Goal: Task Accomplishment & Management: Complete application form

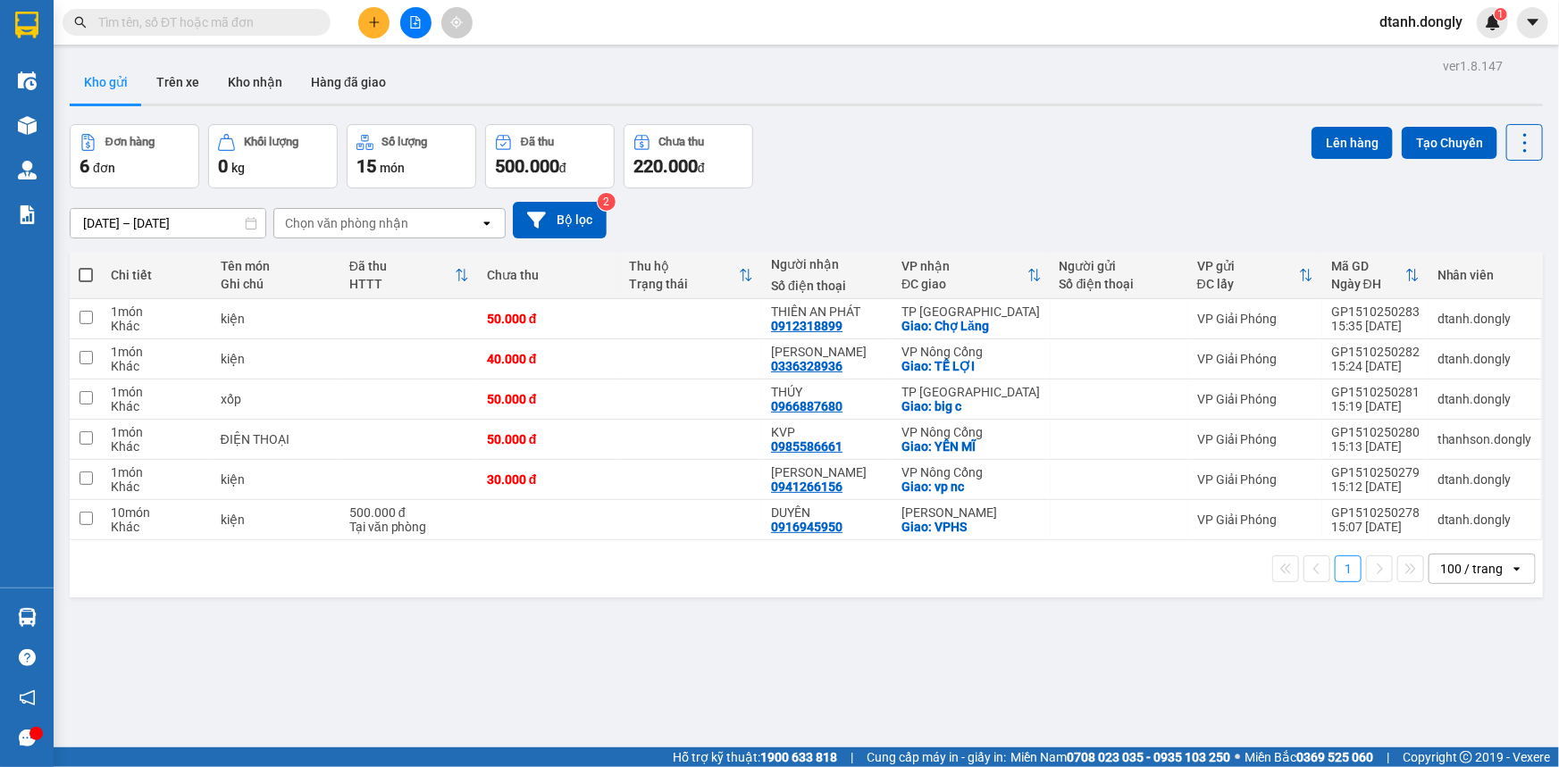
click at [79, 275] on span at bounding box center [86, 275] width 14 height 14
click at [86, 266] on input "checkbox" at bounding box center [86, 266] width 0 height 0
checkbox input "true"
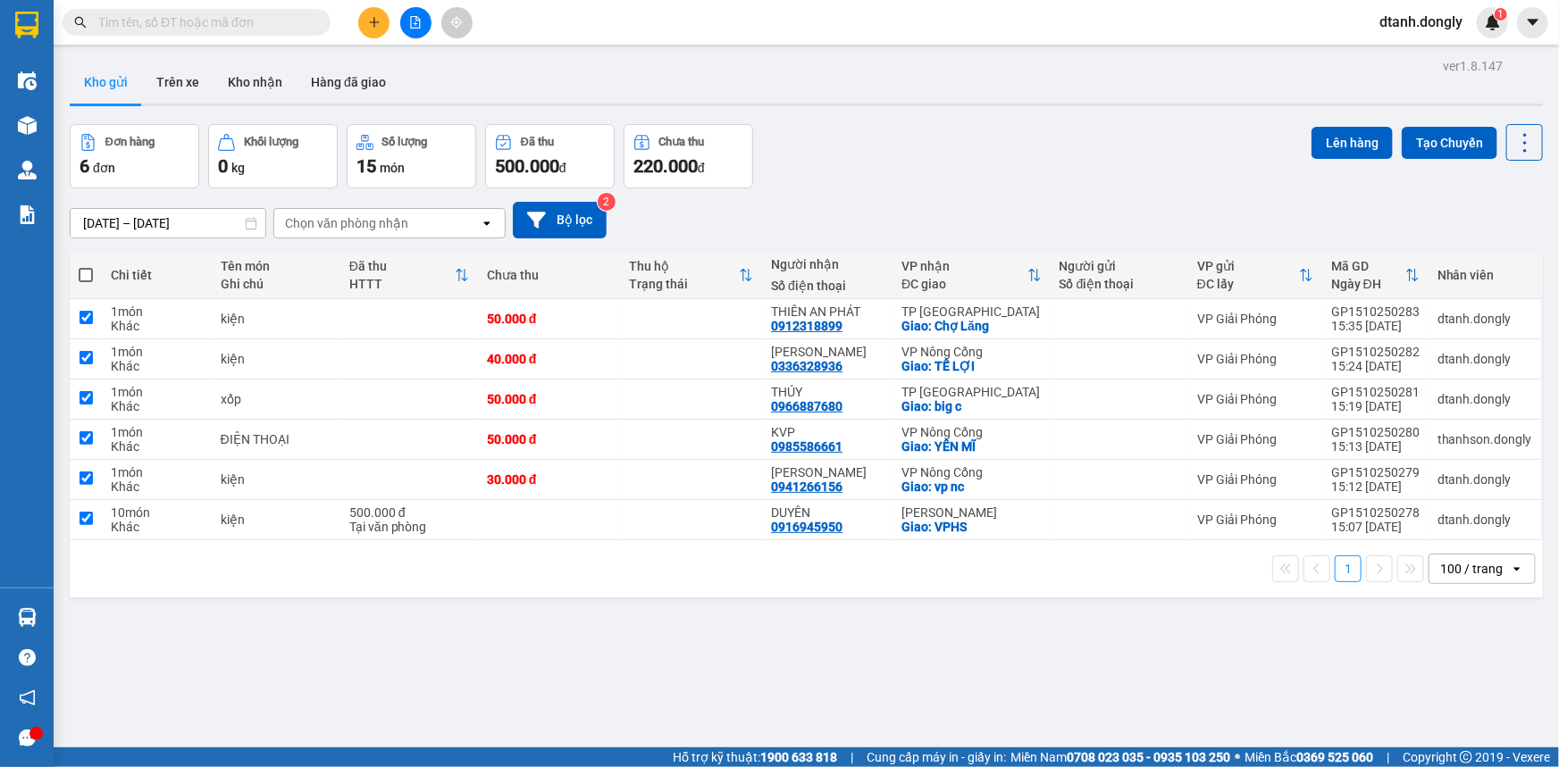
checkbox input "true"
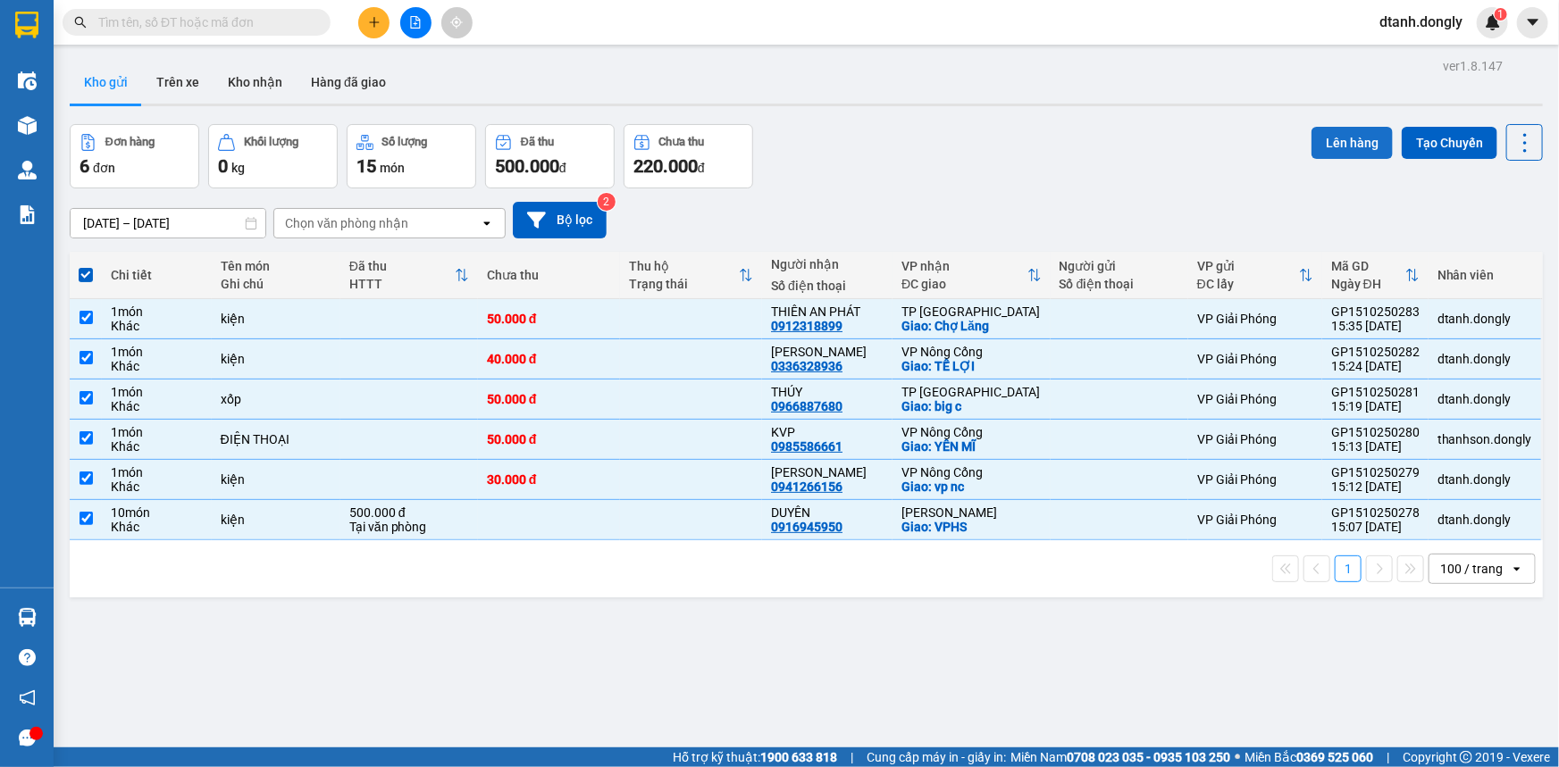
click at [1334, 145] on button "Lên hàng" at bounding box center [1351, 143] width 81 height 32
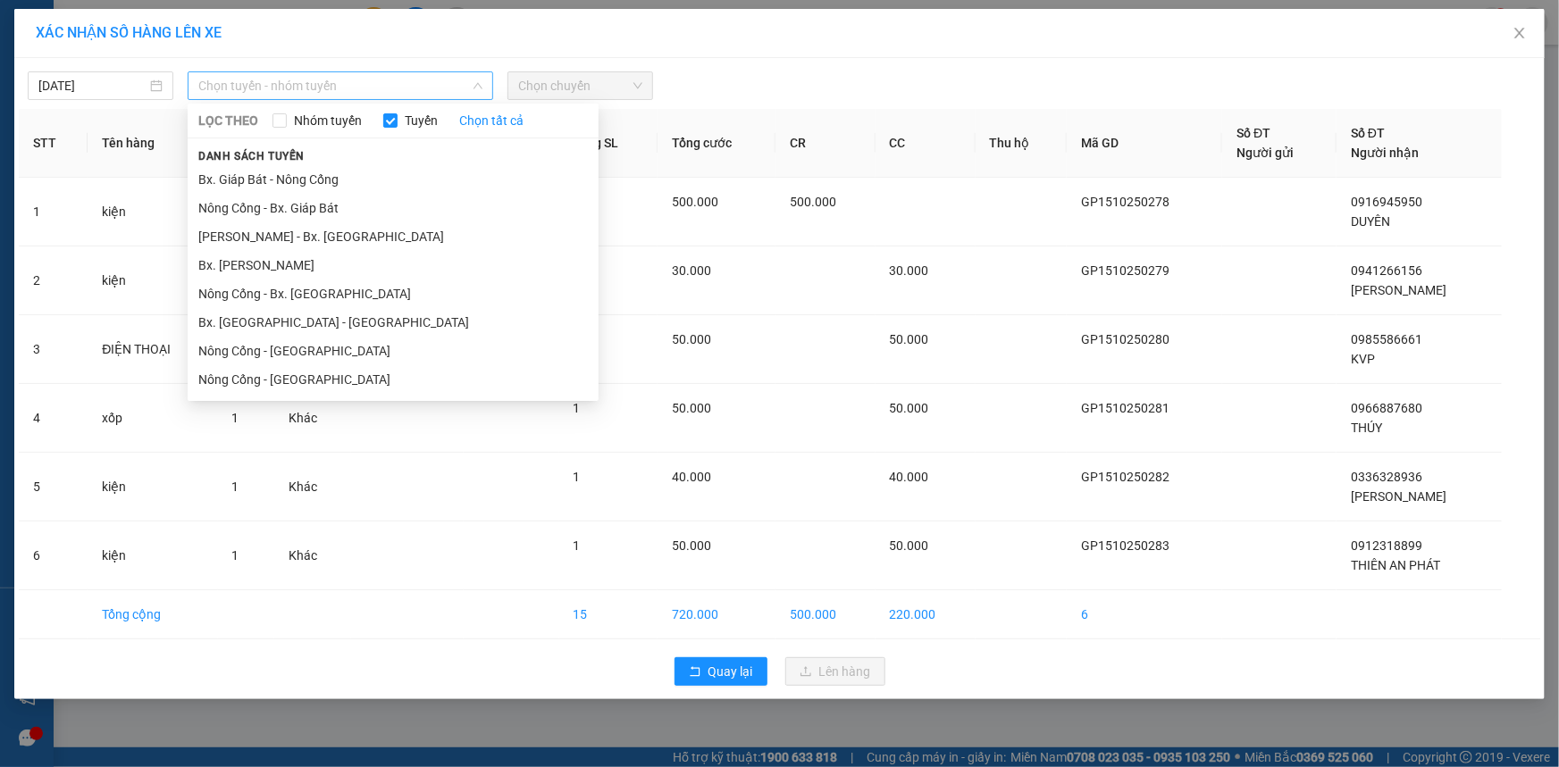
click at [369, 81] on span "Chọn tuyến - nhóm tuyến" at bounding box center [340, 85] width 284 height 27
click at [359, 168] on li "Bx. Giáp Bát - Nông Cống" at bounding box center [393, 179] width 411 height 29
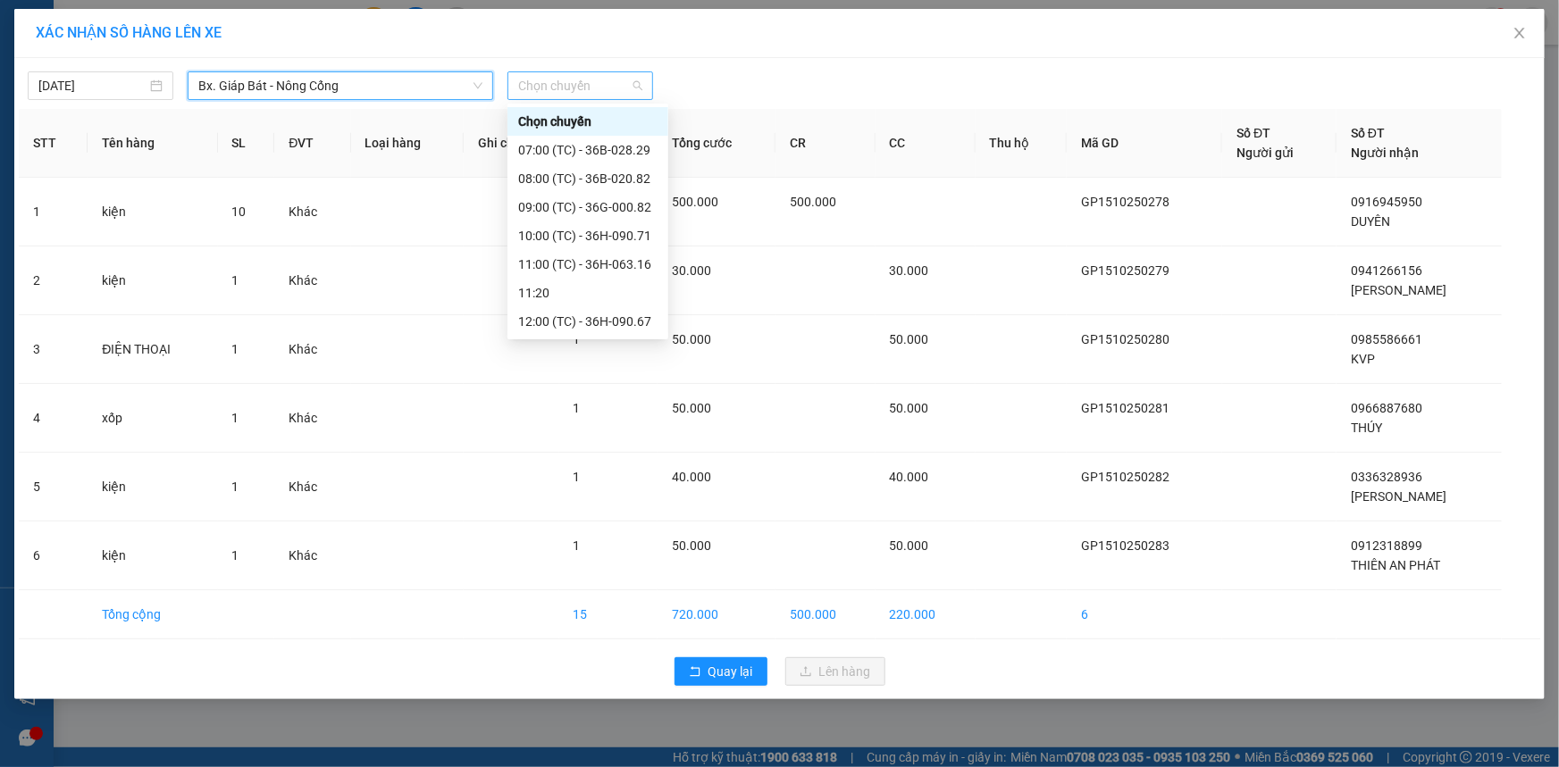
click at [567, 89] on span "Chọn chuyến" at bounding box center [580, 85] width 124 height 27
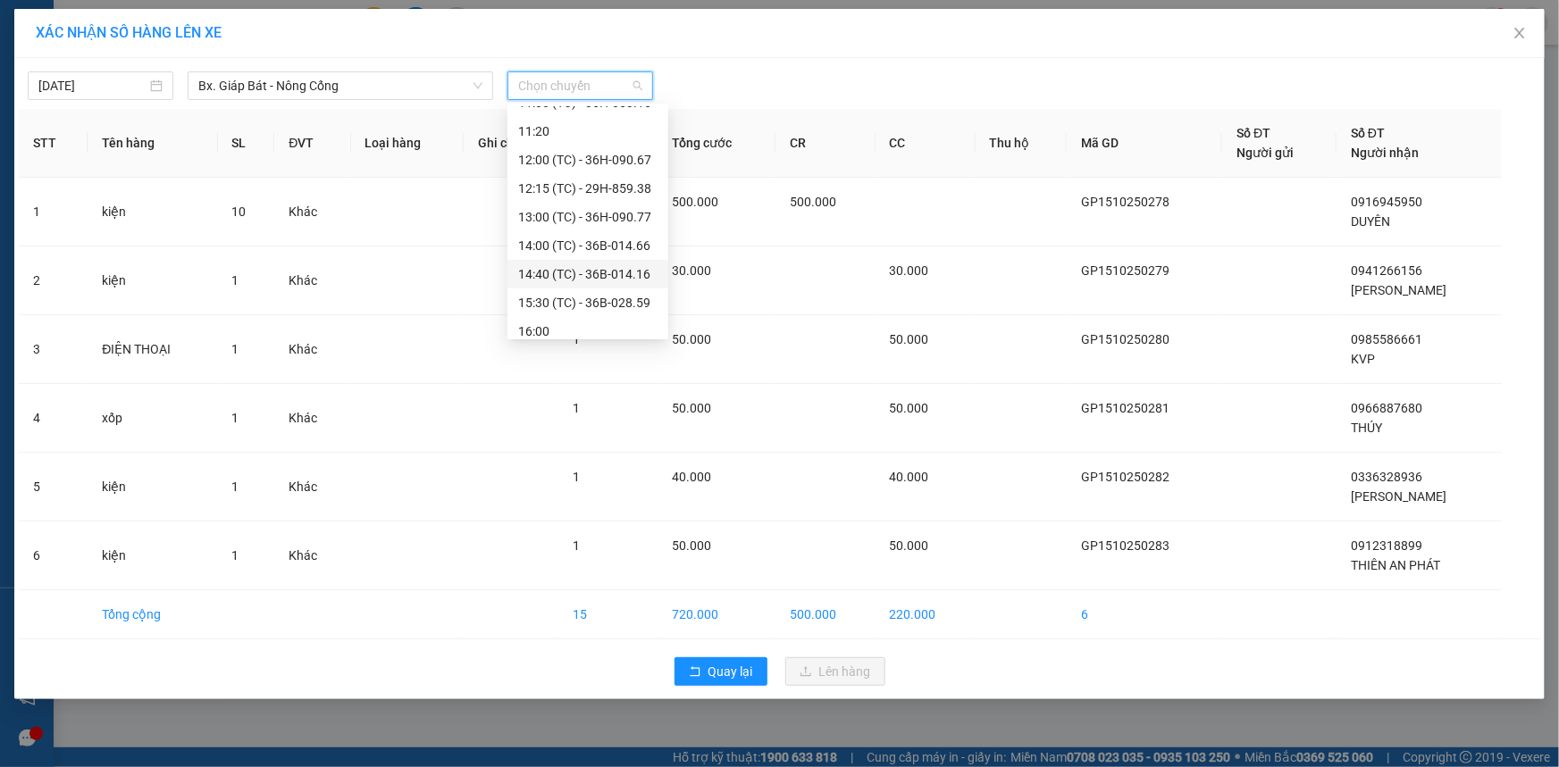
scroll to position [243, 0]
click at [573, 271] on div "16:30 (TC) - 36B-028.29" at bounding box center [587, 279] width 139 height 20
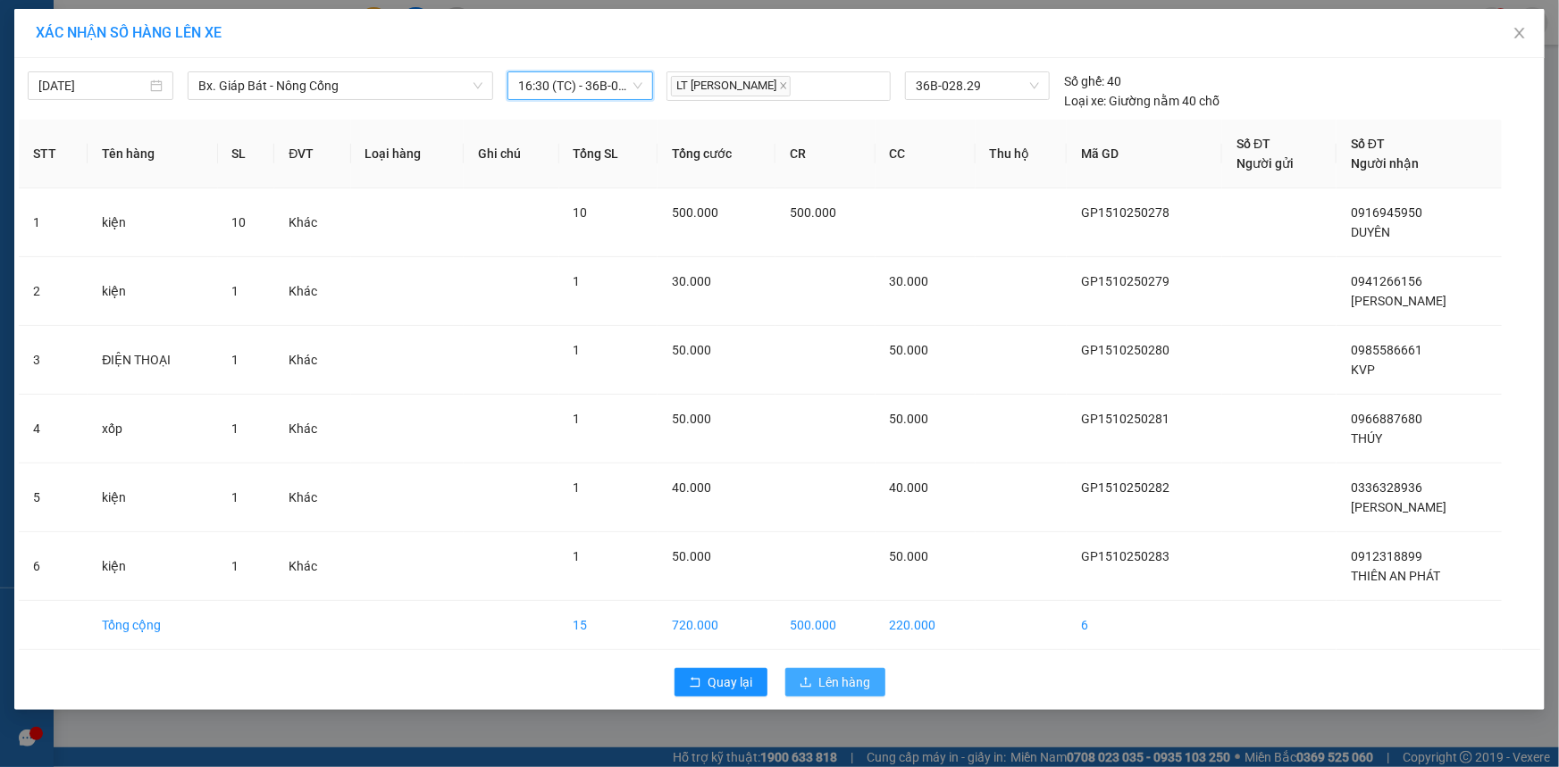
click at [848, 679] on span "Lên hàng" at bounding box center [845, 683] width 52 height 20
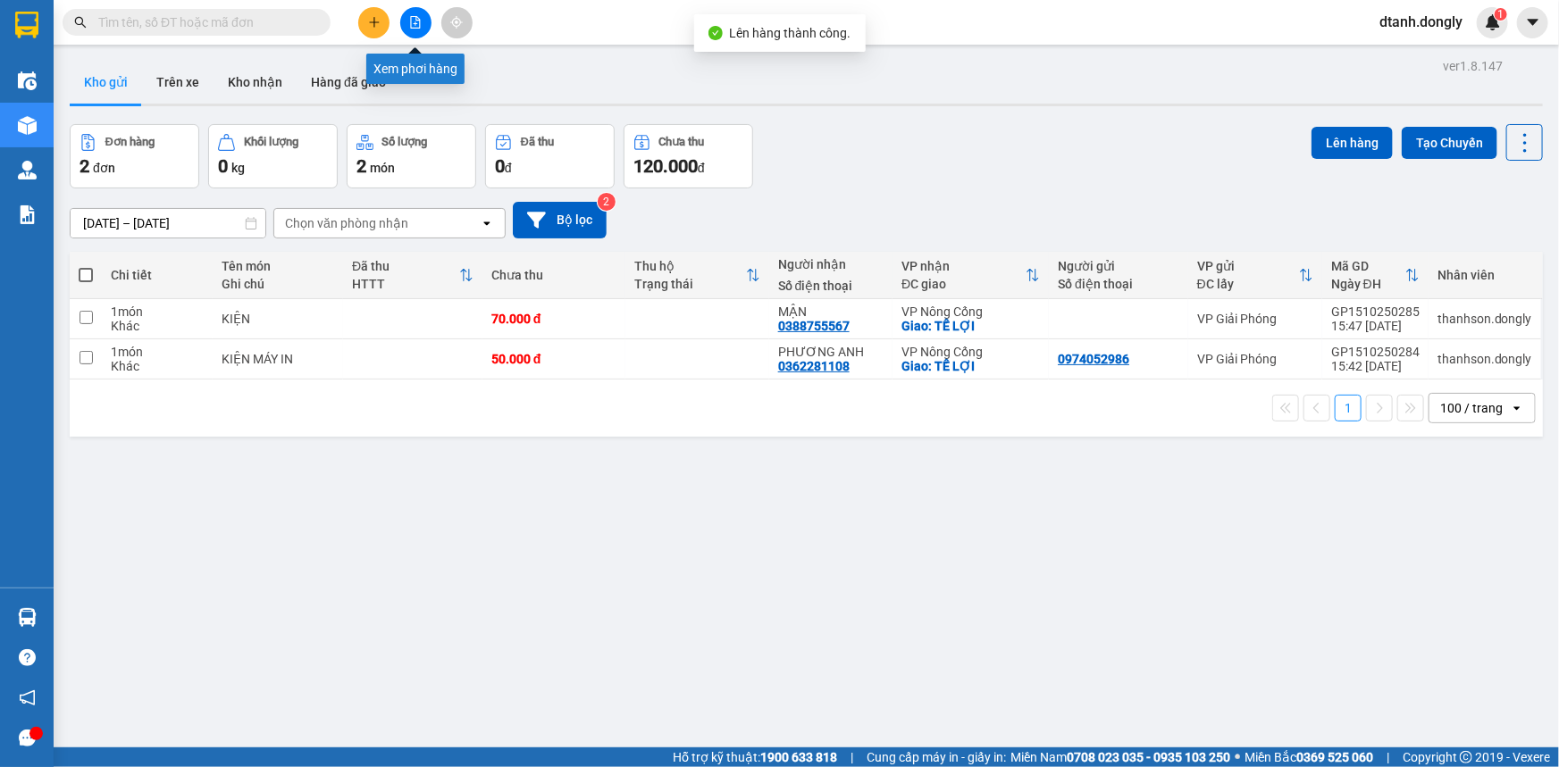
click at [419, 31] on button at bounding box center [415, 22] width 31 height 31
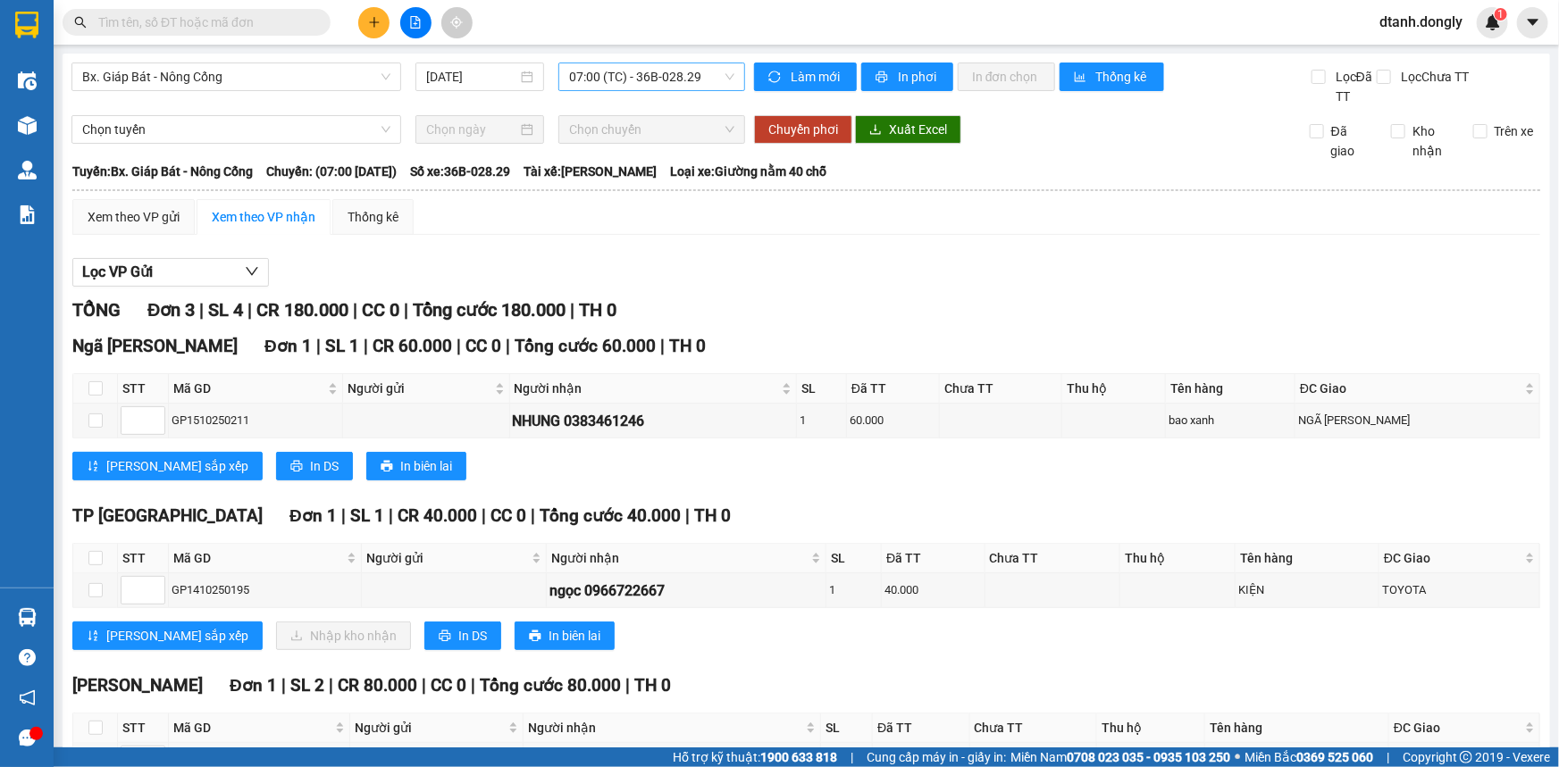
click at [595, 88] on span "07:00 (TC) - 36B-028.29" at bounding box center [651, 76] width 165 height 27
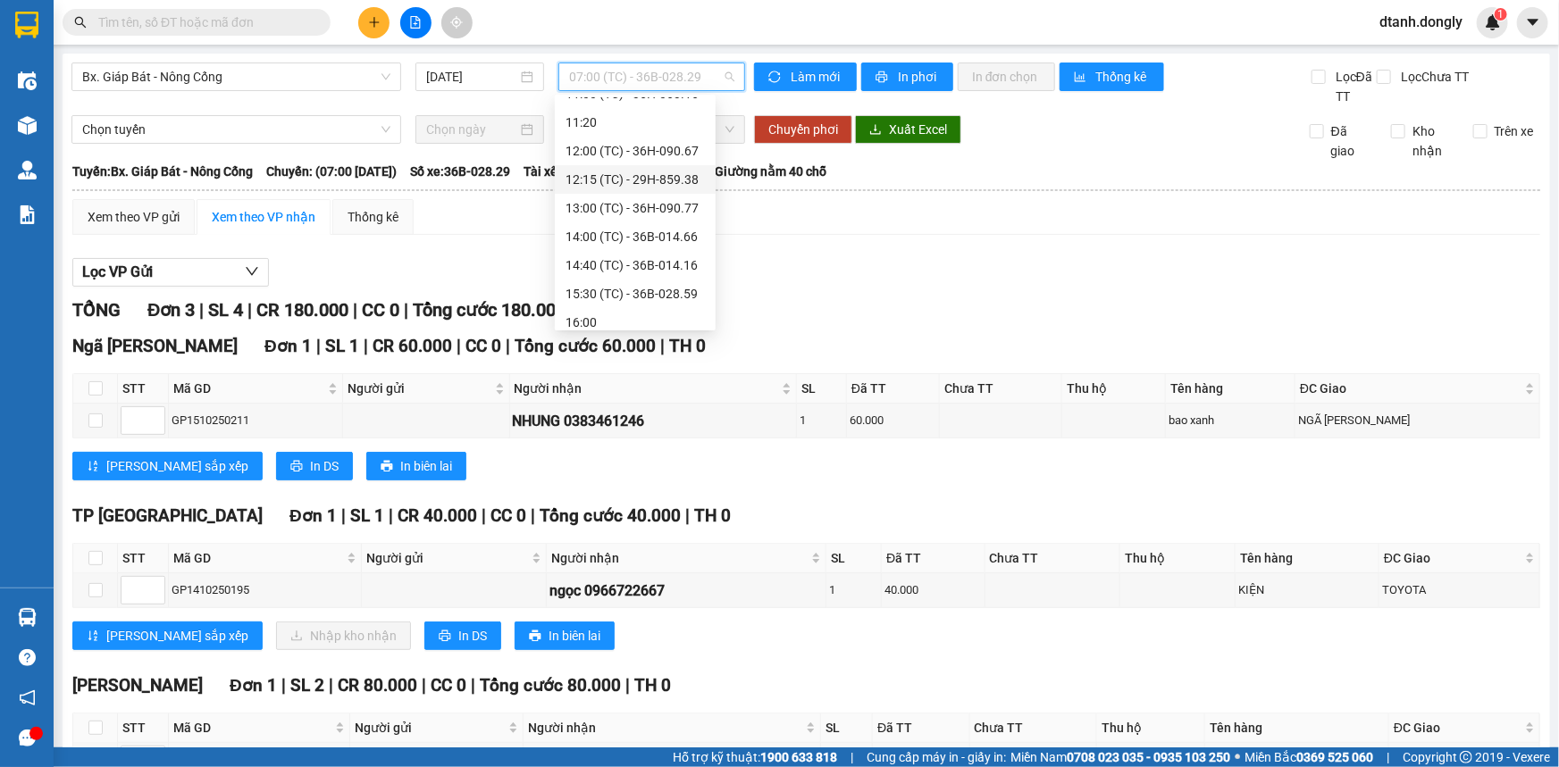
scroll to position [243, 0]
click at [613, 262] on div "16:30 (TC) - 36B-028.29" at bounding box center [634, 270] width 139 height 20
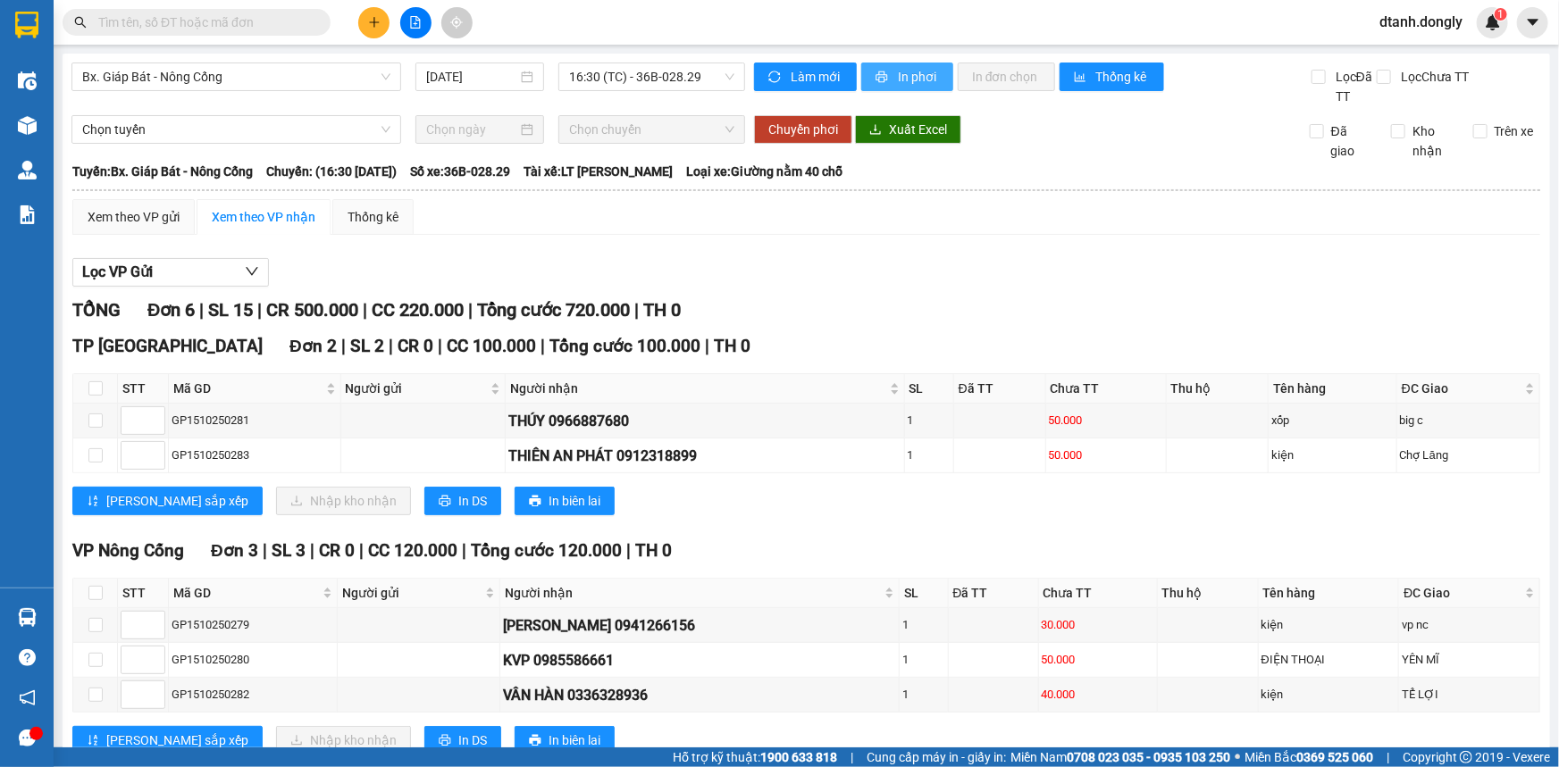
click at [875, 79] on icon "printer" at bounding box center [881, 77] width 13 height 13
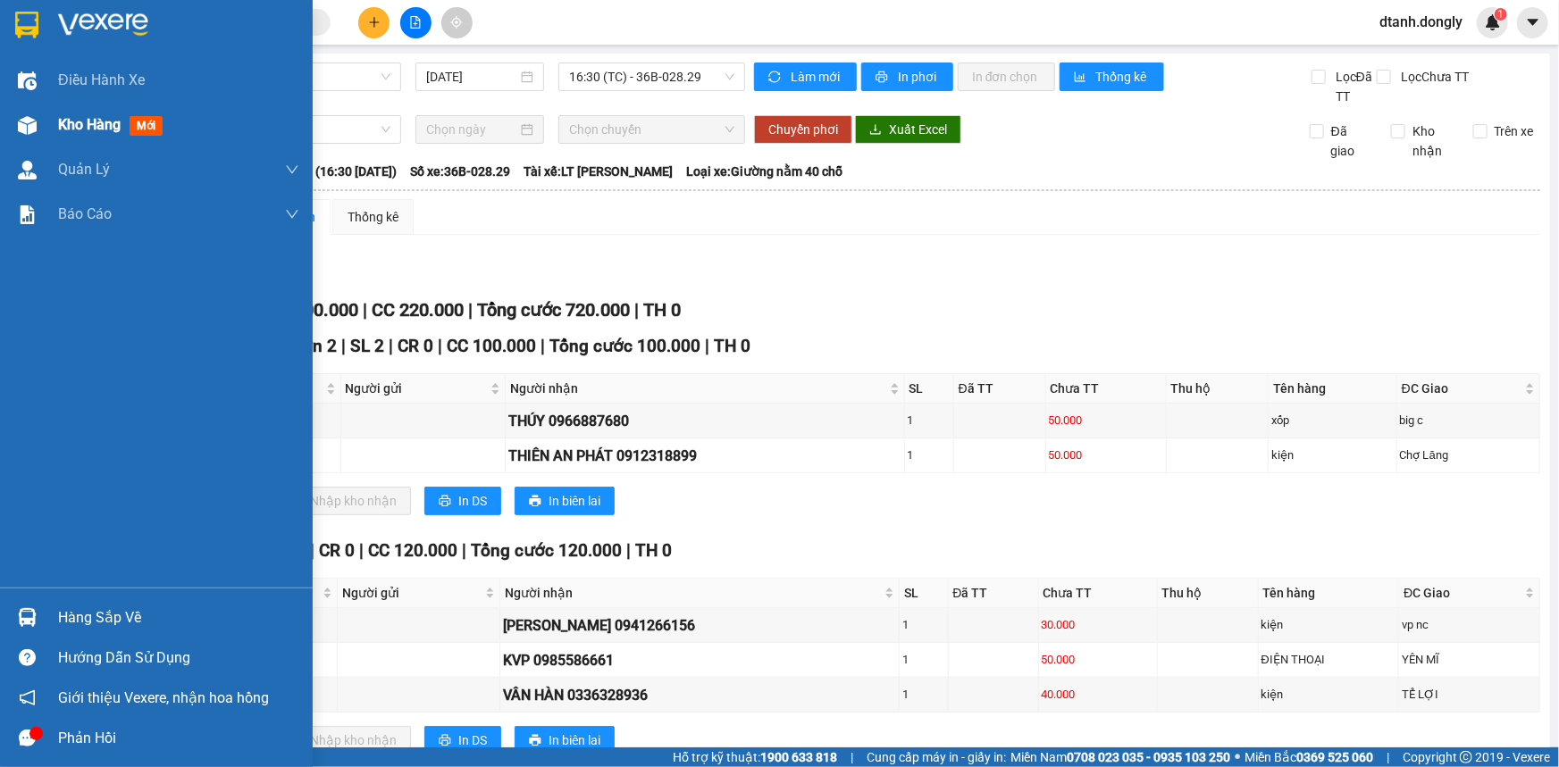
click at [61, 118] on span "Kho hàng" at bounding box center [89, 124] width 63 height 17
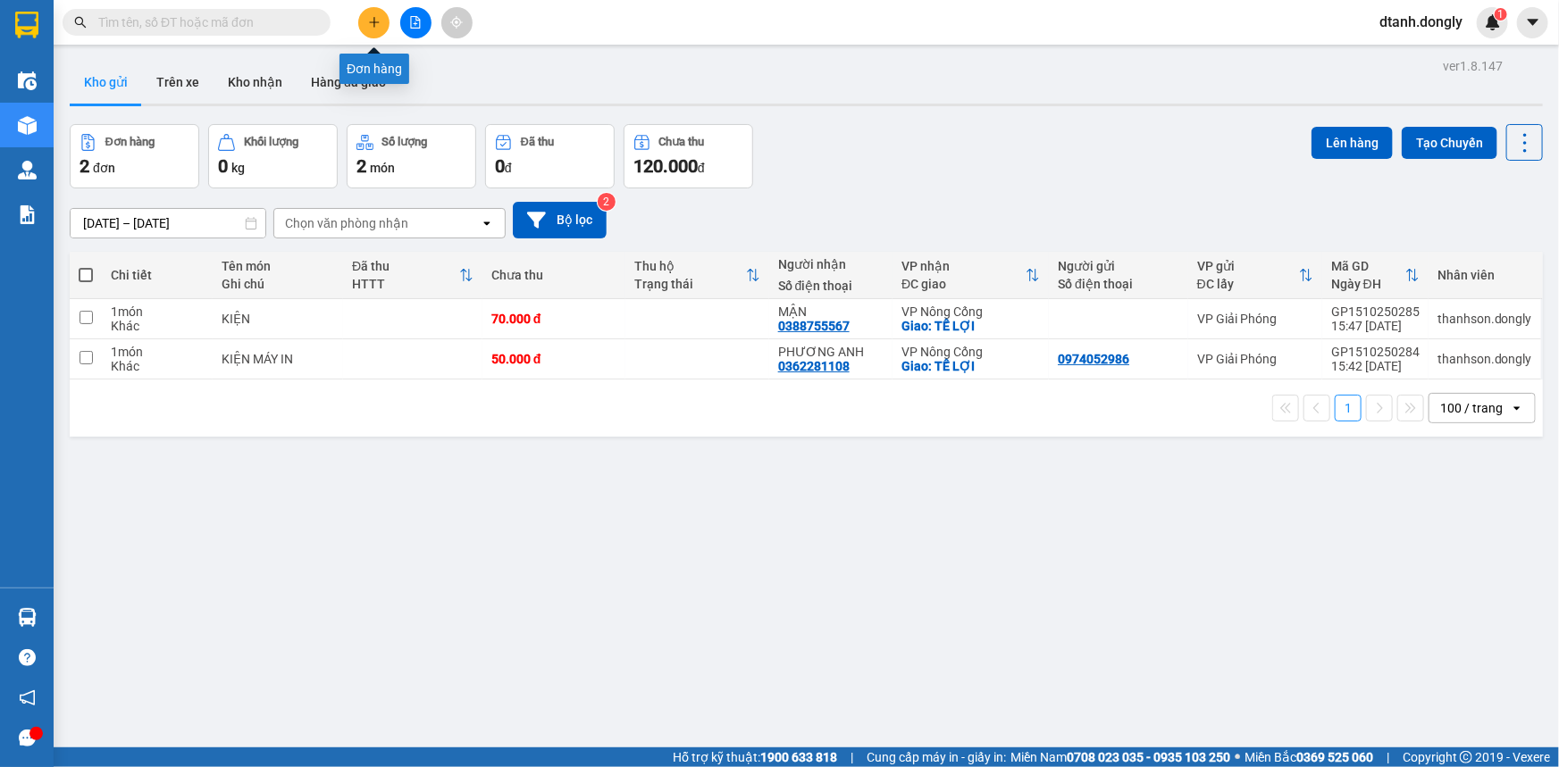
click at [373, 17] on icon "plus" at bounding box center [374, 22] width 13 height 13
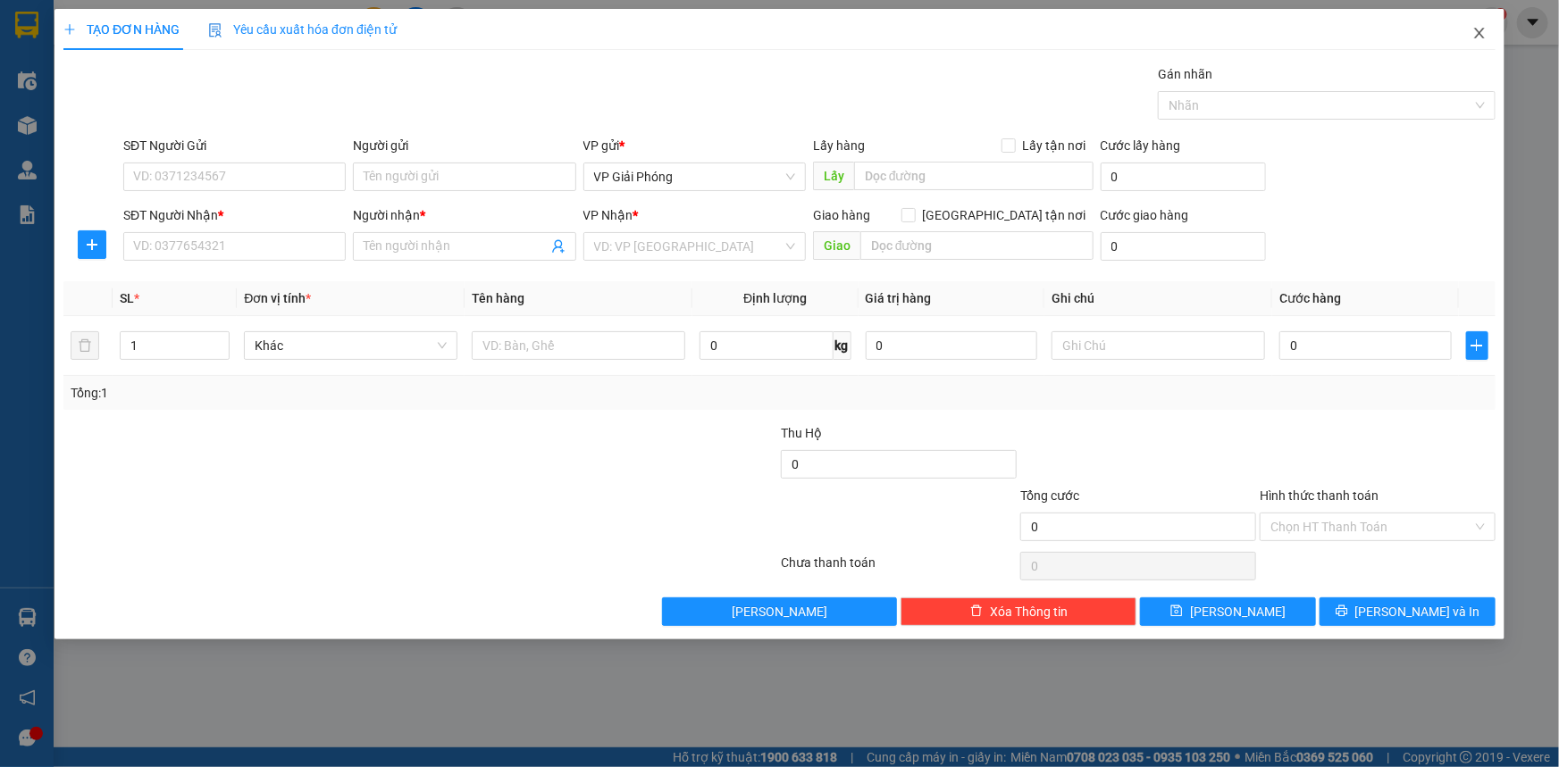
click at [1481, 31] on icon "close" at bounding box center [1479, 33] width 10 height 11
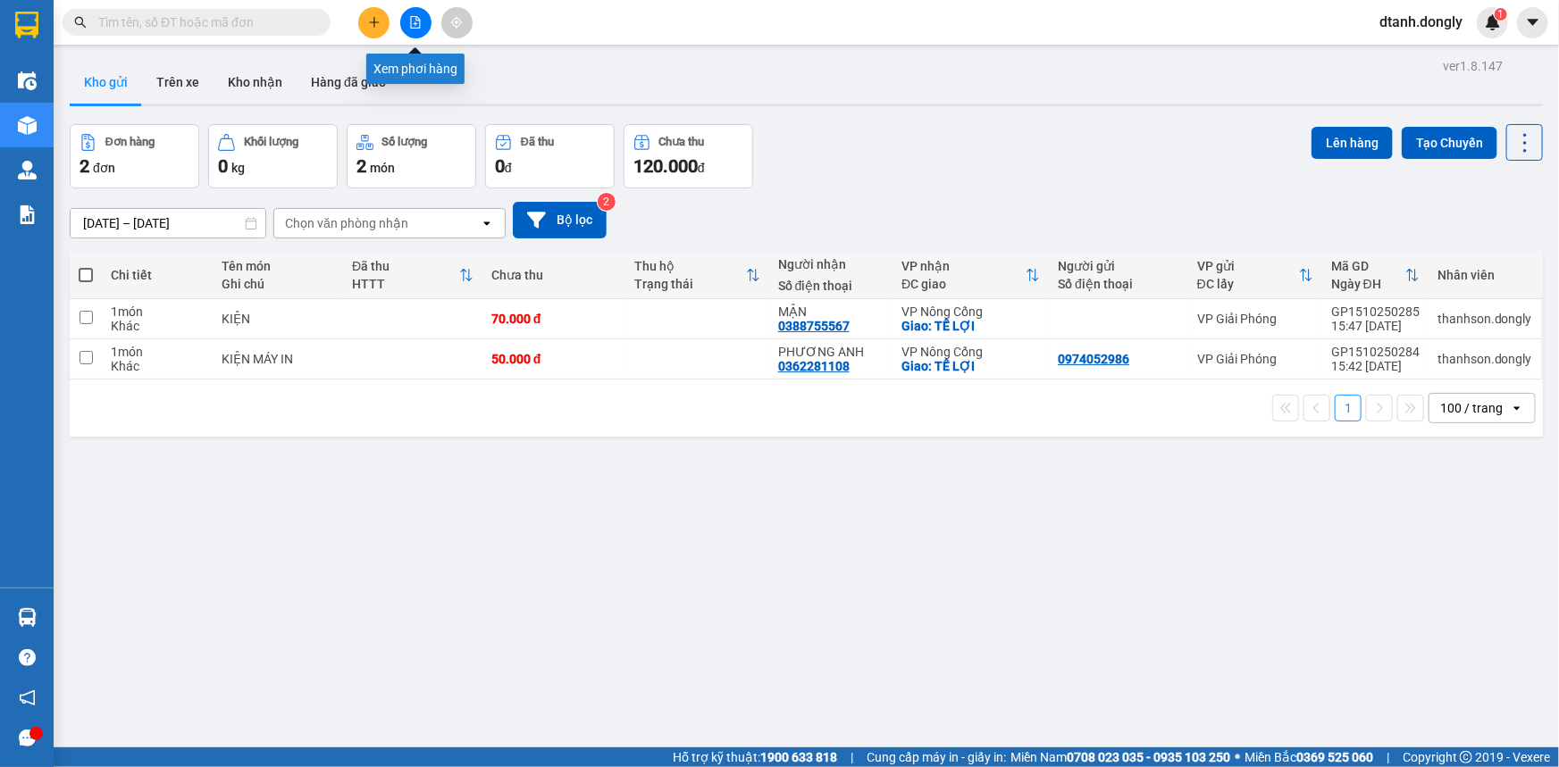
click at [415, 22] on icon "file-add" at bounding box center [416, 22] width 10 height 13
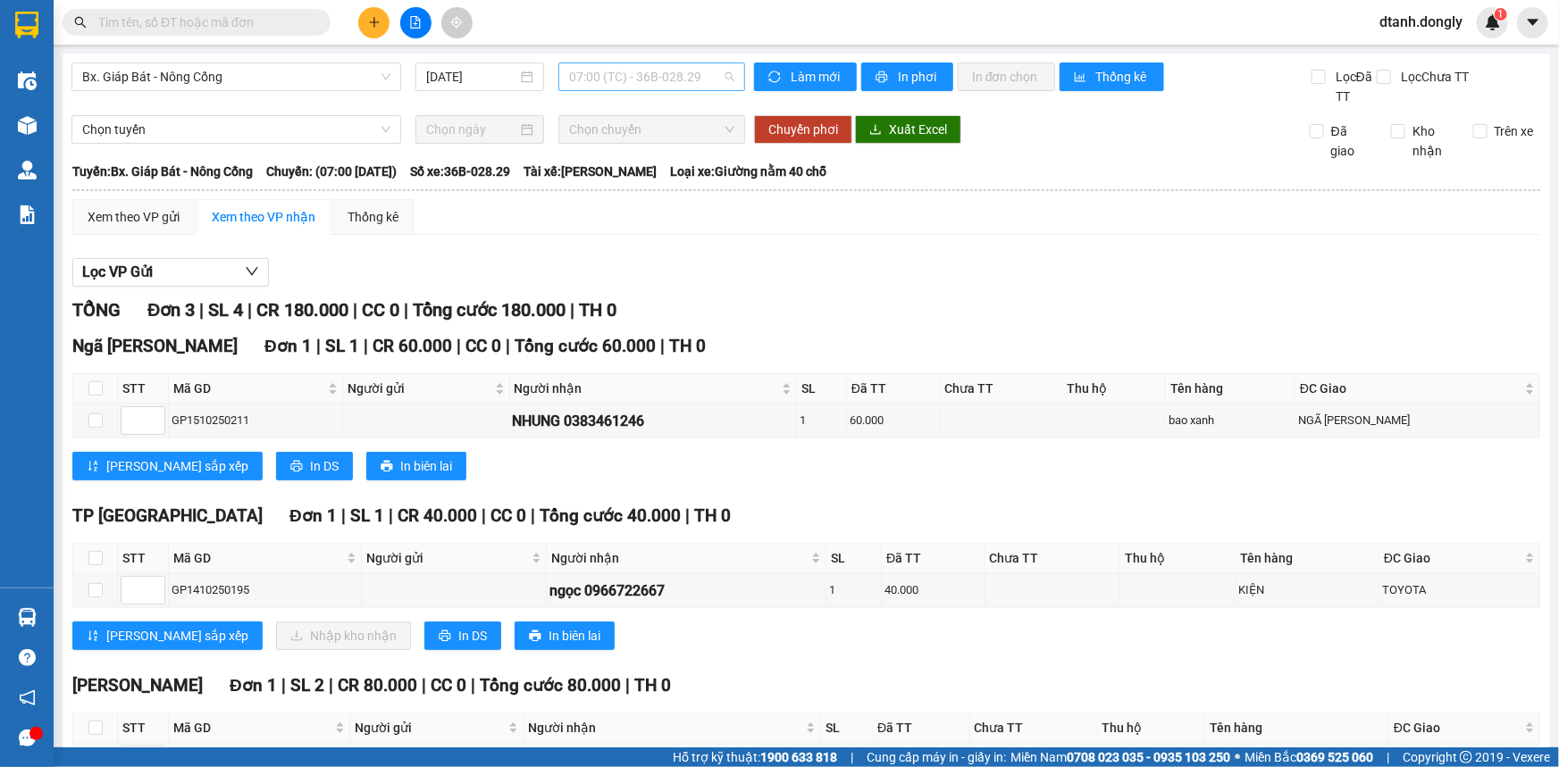
click at [713, 78] on span "07:00 (TC) - 36B-028.29" at bounding box center [651, 76] width 165 height 27
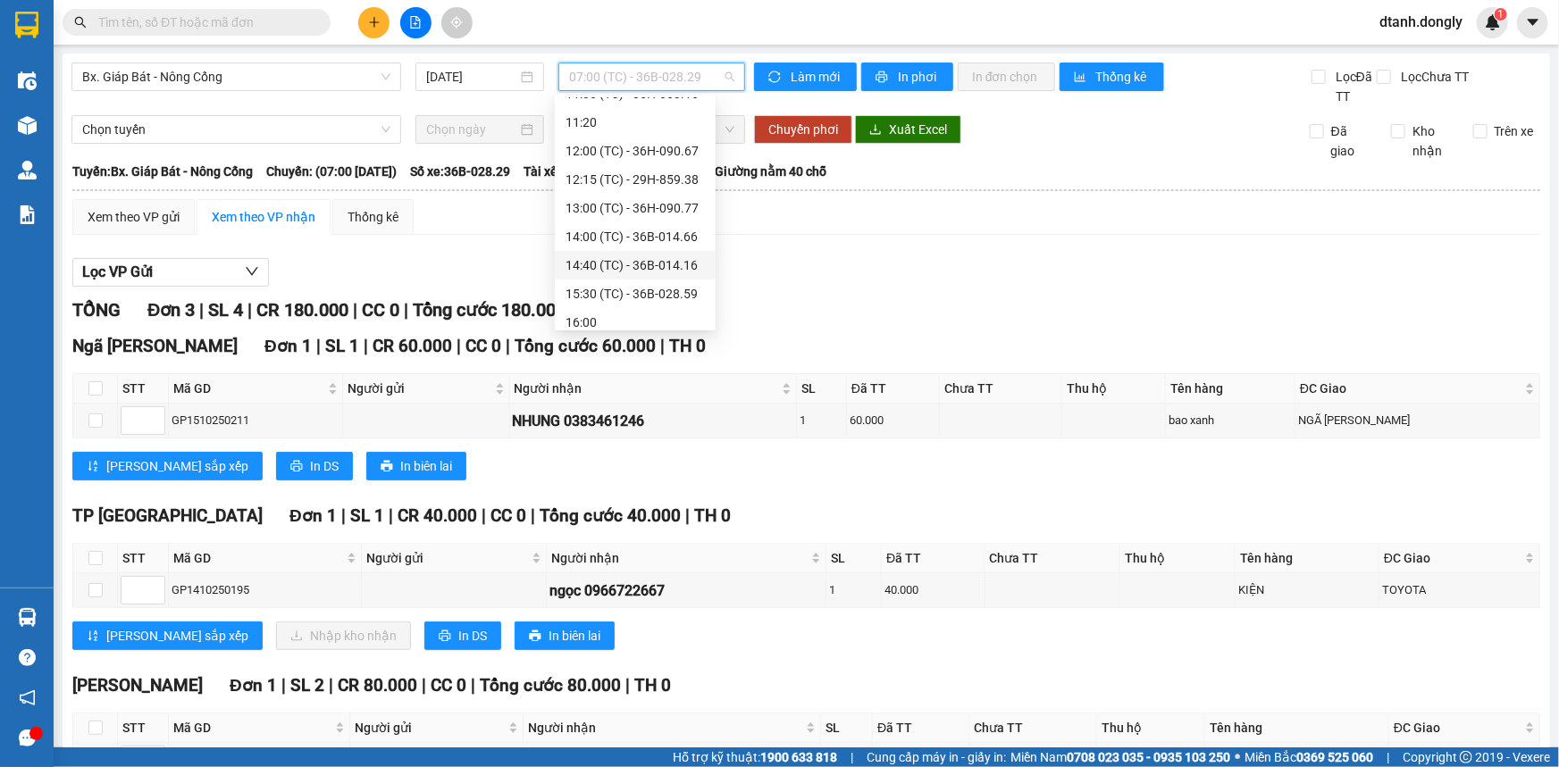
scroll to position [243, 0]
click at [652, 268] on div "16:30 (TC) - 36B-028.29" at bounding box center [634, 270] width 139 height 20
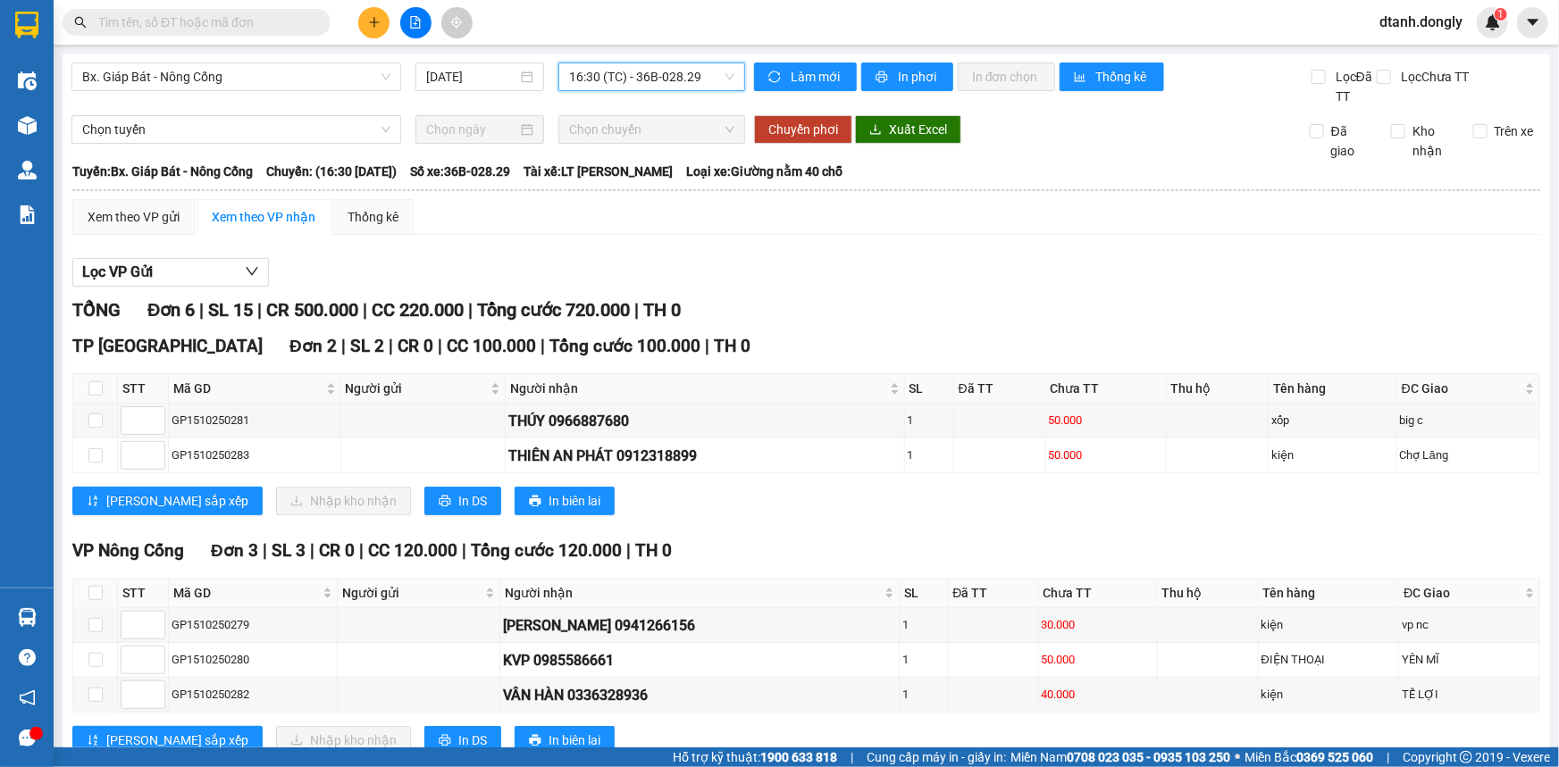
scroll to position [223, 0]
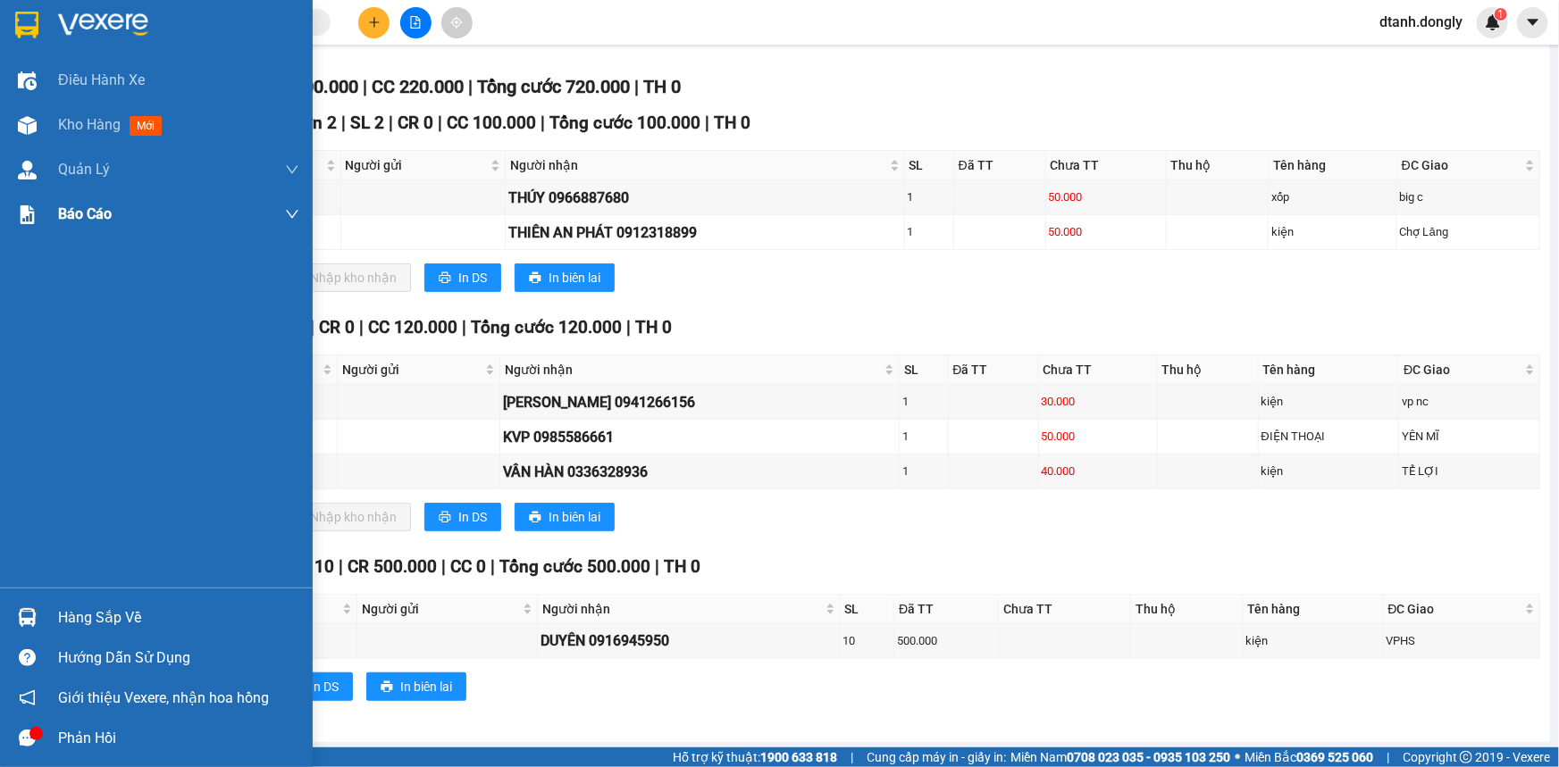
drag, startPoint x: 71, startPoint y: 118, endPoint x: 292, endPoint y: 202, distance: 236.9
click at [71, 119] on span "Kho hàng" at bounding box center [89, 124] width 63 height 17
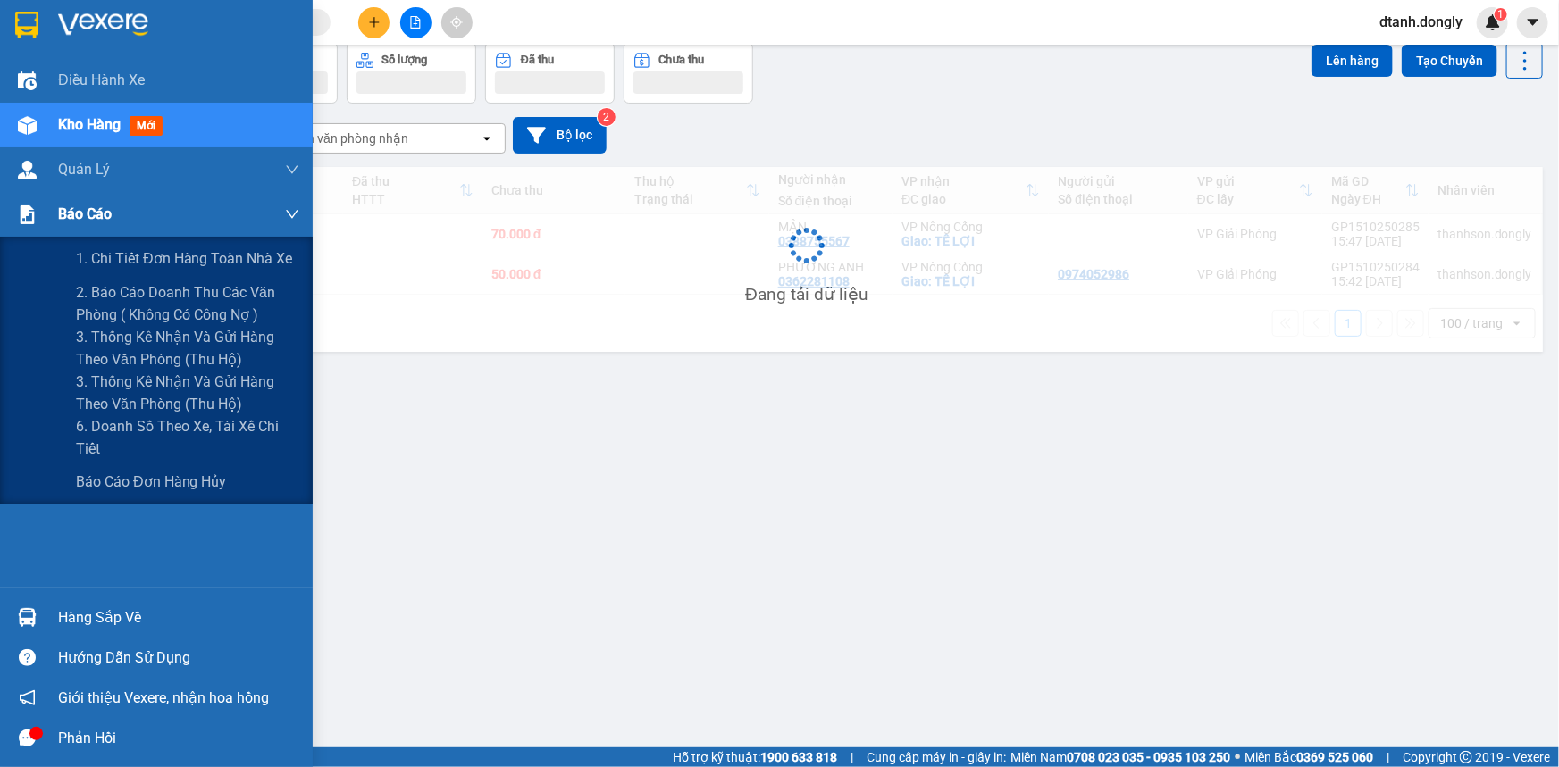
scroll to position [81, 0]
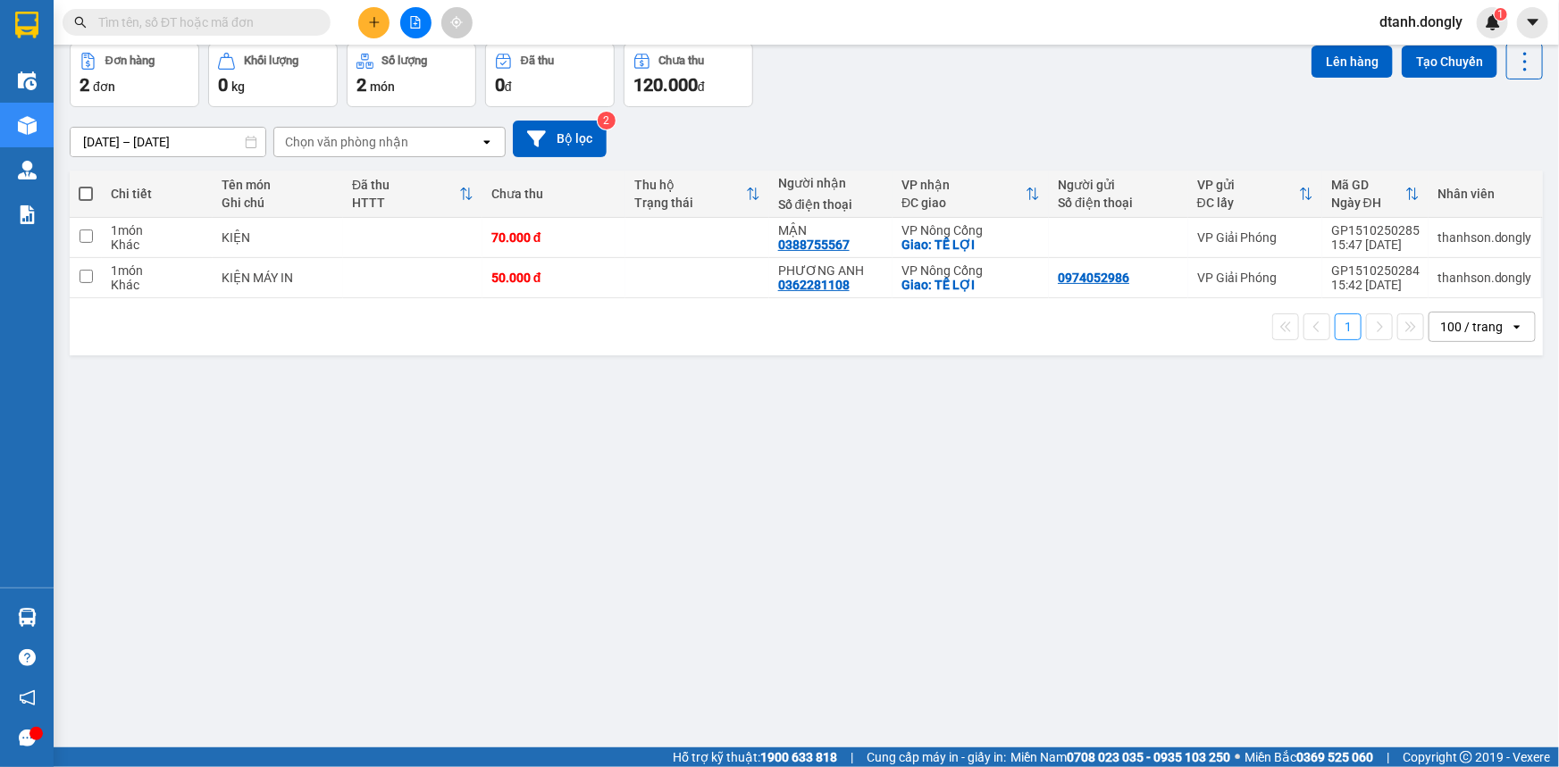
click at [85, 194] on span at bounding box center [86, 194] width 14 height 14
click at [86, 185] on input "checkbox" at bounding box center [86, 185] width 0 height 0
checkbox input "true"
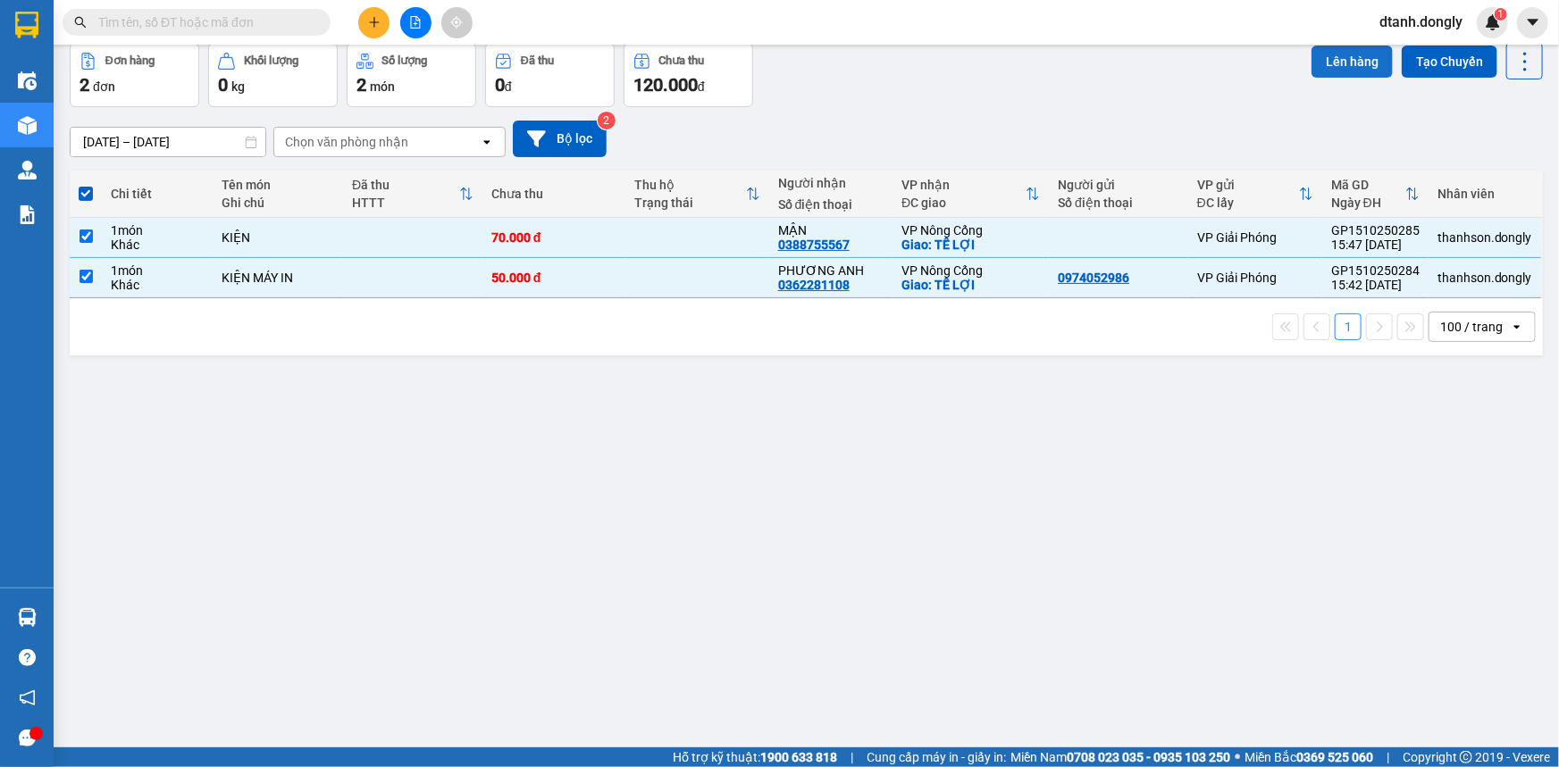
click at [1317, 54] on button "Lên hàng" at bounding box center [1351, 62] width 81 height 32
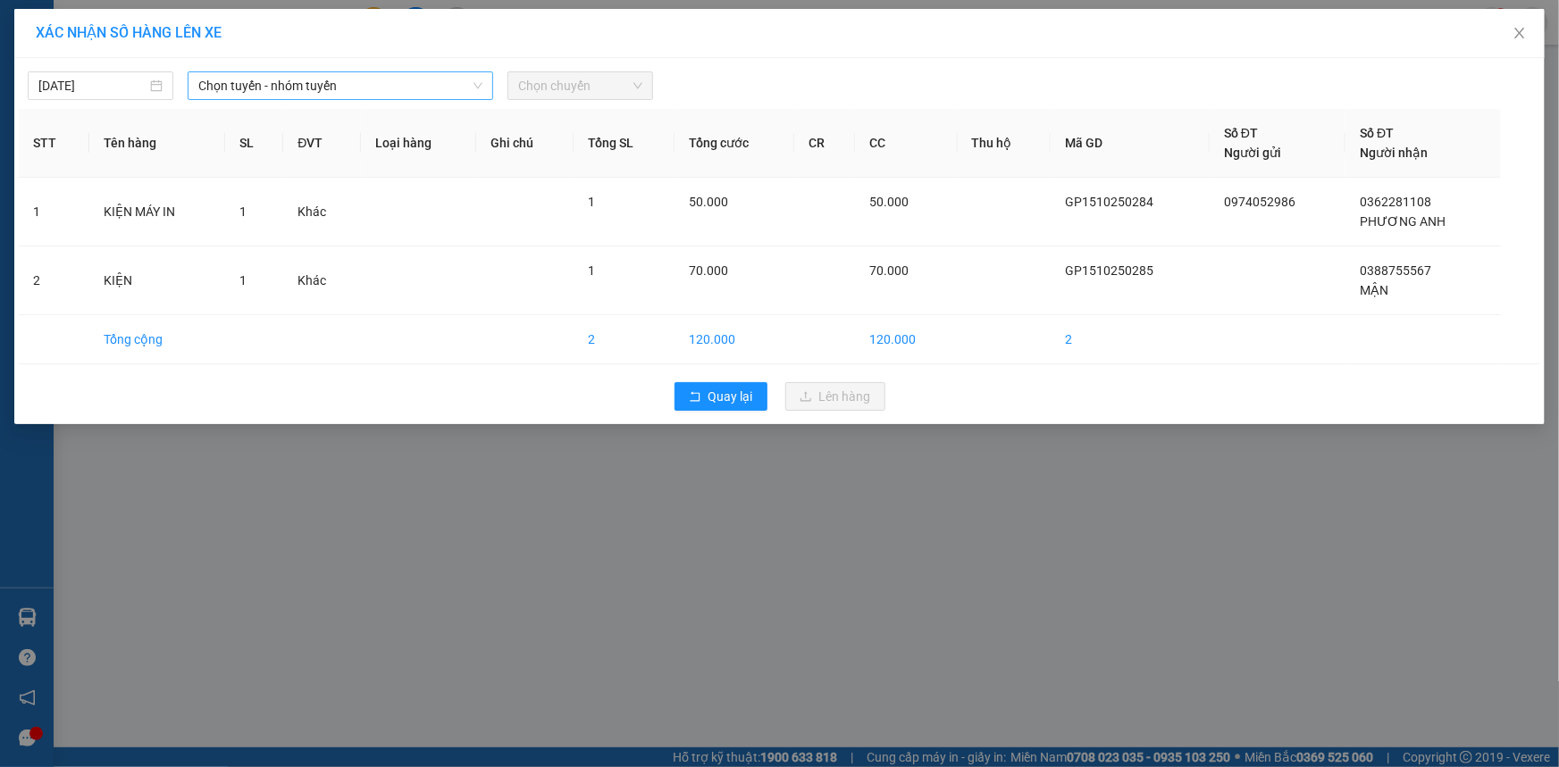
click at [481, 88] on icon "down" at bounding box center [478, 85] width 11 height 11
click at [452, 83] on span "Chọn tuyến - nhóm tuyến" at bounding box center [340, 85] width 284 height 27
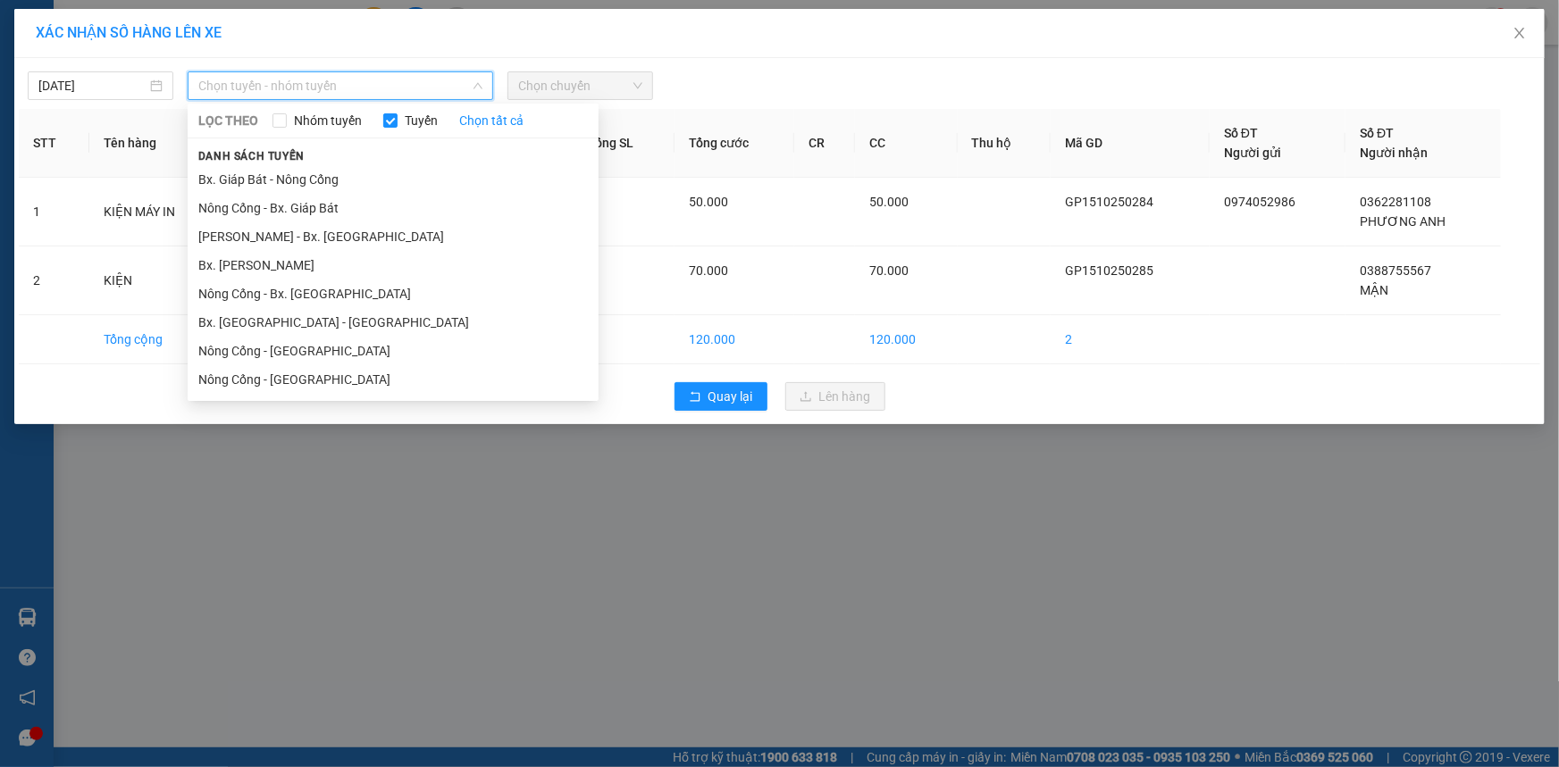
drag, startPoint x: 422, startPoint y: 170, endPoint x: 523, endPoint y: 134, distance: 106.2
click at [425, 170] on li "Bx. Giáp Bát - Nông Cống" at bounding box center [393, 179] width 411 height 29
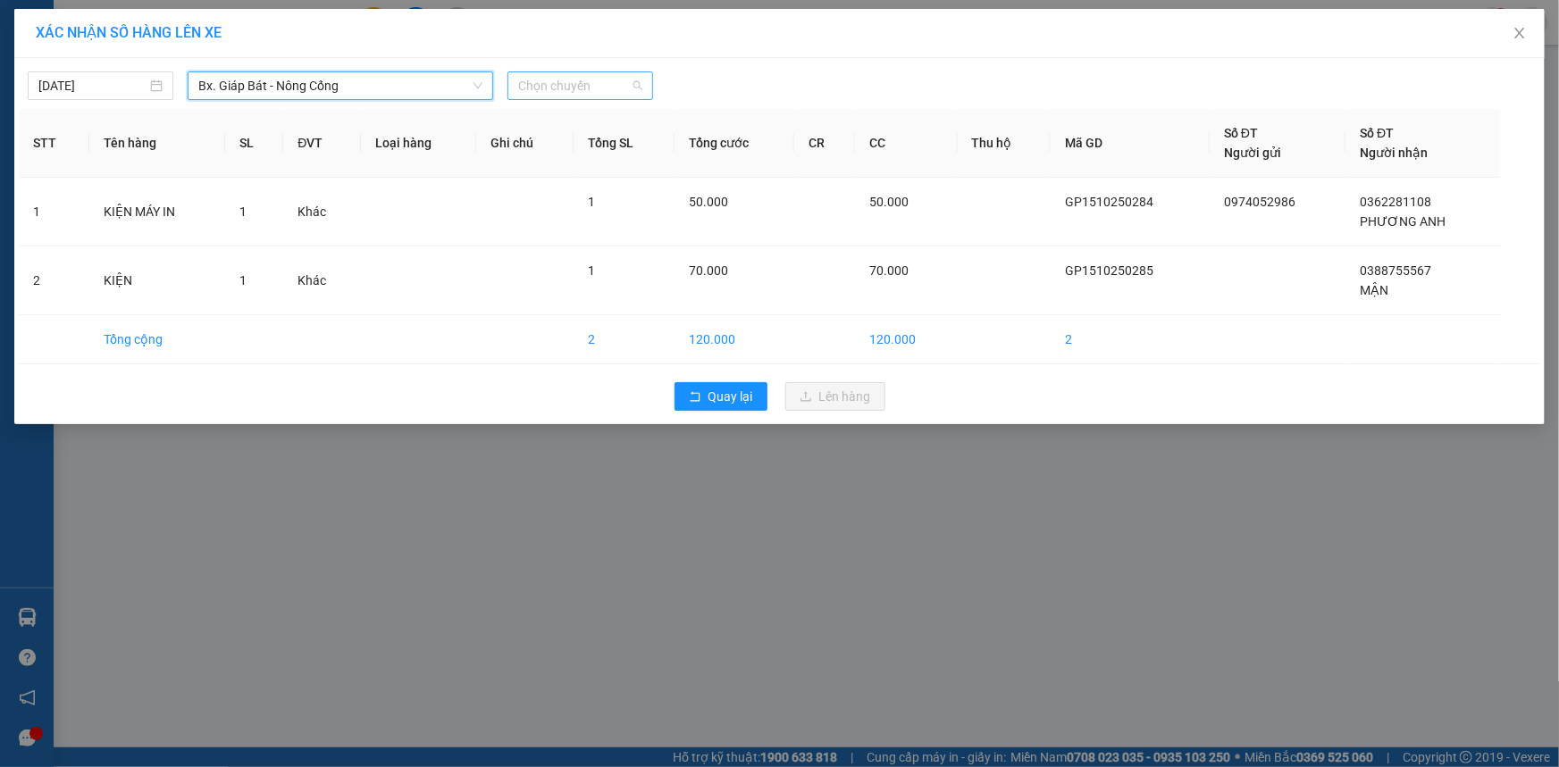
drag, startPoint x: 637, startPoint y: 85, endPoint x: 604, endPoint y: 90, distance: 33.5
click at [635, 85] on span "Chọn chuyến" at bounding box center [580, 85] width 124 height 27
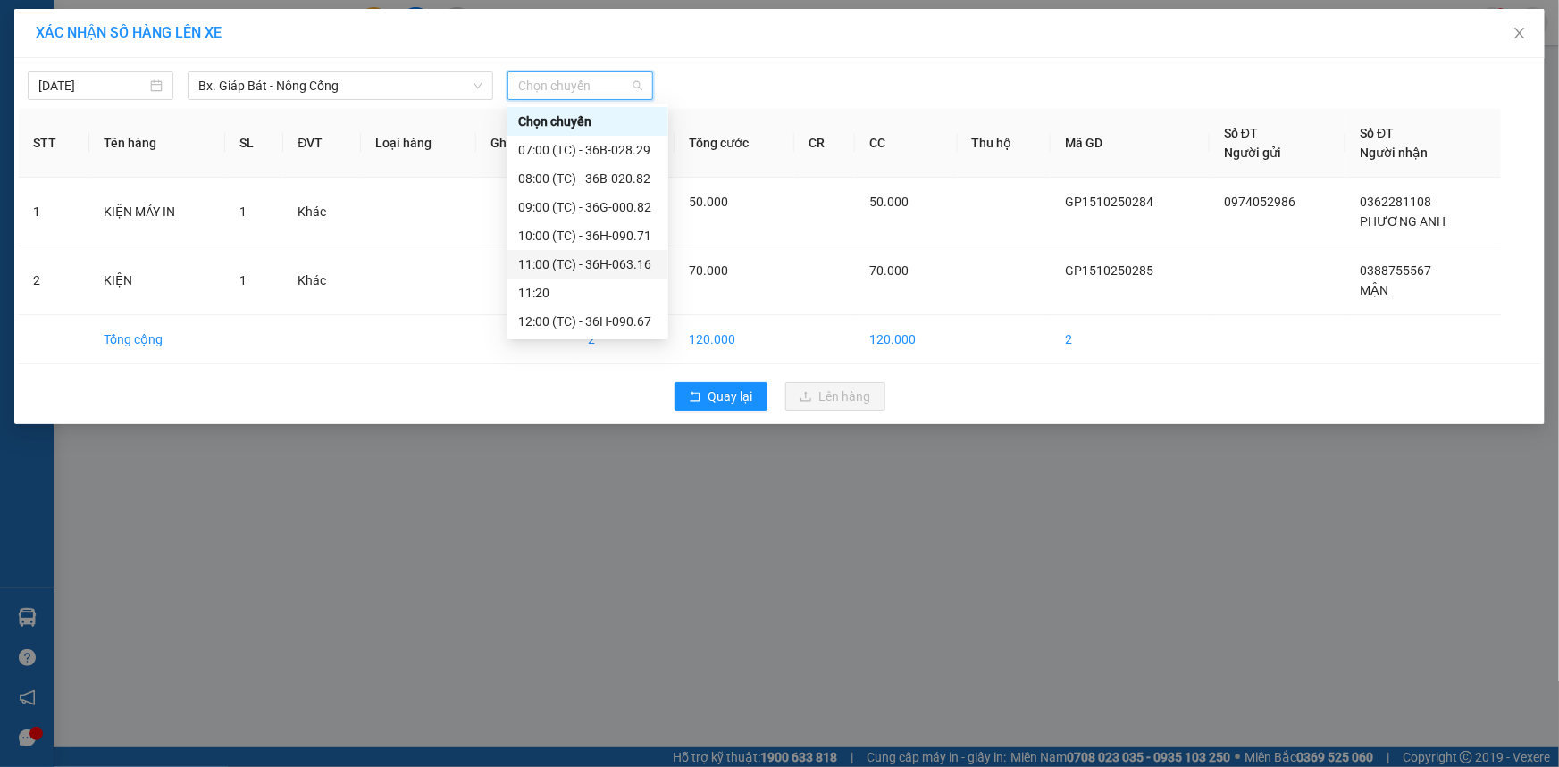
scroll to position [286, 0]
click at [590, 229] on div "16:30 (TC) - 36B-028.29" at bounding box center [587, 236] width 139 height 20
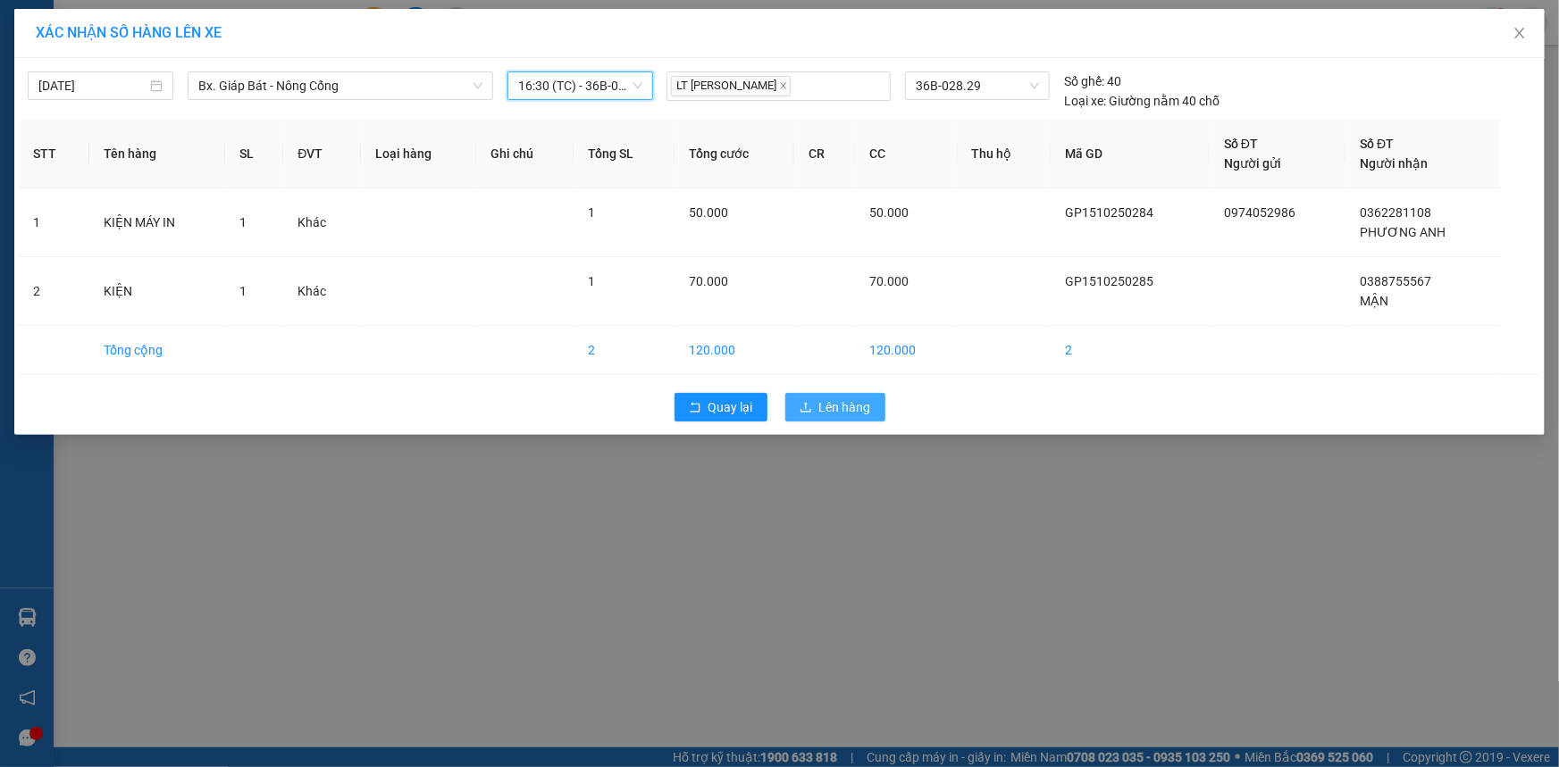
drag, startPoint x: 839, startPoint y: 404, endPoint x: 830, endPoint y: 384, distance: 21.6
click at [839, 403] on span "Lên hàng" at bounding box center [845, 407] width 52 height 20
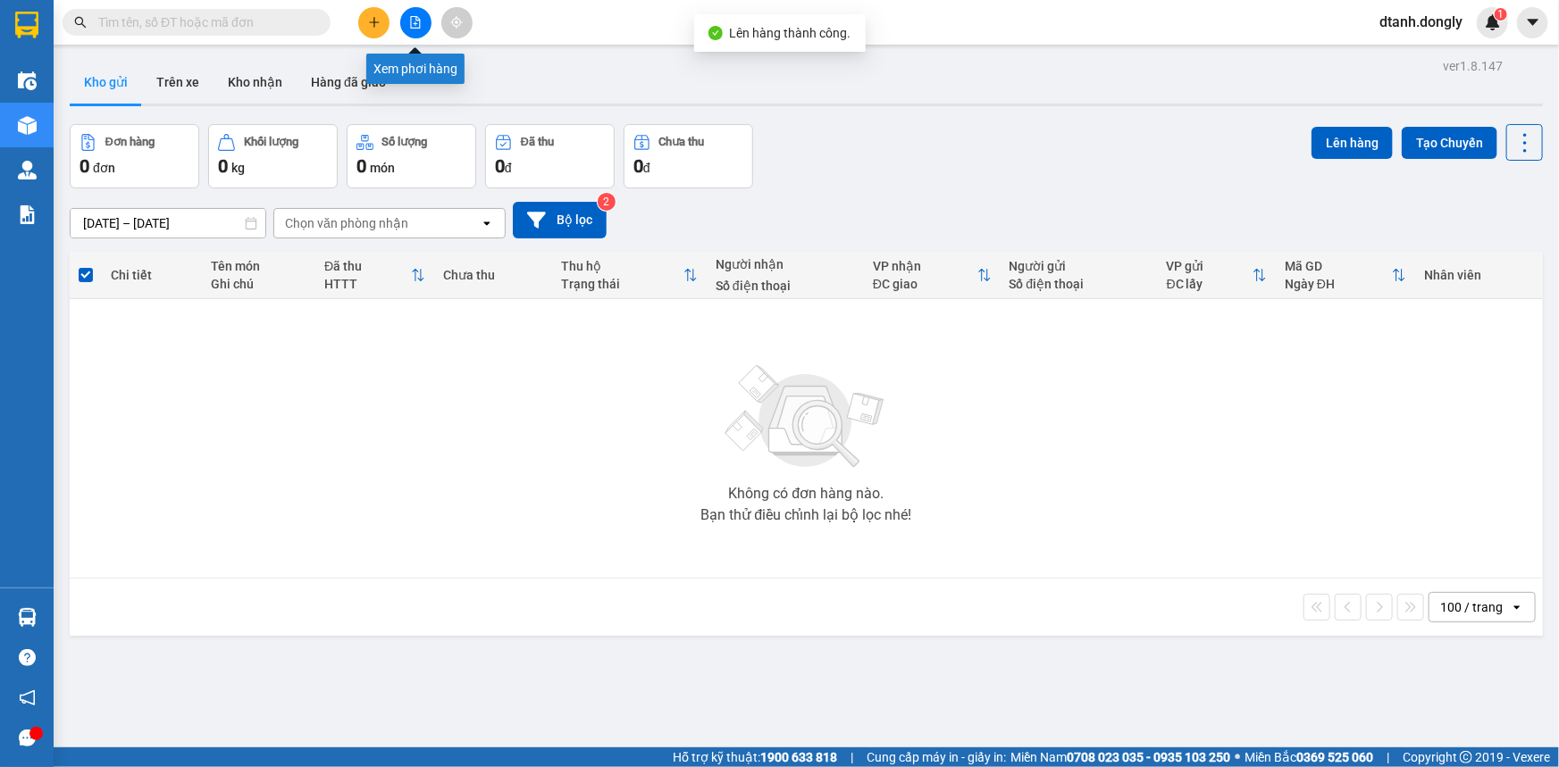
click at [406, 22] on button at bounding box center [415, 22] width 31 height 31
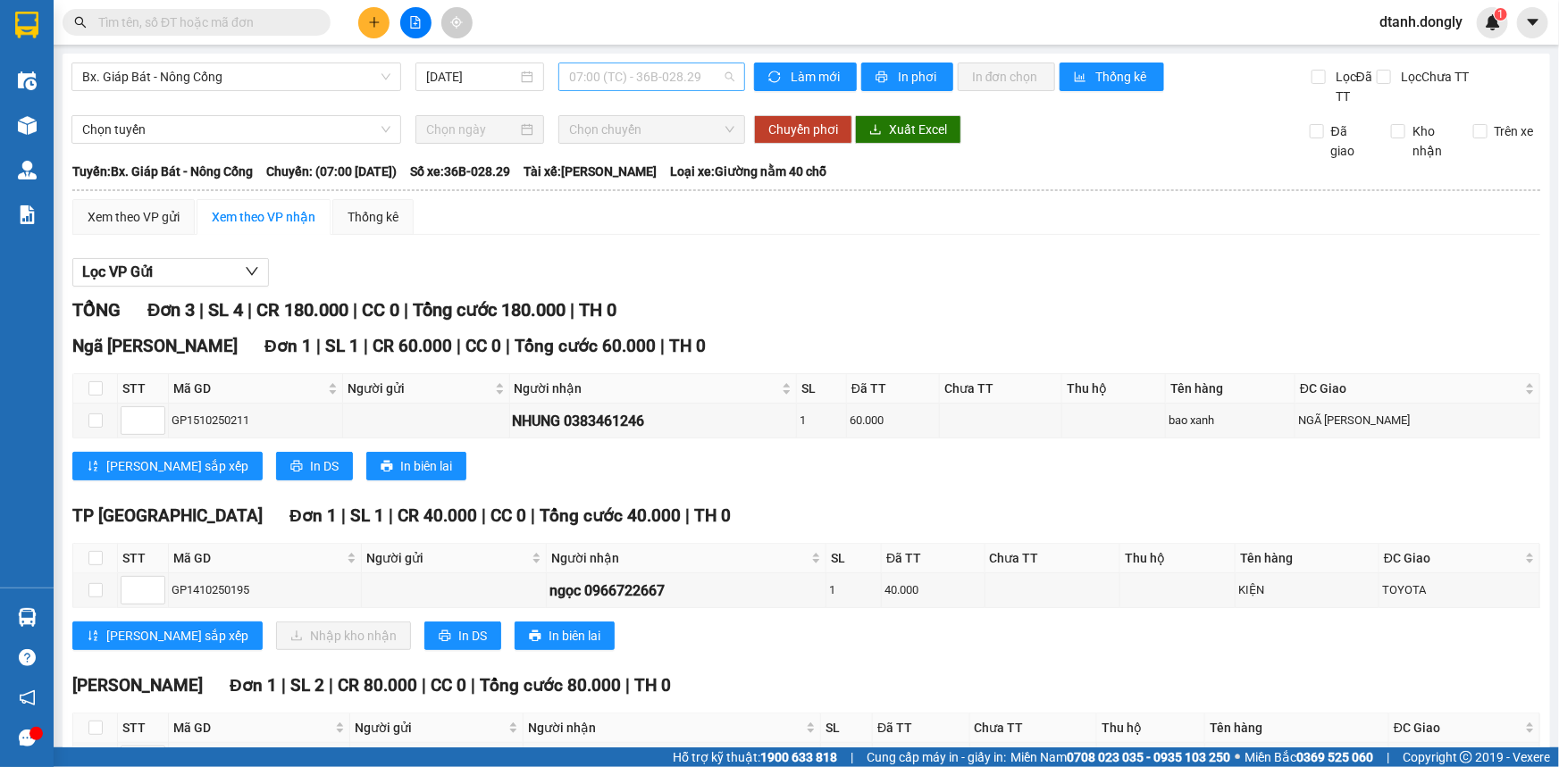
click at [724, 77] on span "07:00 (TC) - 36B-028.29" at bounding box center [651, 76] width 165 height 27
click at [1030, 287] on div at bounding box center [806, 287] width 1468 height 1
click at [722, 74] on span "07:00 (TC) - 36B-028.29" at bounding box center [651, 76] width 165 height 27
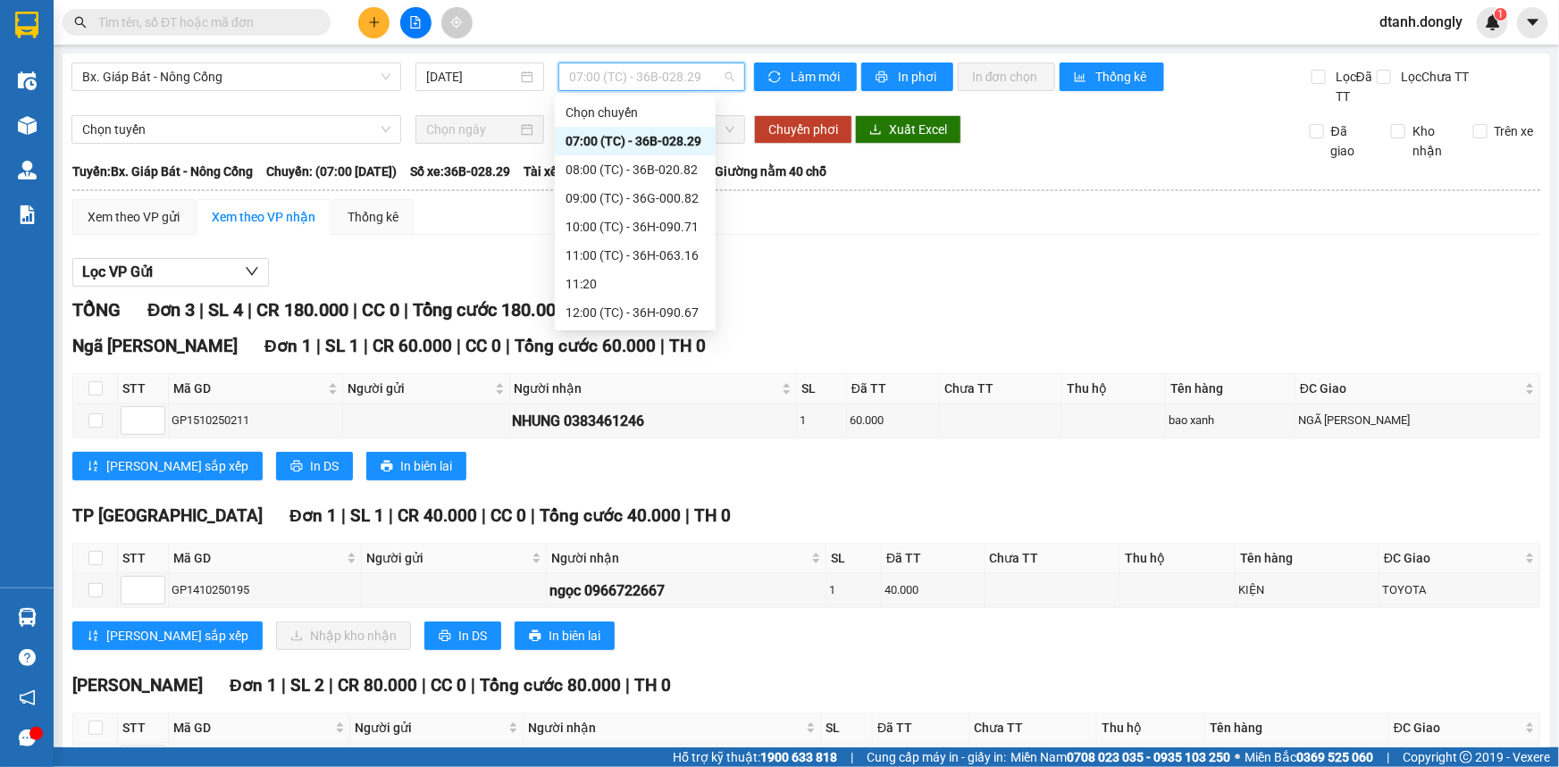
scroll to position [286, 0]
click at [678, 223] on div "16:30 (TC) - 36B-028.29" at bounding box center [634, 227] width 139 height 20
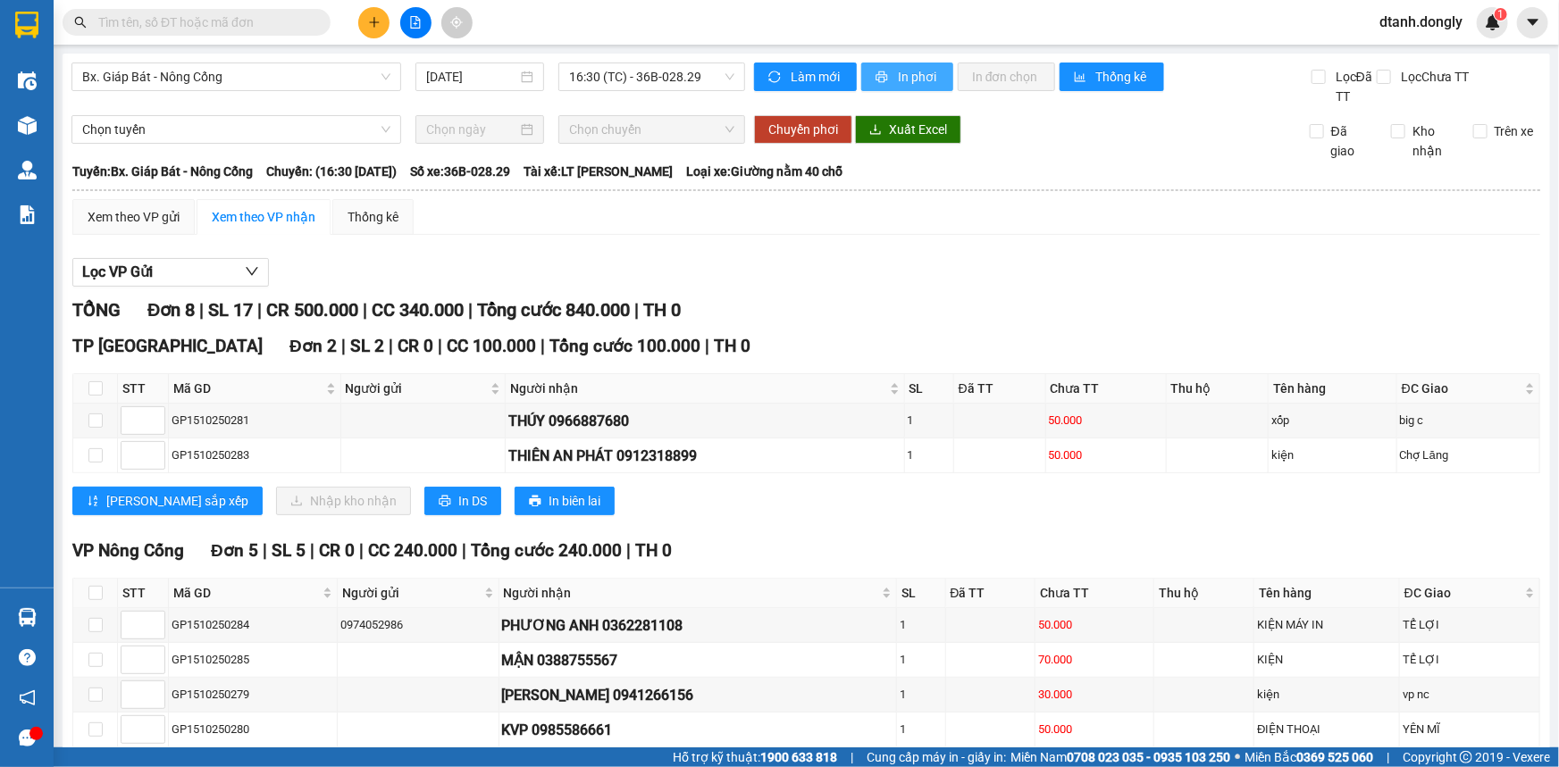
click at [907, 76] on span "In phơi" at bounding box center [918, 77] width 41 height 20
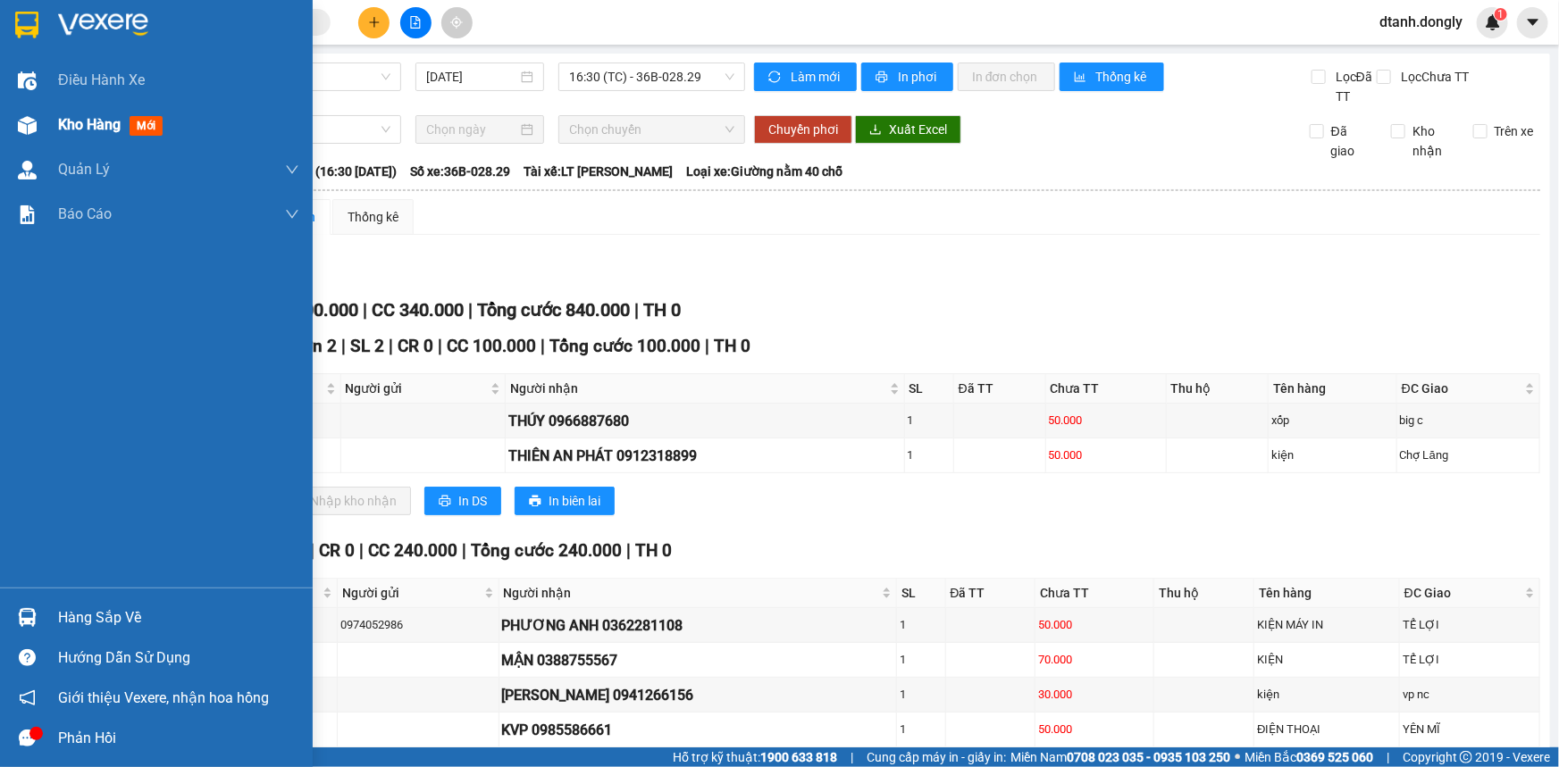
drag, startPoint x: 87, startPoint y: 114, endPoint x: 105, endPoint y: 122, distance: 20.4
click at [89, 118] on div "Kho hàng mới" at bounding box center [114, 124] width 112 height 22
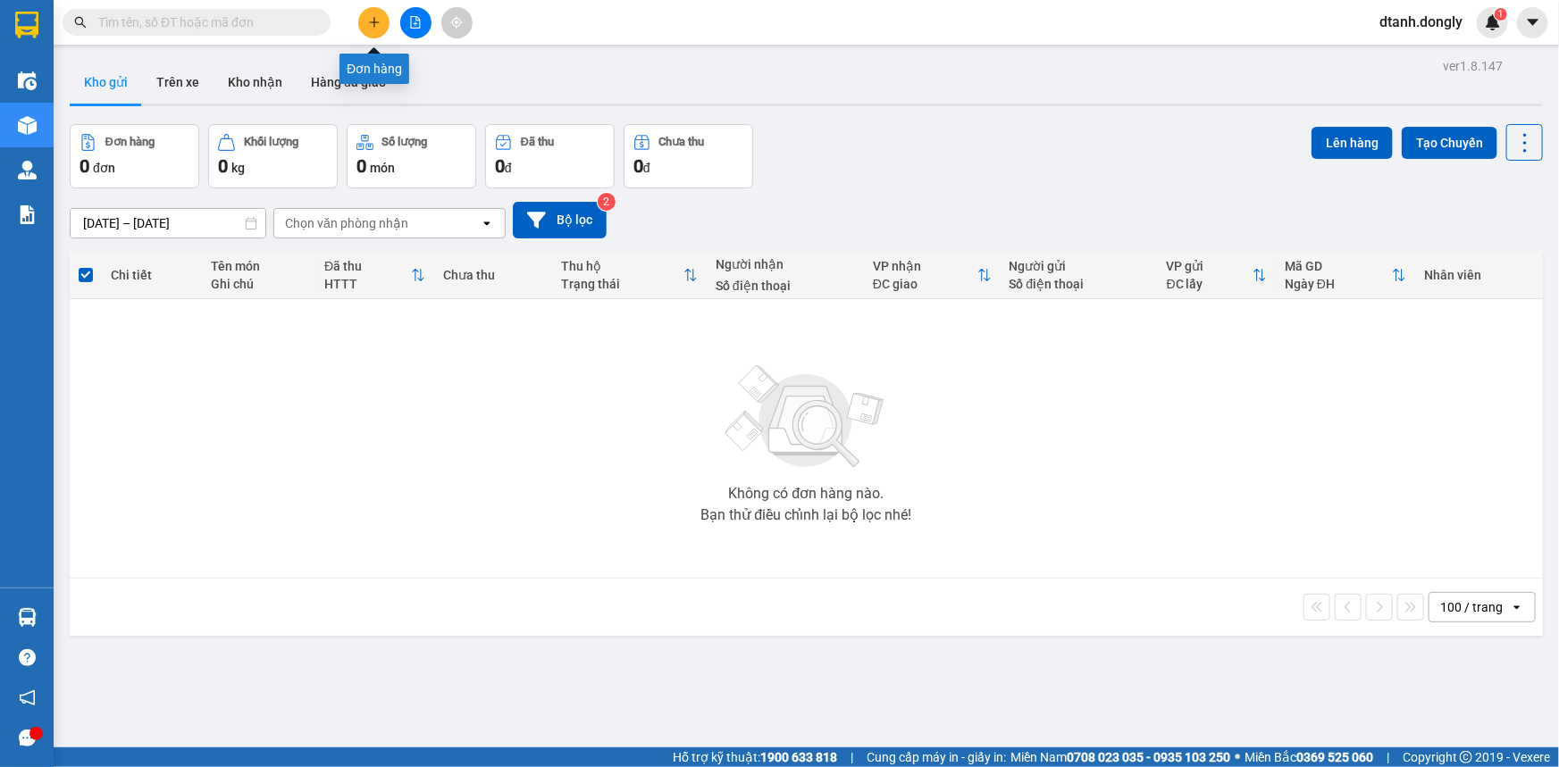
click at [375, 16] on icon "plus" at bounding box center [374, 22] width 13 height 13
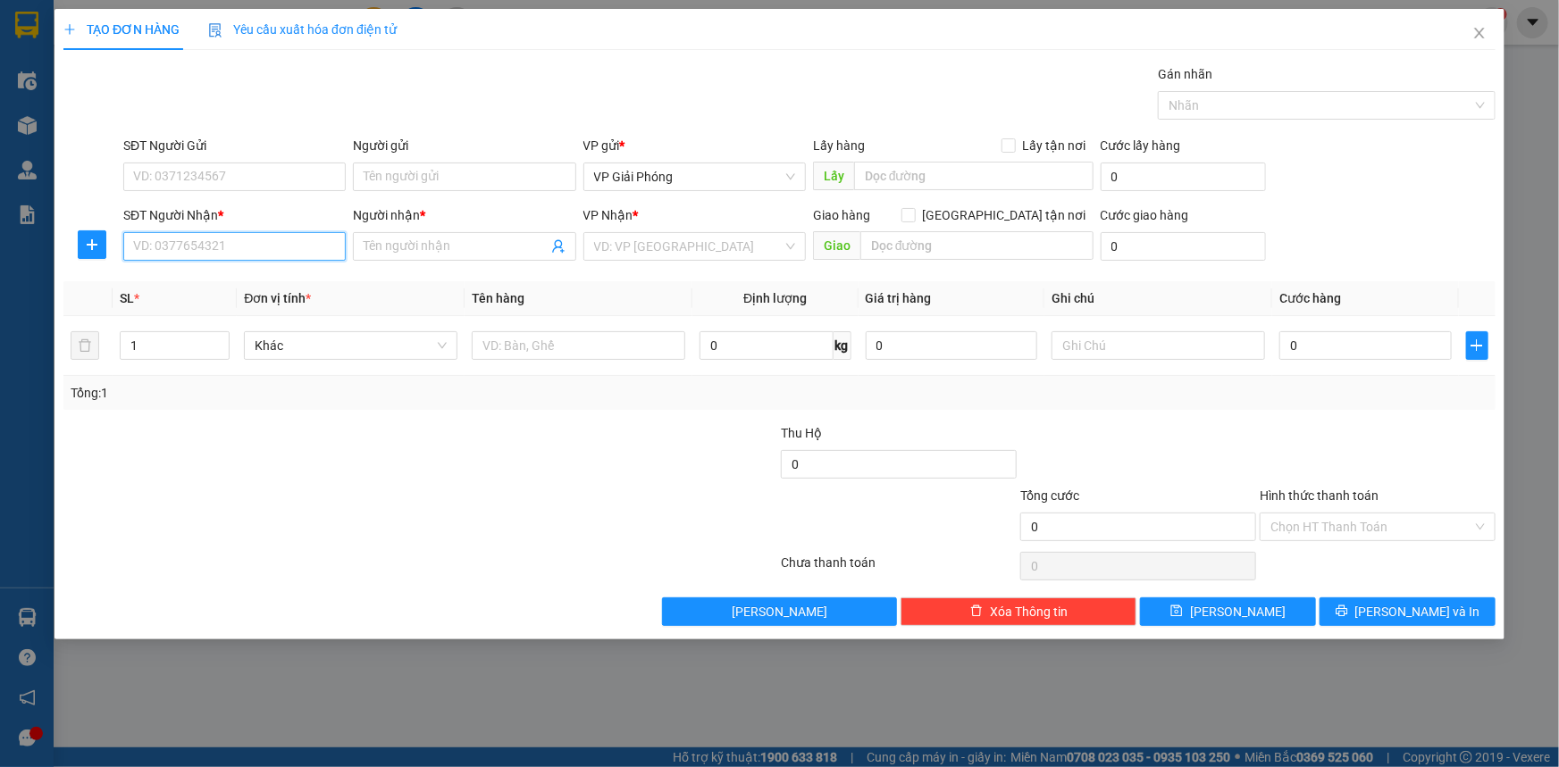
drag, startPoint x: 232, startPoint y: 252, endPoint x: 249, endPoint y: 236, distance: 23.4
click at [232, 251] on input "SĐT Người Nhận *" at bounding box center [234, 246] width 222 height 29
click at [401, 246] on input "Người nhận *" at bounding box center [455, 247] width 183 height 20
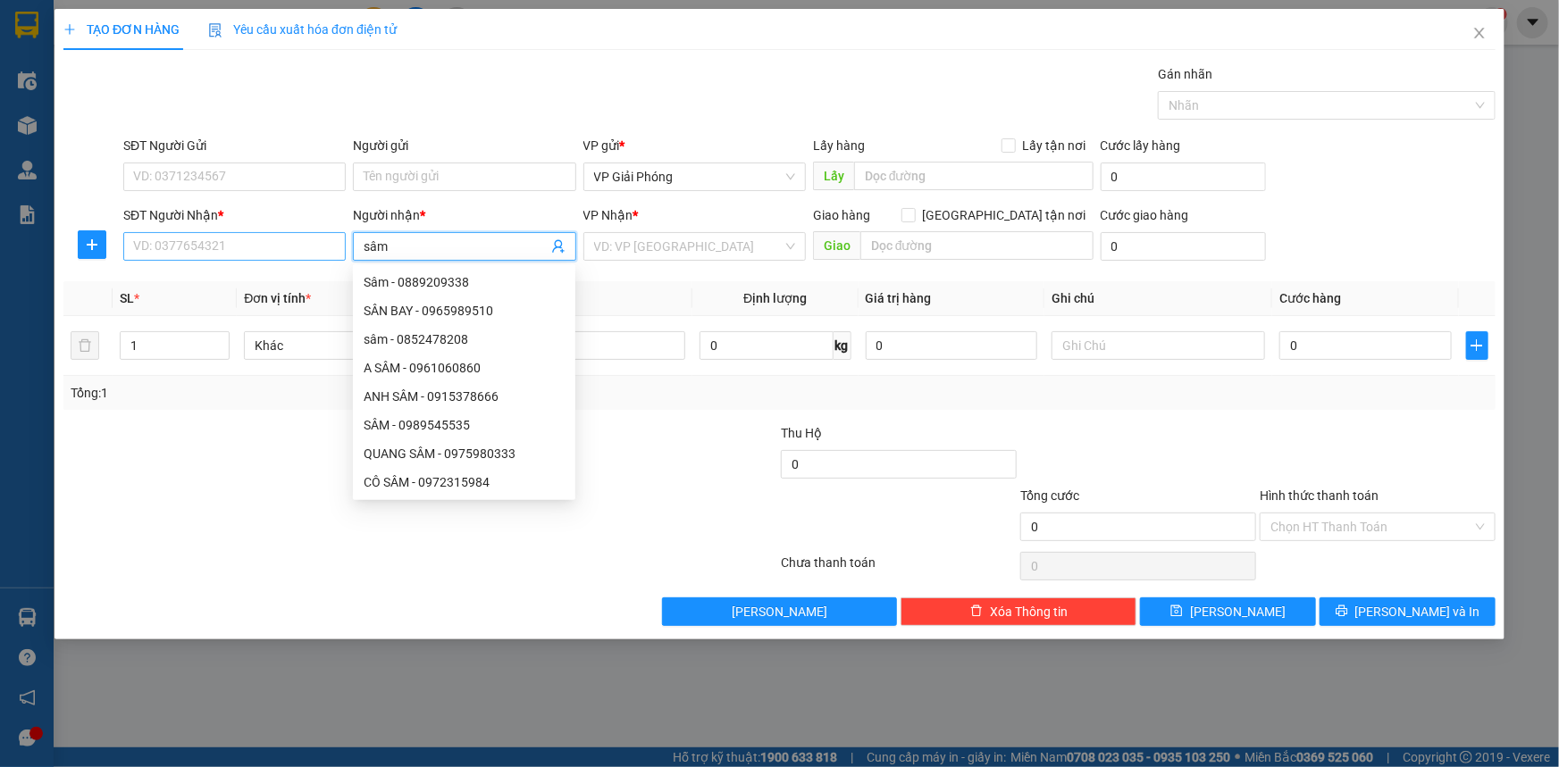
type input "sâm"
click at [276, 243] on input "SĐT Người Nhận *" at bounding box center [234, 246] width 222 height 29
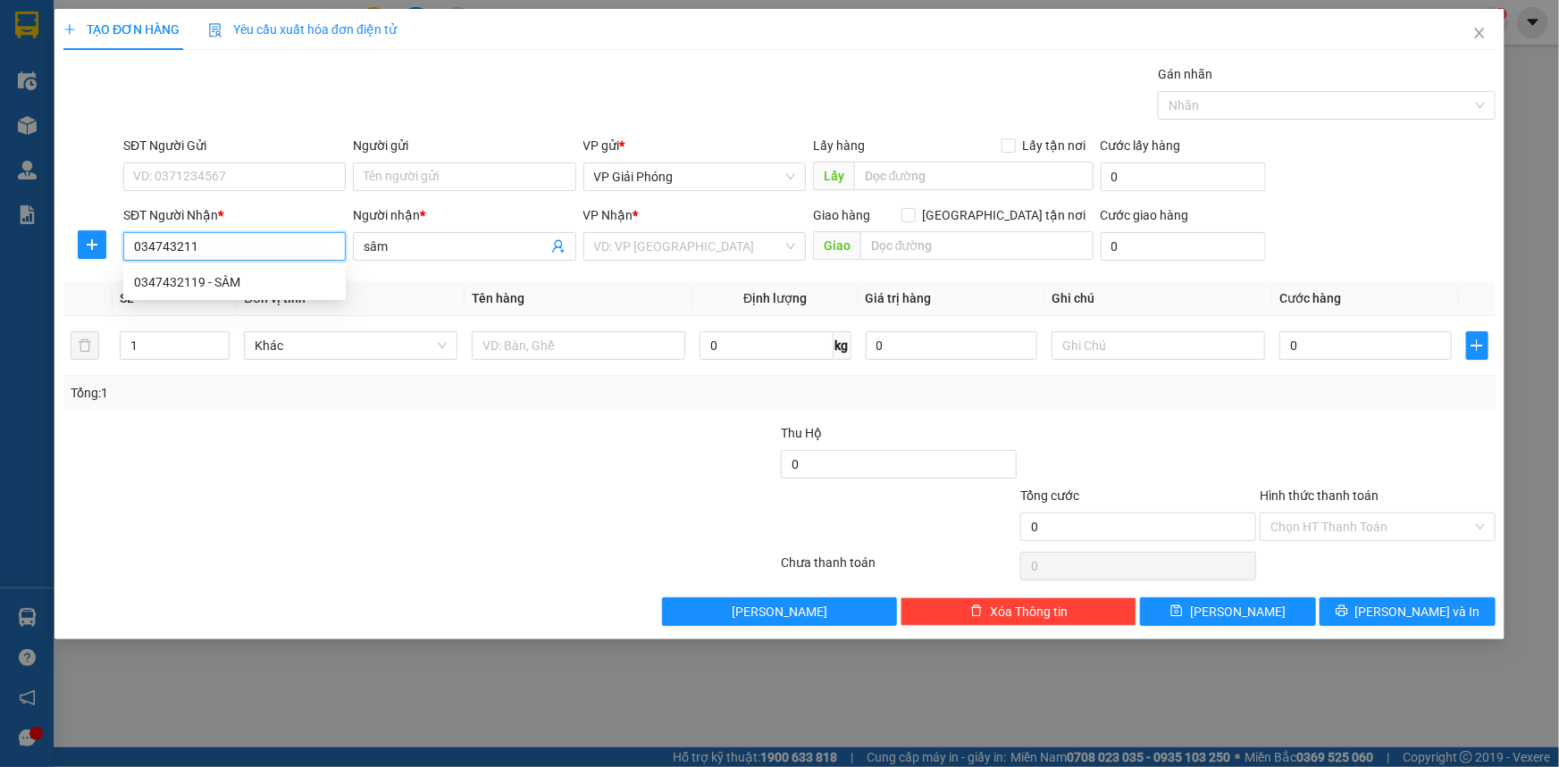
type input "0347432119"
click at [216, 280] on div "0347432119 - SÂM" at bounding box center [234, 282] width 201 height 20
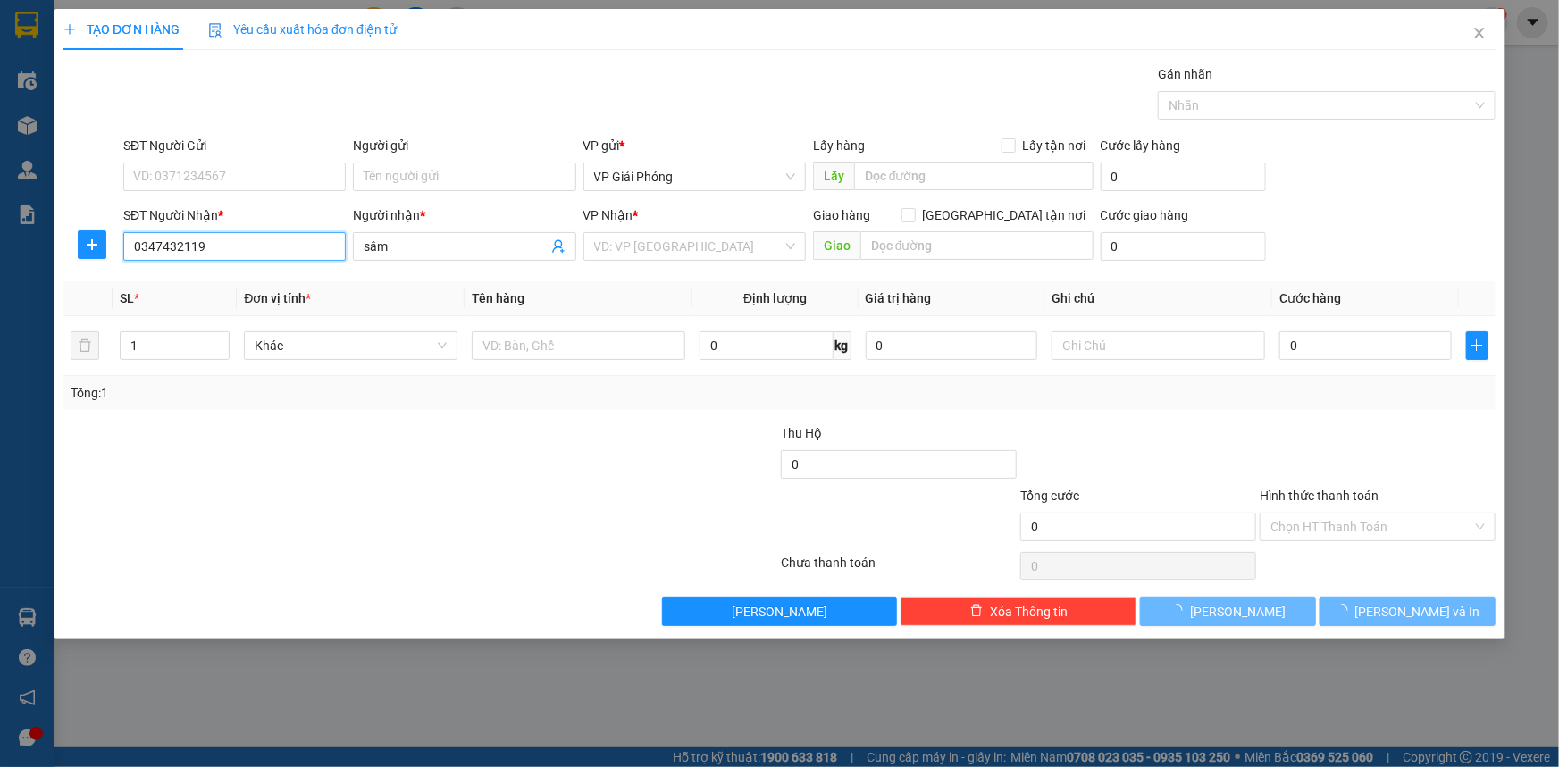
type input "SÂM"
checkbox input "true"
type input "[PERSON_NAME]"
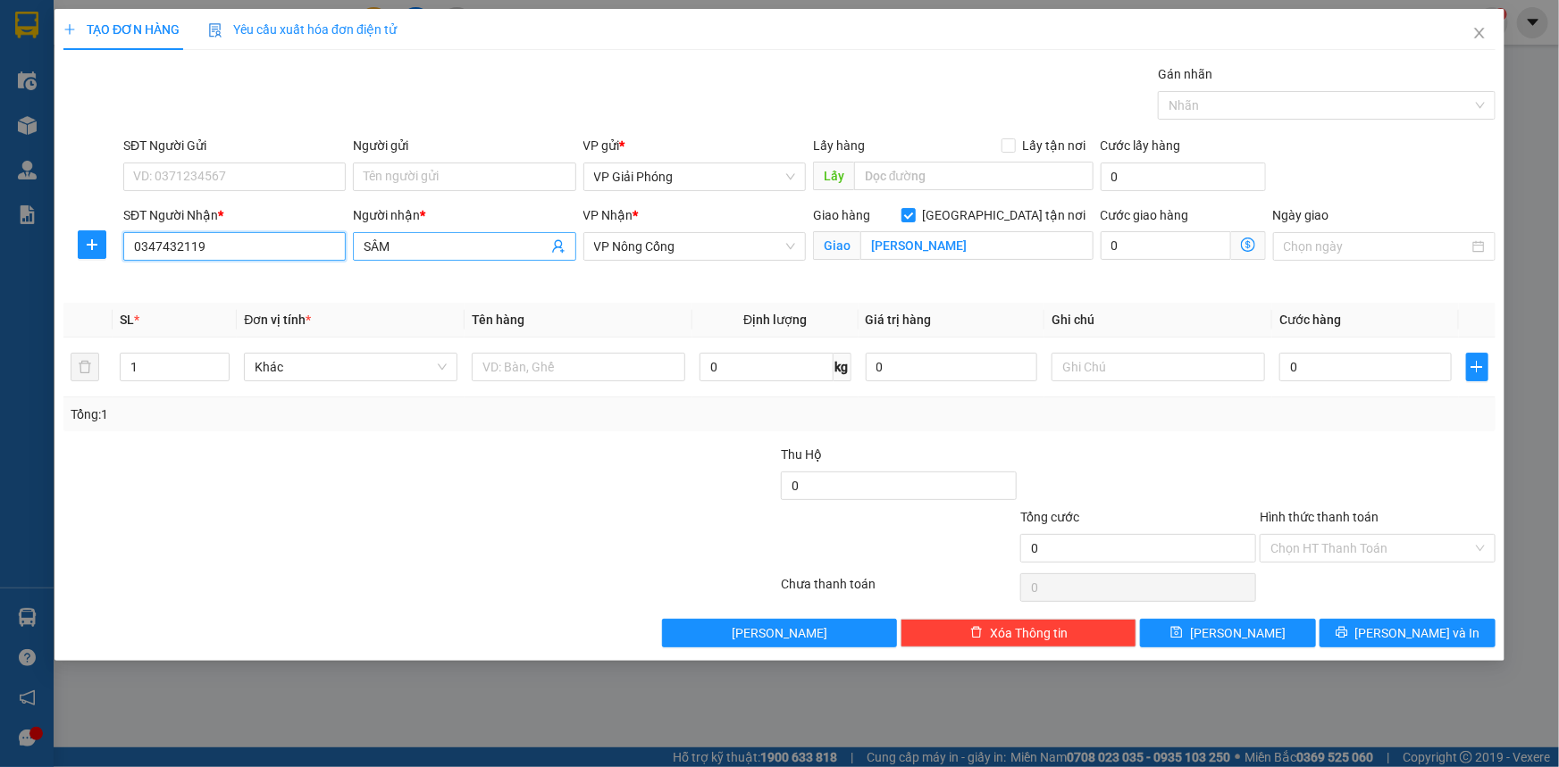
type input "0347432119"
click at [470, 245] on input "SÂM" at bounding box center [455, 247] width 183 height 20
type input "SÂM MẪU"
click at [527, 372] on input "text" at bounding box center [578, 367] width 213 height 29
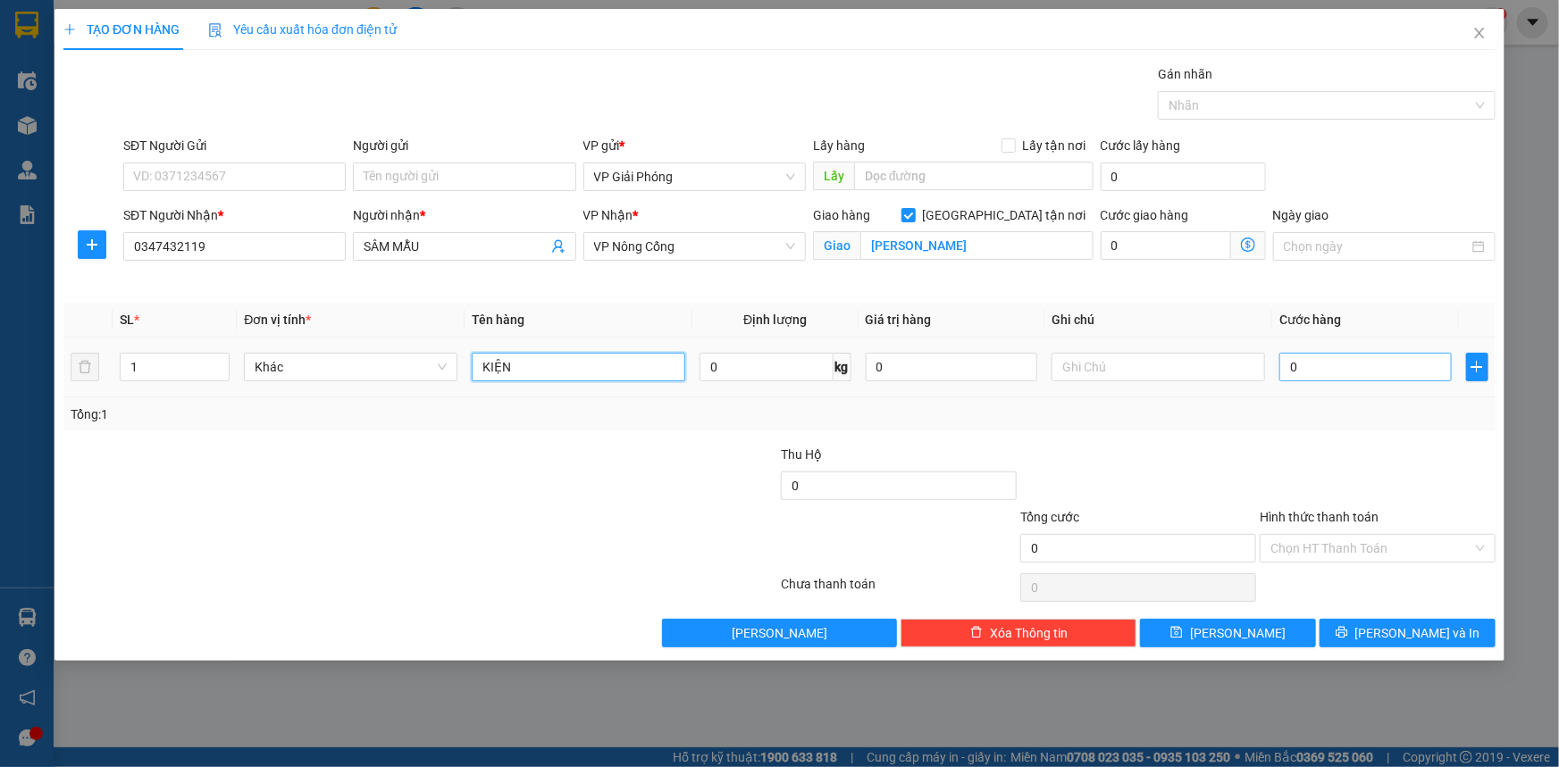
type input "KIỆN"
click at [1334, 365] on input "0" at bounding box center [1365, 367] width 172 height 29
type input "3"
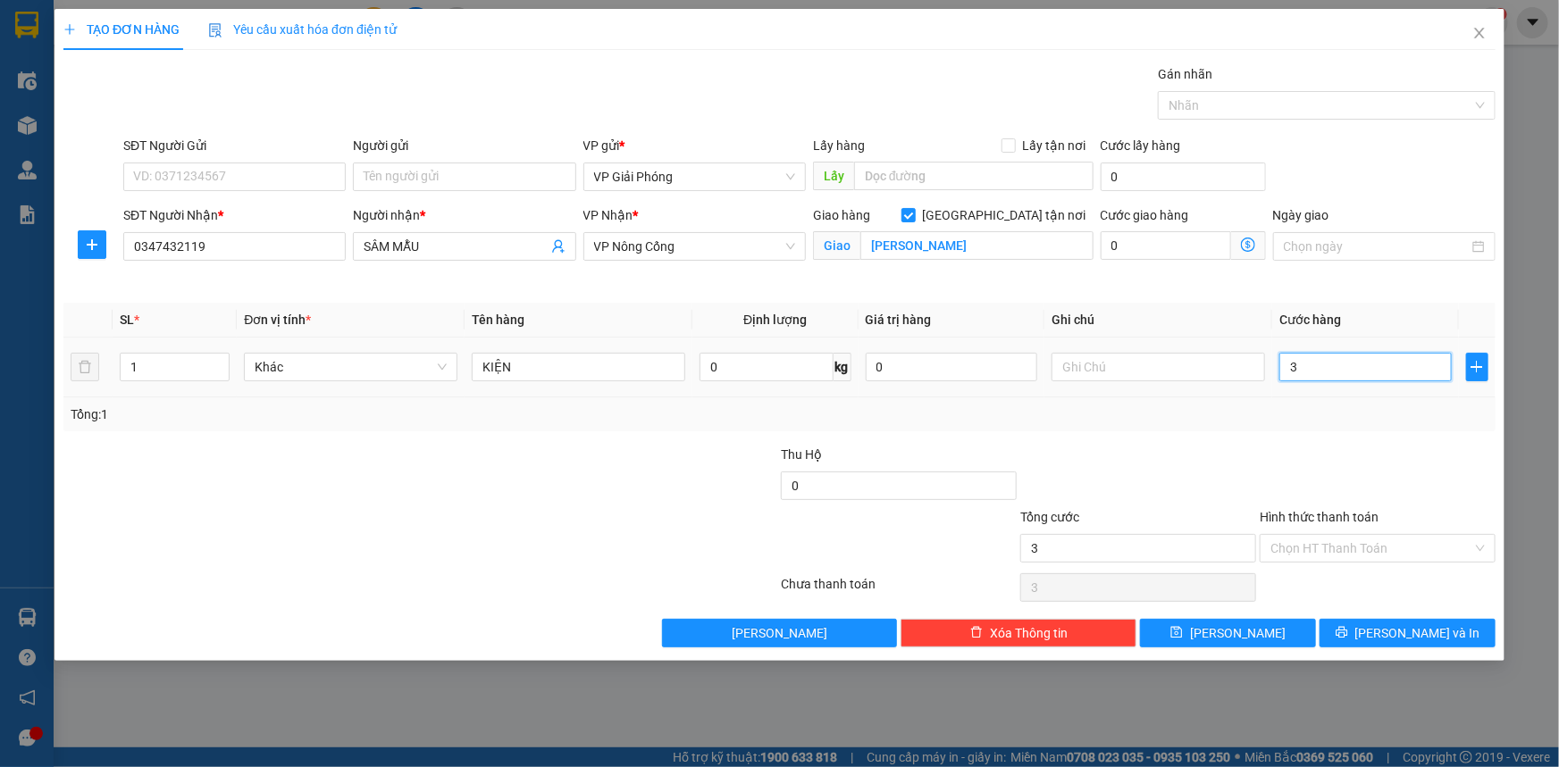
type input "30"
drag, startPoint x: 1215, startPoint y: 105, endPoint x: 1237, endPoint y: 113, distance: 23.4
click at [1216, 105] on div at bounding box center [1317, 105] width 311 height 21
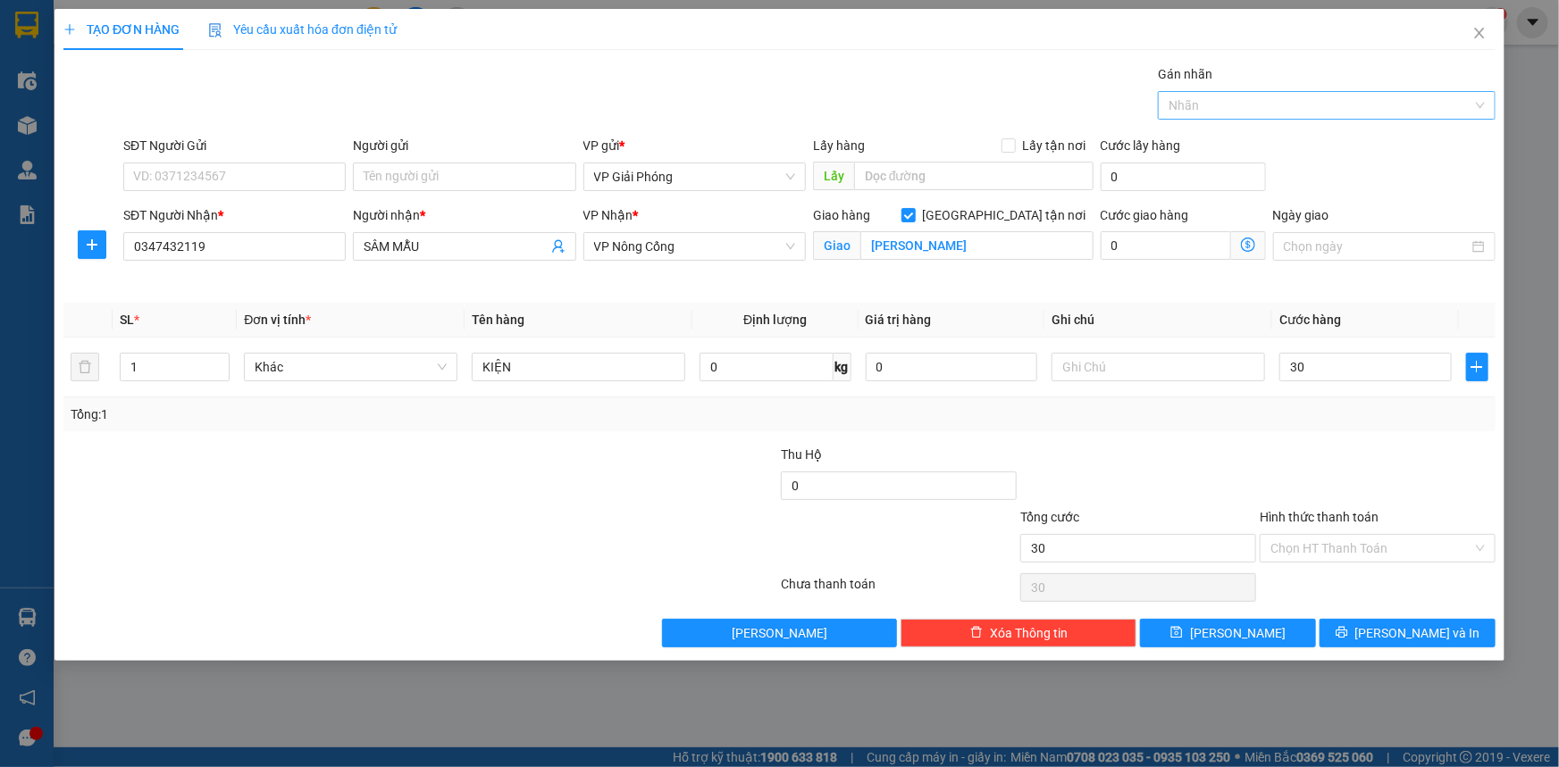
type input "30.000"
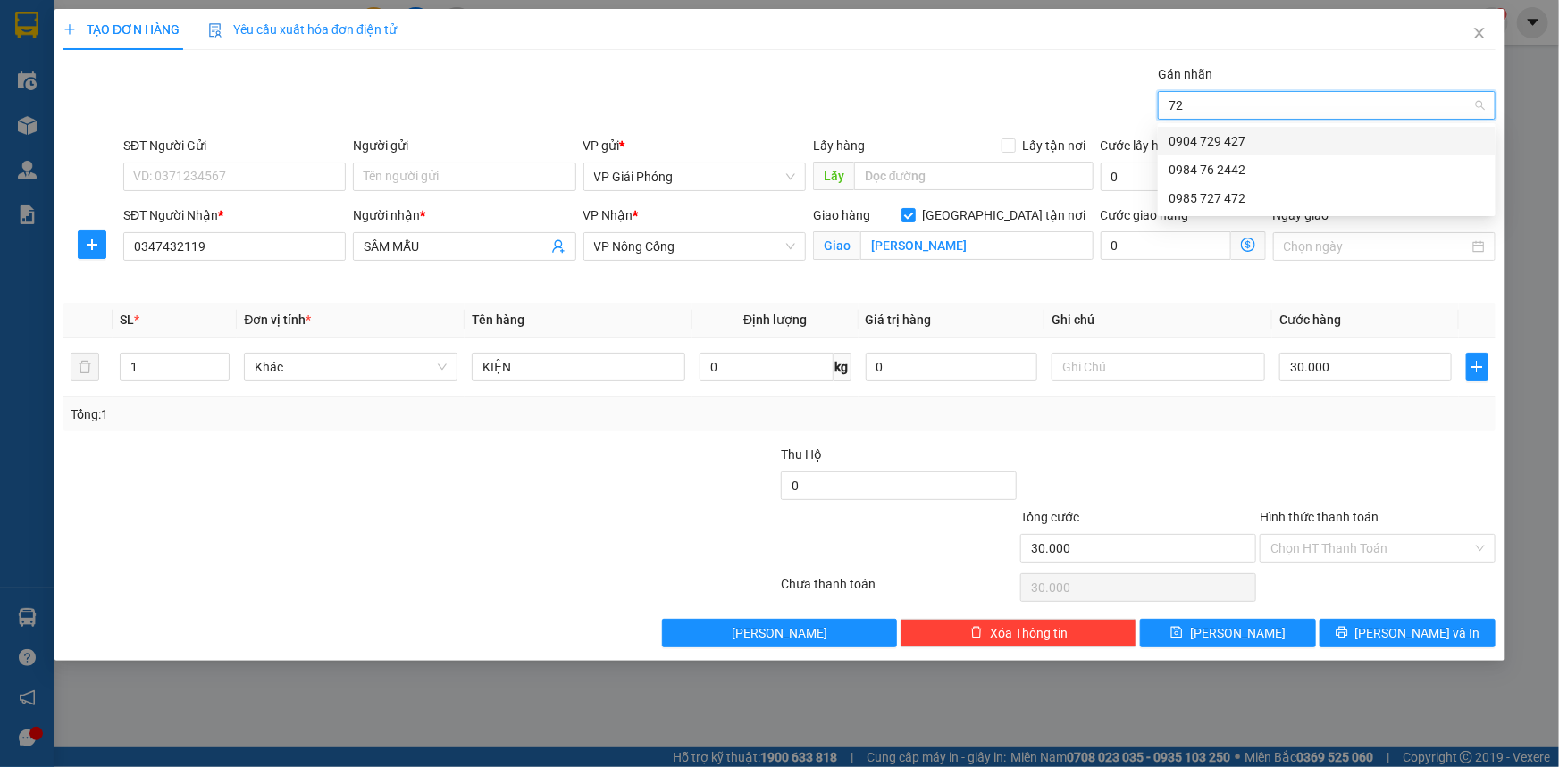
type input "727"
click at [1235, 133] on div "0985 727 472" at bounding box center [1326, 141] width 316 height 20
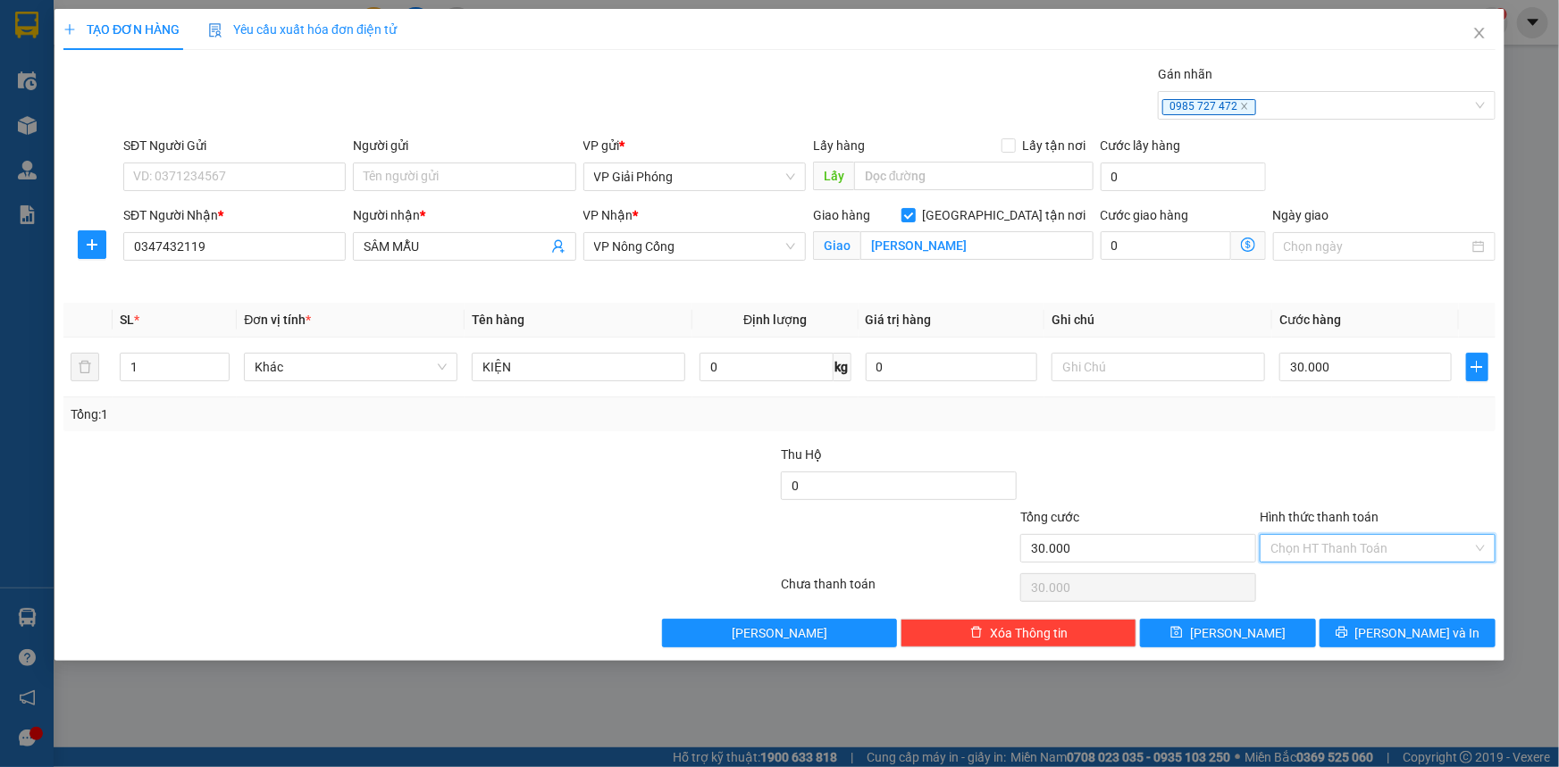
click at [1349, 541] on input "Hình thức thanh toán" at bounding box center [1371, 548] width 202 height 27
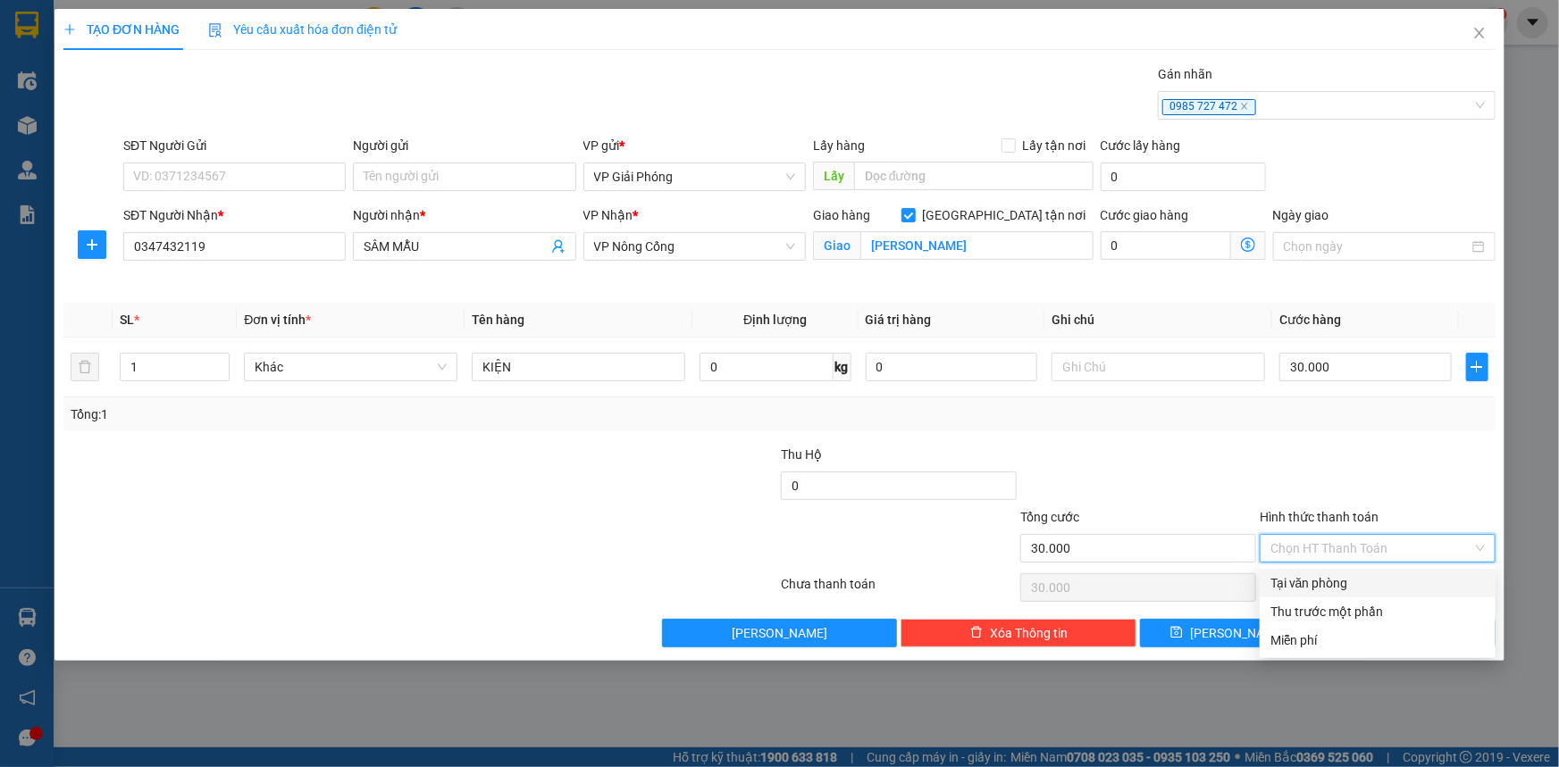
drag, startPoint x: 1353, startPoint y: 578, endPoint x: 1385, endPoint y: 599, distance: 38.6
click at [1355, 580] on div "Tại văn phòng" at bounding box center [1377, 583] width 214 height 20
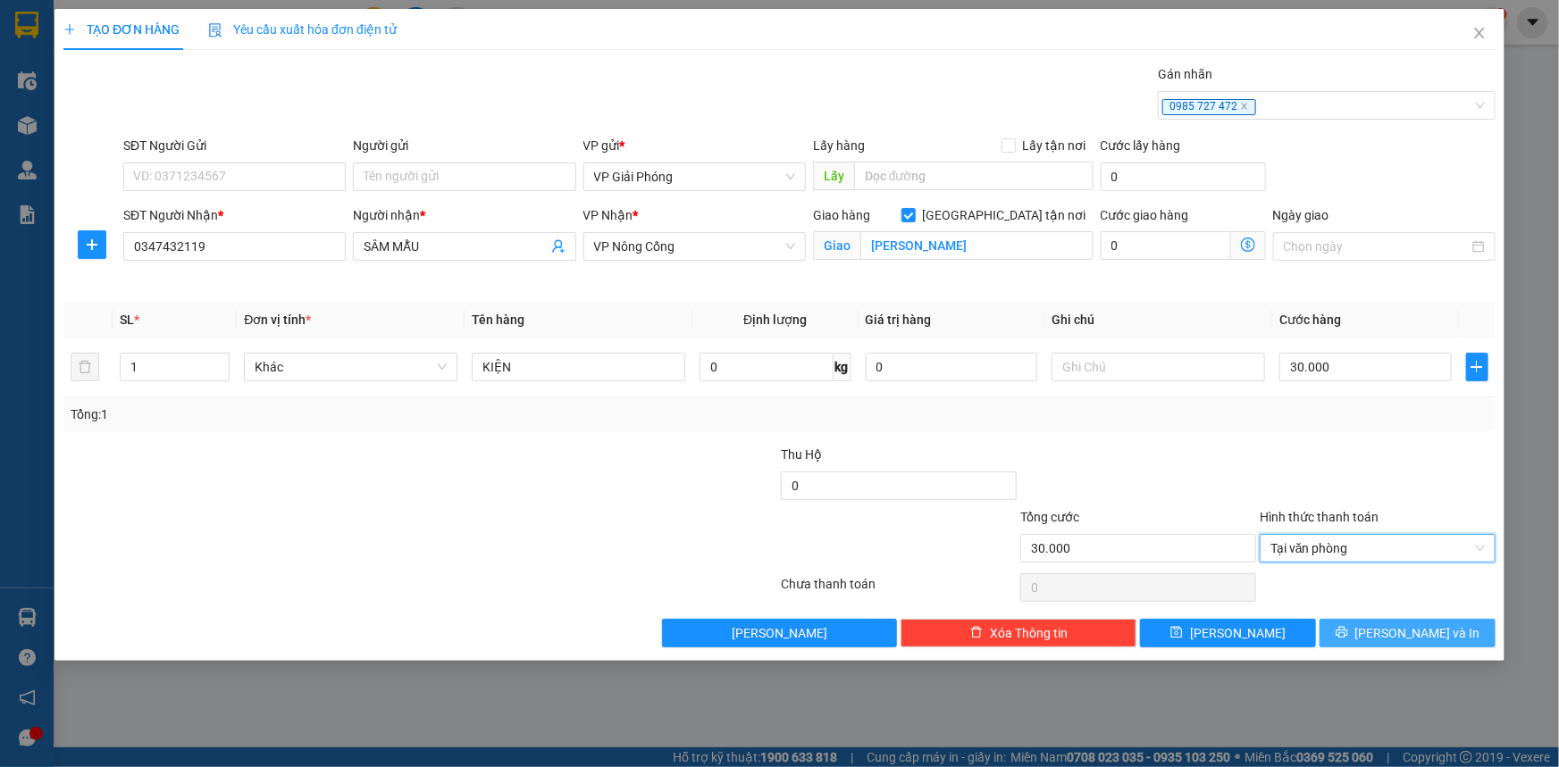
click at [1395, 625] on span "[PERSON_NAME] và In" at bounding box center [1417, 633] width 125 height 20
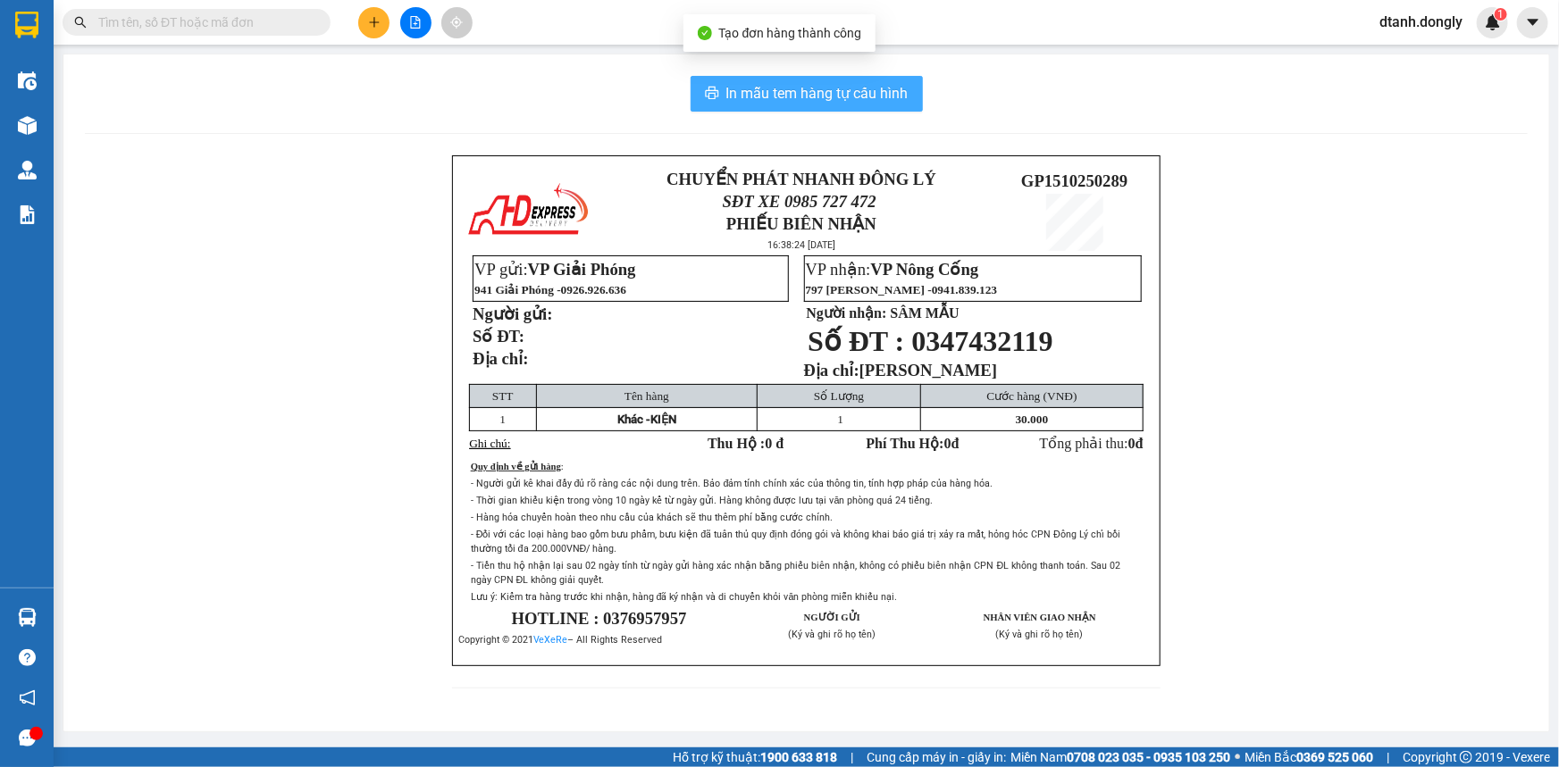
drag, startPoint x: 832, startPoint y: 101, endPoint x: 820, endPoint y: 71, distance: 32.8
click at [832, 100] on span "In mẫu tem hàng tự cấu hình" at bounding box center [817, 93] width 182 height 22
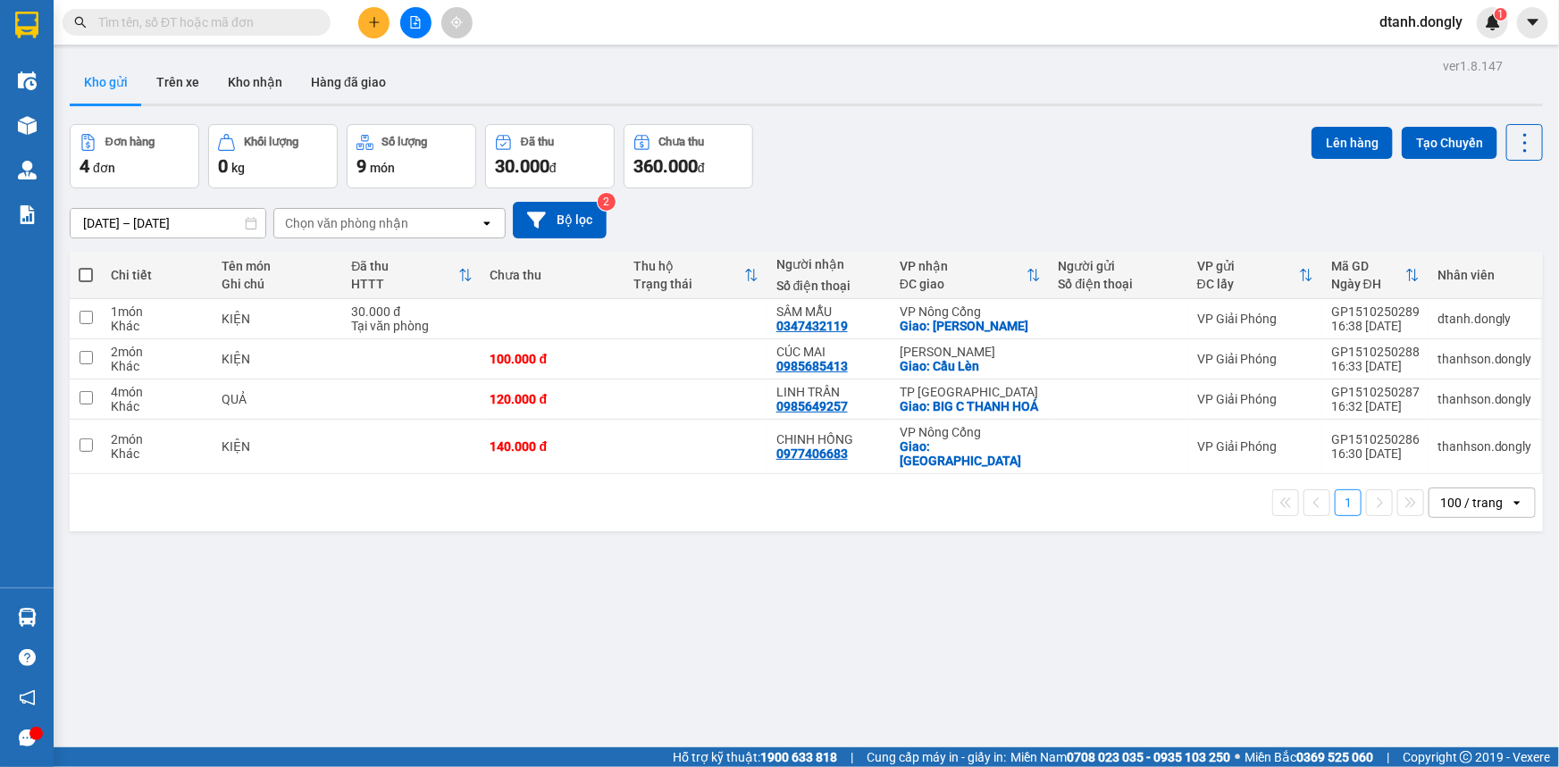
click at [381, 18] on button at bounding box center [373, 22] width 31 height 31
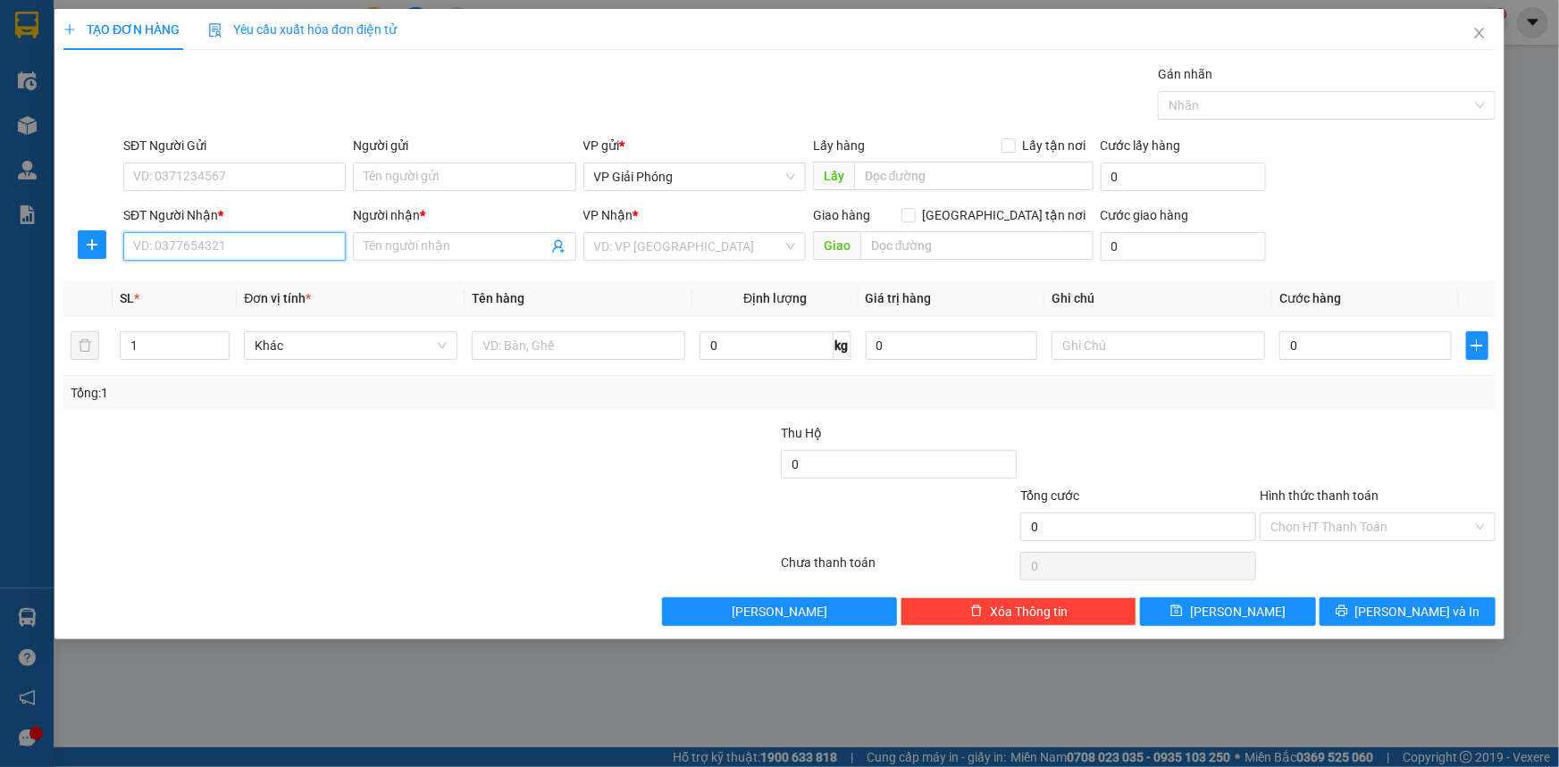
click at [222, 244] on input "SĐT Người Nhận *" at bounding box center [234, 246] width 222 height 29
type input "0"
click at [263, 171] on input "SĐT Người Gửi" at bounding box center [234, 177] width 222 height 29
type input "0812975888"
click at [251, 241] on input "0" at bounding box center [234, 246] width 222 height 29
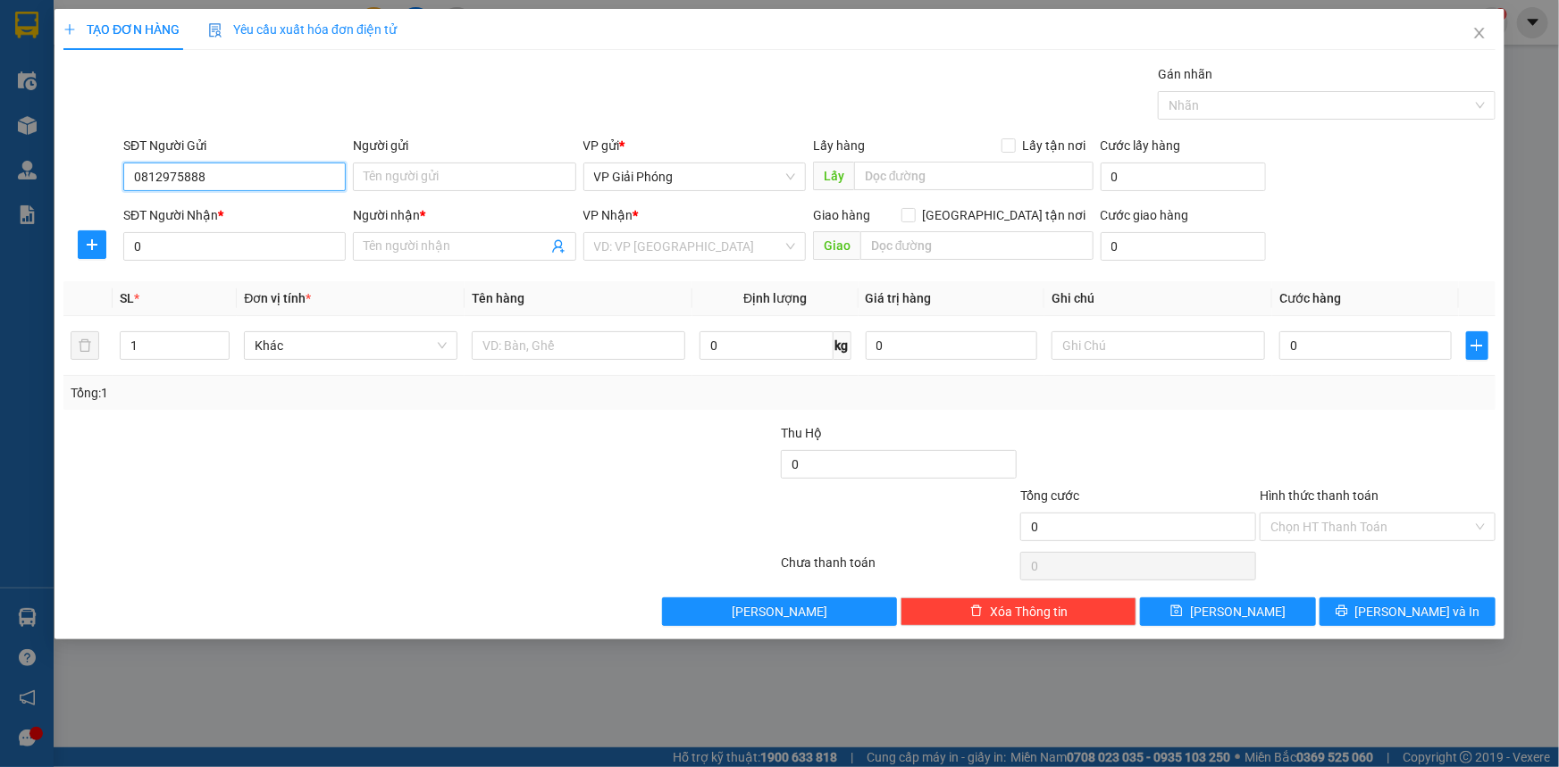
drag, startPoint x: 209, startPoint y: 179, endPoint x: 100, endPoint y: 207, distance: 112.7
click at [100, 205] on form "SĐT Người Gửi 0812975888 0812975888 Người gửi Tên người gửi VP gửi * VP Giải Ph…" at bounding box center [779, 202] width 1432 height 132
click at [297, 247] on input "00812975888" at bounding box center [234, 246] width 222 height 29
click at [138, 246] on input "00812975888" at bounding box center [234, 246] width 222 height 29
click at [230, 244] on input "0812975888" at bounding box center [234, 246] width 222 height 29
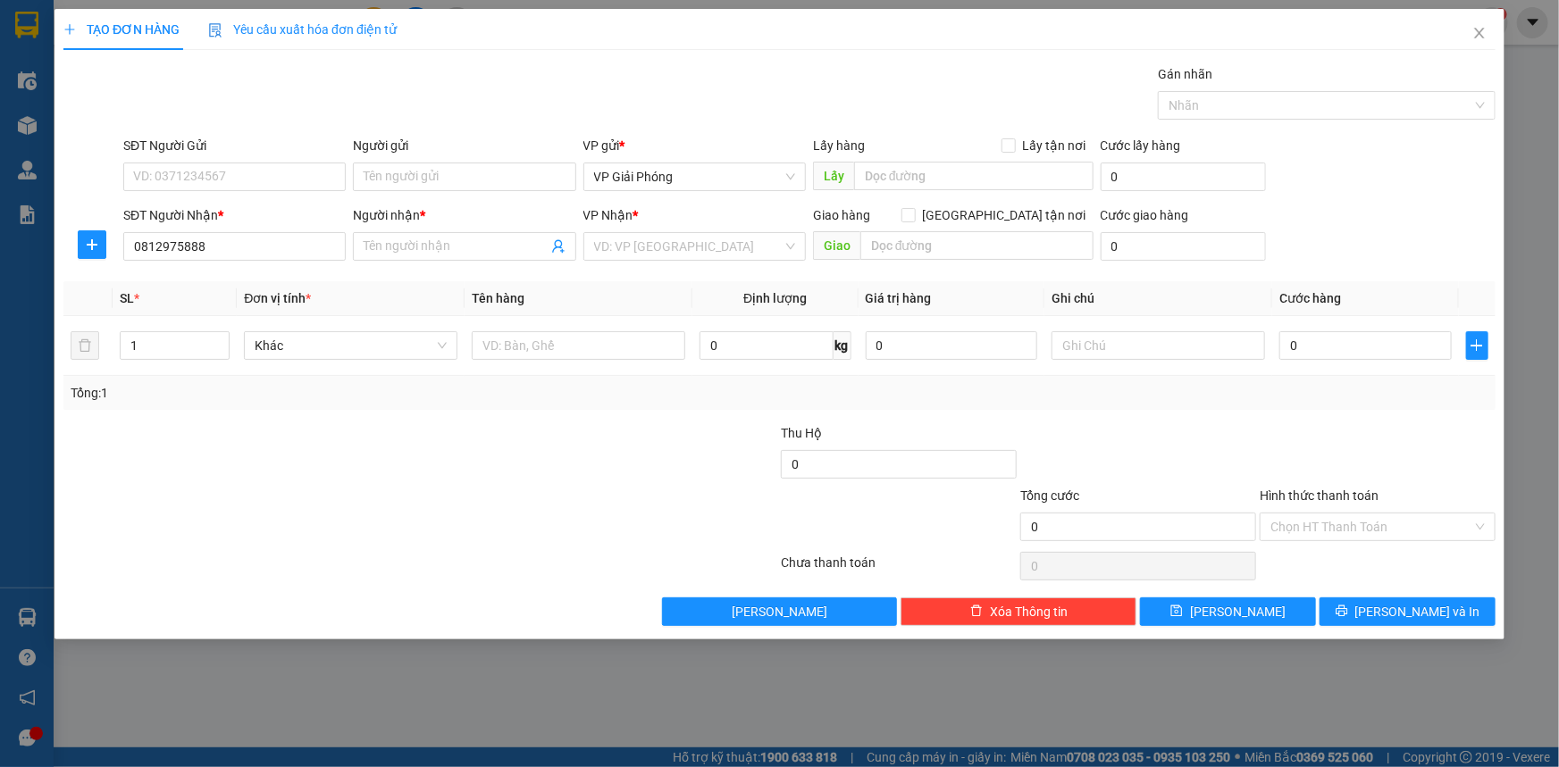
click at [231, 265] on div "SĐT Người Nhận * 0812975888 0812975888" at bounding box center [234, 236] width 222 height 63
click at [231, 248] on input "0812975888" at bounding box center [234, 246] width 222 height 29
click at [233, 248] on input "0812975888" at bounding box center [234, 246] width 222 height 29
type input "0"
click at [235, 170] on input "SĐT Người Gửi" at bounding box center [234, 177] width 222 height 29
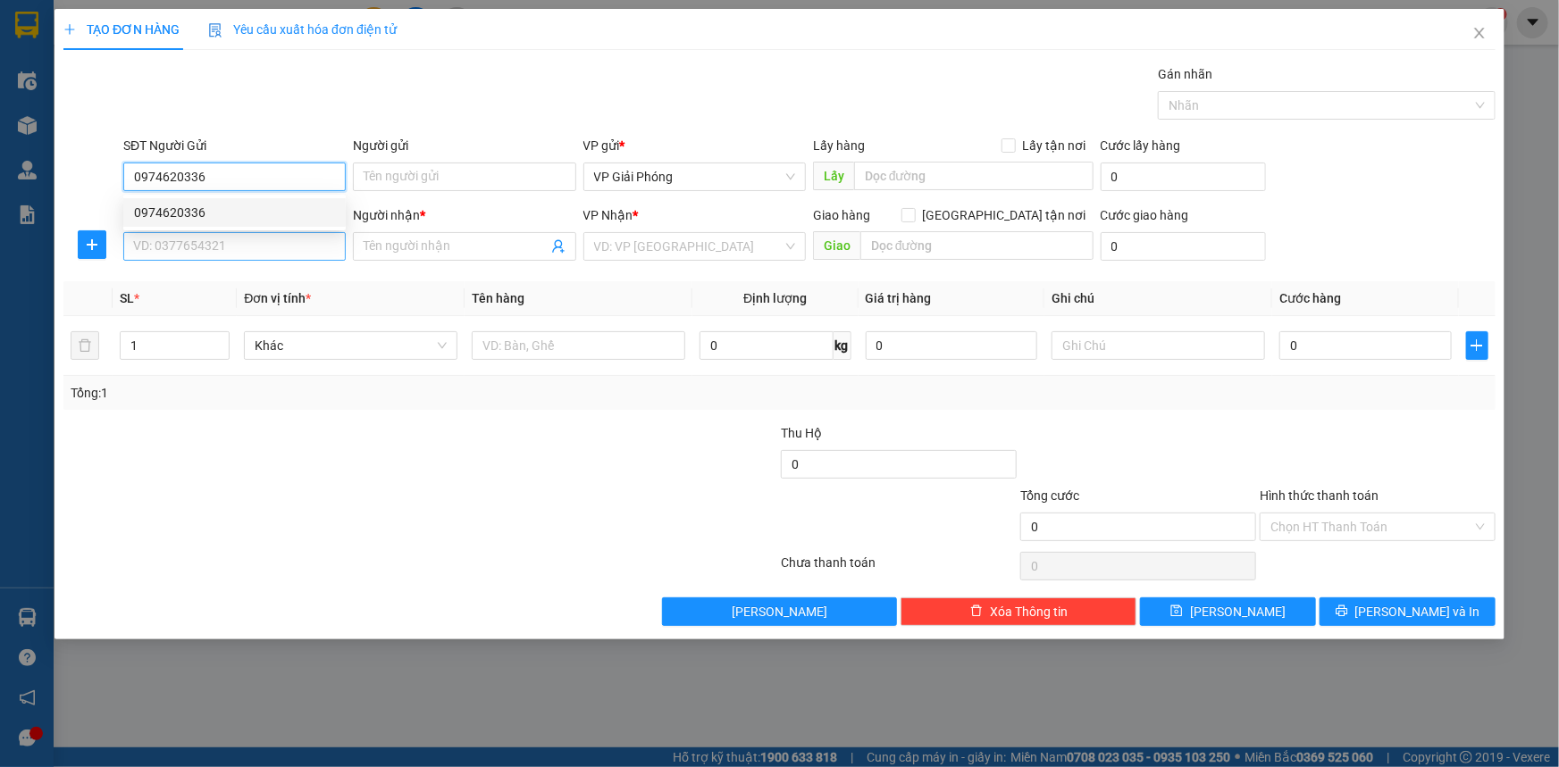
type input "0974620336"
click at [234, 255] on input "SĐT Người Nhận *" at bounding box center [234, 246] width 222 height 29
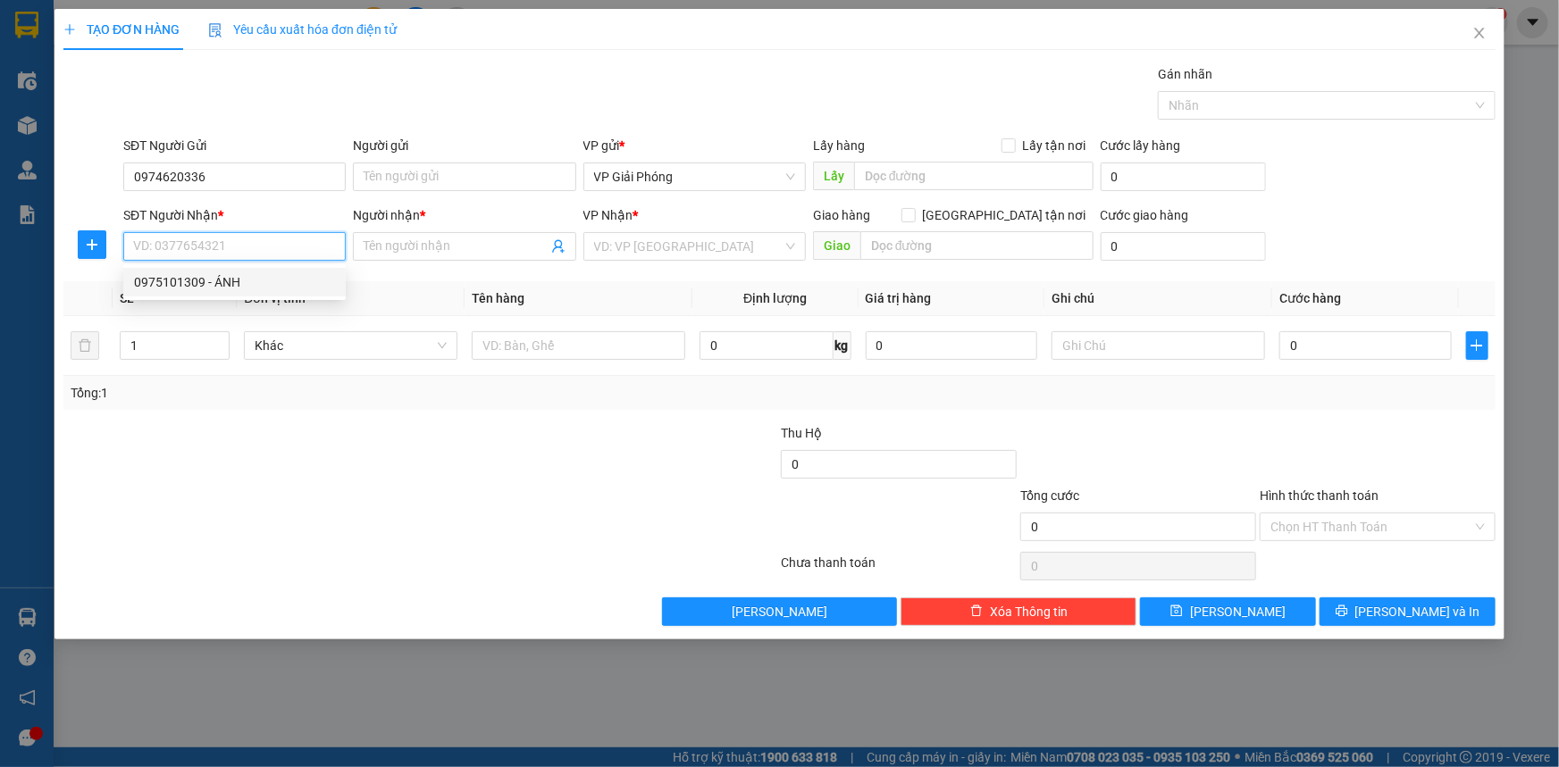
click at [274, 281] on div "0975101309 - ÁNH" at bounding box center [234, 282] width 201 height 20
type input "0975101309"
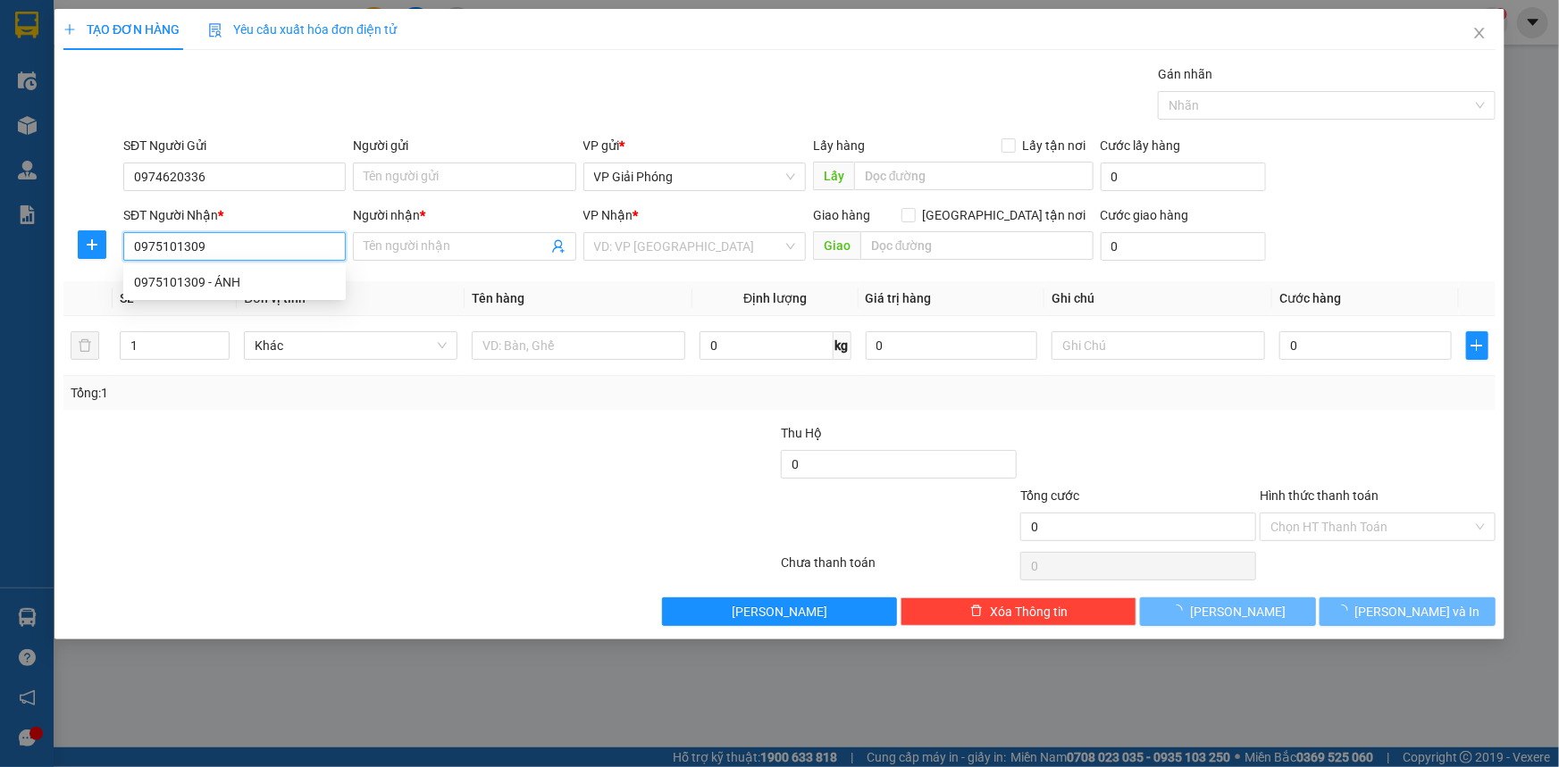
type input "ÁNH"
checkbox input "true"
type input "[PERSON_NAME]"
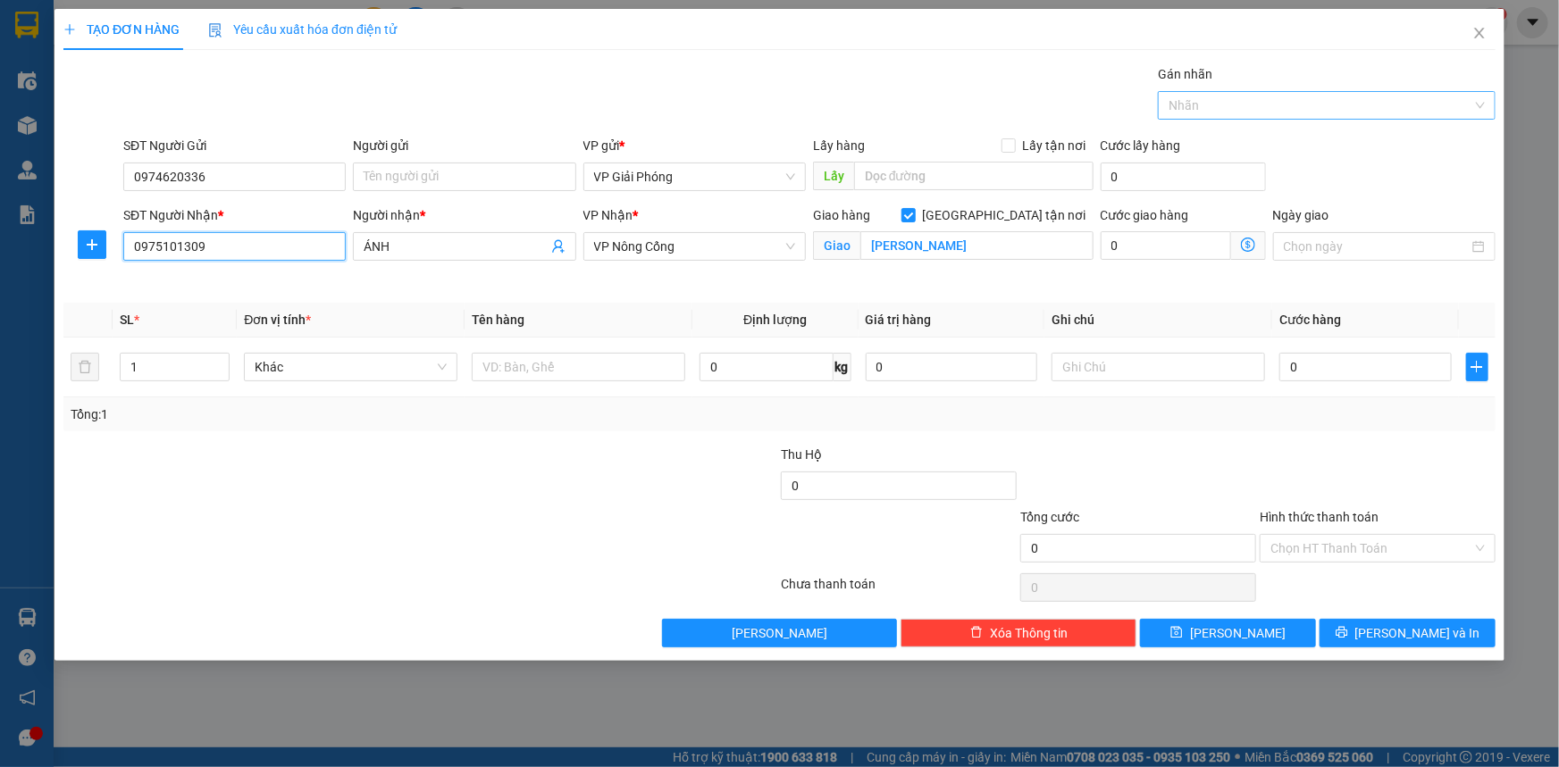
click at [1279, 103] on div at bounding box center [1317, 105] width 311 height 21
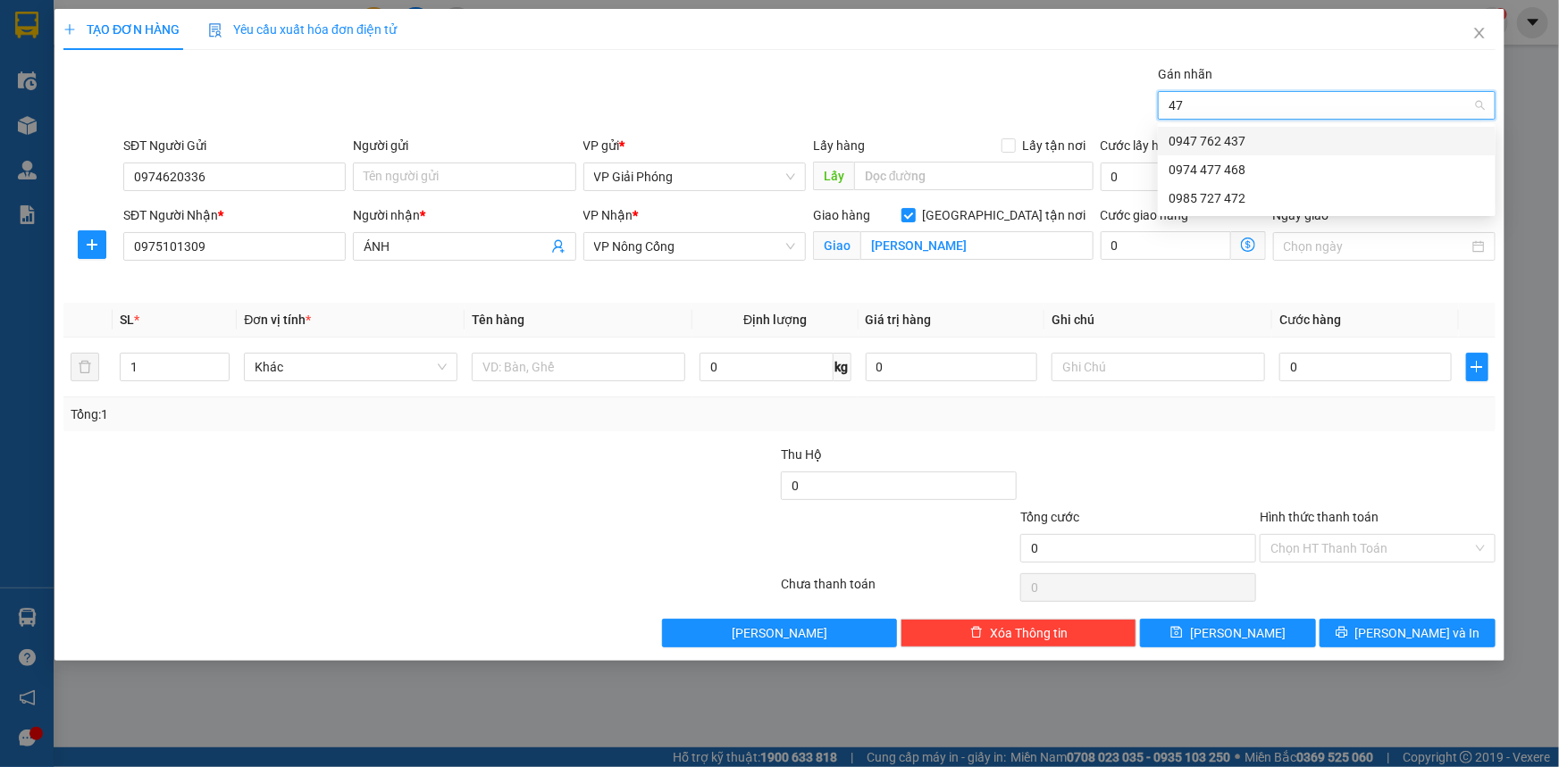
type input "472"
click at [1245, 134] on div "0985 727 472" at bounding box center [1326, 141] width 316 height 20
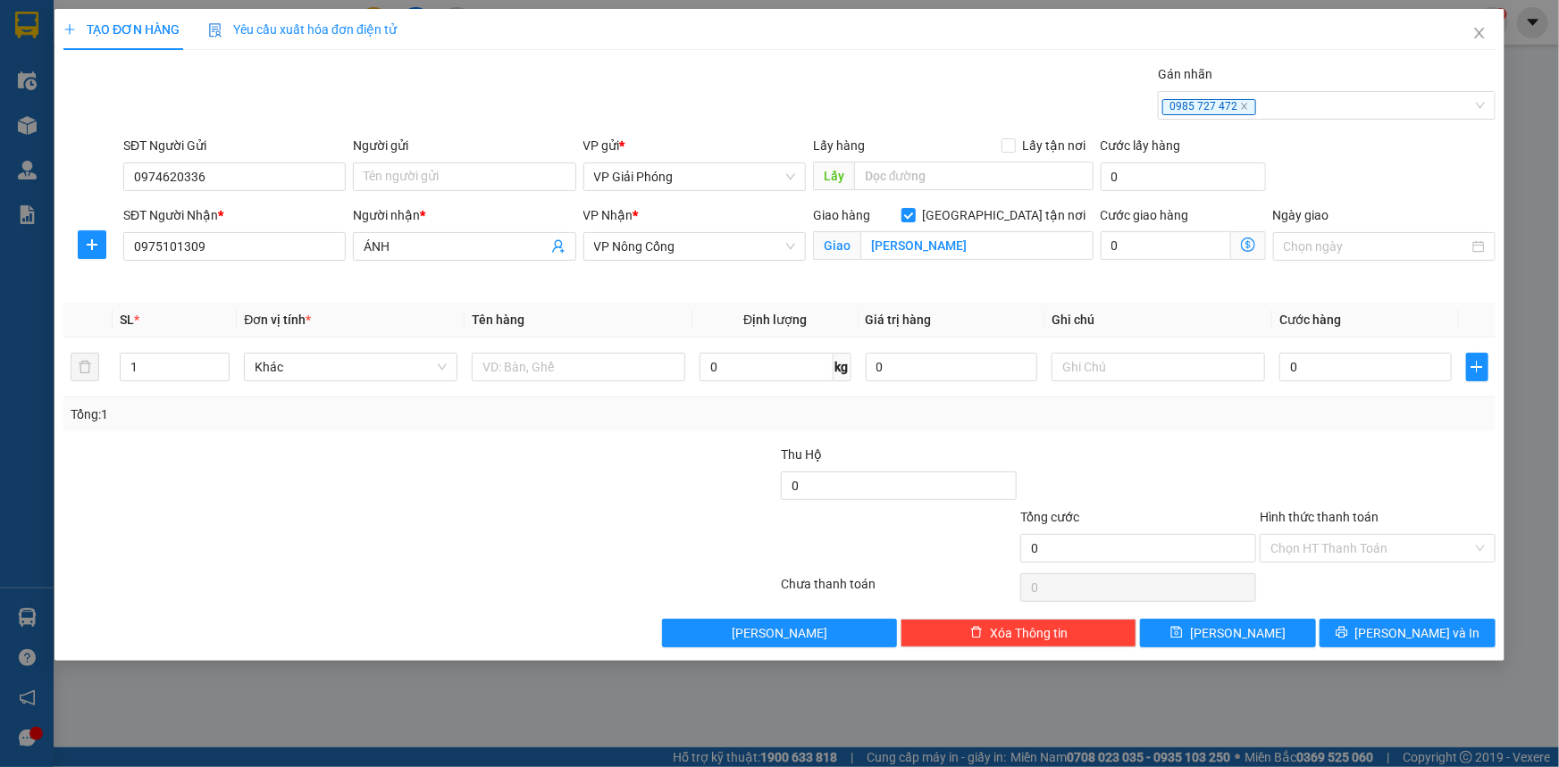
drag, startPoint x: 376, startPoint y: 523, endPoint x: 82, endPoint y: 309, distance: 363.7
click at [373, 522] on div at bounding box center [301, 538] width 479 height 63
click at [543, 370] on input "text" at bounding box center [578, 367] width 213 height 29
type input "THÙNG"
click at [1405, 367] on input "0" at bounding box center [1365, 367] width 172 height 29
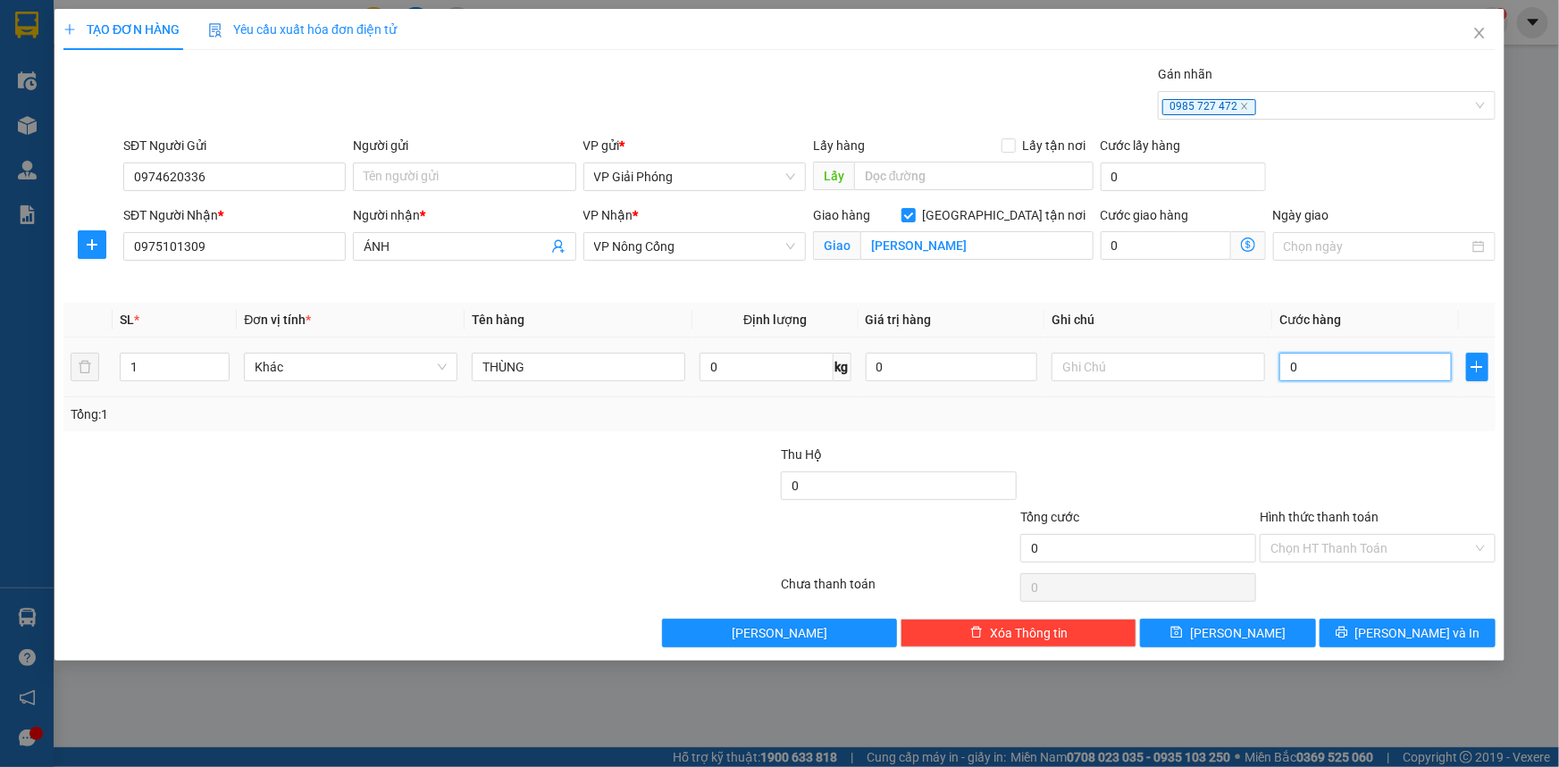
type input "5"
type input "50"
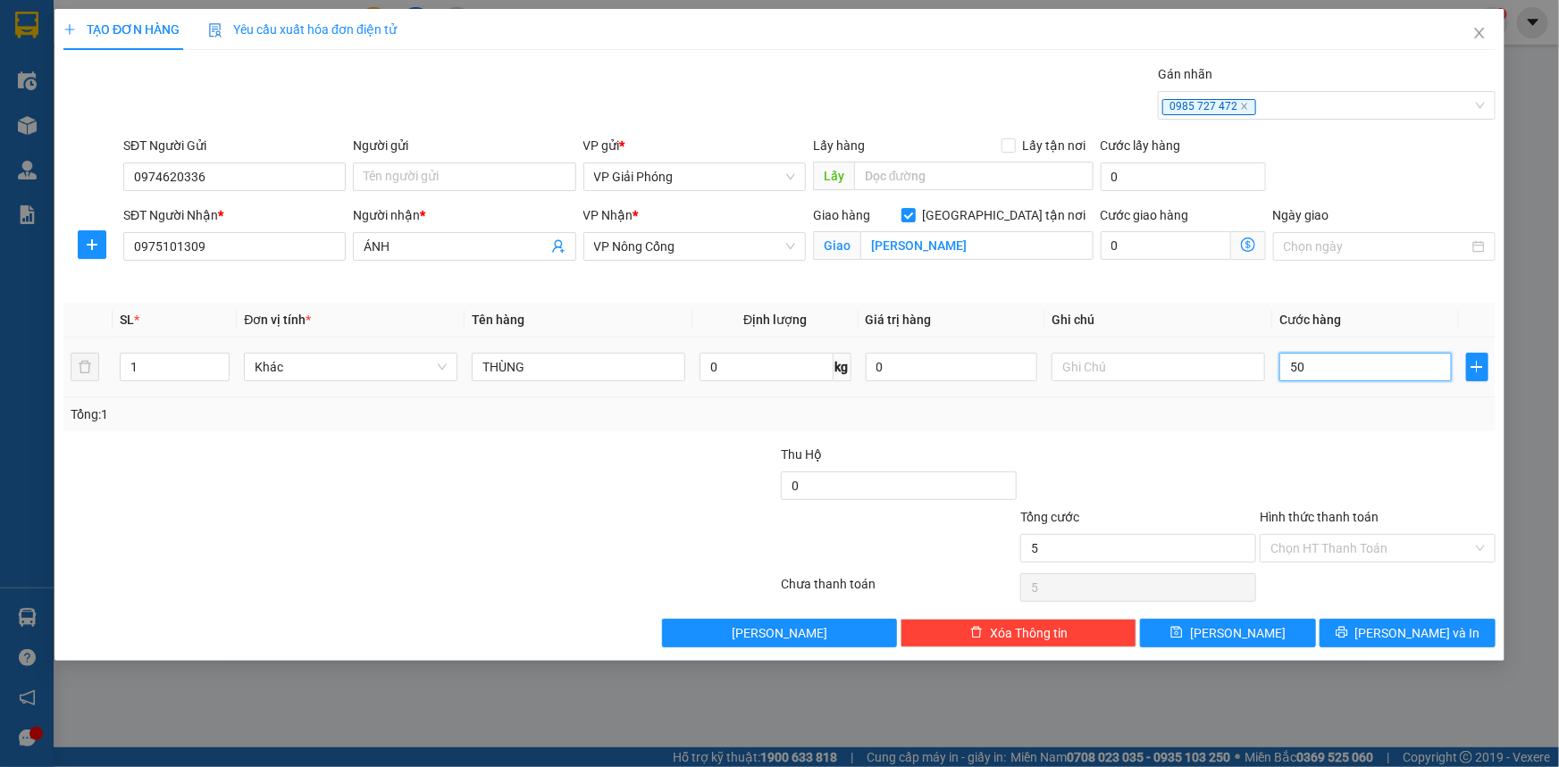
type input "50"
click at [1378, 457] on div at bounding box center [1377, 476] width 239 height 63
click at [1402, 635] on span "[PERSON_NAME] và In" at bounding box center [1417, 633] width 125 height 20
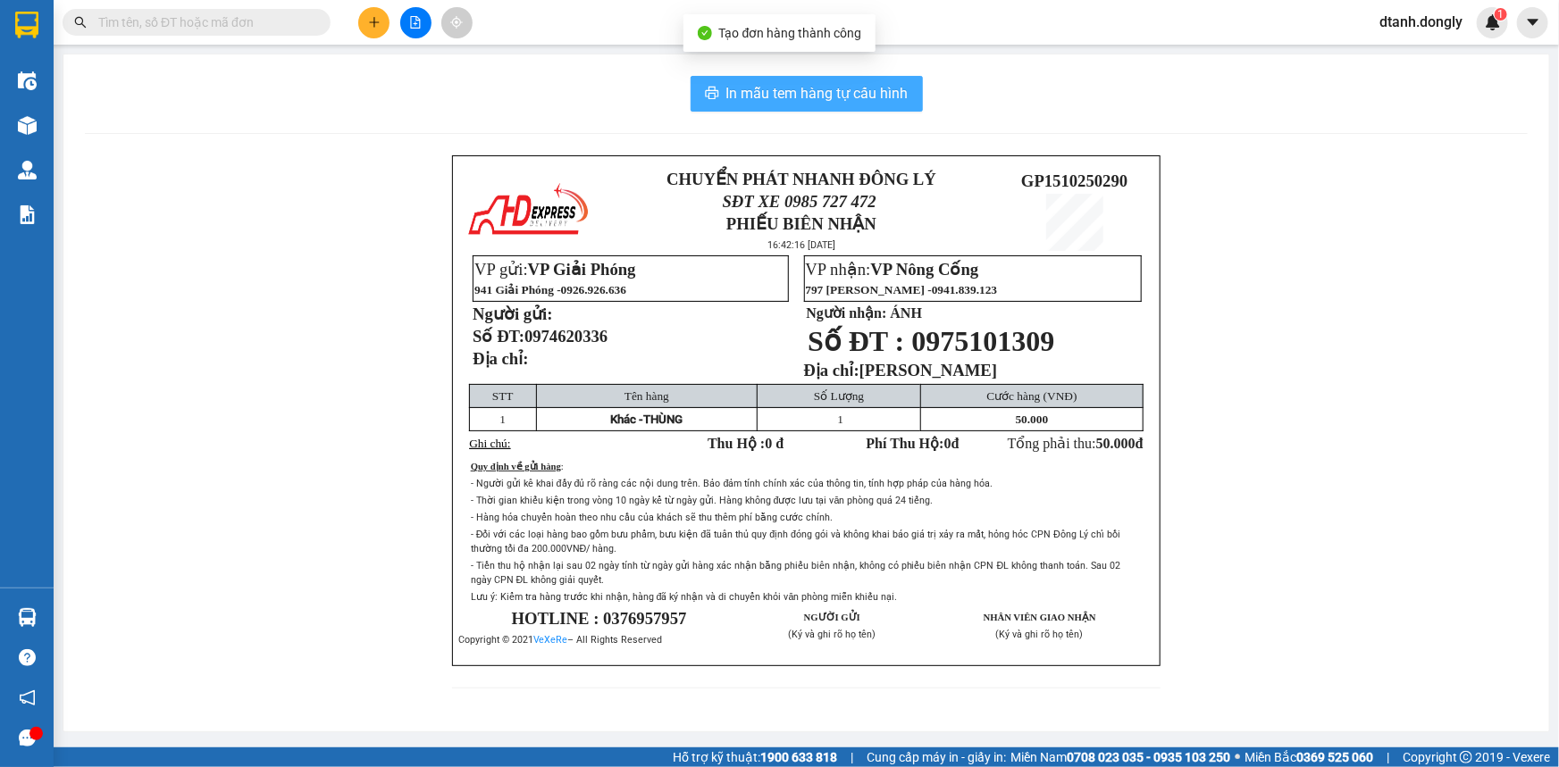
click at [753, 94] on span "In mẫu tem hàng tự cấu hình" at bounding box center [817, 93] width 182 height 22
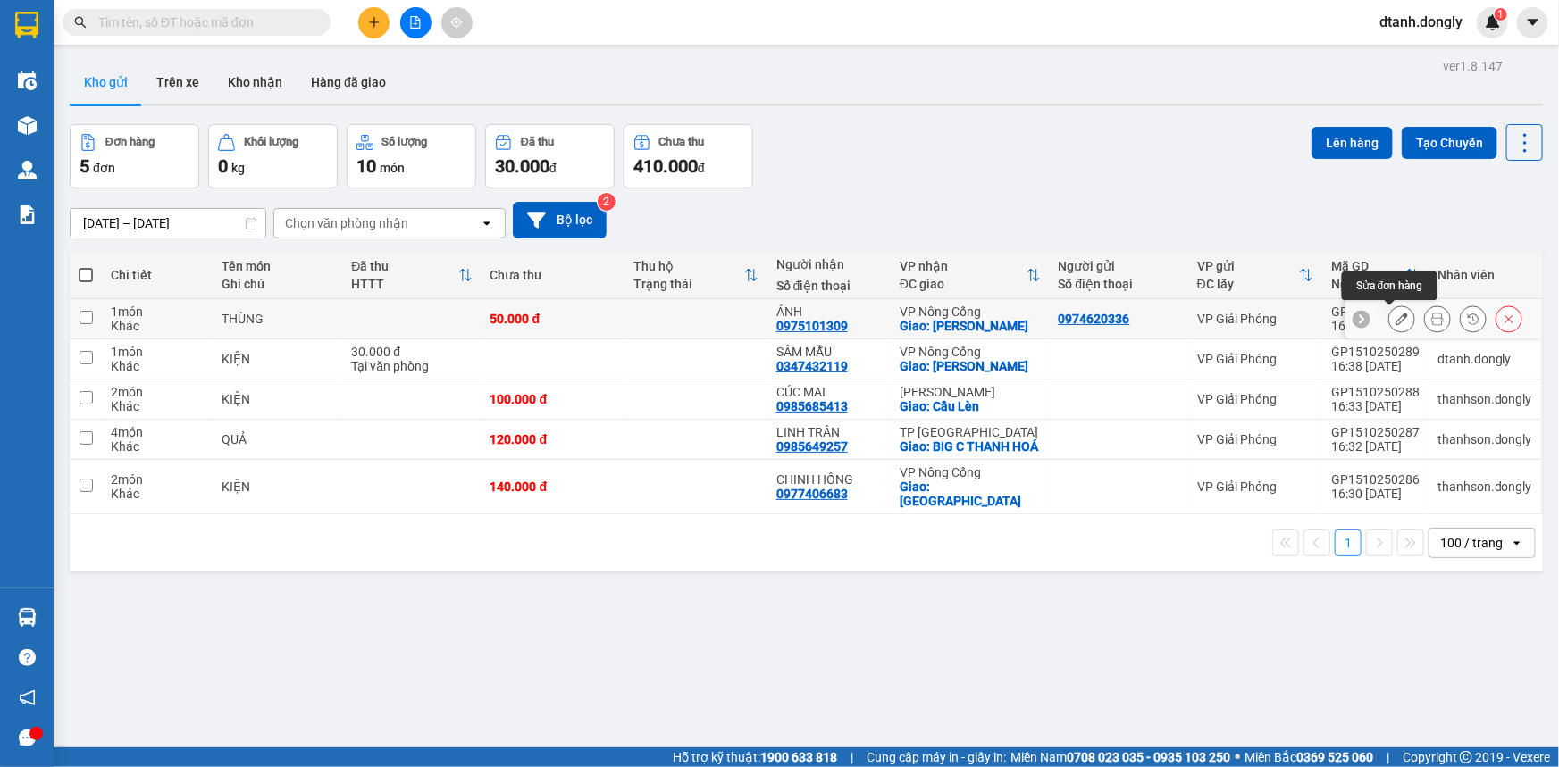
click at [1395, 315] on icon at bounding box center [1401, 319] width 13 height 13
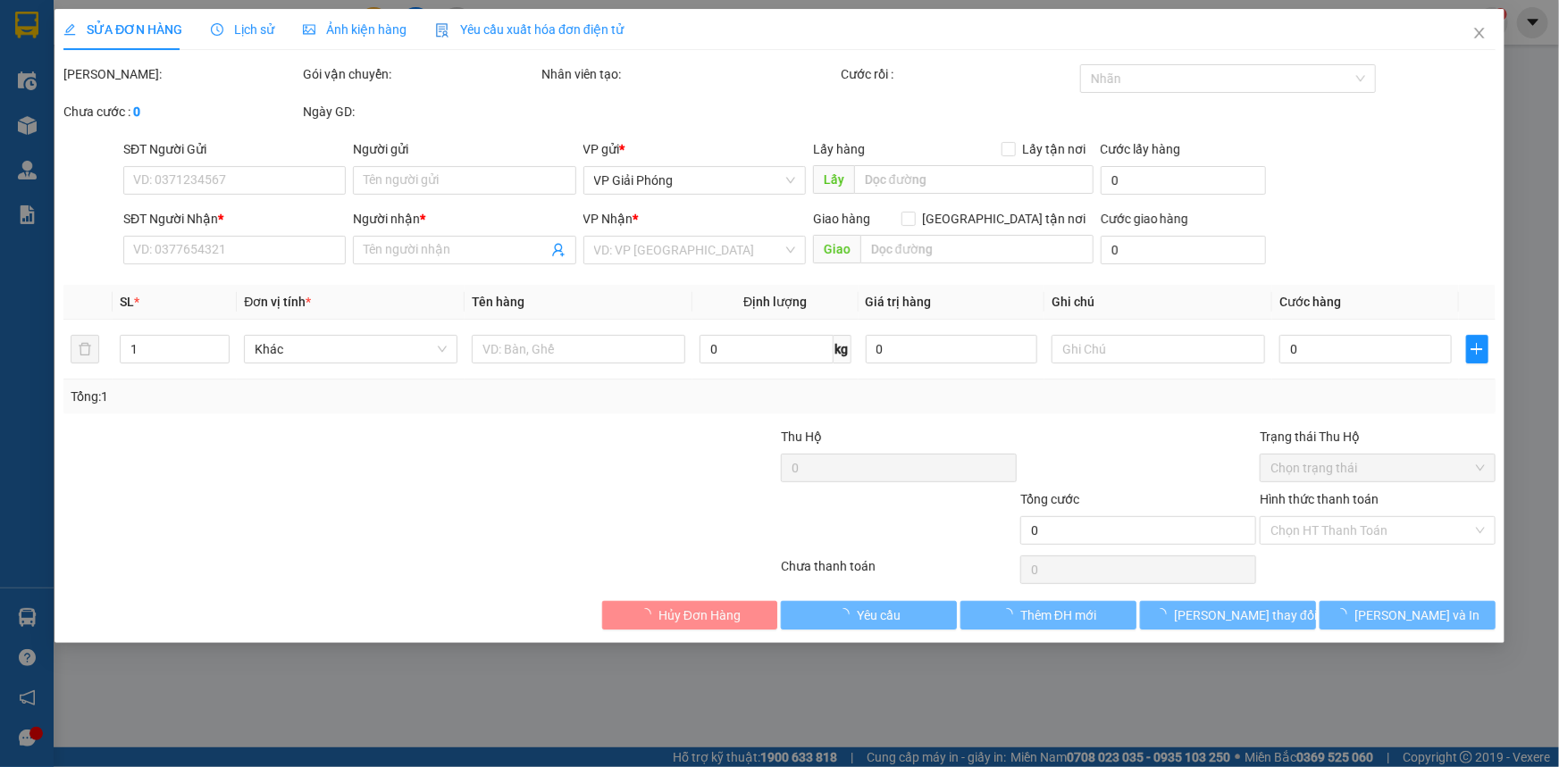
type input "0974620336"
type input "0975101309"
type input "ÁNH"
checkbox input "true"
type input "[PERSON_NAME]"
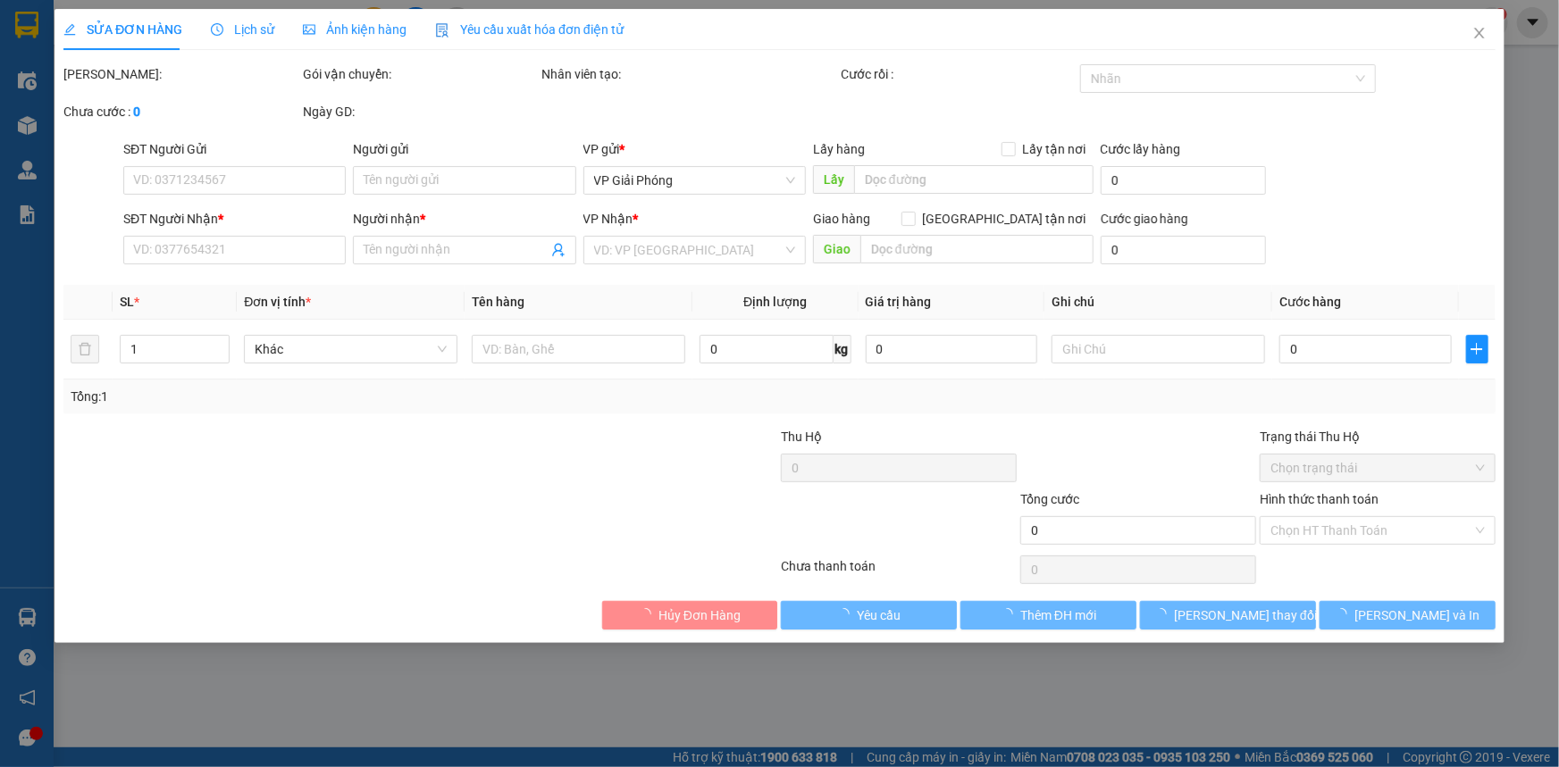
type input "50.000"
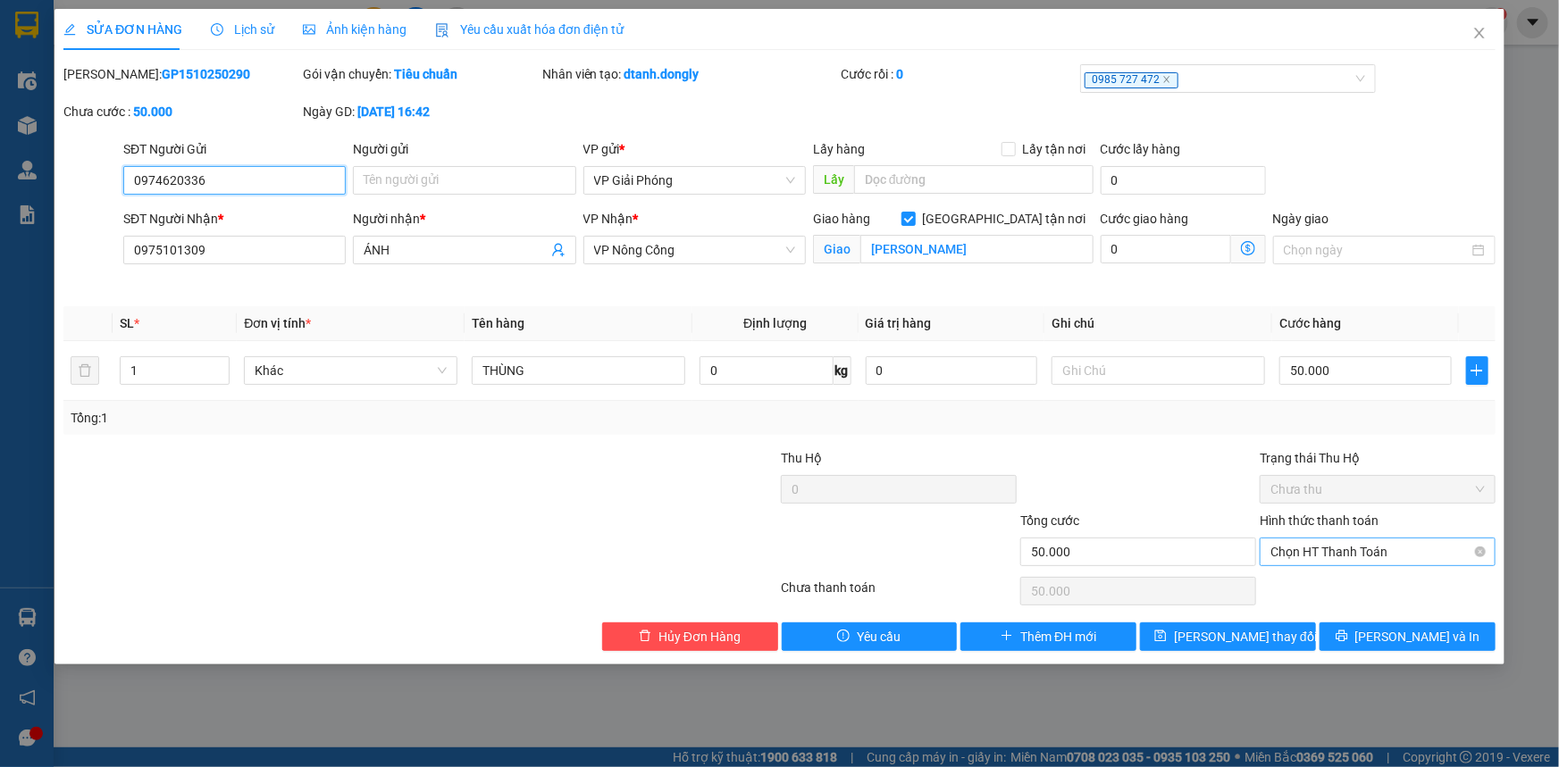
click at [1405, 548] on span "Chọn HT Thanh Toán" at bounding box center [1377, 552] width 214 height 27
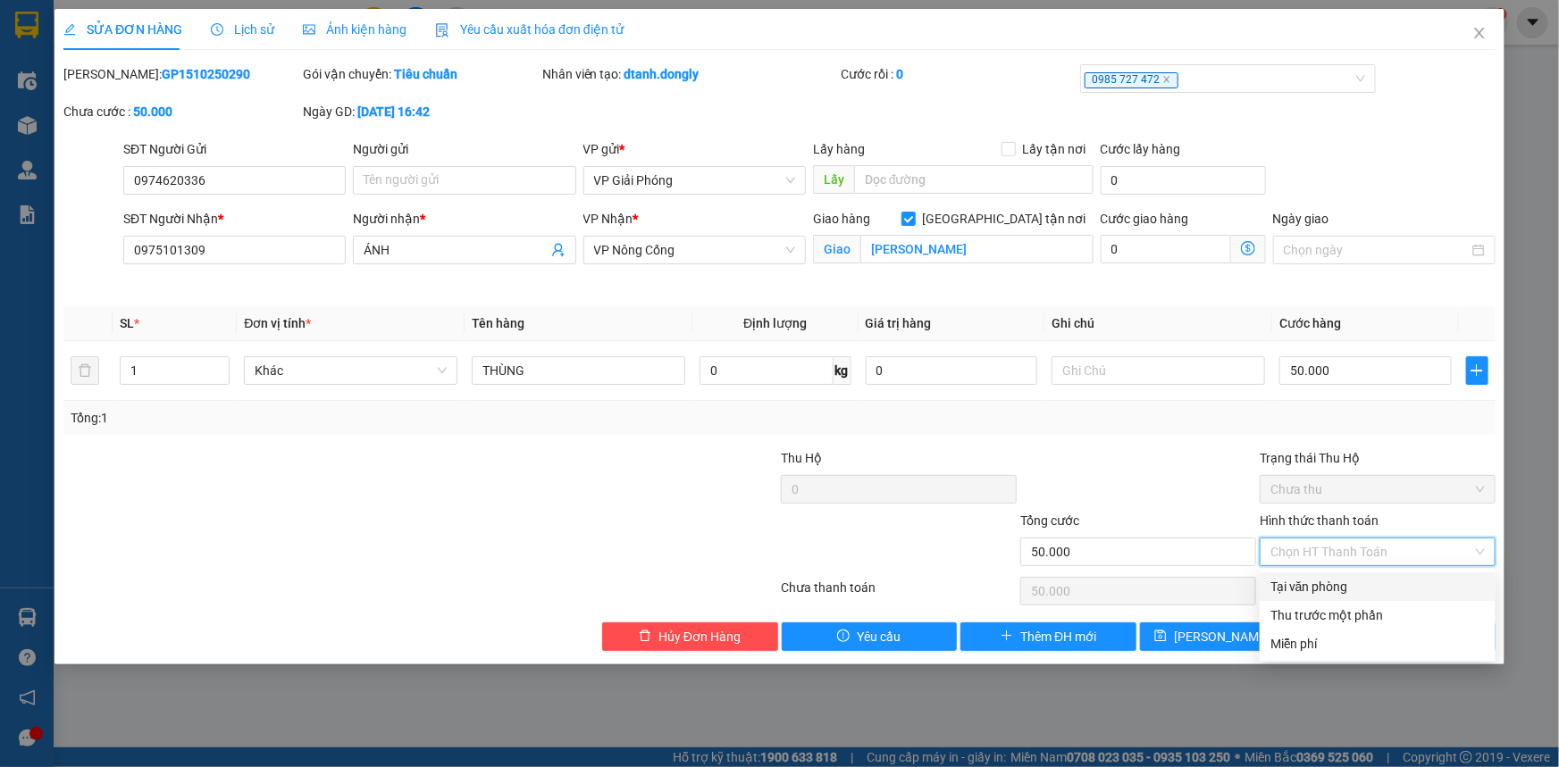
drag, startPoint x: 1361, startPoint y: 581, endPoint x: 1346, endPoint y: 573, distance: 17.2
click at [1360, 582] on div "Tại văn phòng" at bounding box center [1377, 587] width 214 height 20
type input "0"
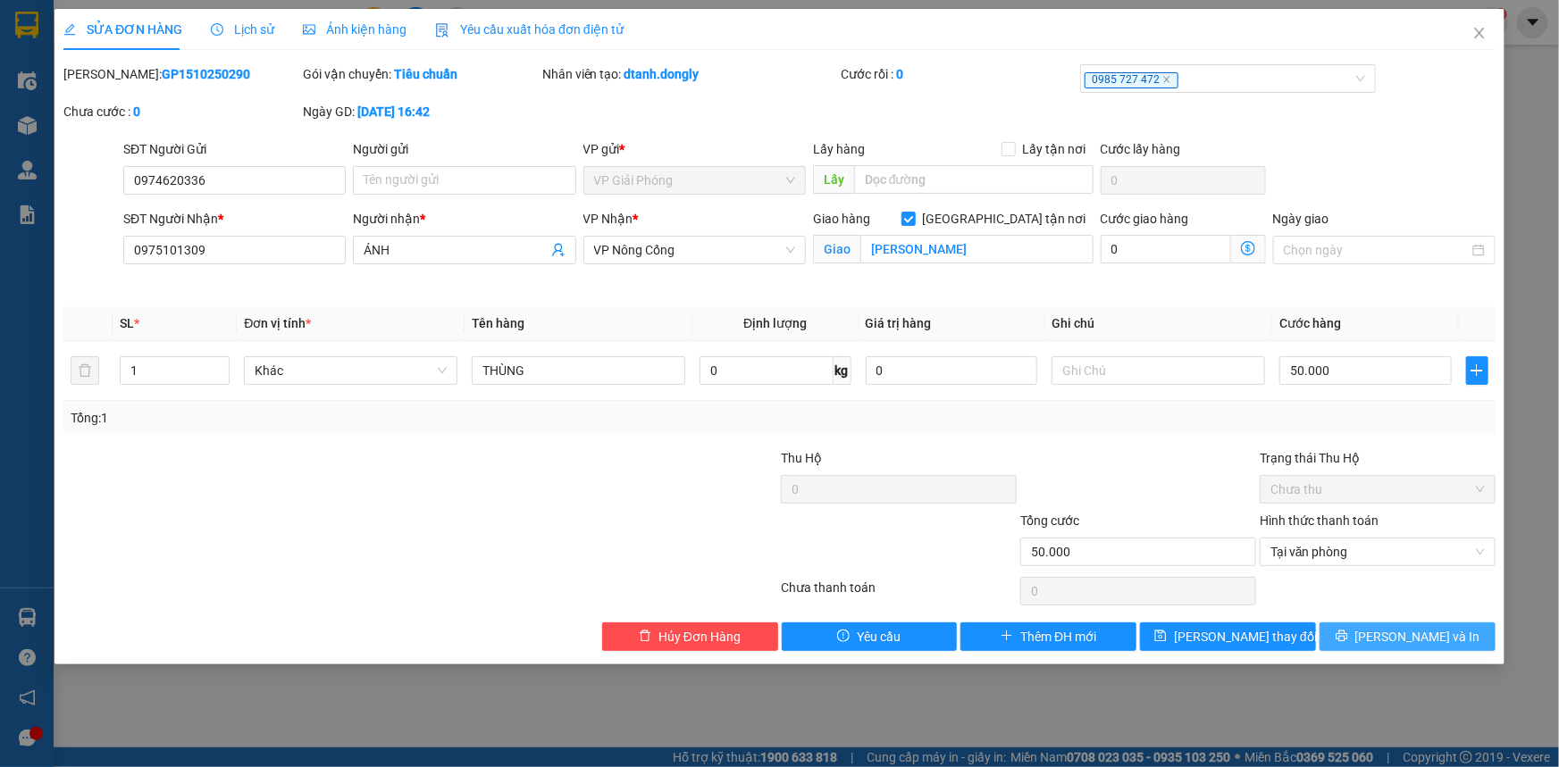
click at [1435, 635] on span "[PERSON_NAME] và In" at bounding box center [1417, 637] width 125 height 20
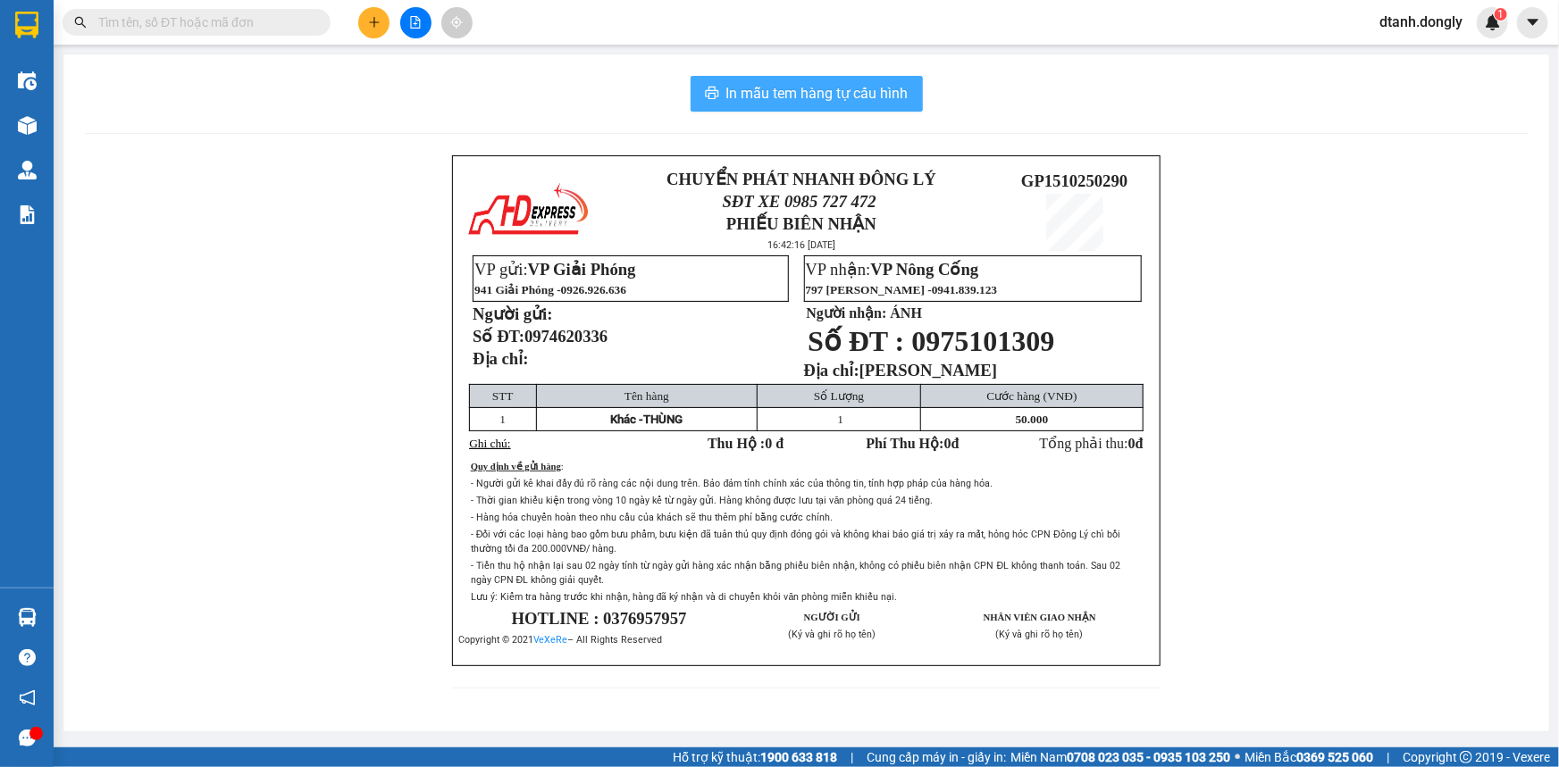
click at [866, 89] on span "In mẫu tem hàng tự cấu hình" at bounding box center [817, 93] width 182 height 22
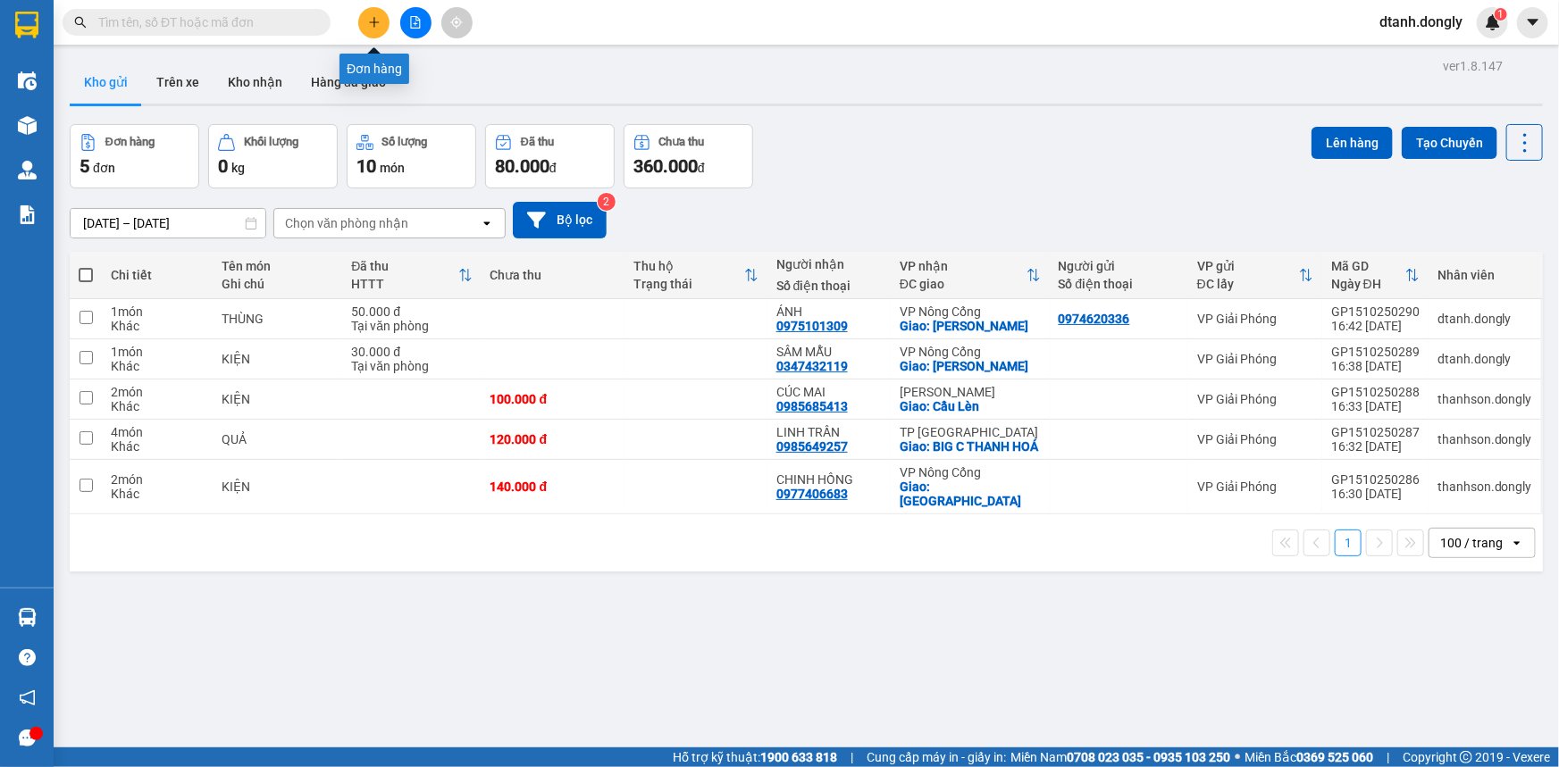
click at [372, 26] on icon "plus" at bounding box center [374, 22] width 13 height 13
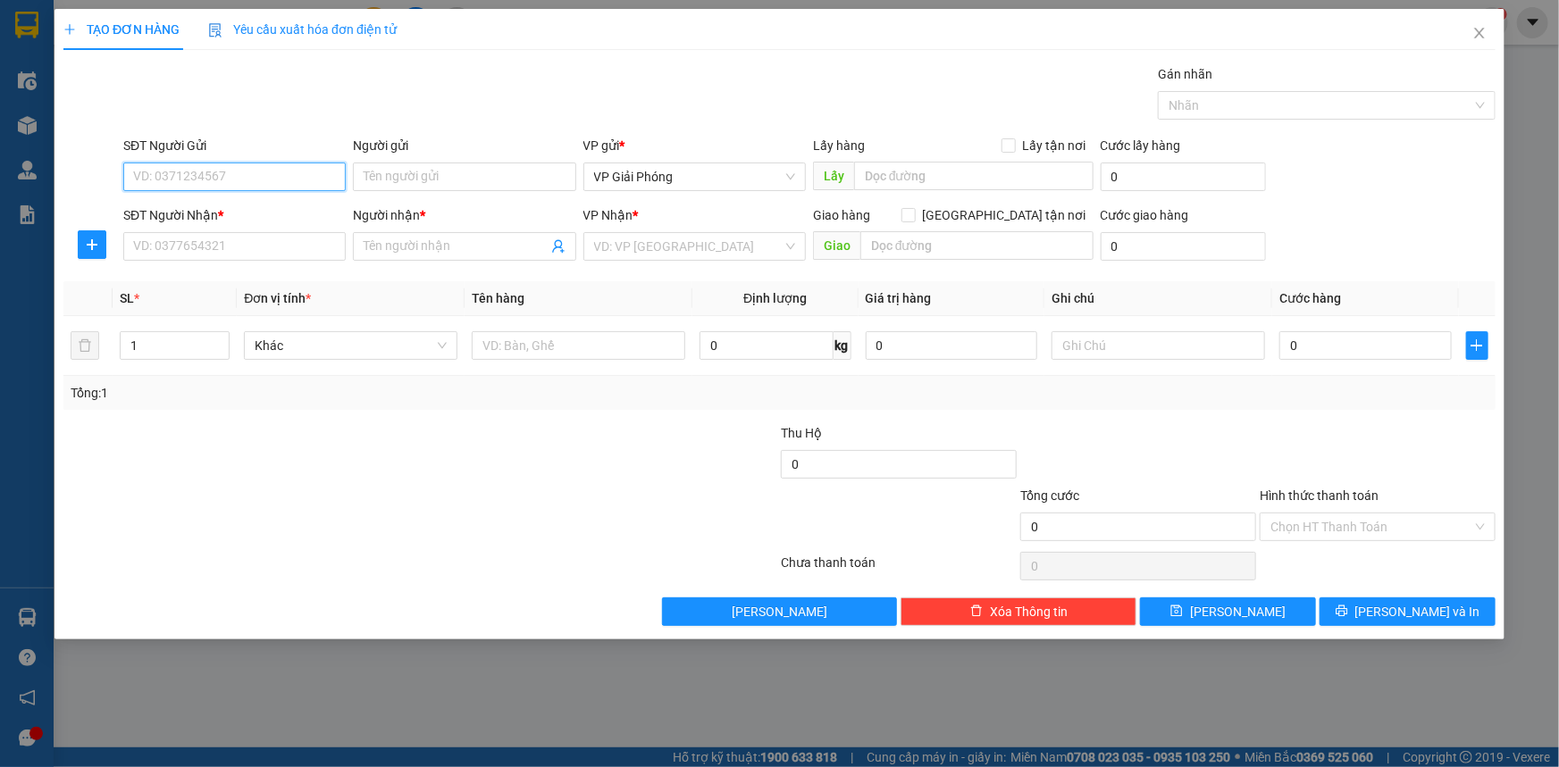
click at [283, 170] on input "SĐT Người Gửi" at bounding box center [234, 177] width 222 height 29
type input "0812975888"
drag, startPoint x: 262, startPoint y: 238, endPoint x: 295, endPoint y: 222, distance: 37.2
click at [262, 239] on input "SĐT Người Nhận *" at bounding box center [234, 246] width 222 height 29
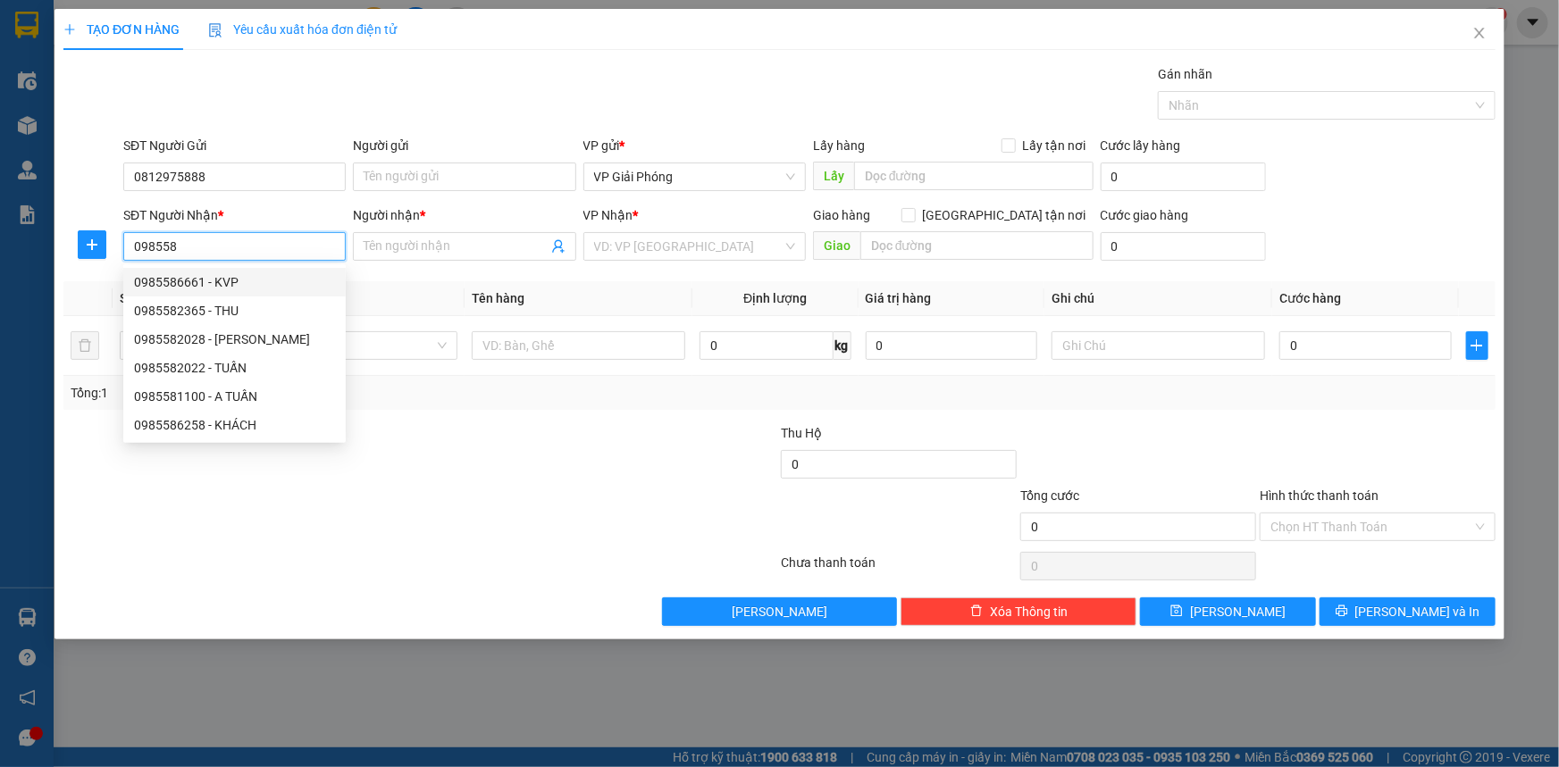
drag, startPoint x: 234, startPoint y: 278, endPoint x: 226, endPoint y: 259, distance: 20.4
click at [232, 278] on div "0985586661 - KVP" at bounding box center [234, 282] width 201 height 20
type input "0985586661"
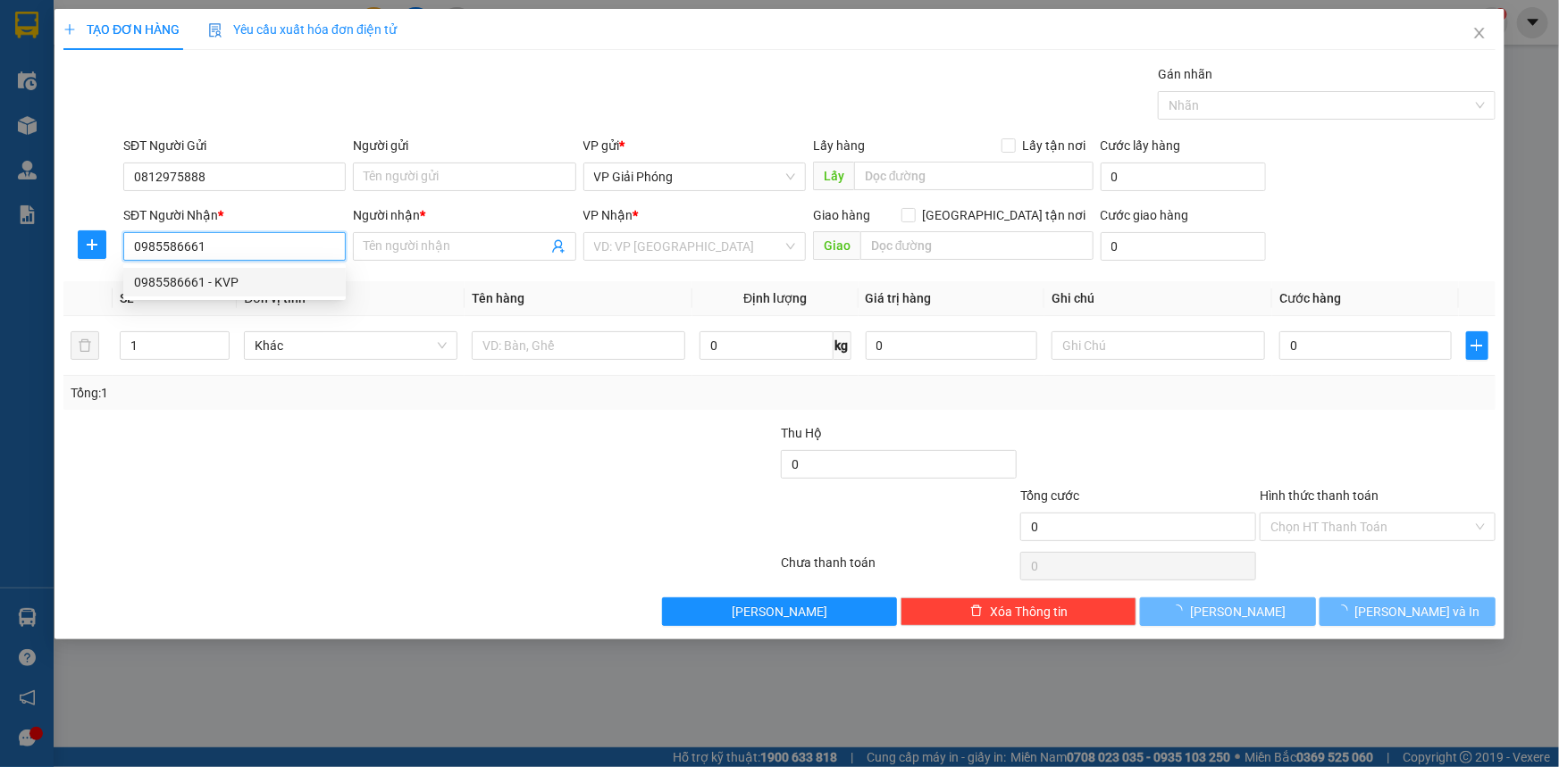
type input "KVP"
checkbox input "true"
type input "YÊN MĨ"
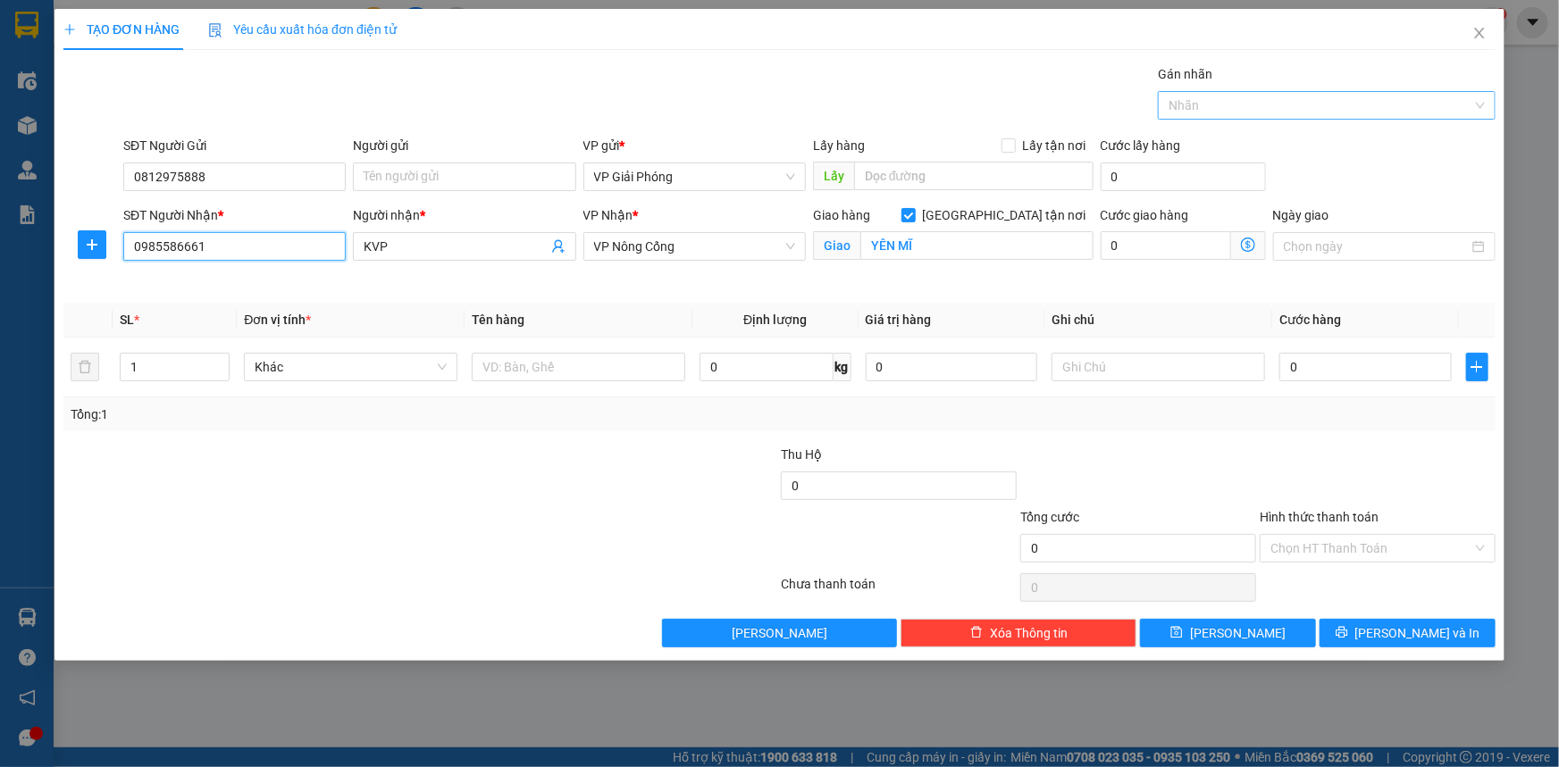
click at [1323, 97] on div at bounding box center [1317, 105] width 311 height 21
type input "0985586661"
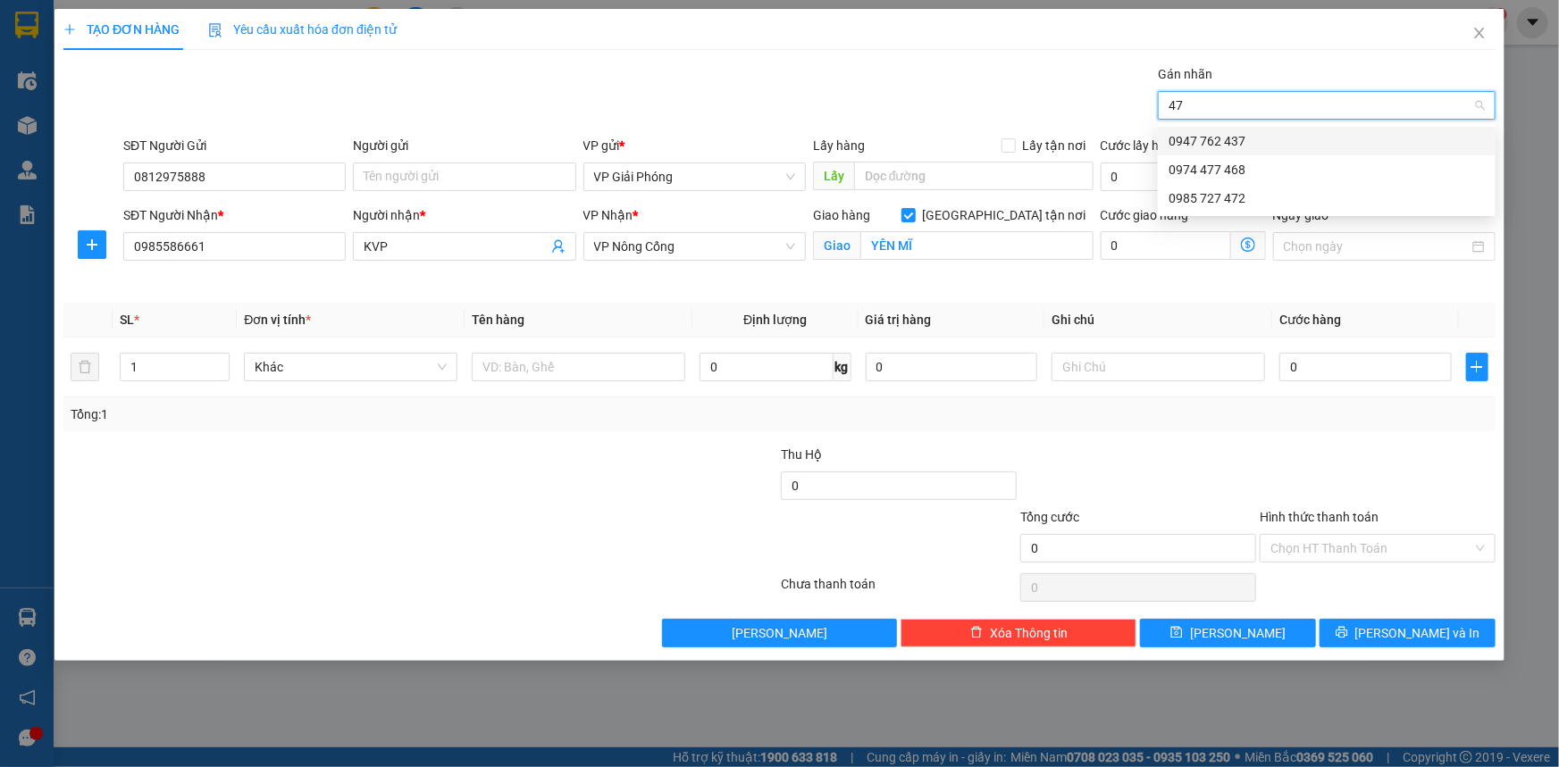
type input "472"
click at [1295, 140] on div "0985 727 472" at bounding box center [1326, 141] width 316 height 20
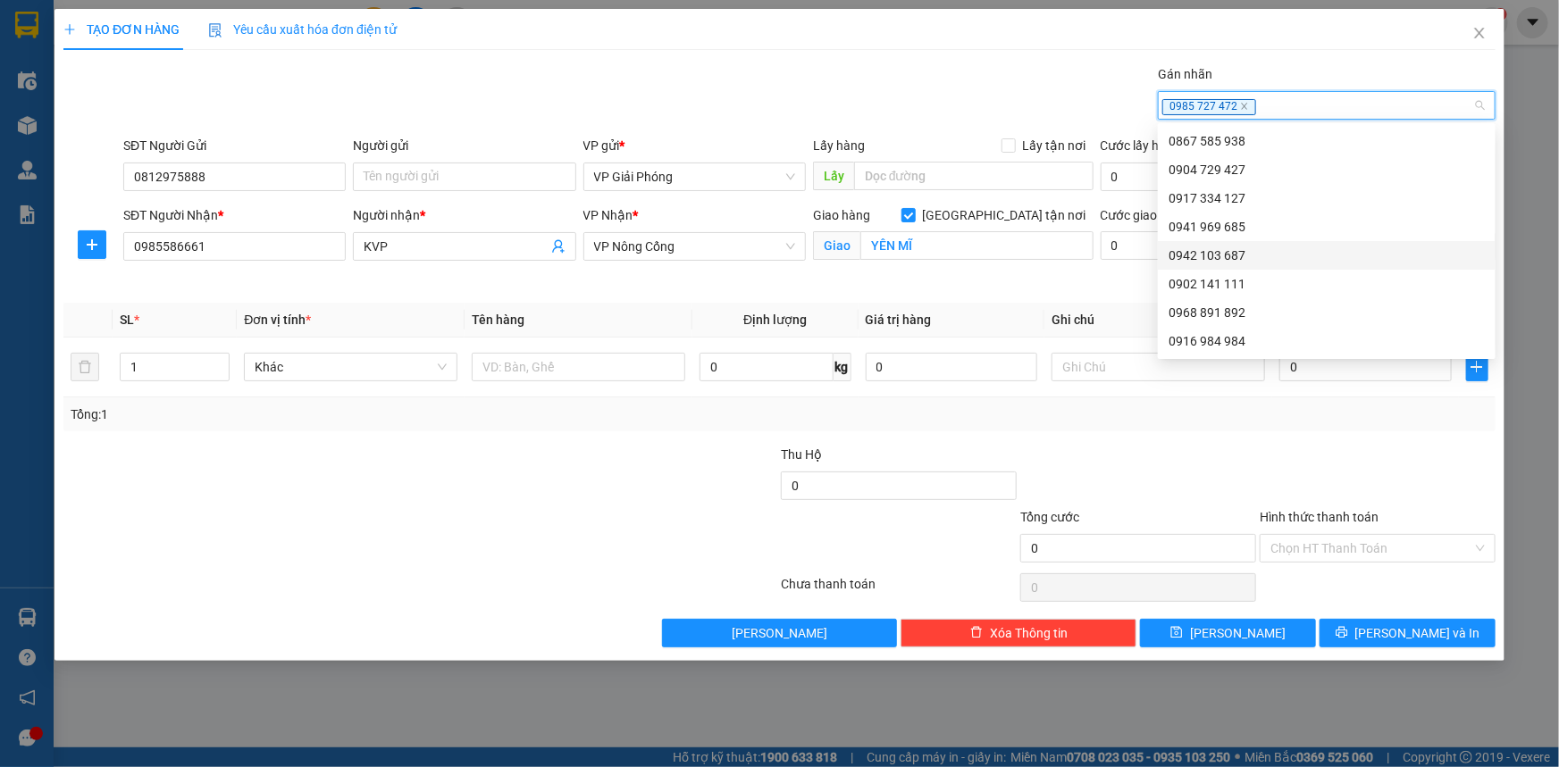
click at [297, 557] on div at bounding box center [301, 538] width 479 height 63
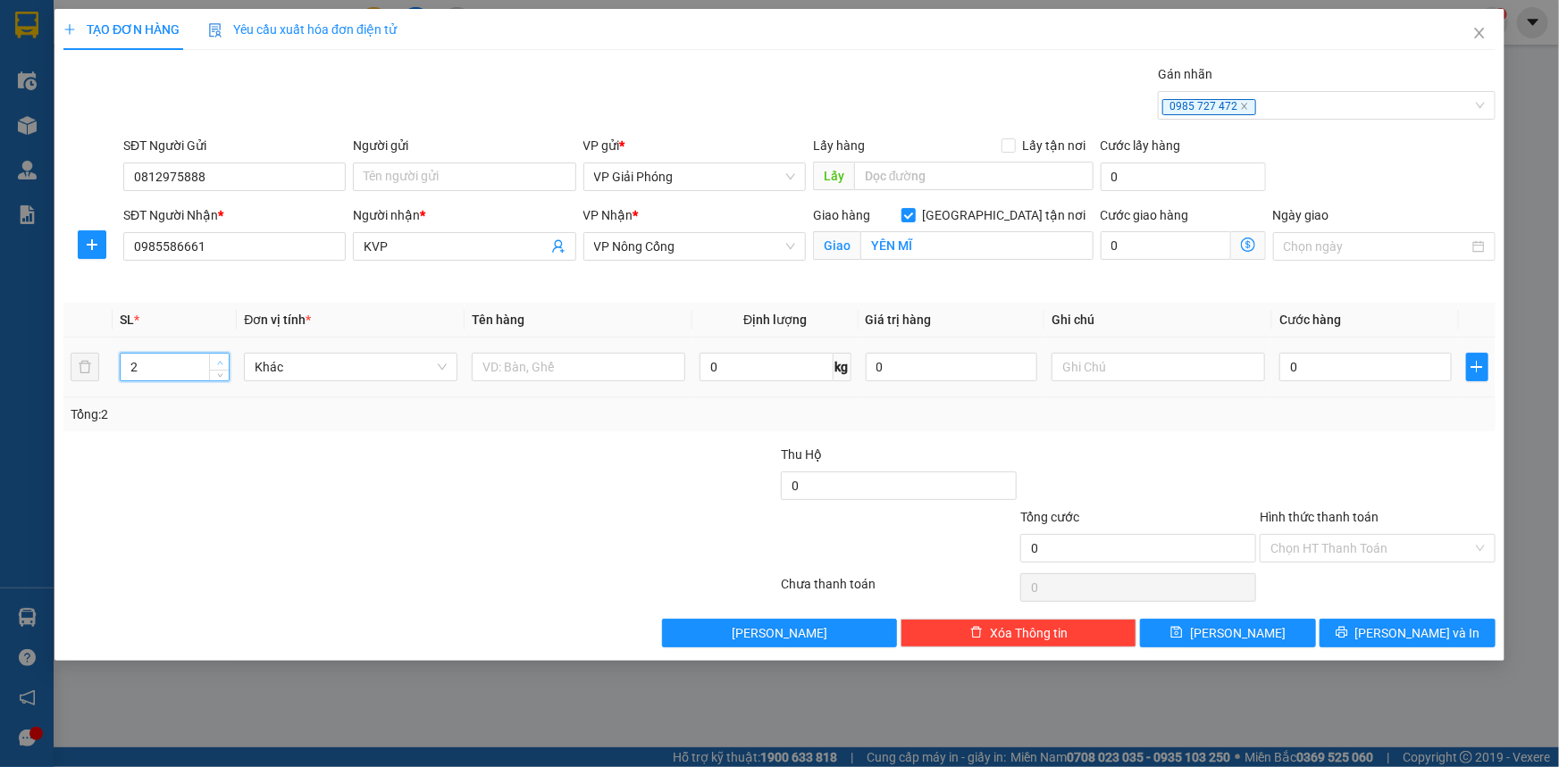
click at [219, 360] on icon "up" at bounding box center [220, 363] width 6 height 6
type input "5"
click at [219, 360] on icon "up" at bounding box center [220, 363] width 6 height 6
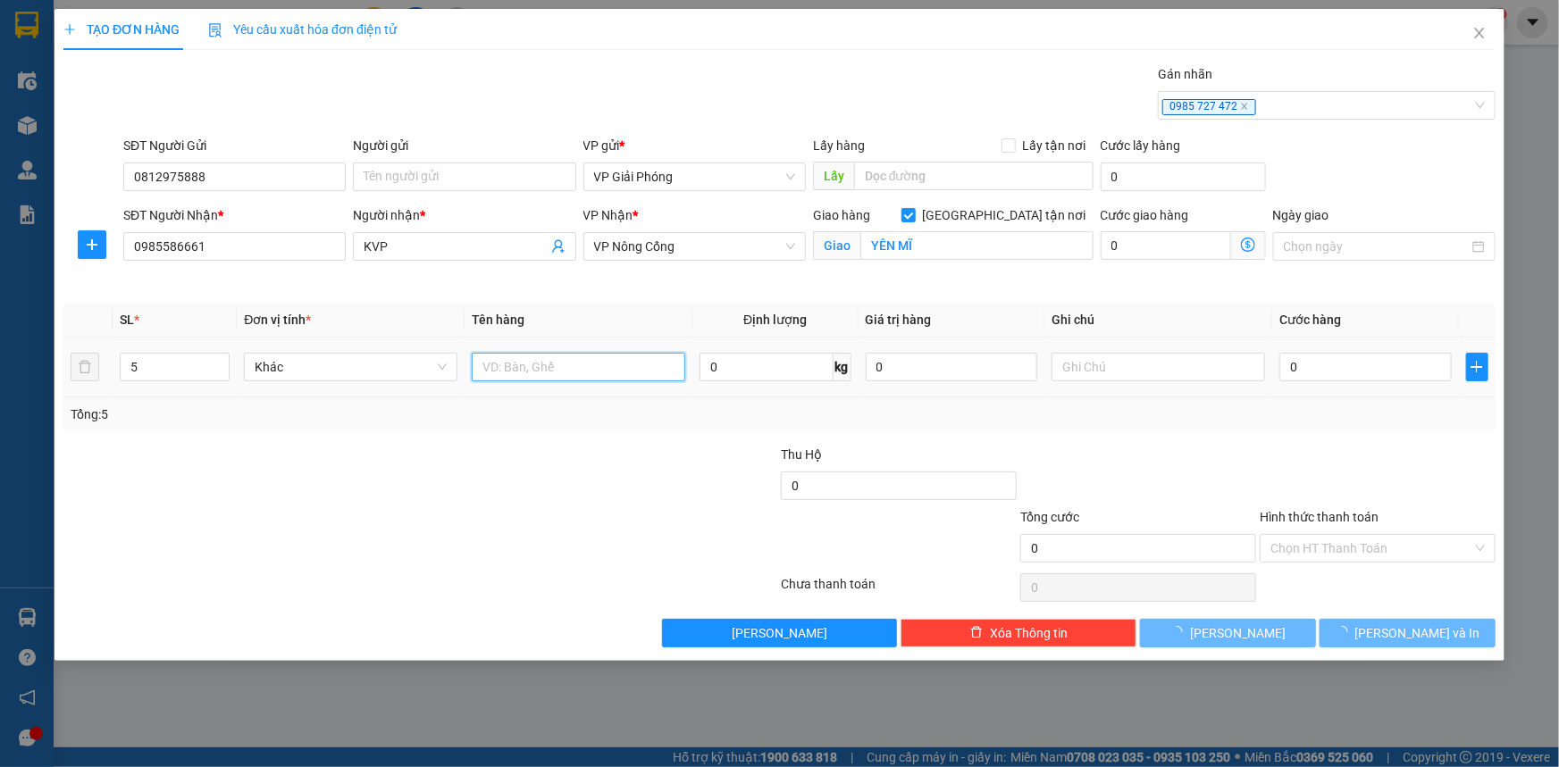
click at [531, 365] on input "text" at bounding box center [578, 367] width 213 height 29
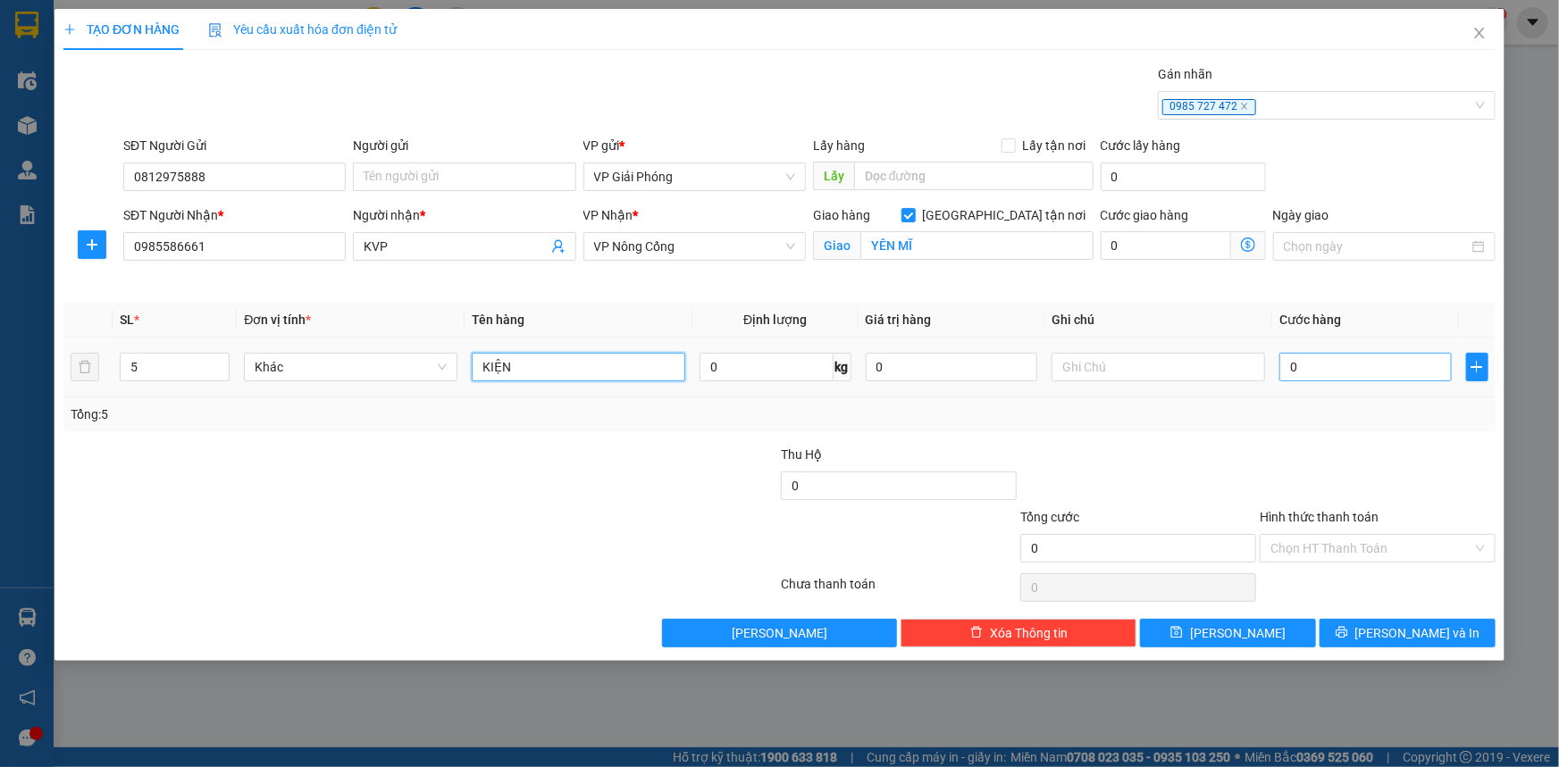
type input "KIỆN"
drag, startPoint x: 1395, startPoint y: 369, endPoint x: 1484, endPoint y: 367, distance: 88.4
click at [1396, 368] on input "0" at bounding box center [1365, 367] width 172 height 29
click at [1402, 465] on div at bounding box center [1377, 476] width 239 height 63
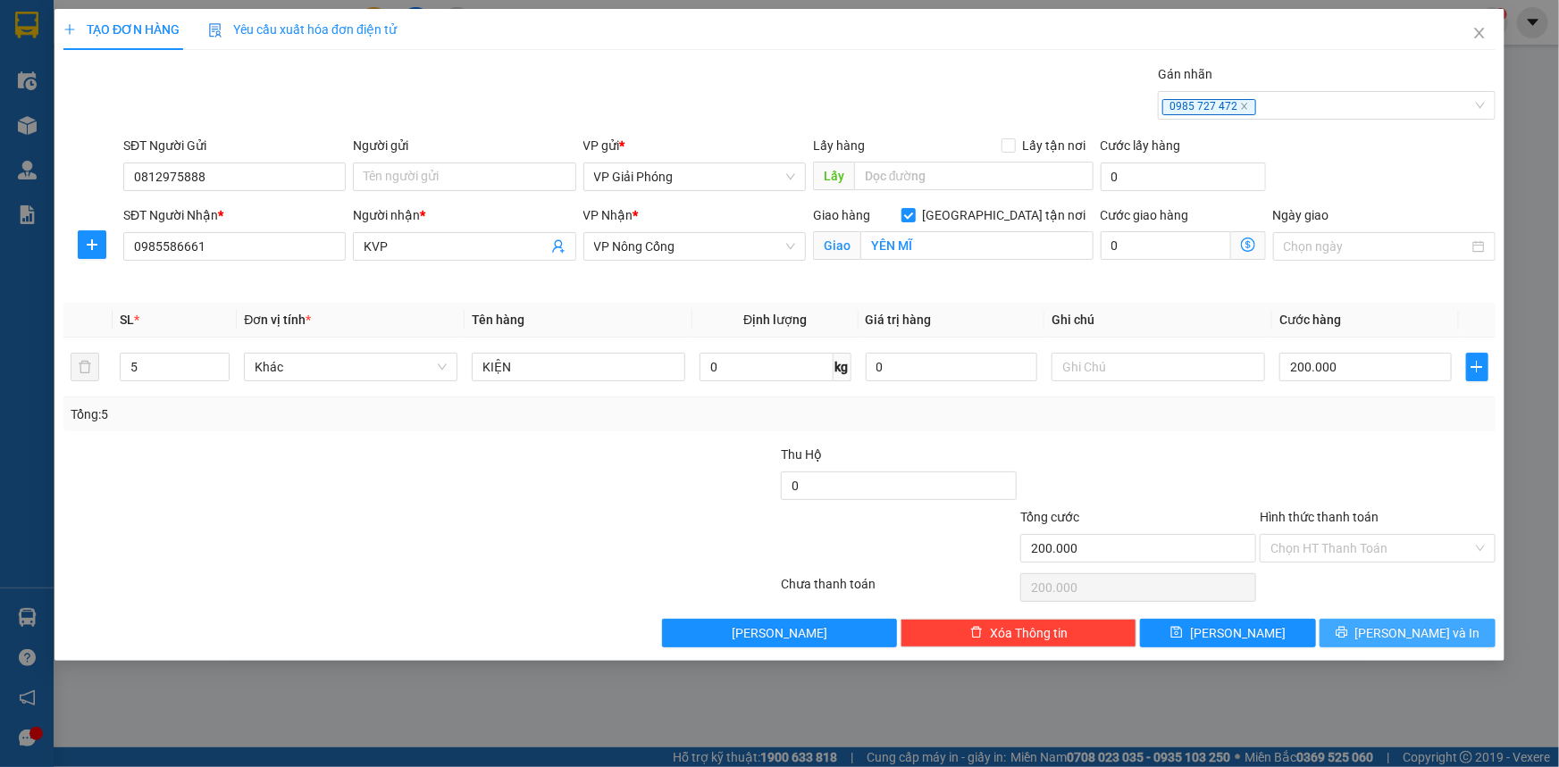
click at [1397, 631] on span "[PERSON_NAME] và In" at bounding box center [1417, 633] width 125 height 20
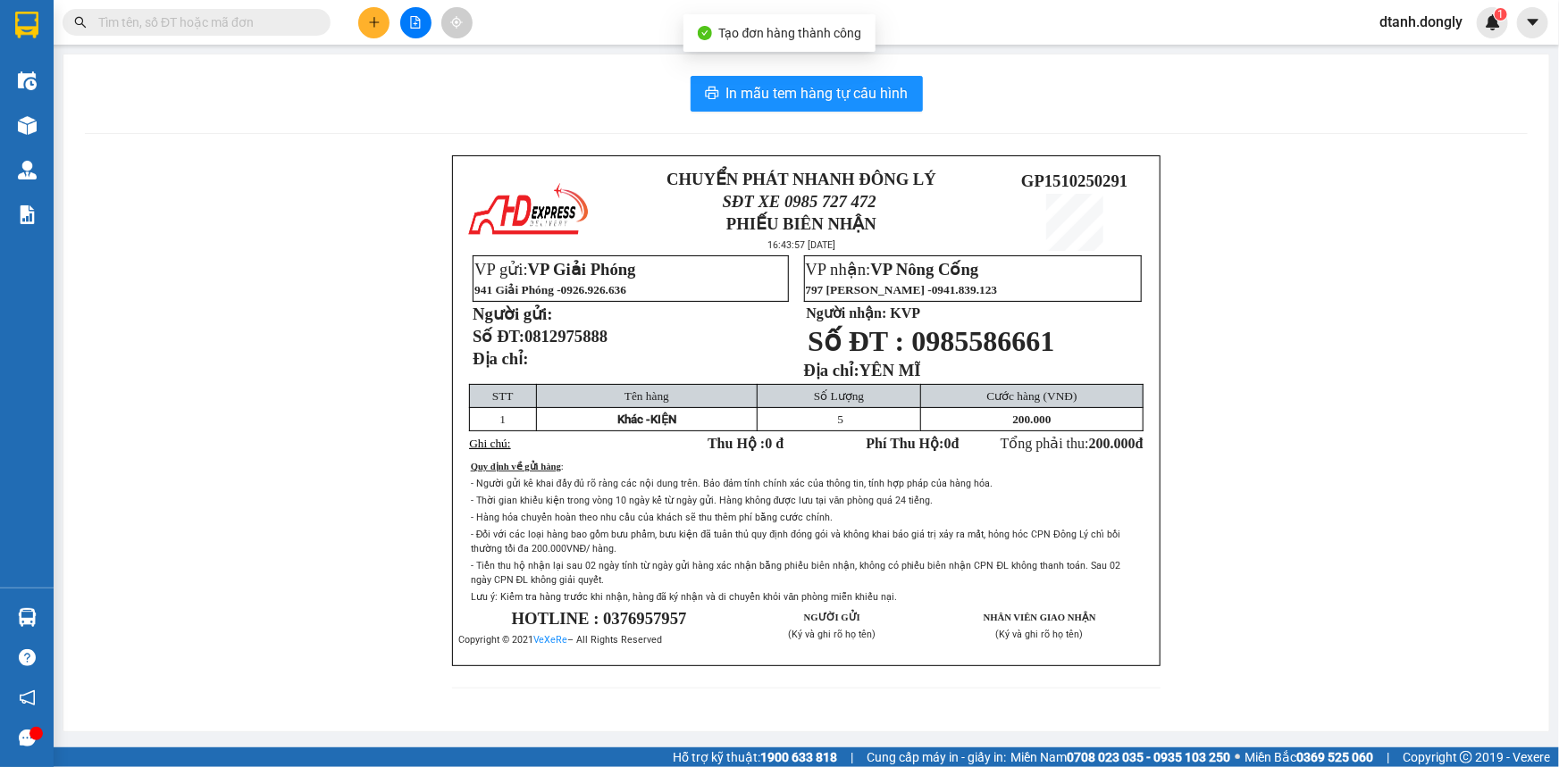
click at [795, 73] on div "In mẫu tem hàng tự cấu hình CHUYỂN PHÁT NHANH ĐÔNG LÝ SĐT XE 0985 727 472 PHIẾU…" at bounding box center [805, 392] width 1485 height 677
drag, startPoint x: 796, startPoint y: 92, endPoint x: 943, endPoint y: 125, distance: 151.0
click at [798, 92] on span "In mẫu tem hàng tự cấu hình" at bounding box center [817, 93] width 182 height 22
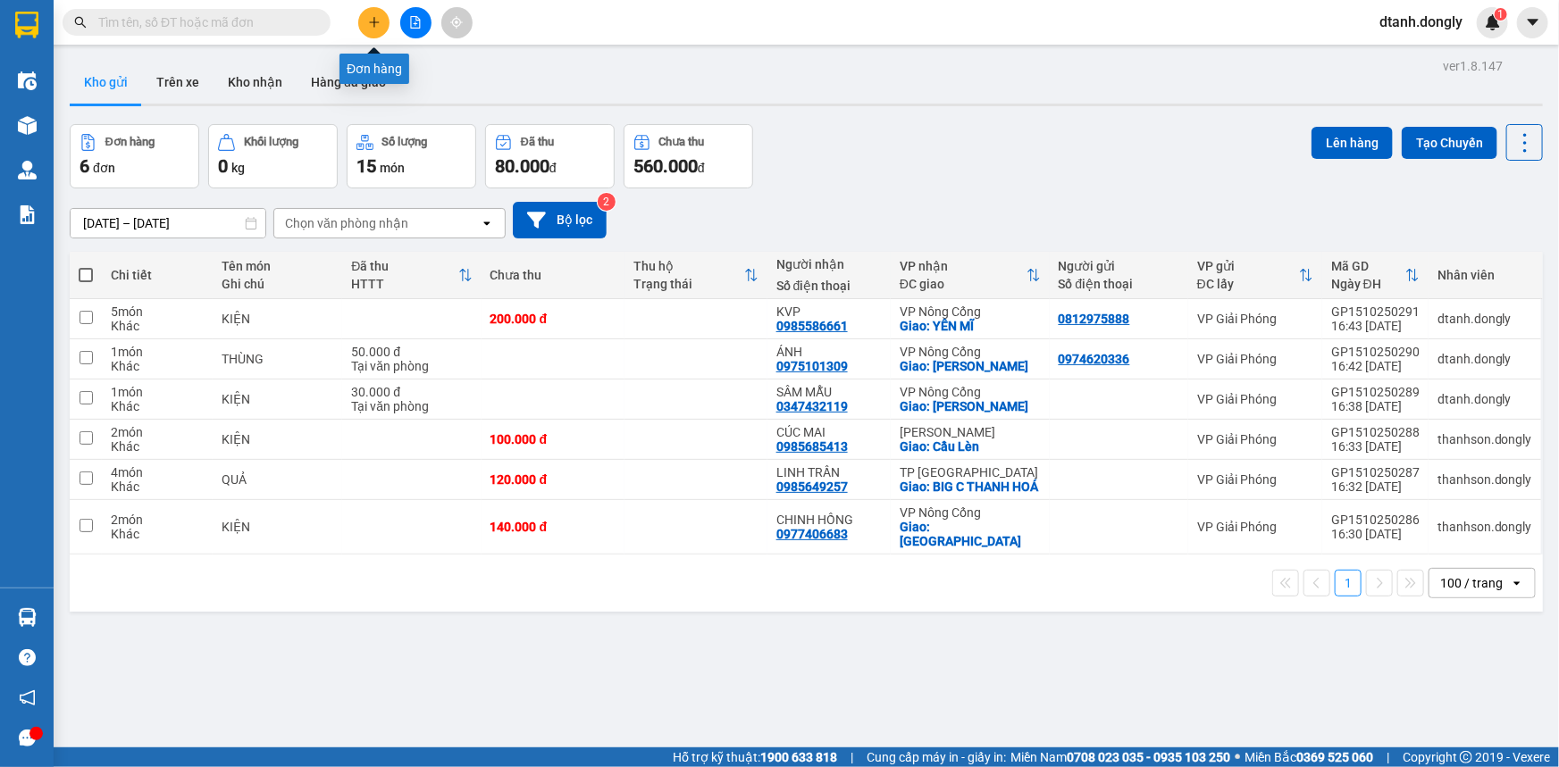
click at [370, 22] on icon "plus" at bounding box center [374, 21] width 10 height 1
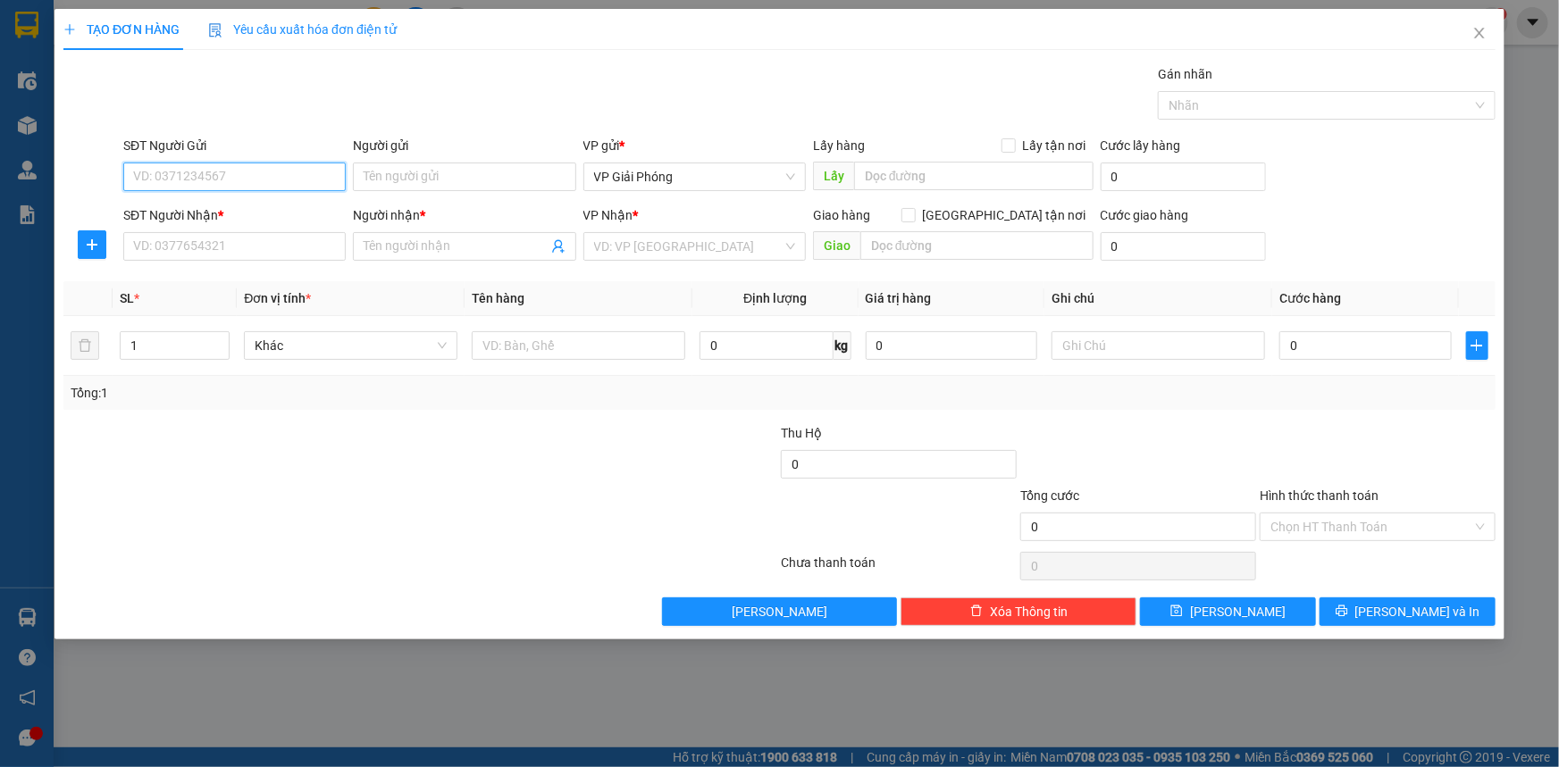
click at [261, 172] on input "SĐT Người Gửi" at bounding box center [234, 177] width 222 height 29
type input "0333481668"
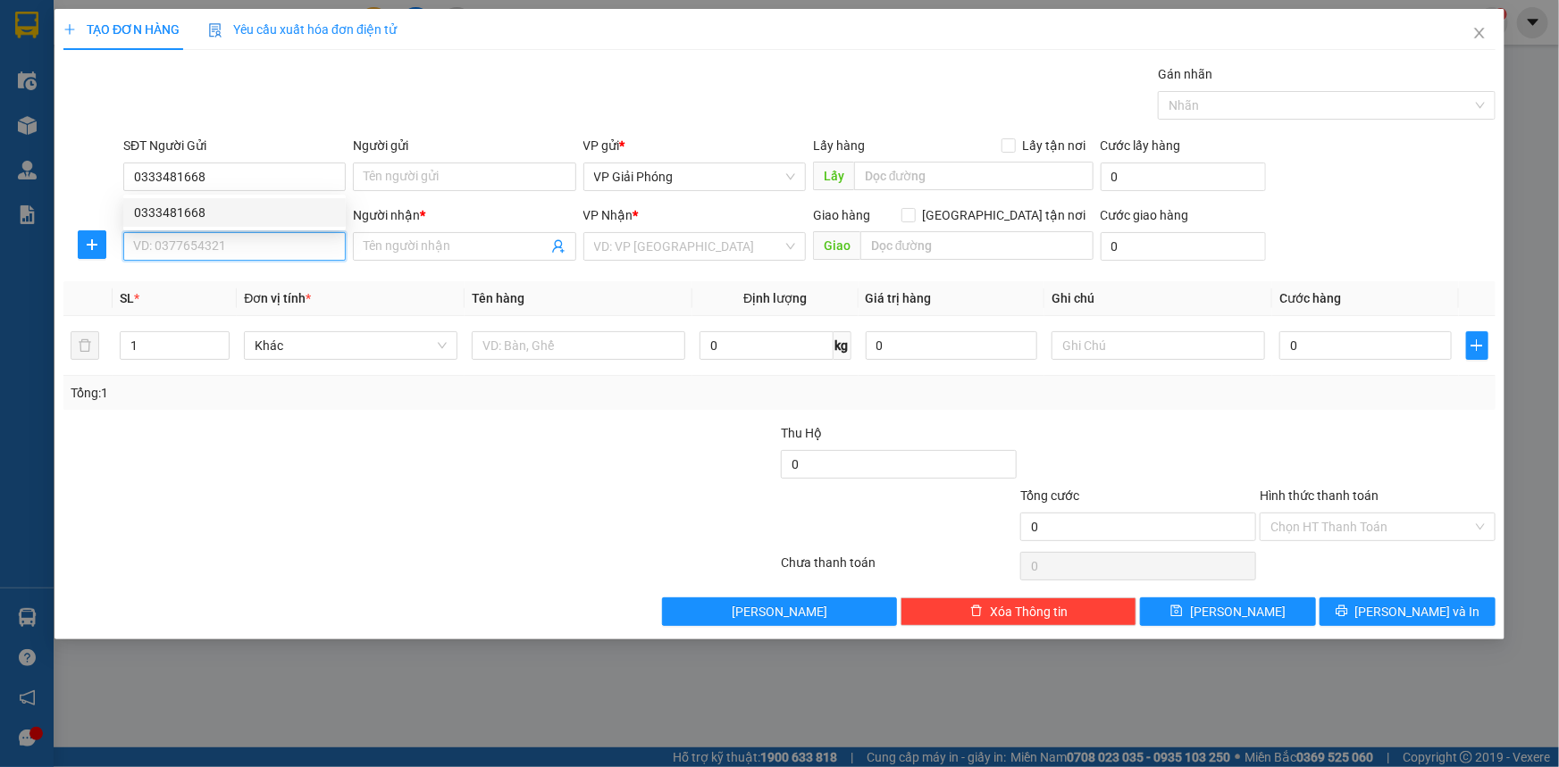
click at [277, 241] on input "SĐT Người Nhận *" at bounding box center [234, 246] width 222 height 29
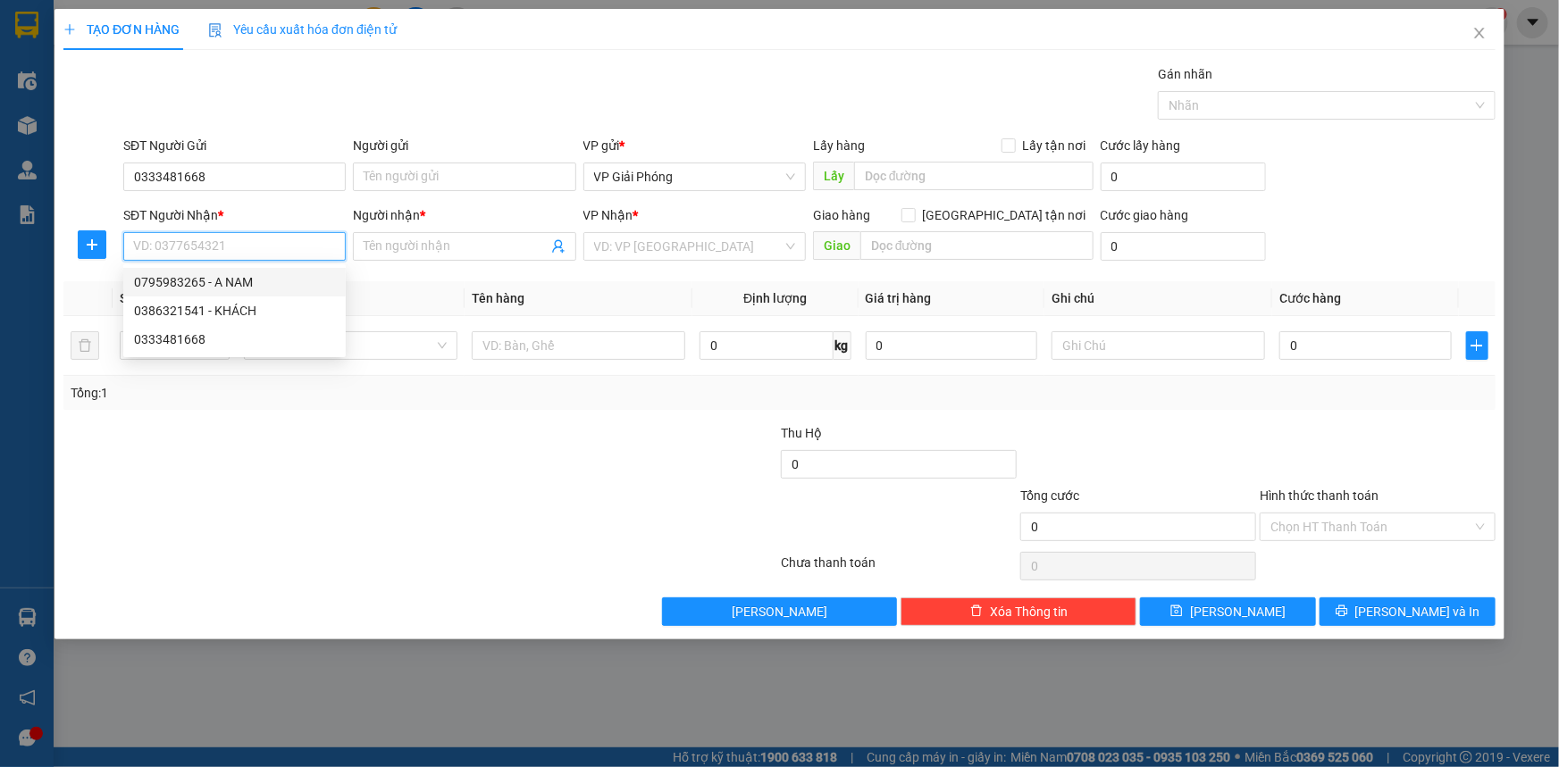
click at [262, 290] on div "0795983265 - A NAM" at bounding box center [234, 282] width 201 height 20
type input "0795983265"
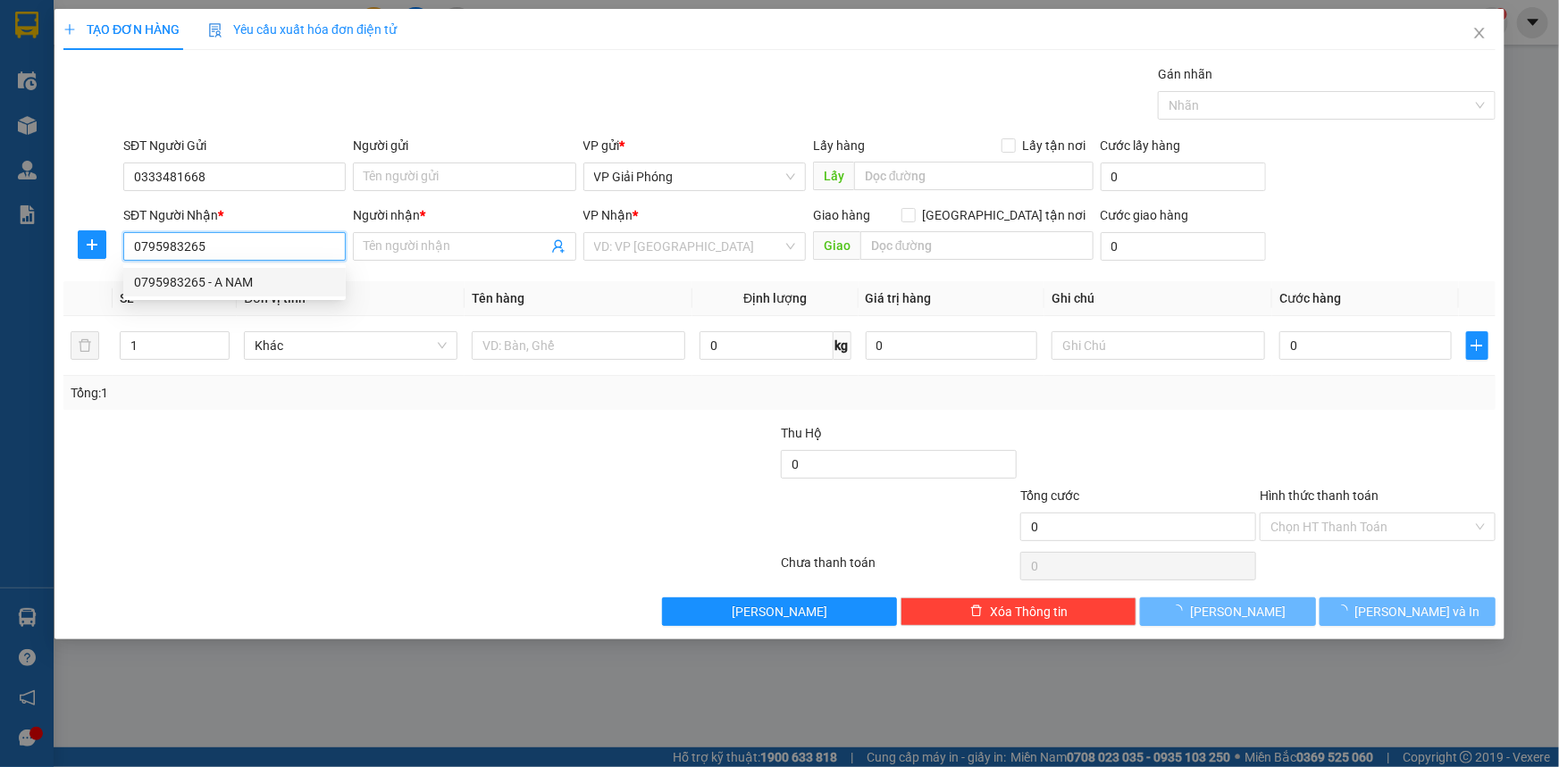
type input "A NAM"
checkbox input "true"
type input "bv đa khoa"
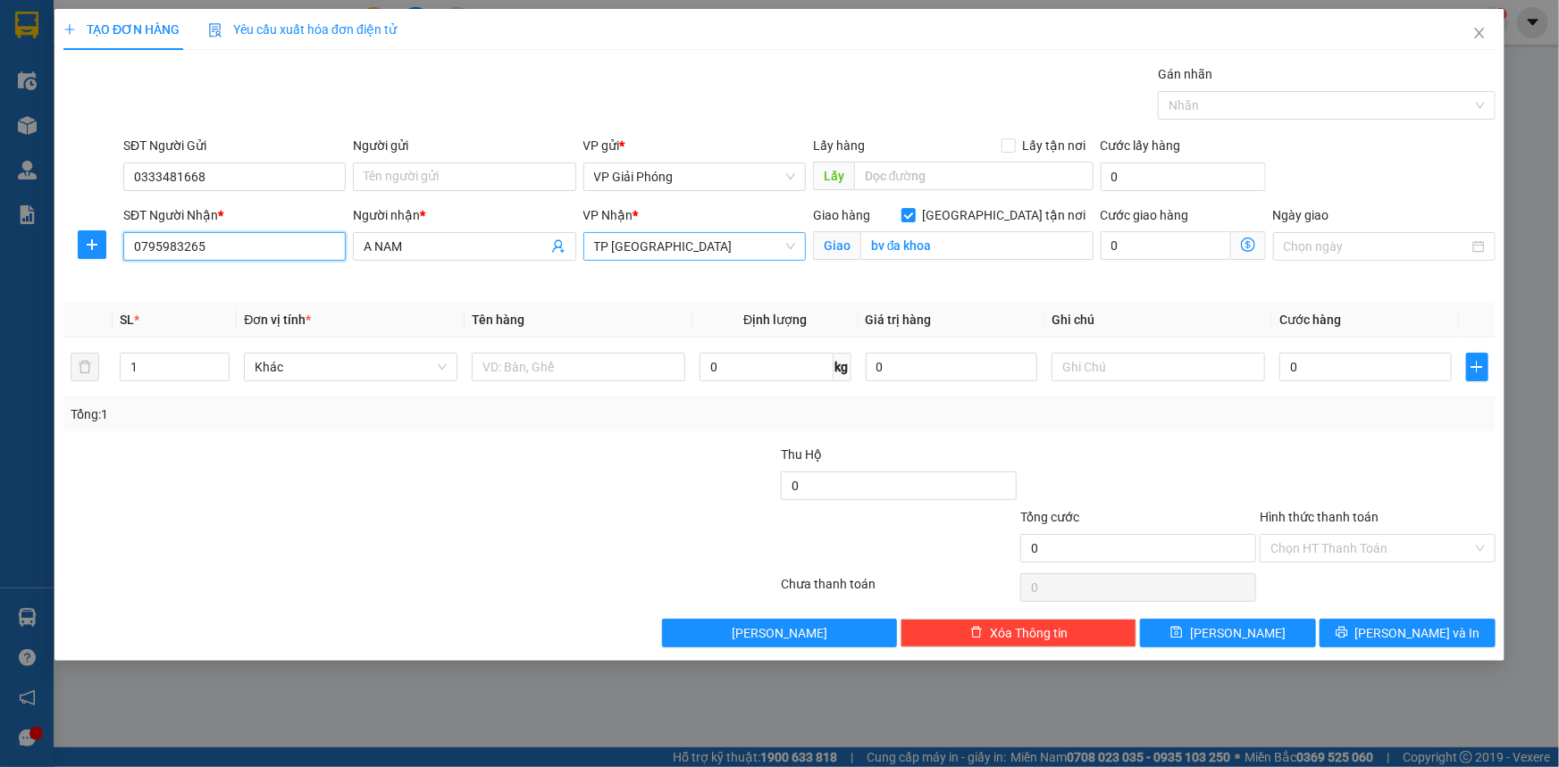
click at [759, 242] on span "TP [GEOGRAPHIC_DATA]" at bounding box center [694, 246] width 201 height 27
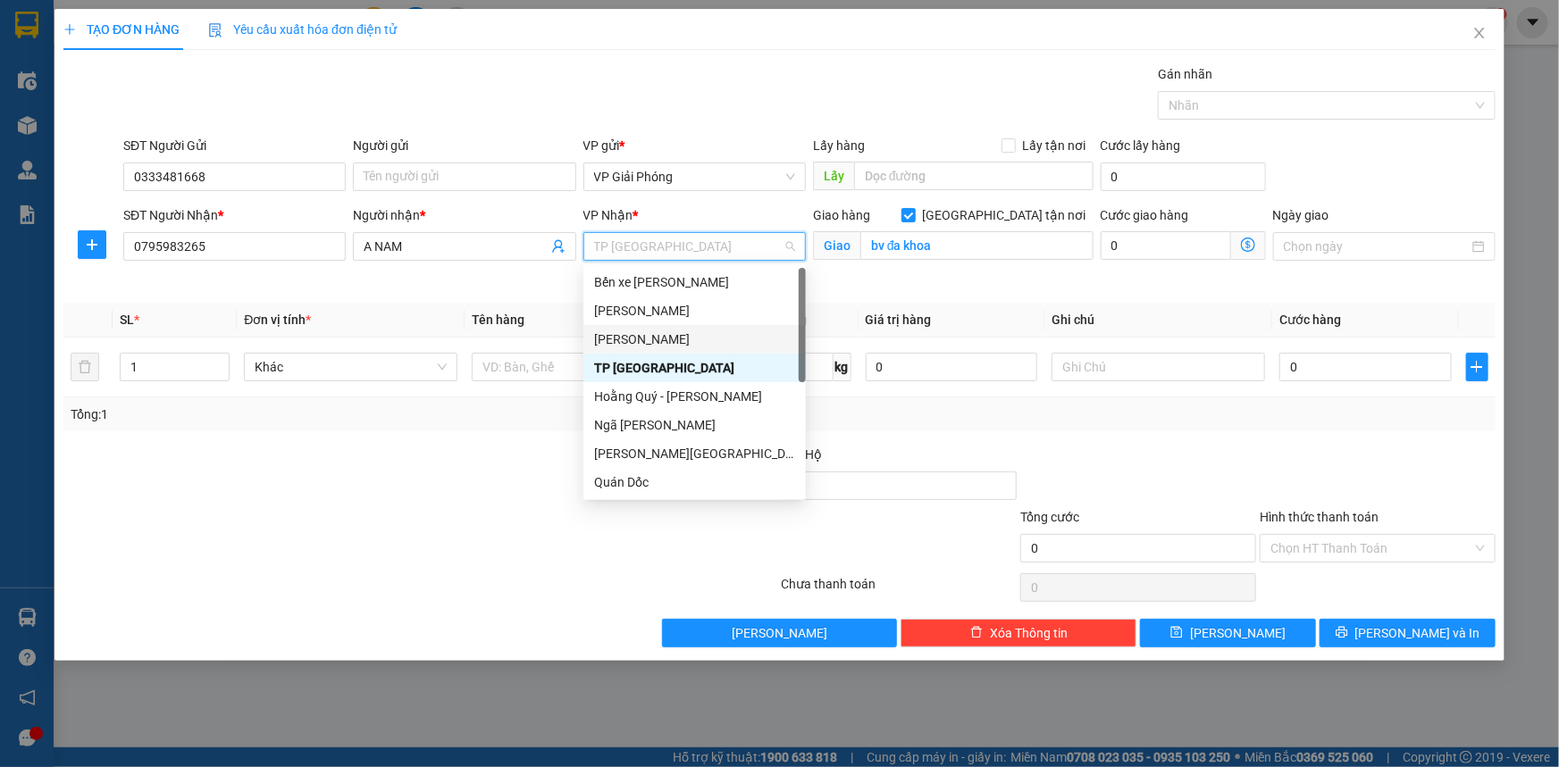
drag, startPoint x: 652, startPoint y: 336, endPoint x: 659, endPoint y: 322, distance: 16.0
click at [652, 336] on div "[PERSON_NAME]" at bounding box center [694, 340] width 201 height 20
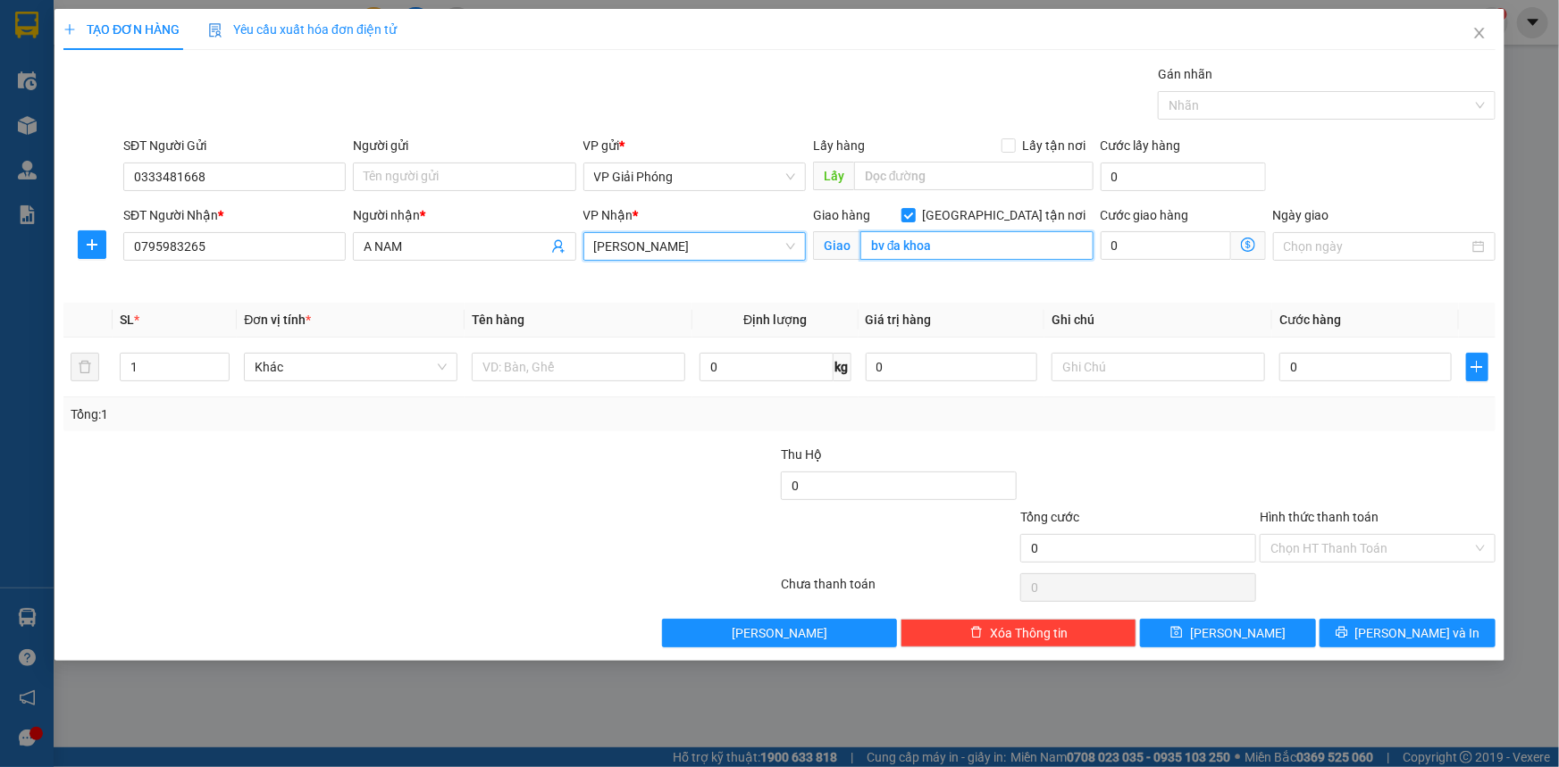
click at [1014, 245] on input "bv đa khoa" at bounding box center [976, 245] width 233 height 29
click at [1246, 105] on div at bounding box center [1317, 105] width 311 height 21
type input "VPHS"
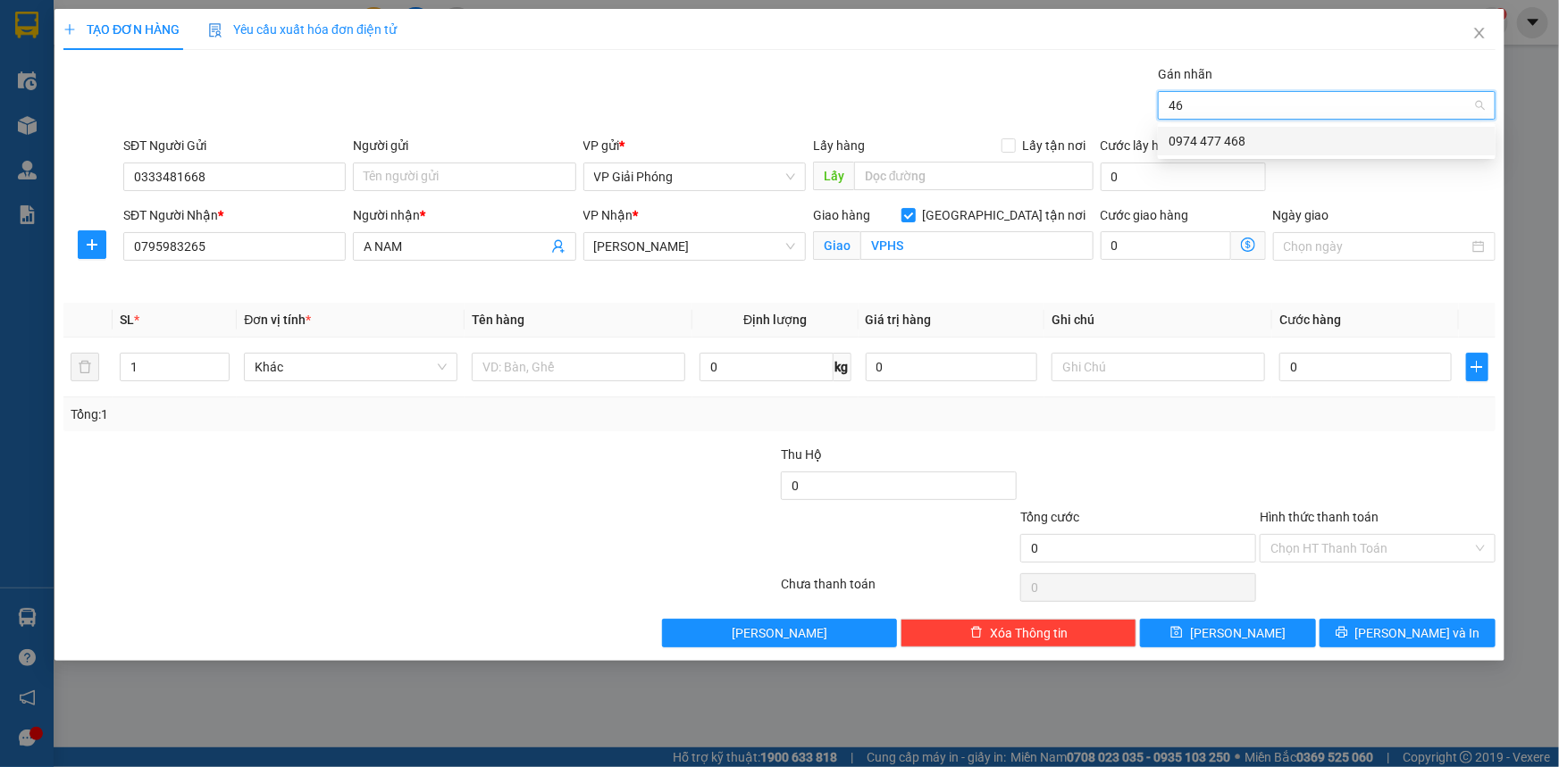
type input "468"
click at [1293, 143] on div "0974 477 468" at bounding box center [1326, 141] width 316 height 20
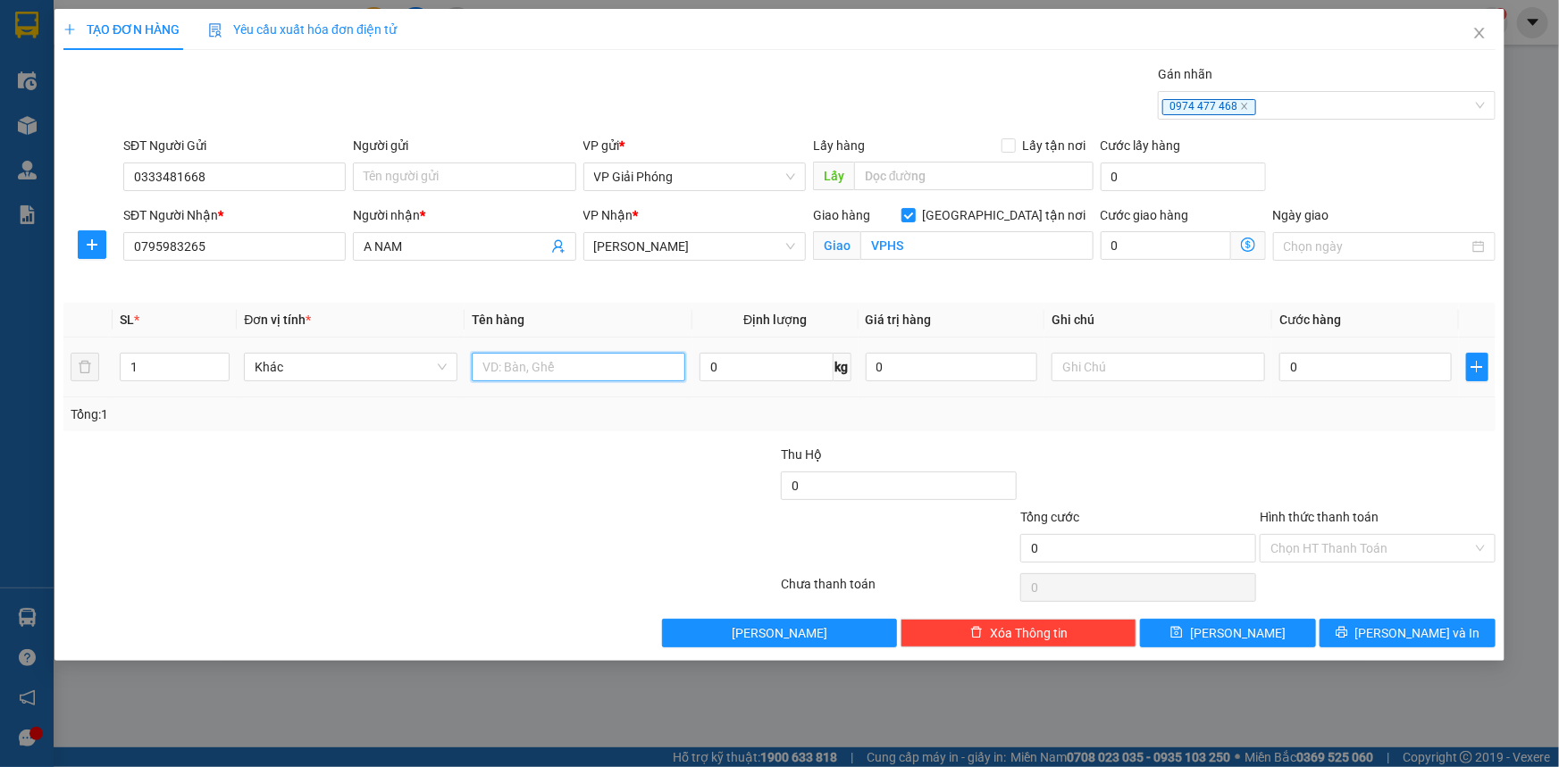
drag, startPoint x: 522, startPoint y: 353, endPoint x: 604, endPoint y: 371, distance: 84.1
click at [525, 354] on input "text" at bounding box center [578, 367] width 213 height 29
type input "BAO"
click at [220, 360] on icon "up" at bounding box center [220, 363] width 6 height 6
type input "3"
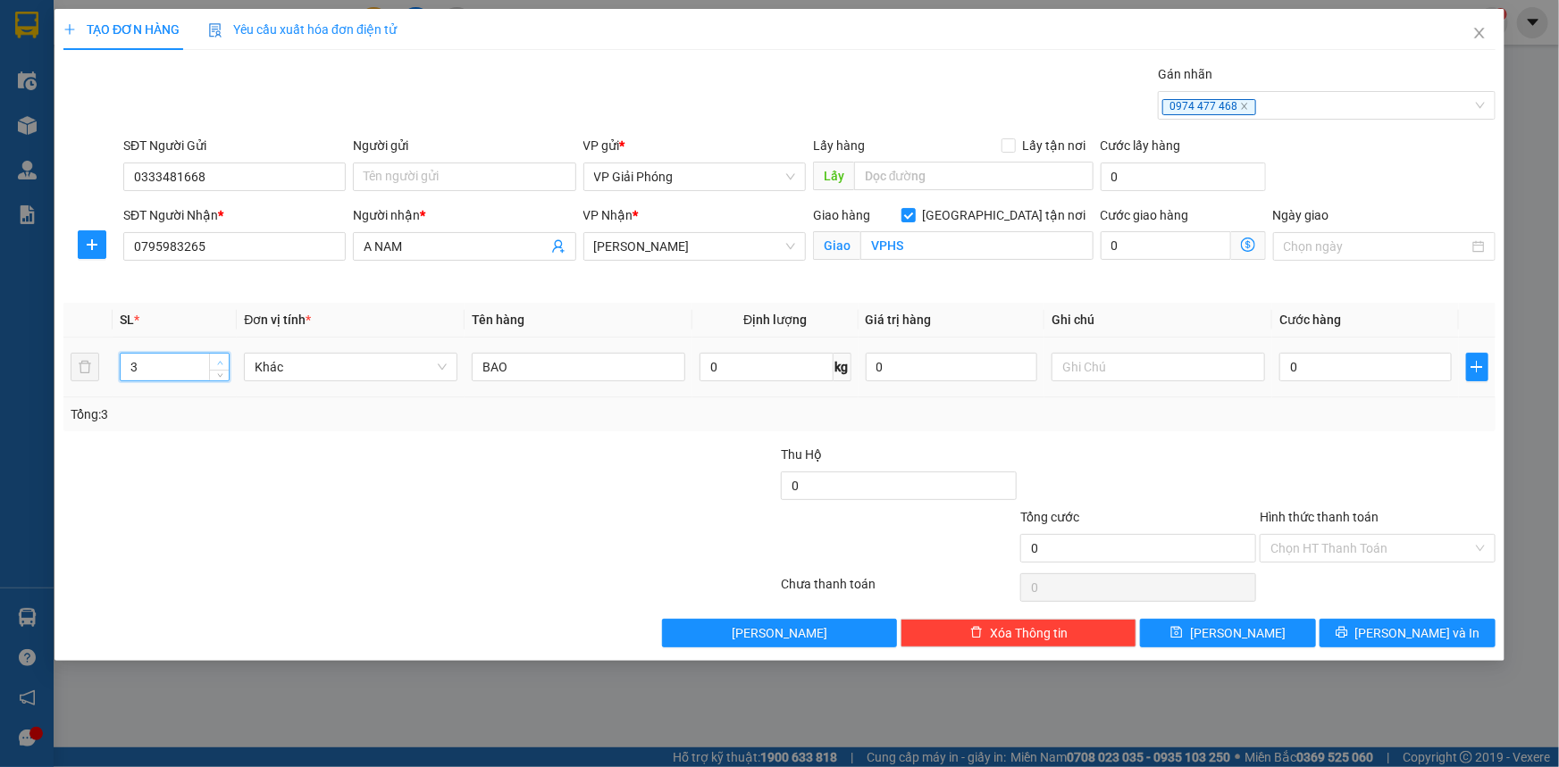
click at [220, 360] on icon "up" at bounding box center [220, 363] width 6 height 6
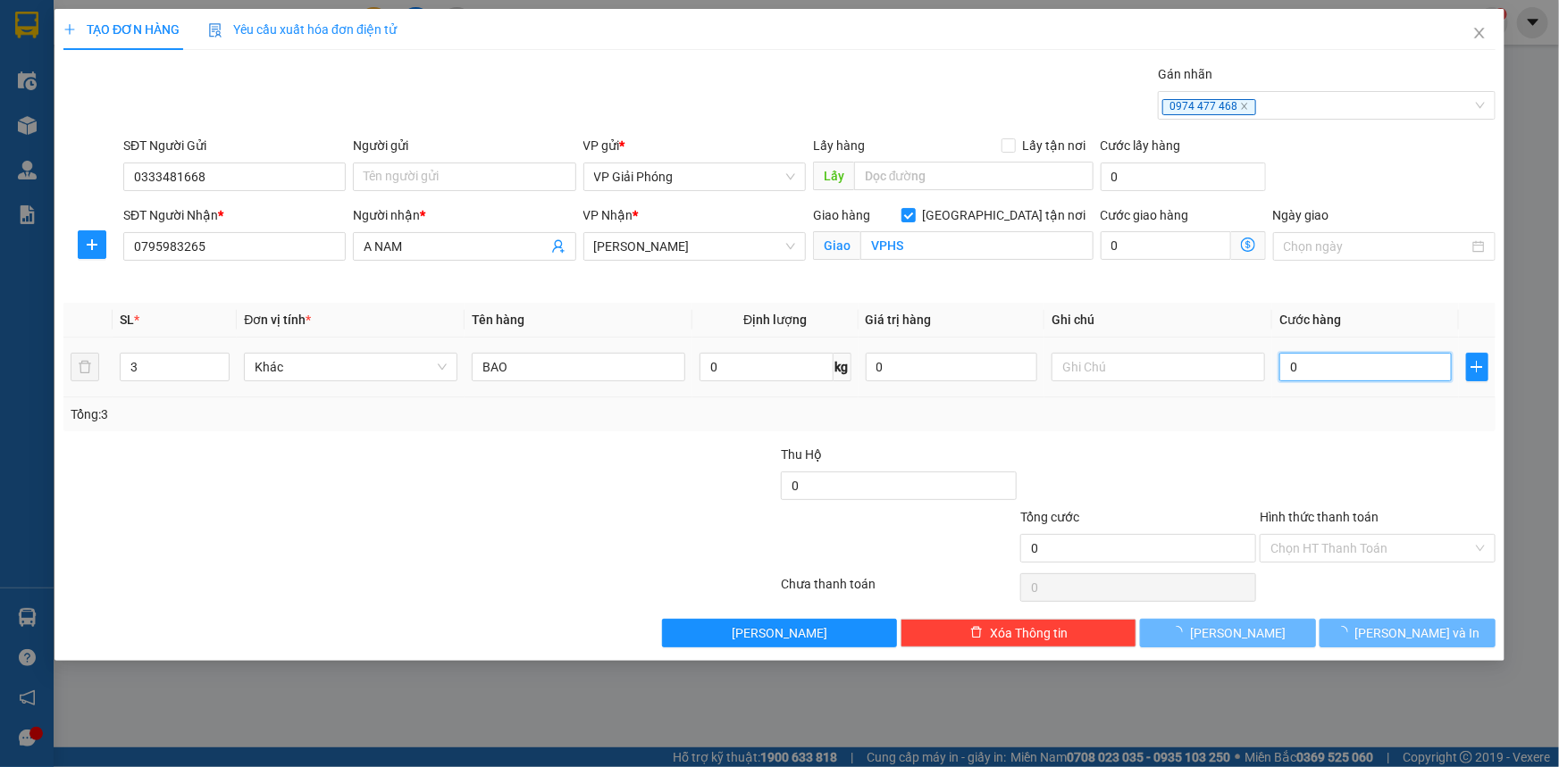
click at [1374, 372] on input "0" at bounding box center [1365, 367] width 172 height 29
type input "4"
type input "40"
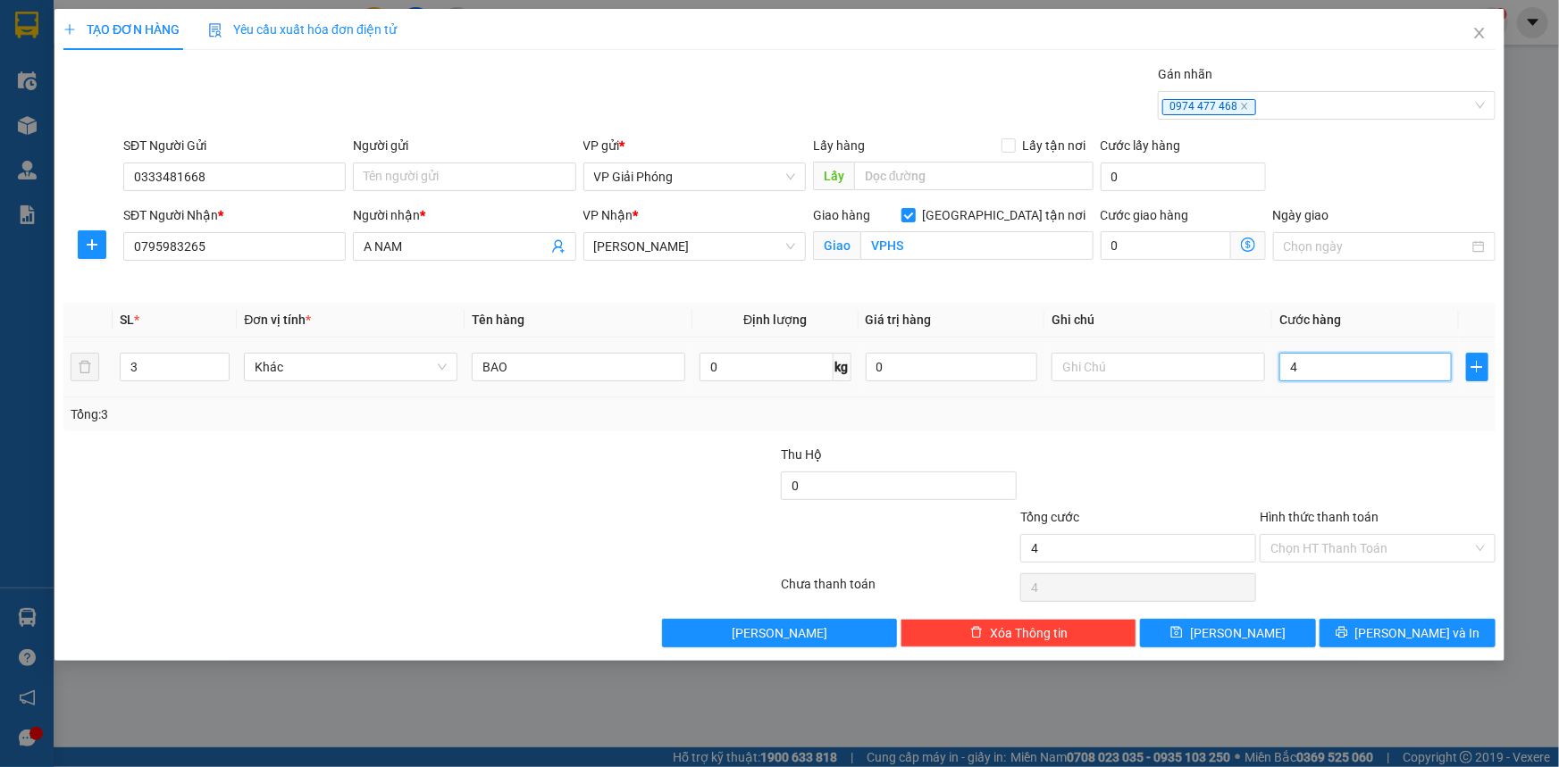
type input "40"
type input "400"
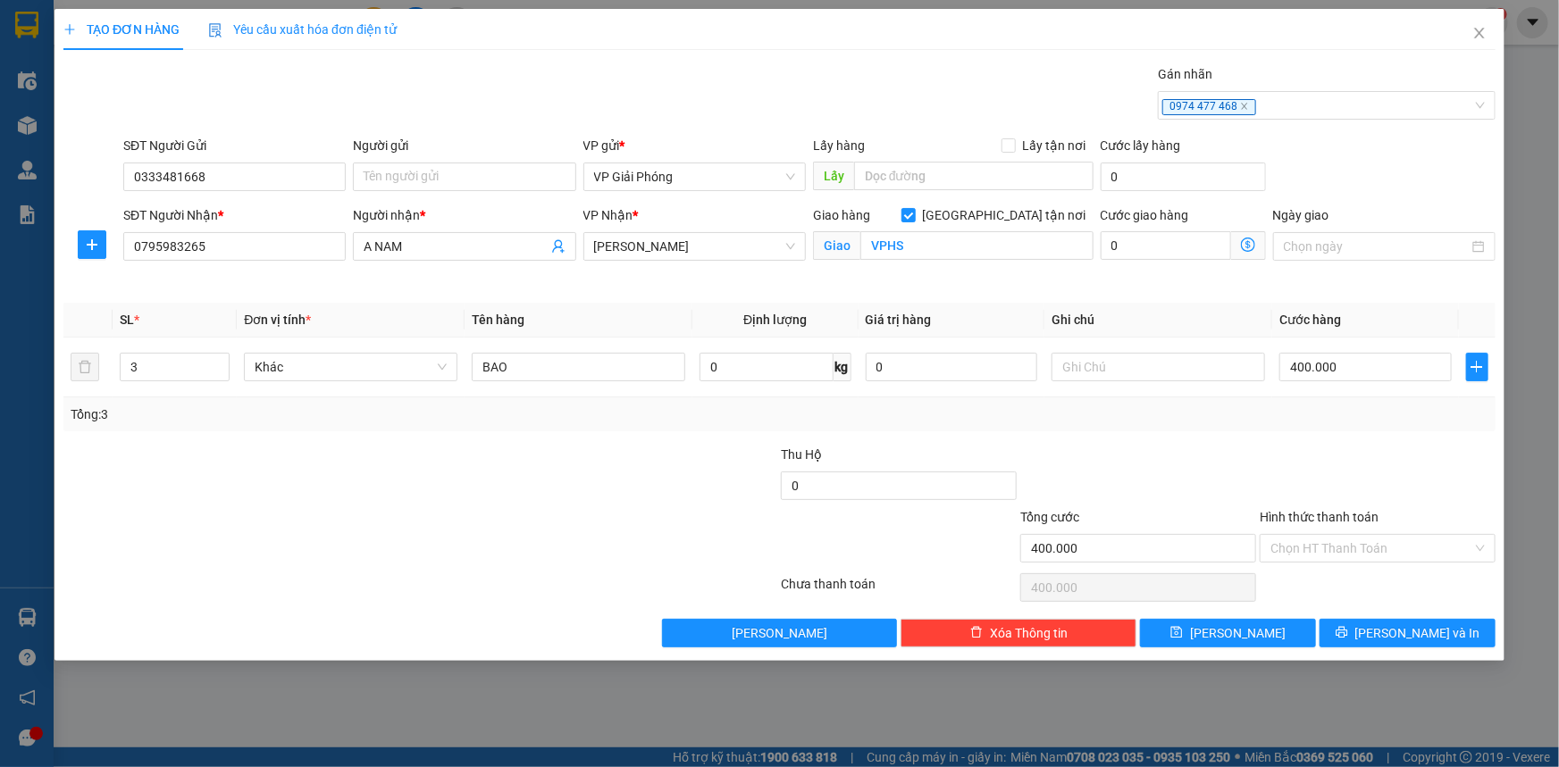
click at [1177, 464] on div at bounding box center [1137, 476] width 239 height 63
click at [1353, 540] on input "Hình thức thanh toán" at bounding box center [1371, 548] width 202 height 27
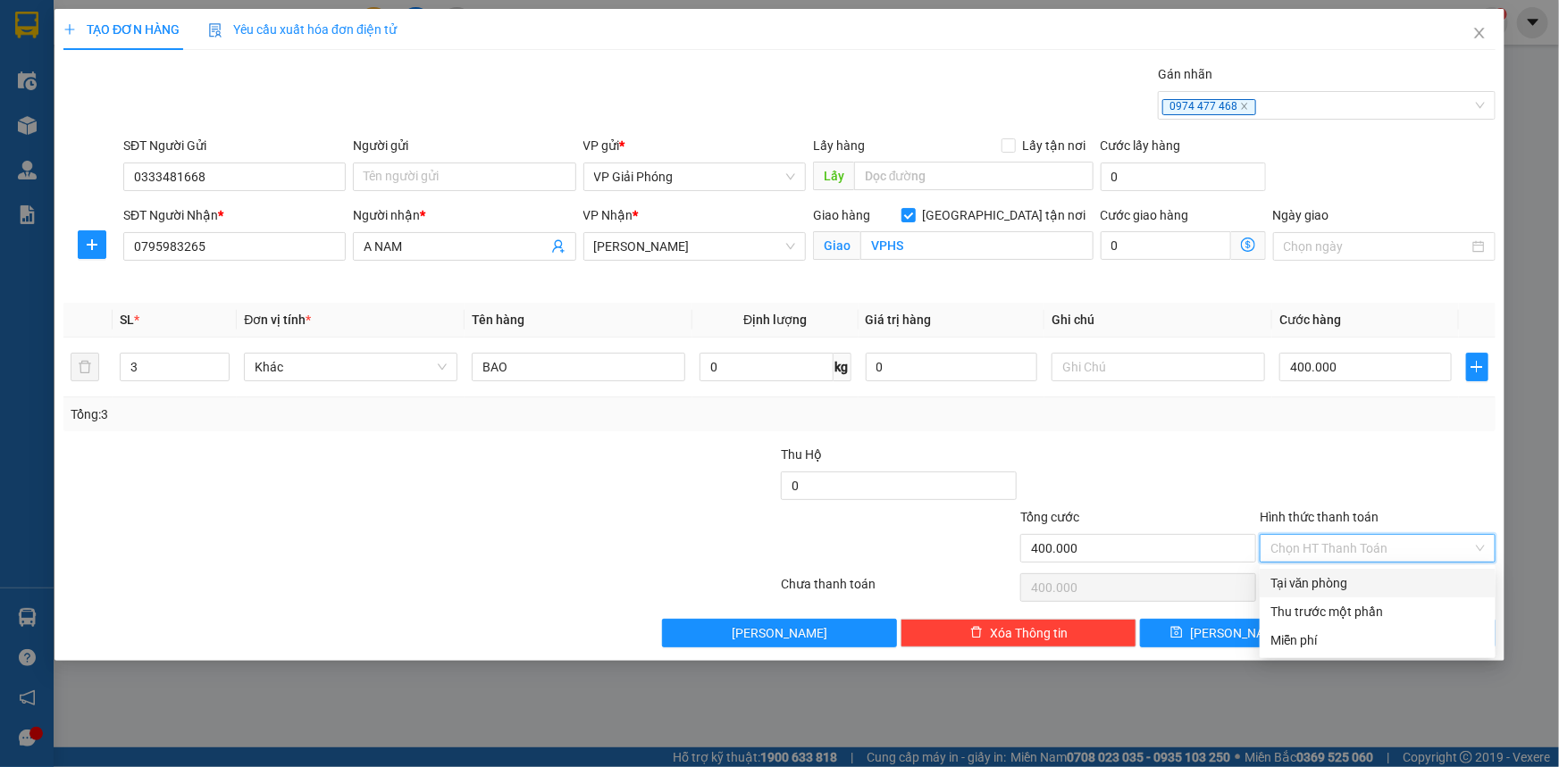
click at [1357, 584] on div "Tại văn phòng" at bounding box center [1377, 583] width 214 height 20
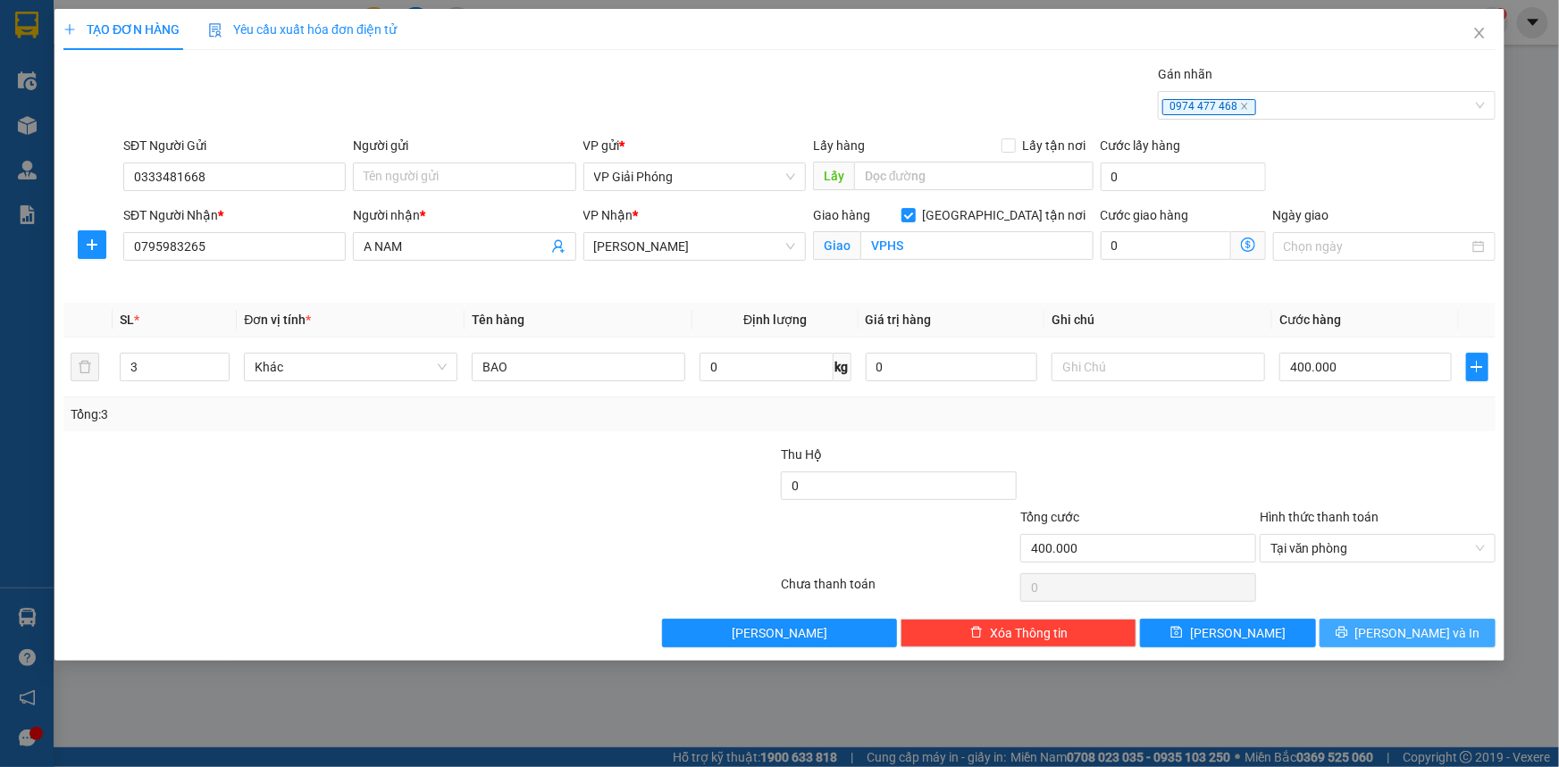
click at [1443, 630] on button "[PERSON_NAME] và In" at bounding box center [1407, 633] width 176 height 29
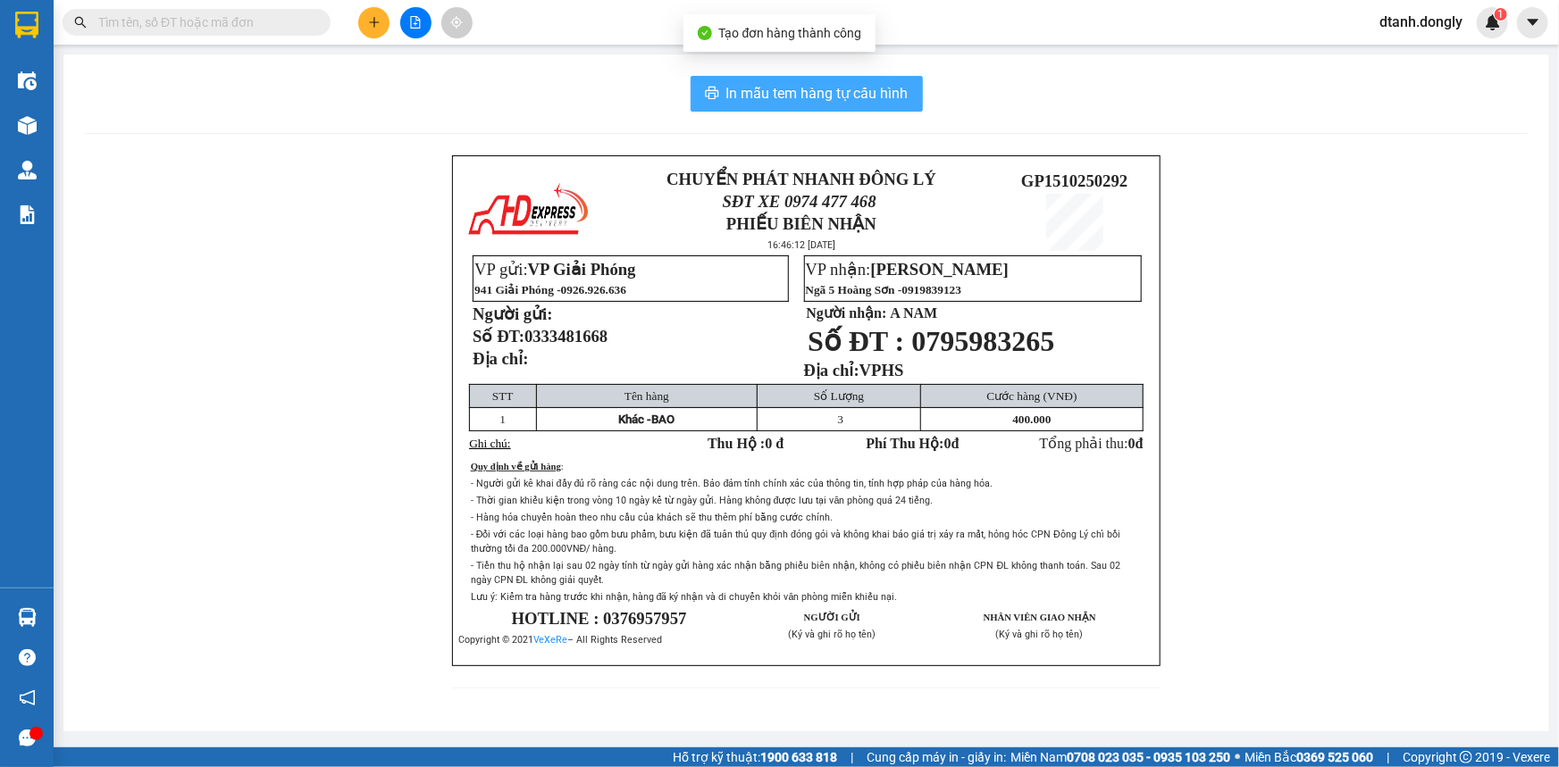
click at [838, 82] on span "In mẫu tem hàng tự cấu hình" at bounding box center [817, 93] width 182 height 22
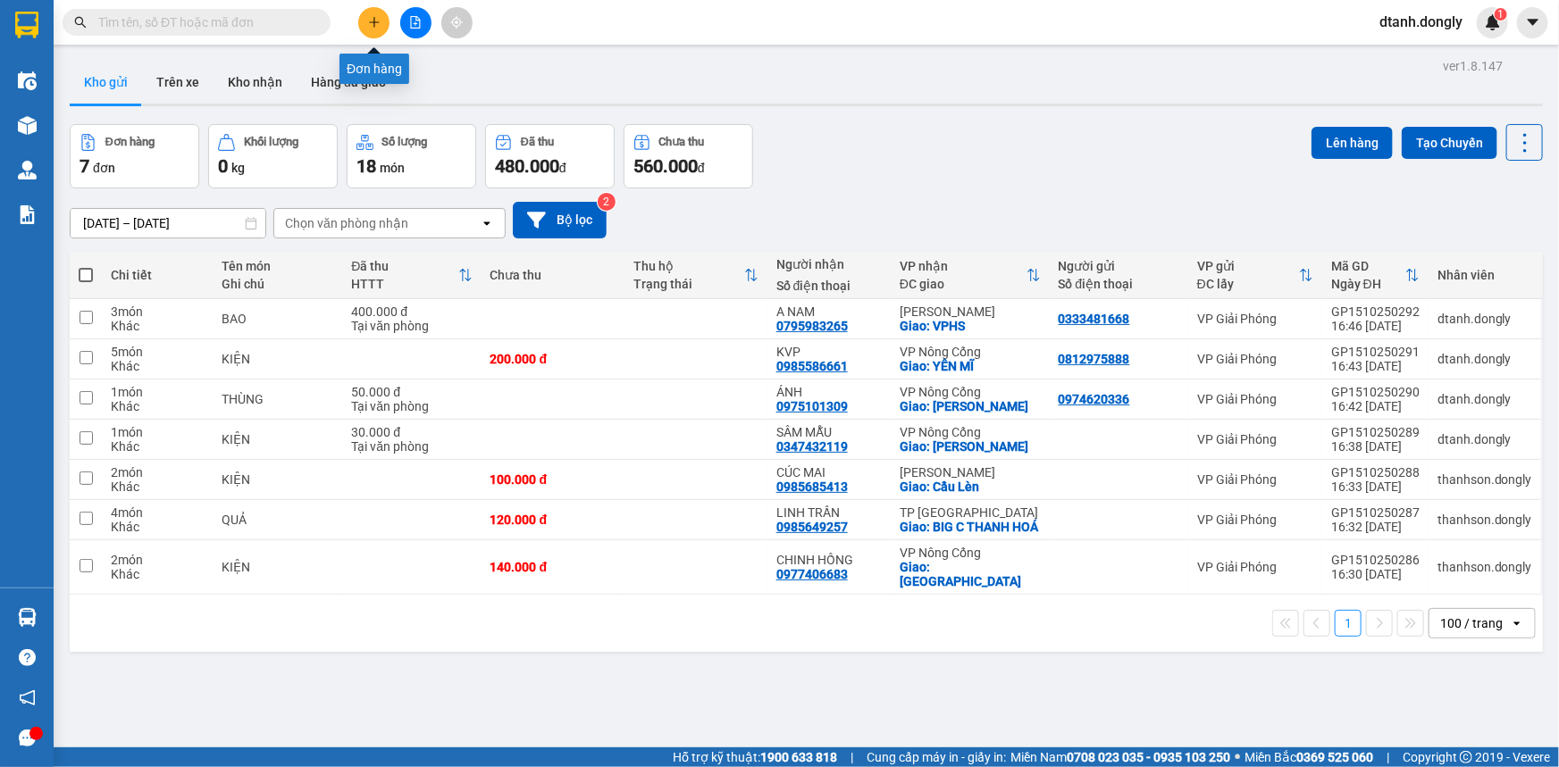
click at [382, 27] on button at bounding box center [373, 22] width 31 height 31
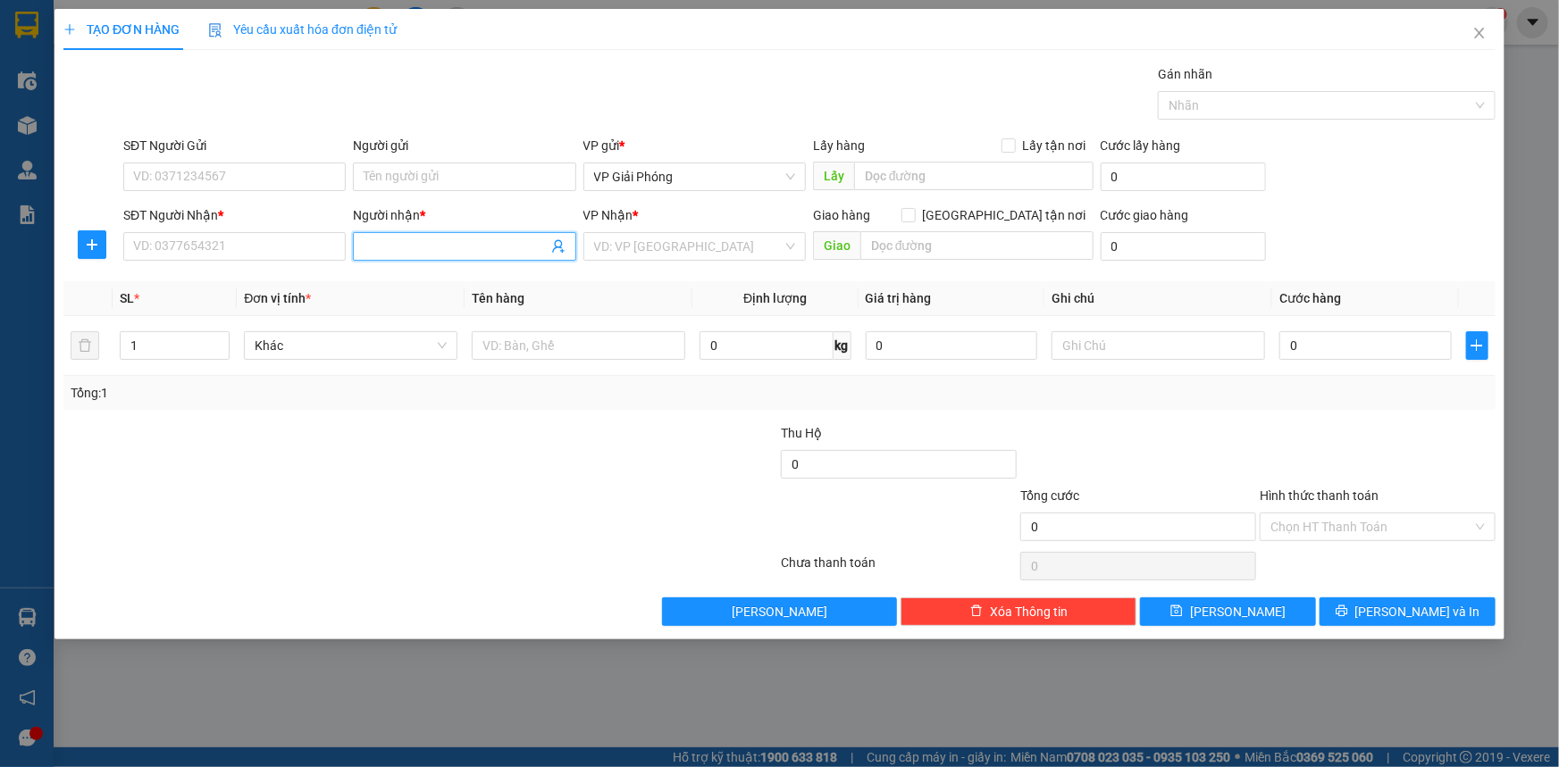
click at [427, 251] on input "Người nhận *" at bounding box center [455, 247] width 183 height 20
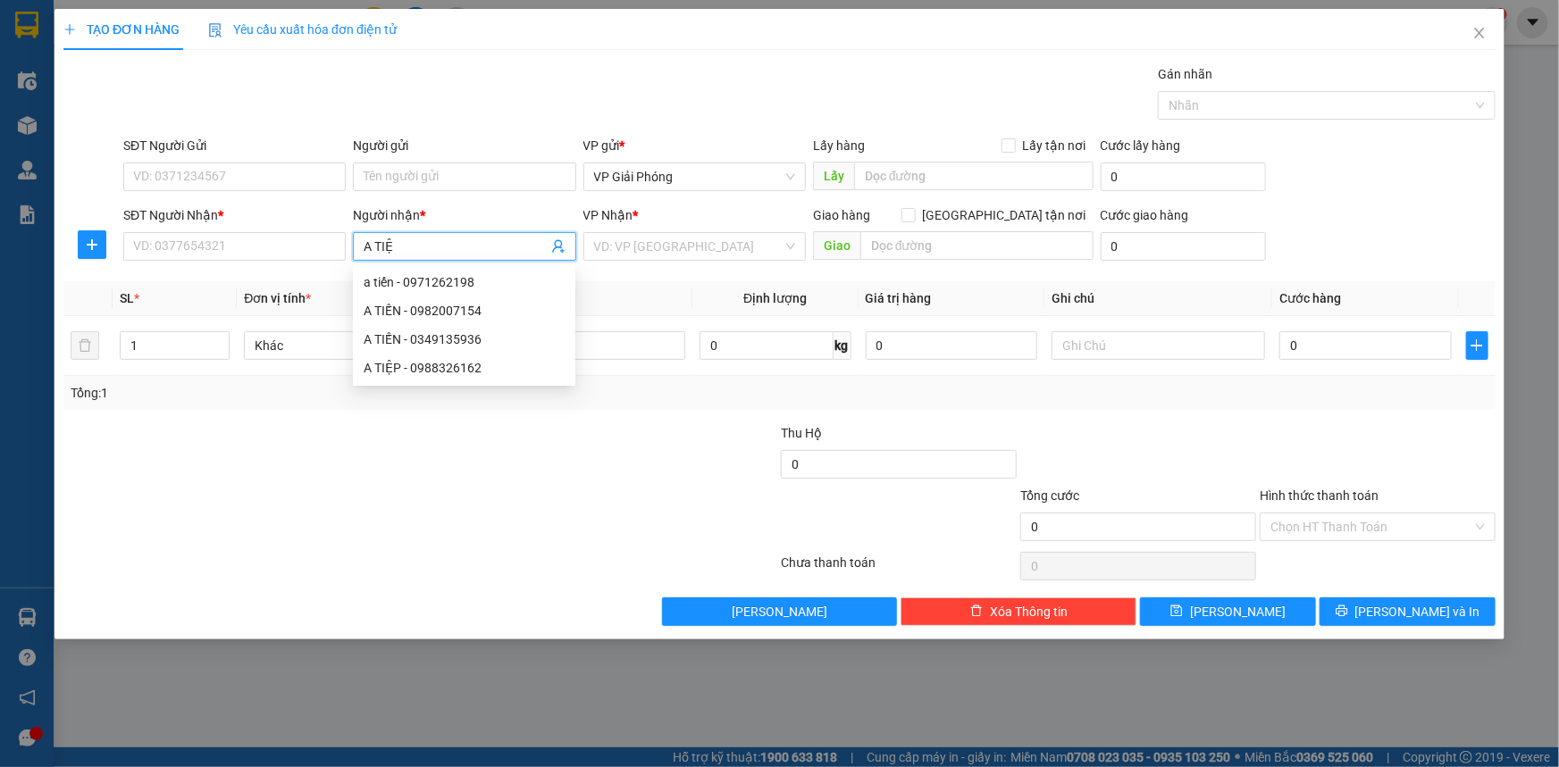
type input "A TIỆP"
click at [447, 277] on div "A TIỆP - 0988326162" at bounding box center [464, 282] width 201 height 20
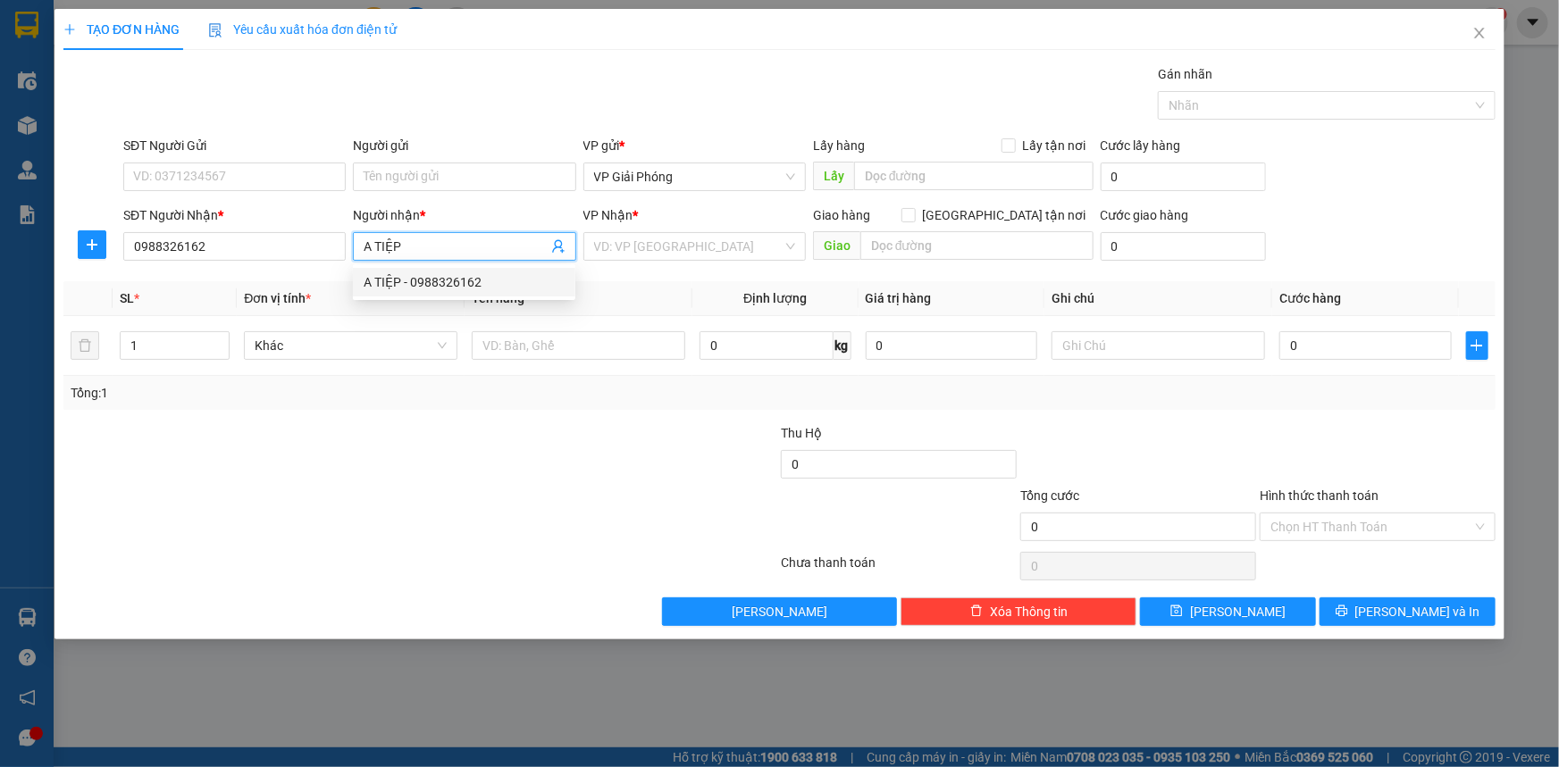
type input "0988326162"
checkbox input "true"
type input "[PERSON_NAME]"
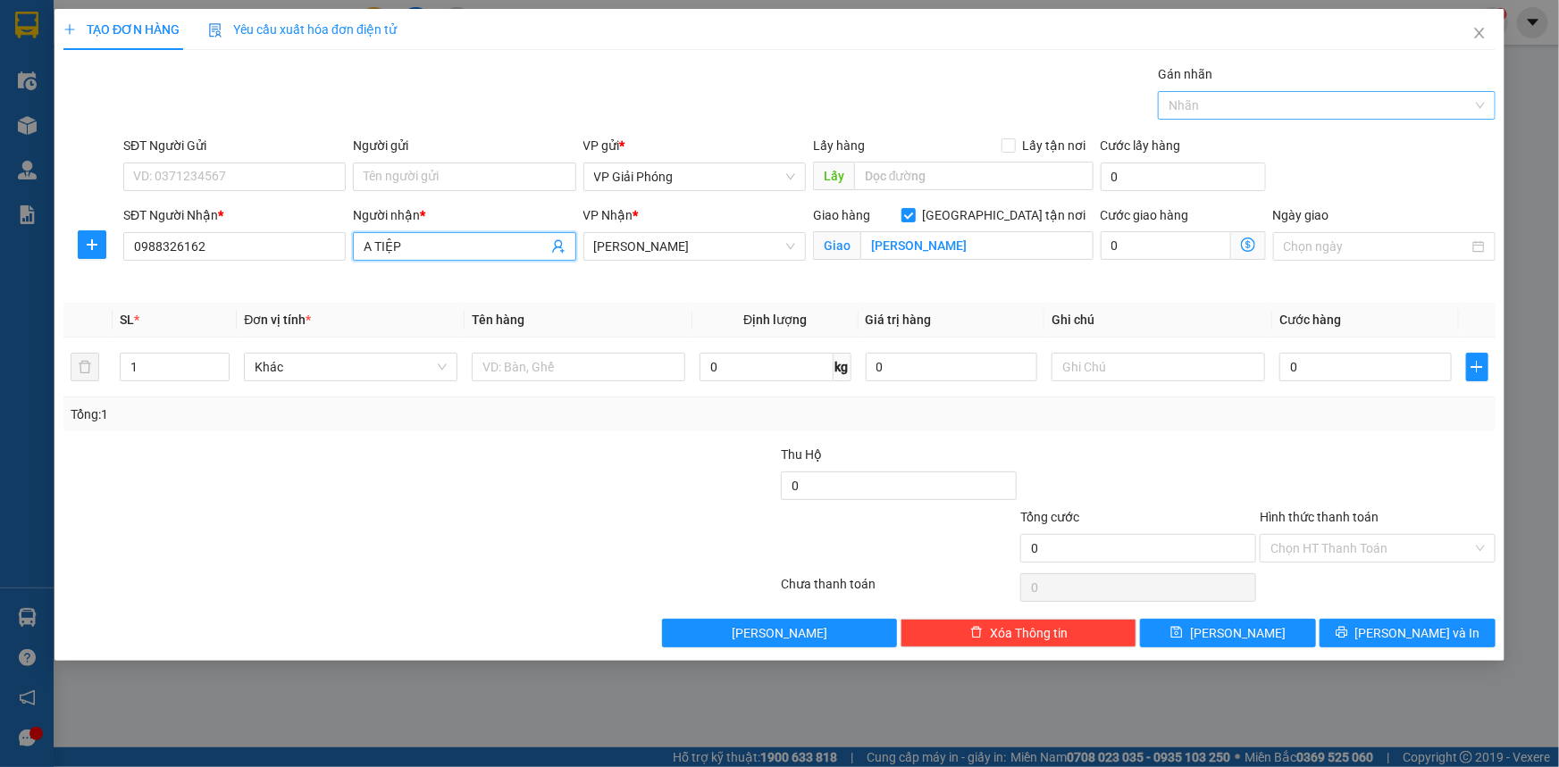
click at [1390, 101] on div at bounding box center [1317, 105] width 311 height 21
type input "A TIỆP"
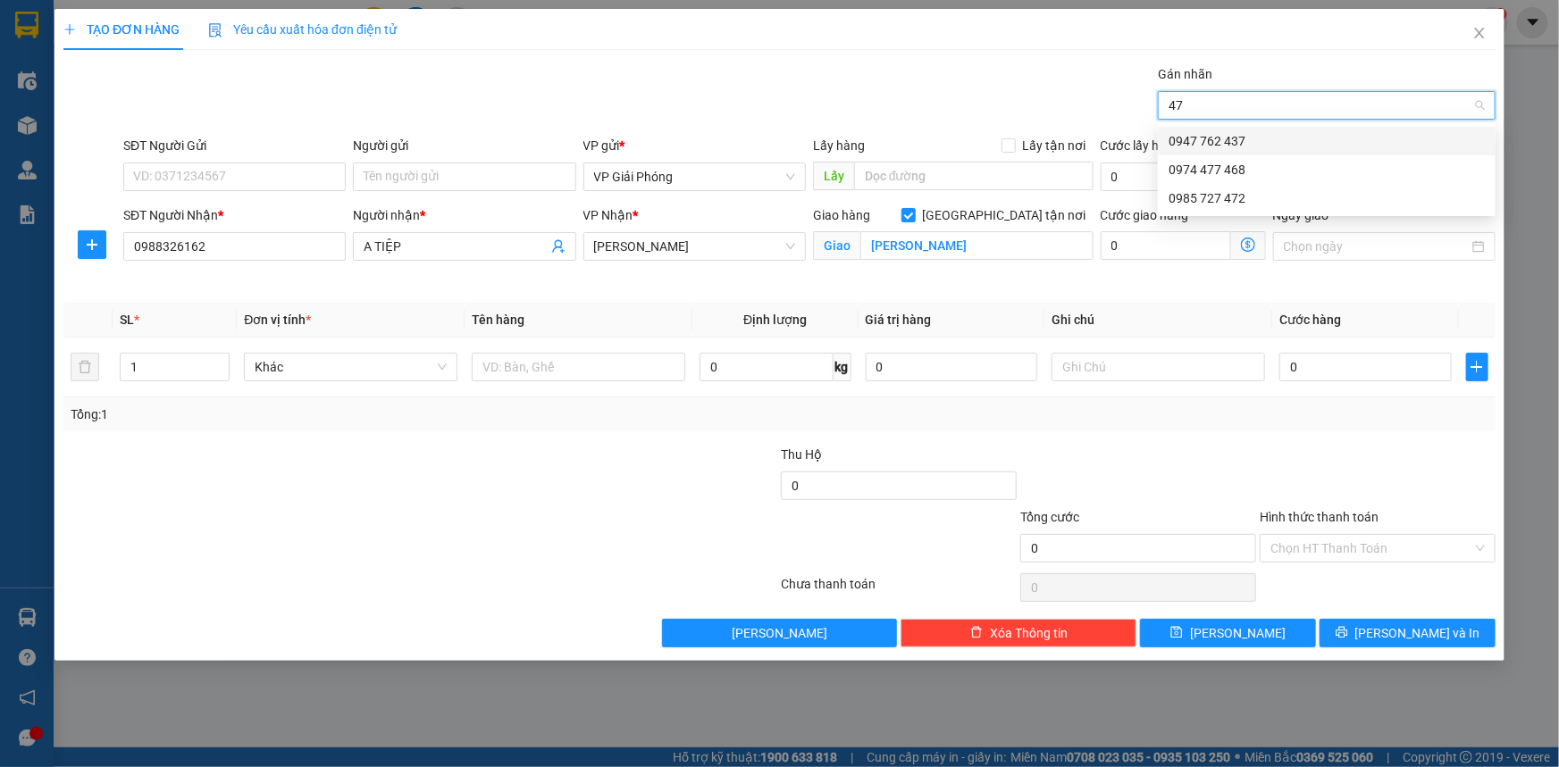
type input "472"
click at [1292, 134] on div "0985 727 472" at bounding box center [1326, 141] width 316 height 20
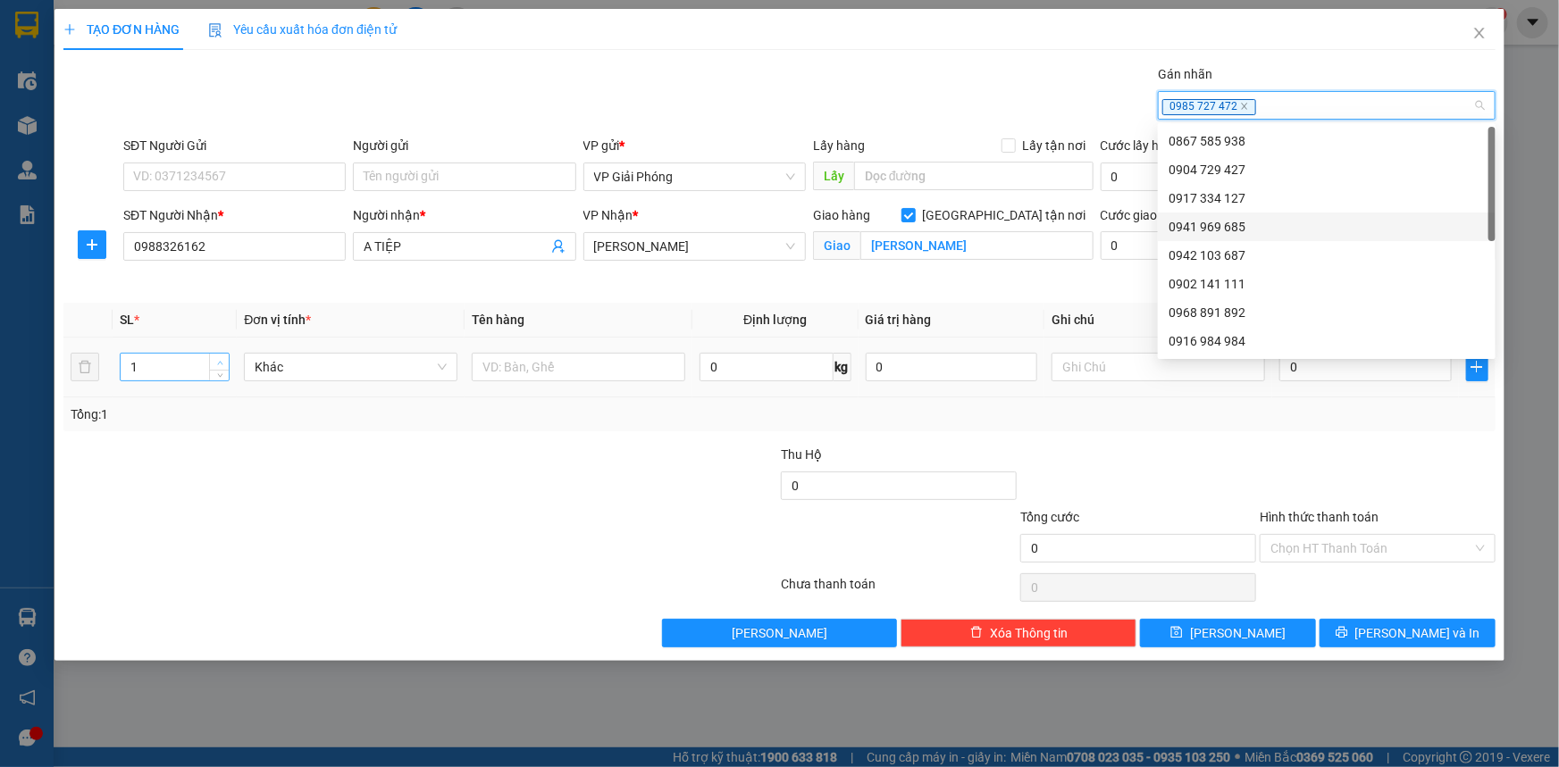
type input "2"
click at [217, 363] on icon "up" at bounding box center [220, 363] width 6 height 6
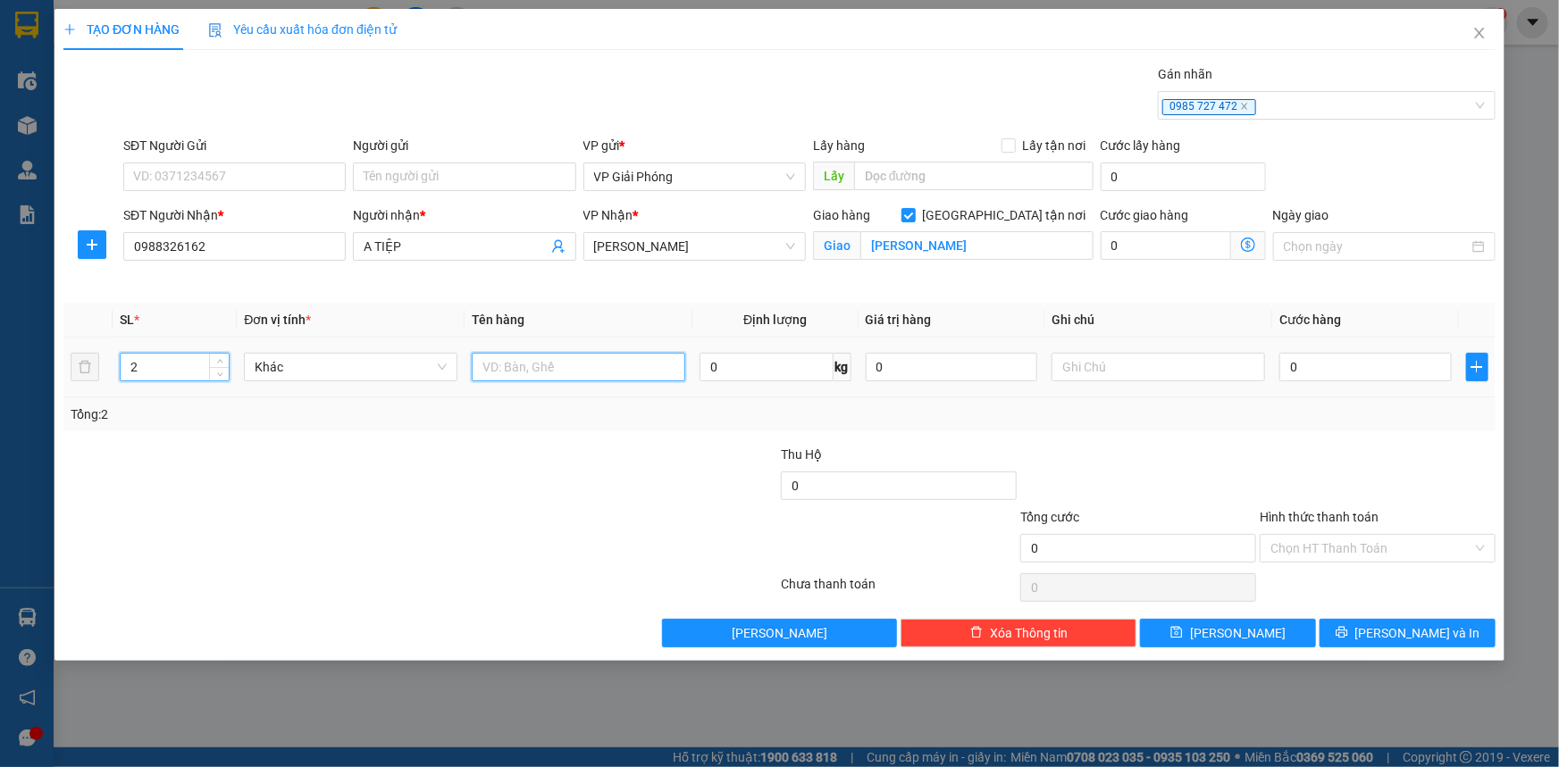
click at [539, 366] on input "text" at bounding box center [578, 367] width 213 height 29
type input "KIỆN"
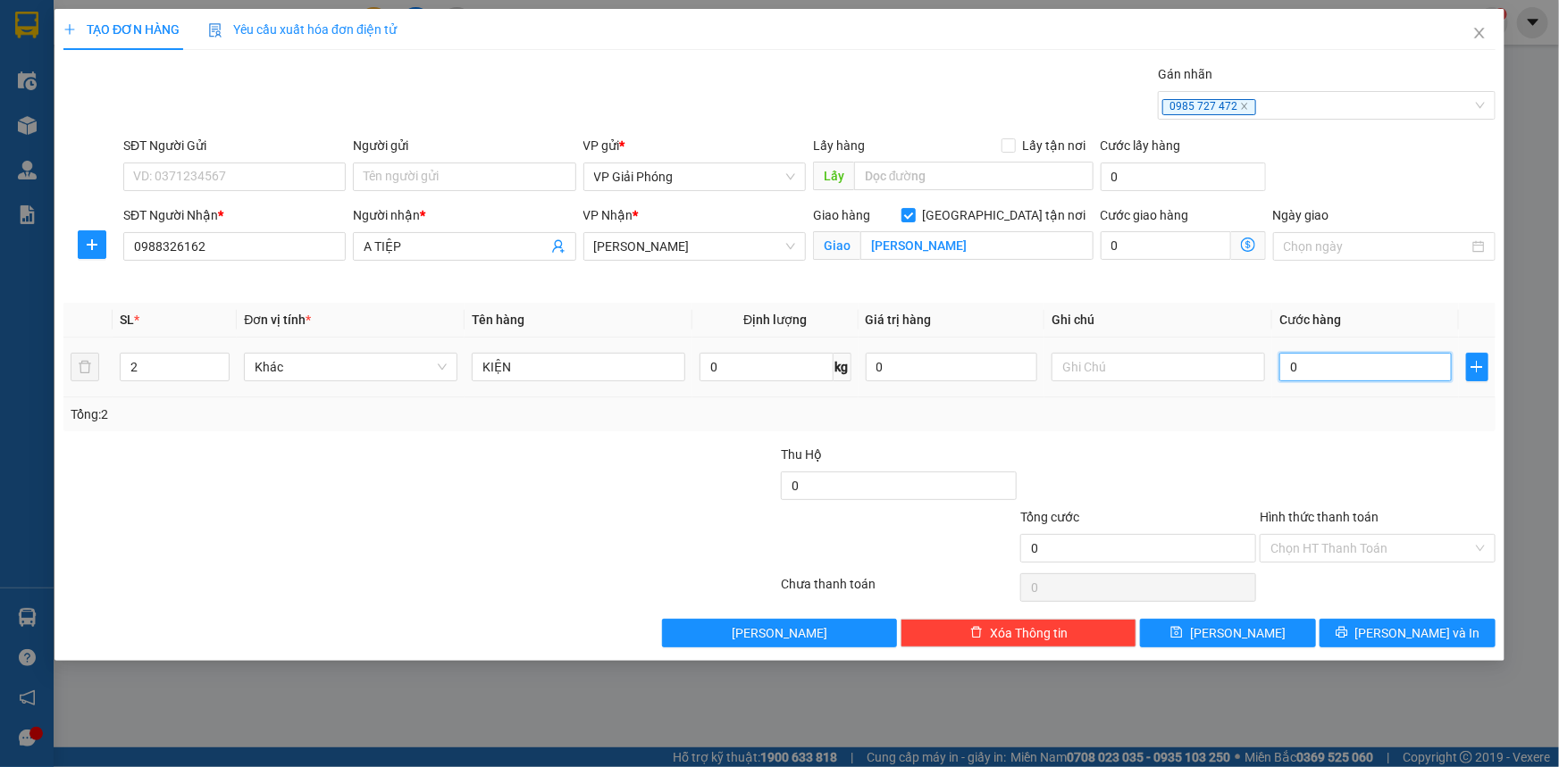
click at [1424, 362] on input "0" at bounding box center [1365, 367] width 172 height 29
type input "8"
type input "80"
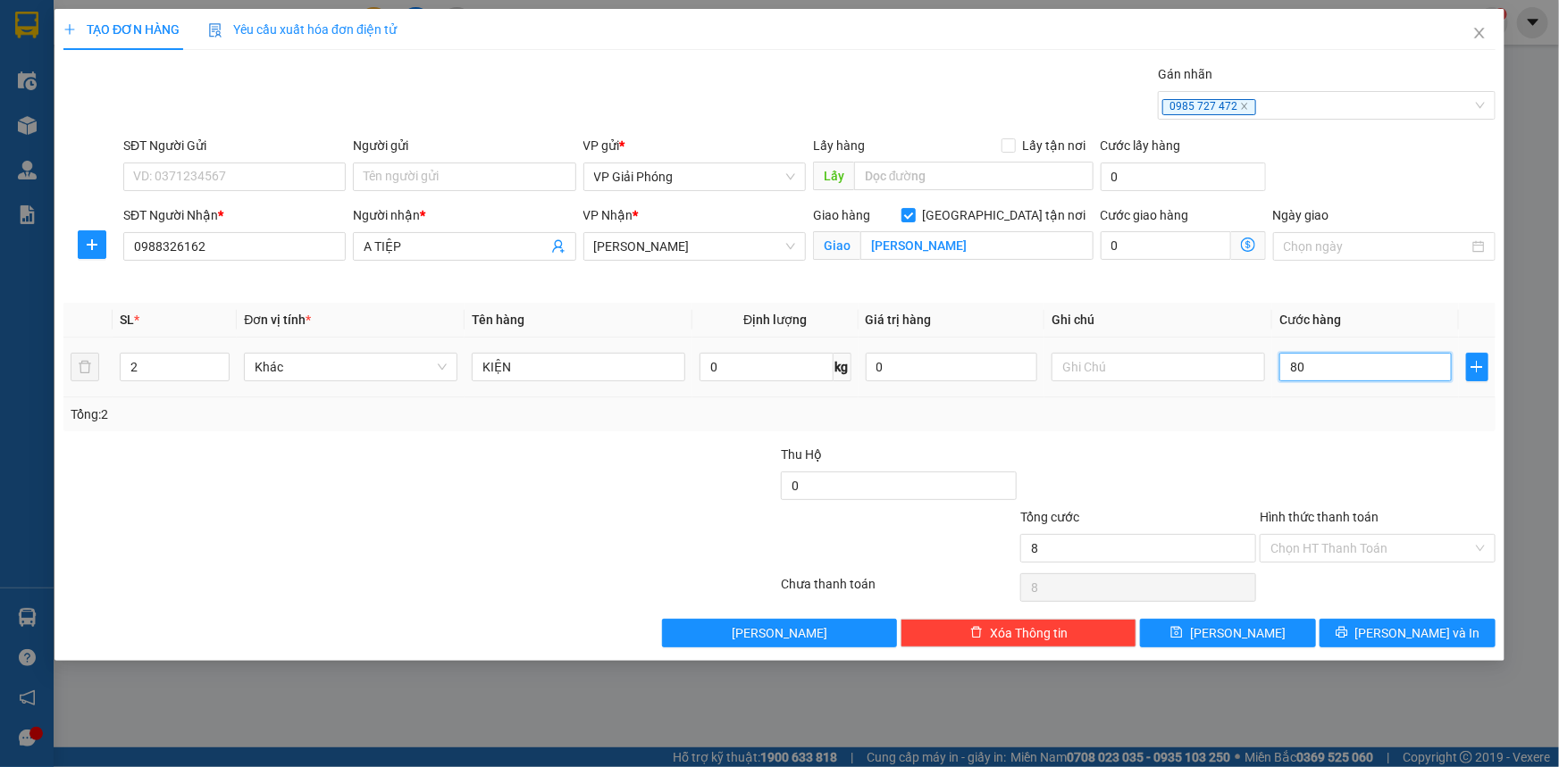
type input "80"
type input "80.000"
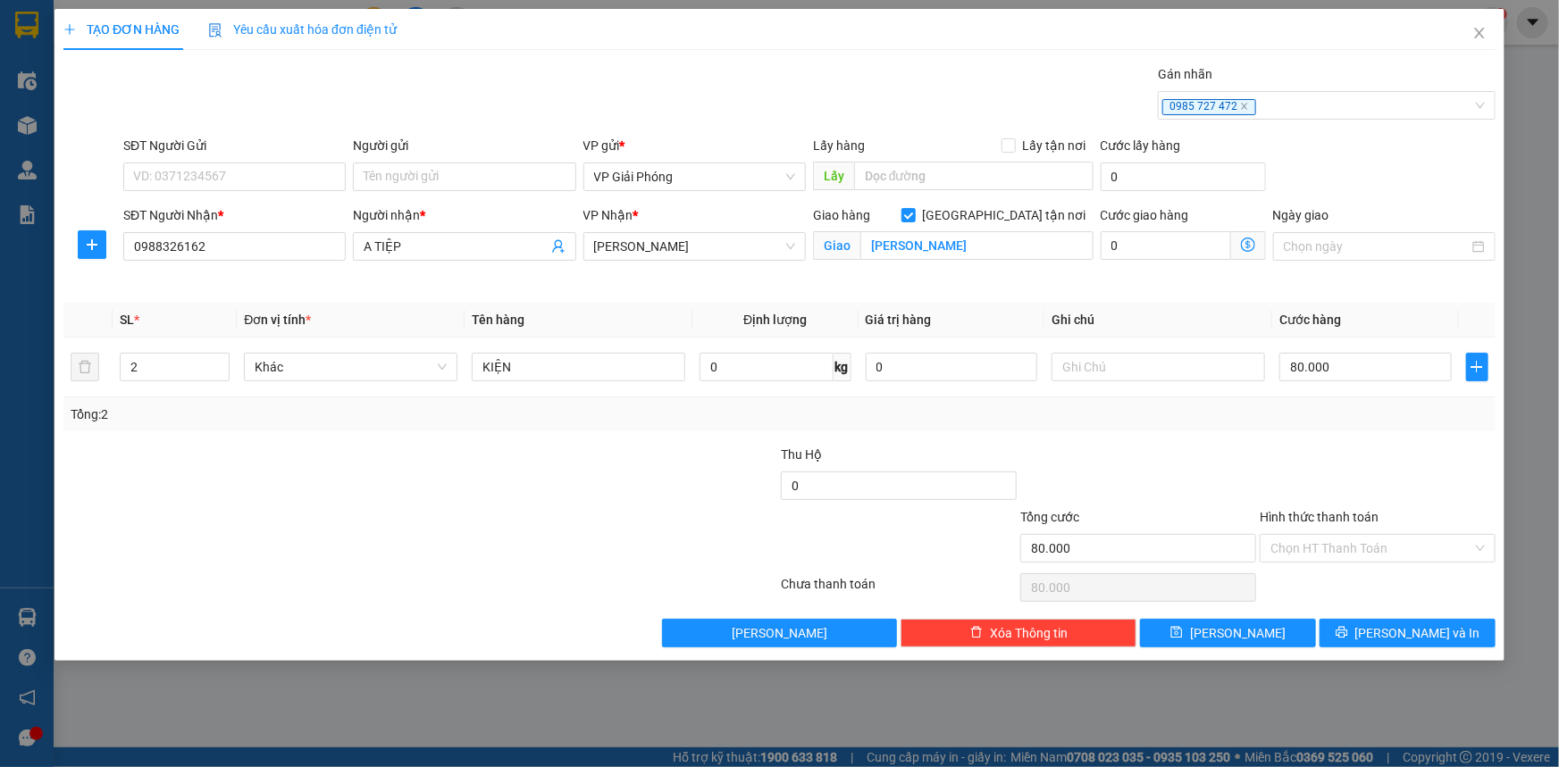
click at [1363, 456] on div at bounding box center [1377, 476] width 239 height 63
click at [1394, 634] on span "[PERSON_NAME] và In" at bounding box center [1417, 633] width 125 height 20
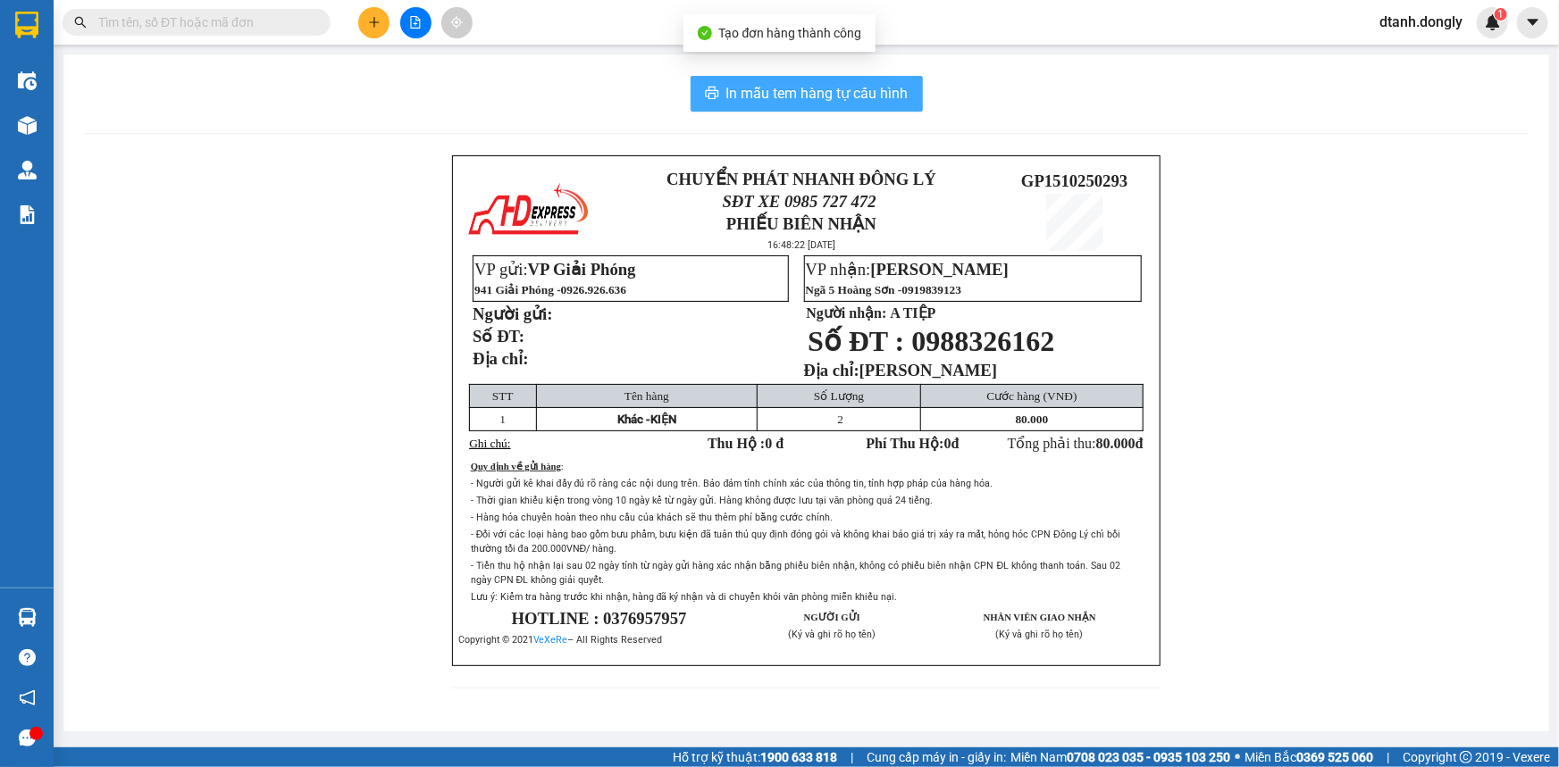
click at [814, 93] on span "In mẫu tem hàng tự cấu hình" at bounding box center [817, 93] width 182 height 22
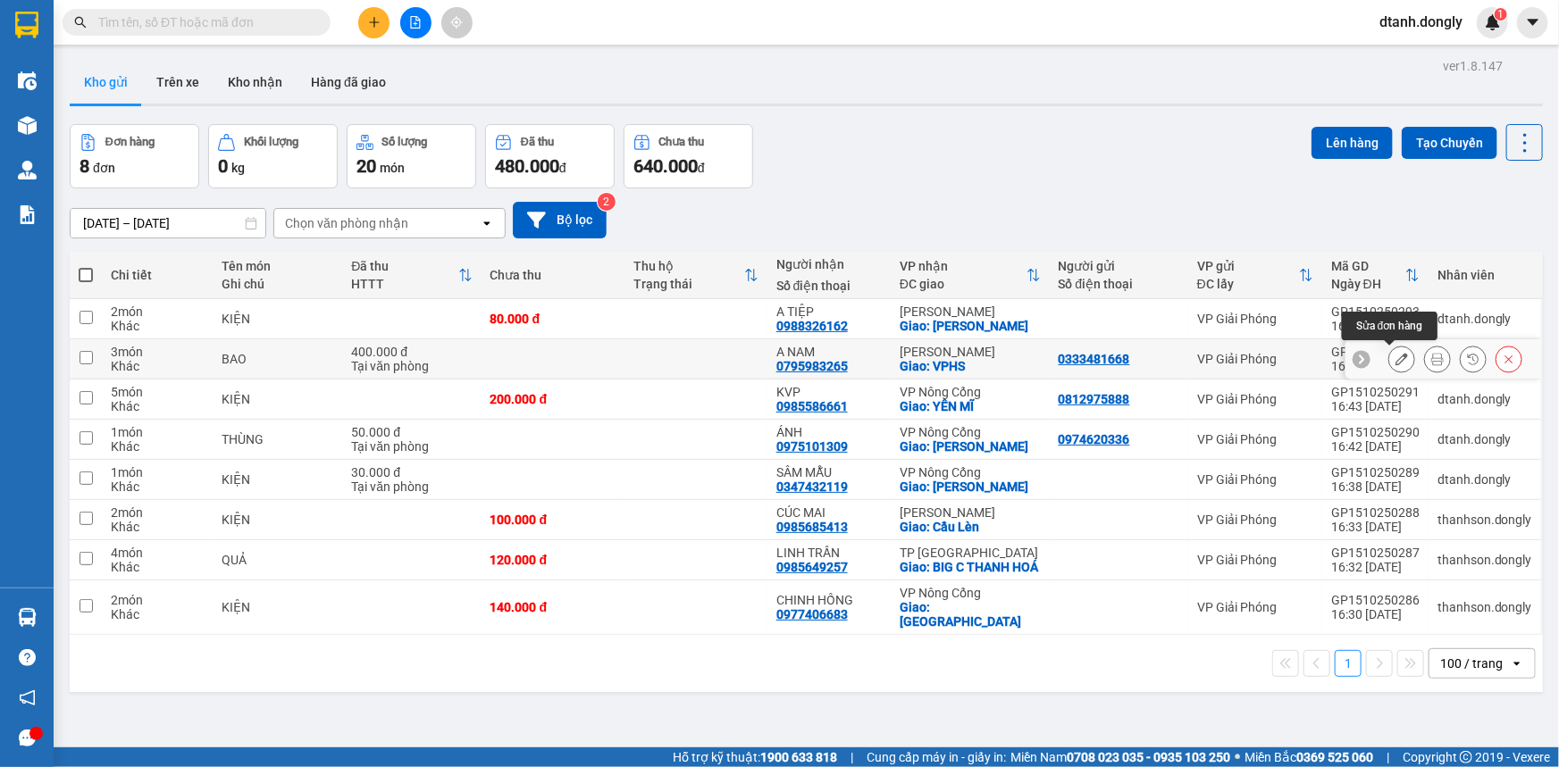
click at [1395, 359] on icon at bounding box center [1401, 359] width 13 height 13
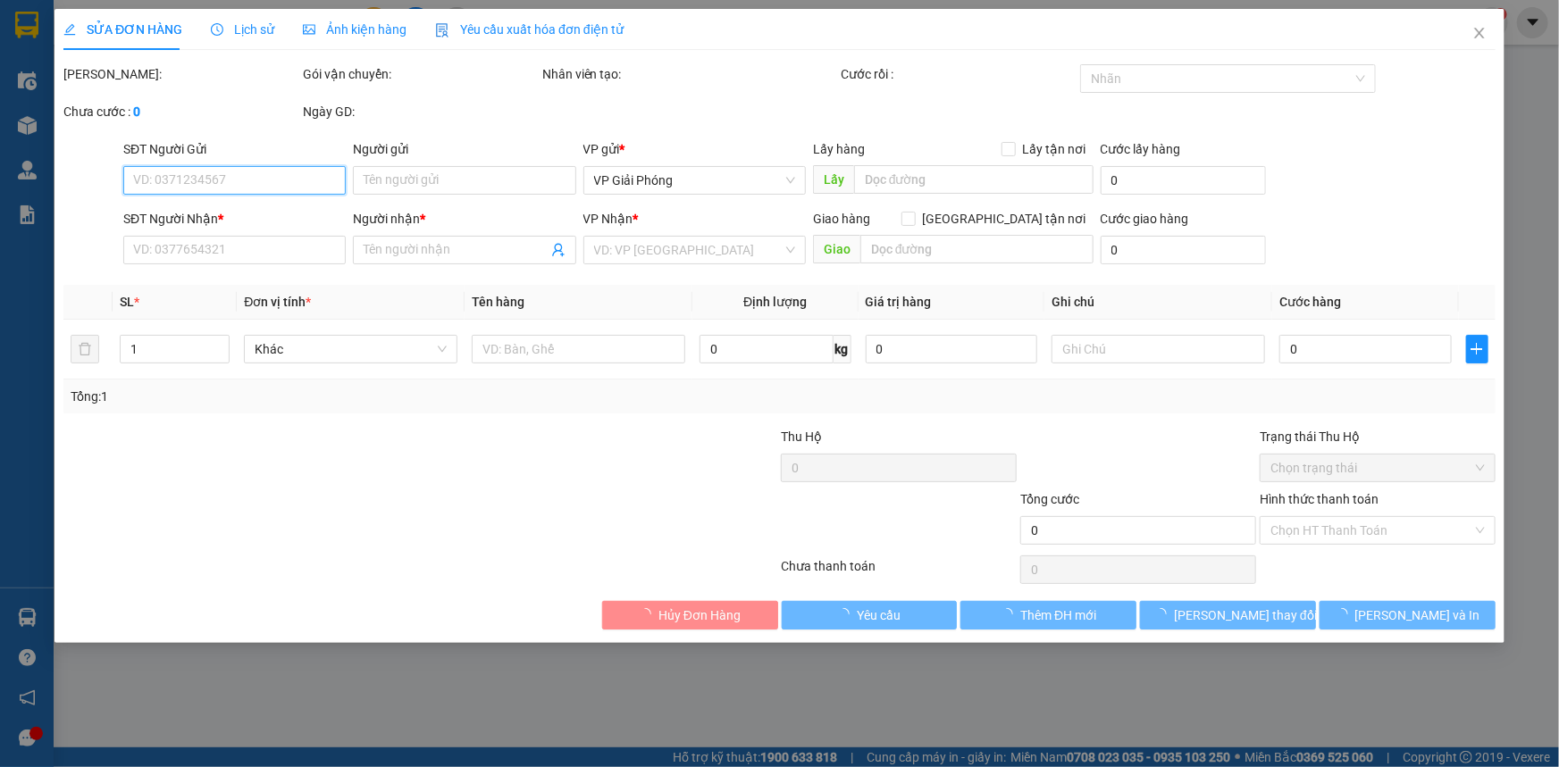
type input "0333481668"
type input "0795983265"
type input "A NAM"
checkbox input "true"
type input "VPHS"
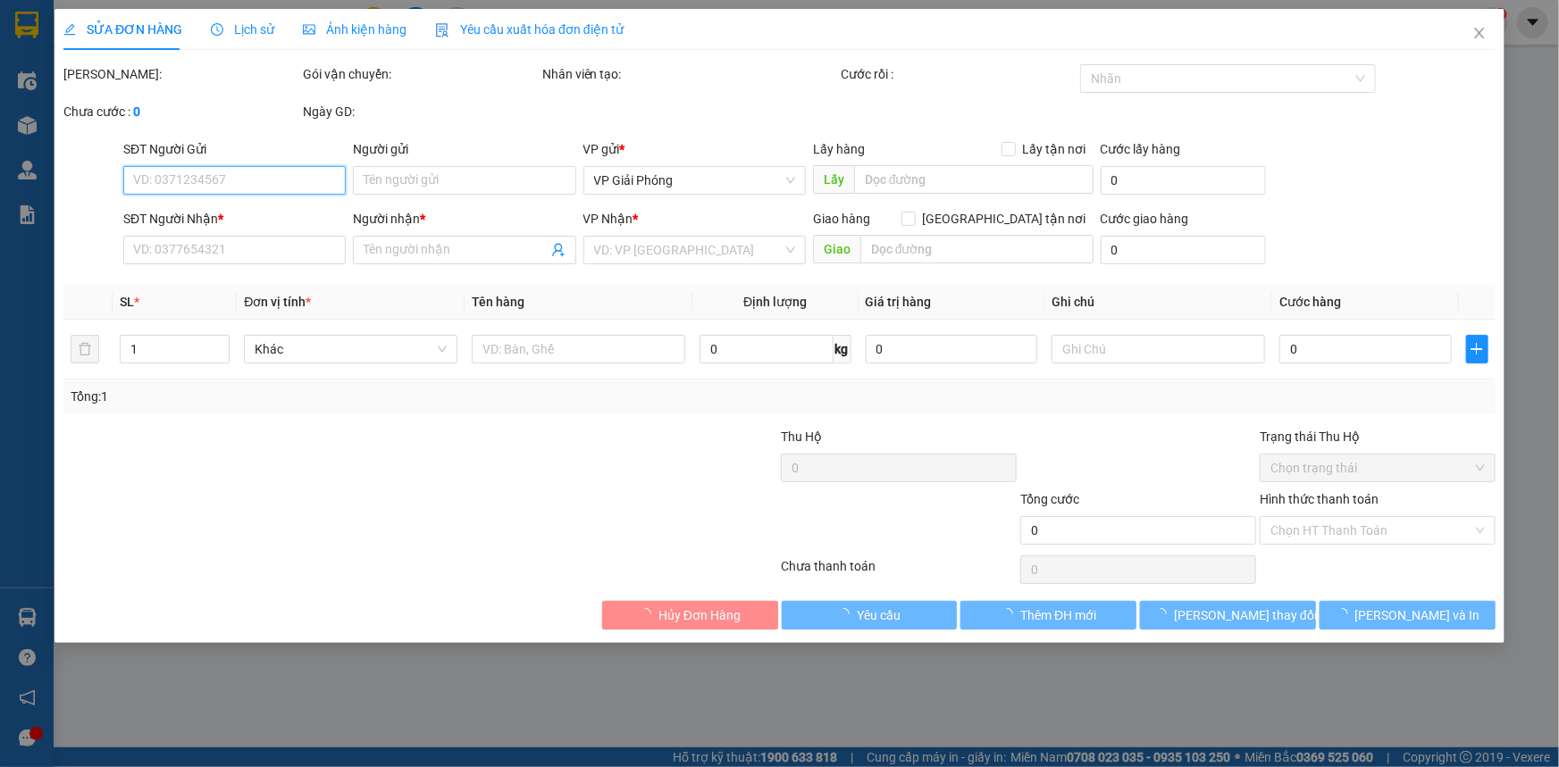
type input "400.000"
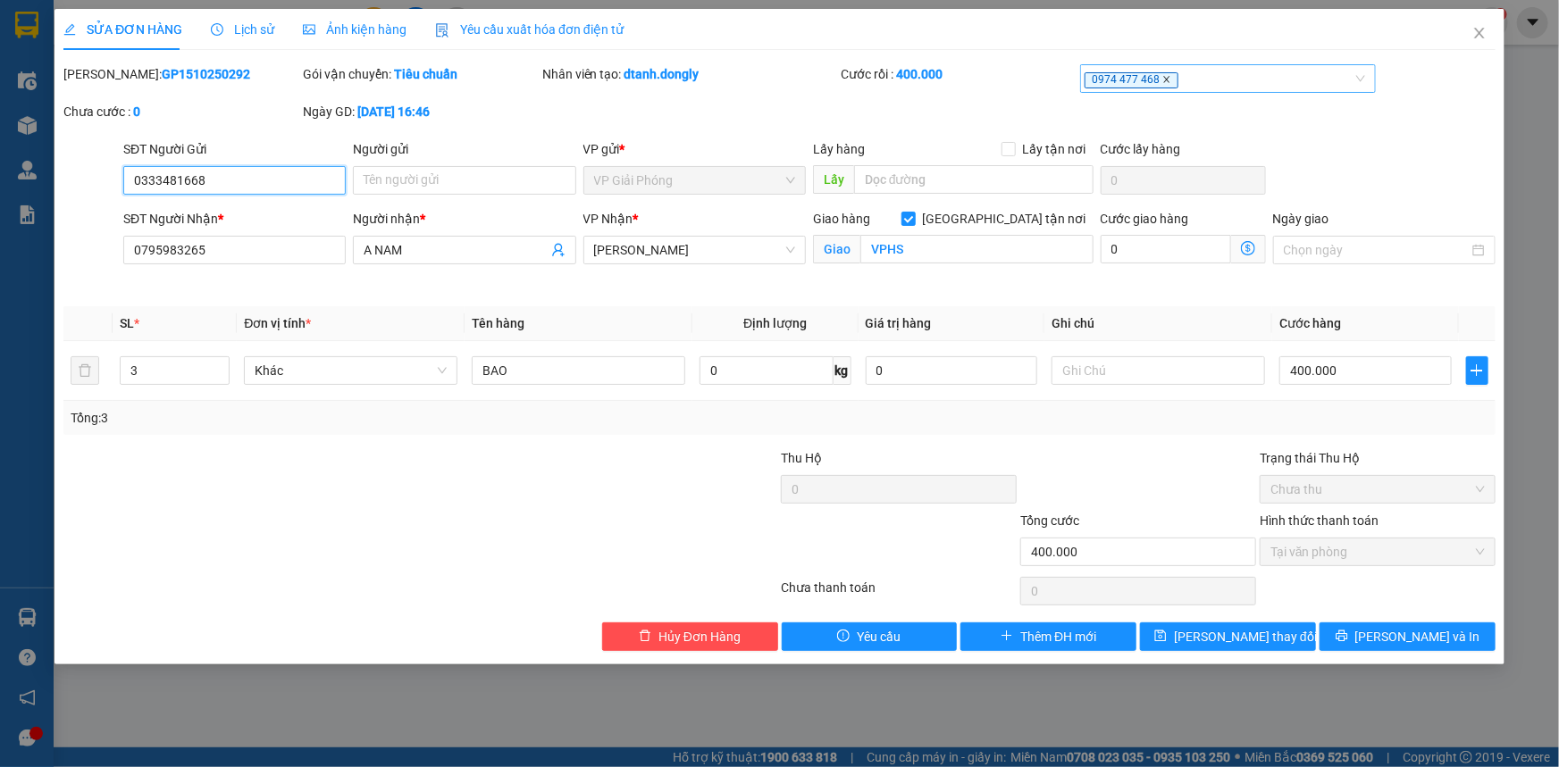
click at [1162, 80] on icon "close" at bounding box center [1166, 79] width 9 height 9
click at [1167, 80] on div at bounding box center [1218, 78] width 269 height 21
type input "427"
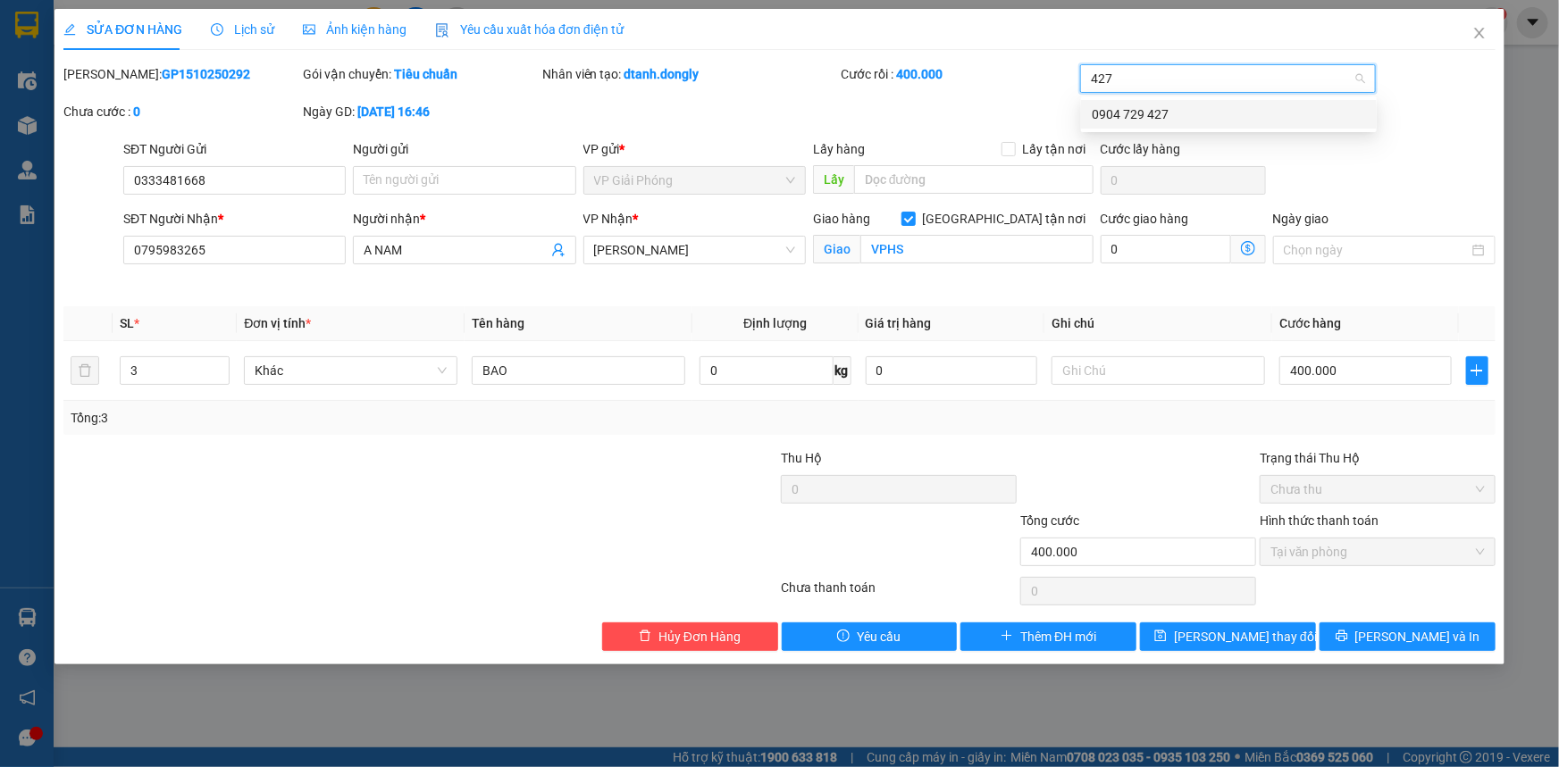
click at [1200, 124] on div "0904 729 427" at bounding box center [1229, 114] width 296 height 29
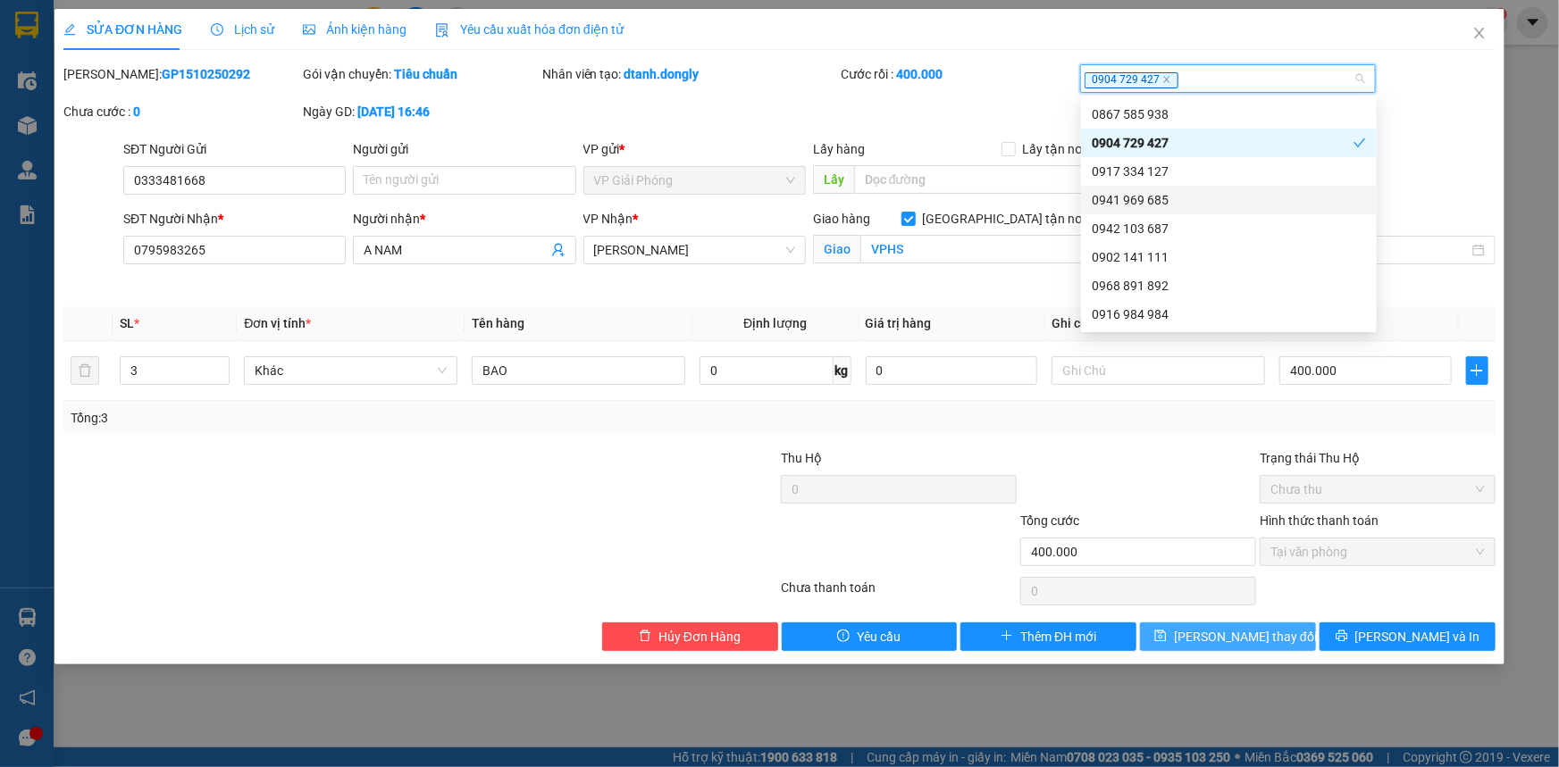
click at [1214, 637] on span "[PERSON_NAME] thay đổi" at bounding box center [1245, 637] width 143 height 20
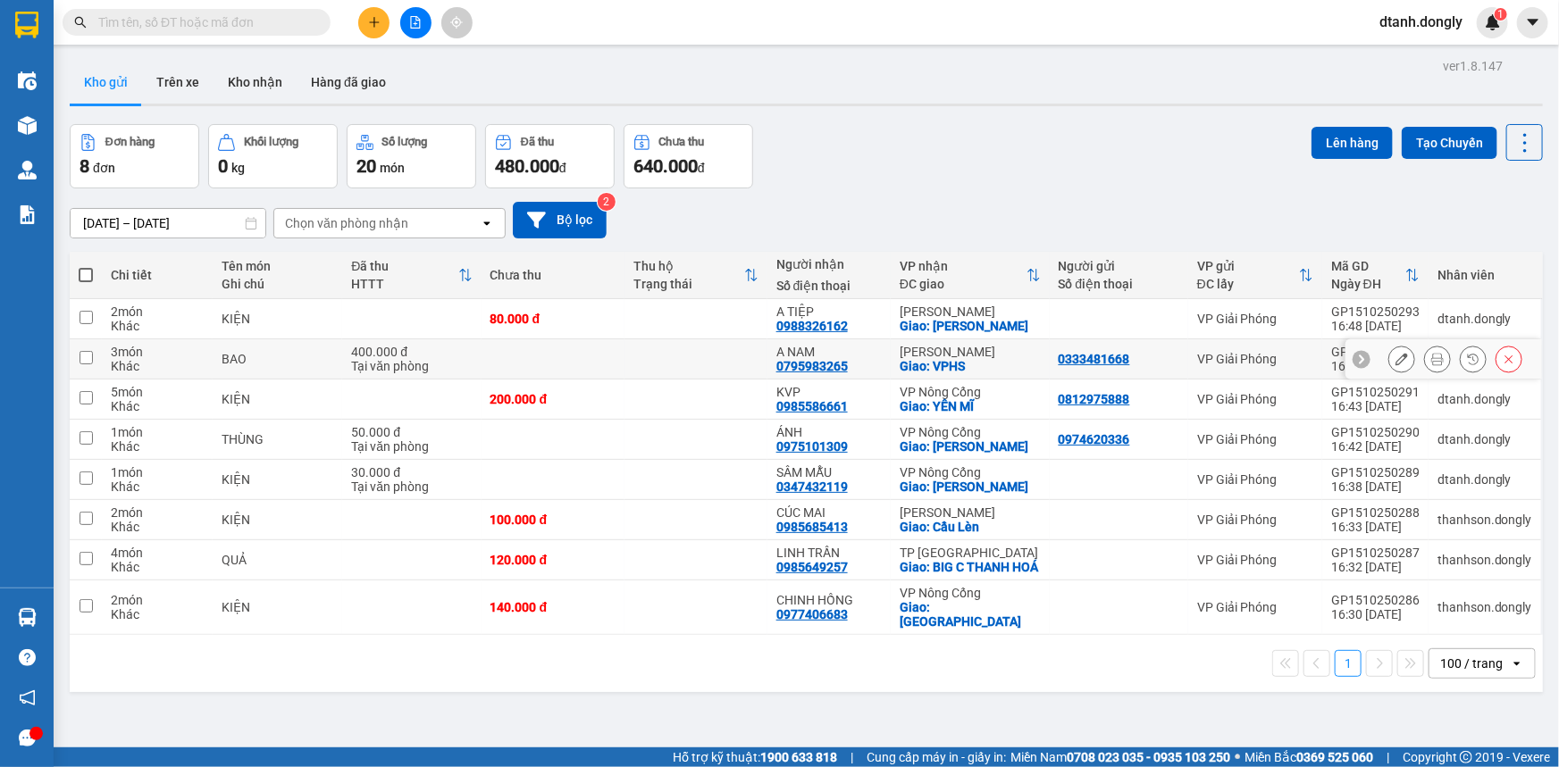
click at [84, 357] on input "checkbox" at bounding box center [85, 357] width 13 height 13
checkbox input "true"
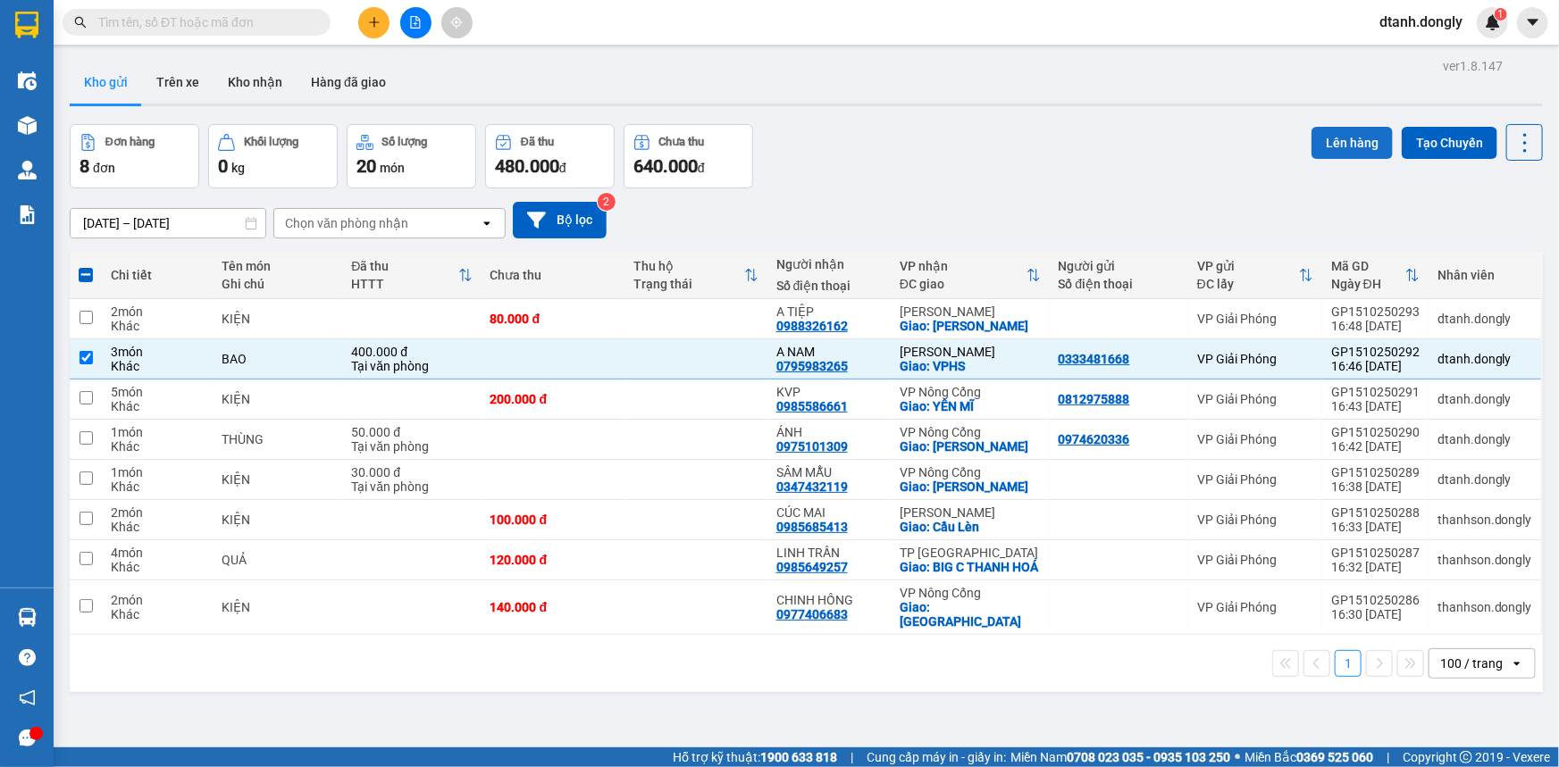
click at [1347, 147] on button "Lên hàng" at bounding box center [1351, 143] width 81 height 32
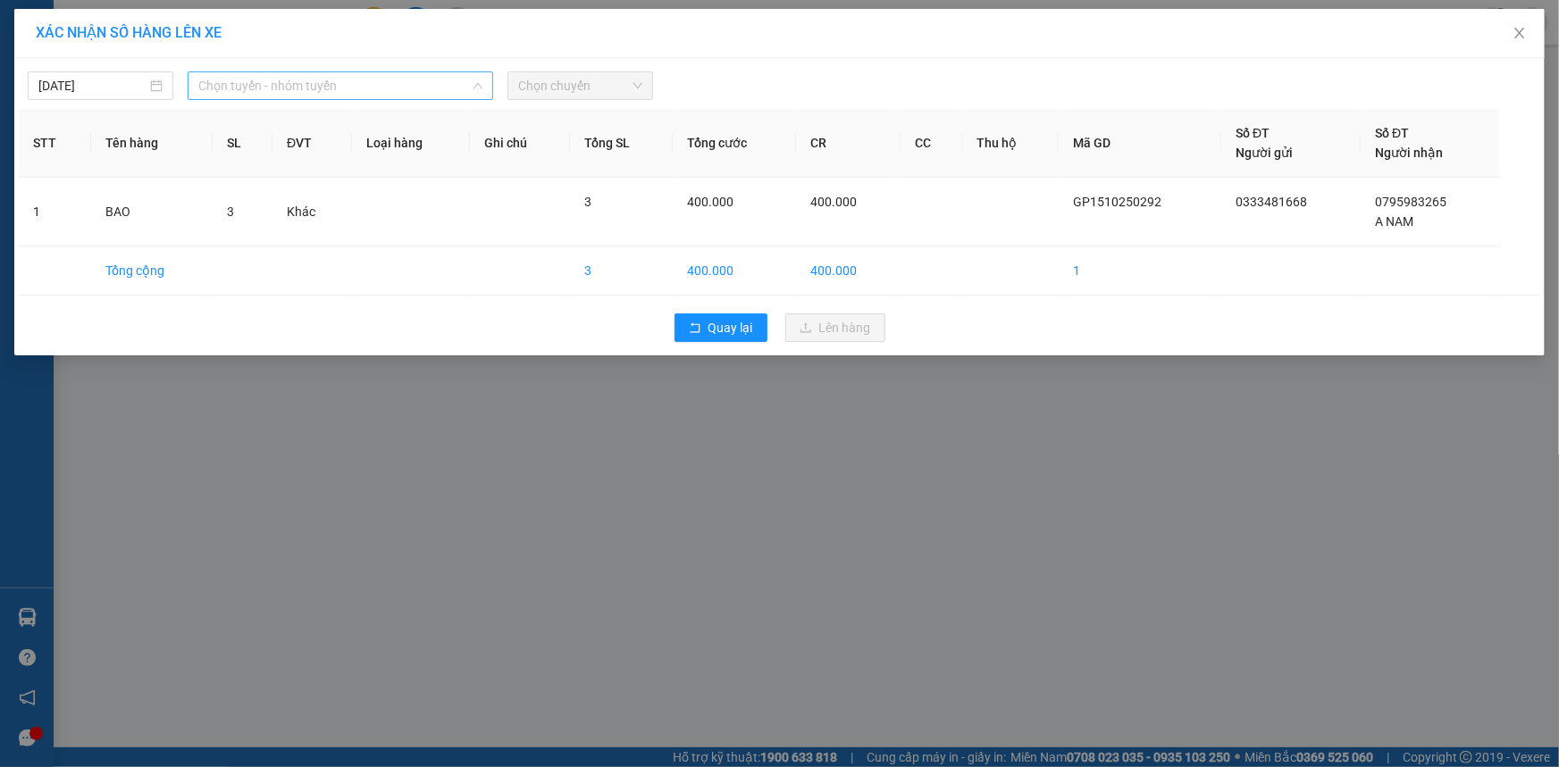
click at [370, 82] on span "Chọn tuyến - nhóm tuyến" at bounding box center [340, 85] width 284 height 27
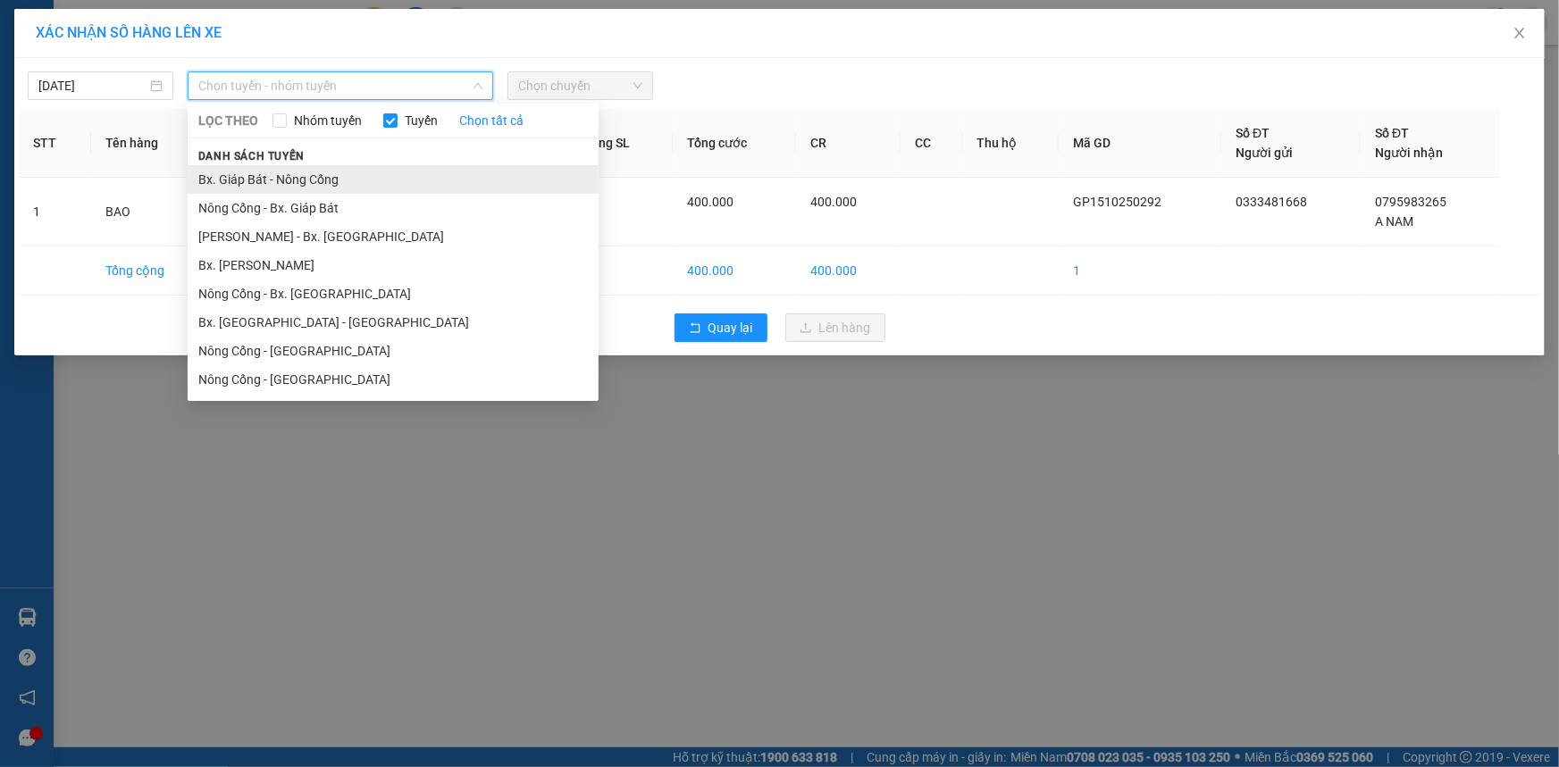
click at [376, 183] on li "Bx. Giáp Bát - Nông Cống" at bounding box center [393, 179] width 411 height 29
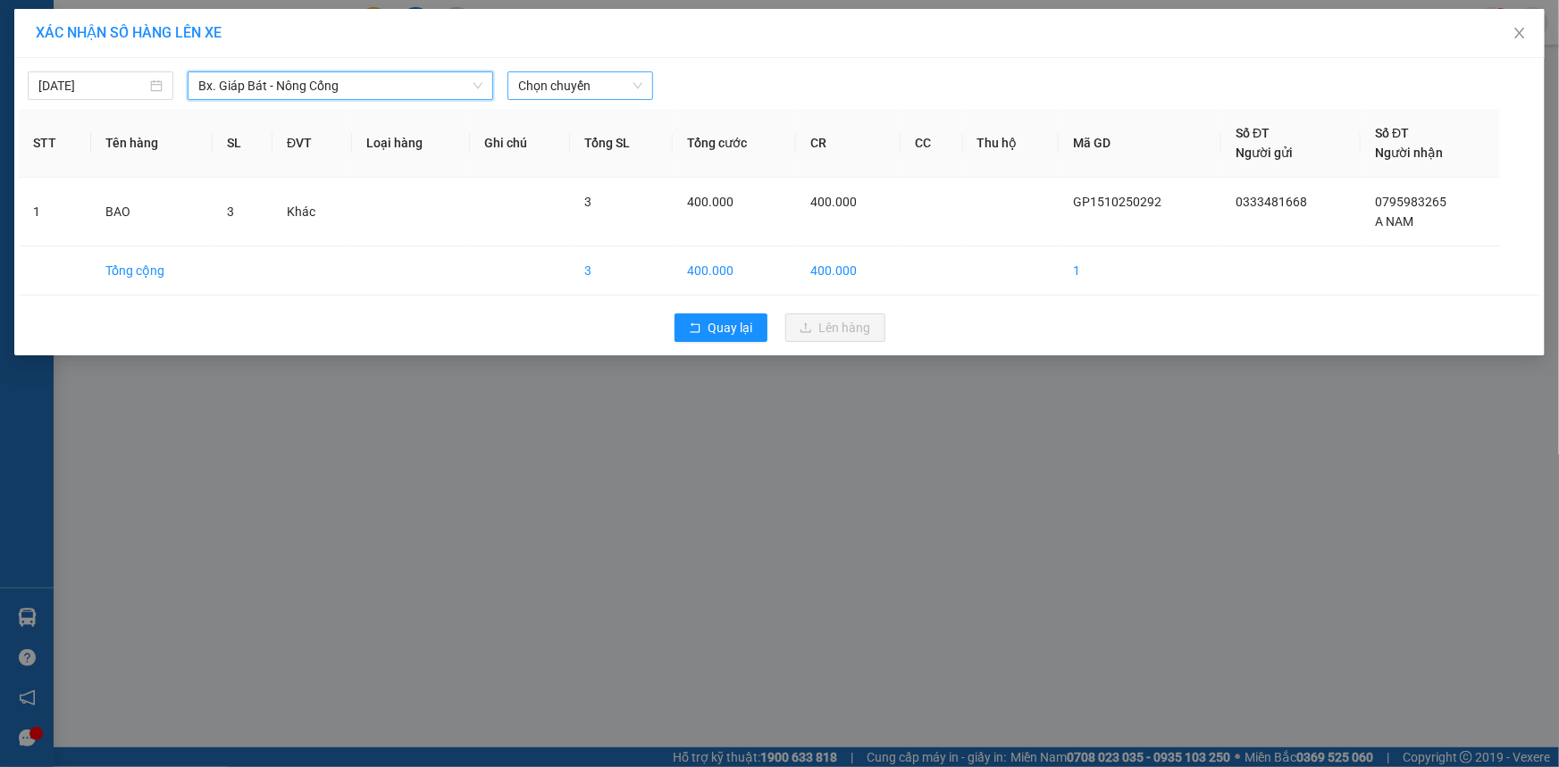
click at [575, 78] on span "Chọn chuyến" at bounding box center [580, 85] width 124 height 27
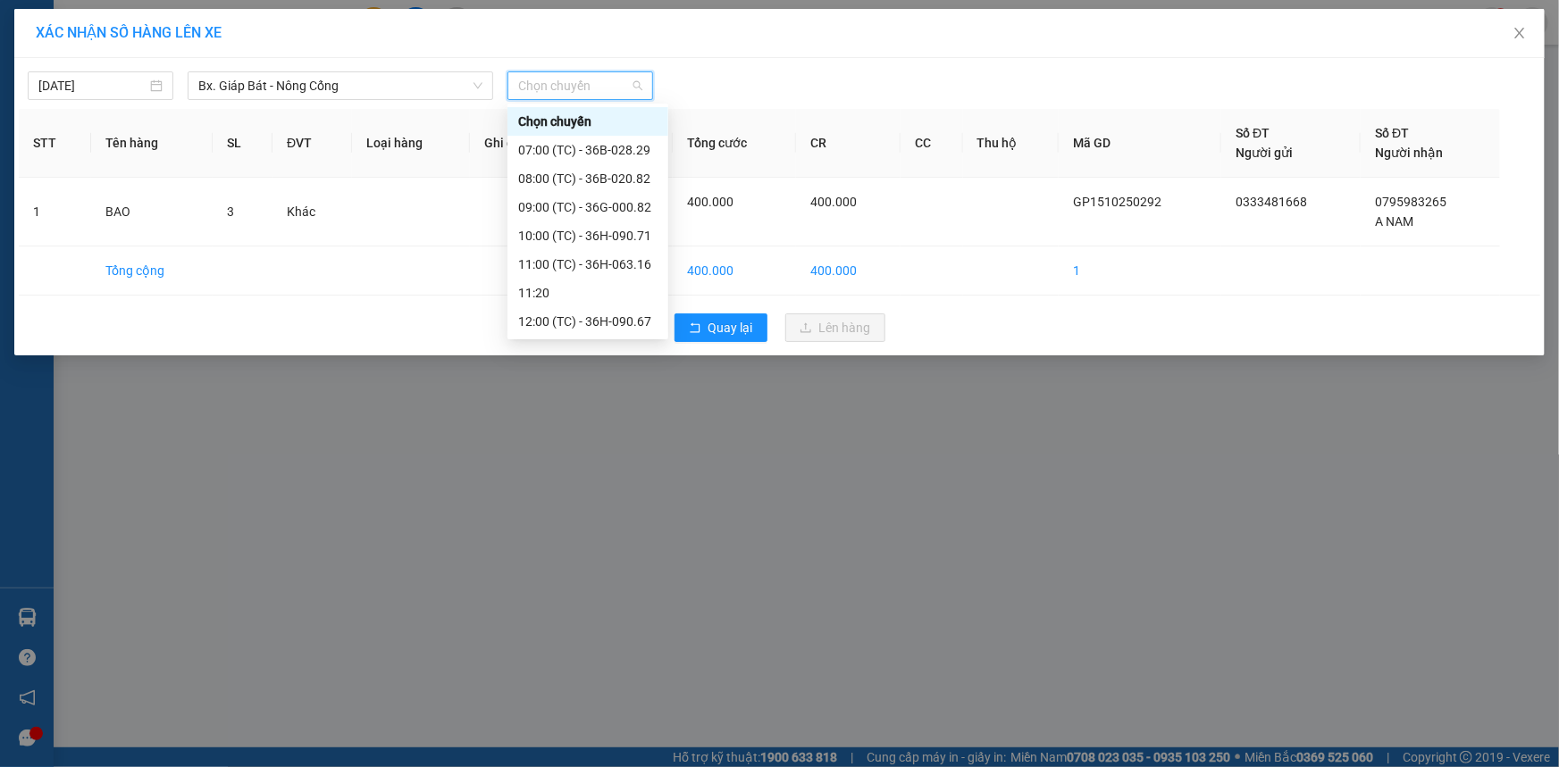
drag, startPoint x: 585, startPoint y: 320, endPoint x: 579, endPoint y: 307, distance: 14.0
click at [586, 598] on div "19:30 (TC) - 36H-063.16" at bounding box center [587, 608] width 139 height 20
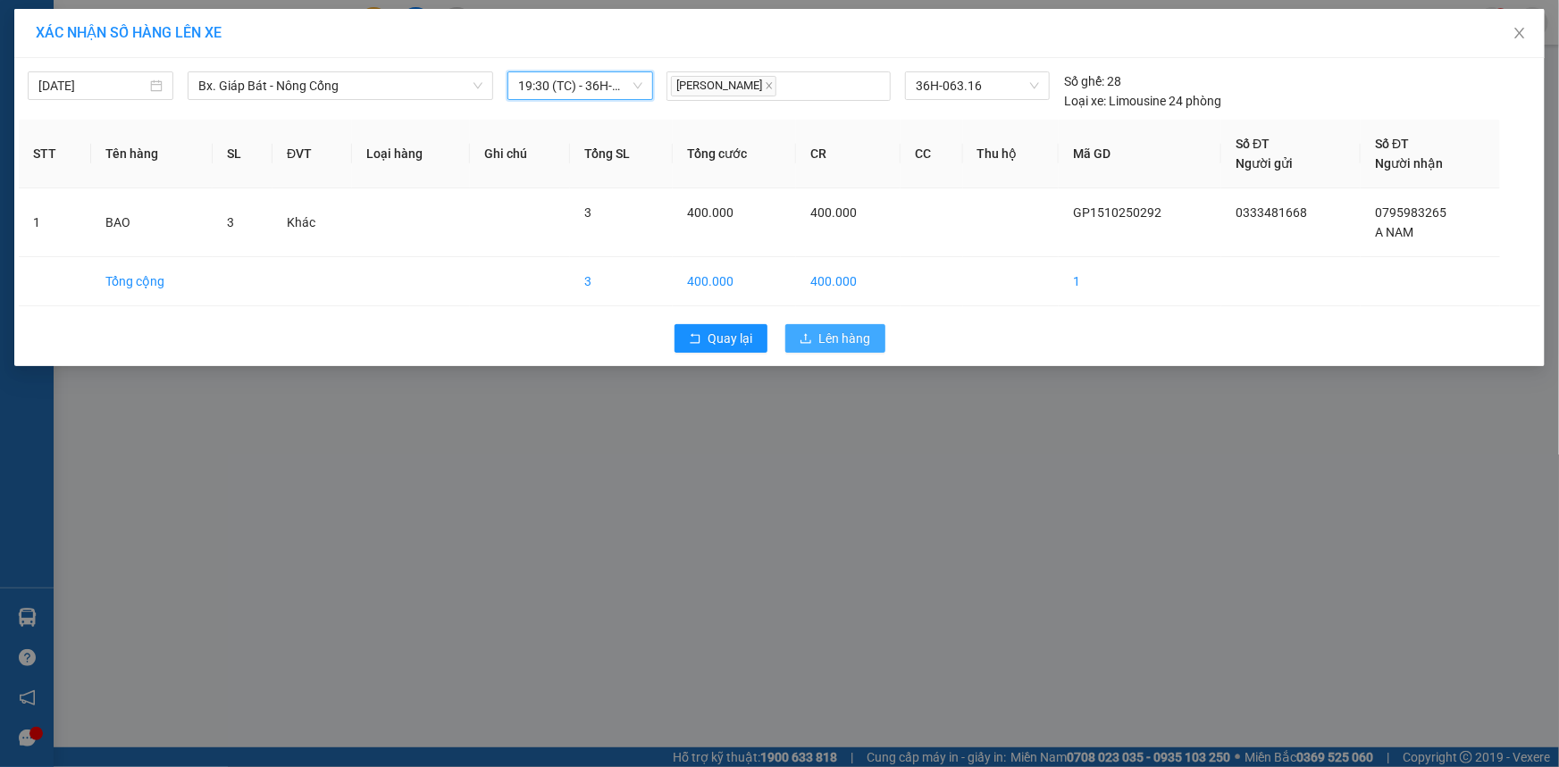
click at [842, 339] on span "Lên hàng" at bounding box center [845, 339] width 52 height 20
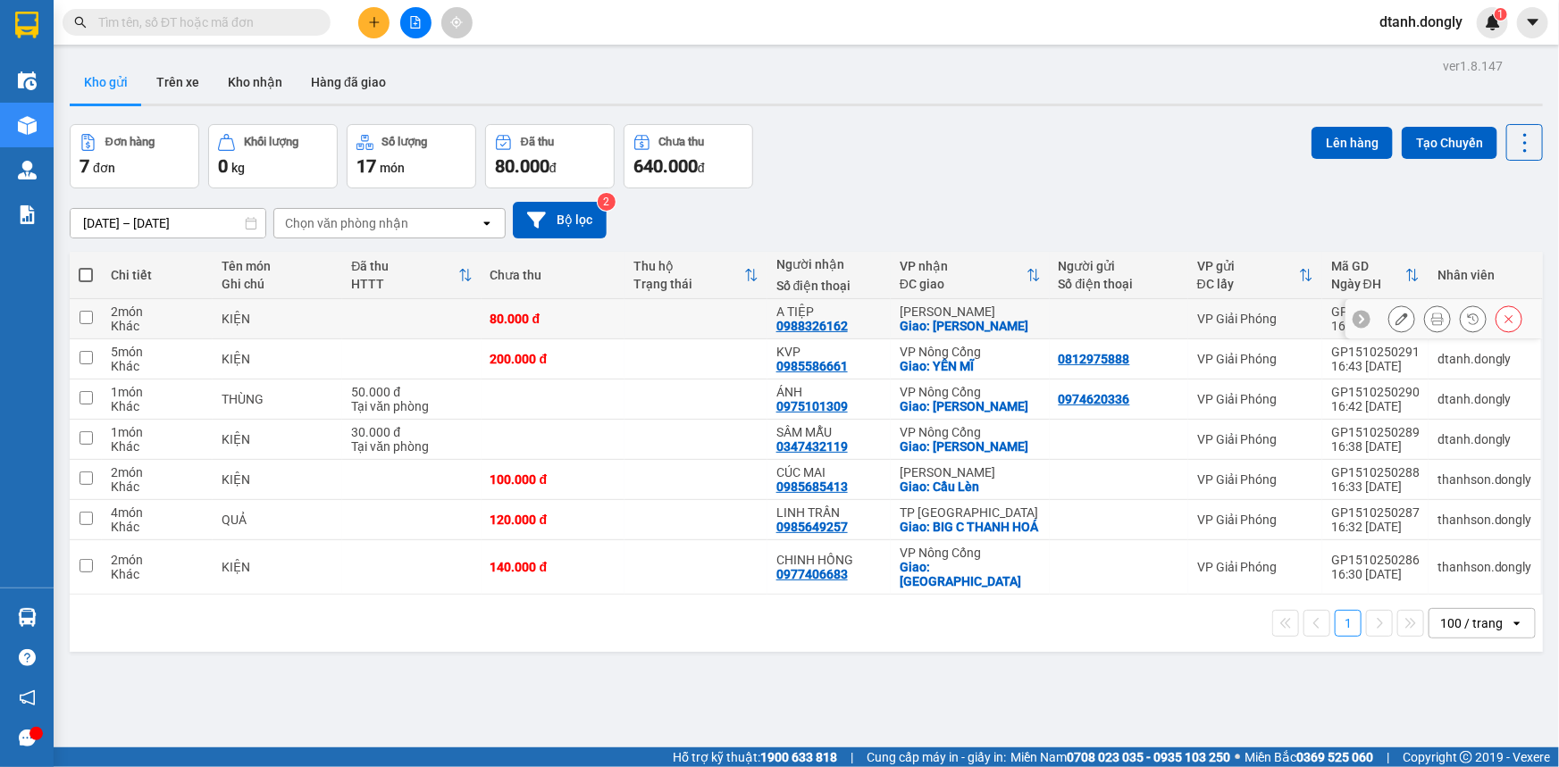
drag, startPoint x: 83, startPoint y: 231, endPoint x: 81, endPoint y: 240, distance: 9.1
click at [84, 311] on input "checkbox" at bounding box center [85, 317] width 13 height 13
checkbox input "true"
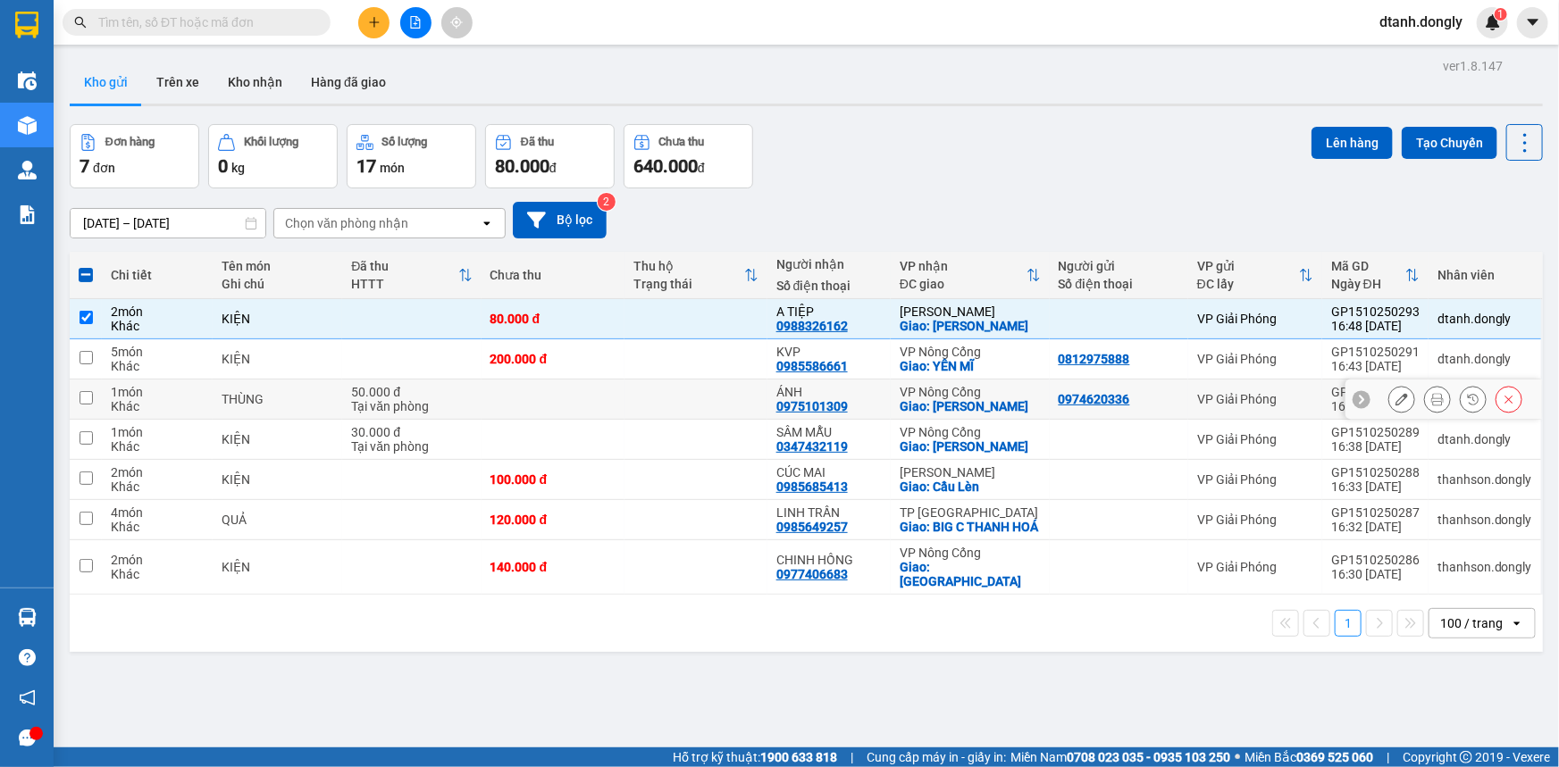
click at [89, 391] on input "checkbox" at bounding box center [85, 397] width 13 height 13
checkbox input "true"
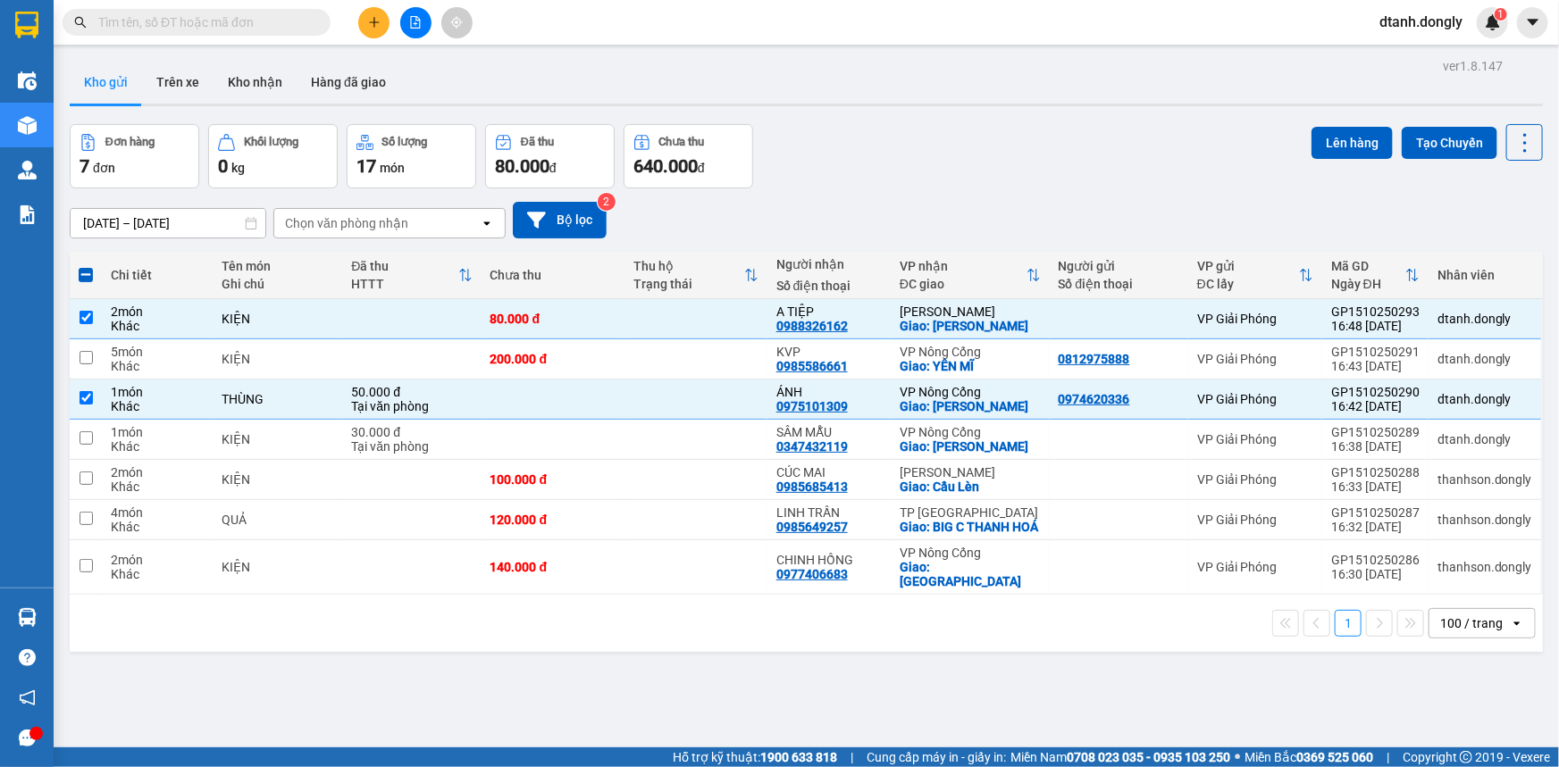
click at [87, 268] on span at bounding box center [86, 275] width 14 height 14
click at [86, 266] on input "checkbox" at bounding box center [86, 266] width 0 height 0
checkbox input "true"
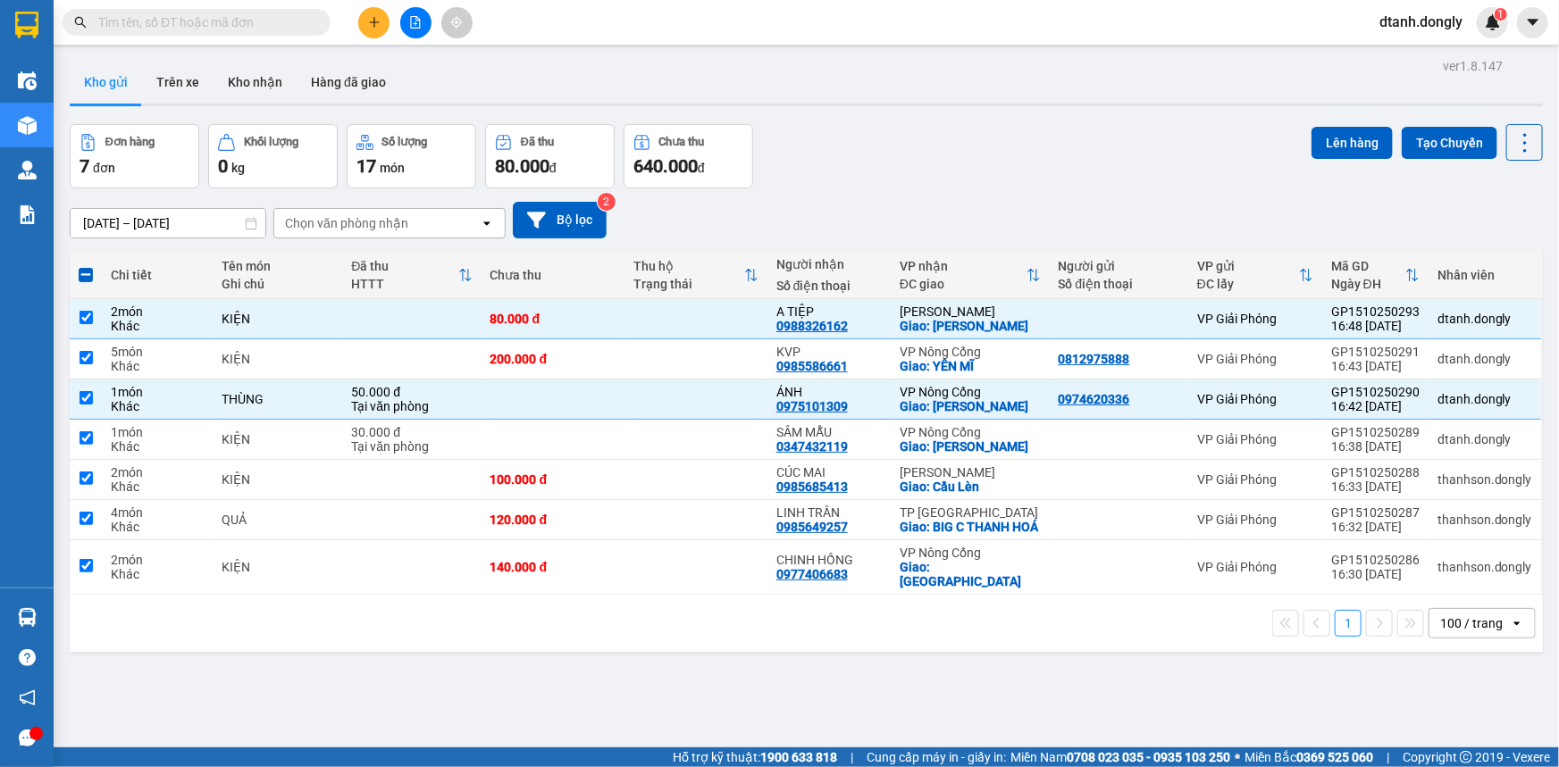
checkbox input "true"
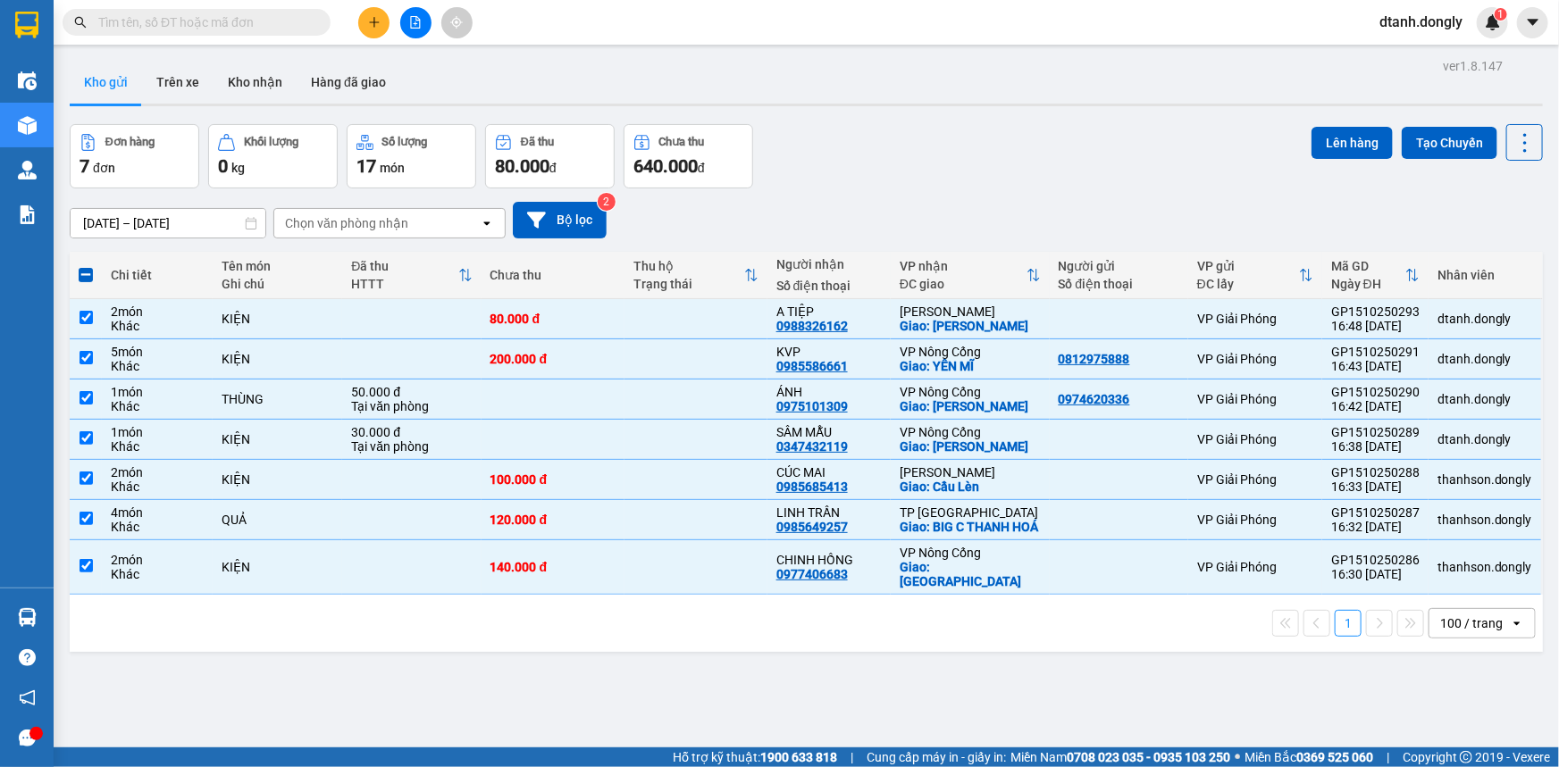
click at [87, 268] on span at bounding box center [86, 275] width 14 height 14
click at [86, 266] on input "checkbox" at bounding box center [86, 266] width 0 height 0
click at [81, 311] on input "checkbox" at bounding box center [85, 317] width 13 height 13
checkbox input "false"
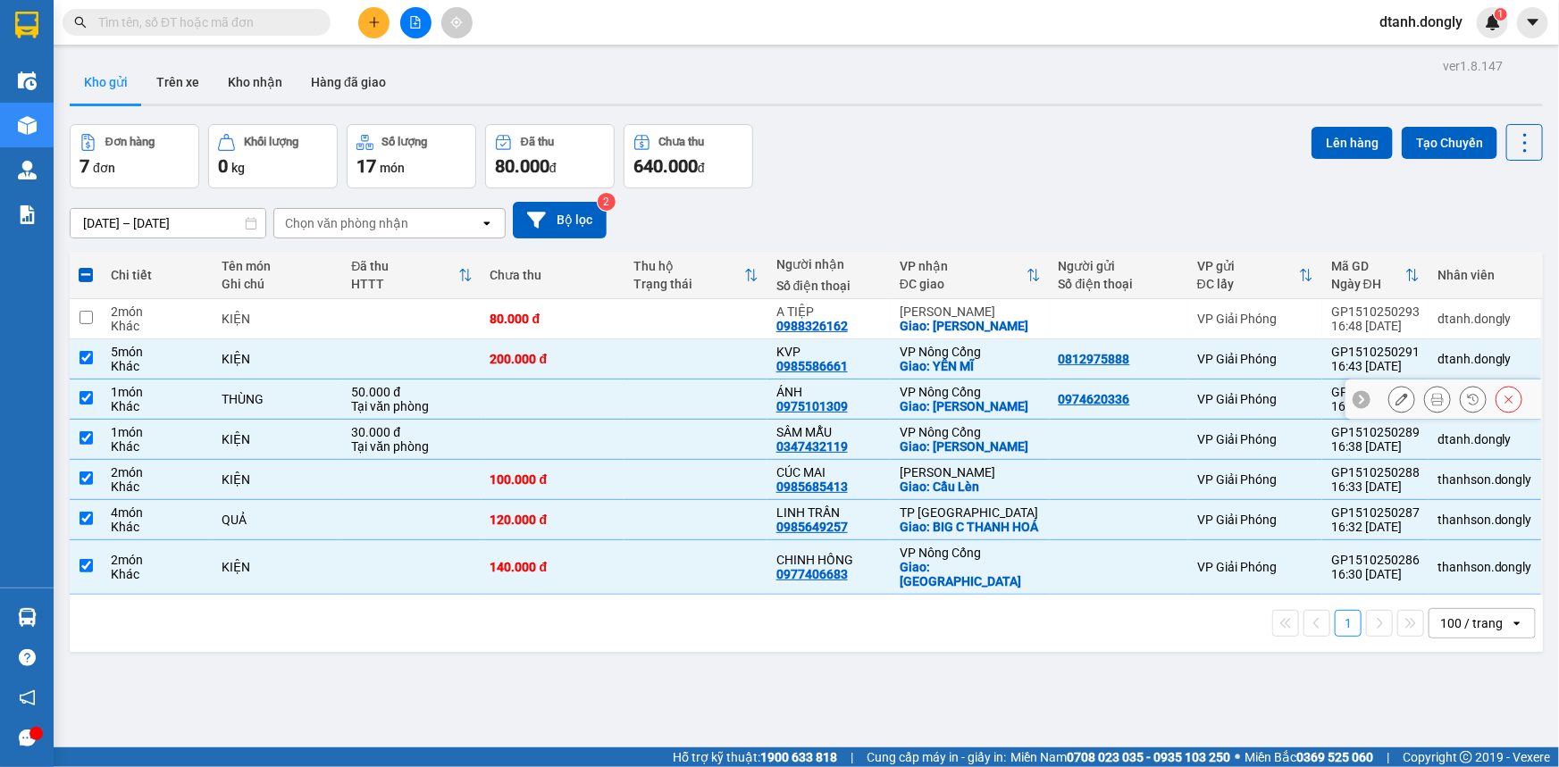
click at [87, 391] on input "checkbox" at bounding box center [85, 397] width 13 height 13
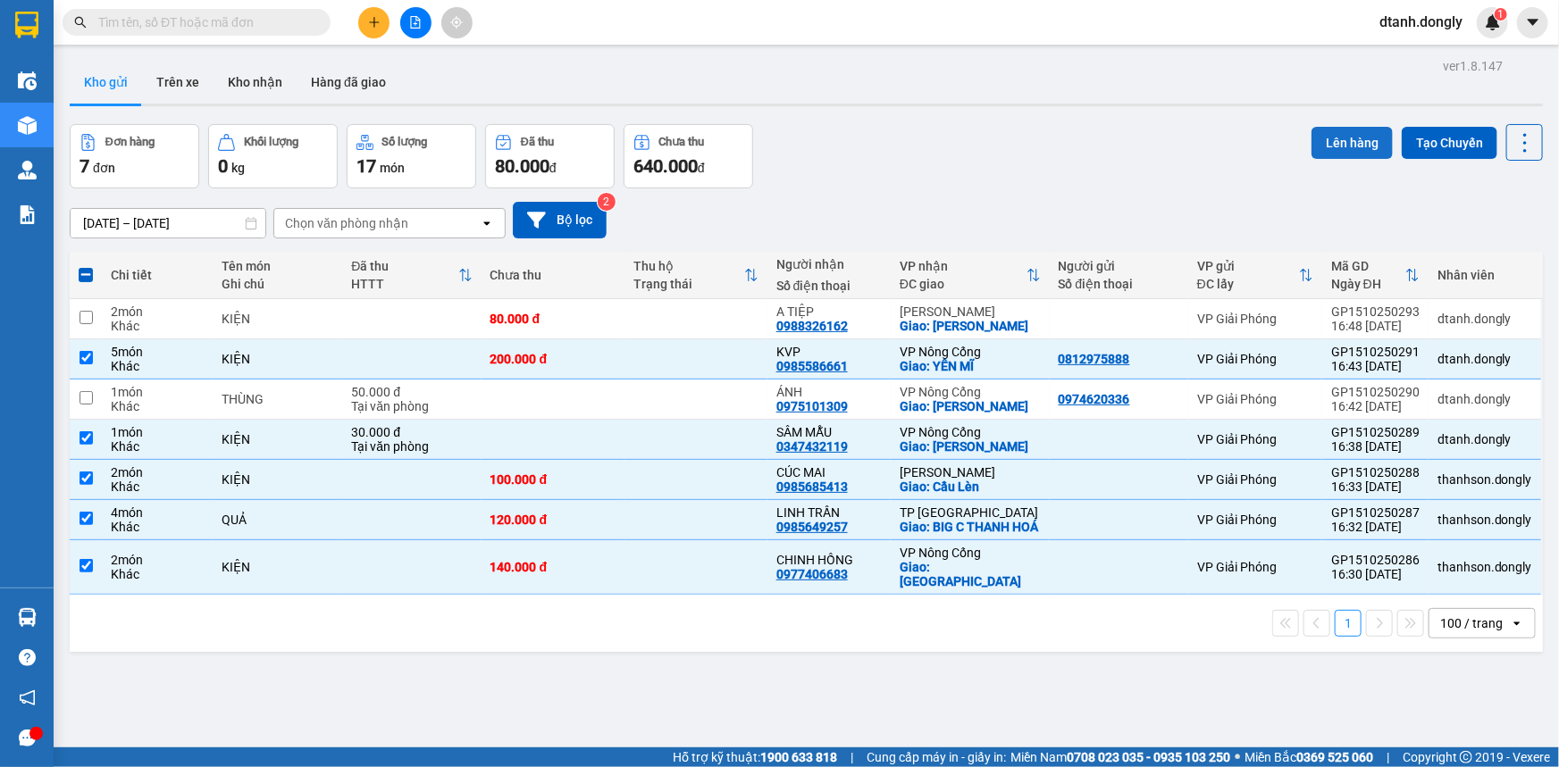
click at [1342, 127] on button "Lên hàng" at bounding box center [1351, 143] width 81 height 32
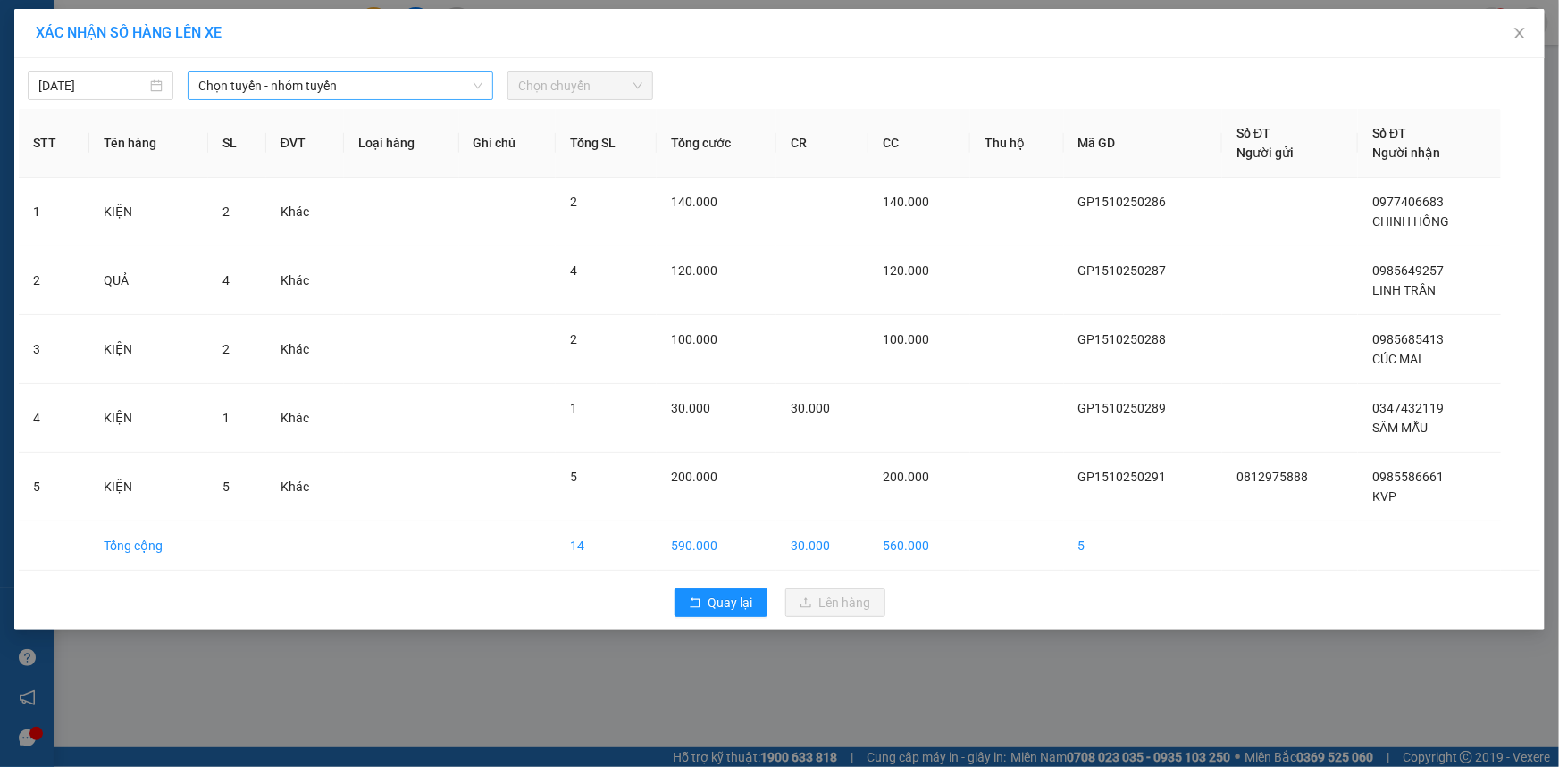
drag, startPoint x: 461, startPoint y: 87, endPoint x: 442, endPoint y: 101, distance: 23.6
click at [460, 87] on span "Chọn tuyến - nhóm tuyến" at bounding box center [340, 85] width 284 height 27
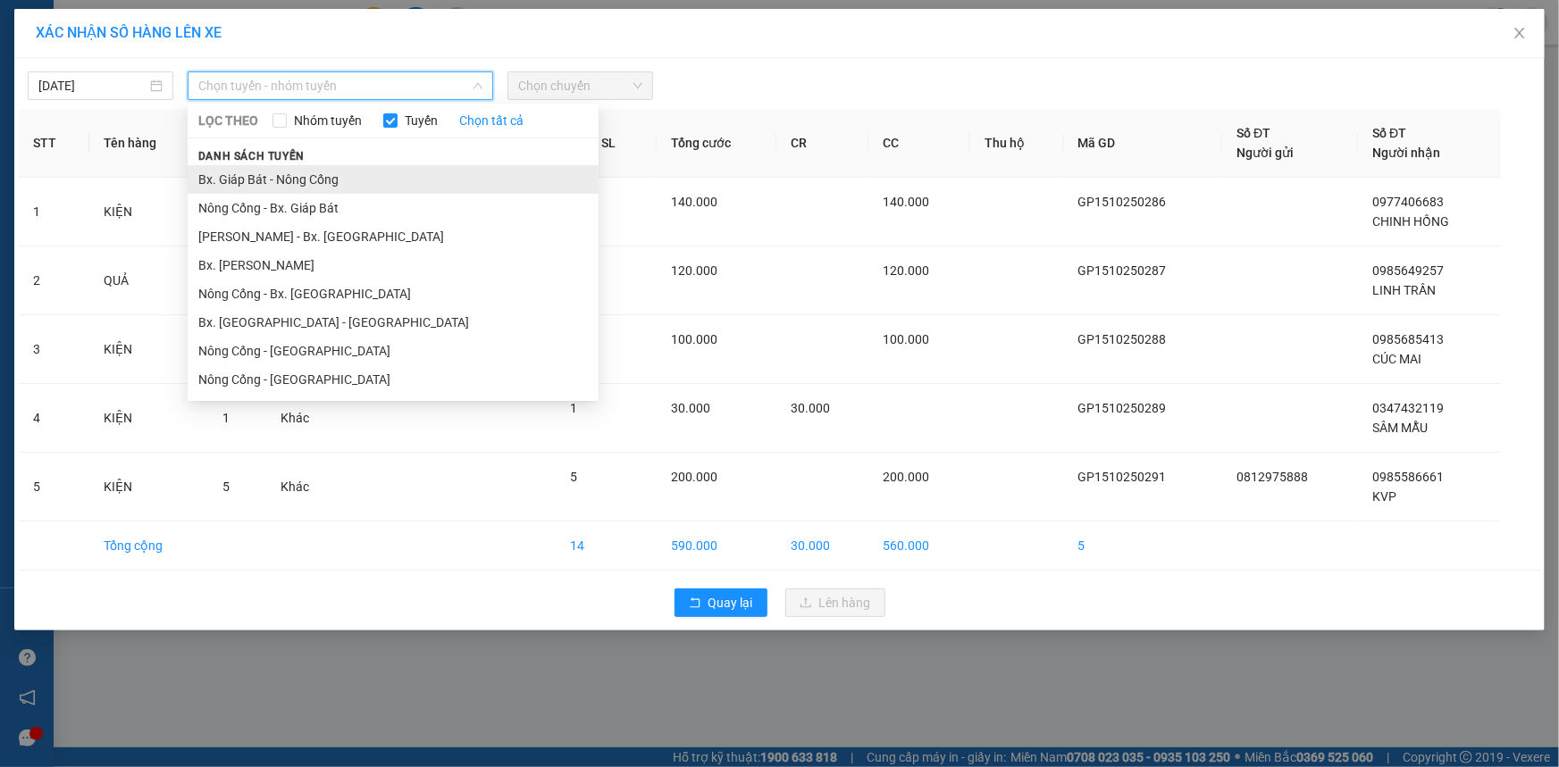
click at [430, 180] on li "Bx. Giáp Bát - Nông Cống" at bounding box center [393, 179] width 411 height 29
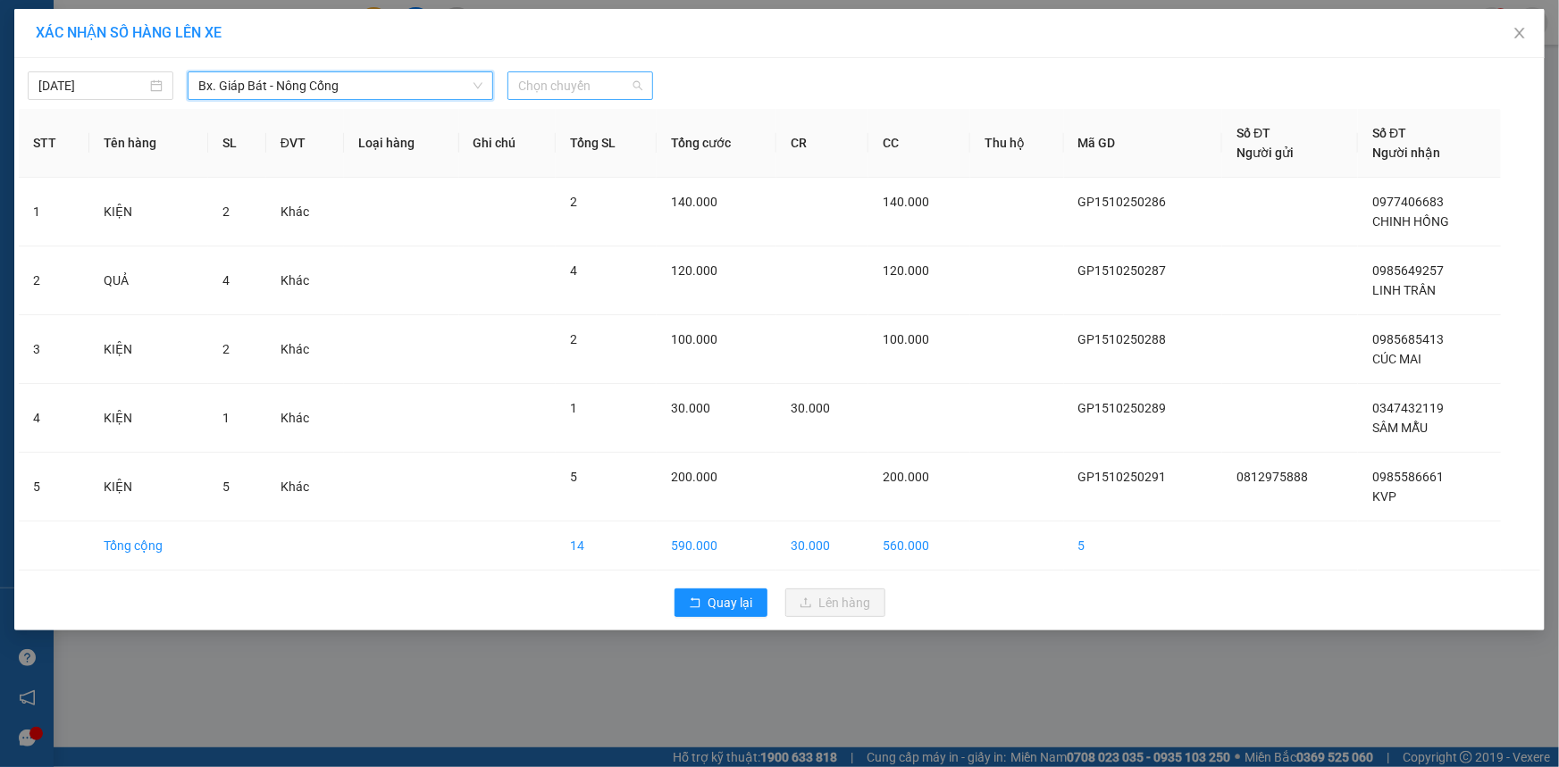
drag, startPoint x: 638, startPoint y: 78, endPoint x: 640, endPoint y: 88, distance: 10.0
click at [638, 82] on span "Chọn chuyến" at bounding box center [580, 85] width 124 height 27
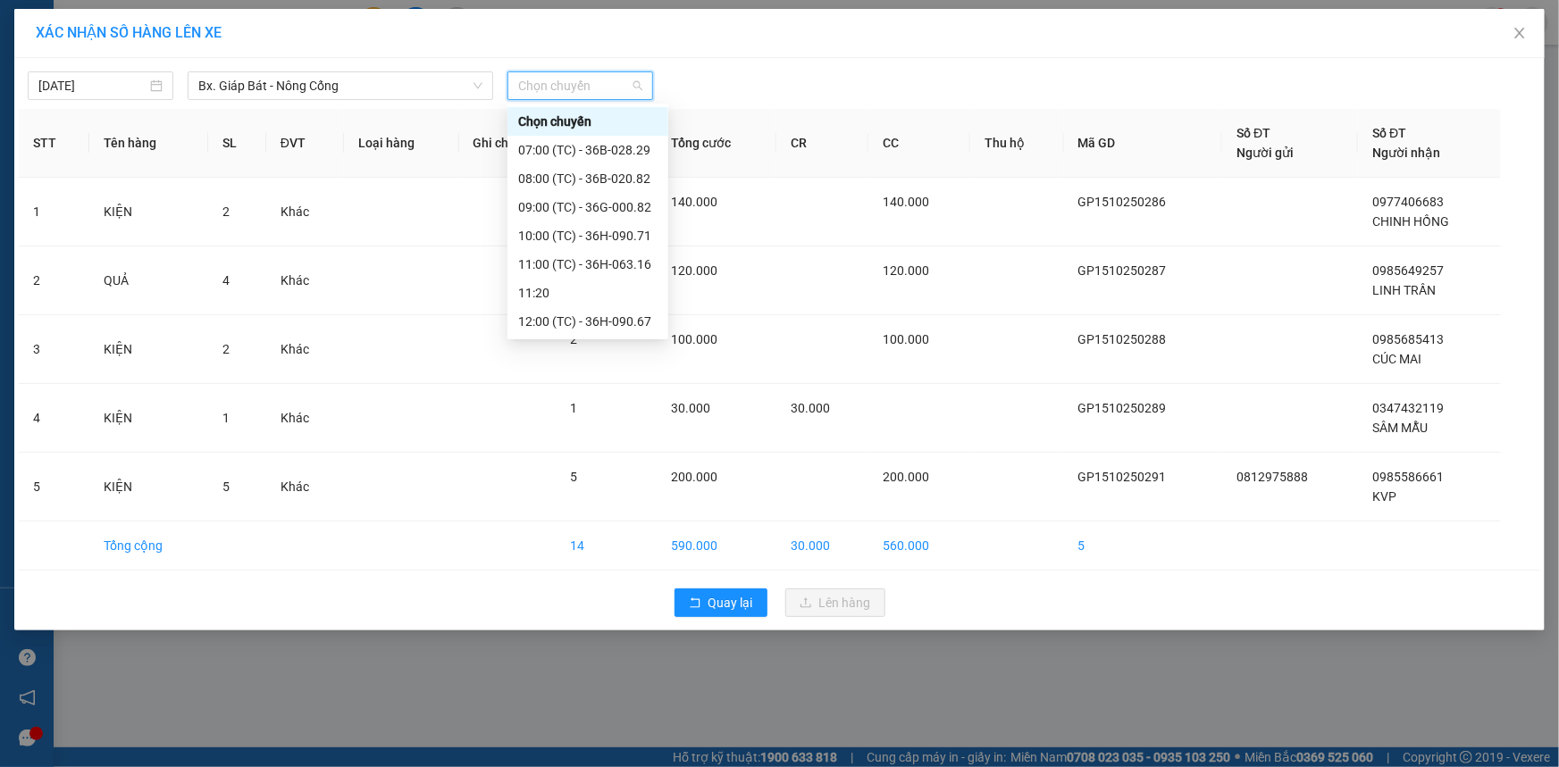
click at [574, 540] on div "17:30 (TC) - 36G-000.82" at bounding box center [587, 550] width 139 height 20
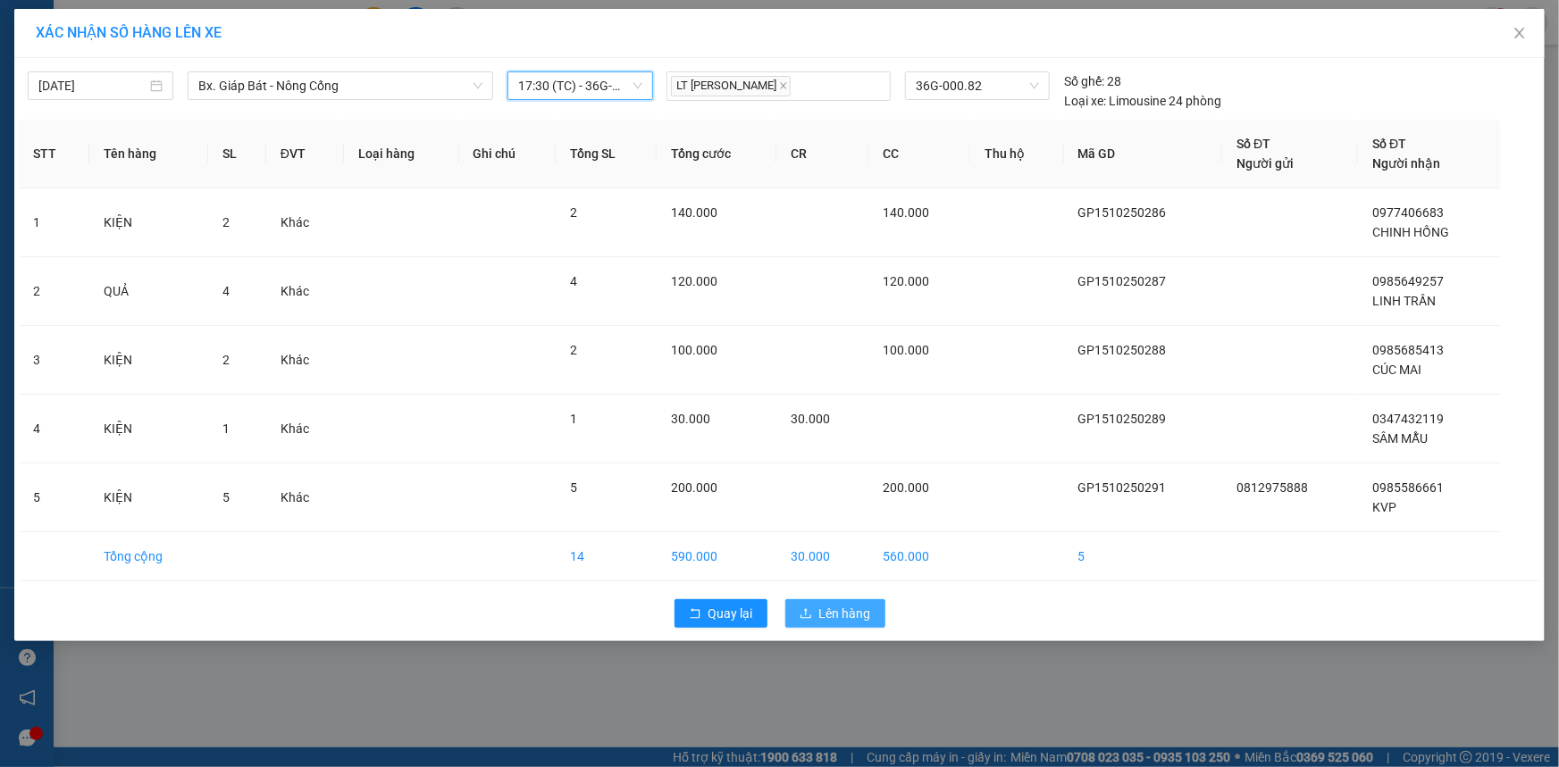
click at [850, 612] on span "Lên hàng" at bounding box center [845, 614] width 52 height 20
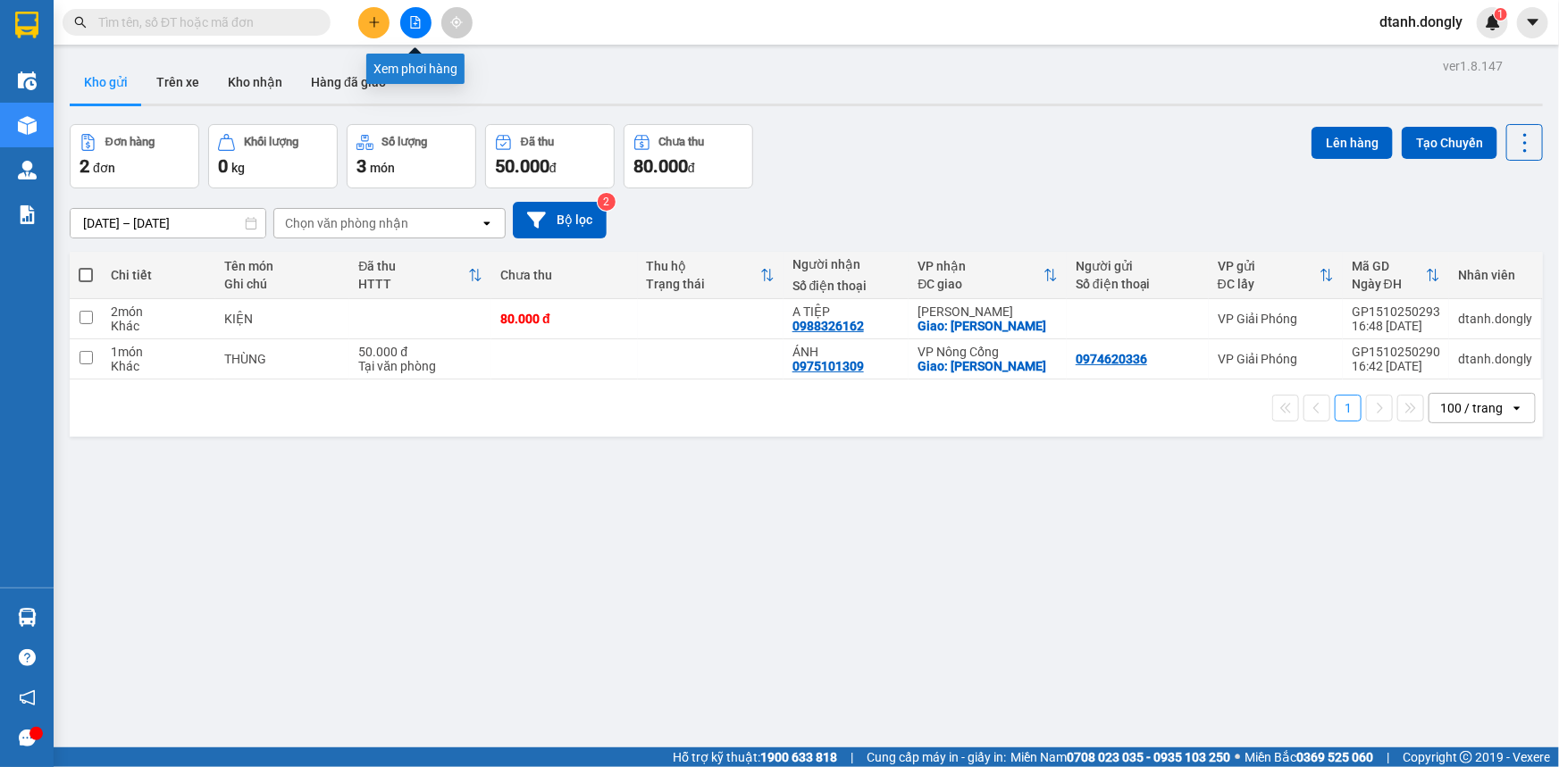
click at [411, 20] on icon "file-add" at bounding box center [416, 22] width 10 height 13
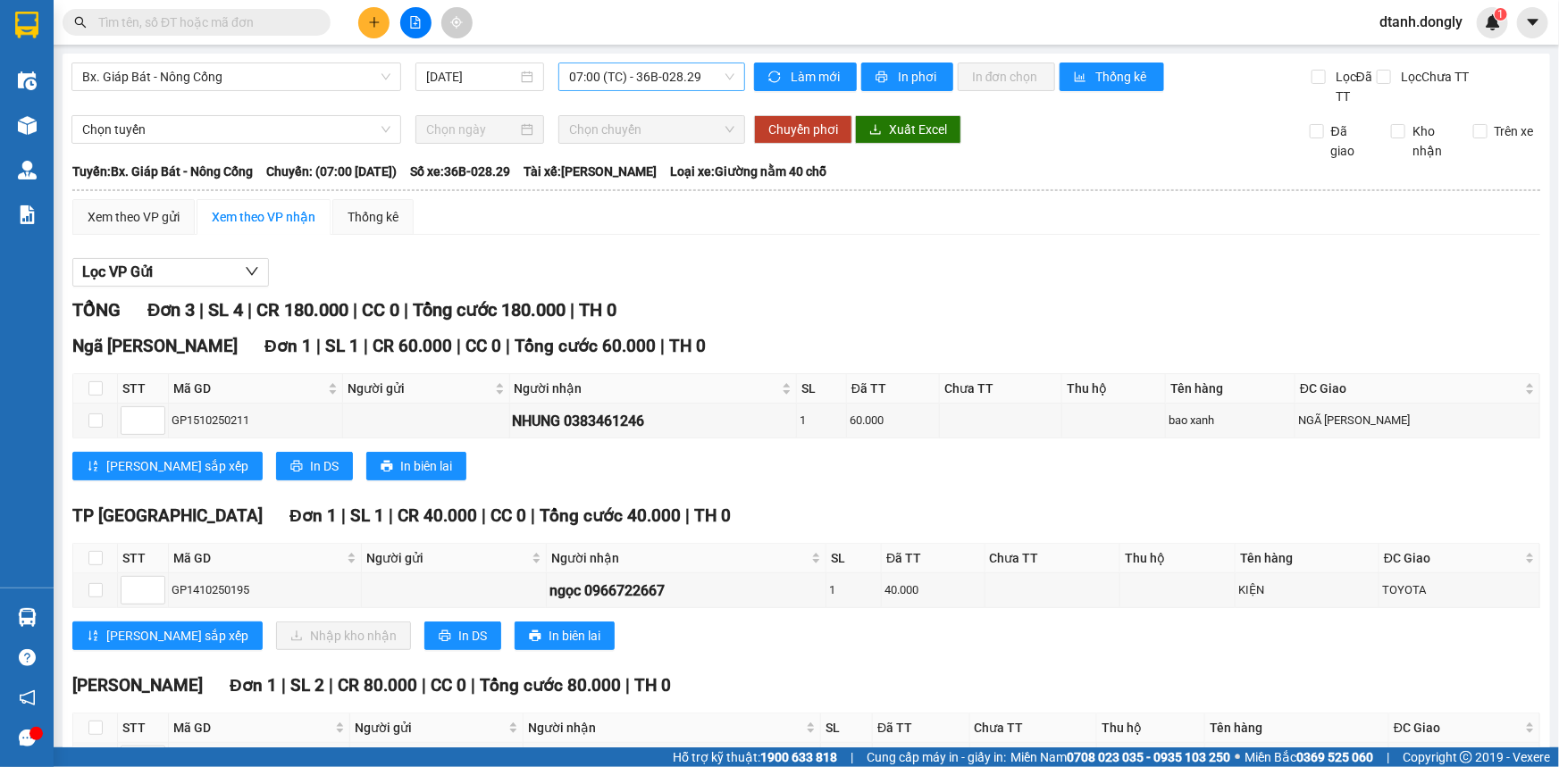
drag, startPoint x: 709, startPoint y: 75, endPoint x: 710, endPoint y: 84, distance: 9.0
click at [710, 79] on span "07:00 (TC) - 36B-028.29" at bounding box center [651, 76] width 165 height 27
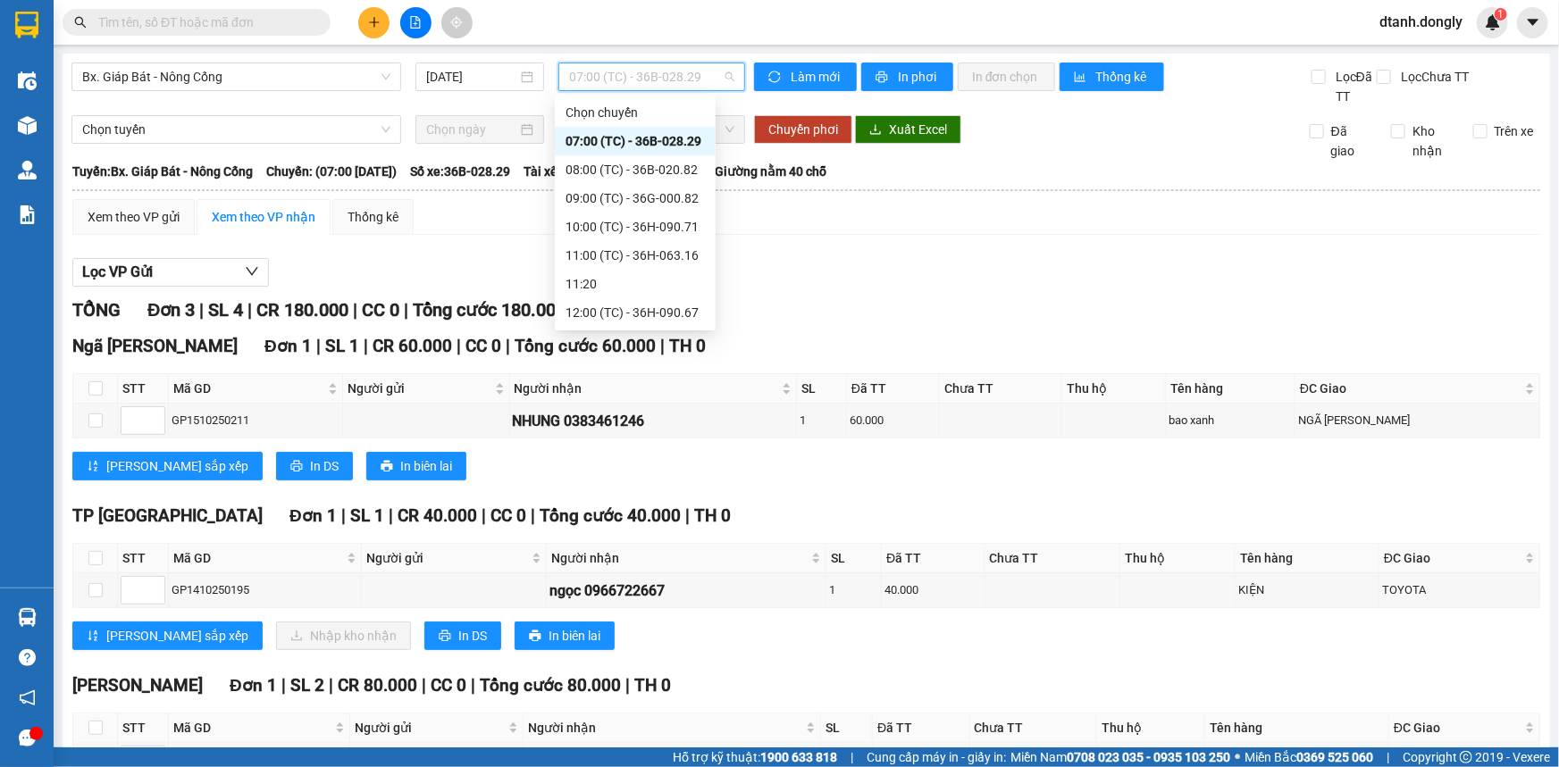
click at [636, 531] on div "17:30 (TC) - 36G-000.82" at bounding box center [634, 541] width 139 height 20
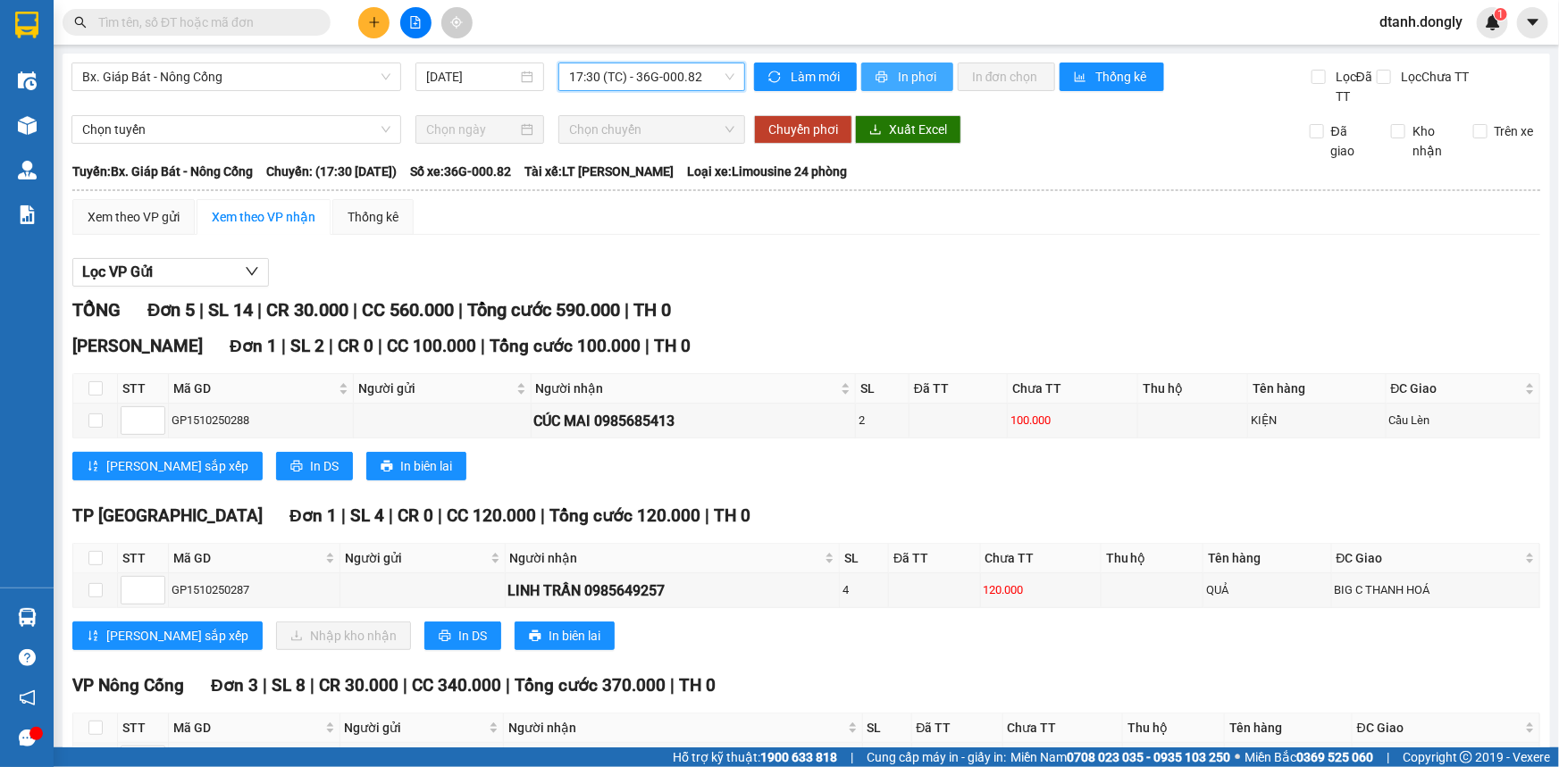
click at [914, 73] on span "In phơi" at bounding box center [918, 77] width 41 height 20
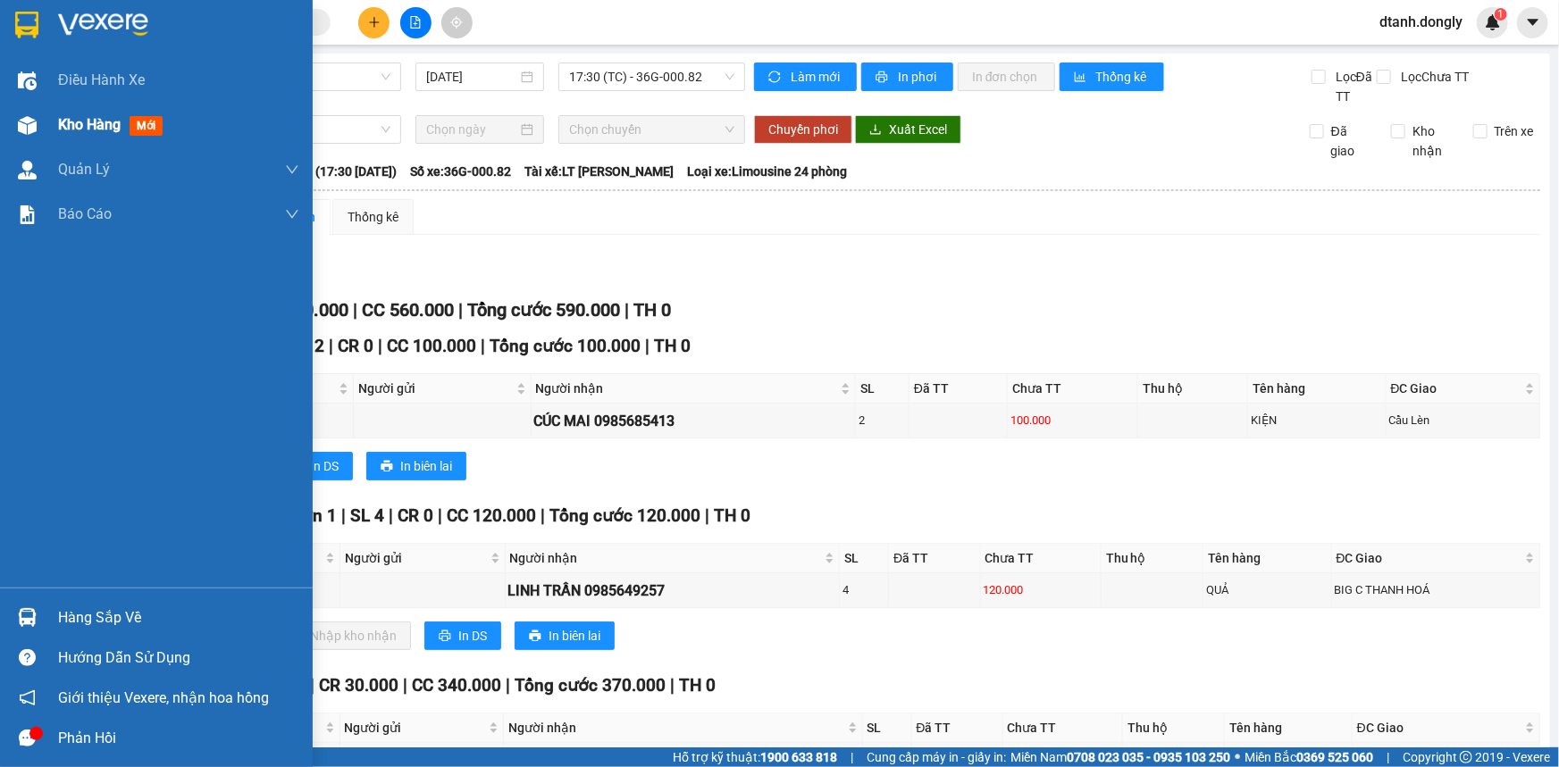
click at [88, 121] on span "Kho hàng" at bounding box center [89, 124] width 63 height 17
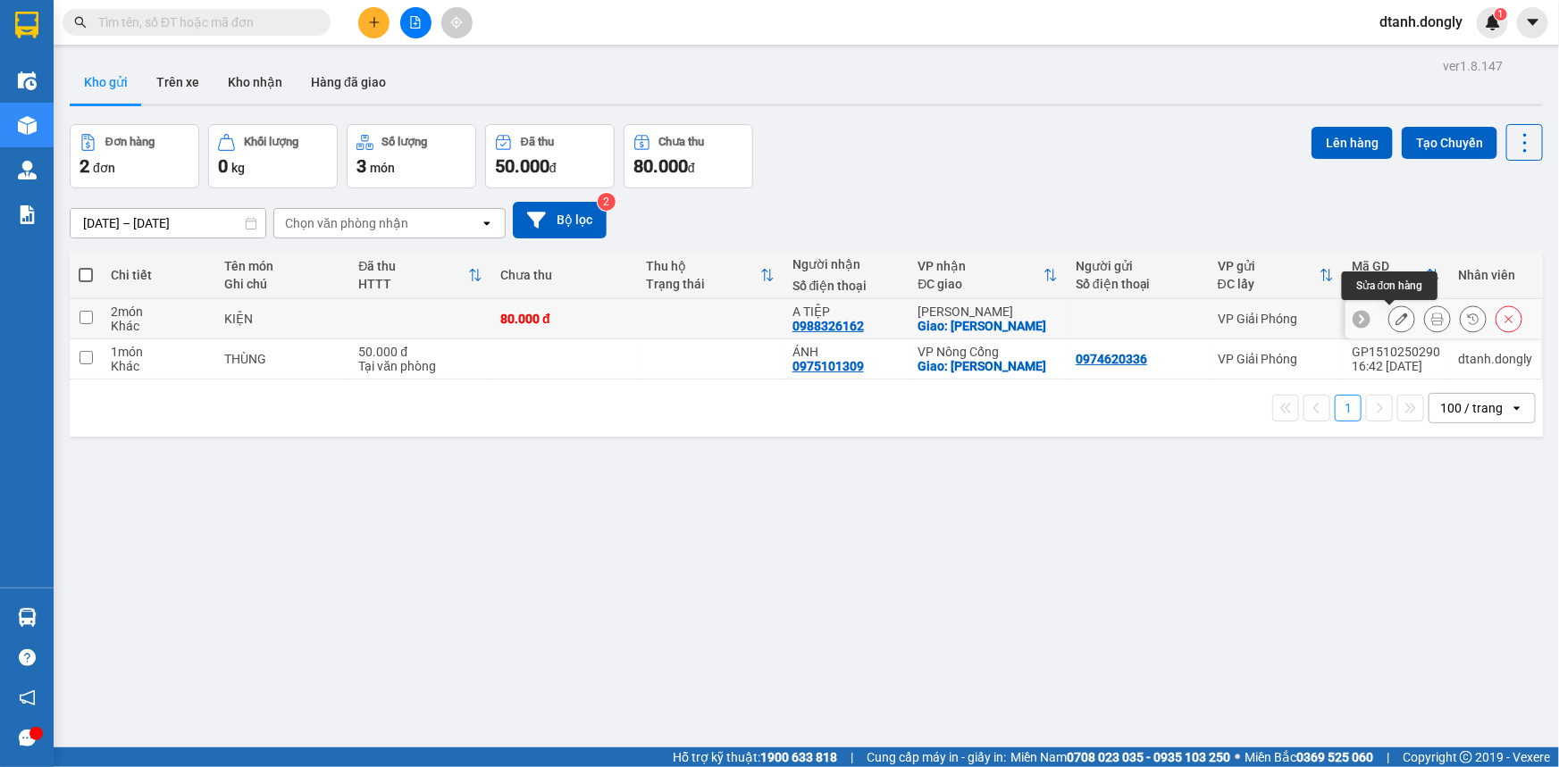
click at [1395, 318] on icon at bounding box center [1401, 319] width 13 height 13
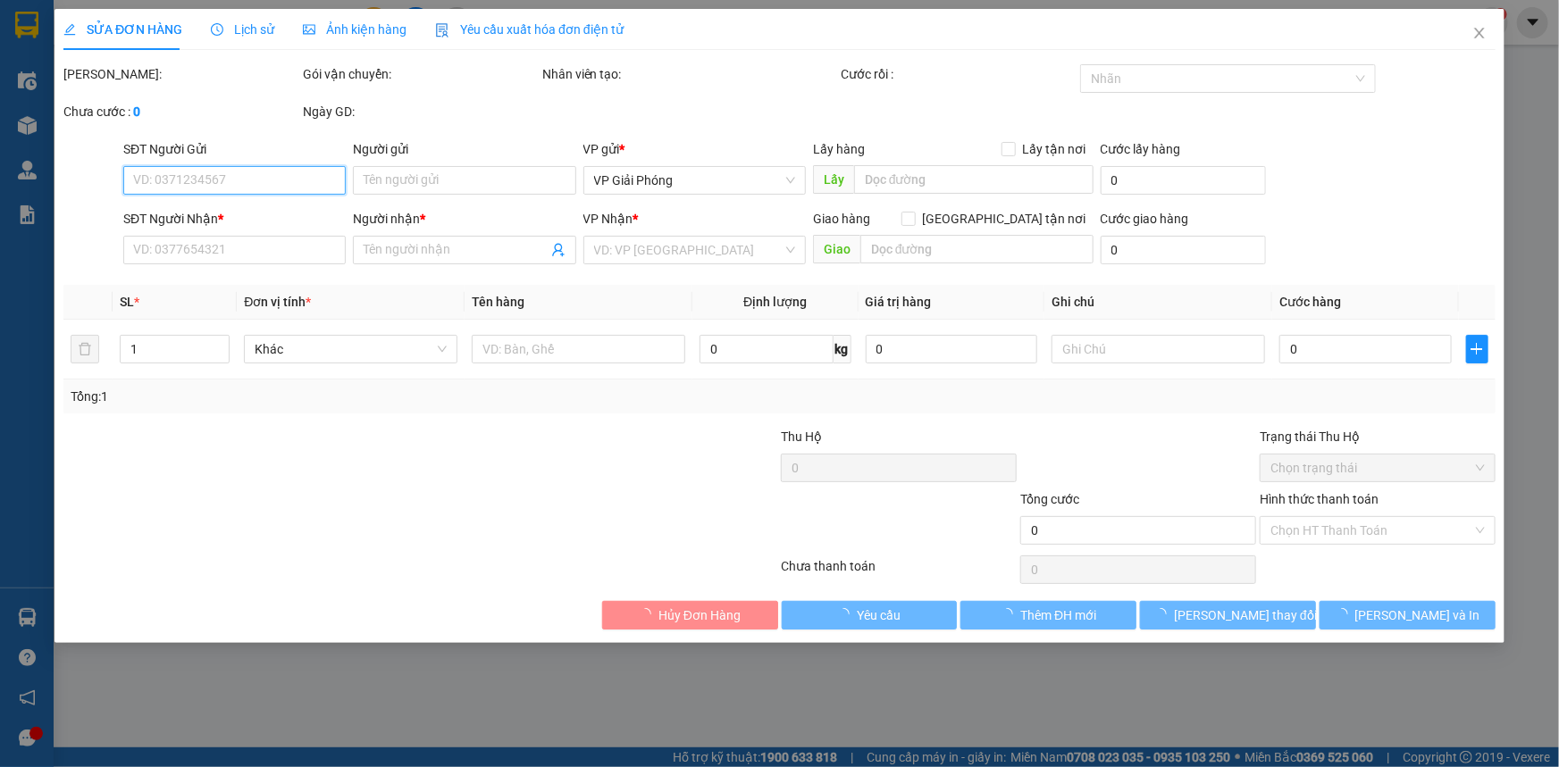
type input "0988326162"
type input "A TIỆP"
checkbox input "true"
type input "[PERSON_NAME]"
type input "80.000"
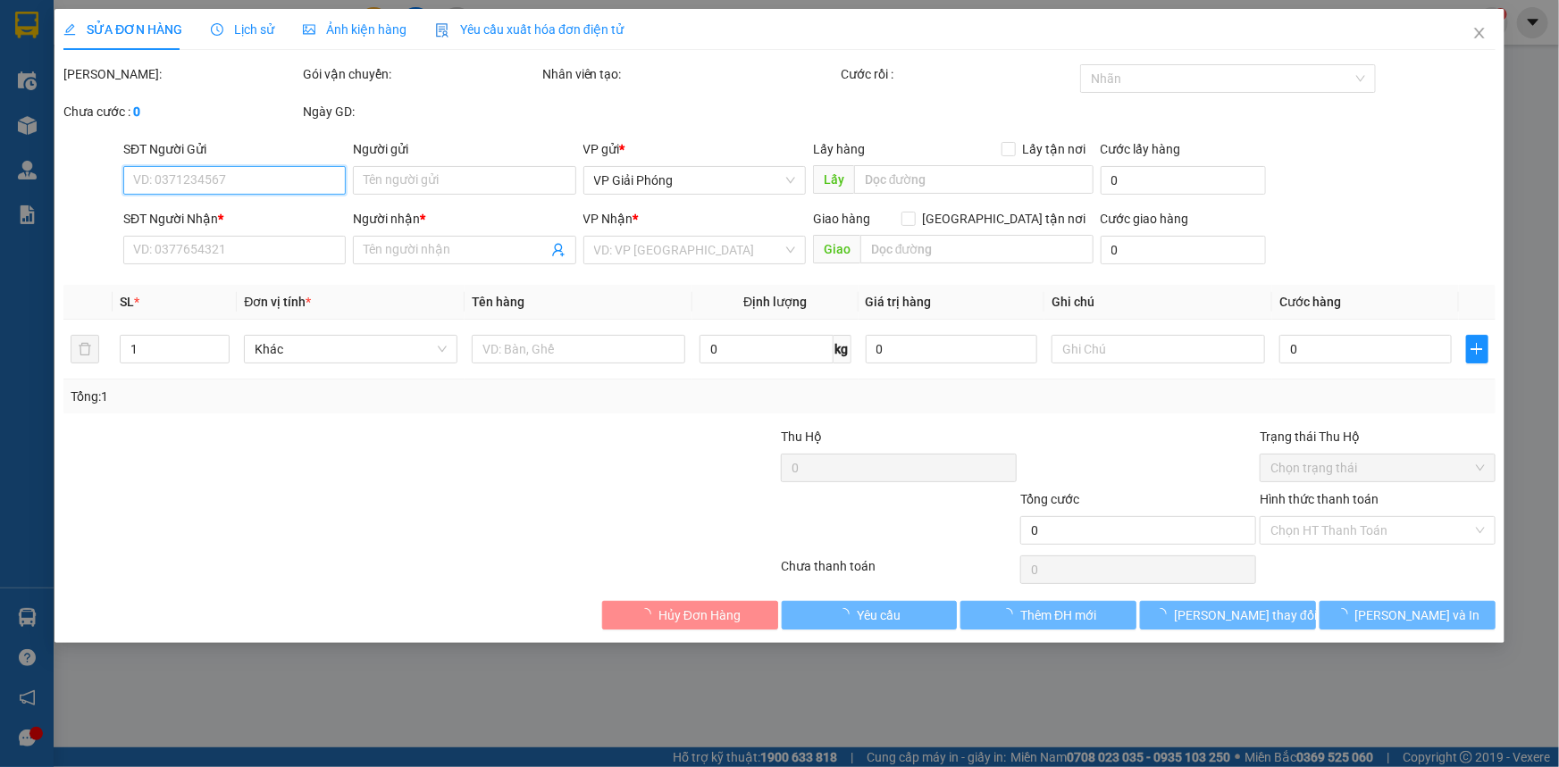
type input "80.000"
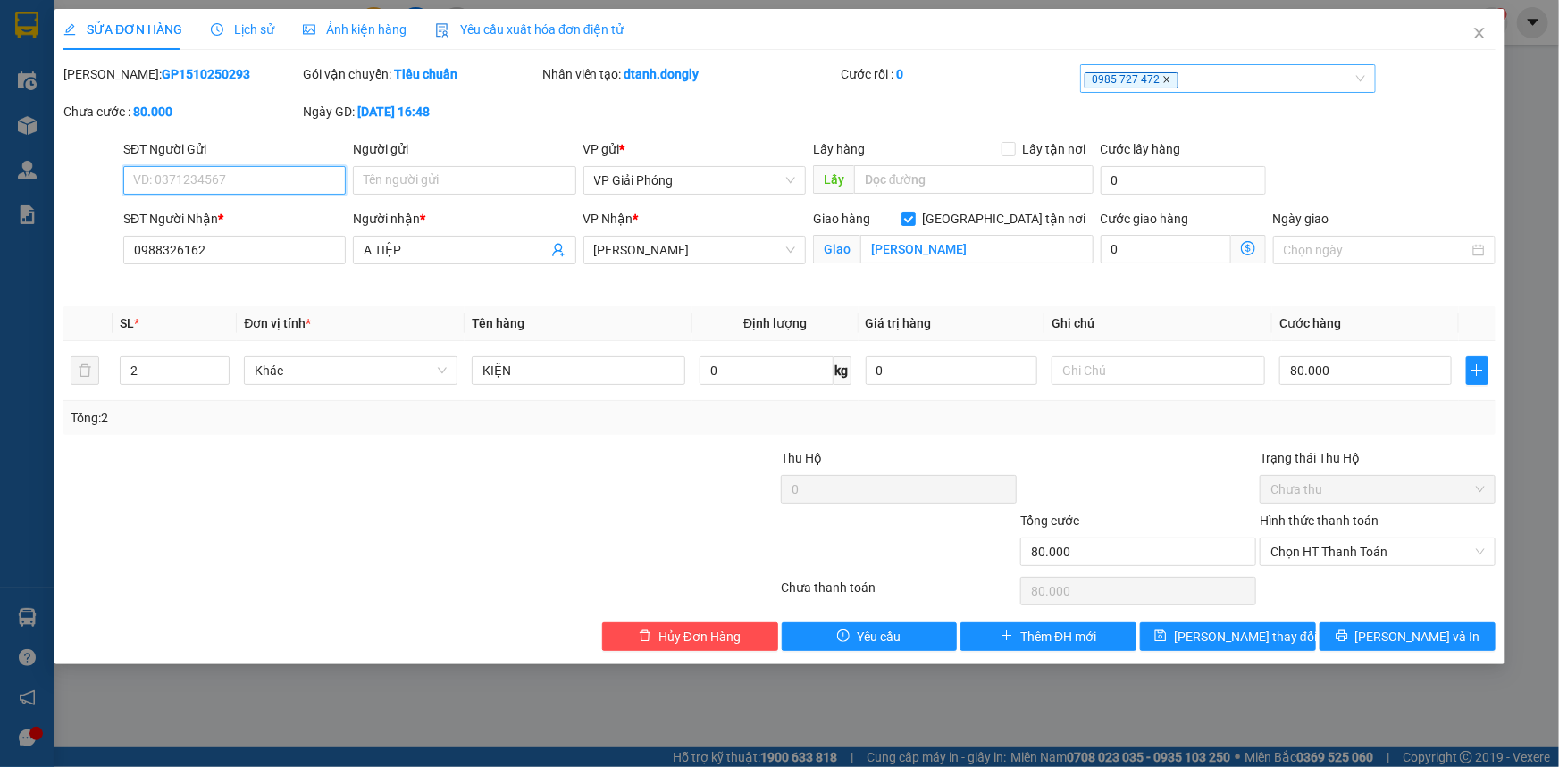
click at [1167, 79] on icon "close" at bounding box center [1166, 79] width 9 height 9
click at [1143, 78] on div at bounding box center [1218, 78] width 269 height 21
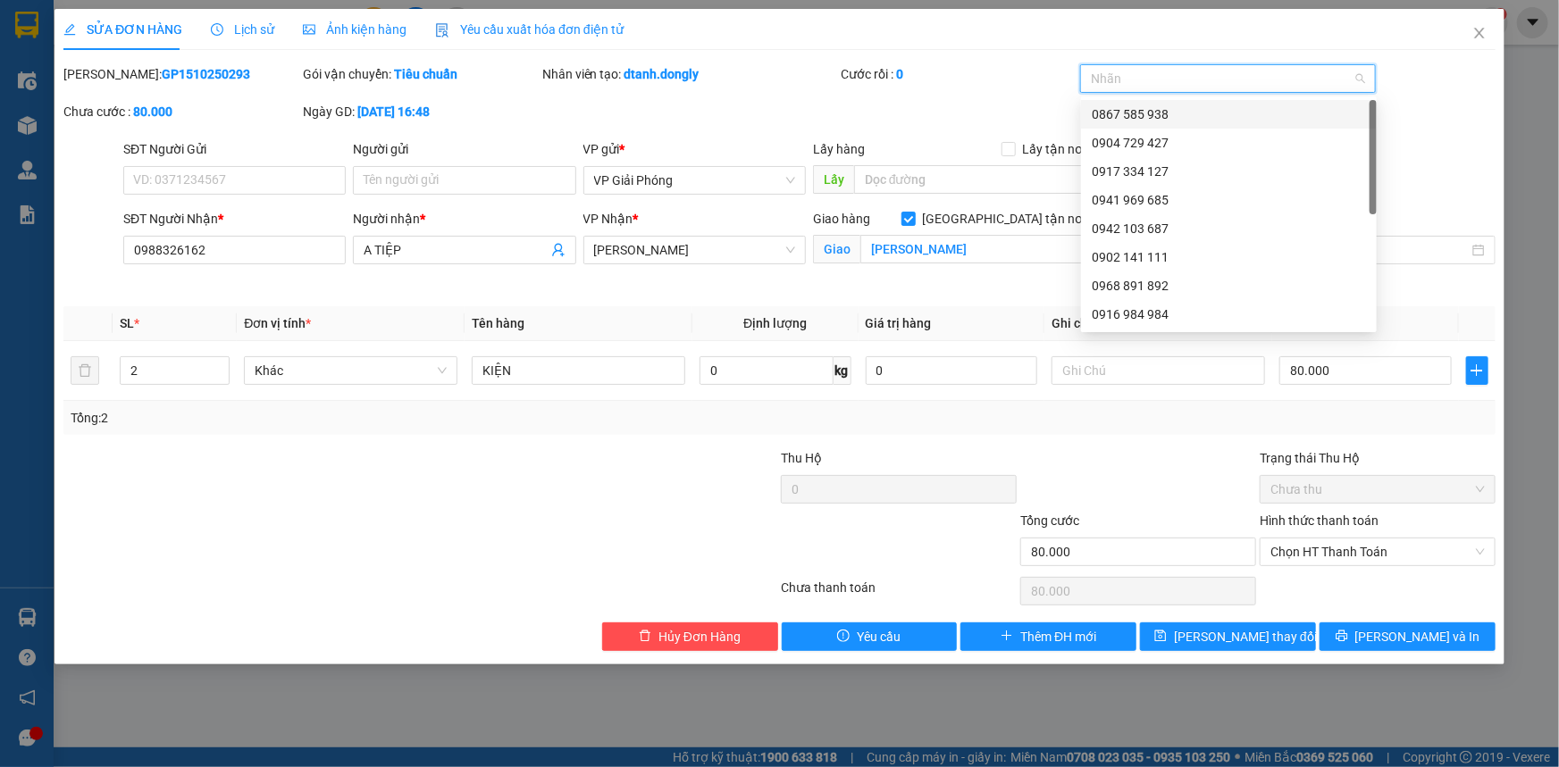
type input "4"
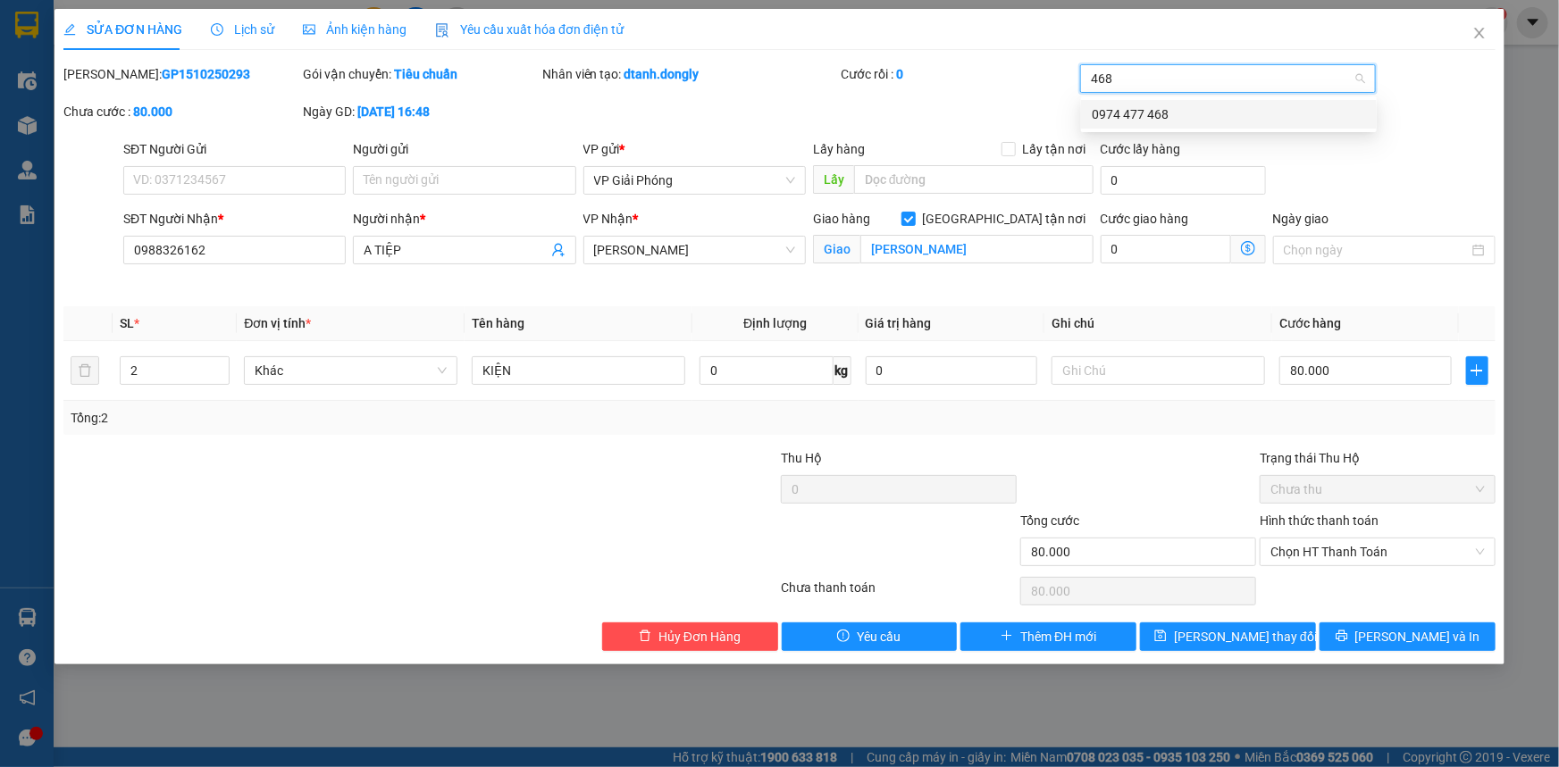
click at [1150, 116] on div "0974 477 468" at bounding box center [1229, 115] width 274 height 20
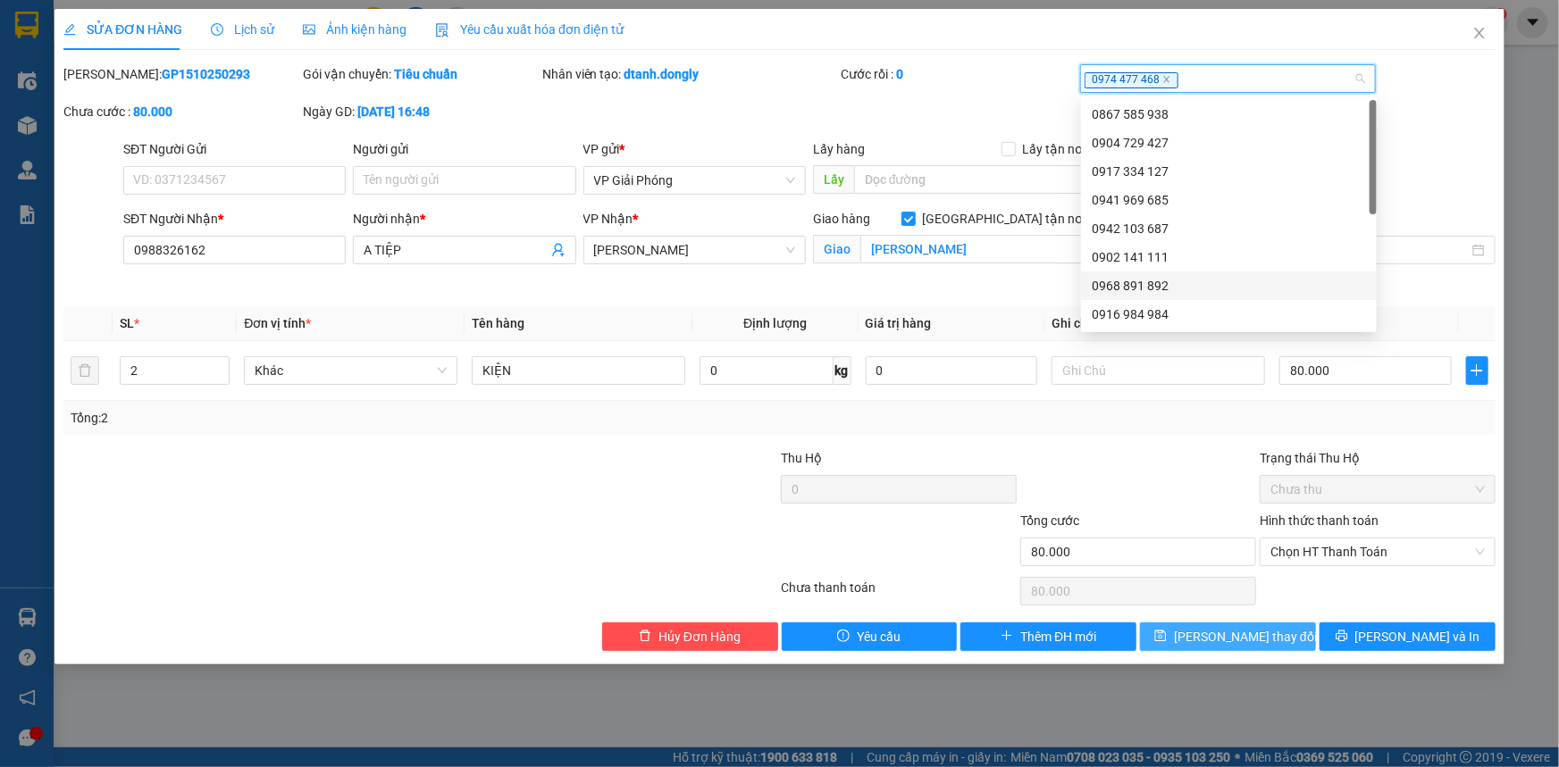
click at [1263, 634] on span "[PERSON_NAME] thay đổi" at bounding box center [1245, 637] width 143 height 20
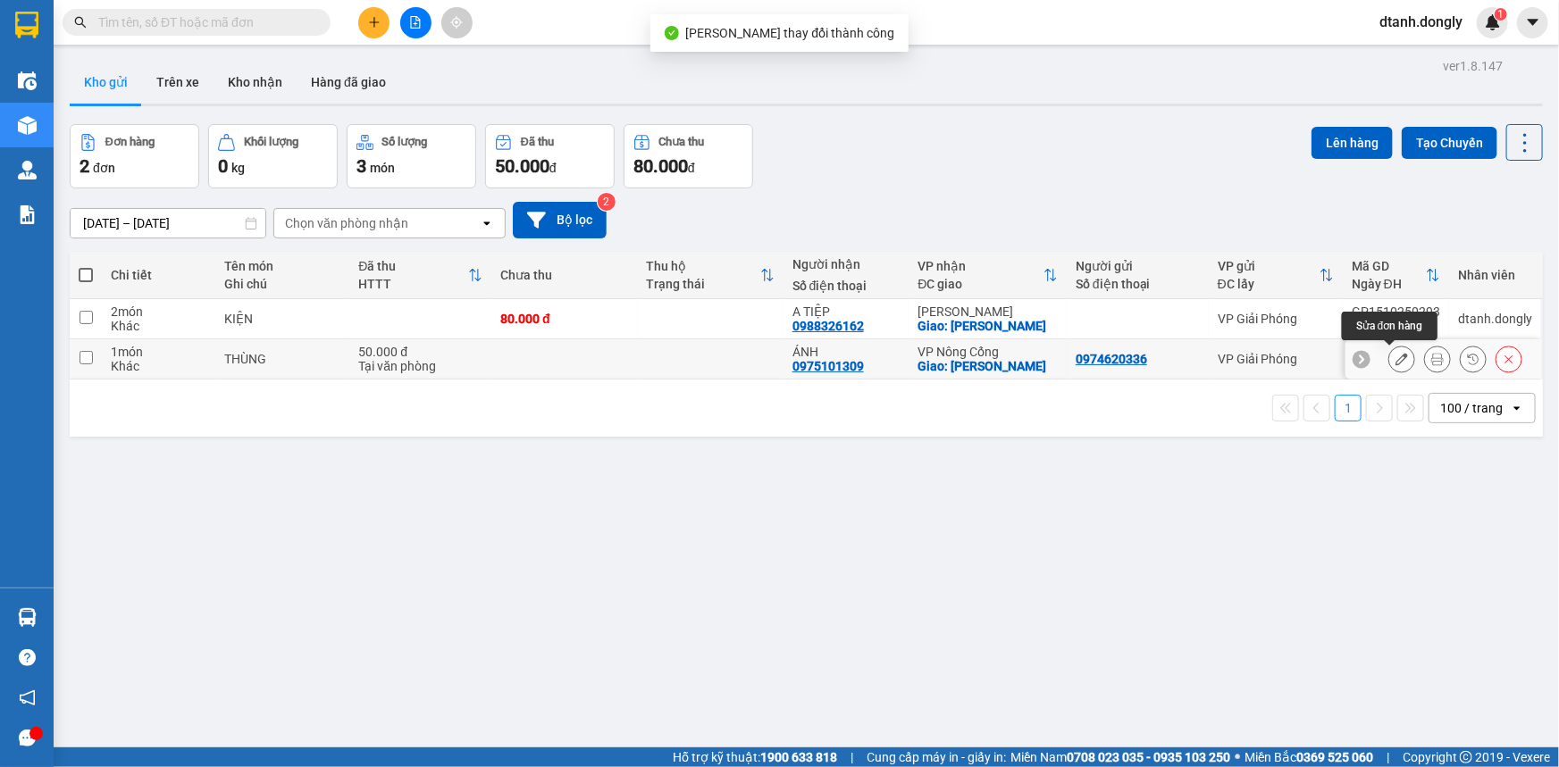
click at [1395, 359] on icon at bounding box center [1401, 359] width 13 height 13
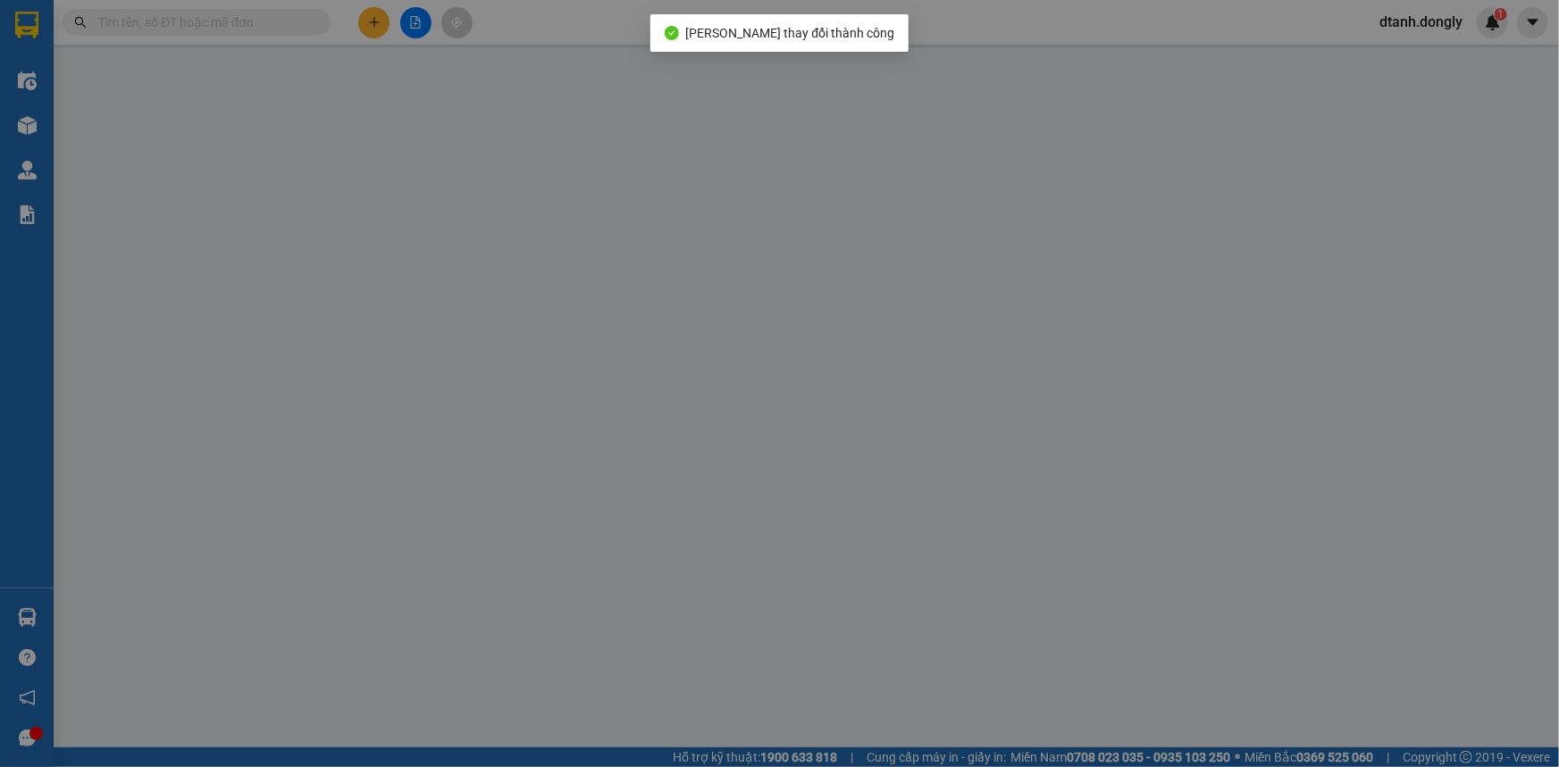
type input "0974620336"
type input "0975101309"
type input "ÁNH"
checkbox input "true"
type input "[PERSON_NAME]"
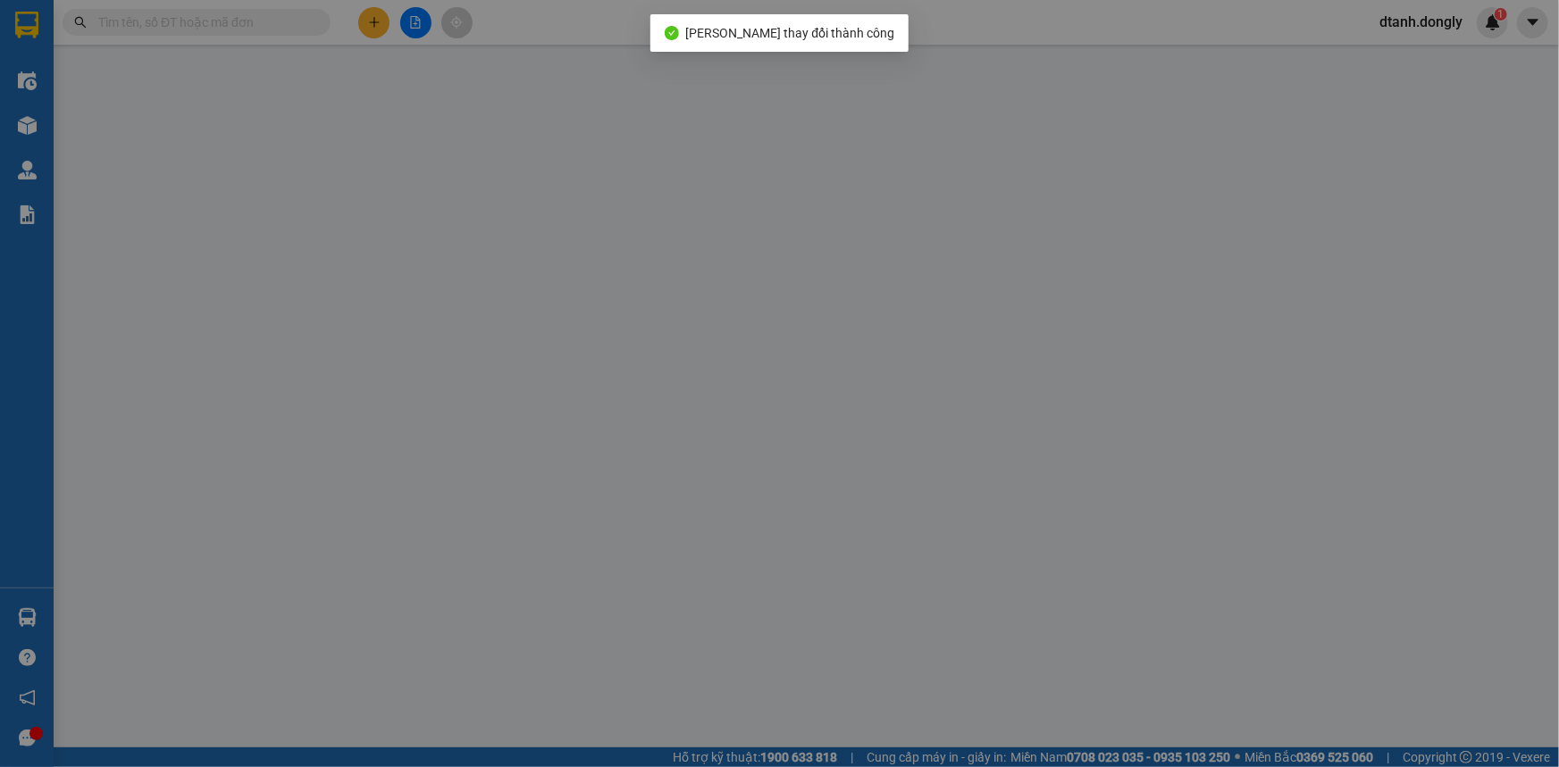
type input "50.000"
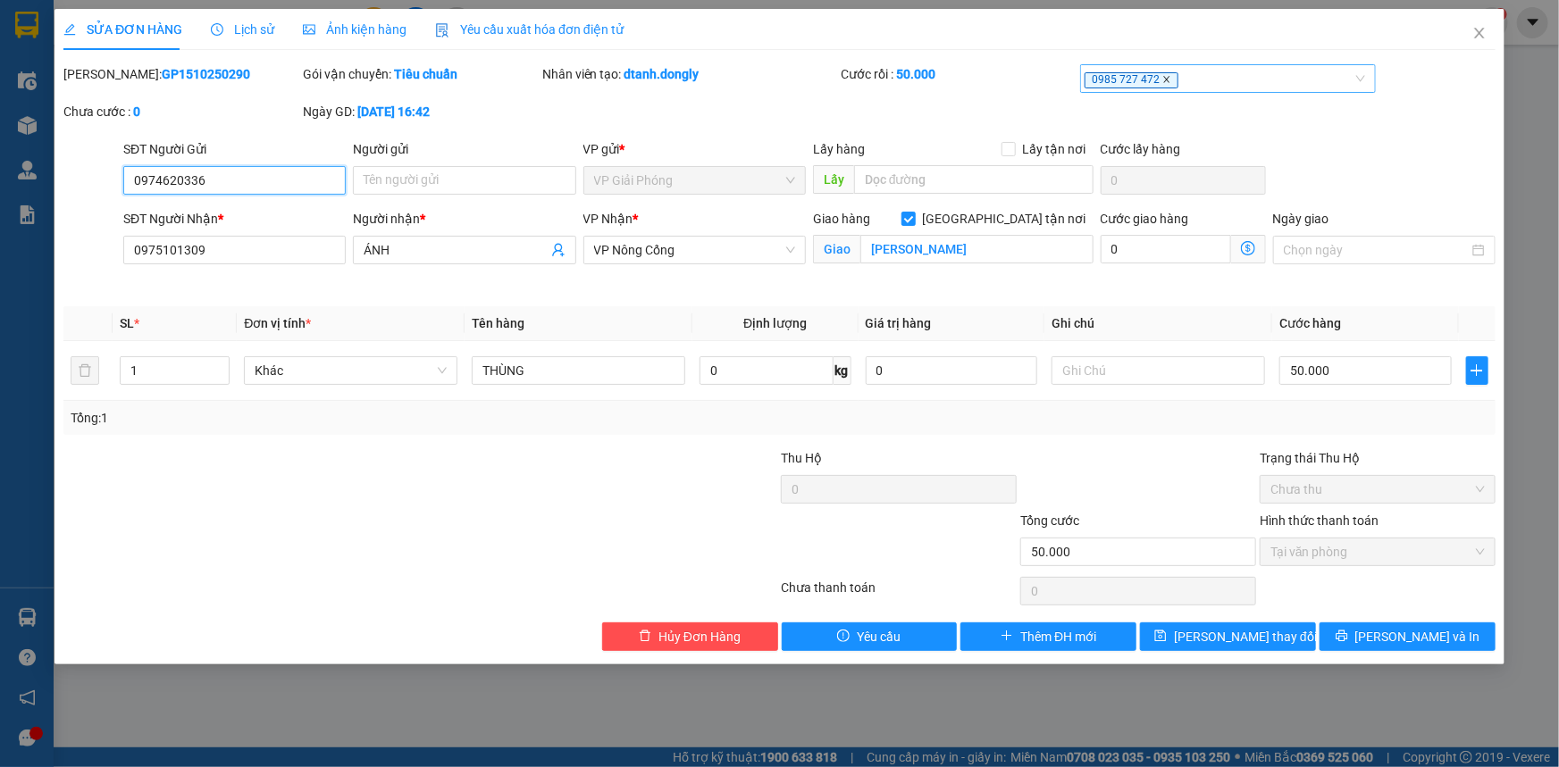
click at [1167, 77] on icon "close" at bounding box center [1167, 80] width 6 height 6
click at [1167, 77] on div at bounding box center [1218, 78] width 269 height 21
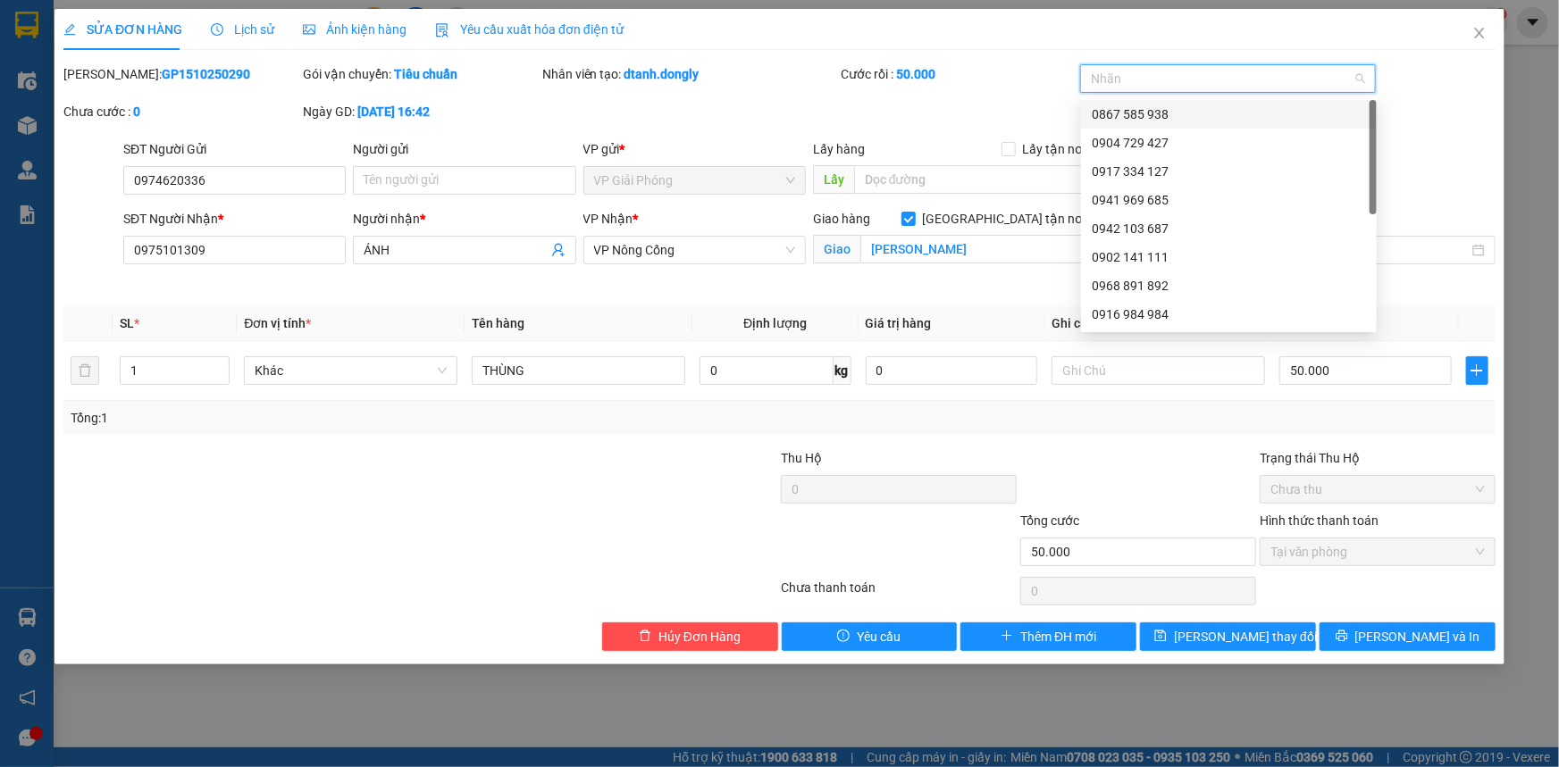
type input "4"
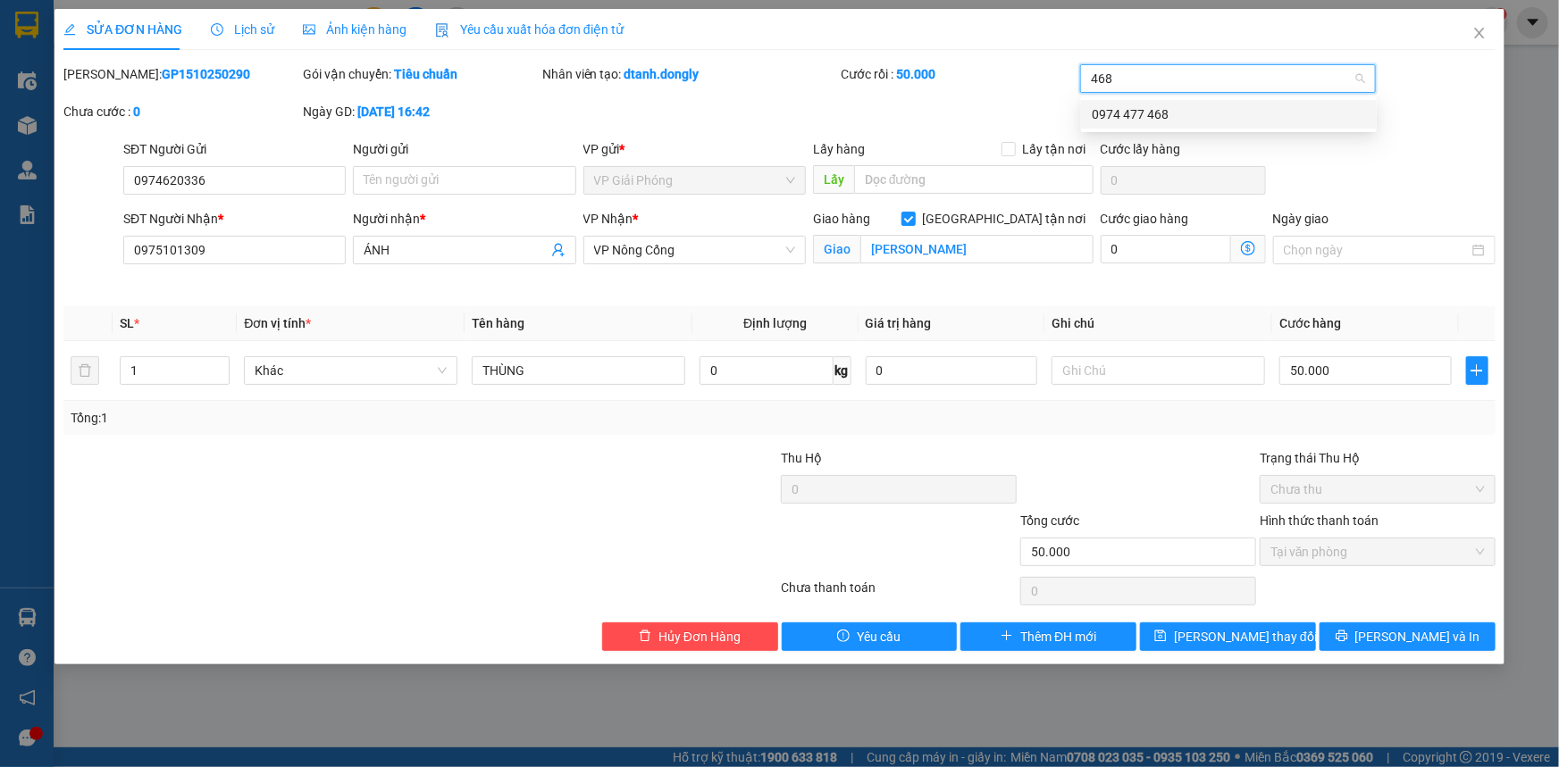
click at [1177, 107] on div "0974 477 468" at bounding box center [1229, 115] width 274 height 20
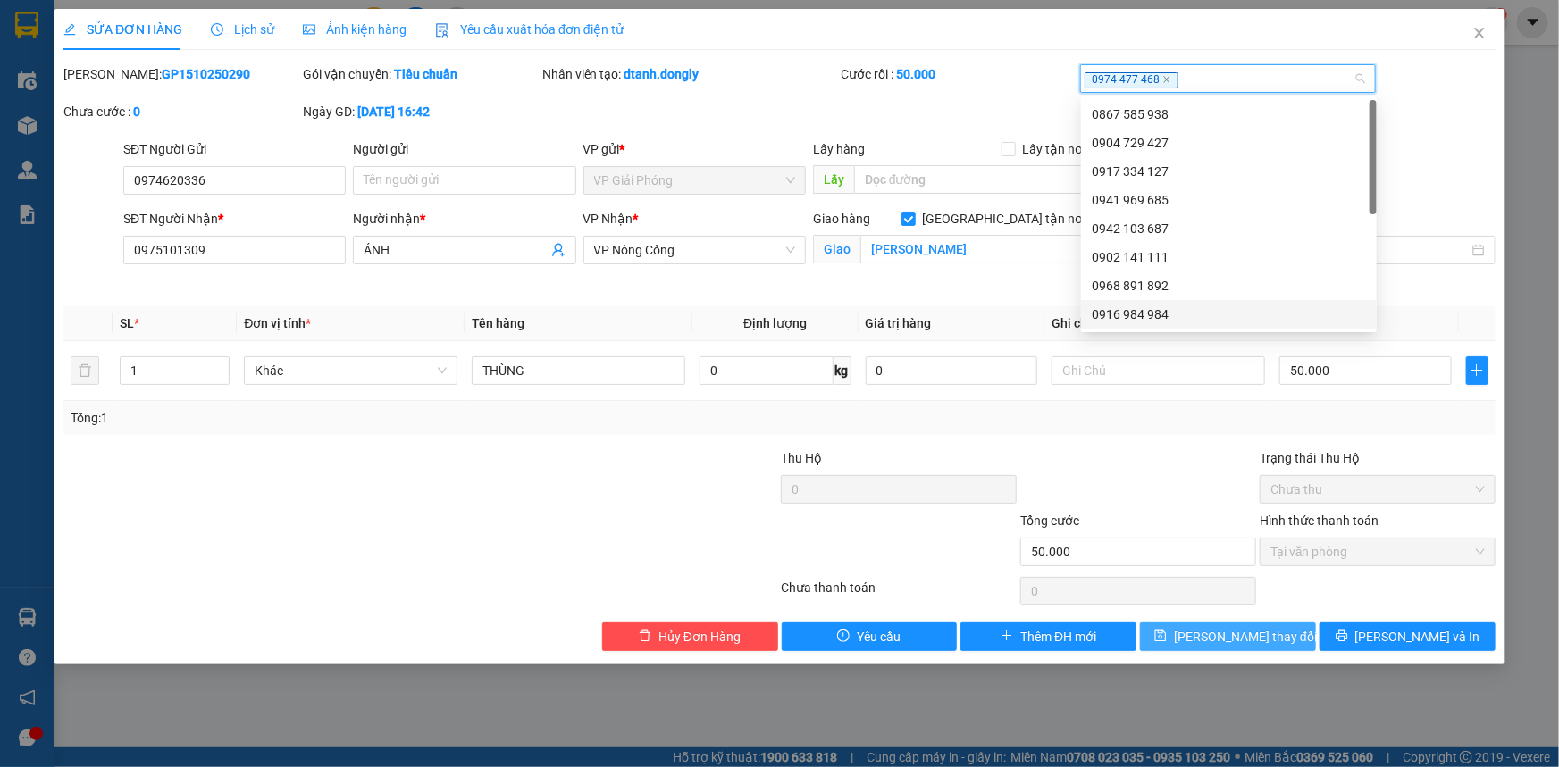
click at [1266, 634] on span "[PERSON_NAME] thay đổi" at bounding box center [1245, 637] width 143 height 20
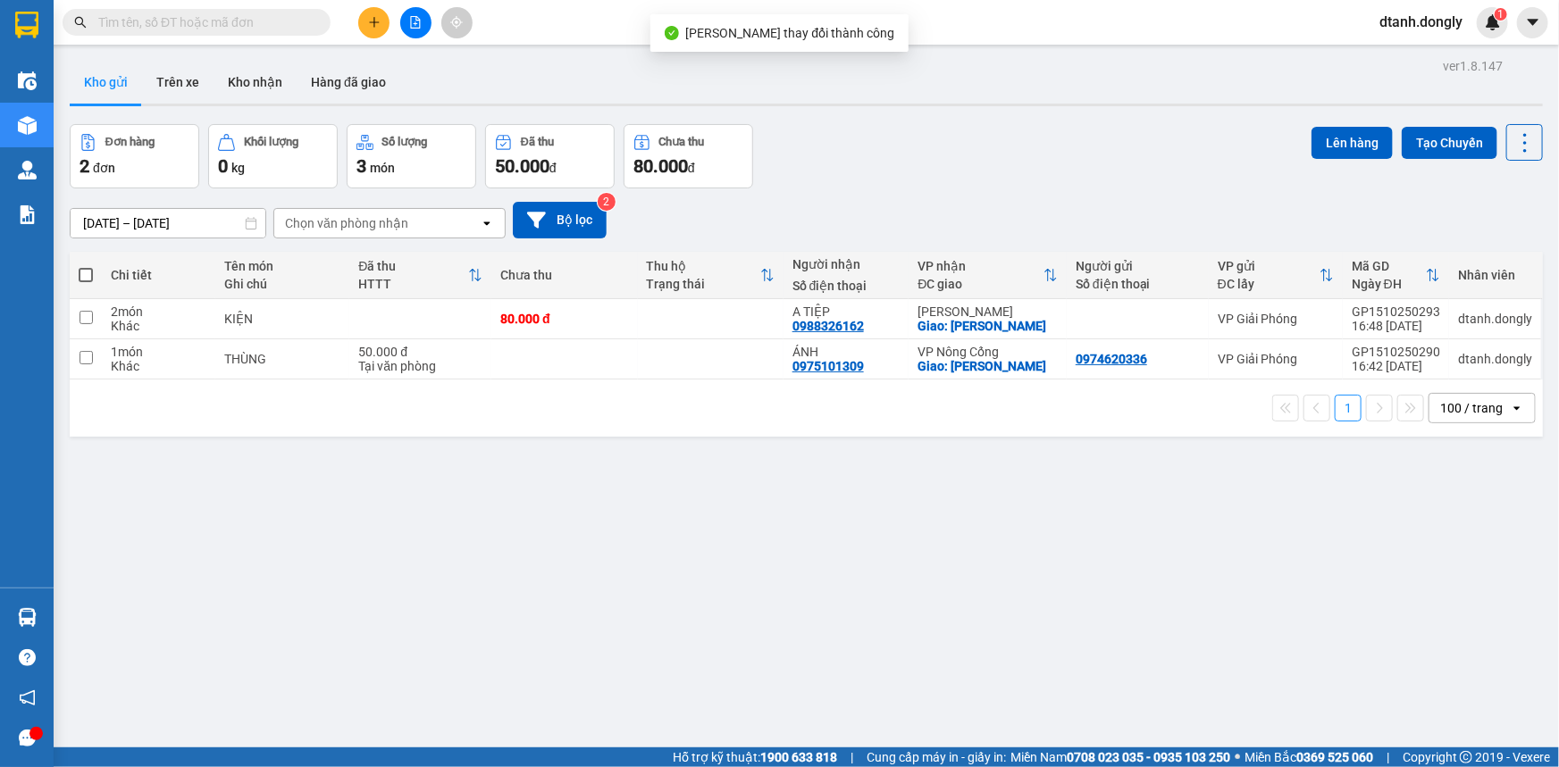
click at [821, 506] on div "ver 1.8.147 Kho gửi Trên xe Kho nhận Hàng đã giao Đơn hàng 2 đơn Khối lượng 0 k…" at bounding box center [806, 437] width 1487 height 767
drag, startPoint x: 415, startPoint y: 9, endPoint x: 440, endPoint y: 41, distance: 40.7
click at [414, 9] on button at bounding box center [415, 22] width 31 height 31
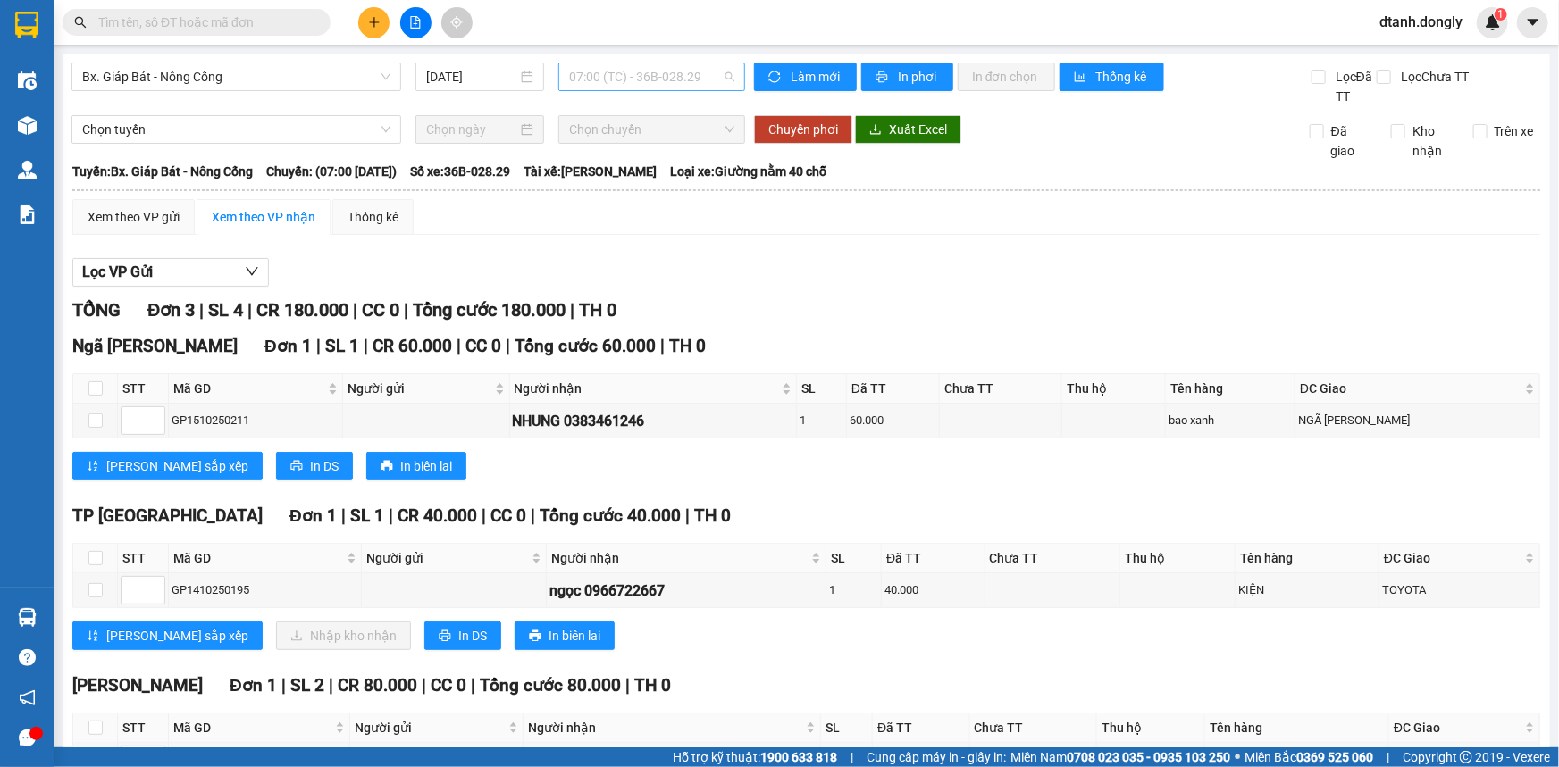
click at [727, 78] on span "07:00 (TC) - 36B-028.29" at bounding box center [651, 76] width 165 height 27
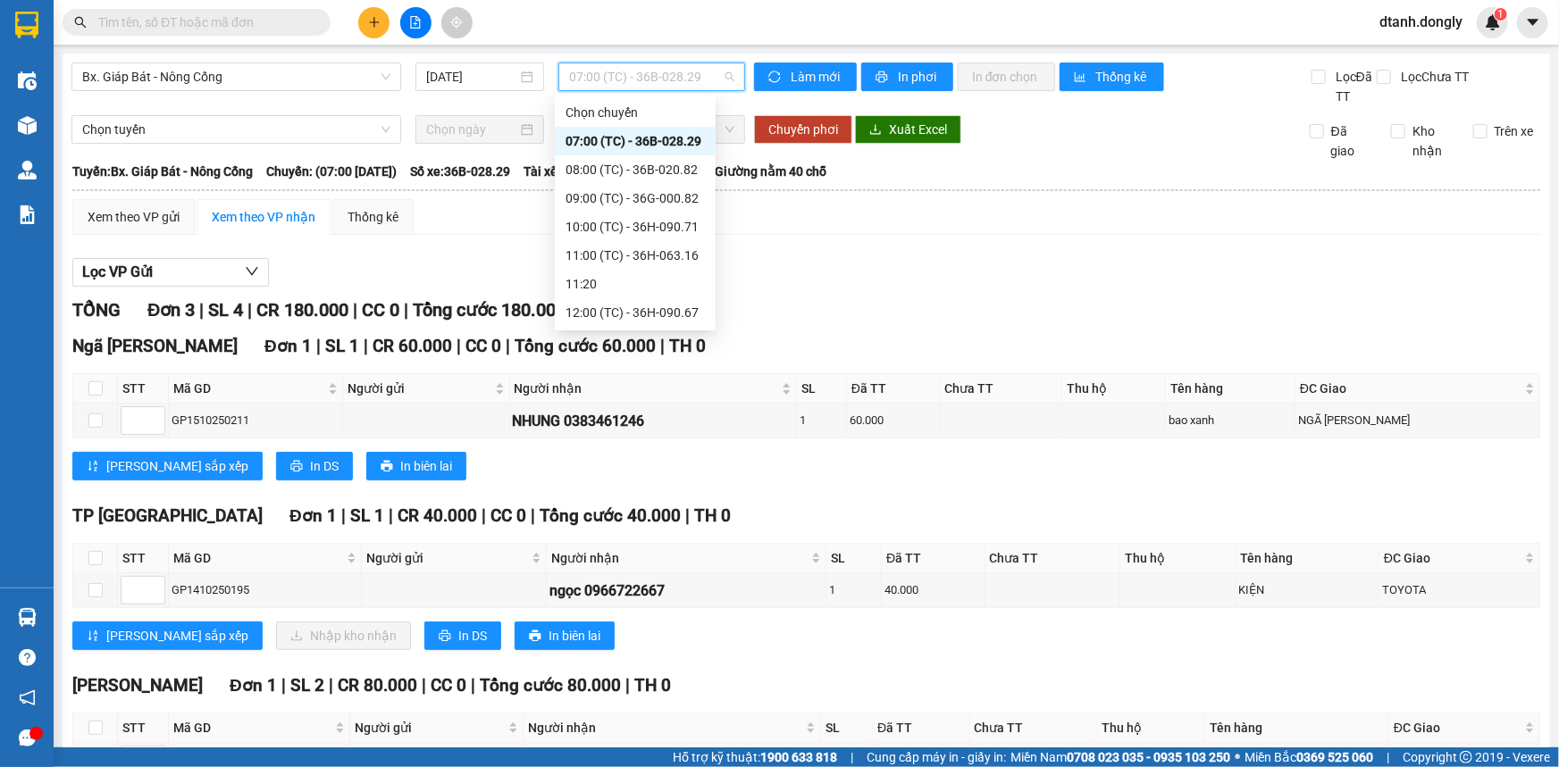
click at [648, 560] on div "18:30 (TC) - 36H-090.71" at bounding box center [634, 570] width 139 height 20
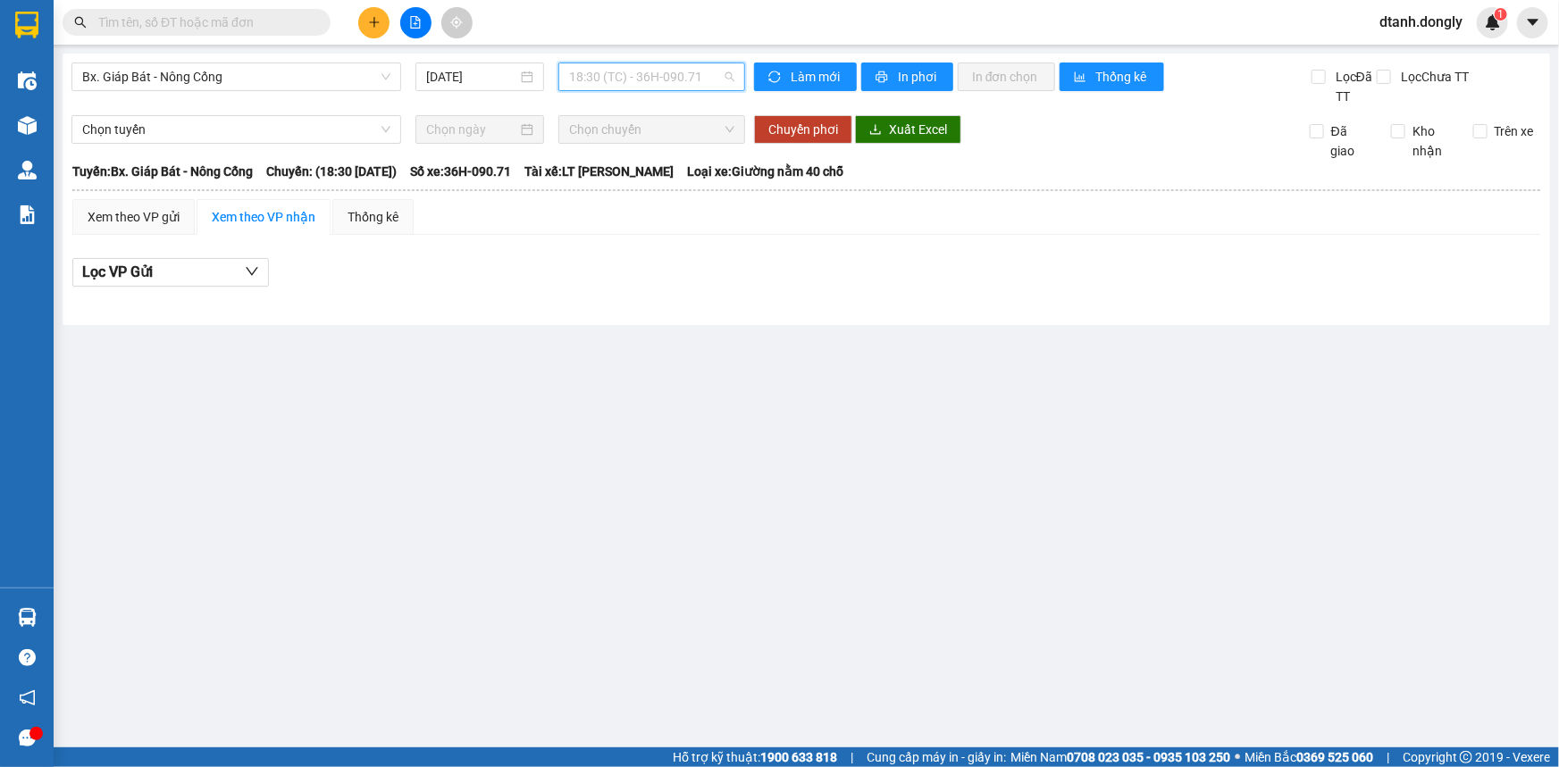
click at [724, 75] on span "18:30 (TC) - 36H-090.71" at bounding box center [651, 76] width 165 height 27
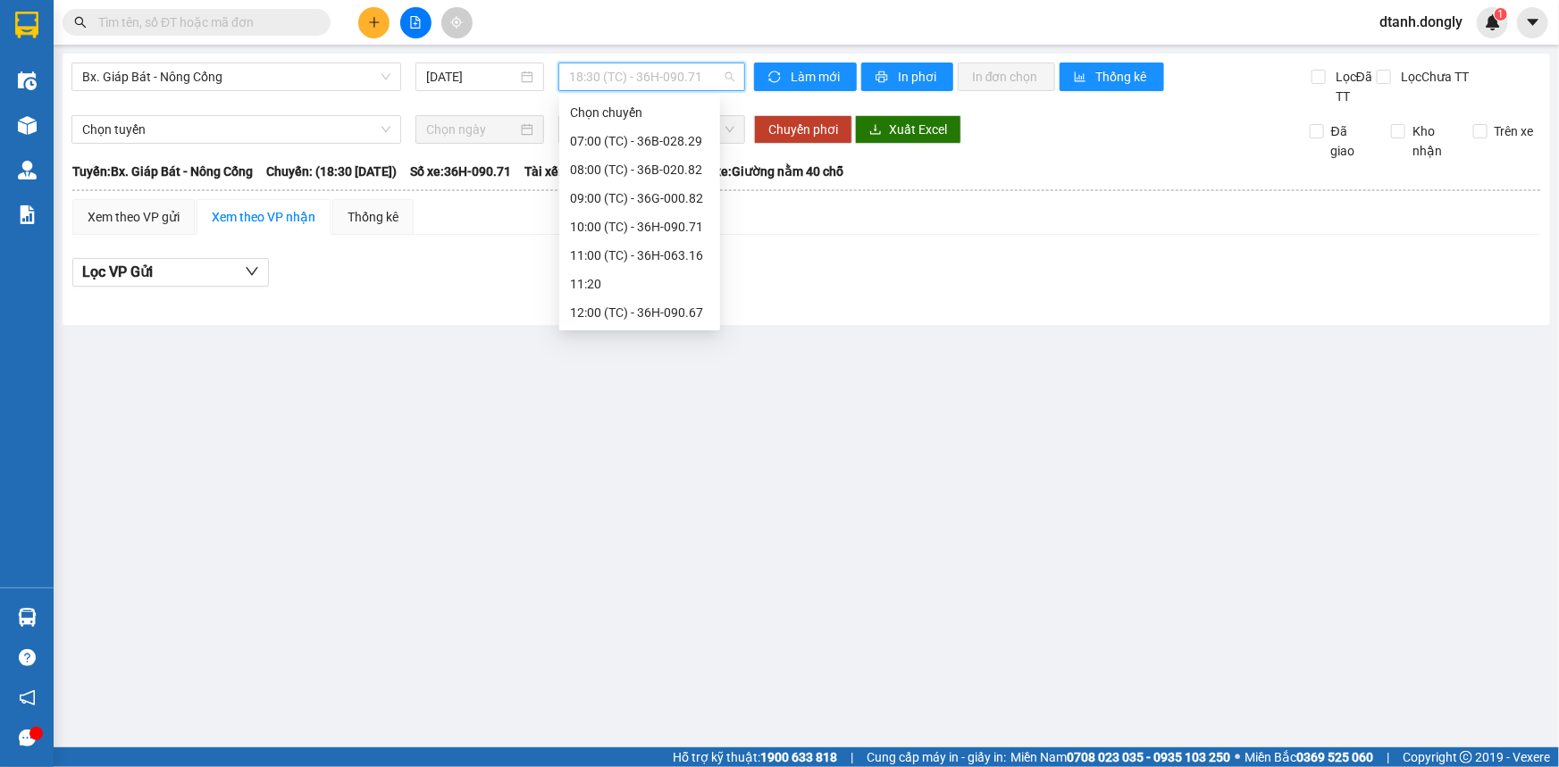
click at [669, 560] on div "18:30 (TC) - 36H-090.71" at bounding box center [639, 570] width 139 height 20
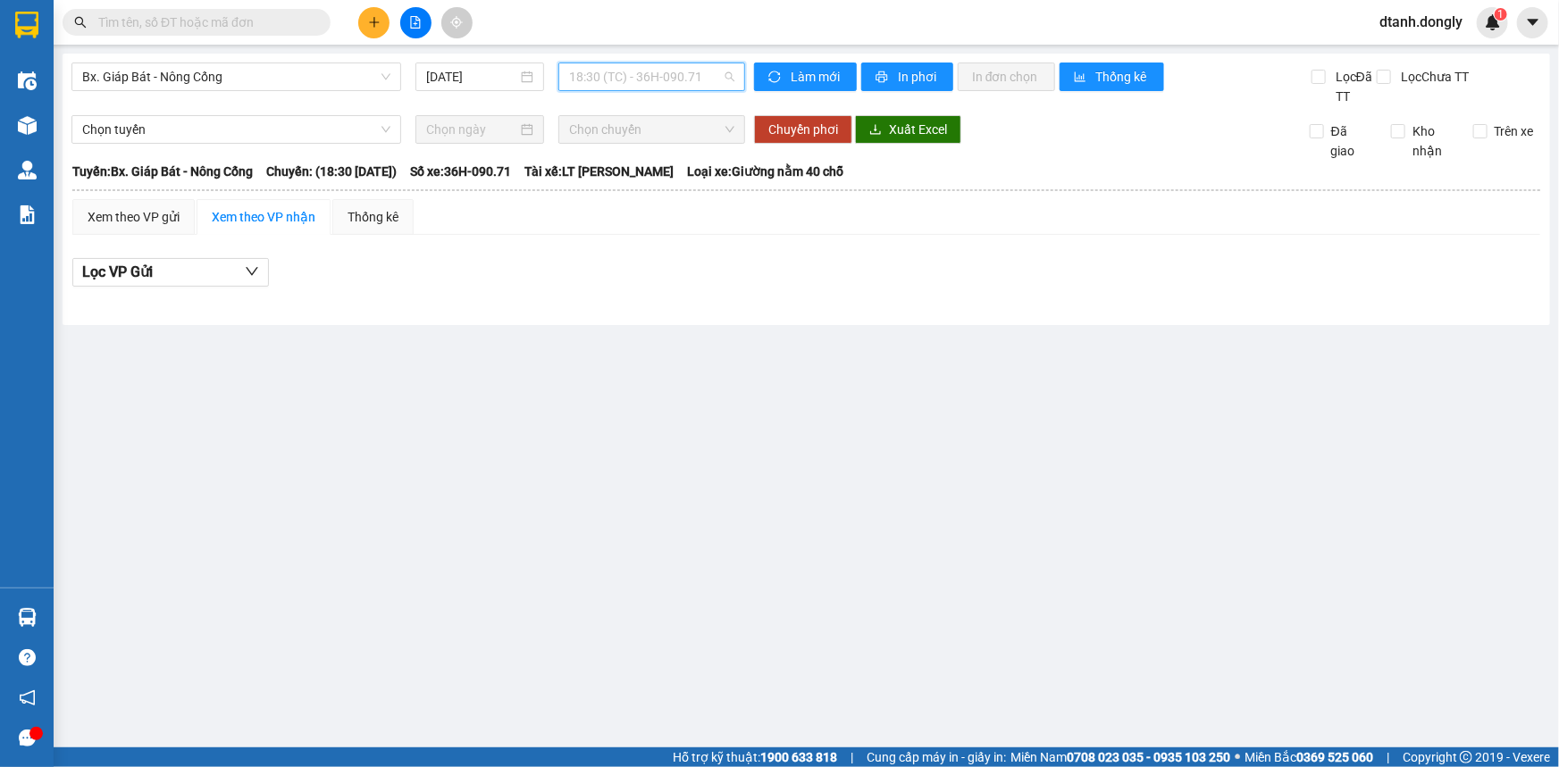
click at [728, 70] on span "18:30 (TC) - 36H-090.71" at bounding box center [651, 76] width 165 height 27
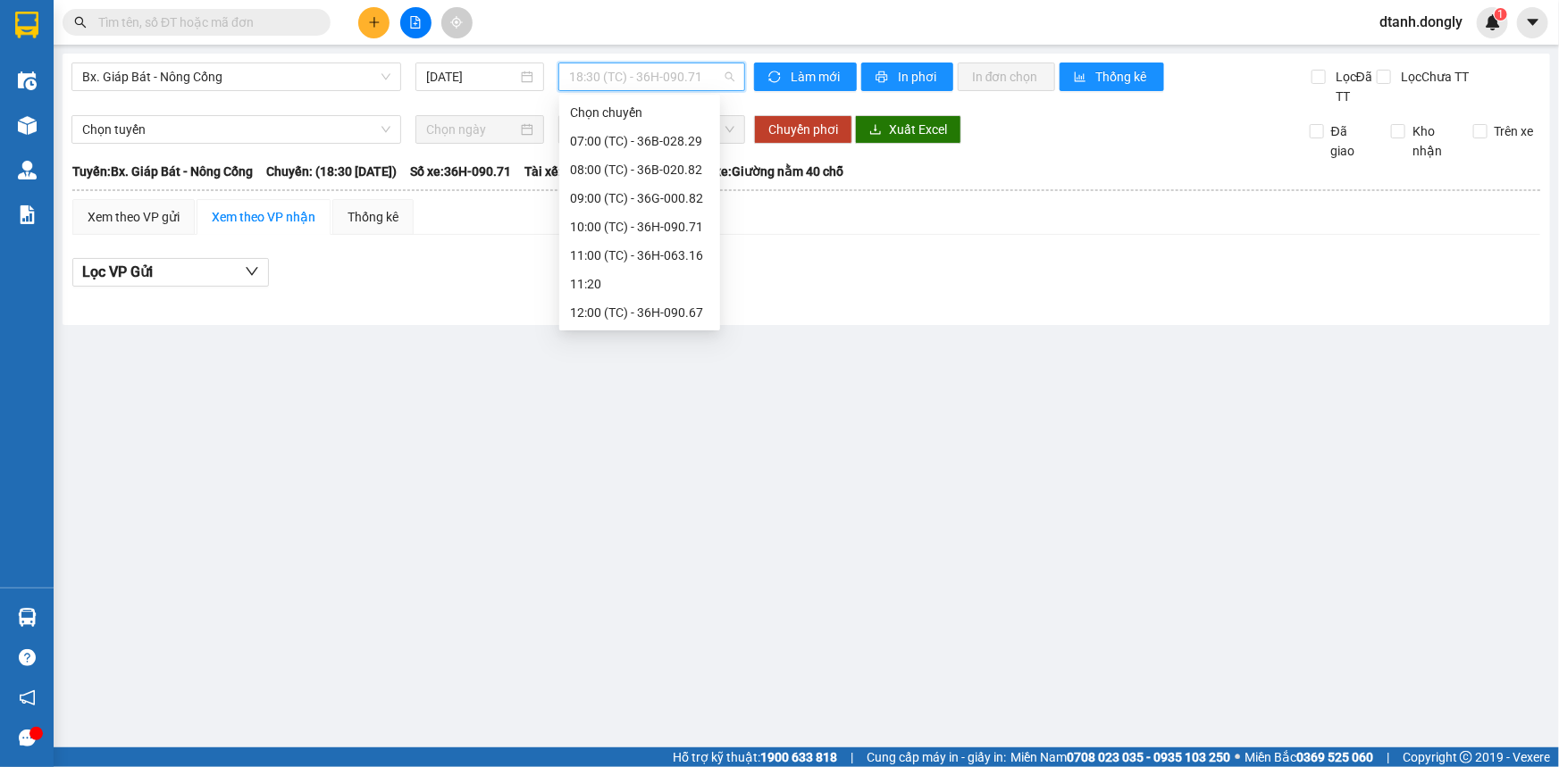
click at [670, 589] on div "19:30 (TC) - 36H-063.16" at bounding box center [639, 599] width 139 height 20
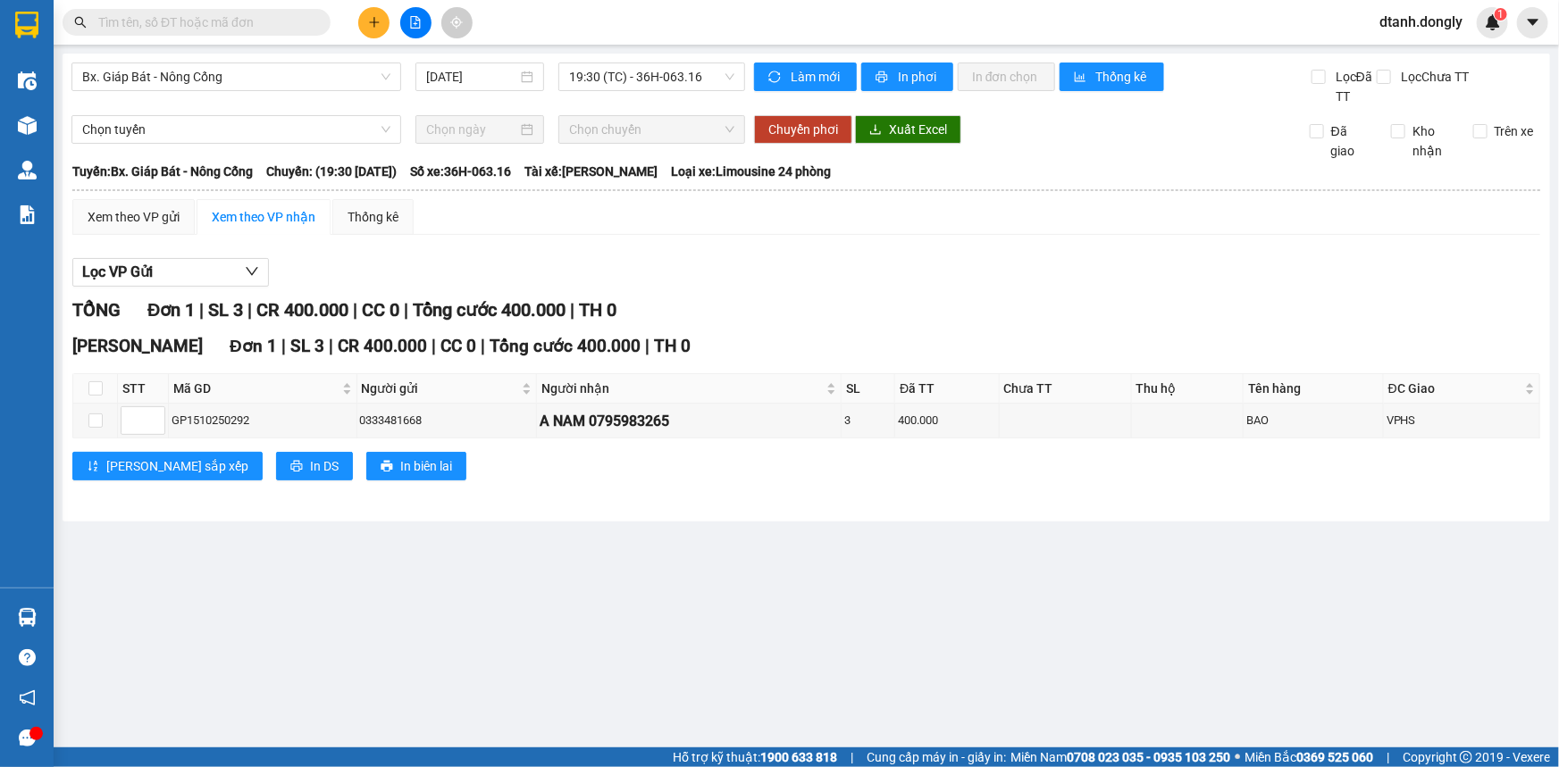
click at [853, 593] on main "Bx. Giáp Bát - Nông Cống [DATE] 19:30 (TC) - 36H-063.16 Làm mới In phơi In đơn …" at bounding box center [779, 374] width 1559 height 748
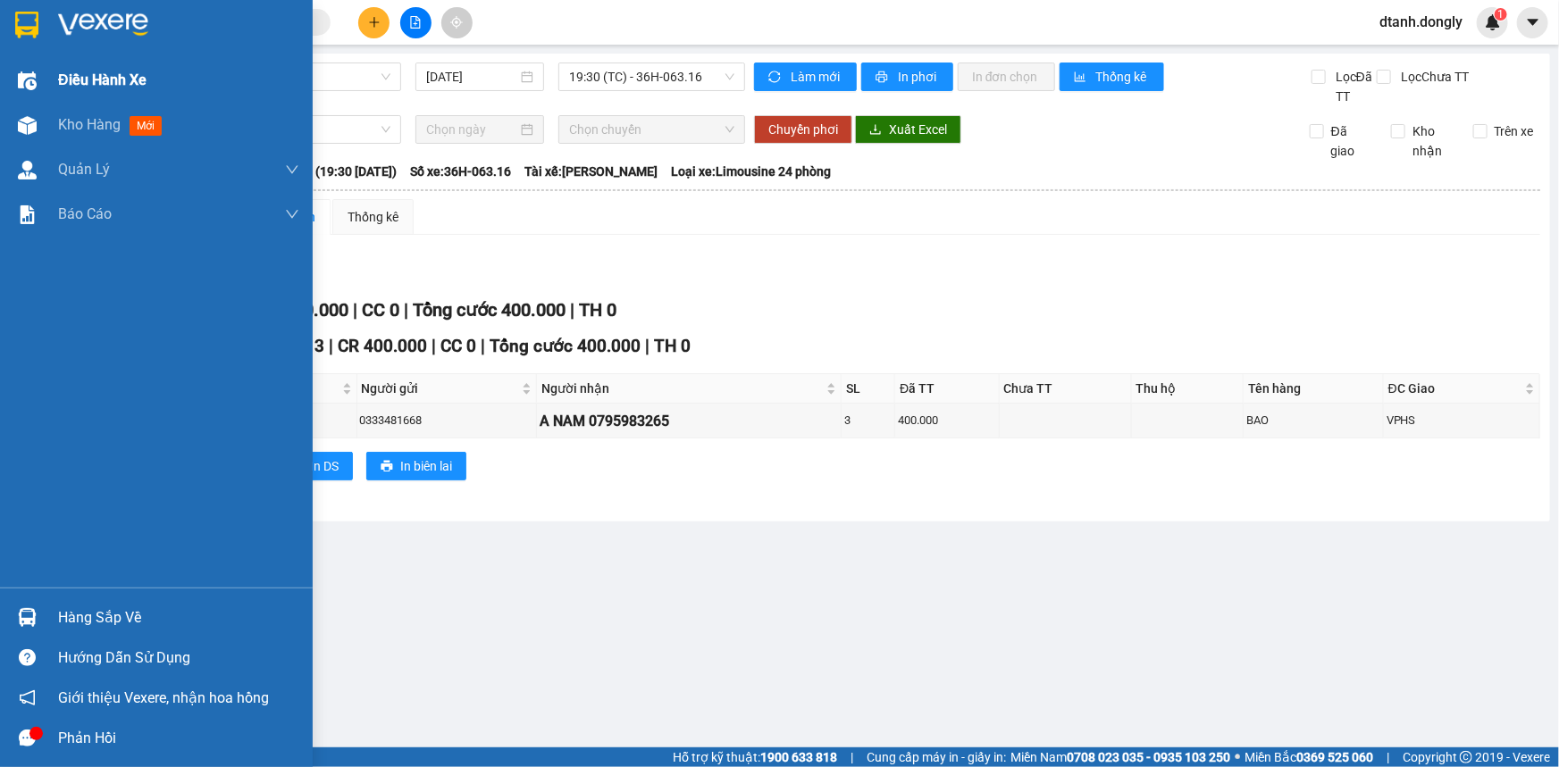
click at [74, 72] on span "Điều hành xe" at bounding box center [102, 80] width 88 height 22
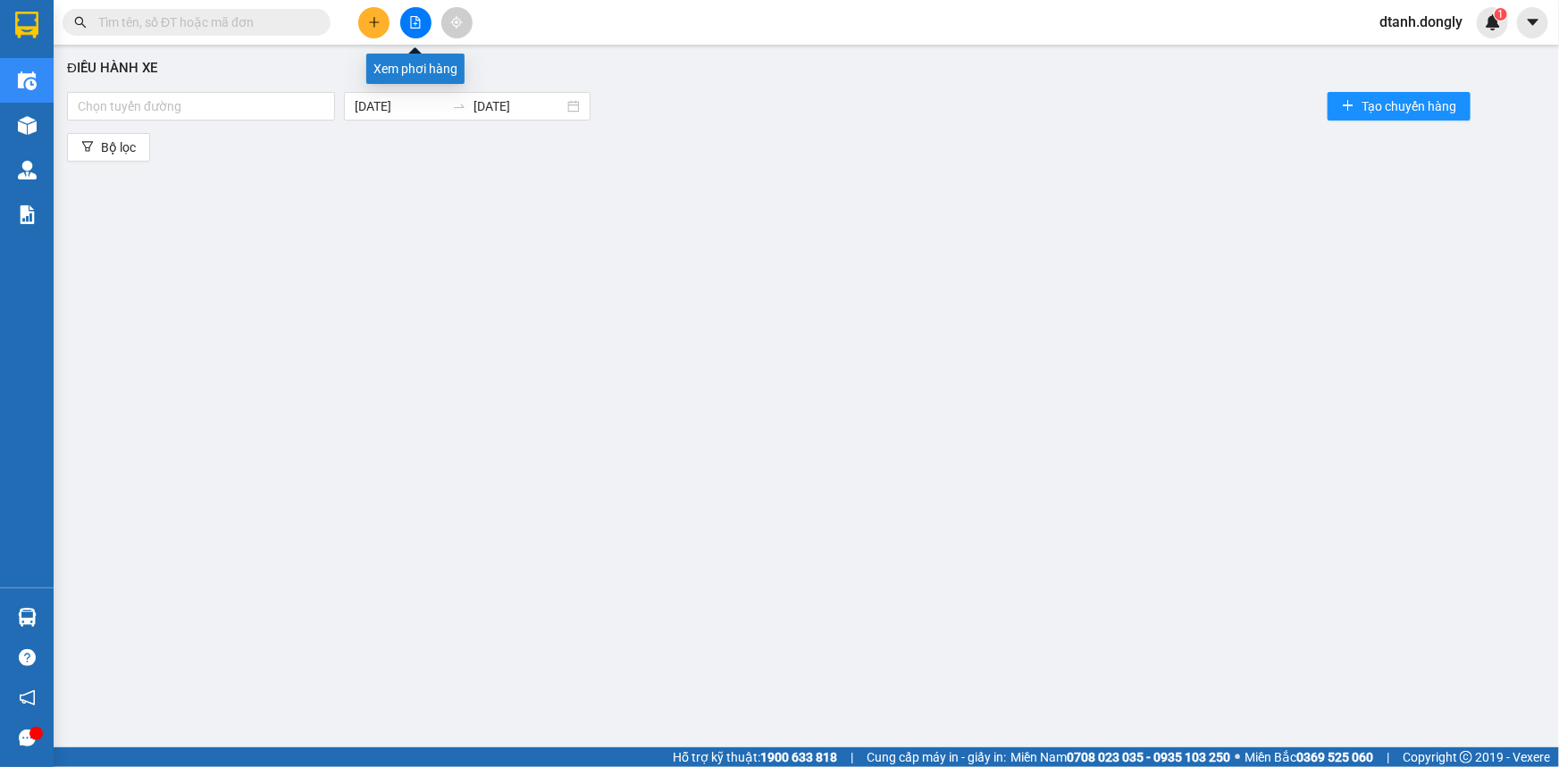
click at [412, 21] on icon "file-add" at bounding box center [415, 22] width 13 height 13
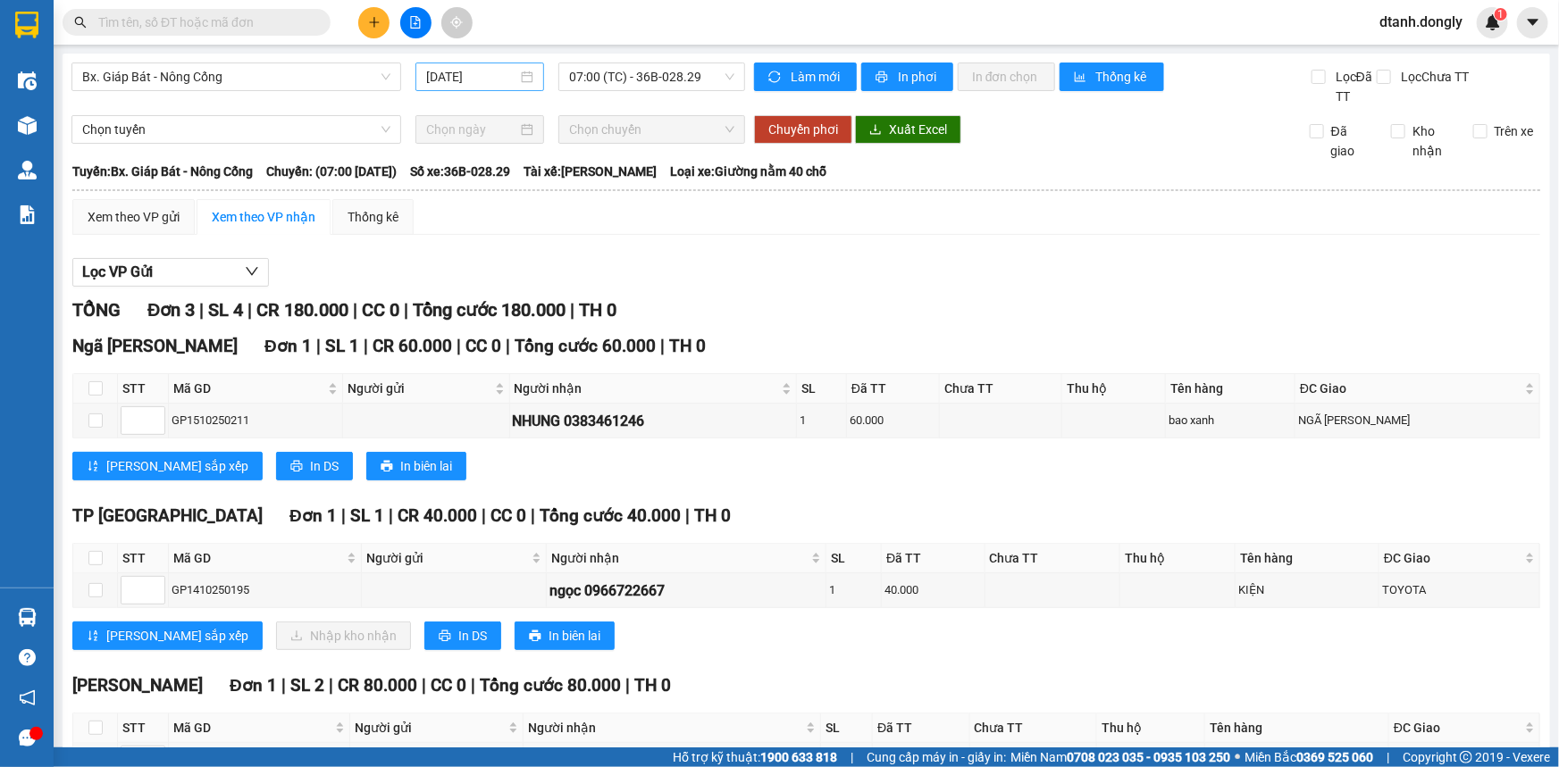
click at [491, 75] on input "[DATE]" at bounding box center [471, 77] width 91 height 20
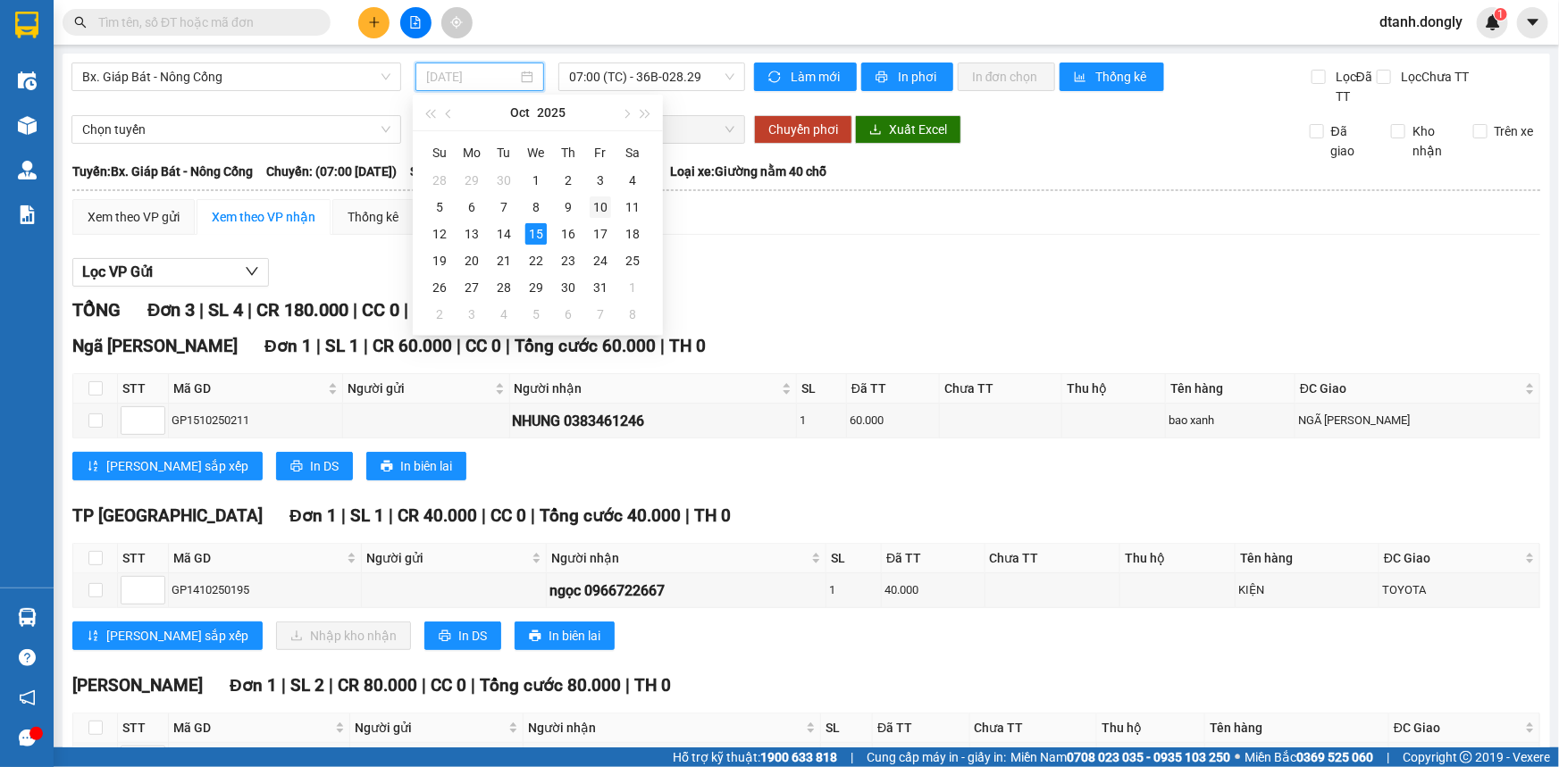
click at [598, 209] on div "10" at bounding box center [600, 207] width 21 height 21
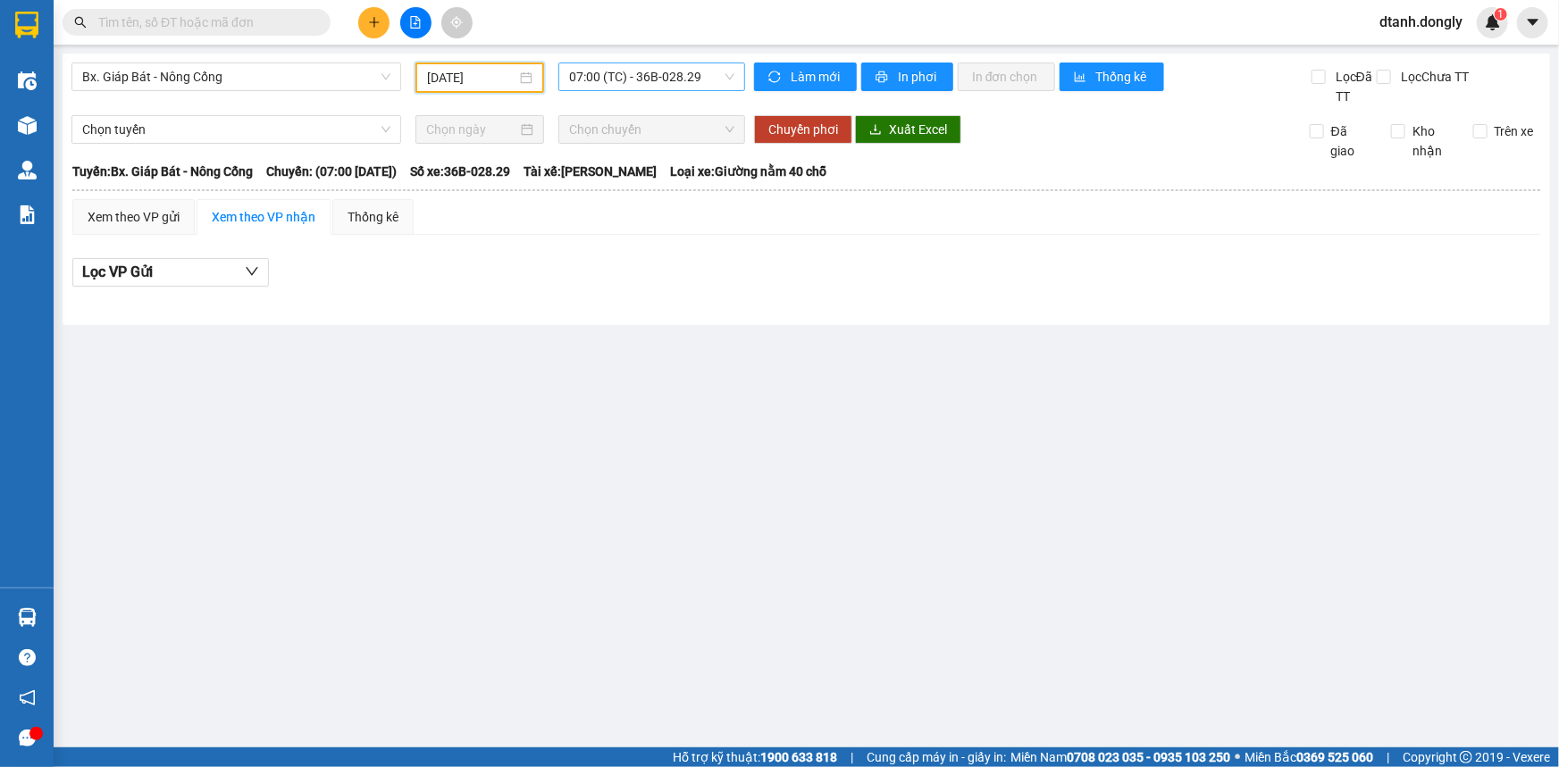
click at [677, 75] on span "07:00 (TC) - 36B-028.29" at bounding box center [651, 76] width 165 height 27
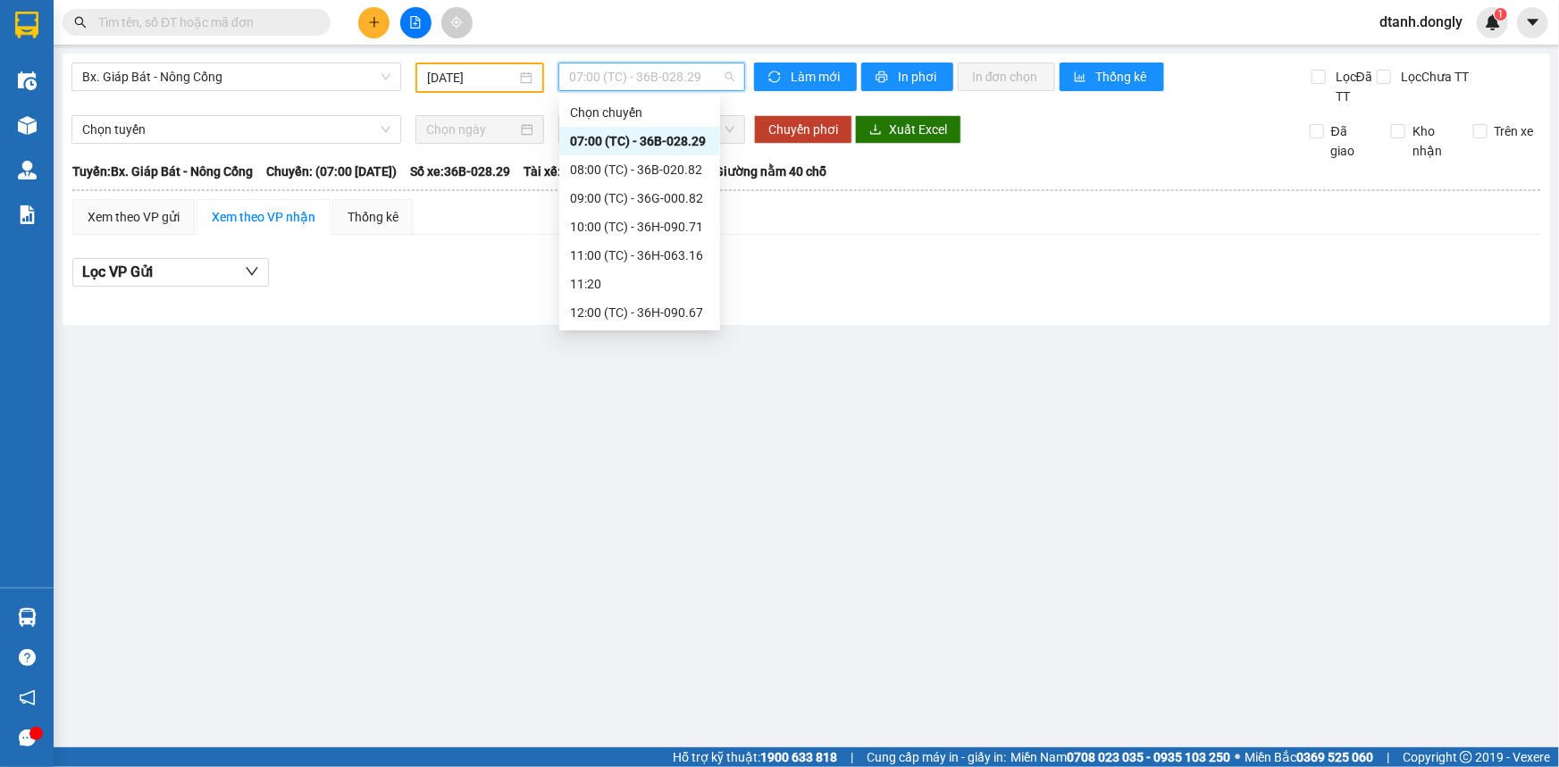
click at [648, 560] on div "18:30 (TC) - 36G-000.82" at bounding box center [639, 570] width 139 height 20
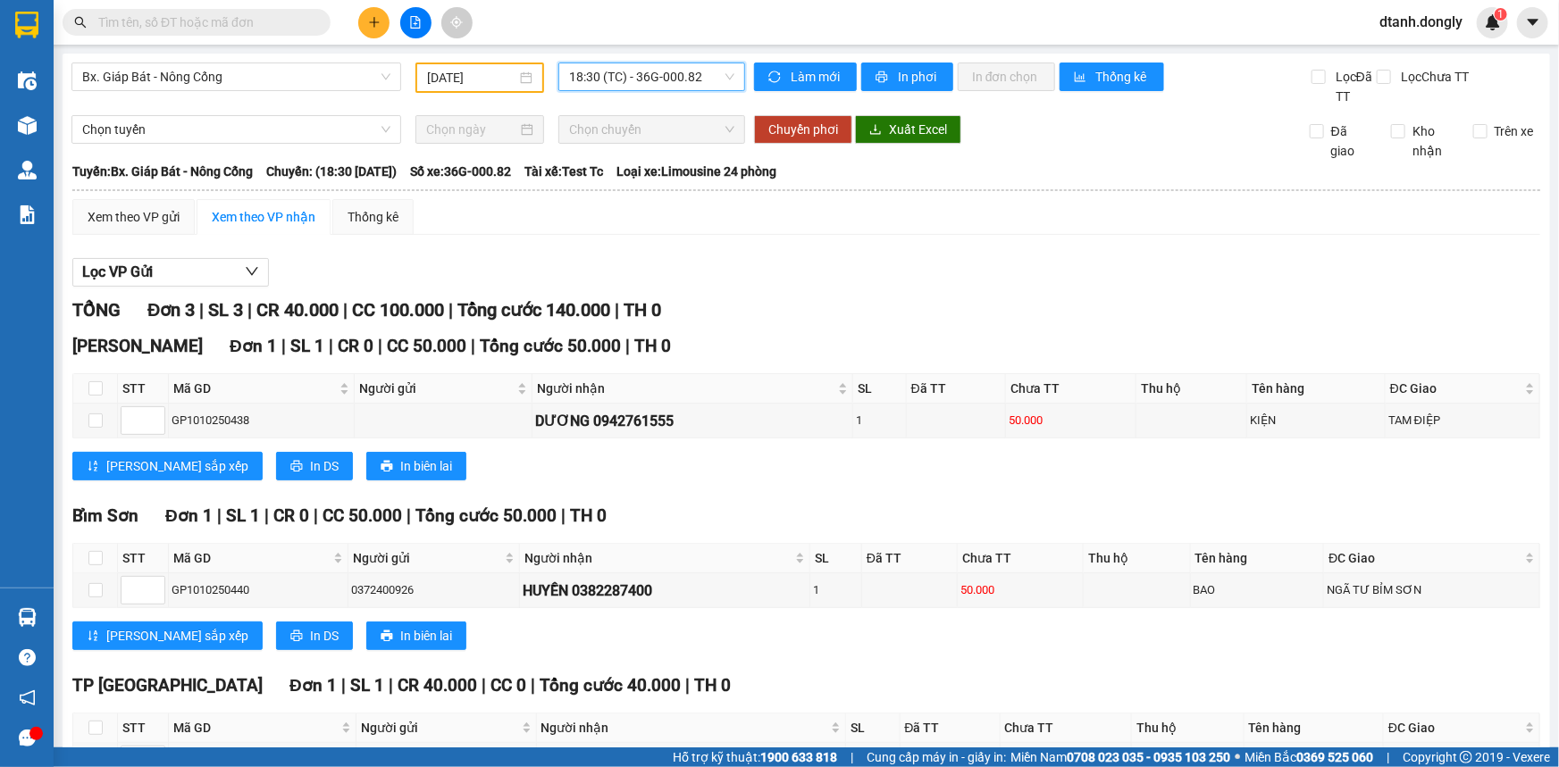
click at [697, 74] on span "18:30 (TC) - 36G-000.82" at bounding box center [651, 76] width 165 height 27
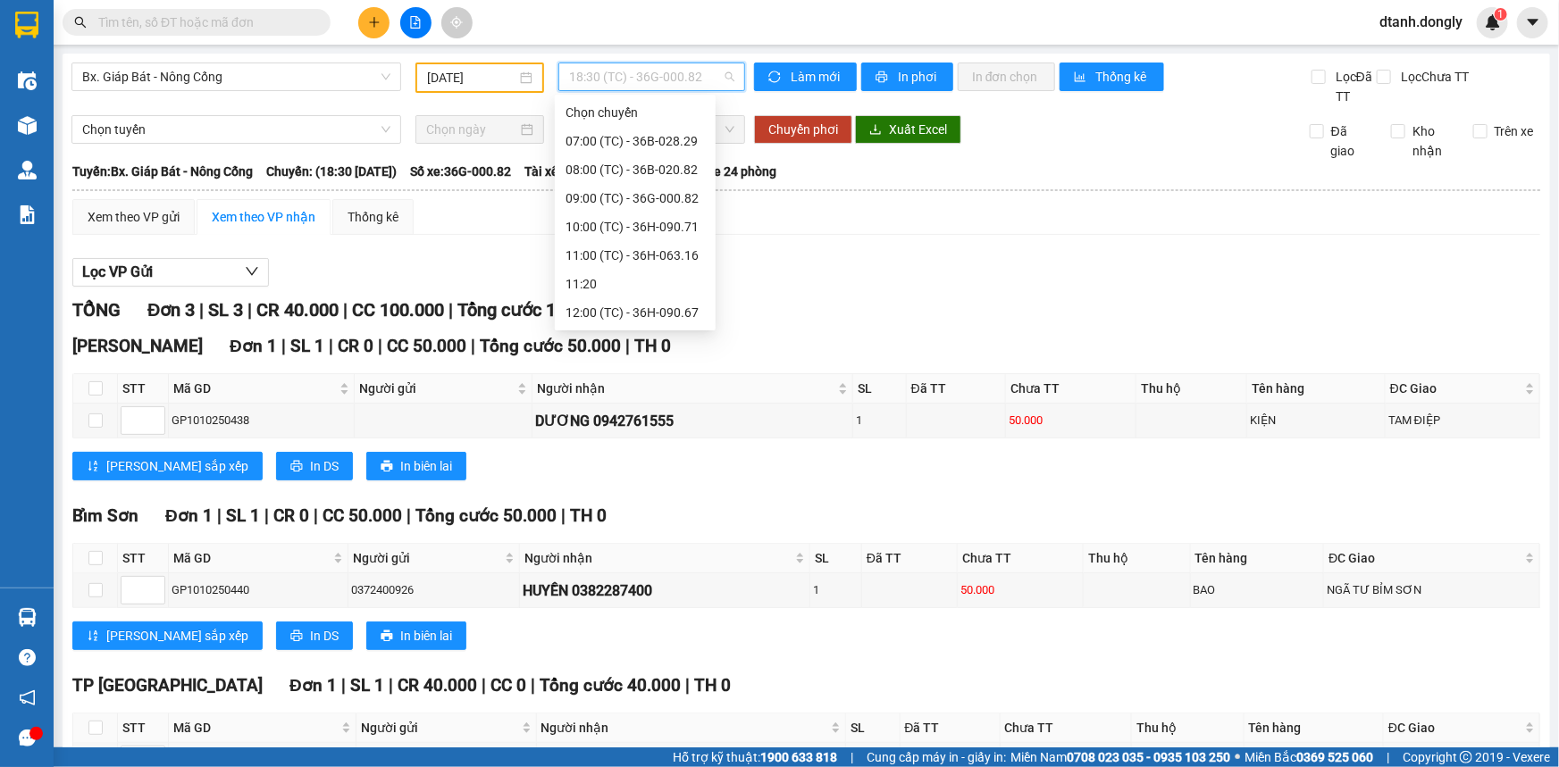
click at [661, 531] on div "17:30 (TC) - 36B-020.82" at bounding box center [634, 541] width 139 height 20
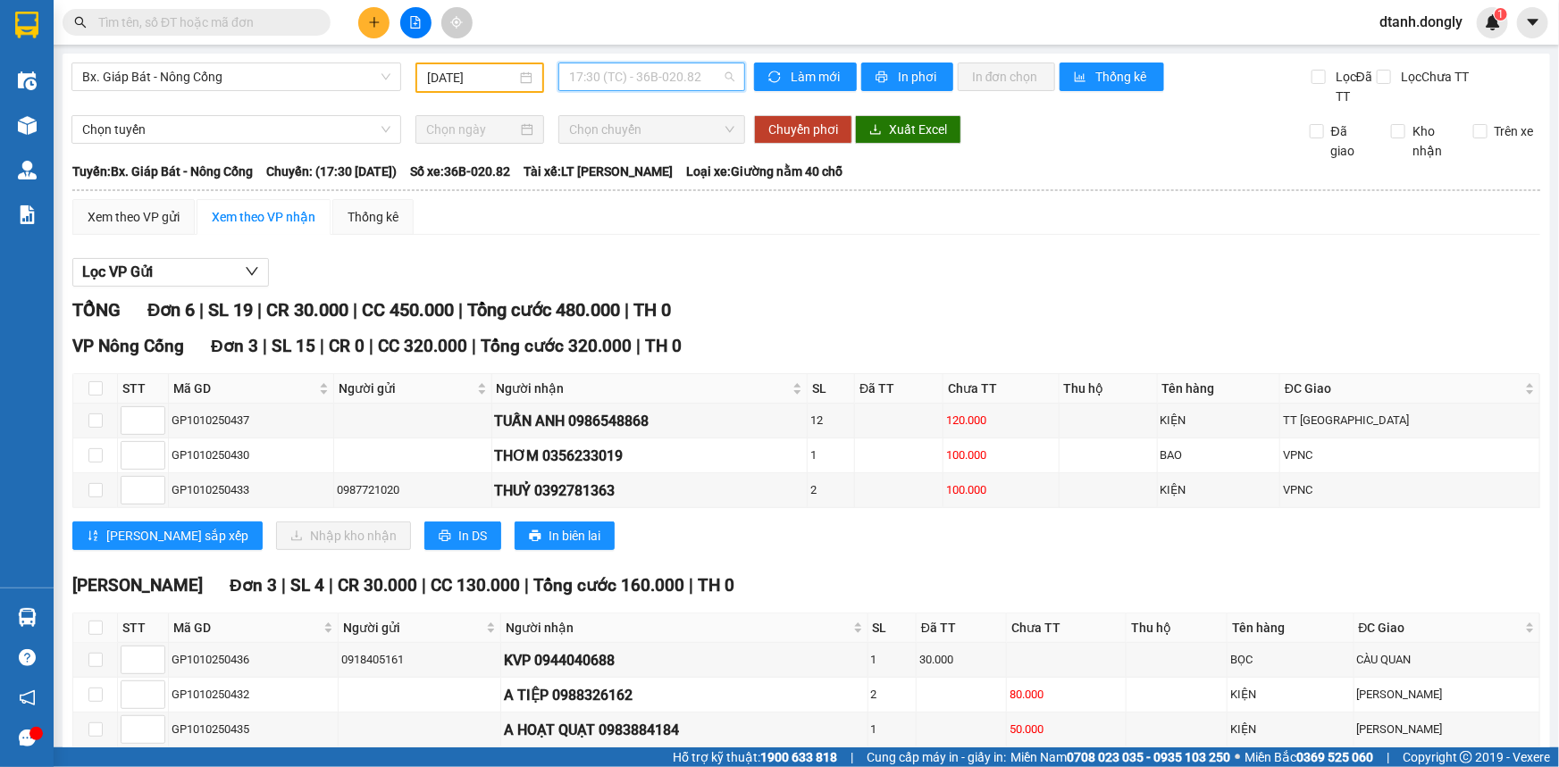
click at [677, 76] on span "17:30 (TC) - 36B-020.82" at bounding box center [651, 76] width 165 height 27
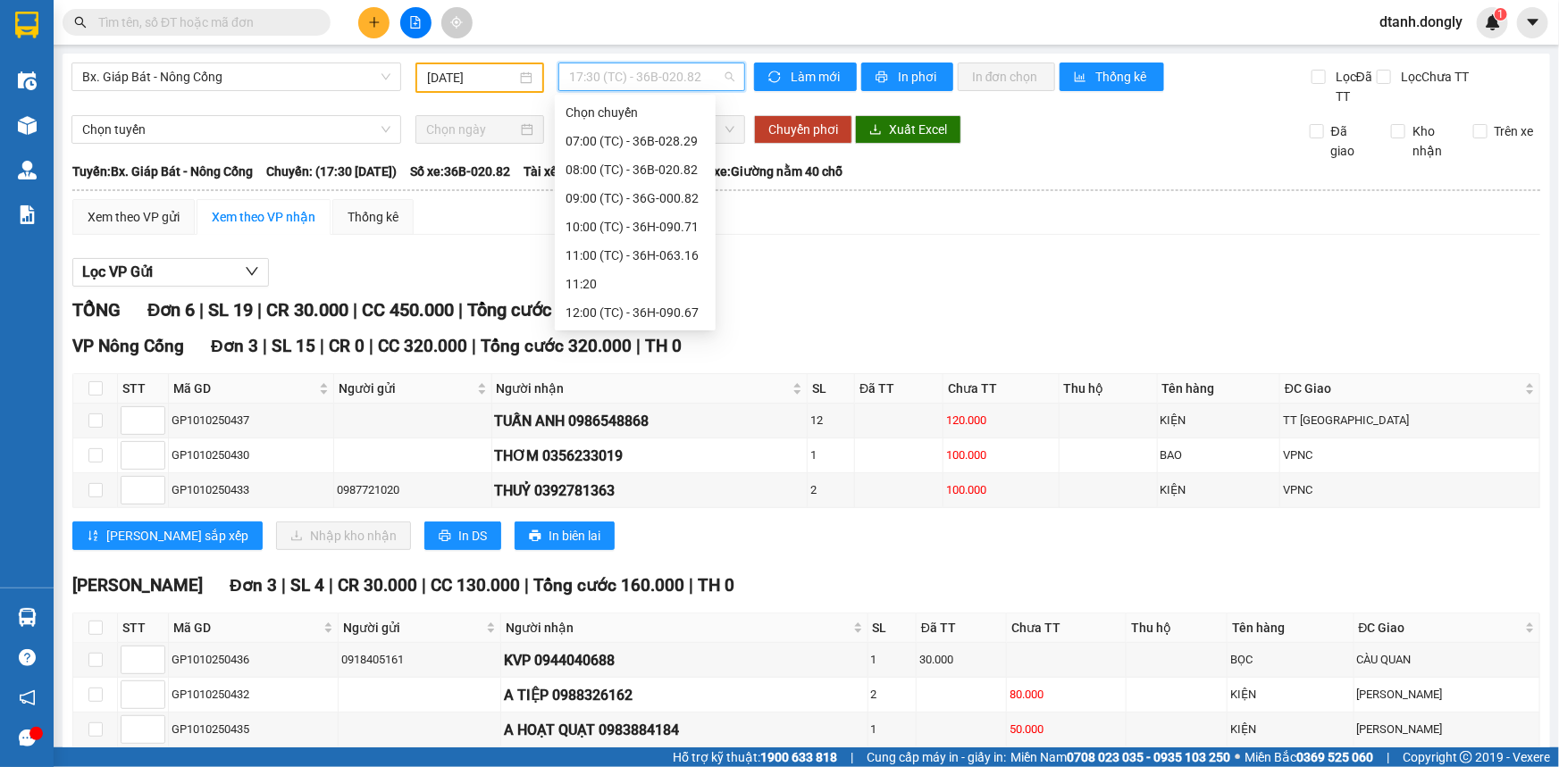
click at [629, 617] on div "20:30 (TC) - 36H-090.67" at bounding box center [634, 627] width 139 height 20
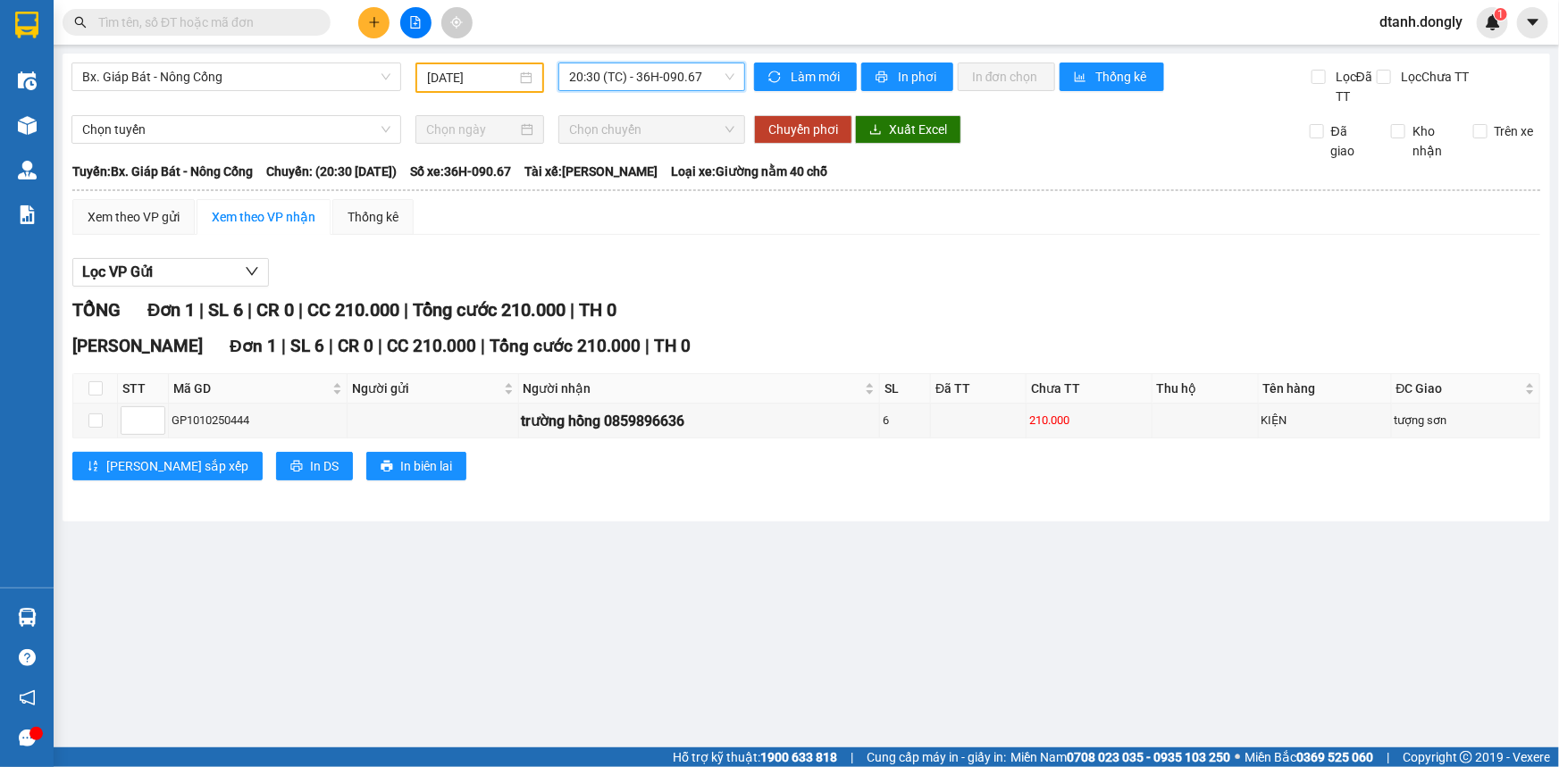
click at [702, 71] on span "20:30 (TC) - 36H-090.67" at bounding box center [651, 76] width 165 height 27
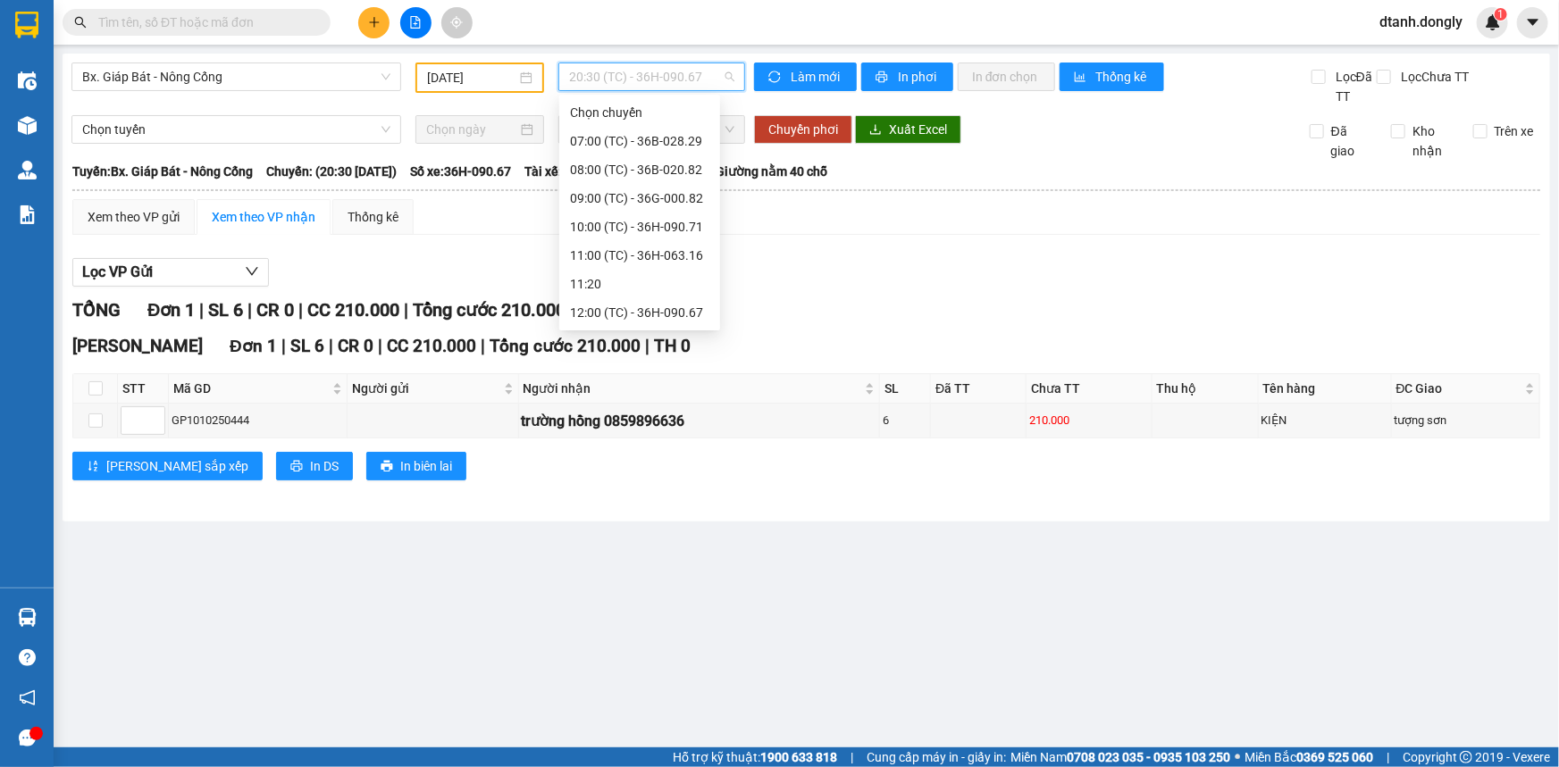
click at [661, 589] on div "19:30 (TC) - 36H-063.16" at bounding box center [639, 599] width 139 height 20
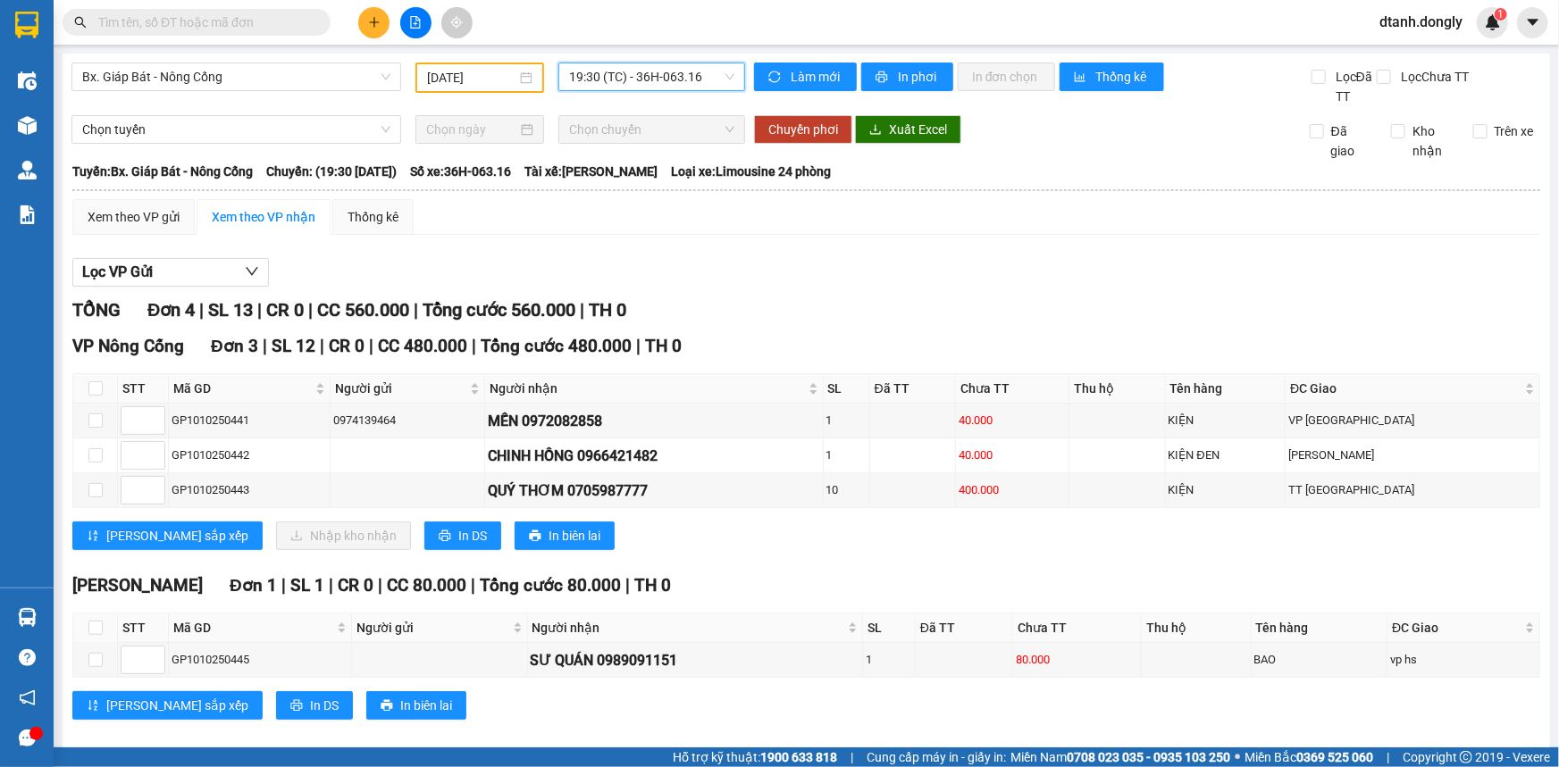
click at [712, 74] on span "19:30 (TC) - 36H-063.16" at bounding box center [651, 76] width 165 height 27
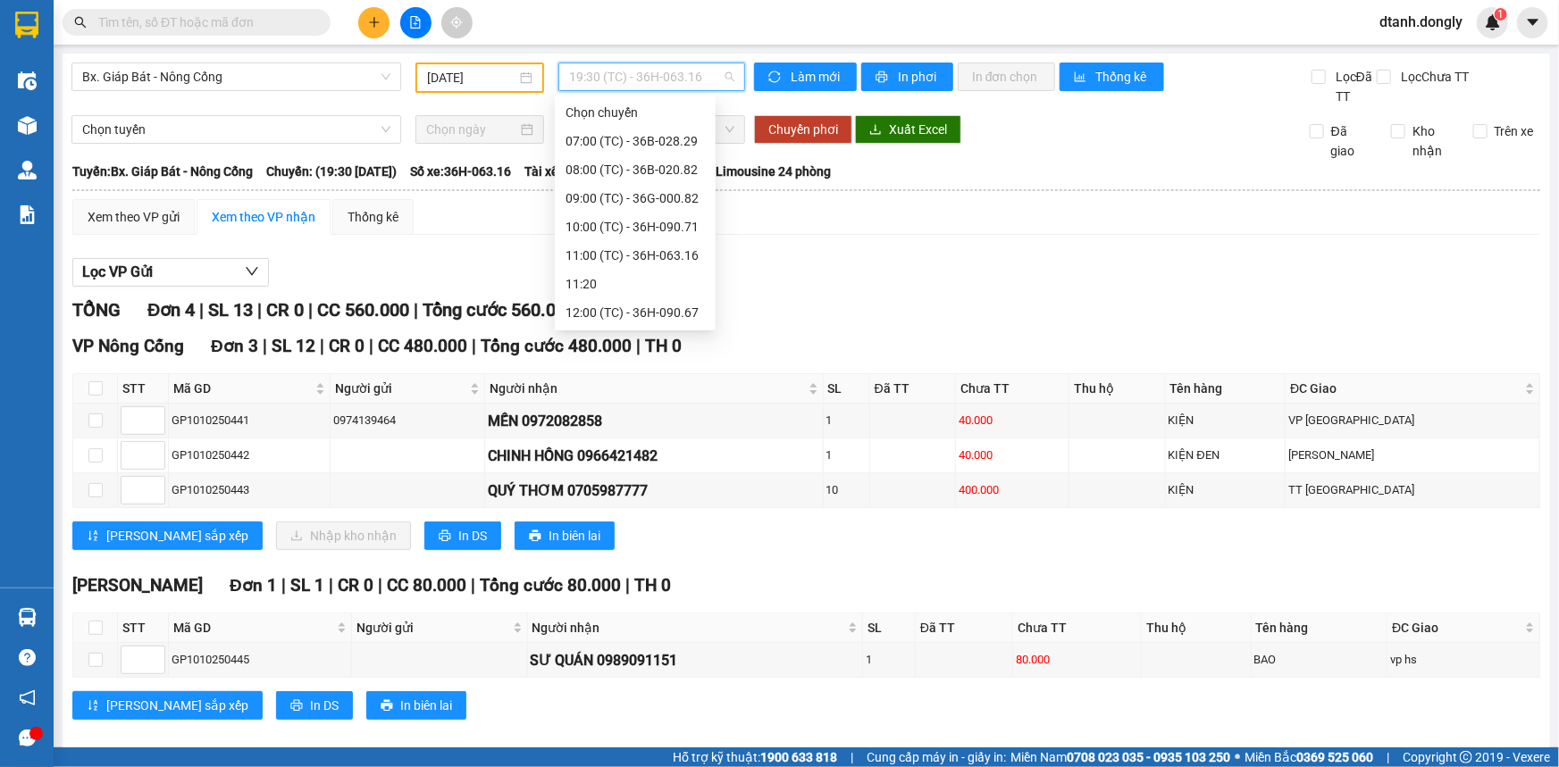
click at [681, 560] on div "18:30 (TC) - 36G-000.82" at bounding box center [634, 570] width 139 height 20
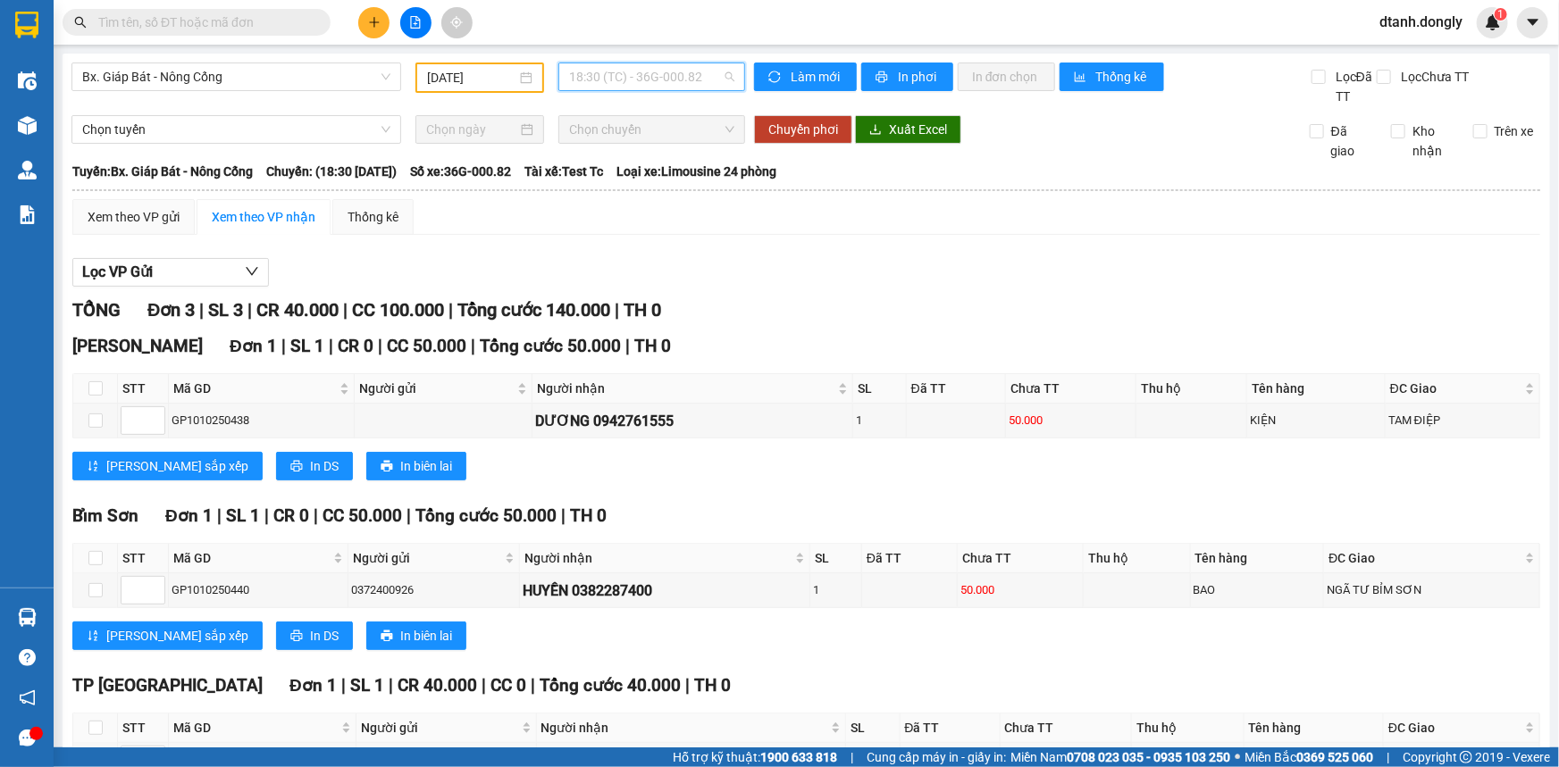
click at [656, 79] on span "18:30 (TC) - 36G-000.82" at bounding box center [651, 76] width 165 height 27
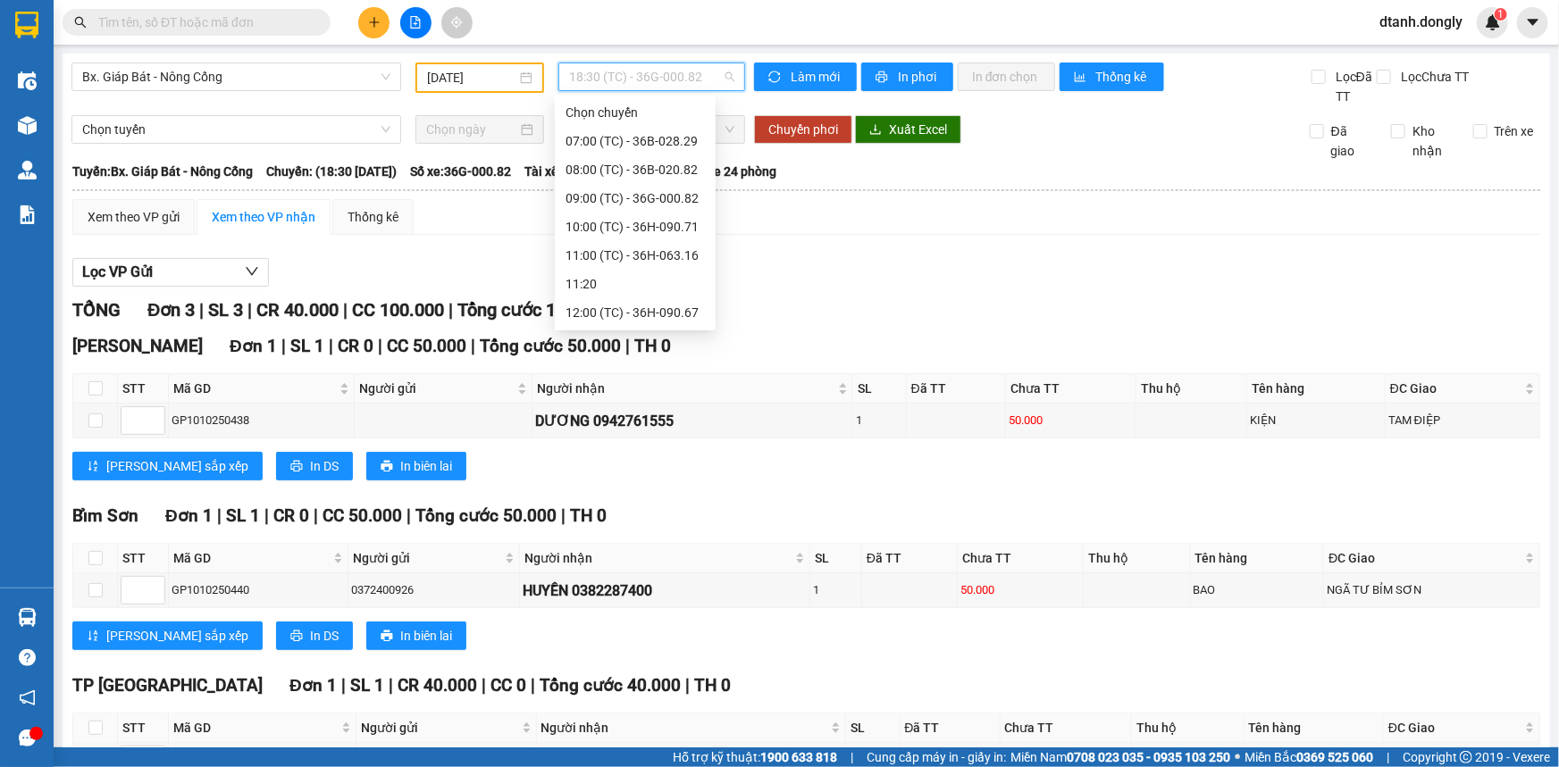
click at [638, 589] on div "19:30 (TC) - 36H-063.16" at bounding box center [634, 599] width 139 height 20
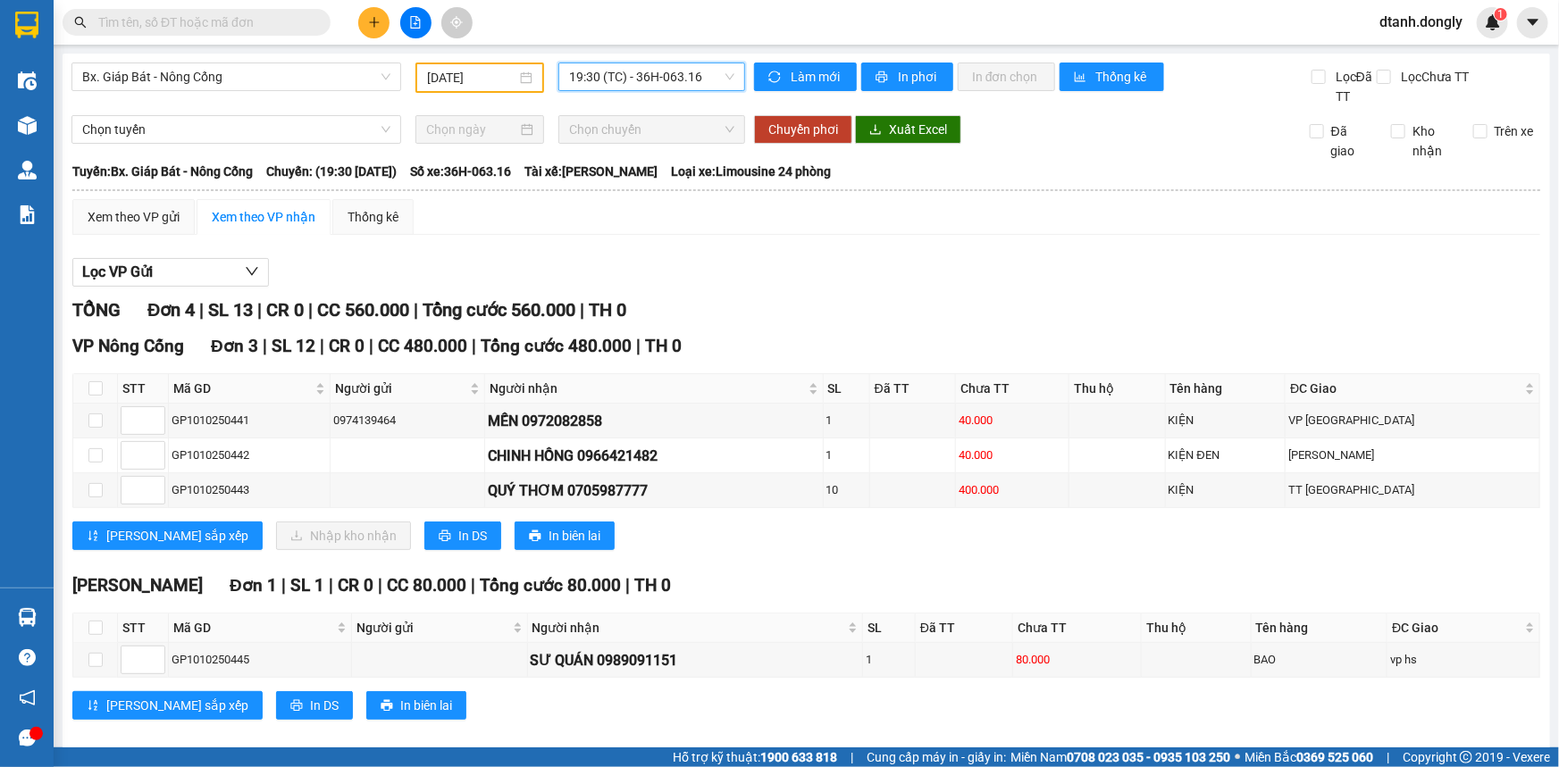
click at [715, 76] on span "19:30 (TC) - 36H-063.16" at bounding box center [651, 76] width 165 height 27
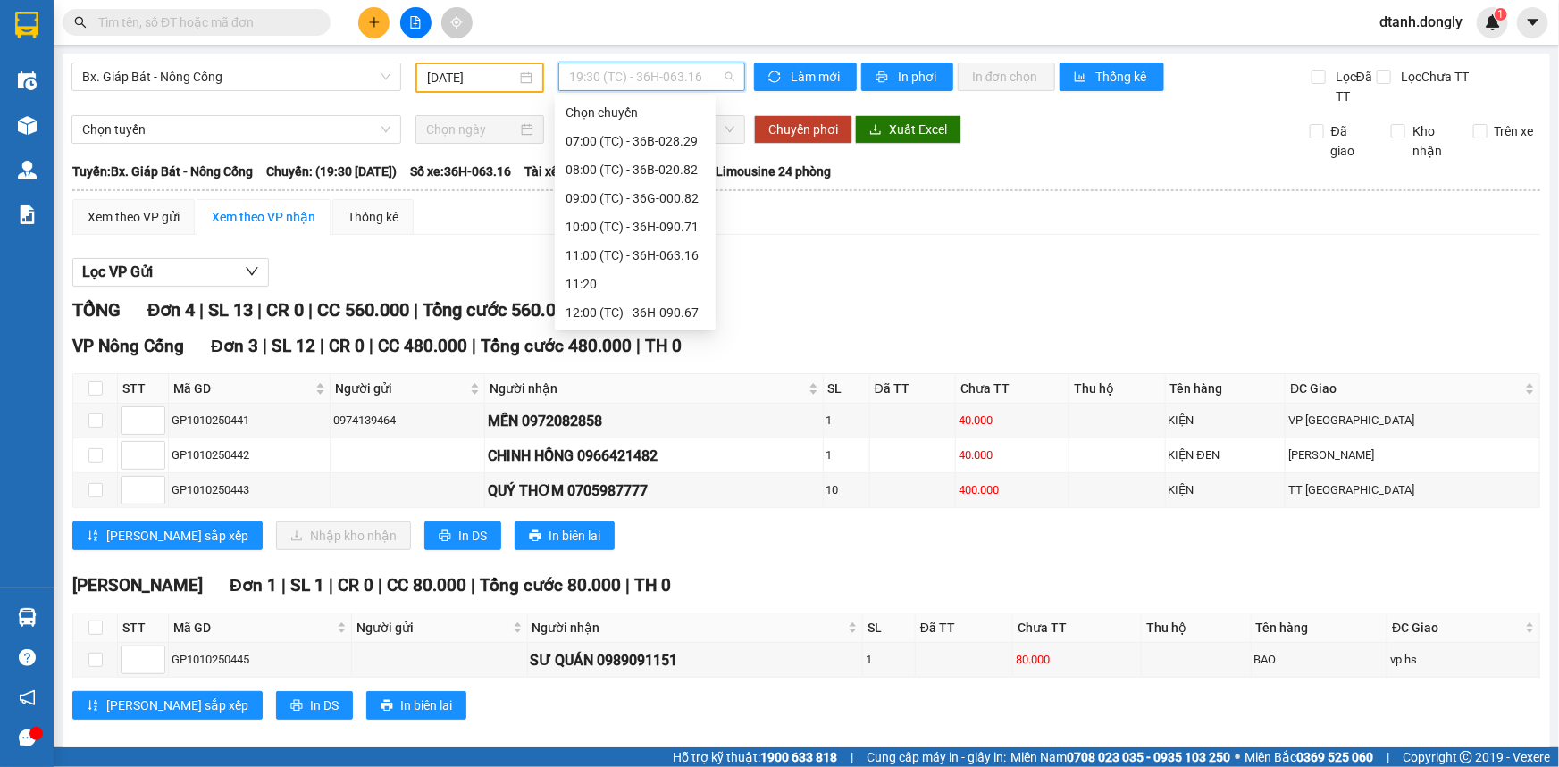
click at [642, 560] on div "18:30 (TC) - 36G-000.82" at bounding box center [634, 570] width 139 height 20
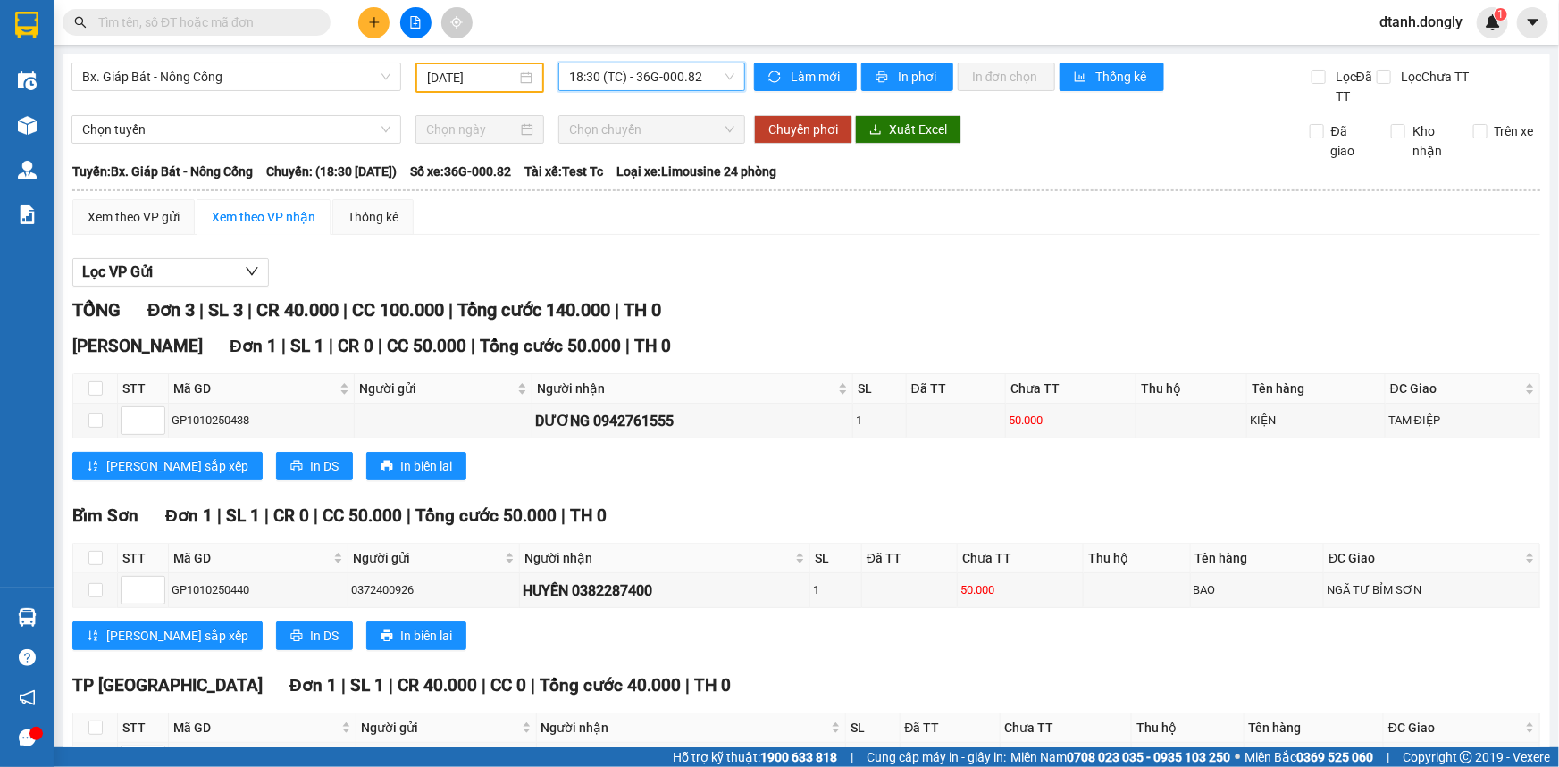
click at [680, 71] on span "18:30 (TC) - 36G-000.82" at bounding box center [651, 76] width 165 height 27
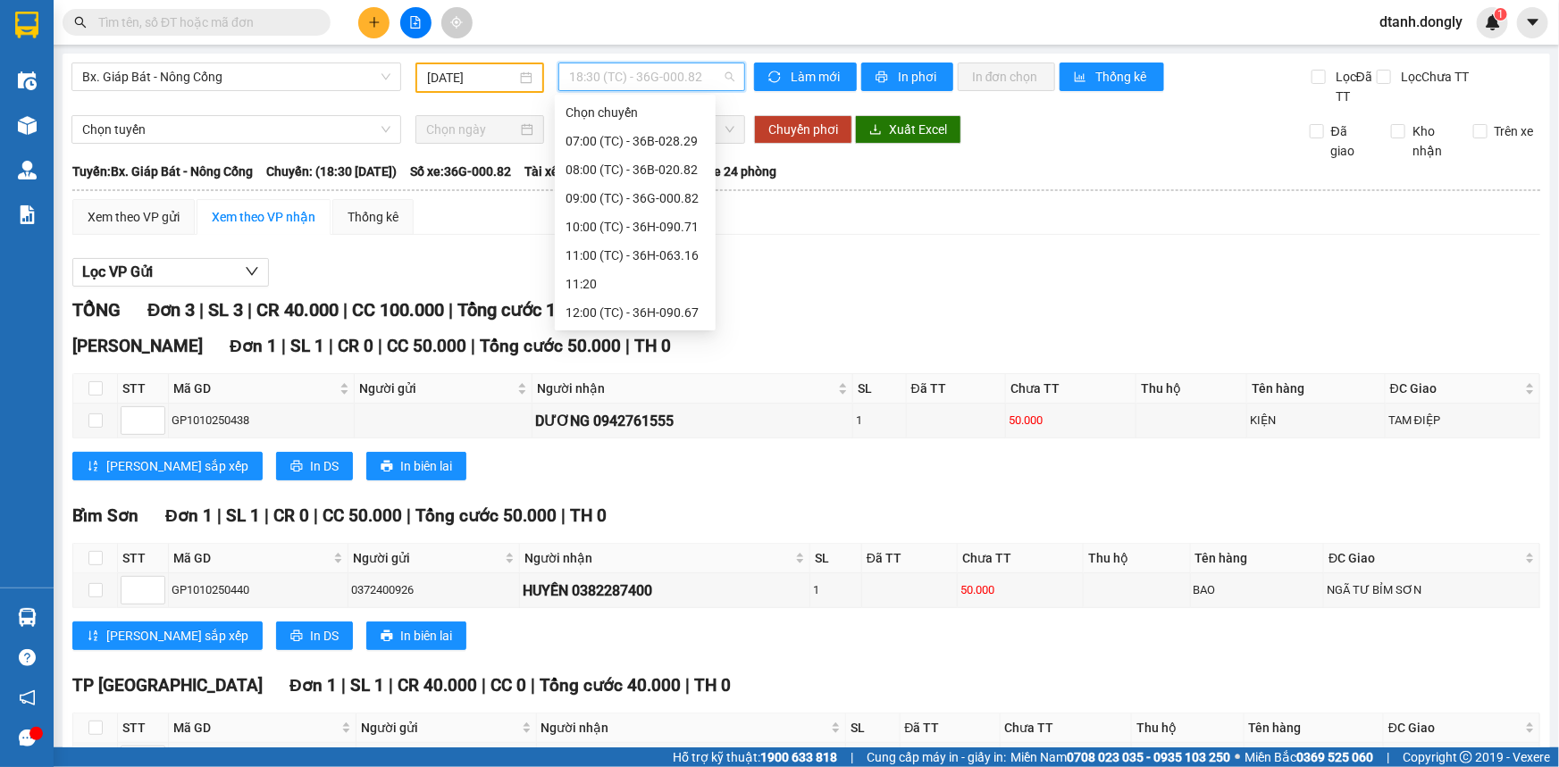
click at [506, 69] on input "[DATE]" at bounding box center [471, 78] width 89 height 20
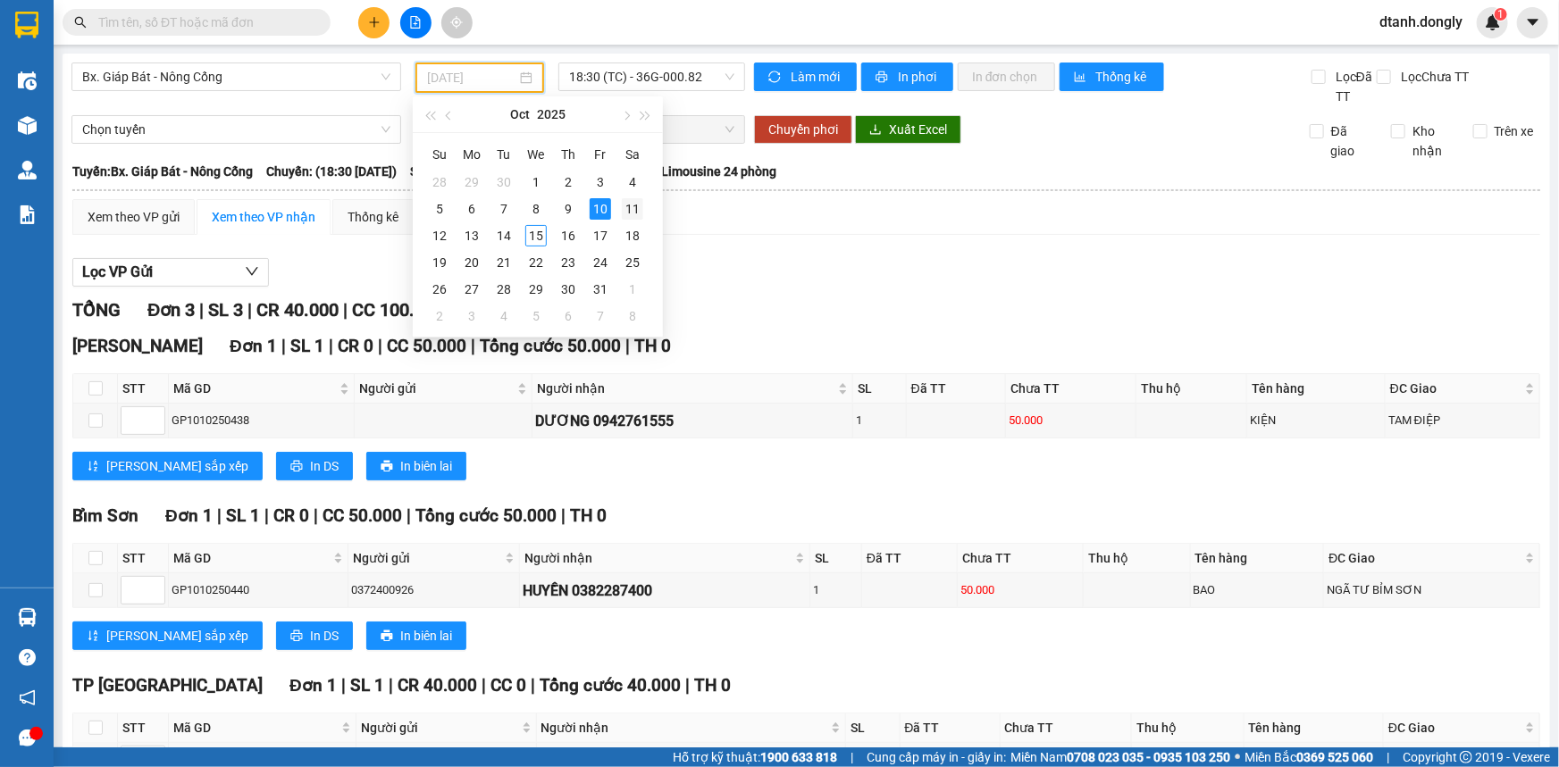
click at [631, 206] on div "11" at bounding box center [632, 208] width 21 height 21
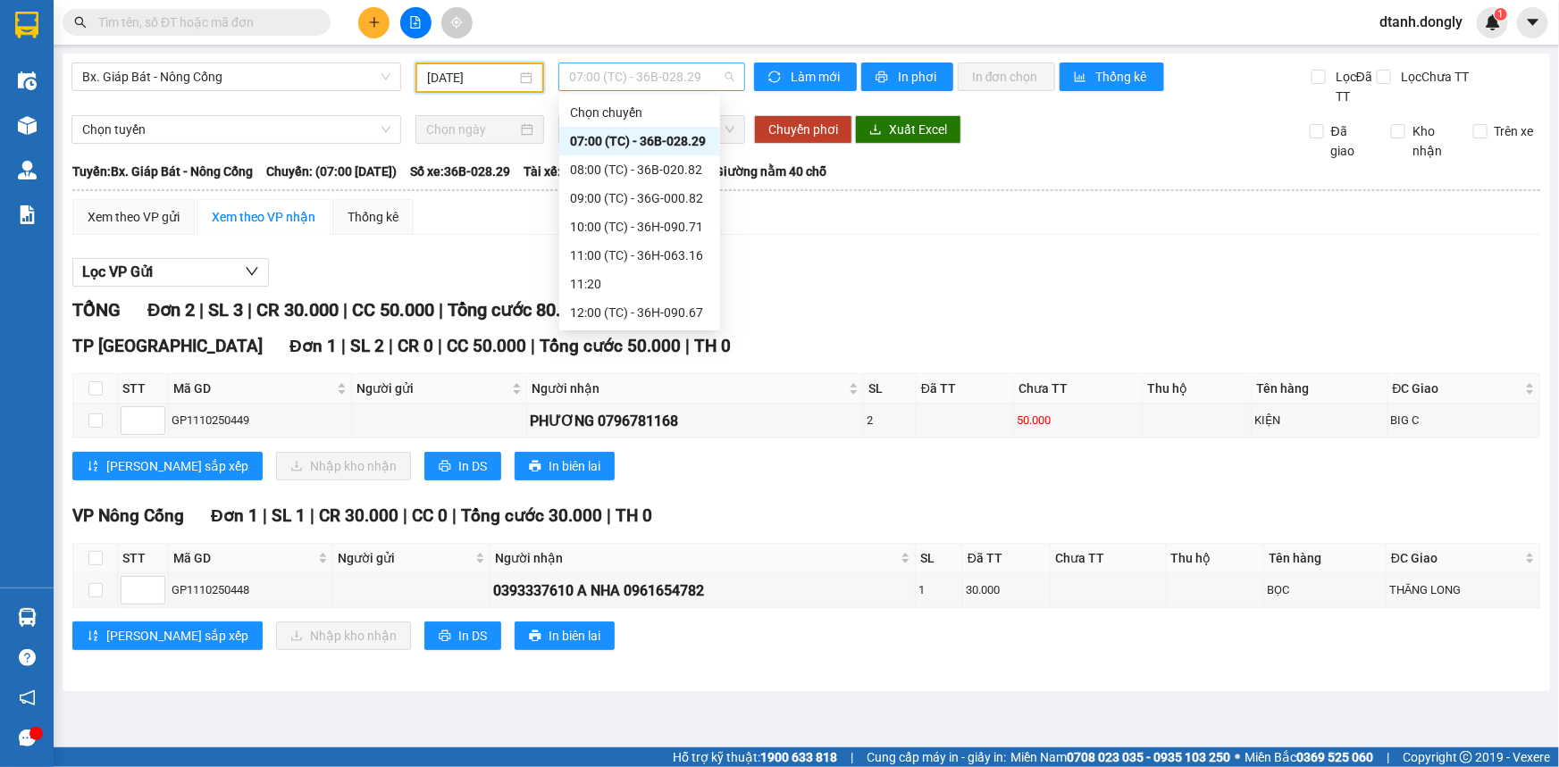
click at [699, 81] on span "07:00 (TC) - 36B-028.29" at bounding box center [651, 76] width 165 height 27
click at [659, 560] on div "18:30 (TC) - 36H-090.71" at bounding box center [639, 570] width 139 height 20
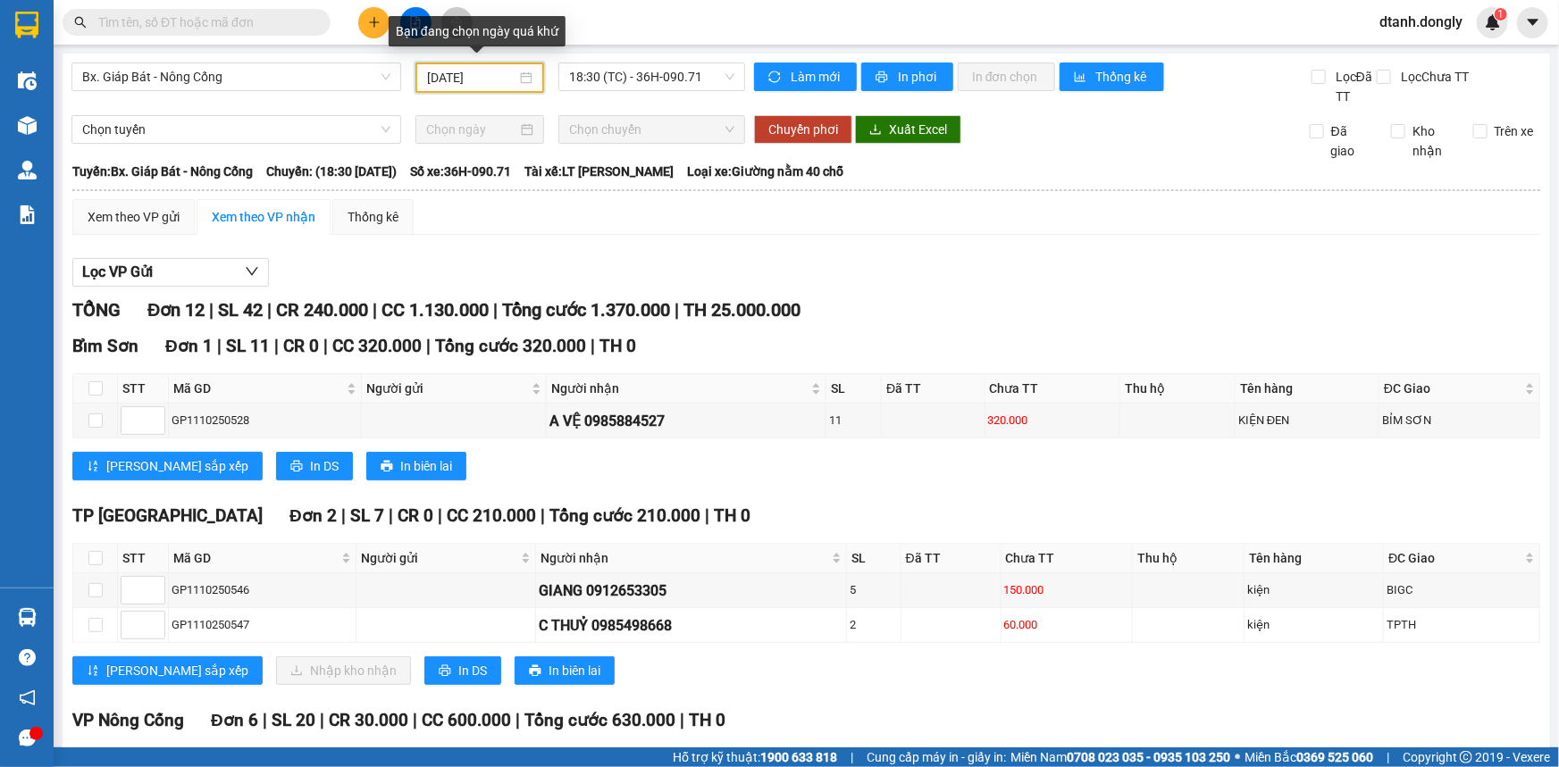
drag, startPoint x: 509, startPoint y: 73, endPoint x: 500, endPoint y: 78, distance: 10.0
click at [509, 73] on input "[DATE]" at bounding box center [471, 78] width 89 height 20
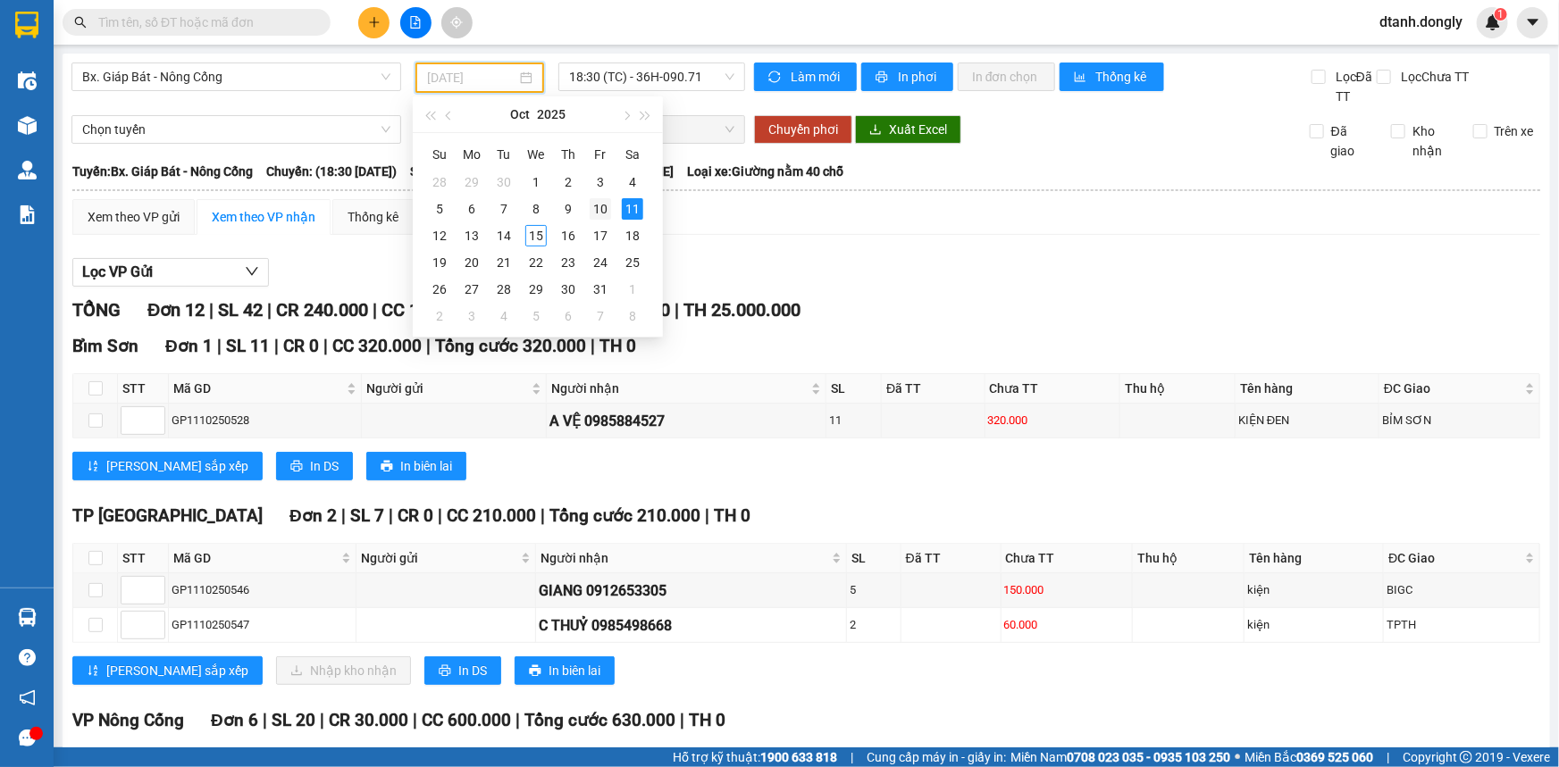
click at [597, 206] on div "10" at bounding box center [600, 208] width 21 height 21
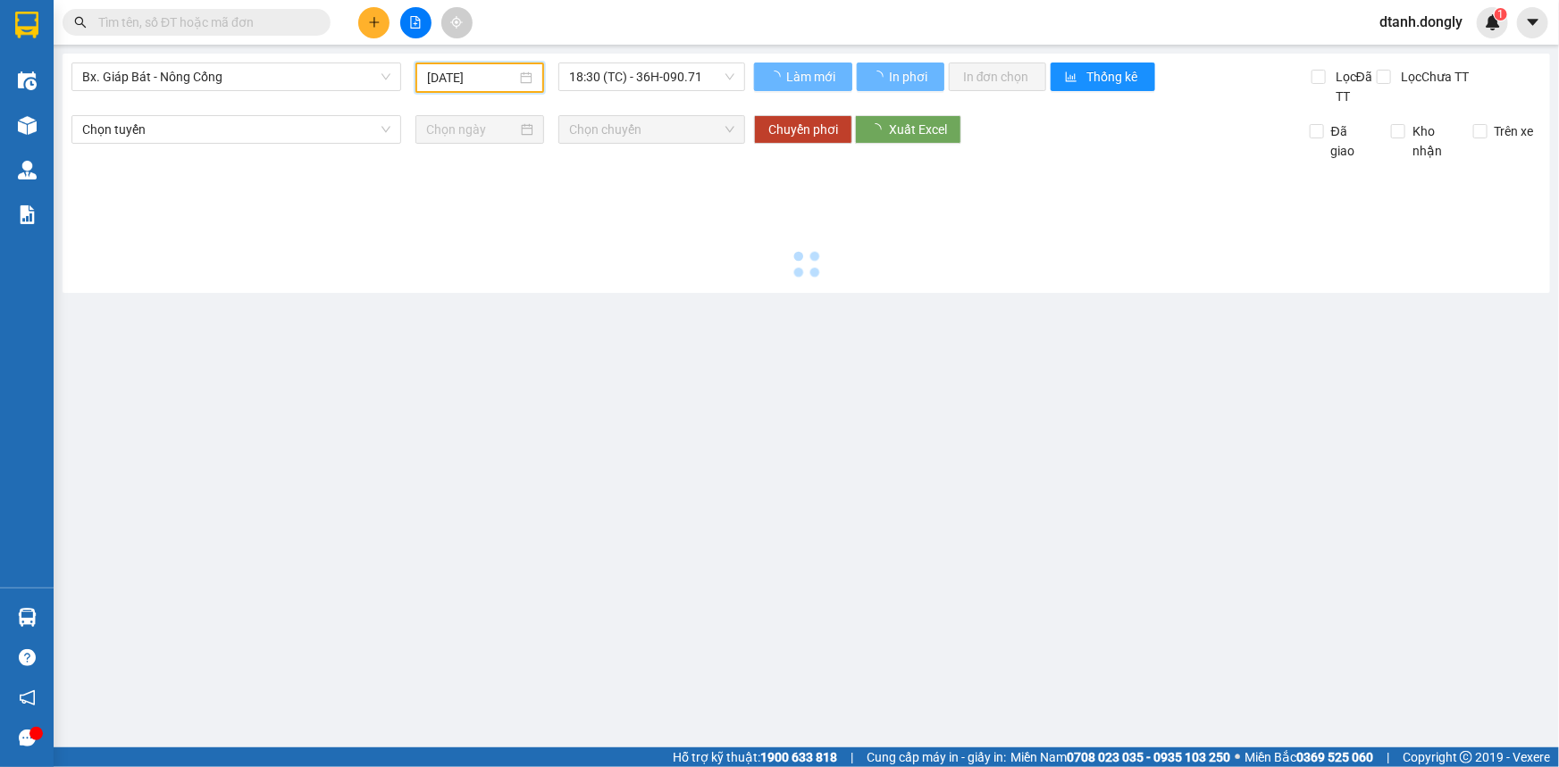
type input "[DATE]"
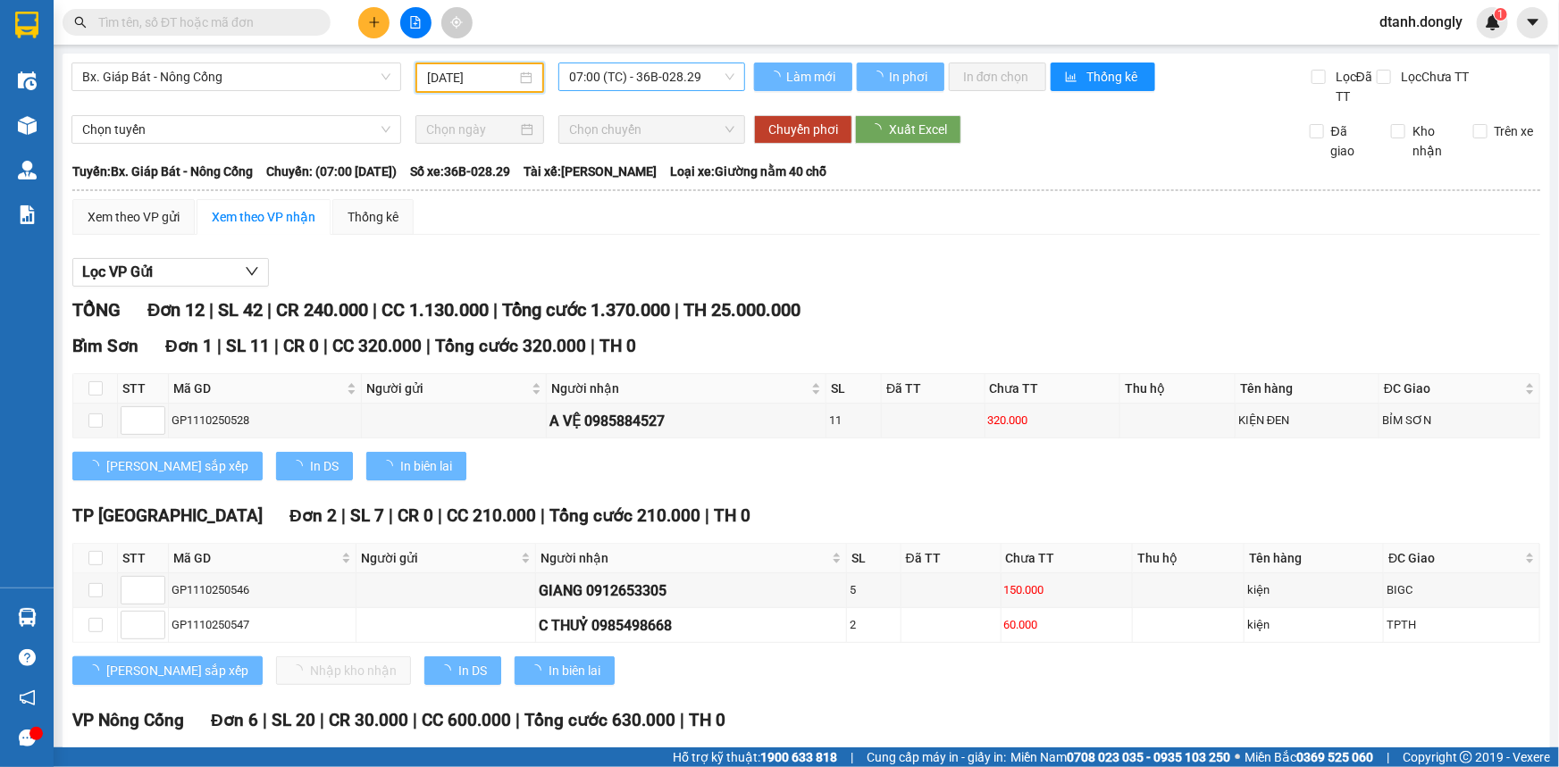
click at [707, 79] on span "07:00 (TC) - 36B-028.29" at bounding box center [651, 76] width 165 height 27
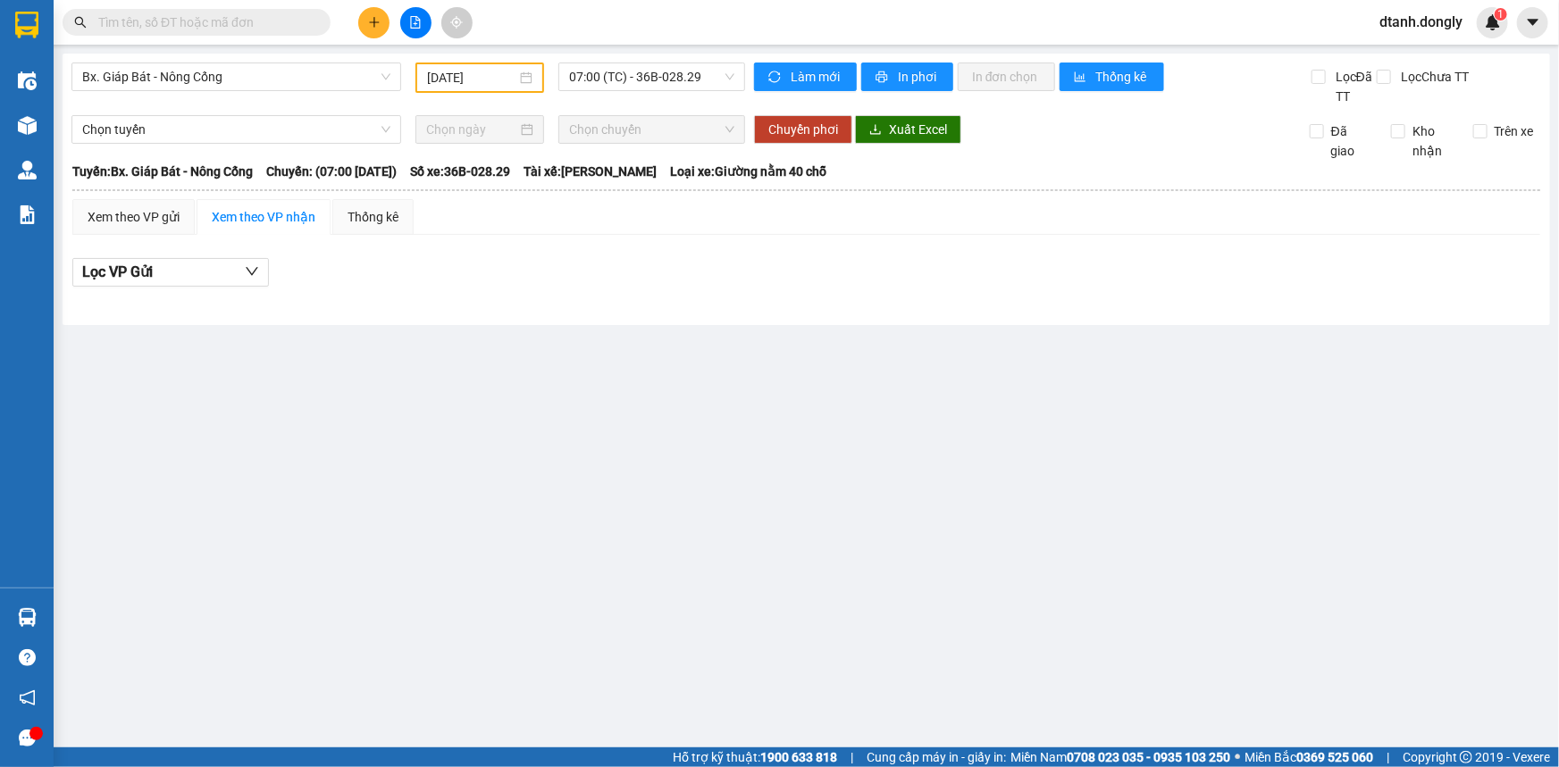
click at [547, 376] on main "Bx. Giáp Bát - Nông Cống [DATE] 07:00 (TC) - 36B-028.29 Làm mới In phơi In đơn …" at bounding box center [779, 374] width 1559 height 748
click at [649, 74] on span "07:00 (TC) - 36B-028.29" at bounding box center [651, 76] width 165 height 27
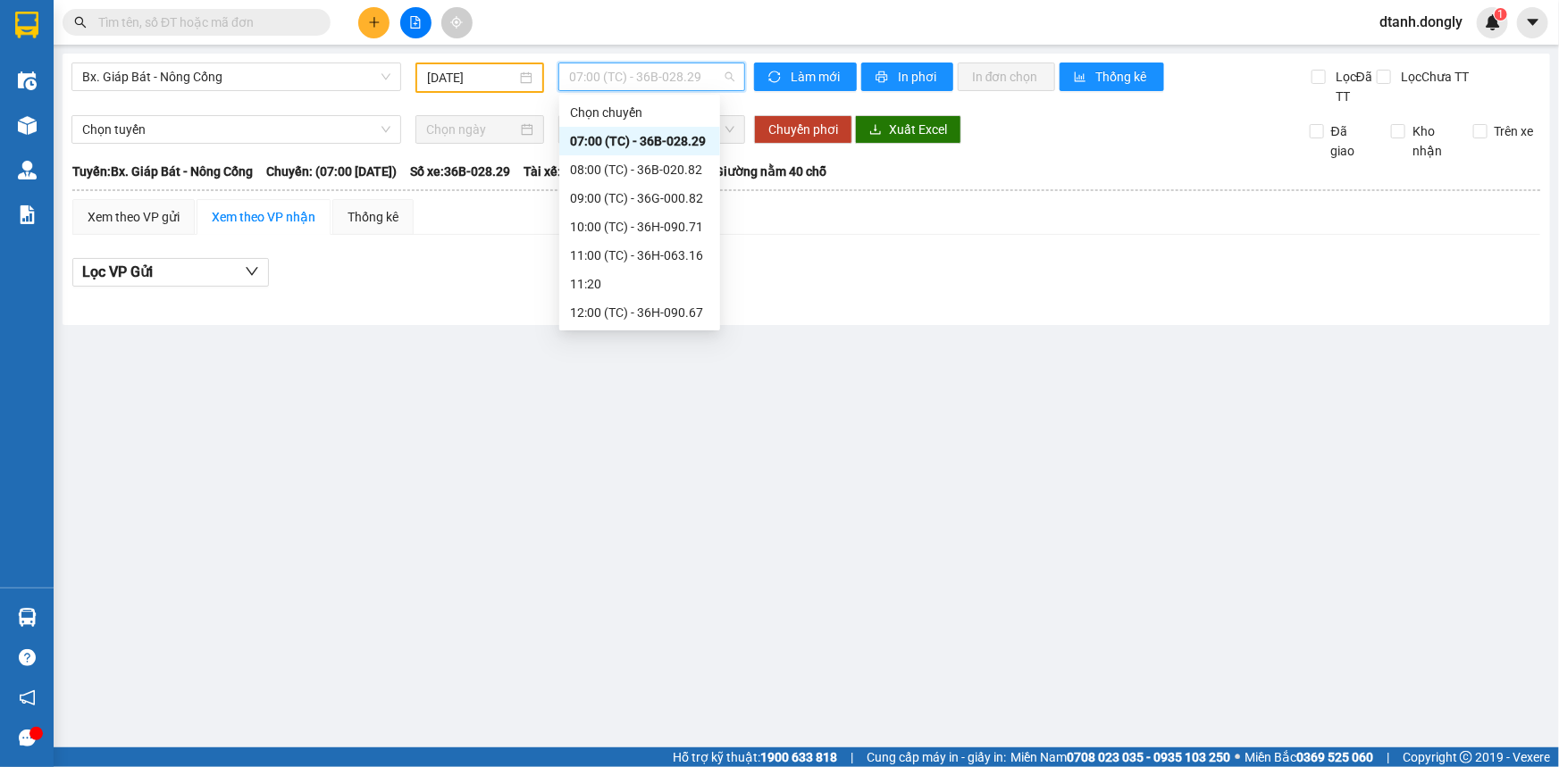
click at [657, 589] on div "19:30 (TC) - 36H-063.16" at bounding box center [639, 599] width 139 height 20
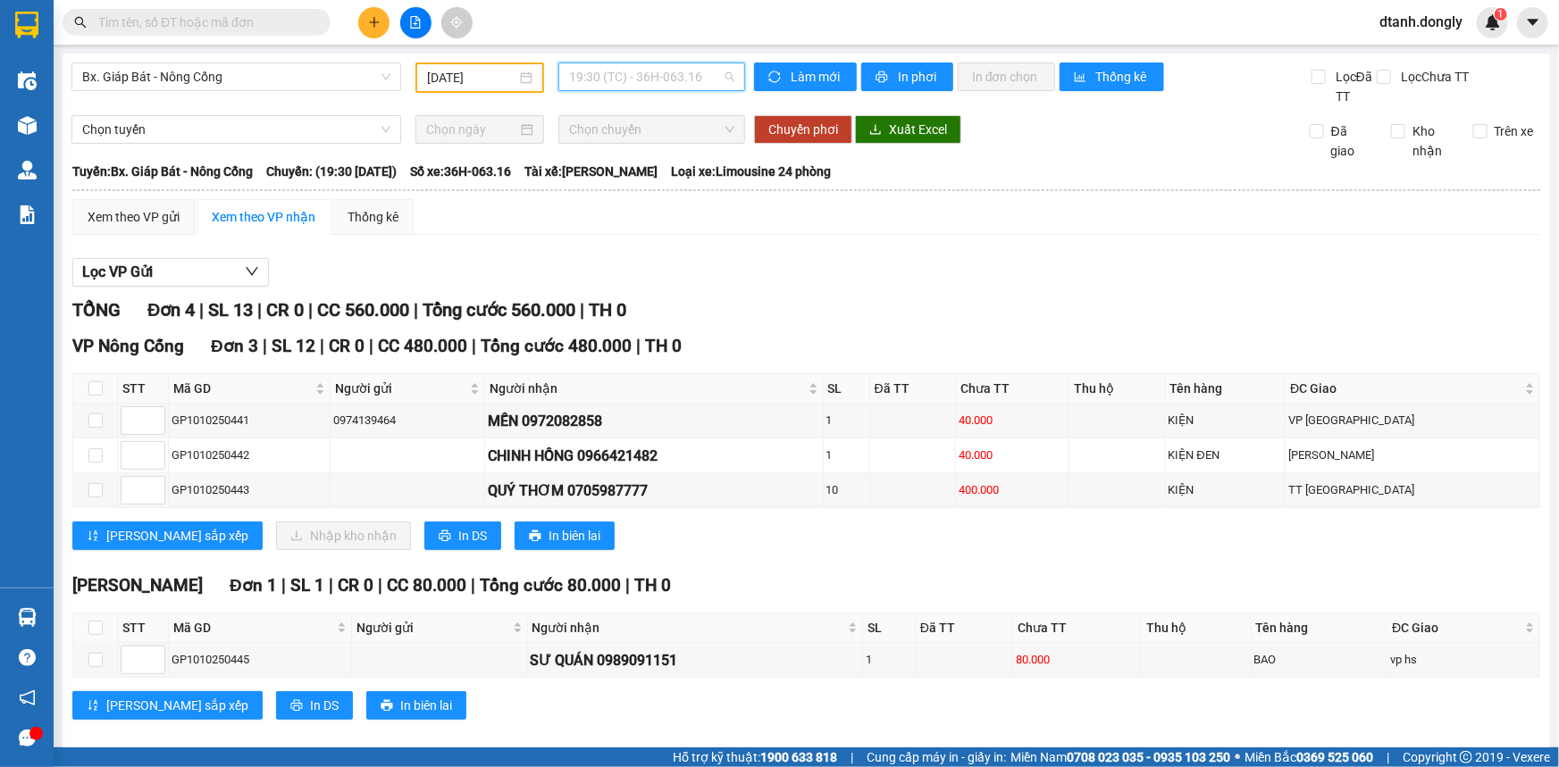
click at [706, 78] on span "19:30 (TC) - 36H-063.16" at bounding box center [651, 76] width 165 height 27
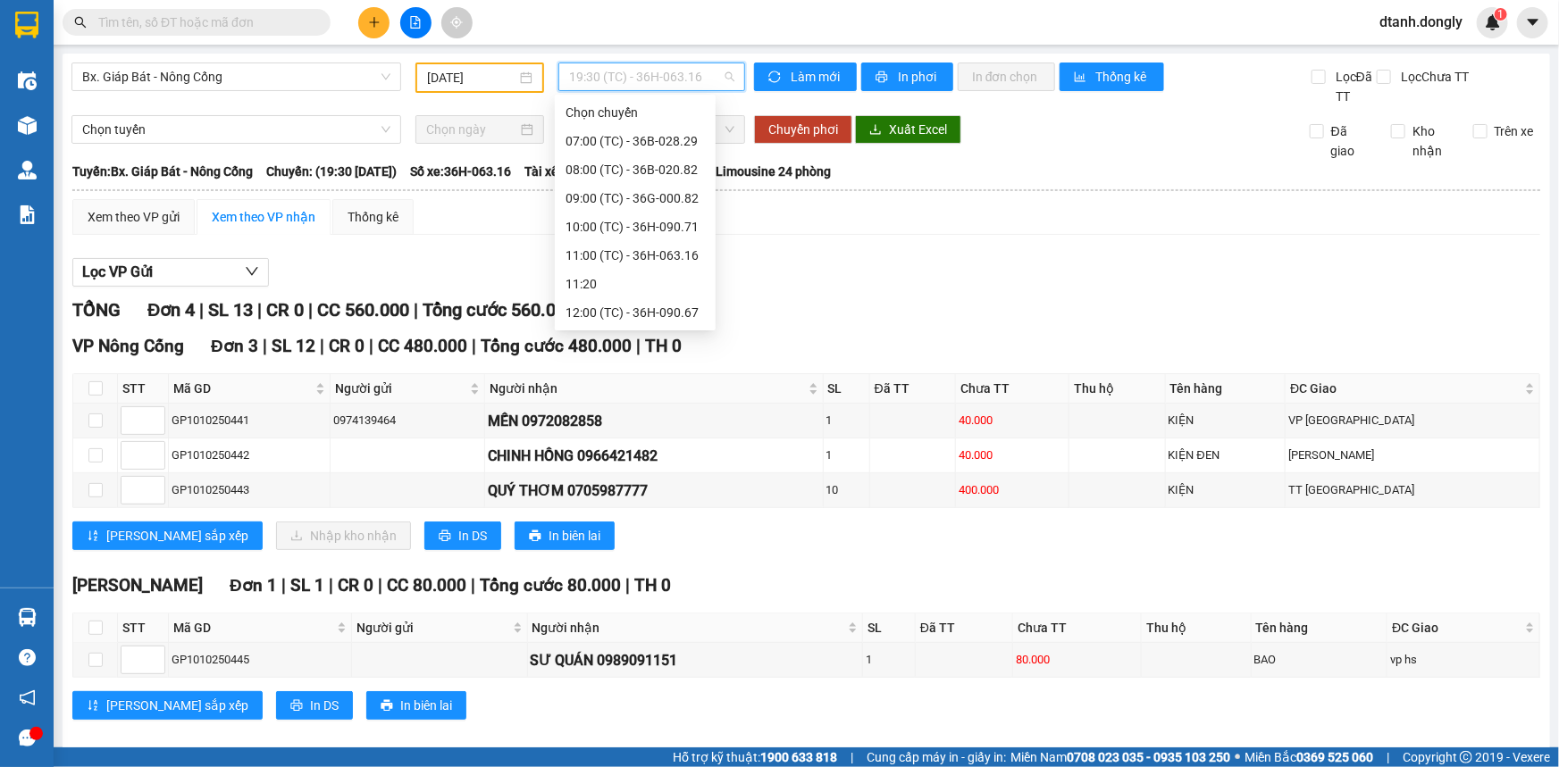
click at [637, 531] on div "17:30 (TC) - 36B-020.82" at bounding box center [634, 541] width 139 height 20
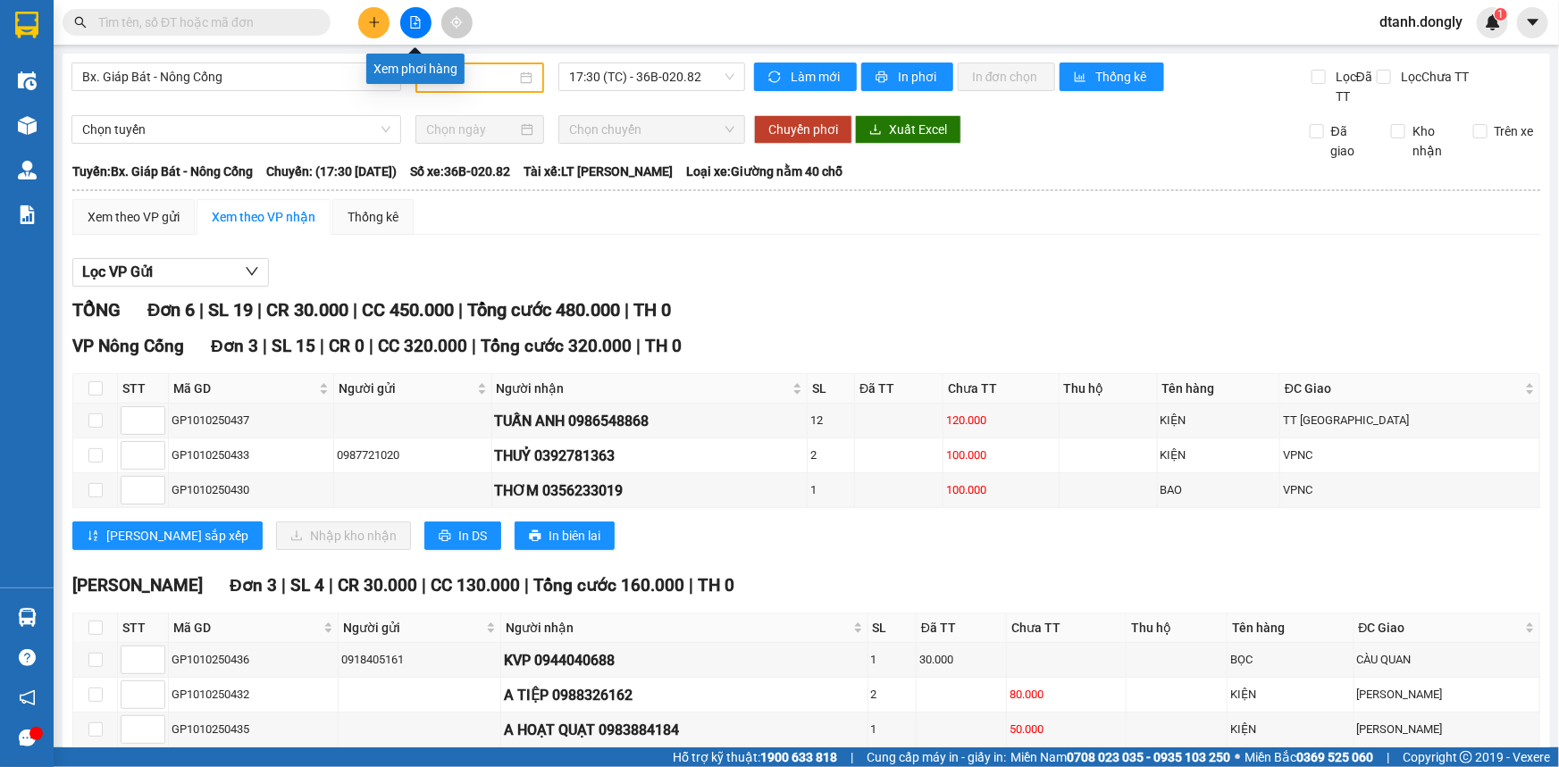
click at [414, 22] on icon "file-add" at bounding box center [416, 22] width 10 height 13
click at [419, 25] on icon "file-add" at bounding box center [416, 22] width 10 height 13
click at [658, 68] on span "17:30 (TC) - 36B-020.82" at bounding box center [651, 76] width 165 height 27
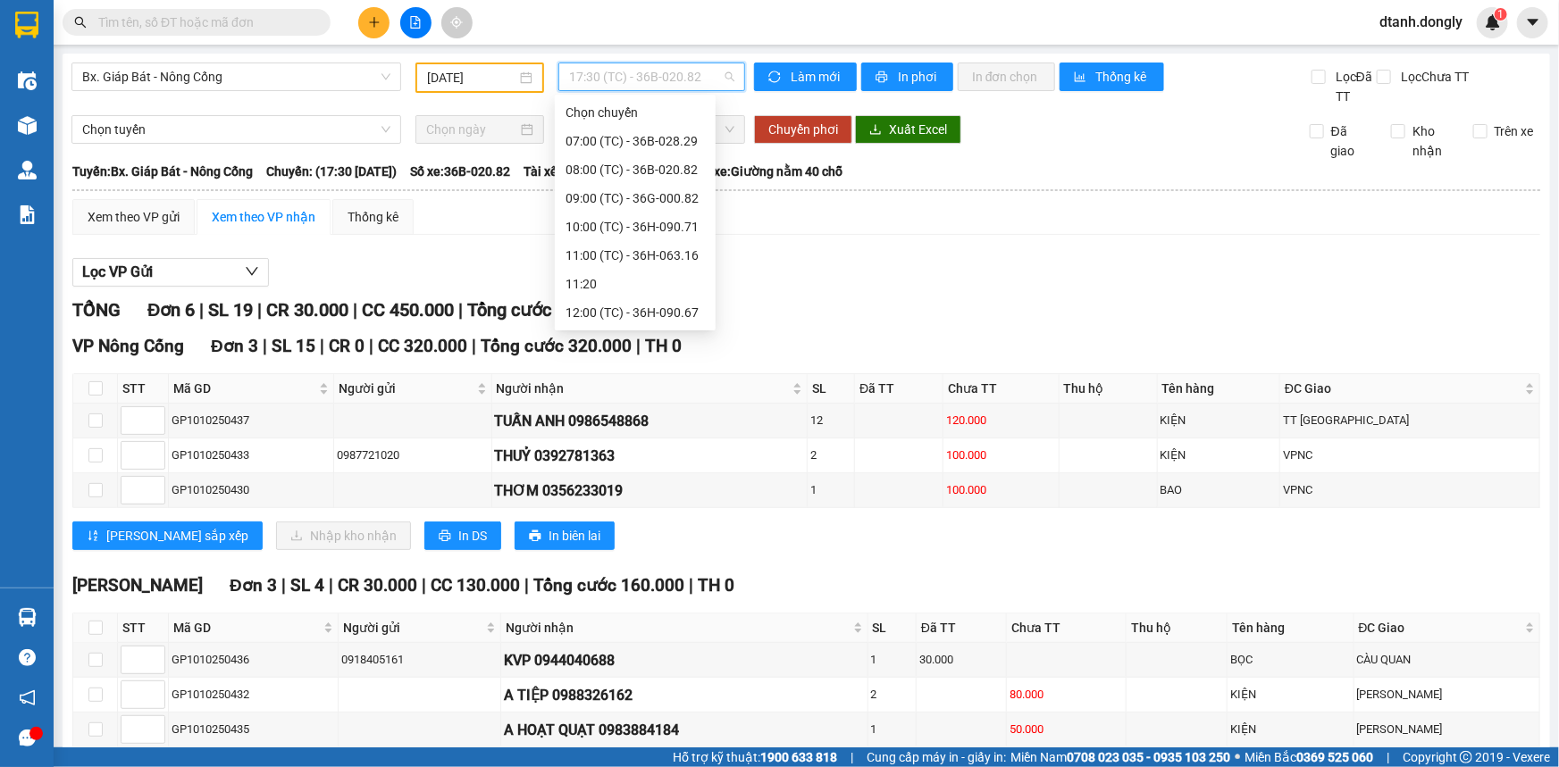
click at [625, 560] on div "18:30 (TC) - 36G-000.82" at bounding box center [634, 570] width 139 height 20
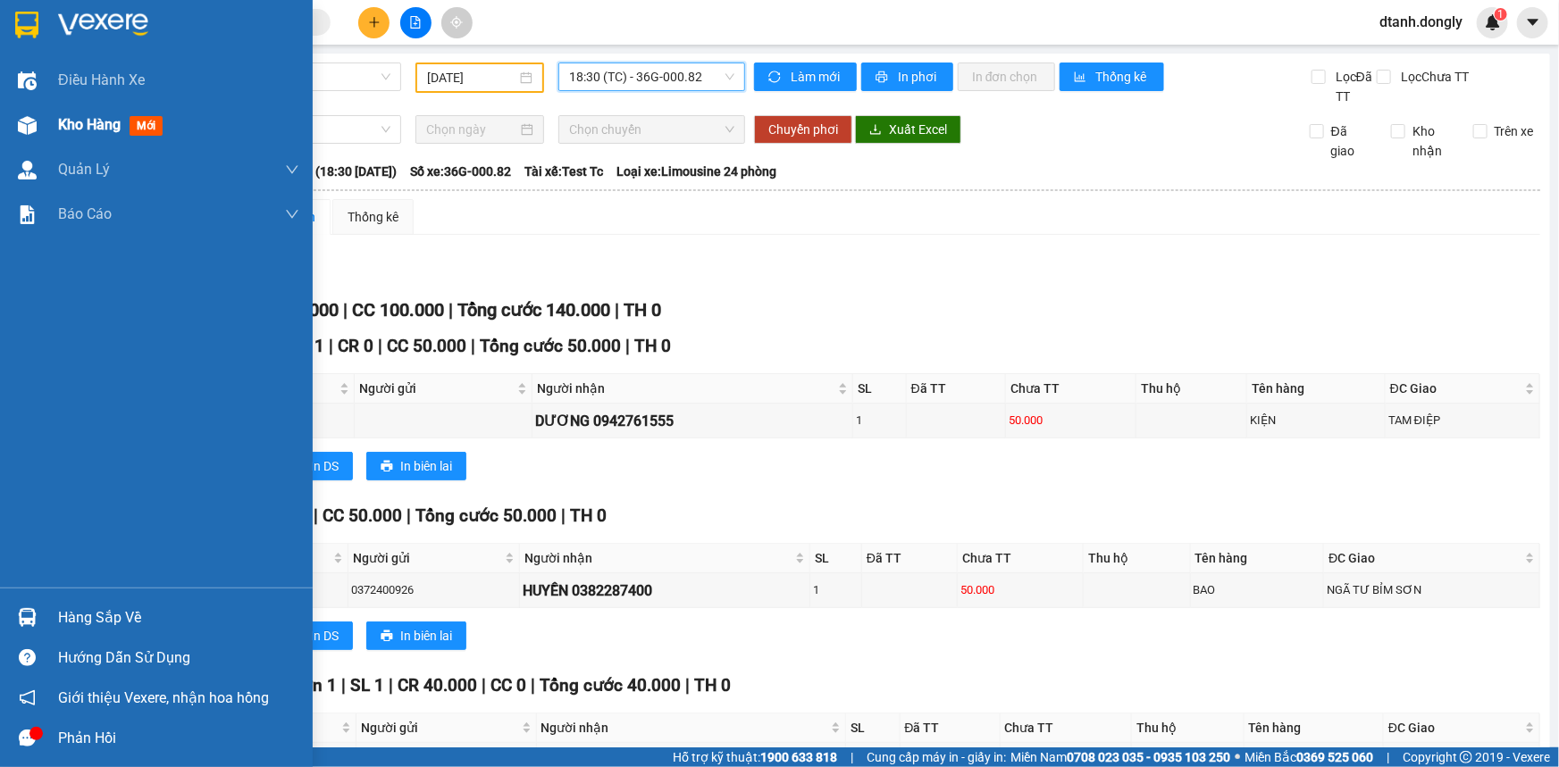
click at [46, 124] on div "Kho hàng mới" at bounding box center [156, 125] width 313 height 45
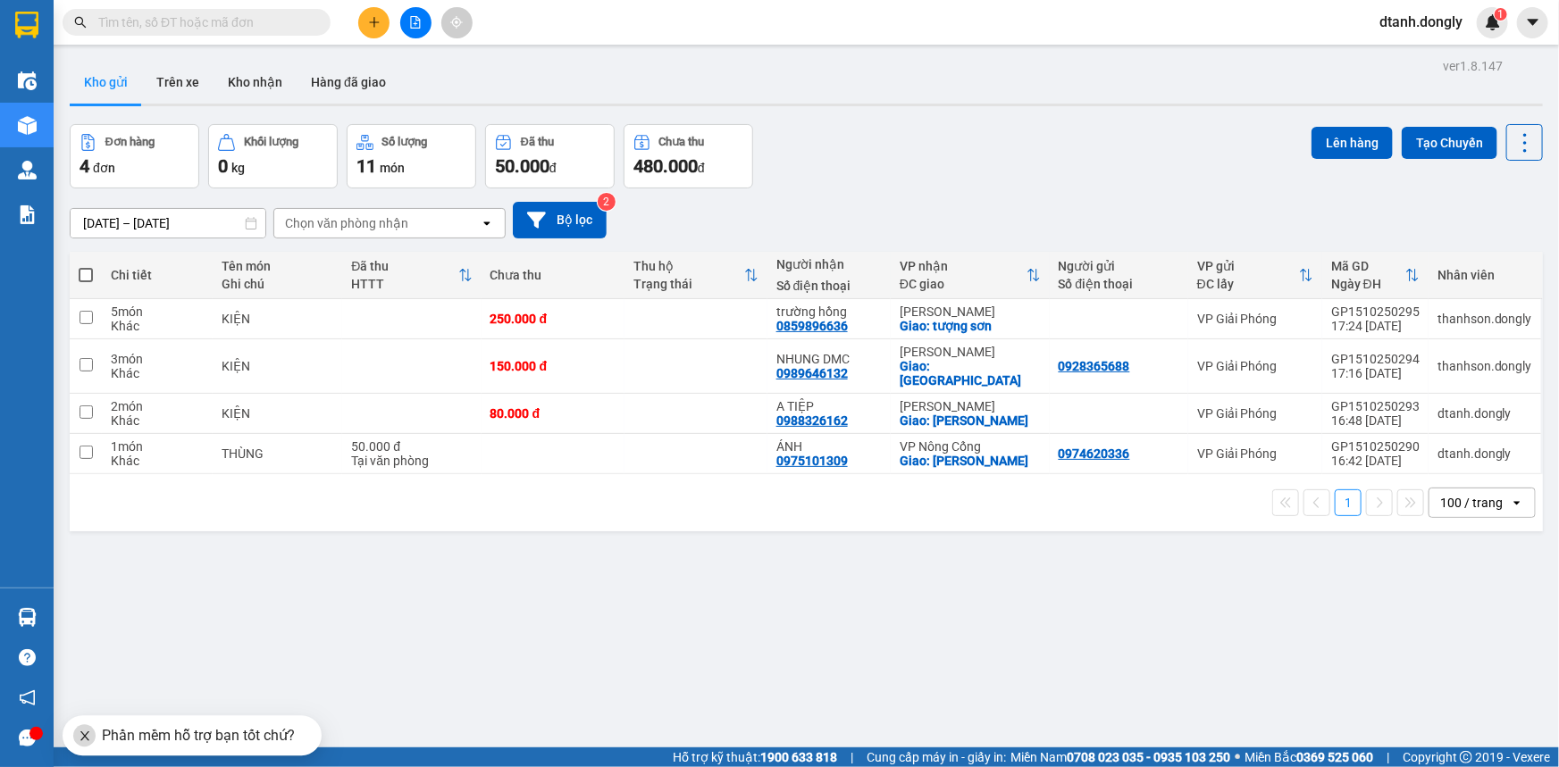
click at [86, 272] on span at bounding box center [86, 275] width 14 height 14
click at [86, 266] on input "checkbox" at bounding box center [86, 266] width 0 height 0
checkbox input "true"
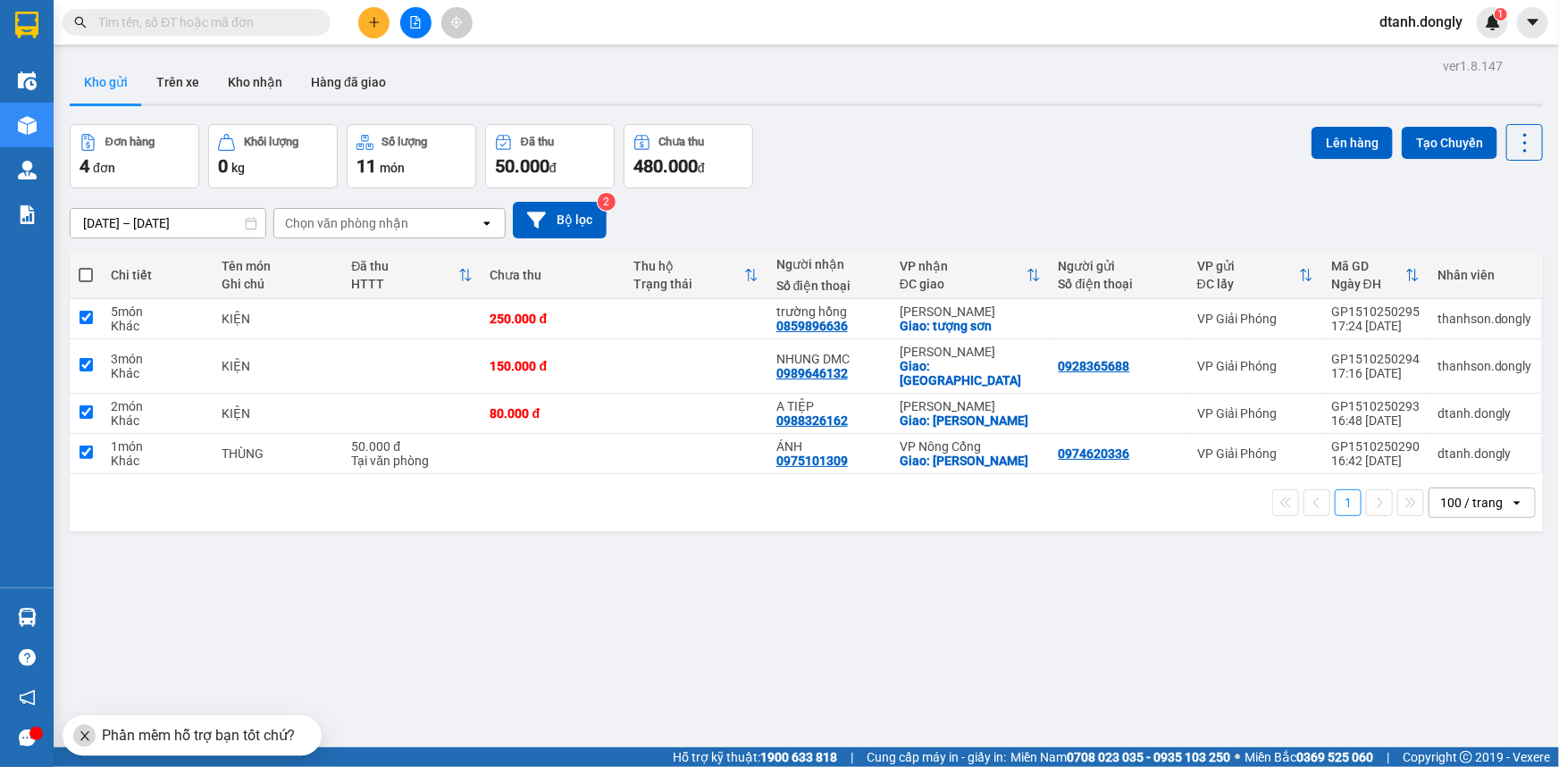
checkbox input "true"
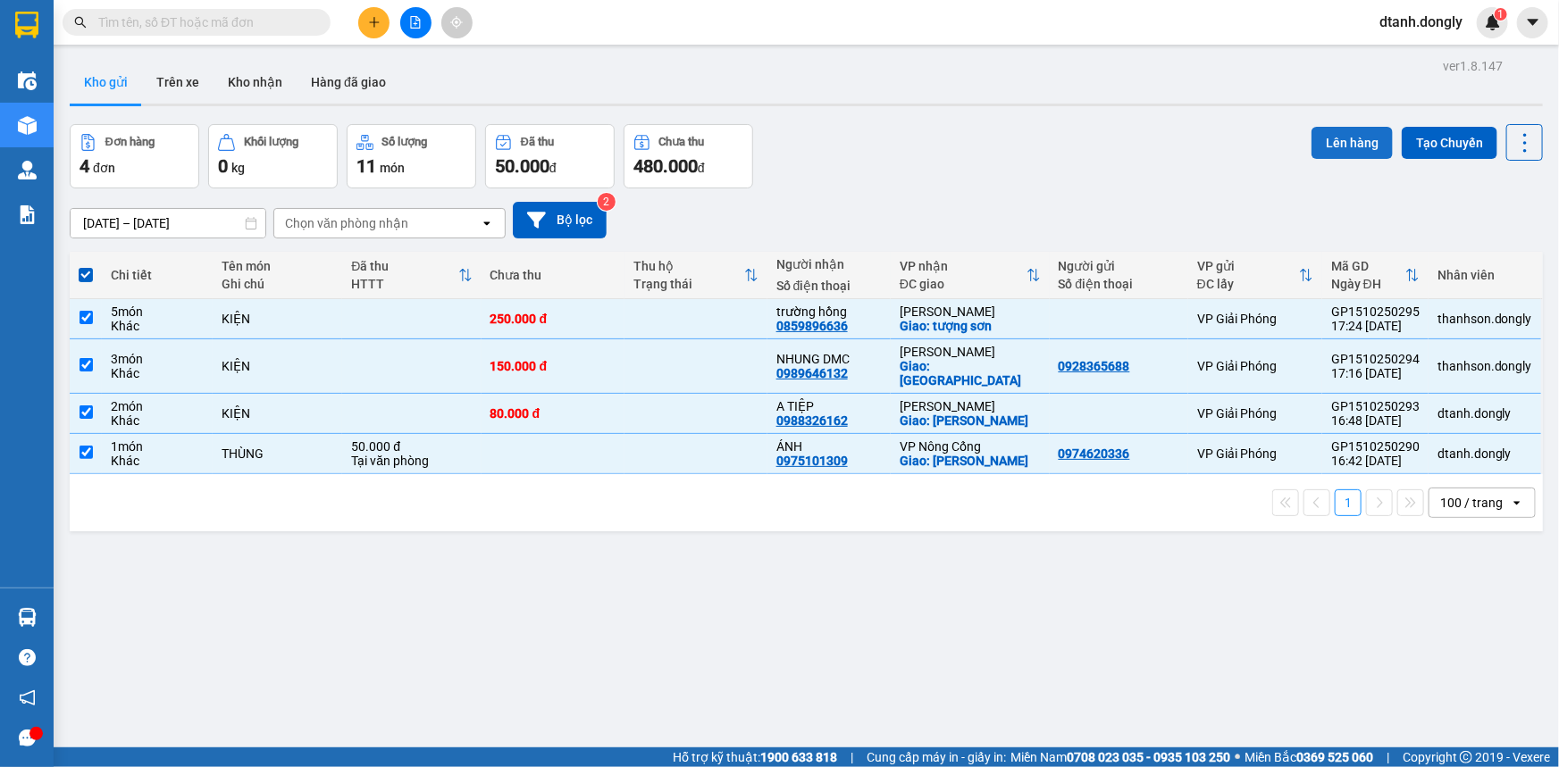
click at [1332, 143] on button "Lên hàng" at bounding box center [1351, 143] width 81 height 32
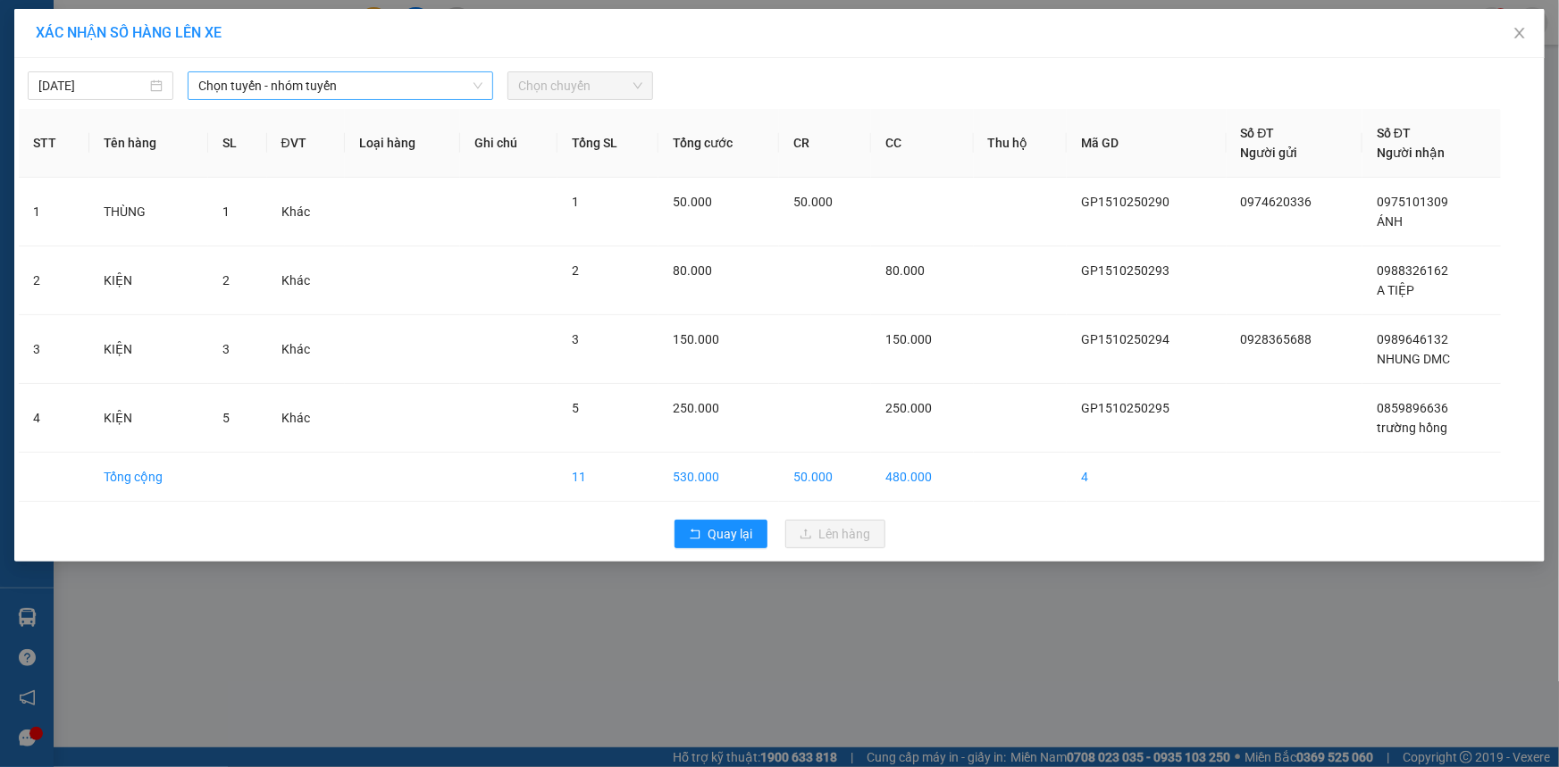
drag, startPoint x: 446, startPoint y: 88, endPoint x: 465, endPoint y: 95, distance: 20.6
click at [453, 93] on span "Chọn tuyến - nhóm tuyến" at bounding box center [340, 85] width 284 height 27
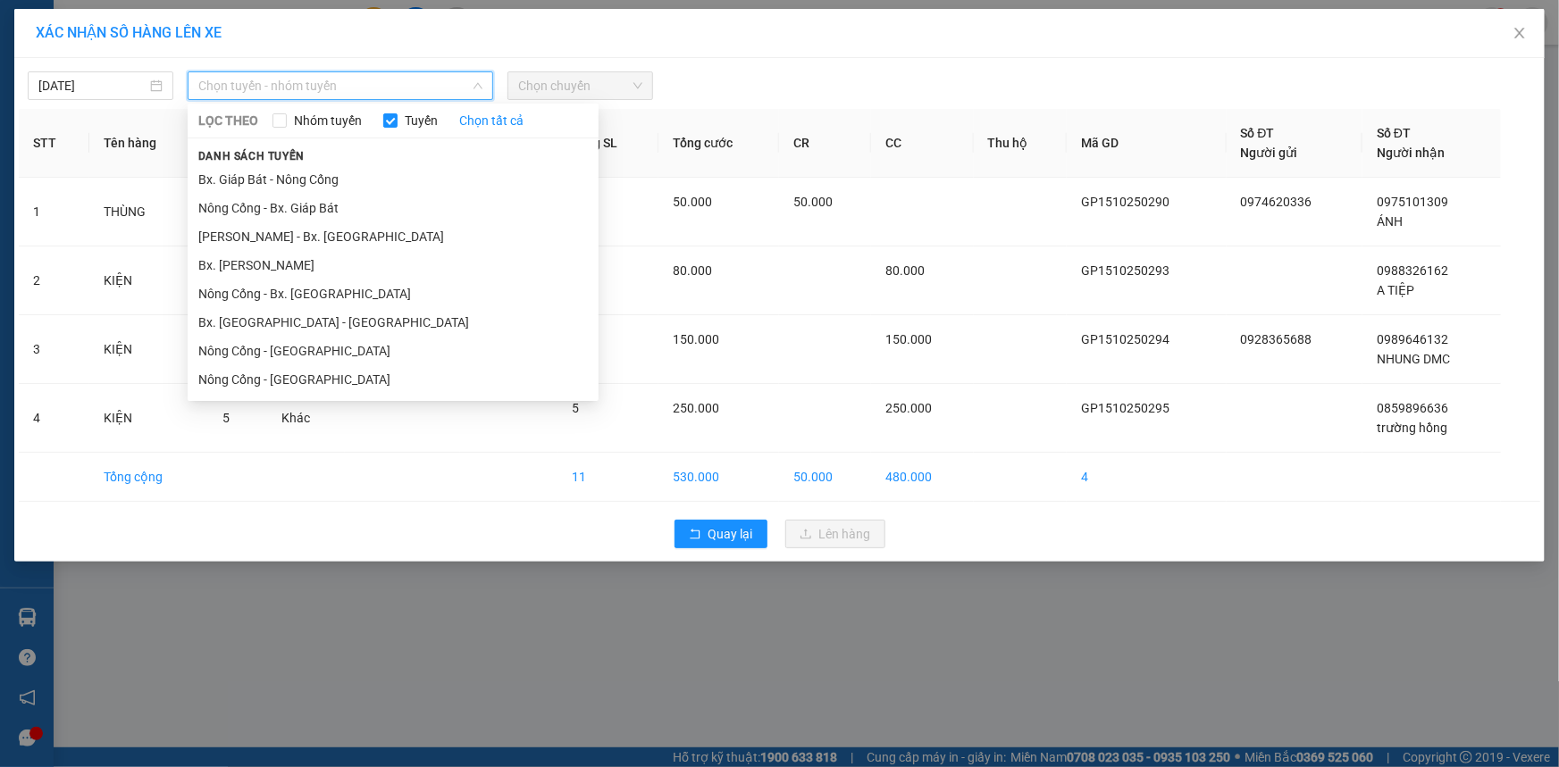
drag, startPoint x: 375, startPoint y: 172, endPoint x: 384, endPoint y: 171, distance: 9.1
click at [375, 173] on li "Bx. Giáp Bát - Nông Cống" at bounding box center [393, 179] width 411 height 29
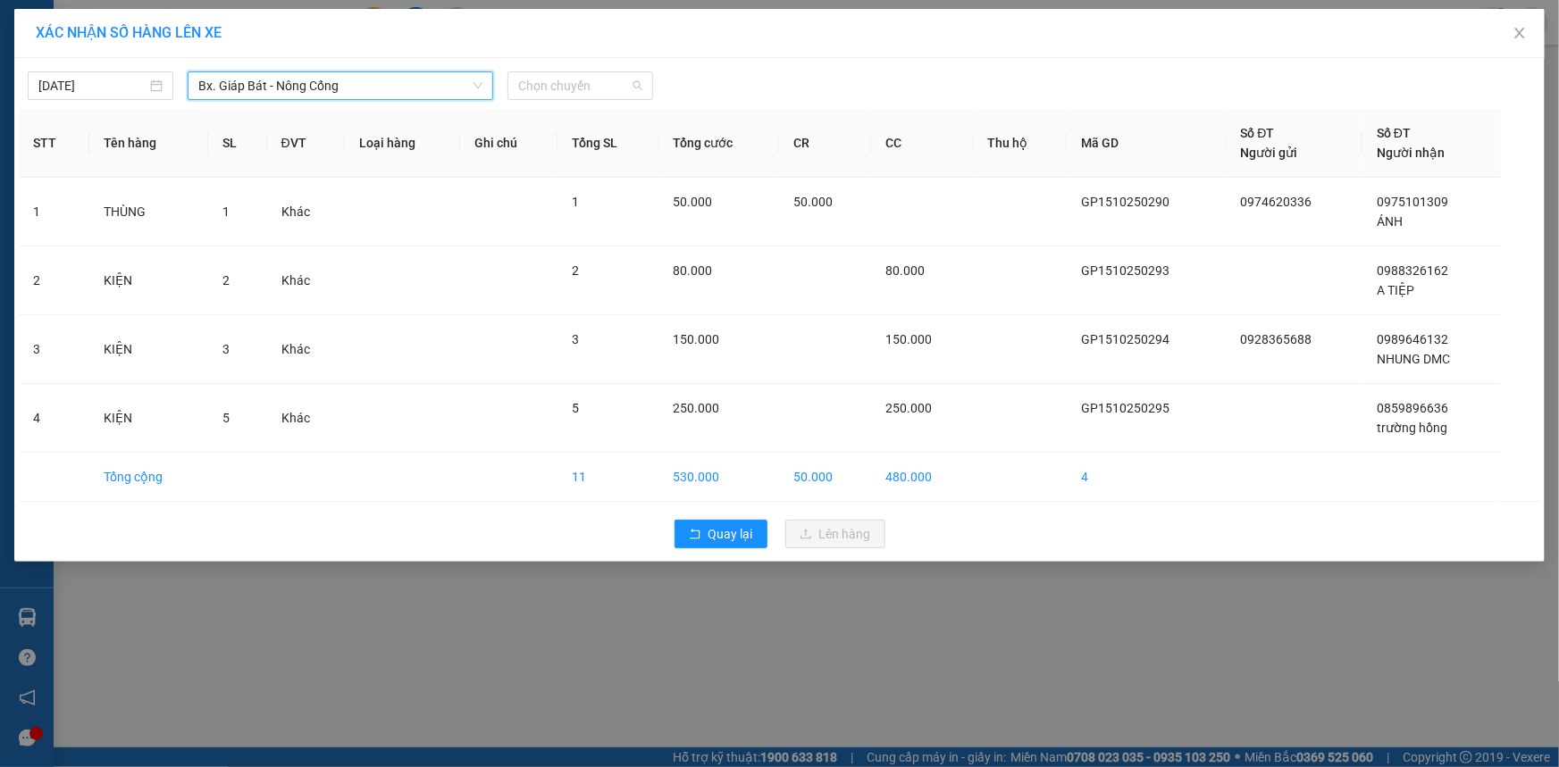
drag, startPoint x: 623, startPoint y: 84, endPoint x: 654, endPoint y: 98, distance: 34.4
click at [625, 84] on span "Chọn chuyến" at bounding box center [580, 85] width 124 height 27
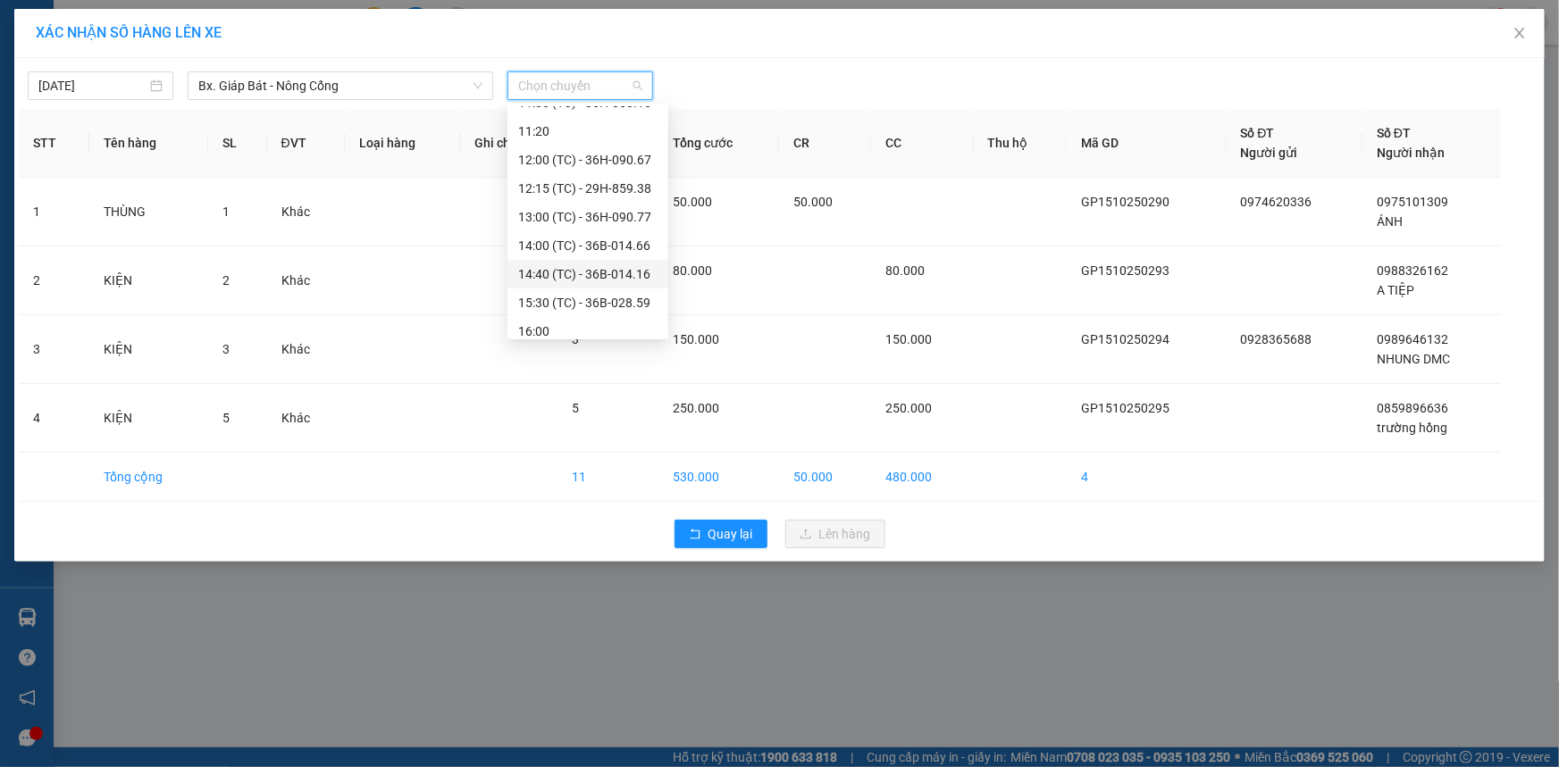
scroll to position [286, 0]
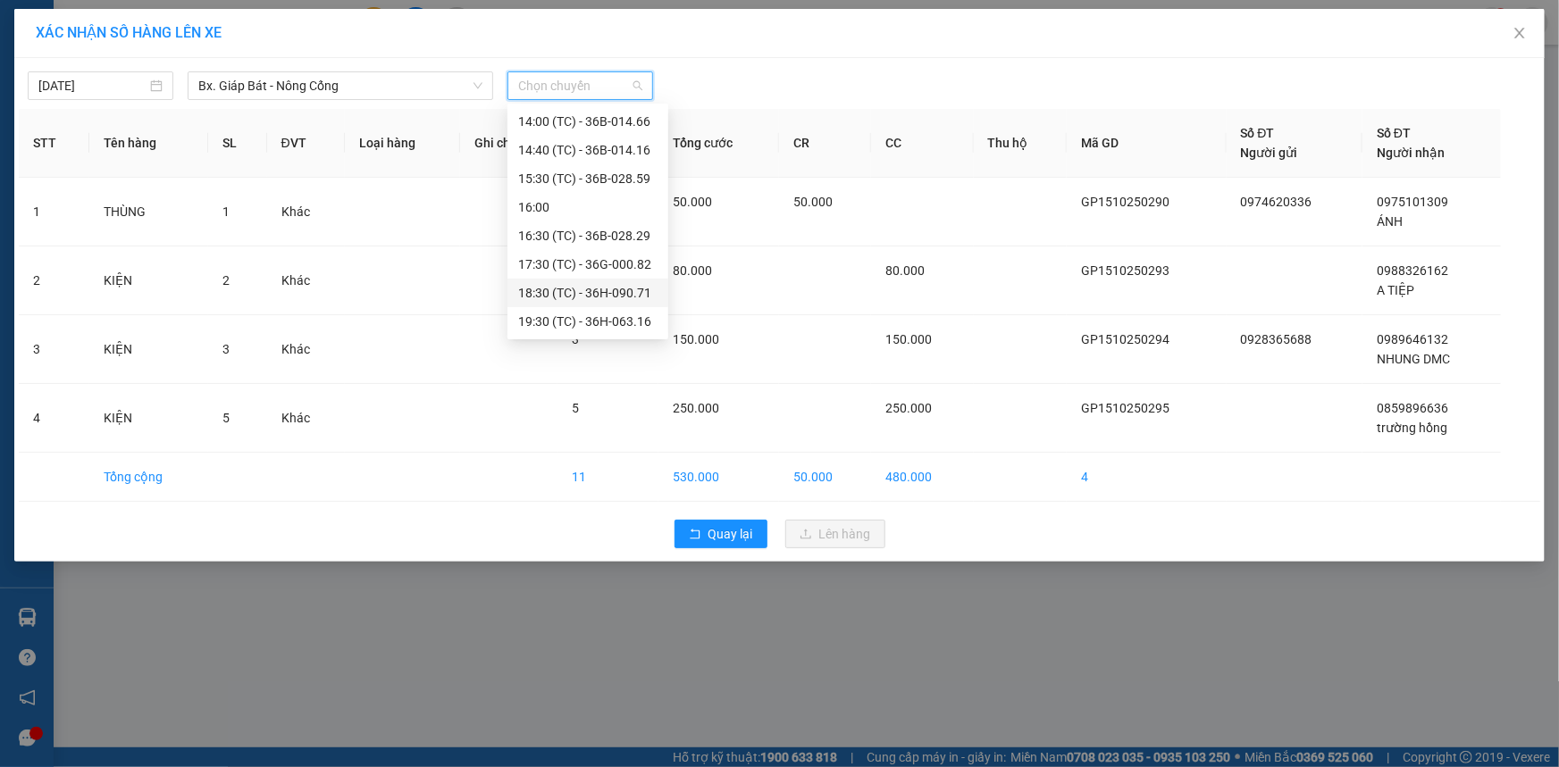
click at [604, 296] on div "18:30 (TC) - 36H-090.71" at bounding box center [587, 293] width 139 height 20
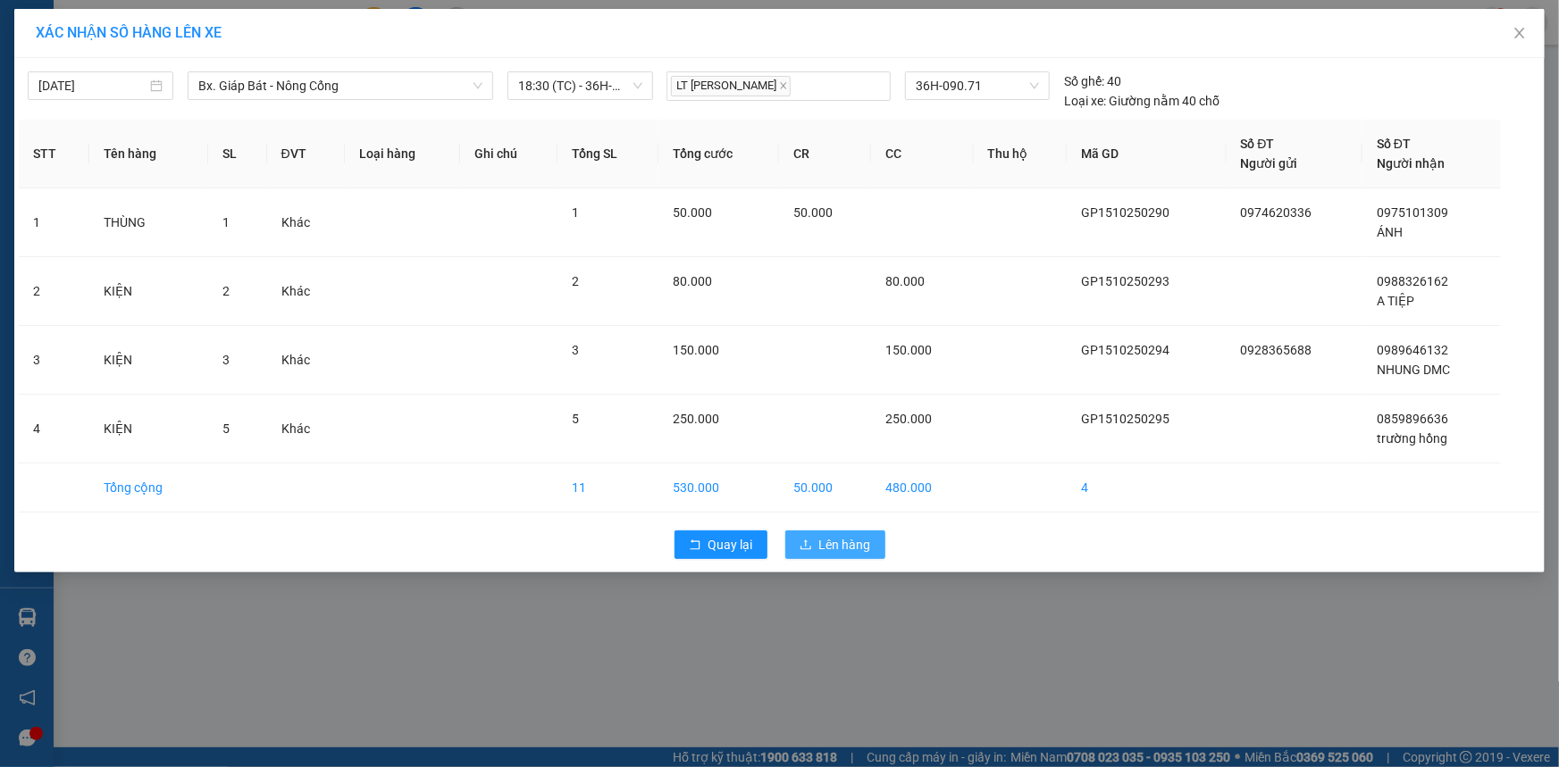
click at [850, 545] on span "Lên hàng" at bounding box center [845, 545] width 52 height 20
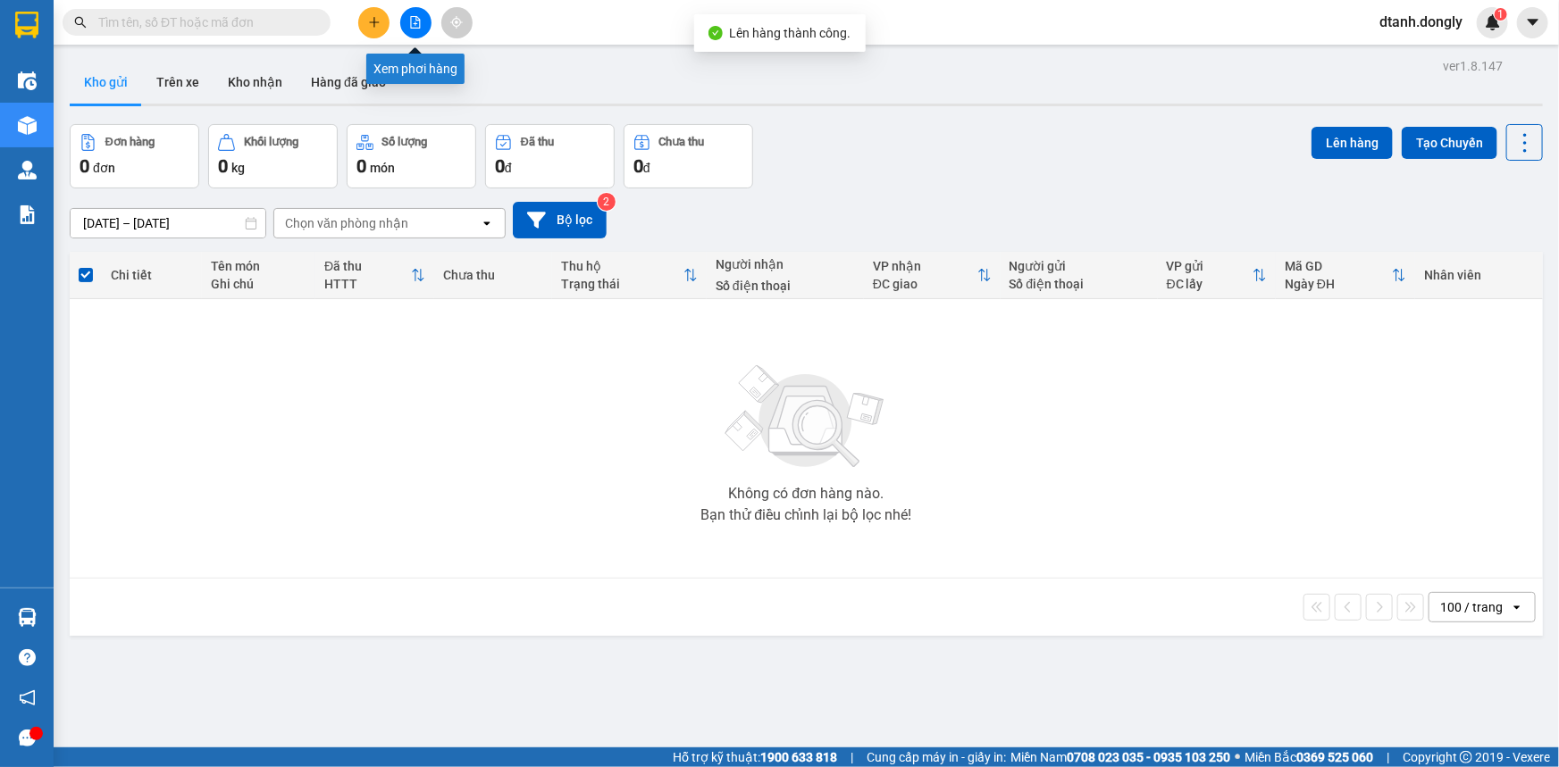
click at [417, 25] on icon "file-add" at bounding box center [415, 22] width 13 height 13
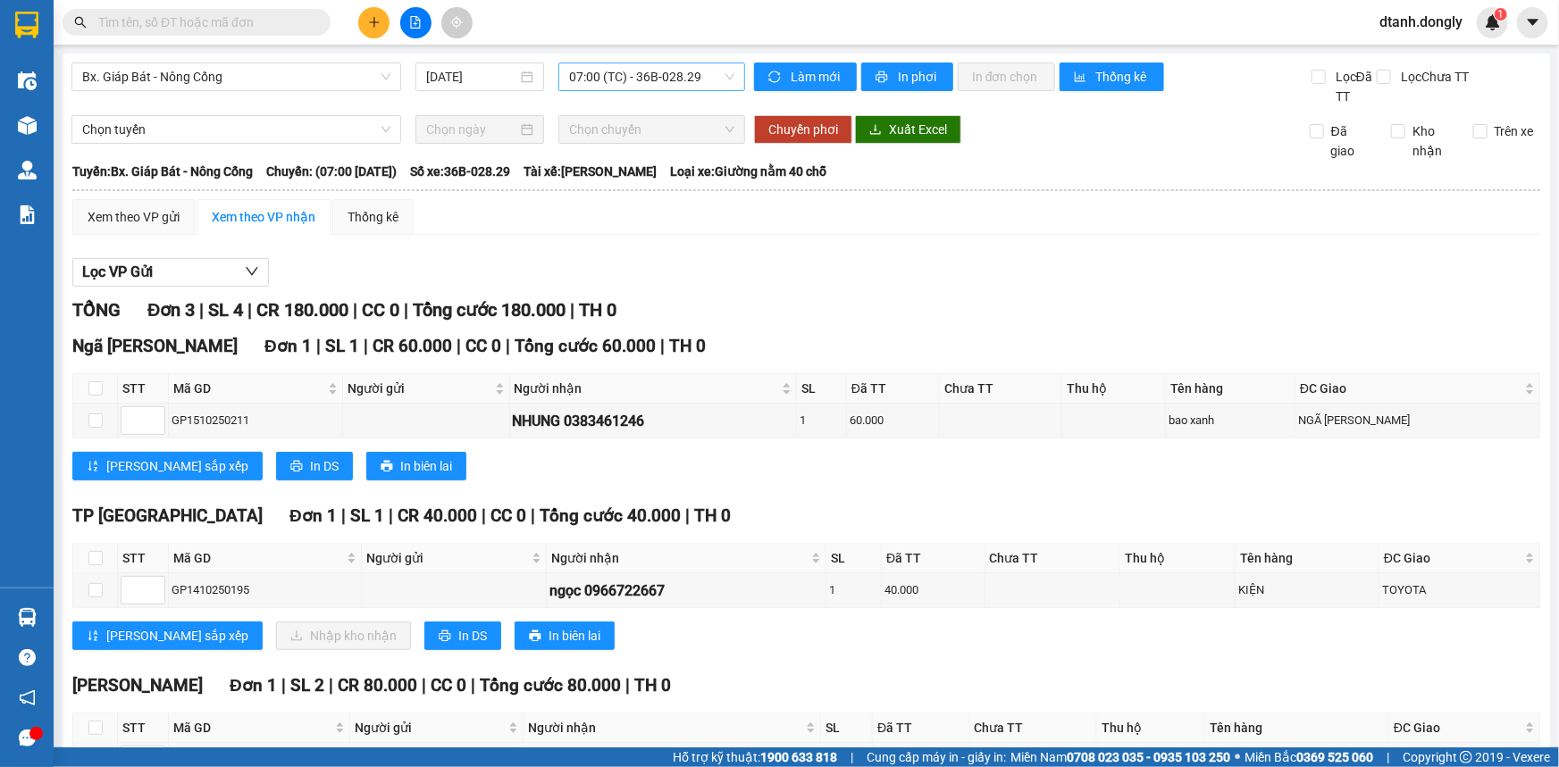
click at [716, 76] on span "07:00 (TC) - 36B-028.29" at bounding box center [651, 76] width 165 height 27
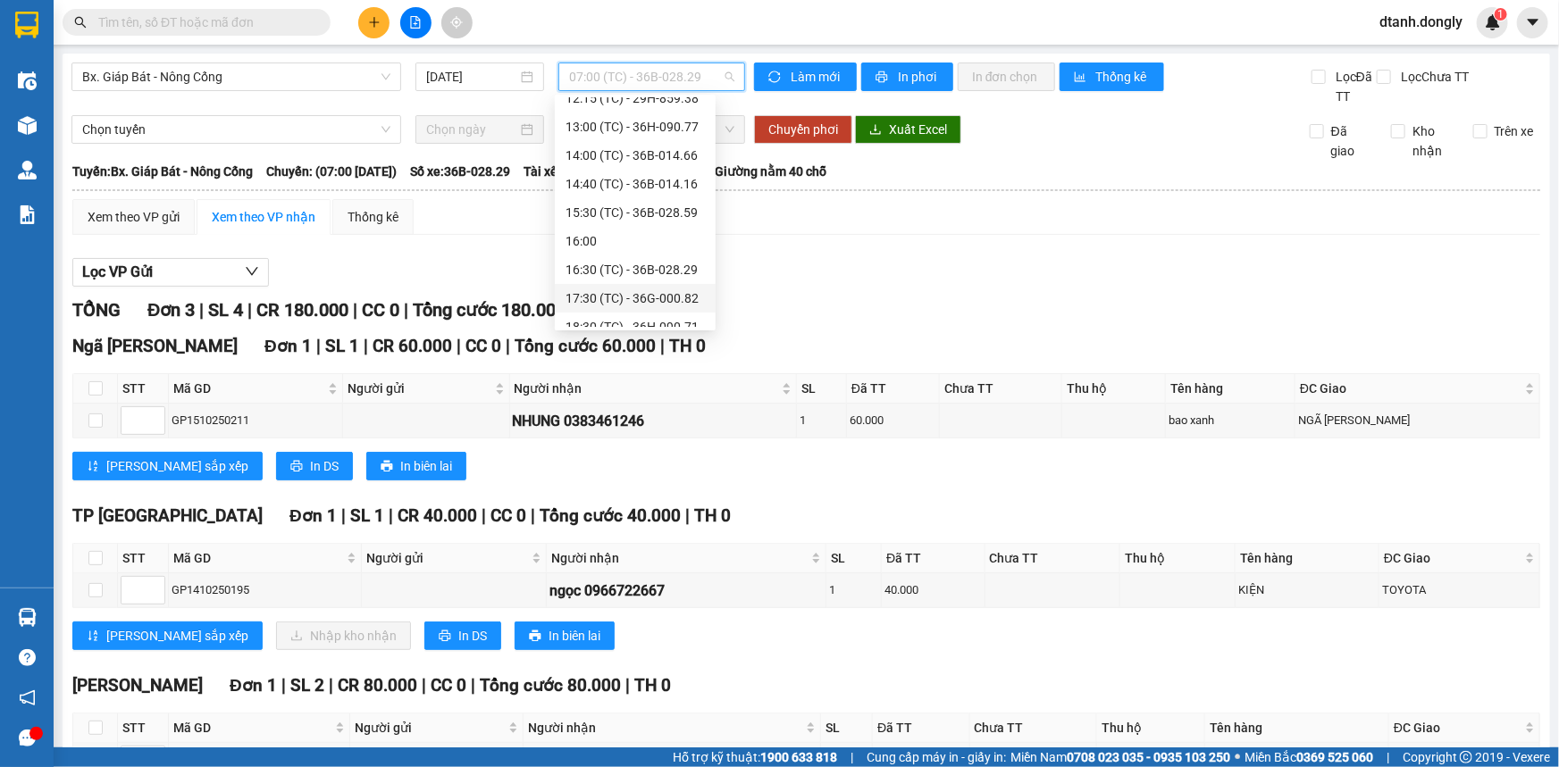
scroll to position [286, 0]
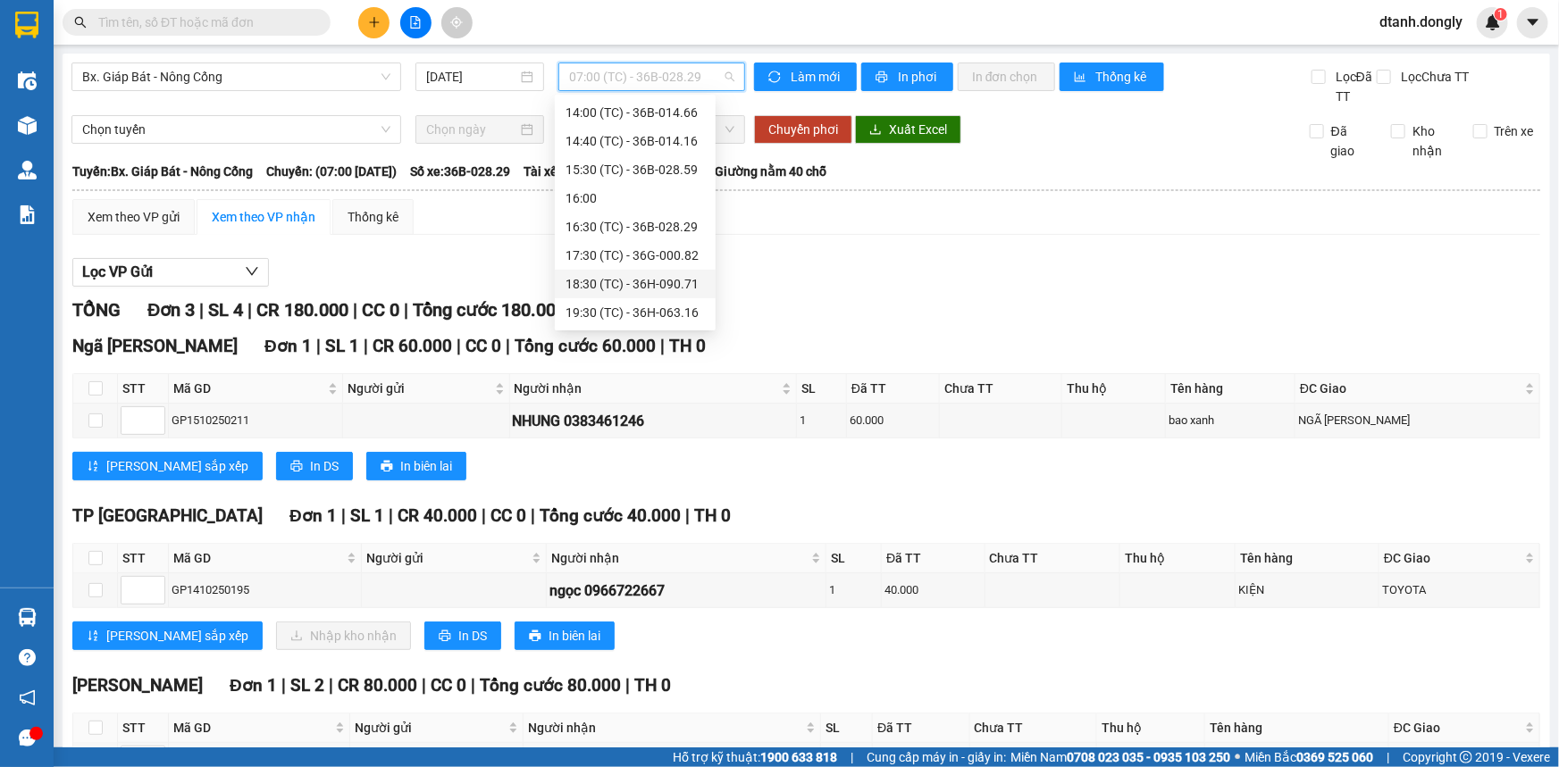
click at [670, 285] on div "18:30 (TC) - 36H-090.71" at bounding box center [634, 284] width 139 height 20
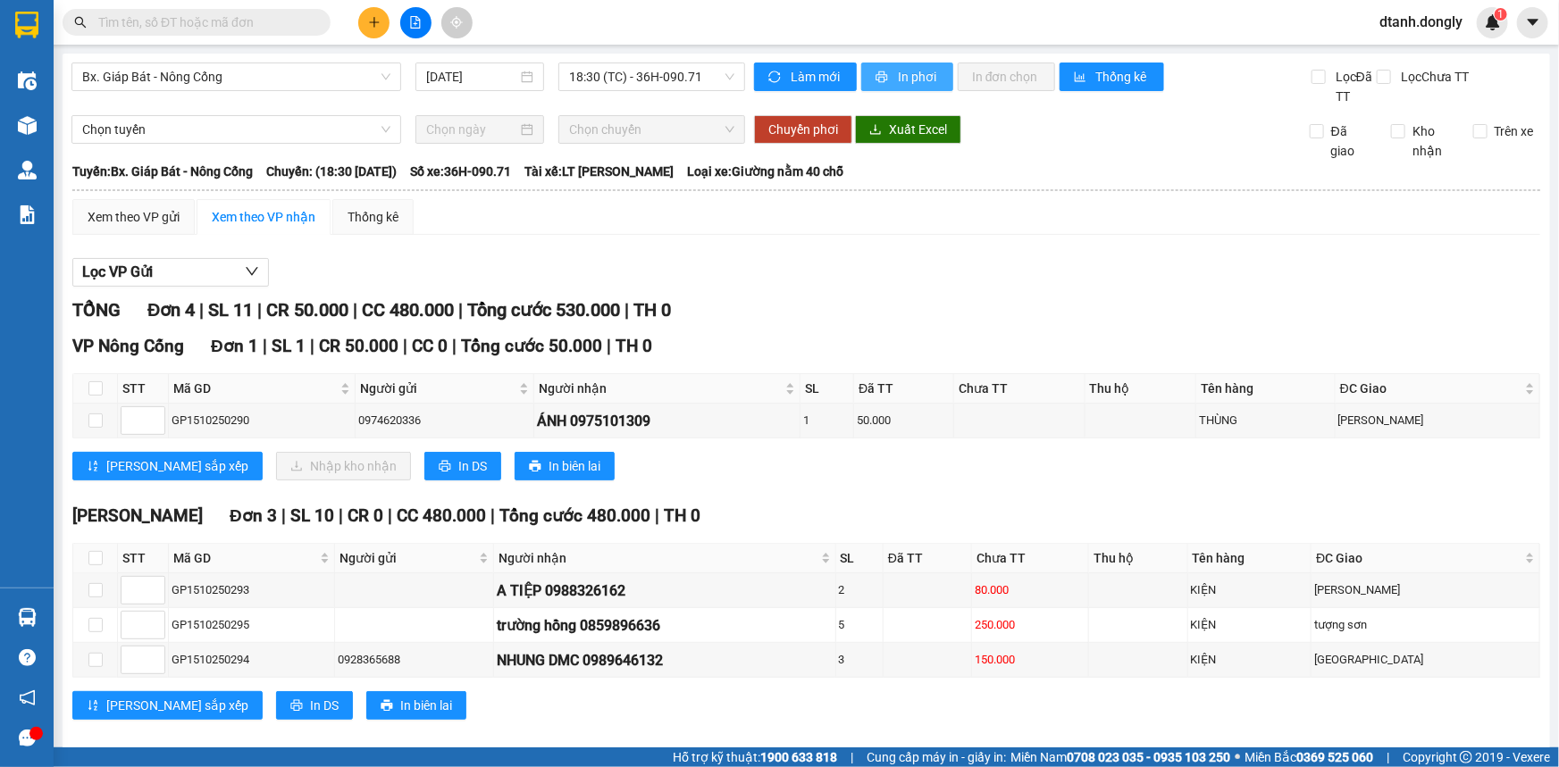
click at [903, 73] on span "In phơi" at bounding box center [918, 77] width 41 height 20
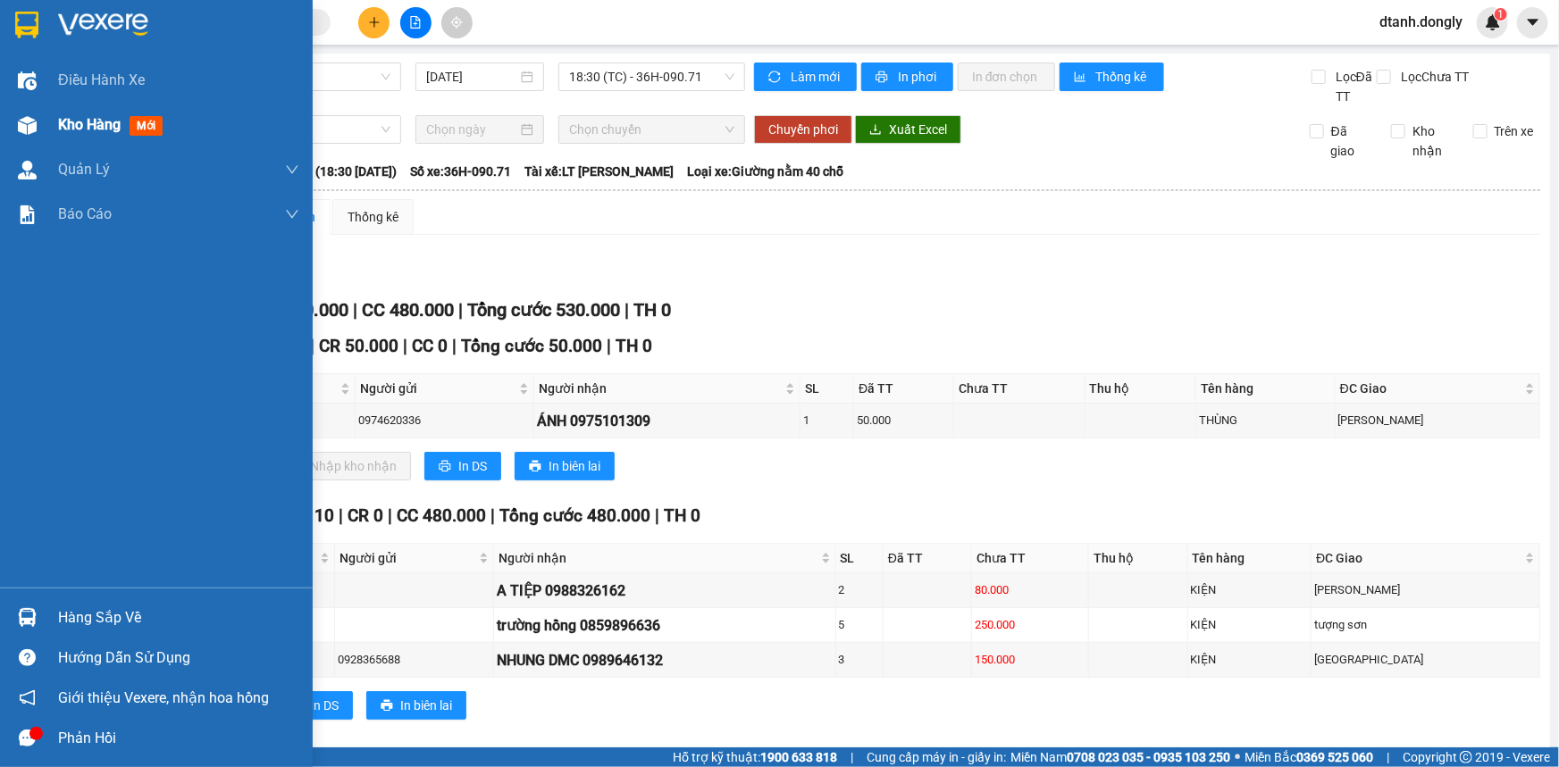
click at [71, 124] on span "Kho hàng" at bounding box center [89, 124] width 63 height 17
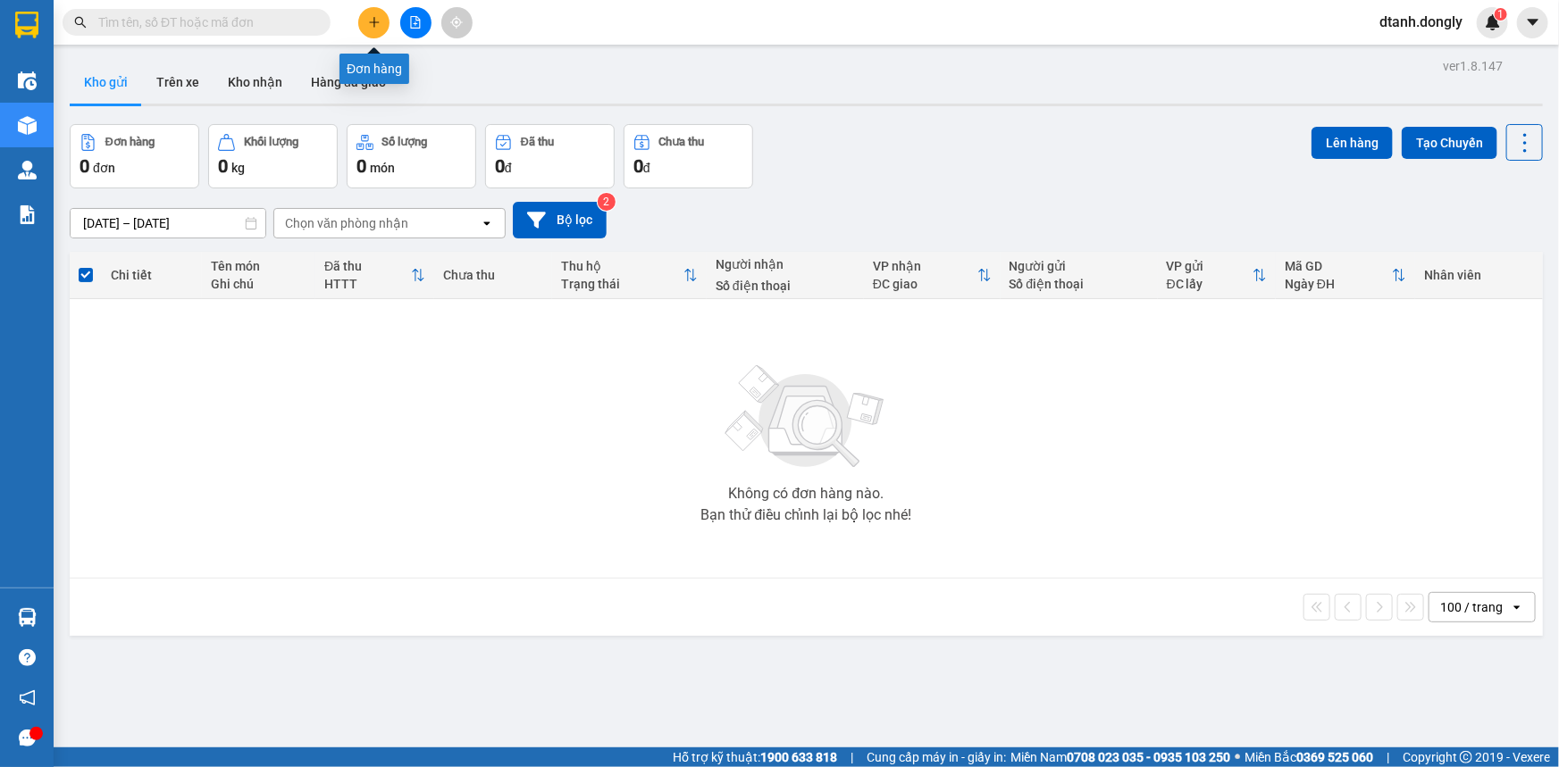
click at [375, 23] on icon "plus" at bounding box center [374, 22] width 13 height 13
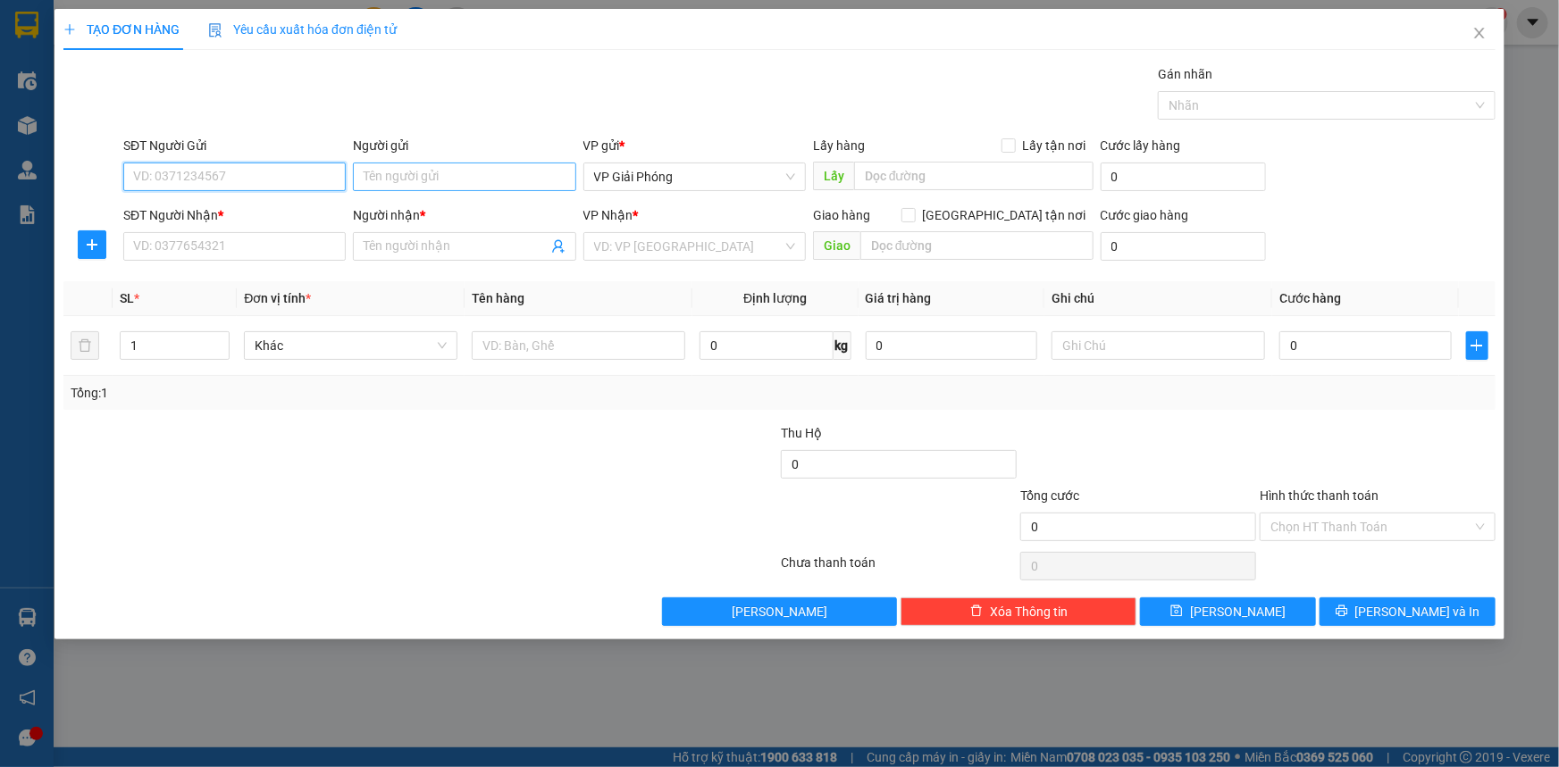
drag, startPoint x: 245, startPoint y: 175, endPoint x: 421, endPoint y: 174, distance: 176.0
click at [247, 175] on input "SĐT Người Gửi" at bounding box center [234, 177] width 222 height 29
click at [314, 247] on input "SĐT Người Nhận *" at bounding box center [234, 246] width 222 height 29
type input "0"
click at [295, 290] on div "0926483972 - GIANG HG" at bounding box center [234, 282] width 201 height 20
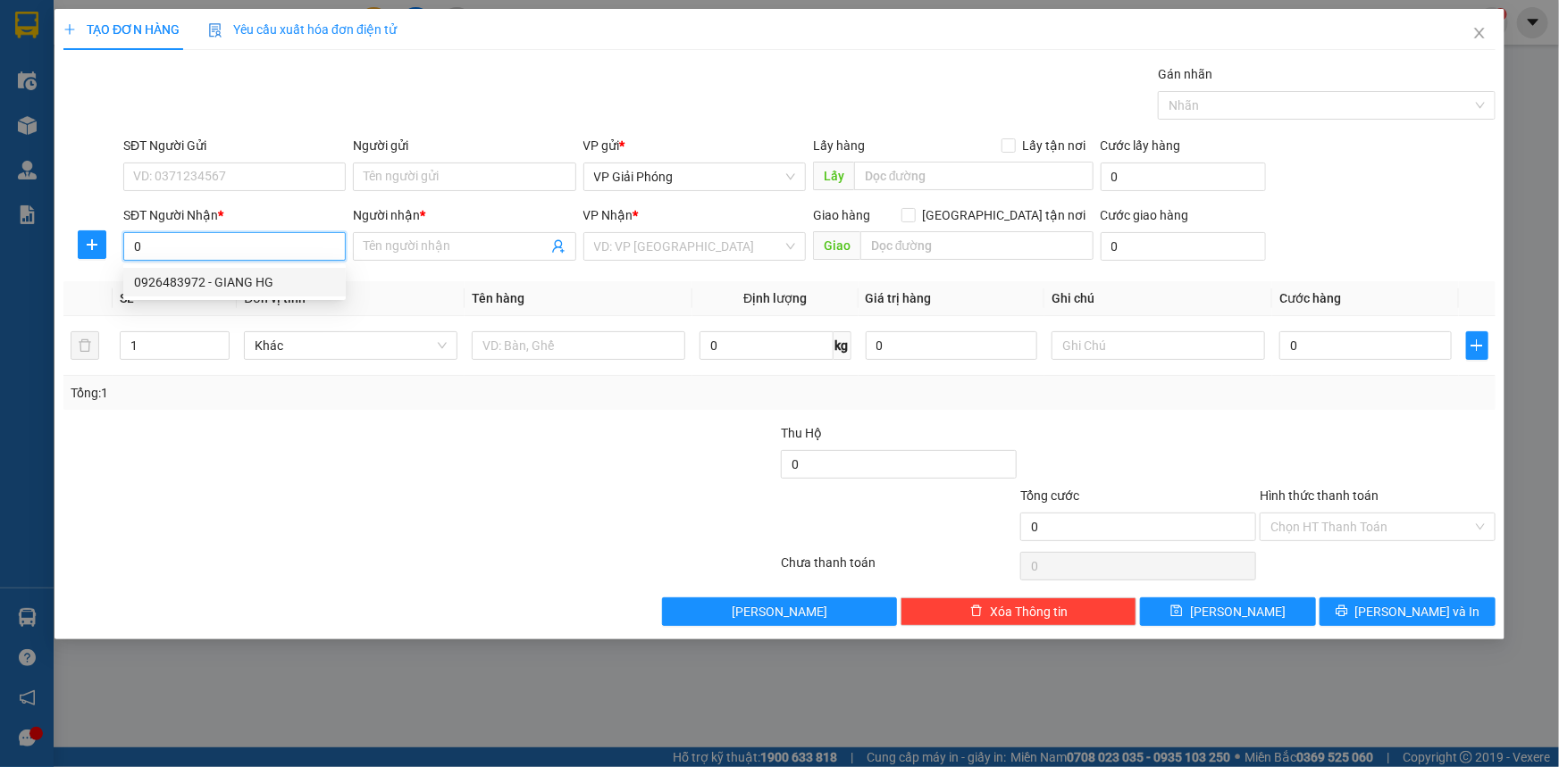
type input "0926483972"
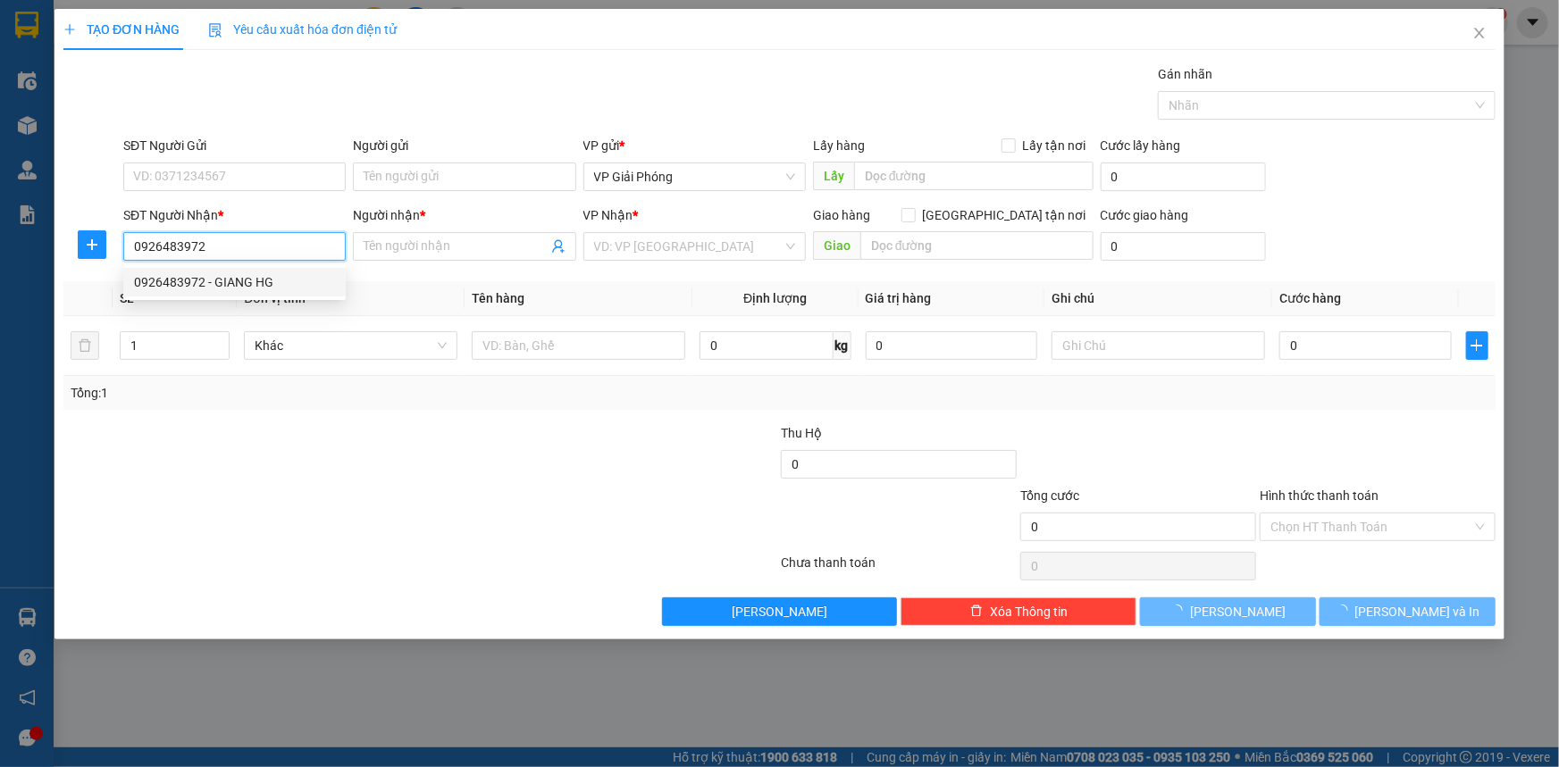
type input "GIANG HG"
checkbox input "true"
type input "HOÀNG GIANG"
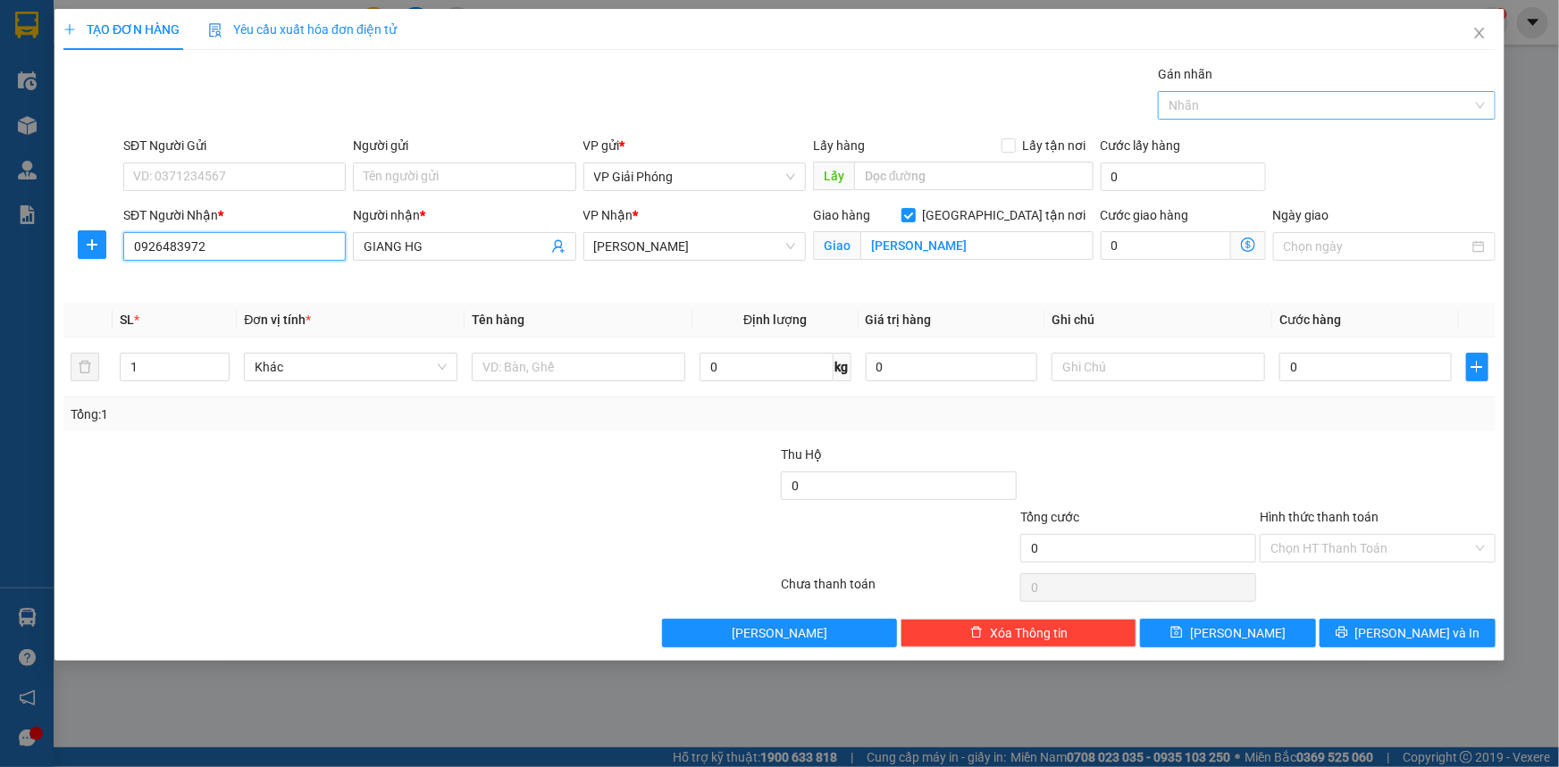
click at [1317, 97] on div at bounding box center [1317, 105] width 311 height 21
type input "0926483972"
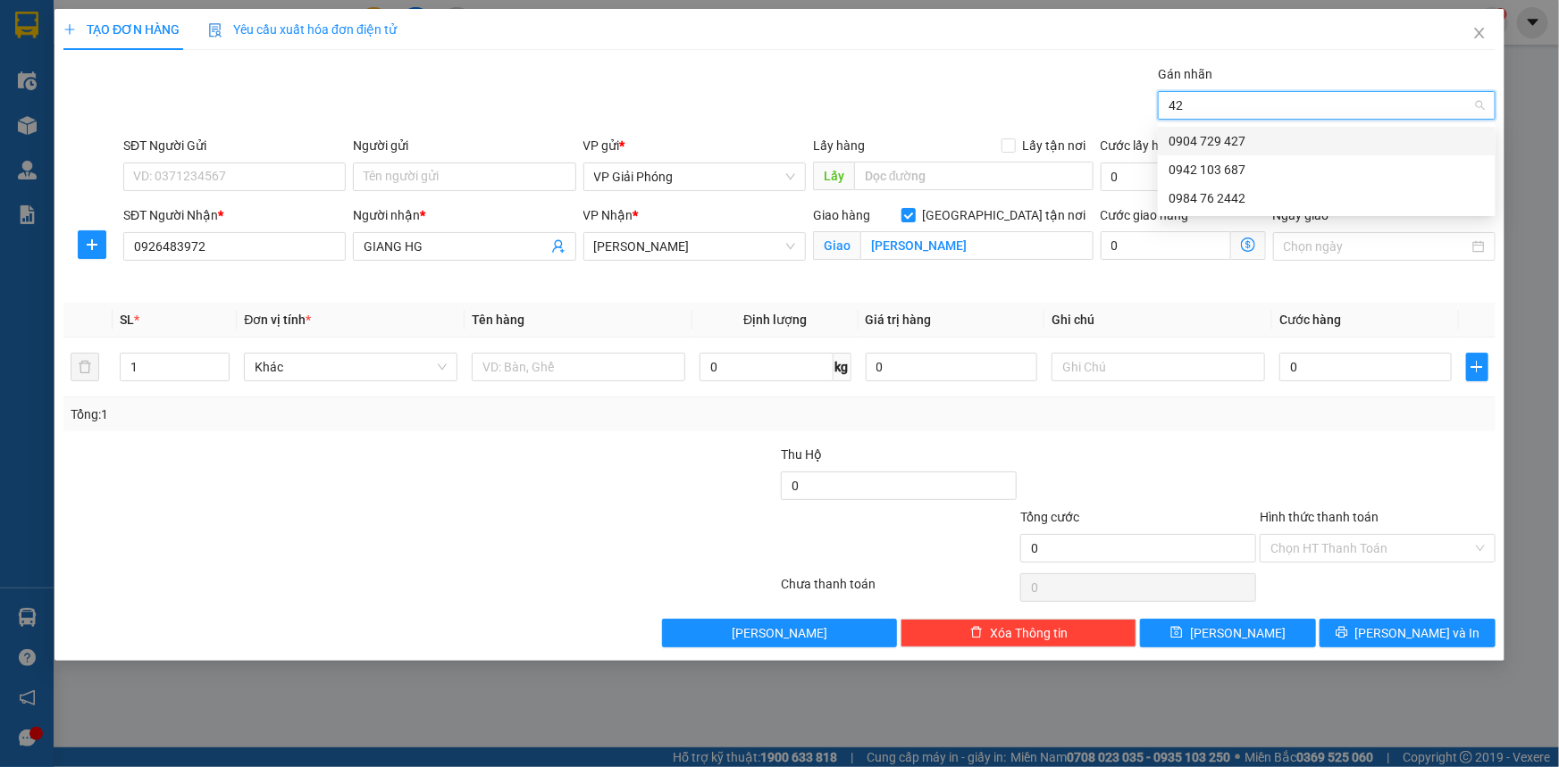
type input "427"
click at [1331, 150] on div "0904 729 427" at bounding box center [1326, 141] width 316 height 20
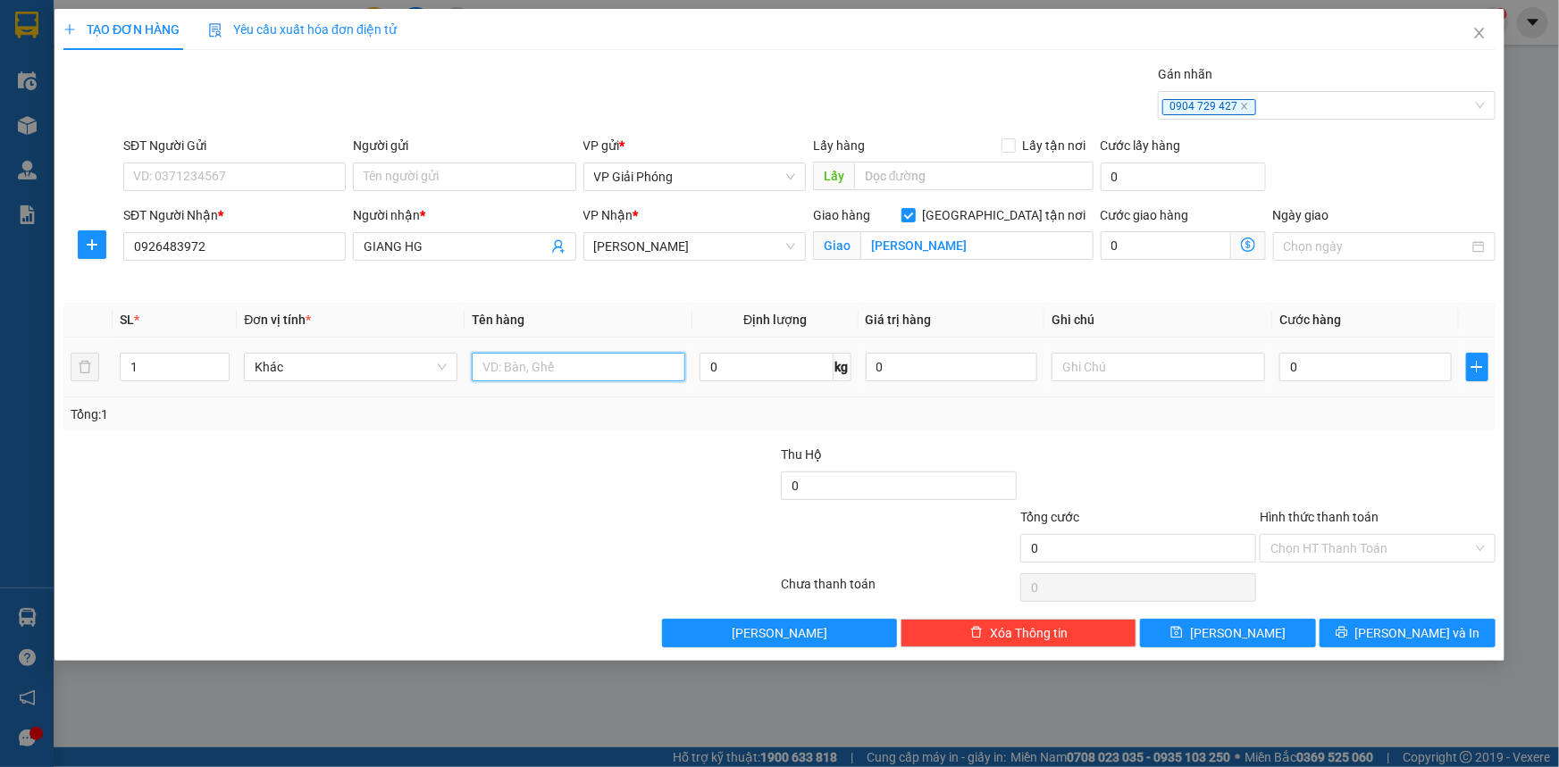
click at [529, 371] on input "text" at bounding box center [578, 367] width 213 height 29
type input "KIỆN"
click at [1338, 364] on input "0" at bounding box center [1365, 367] width 172 height 29
type input "4"
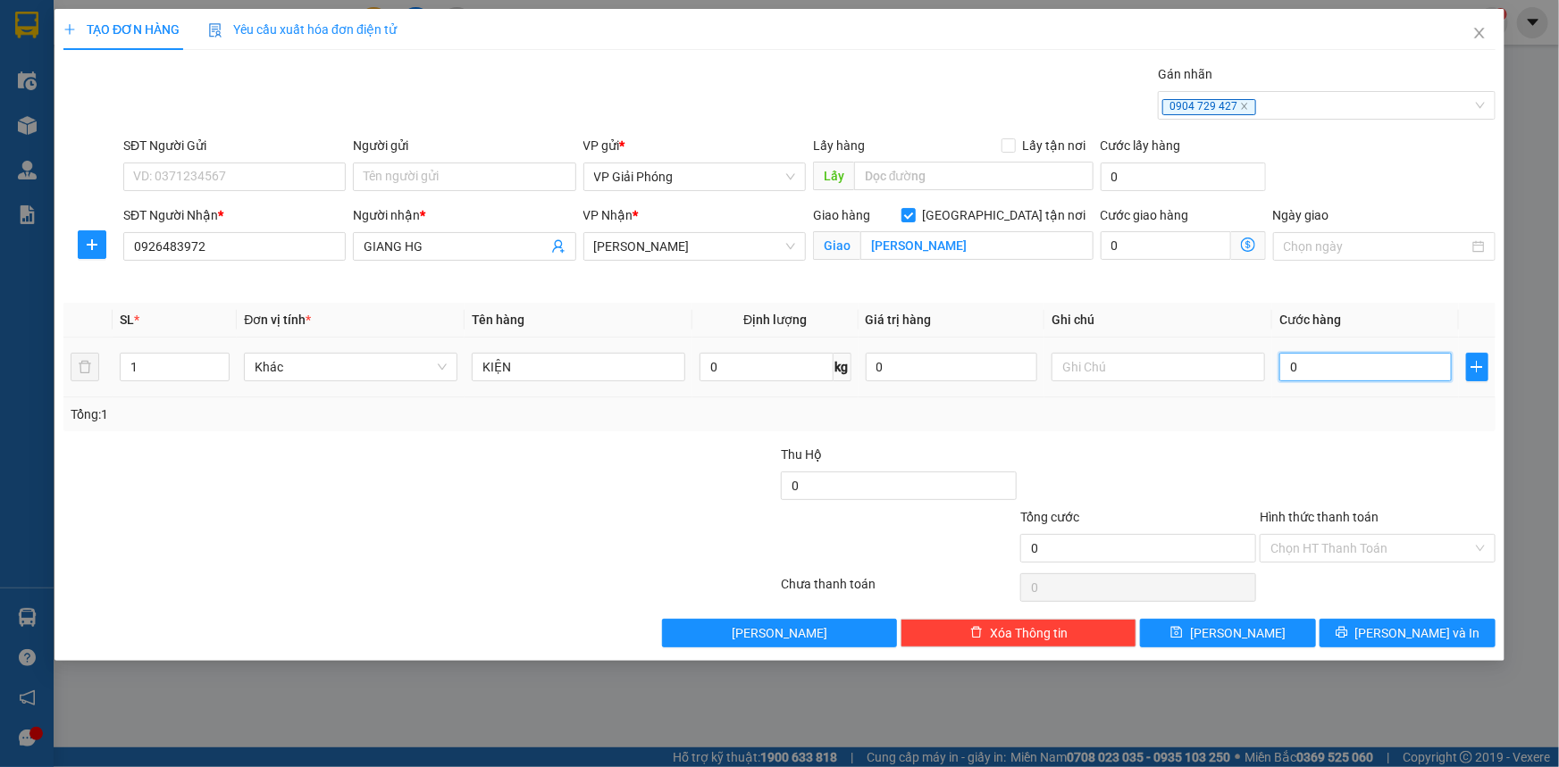
type input "4"
type input "40"
type input "40.000"
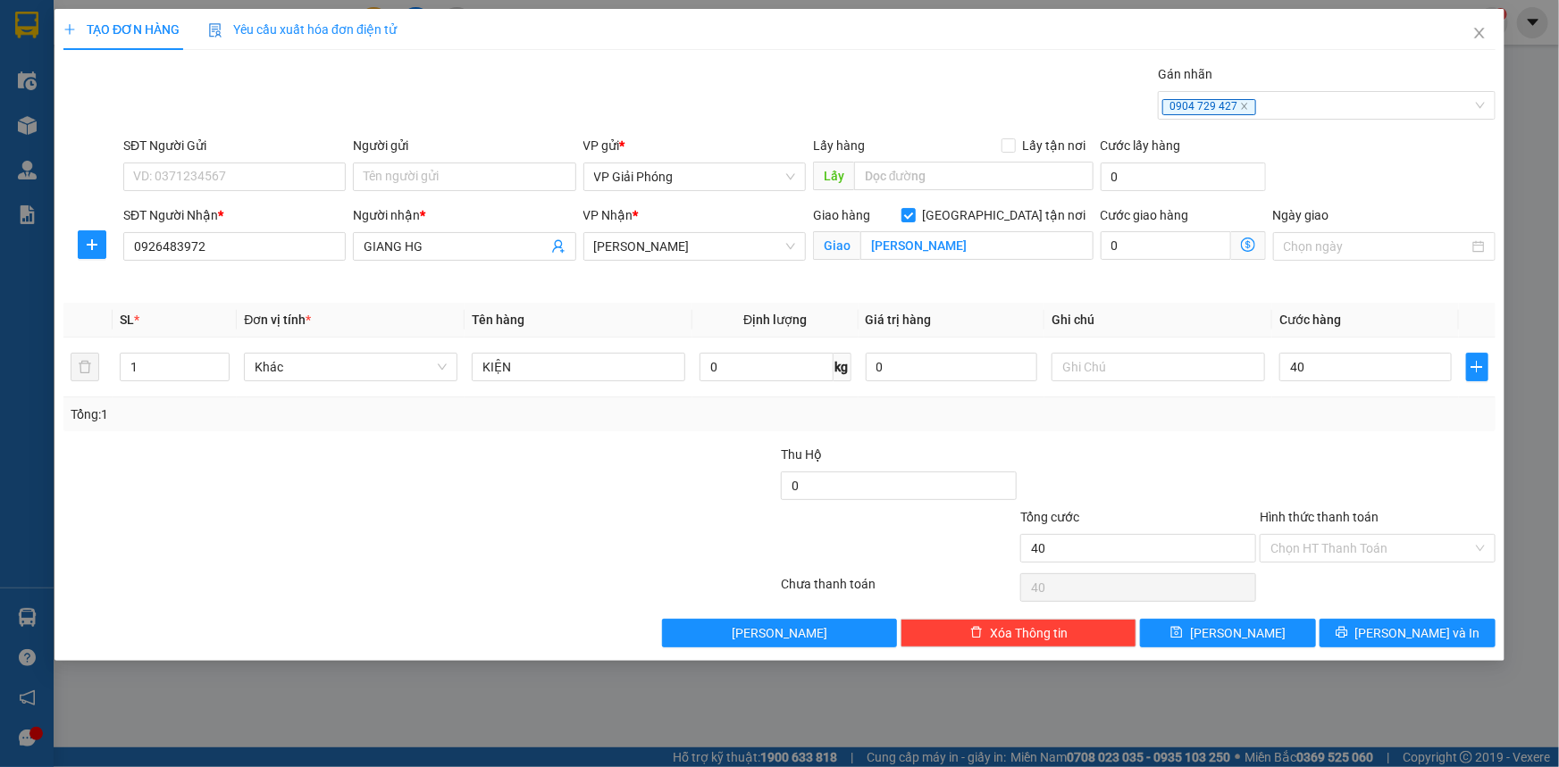
type input "40.000"
click at [1303, 468] on div at bounding box center [1377, 476] width 239 height 63
drag, startPoint x: 1426, startPoint y: 634, endPoint x: 1434, endPoint y: 626, distance: 10.8
click at [1426, 634] on span "[PERSON_NAME] và In" at bounding box center [1417, 633] width 125 height 20
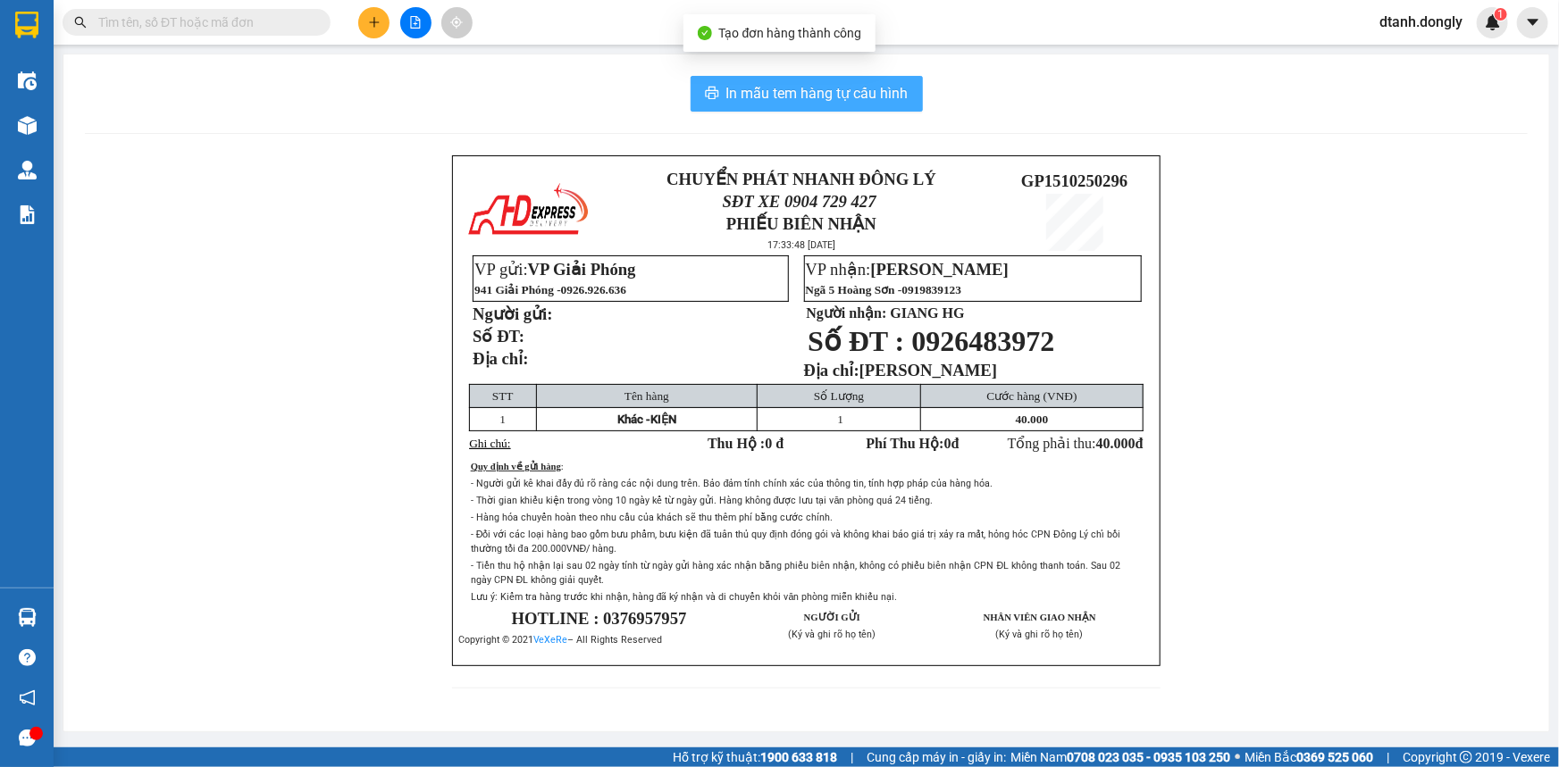
click at [796, 97] on span "In mẫu tem hàng tự cấu hình" at bounding box center [817, 93] width 182 height 22
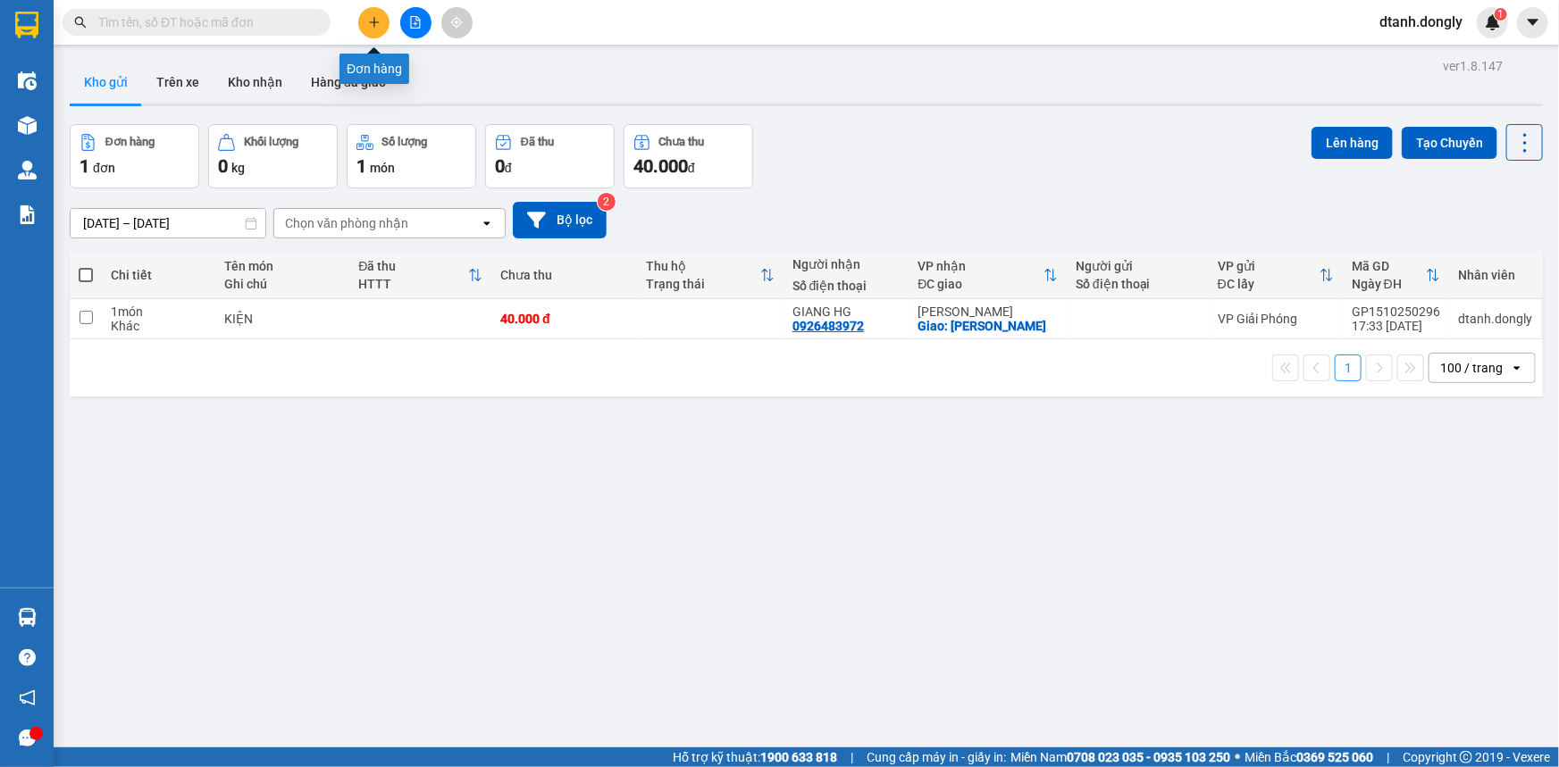
click at [383, 17] on button at bounding box center [373, 22] width 31 height 31
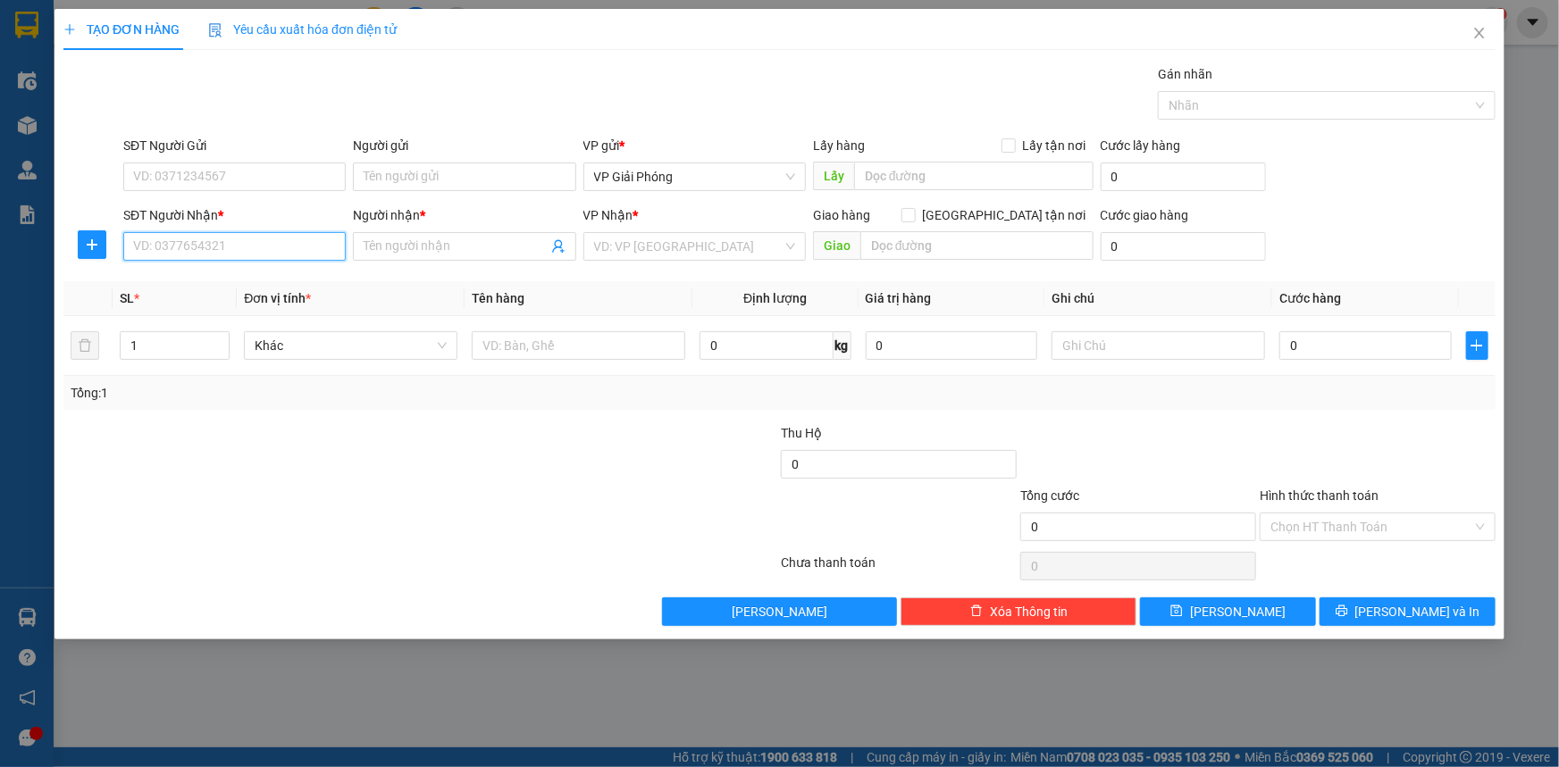
click at [248, 256] on input "SĐT Người Nhận *" at bounding box center [234, 246] width 222 height 29
type input "0394894069"
click at [274, 289] on div "0394894069 - HẠNH" at bounding box center [234, 282] width 201 height 20
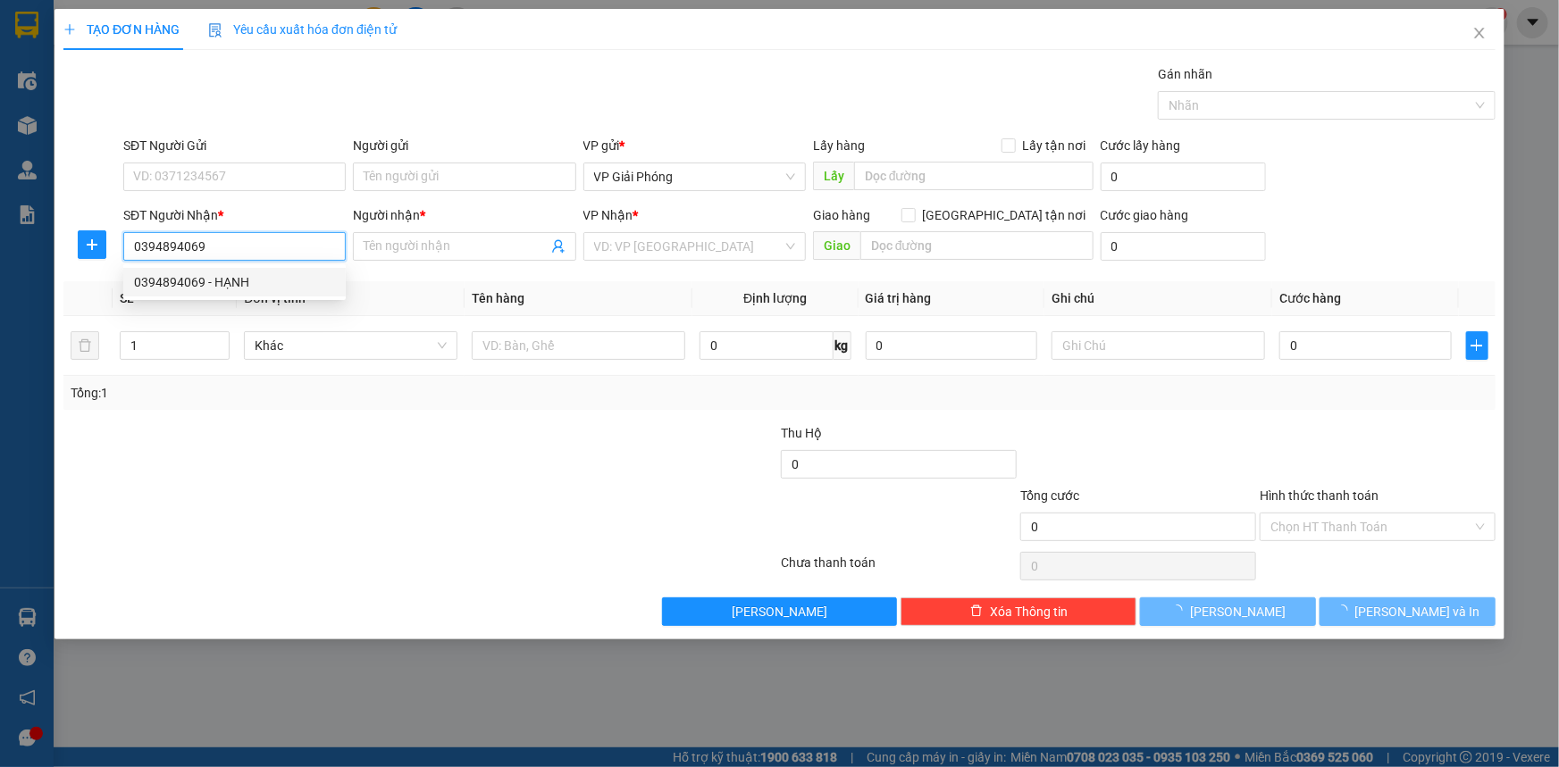
type input "HẠNH"
checkbox input "true"
type input "CẦU VƯỢT SẦM SƠN"
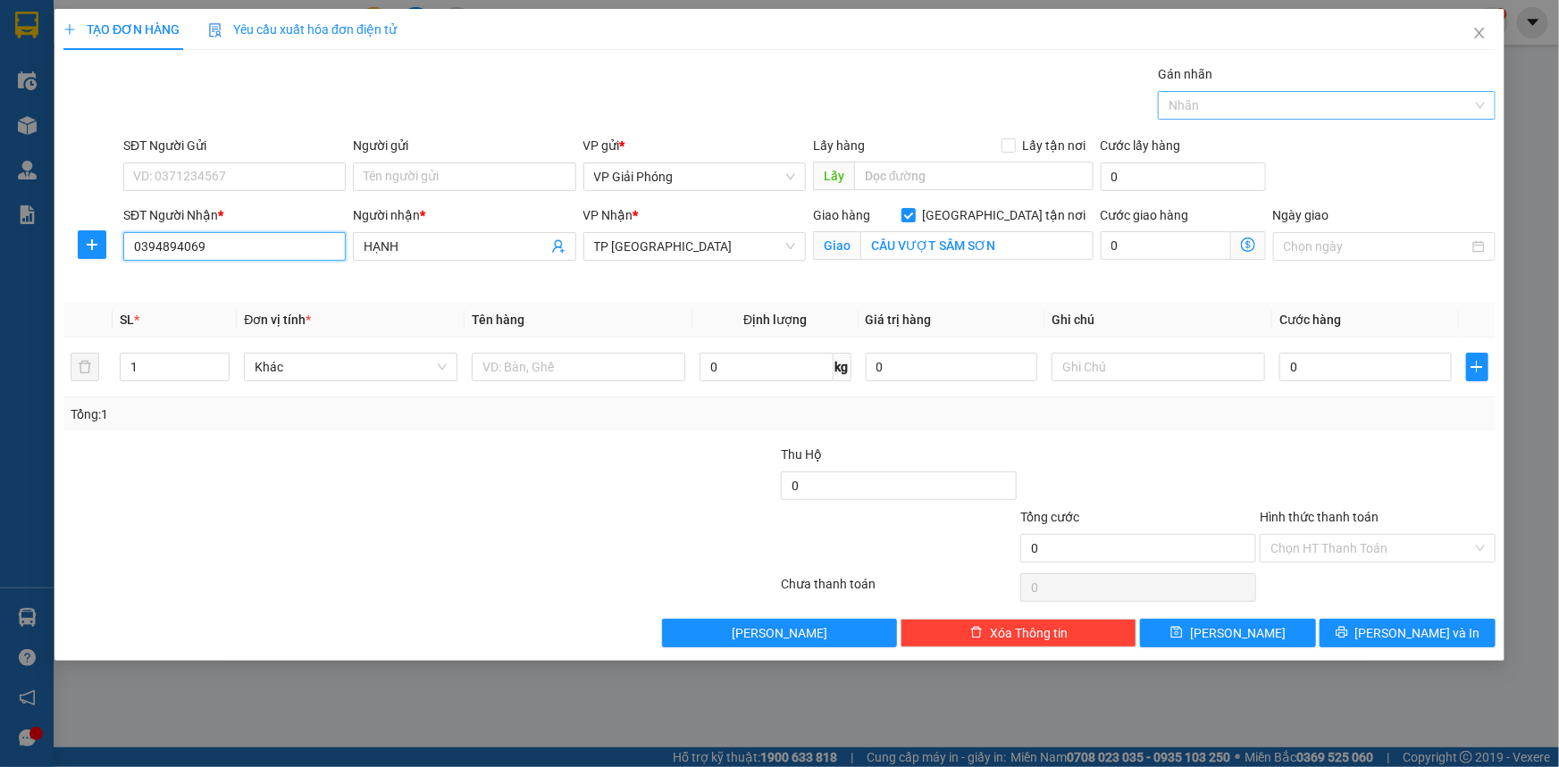
click at [1278, 96] on div at bounding box center [1317, 105] width 311 height 21
type input "0394894069"
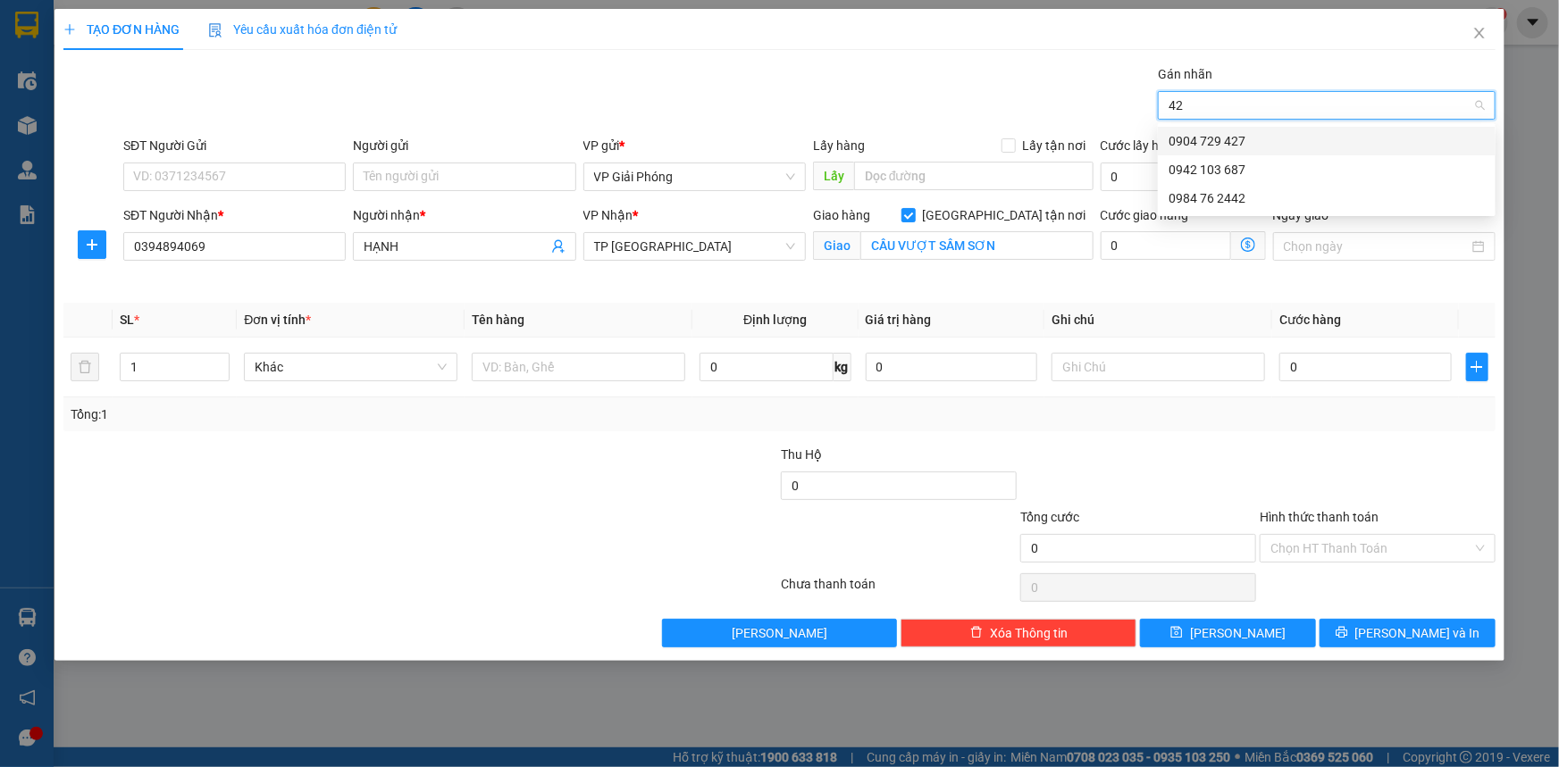
type input "427"
click at [1267, 137] on div "0904 729 427" at bounding box center [1326, 141] width 316 height 20
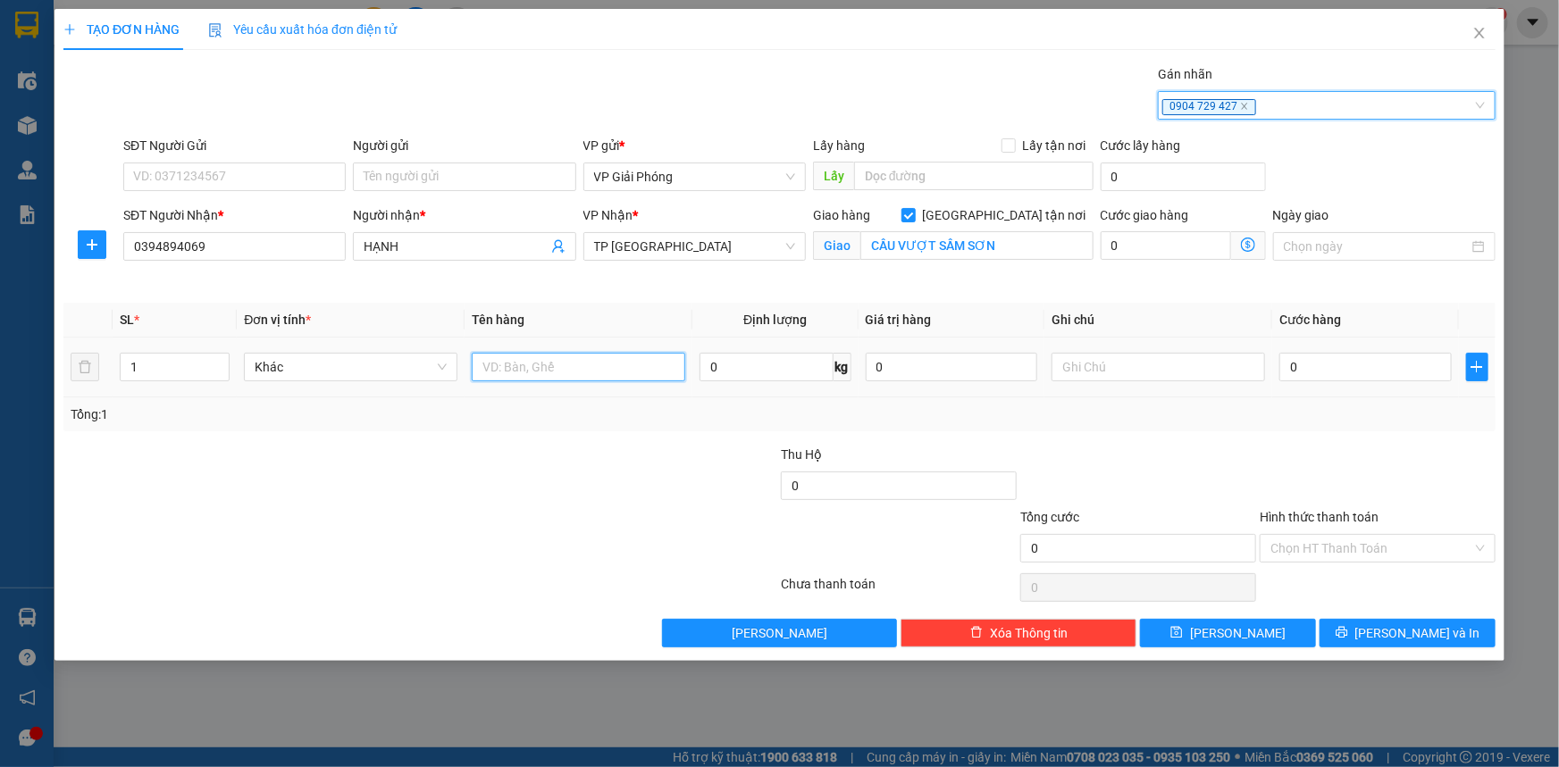
click at [616, 380] on input "text" at bounding box center [578, 367] width 213 height 29
type input "KIỆN"
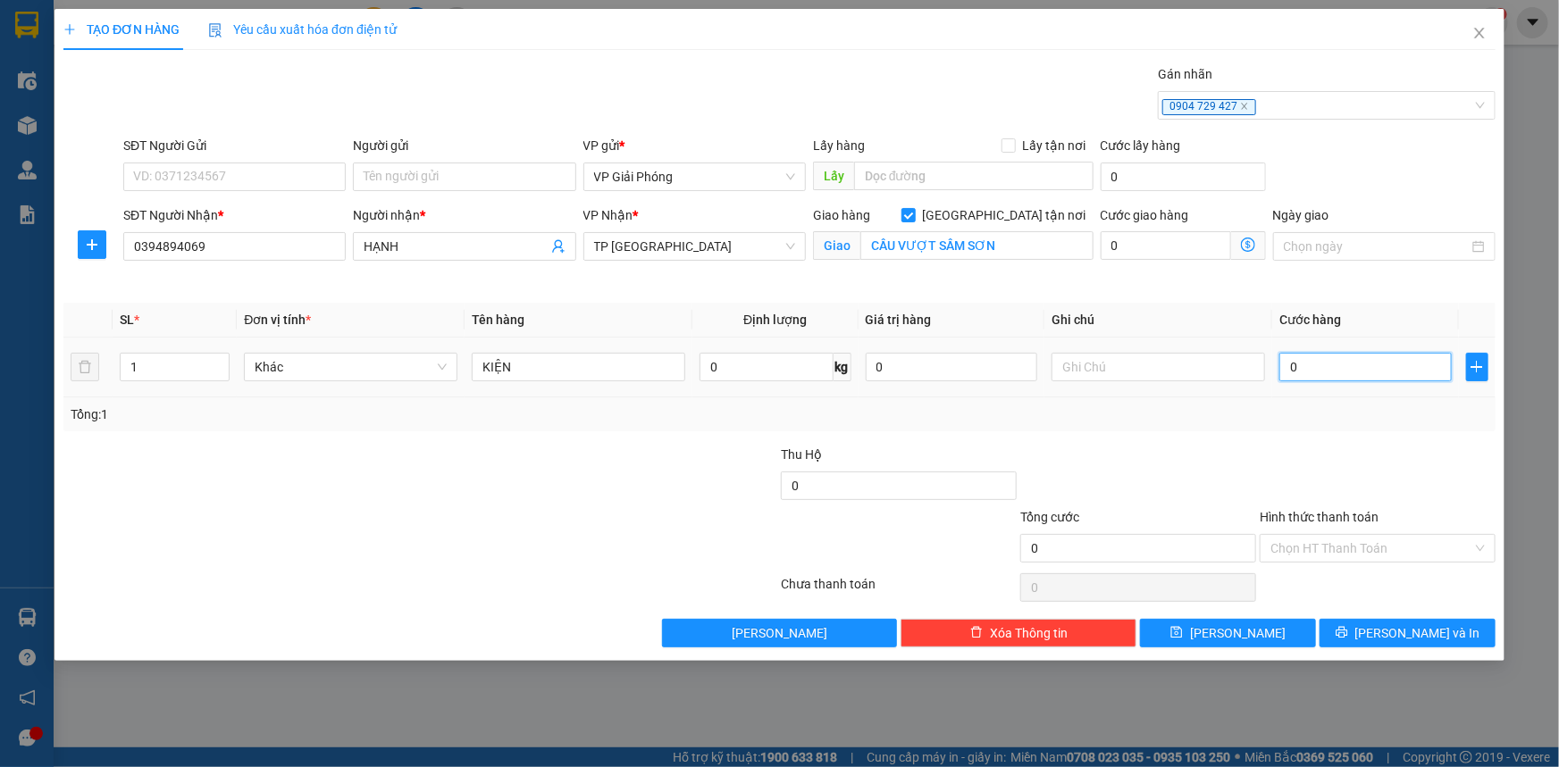
click at [1367, 373] on input "0" at bounding box center [1365, 367] width 172 height 29
type input "5"
type input "50"
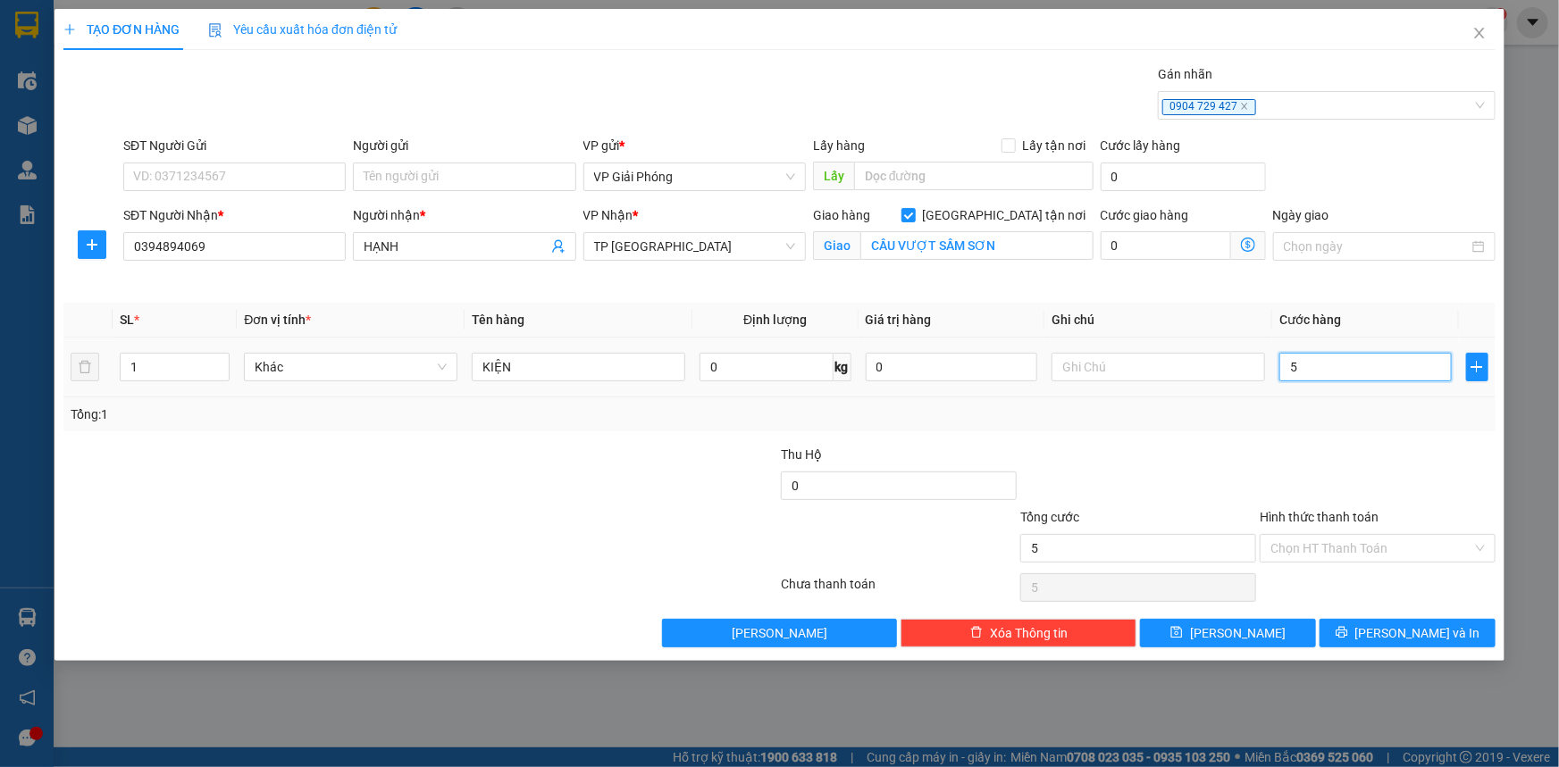
type input "50"
type input "50.000"
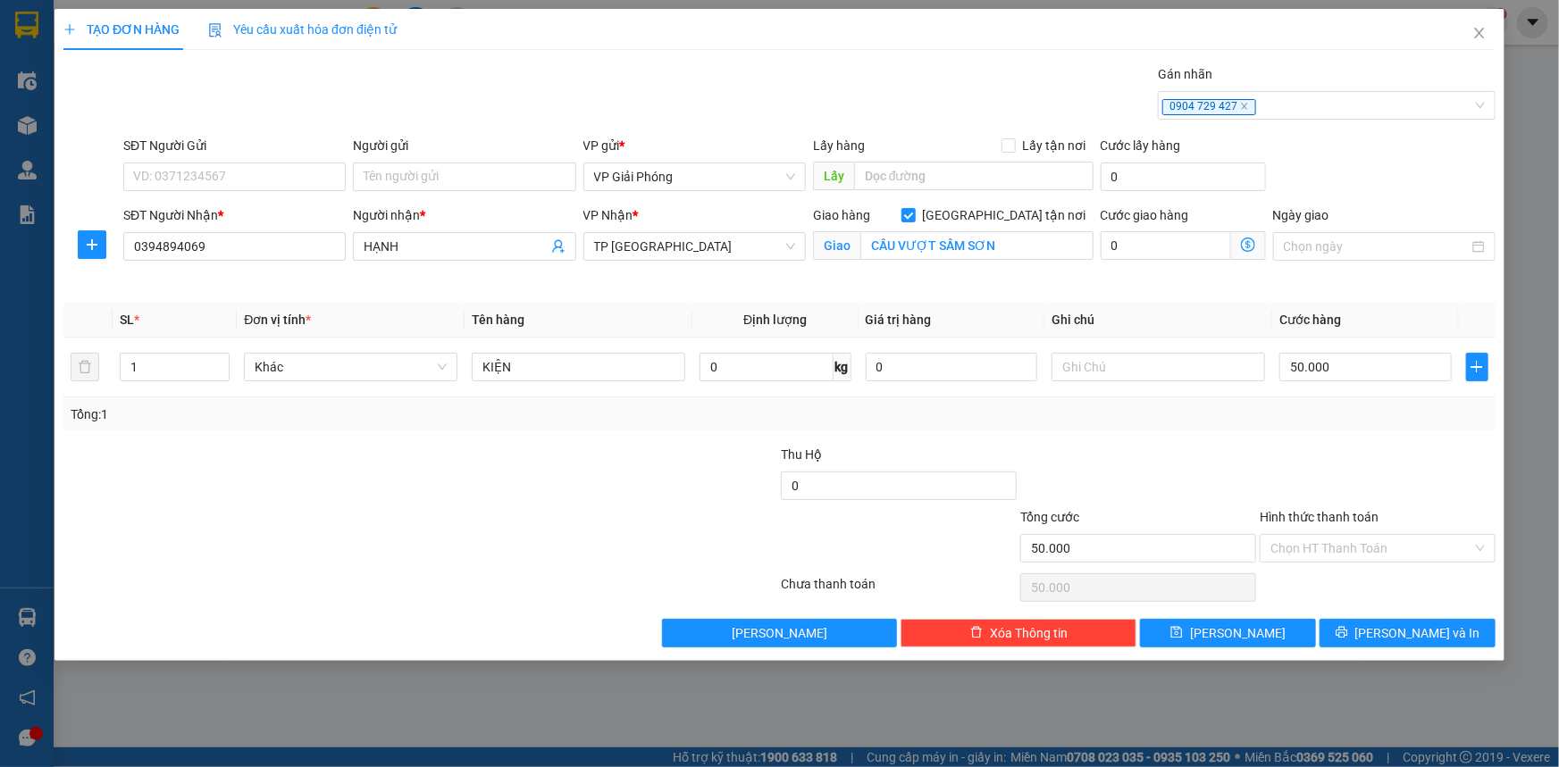
drag, startPoint x: 1329, startPoint y: 421, endPoint x: 1342, endPoint y: 405, distance: 20.4
click at [1337, 410] on div "Tổng: 1" at bounding box center [780, 415] width 1418 height 20
drag, startPoint x: 1378, startPoint y: 641, endPoint x: 1383, endPoint y: 627, distance: 15.0
click at [1378, 642] on button "[PERSON_NAME] và In" at bounding box center [1407, 633] width 176 height 29
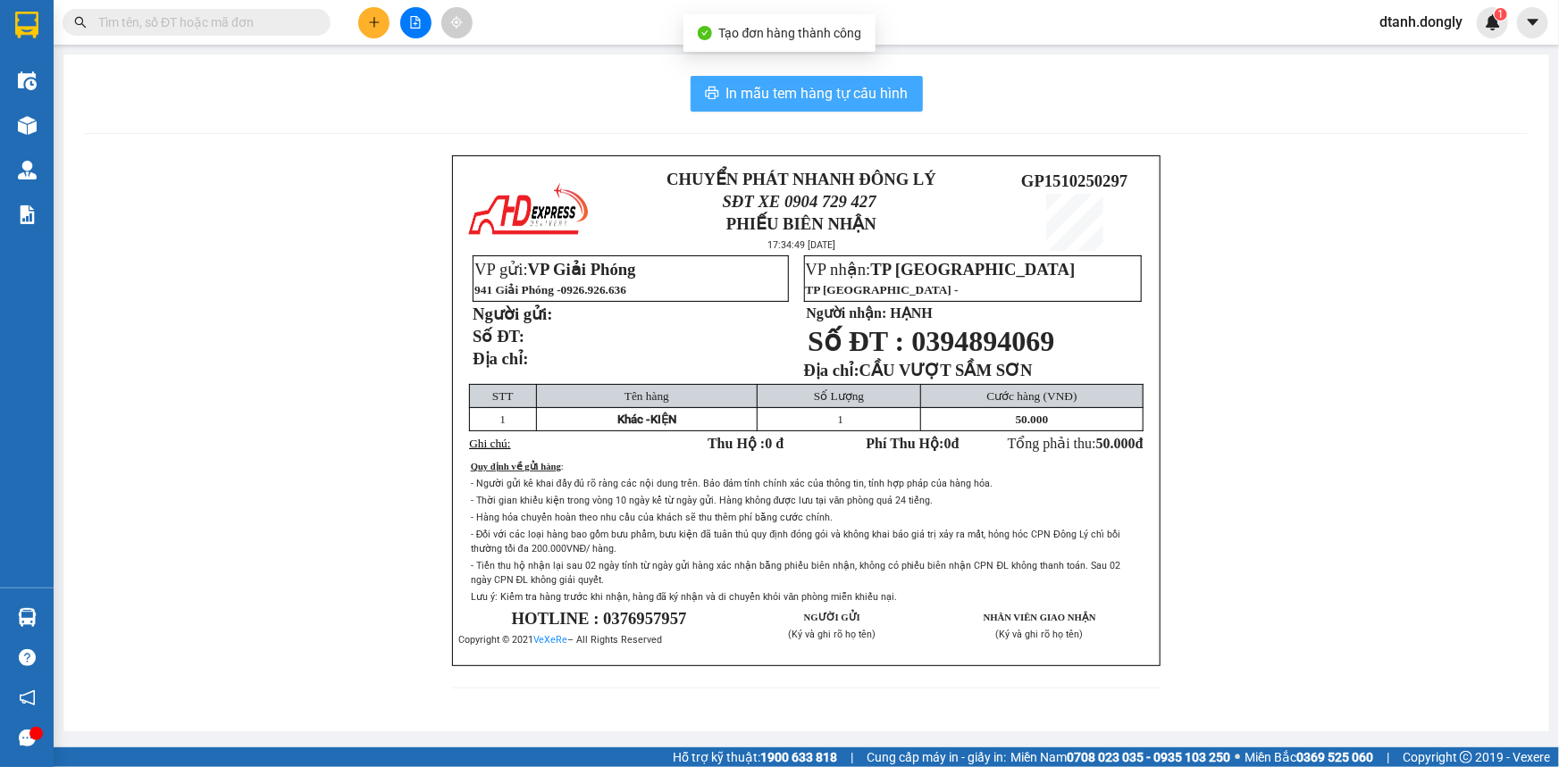
click at [855, 95] on span "In mẫu tem hàng tự cấu hình" at bounding box center [817, 93] width 182 height 22
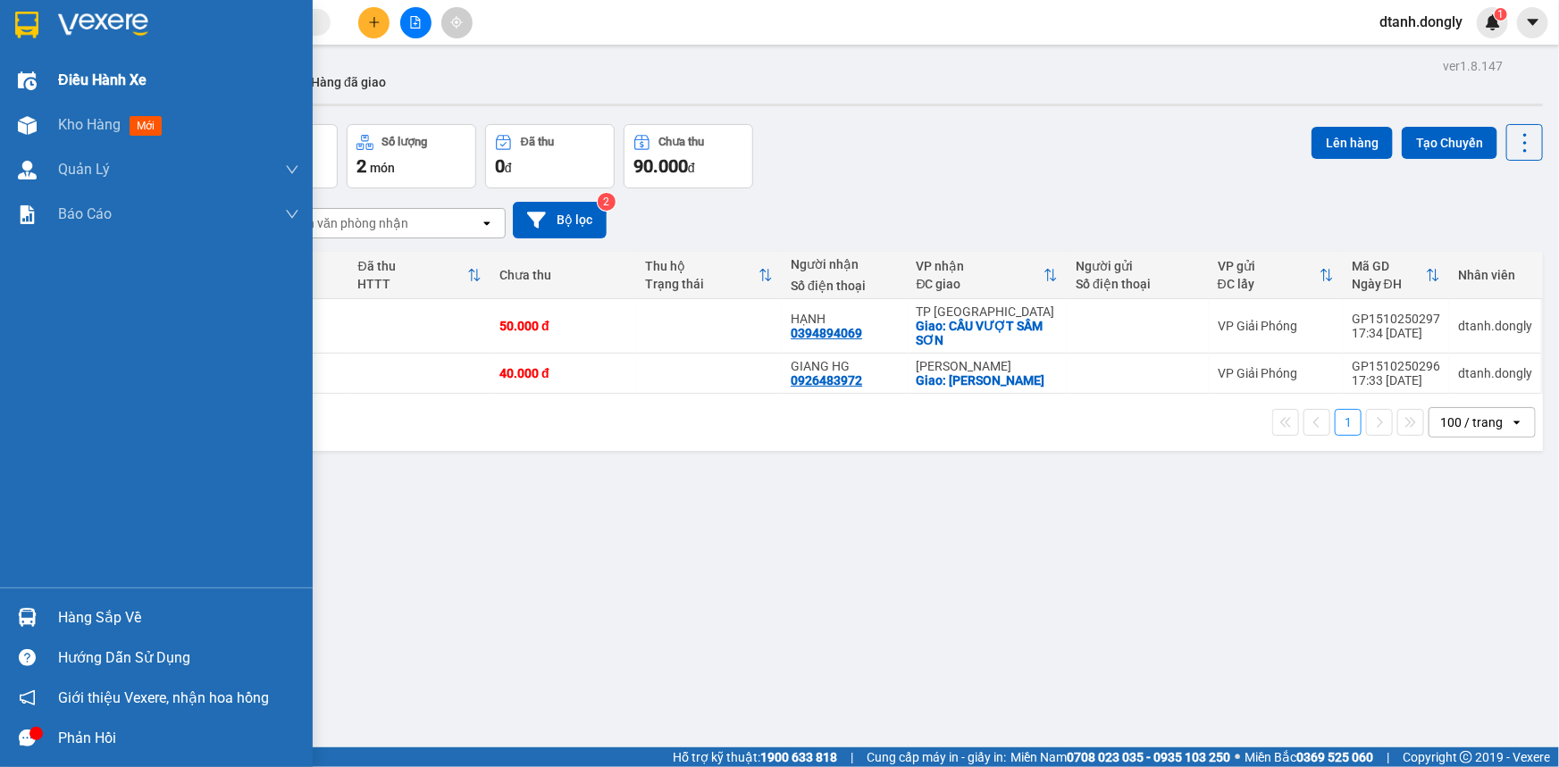
click at [101, 71] on span "Điều hành xe" at bounding box center [102, 80] width 88 height 22
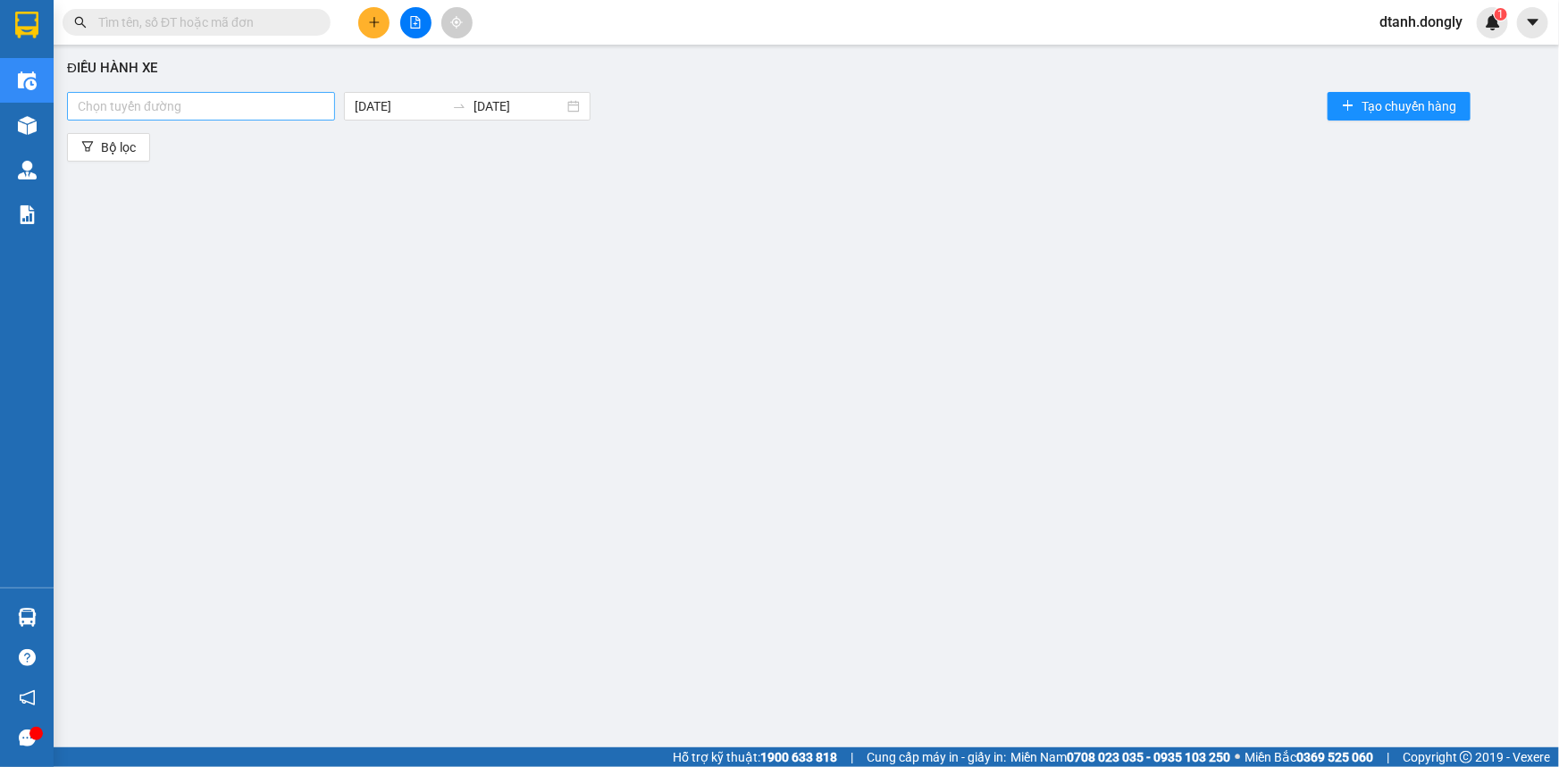
click at [246, 105] on div at bounding box center [200, 106] width 259 height 21
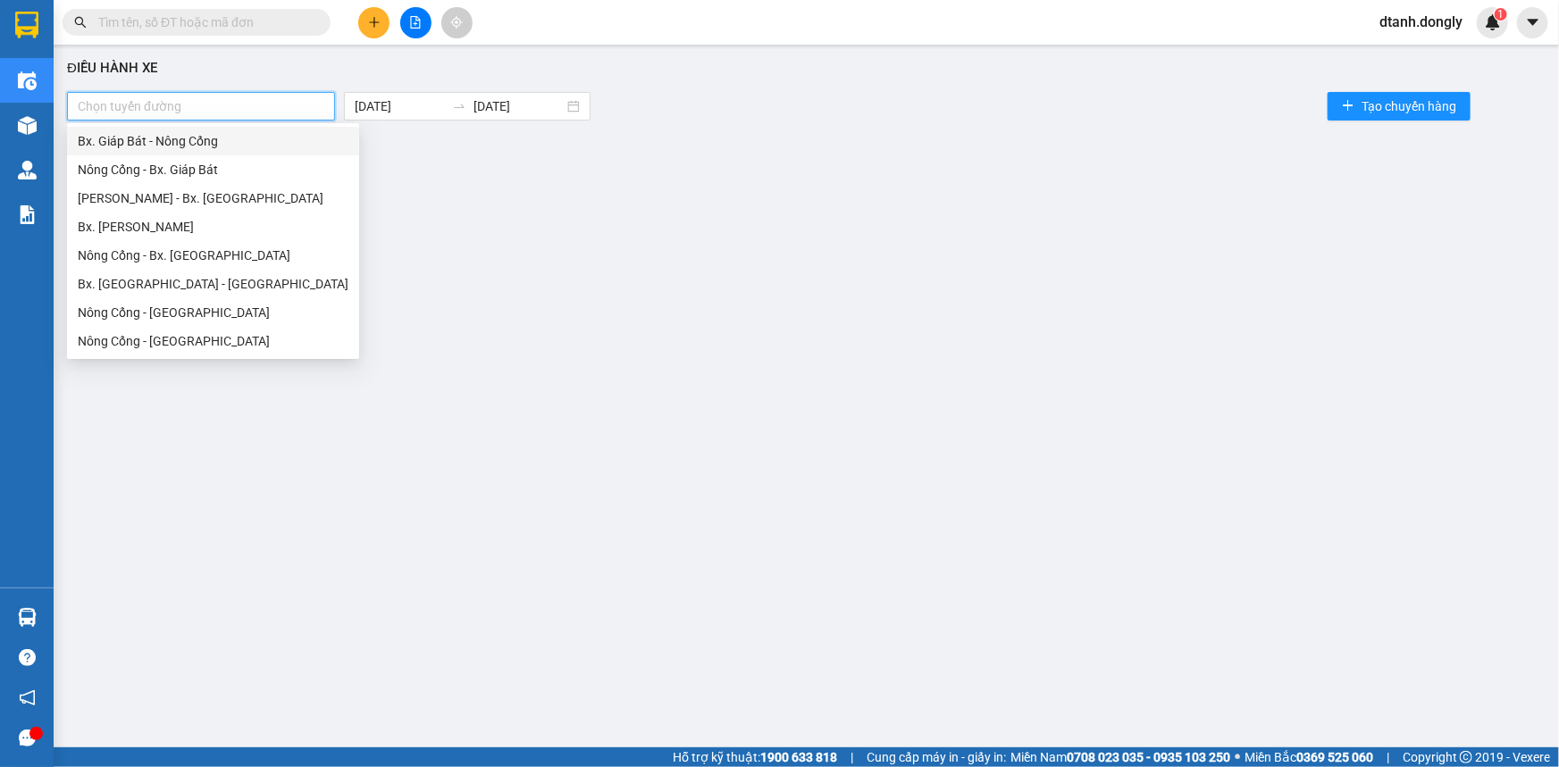
click at [245, 144] on div "Bx. Giáp Bát - Nông Cống" at bounding box center [213, 141] width 271 height 20
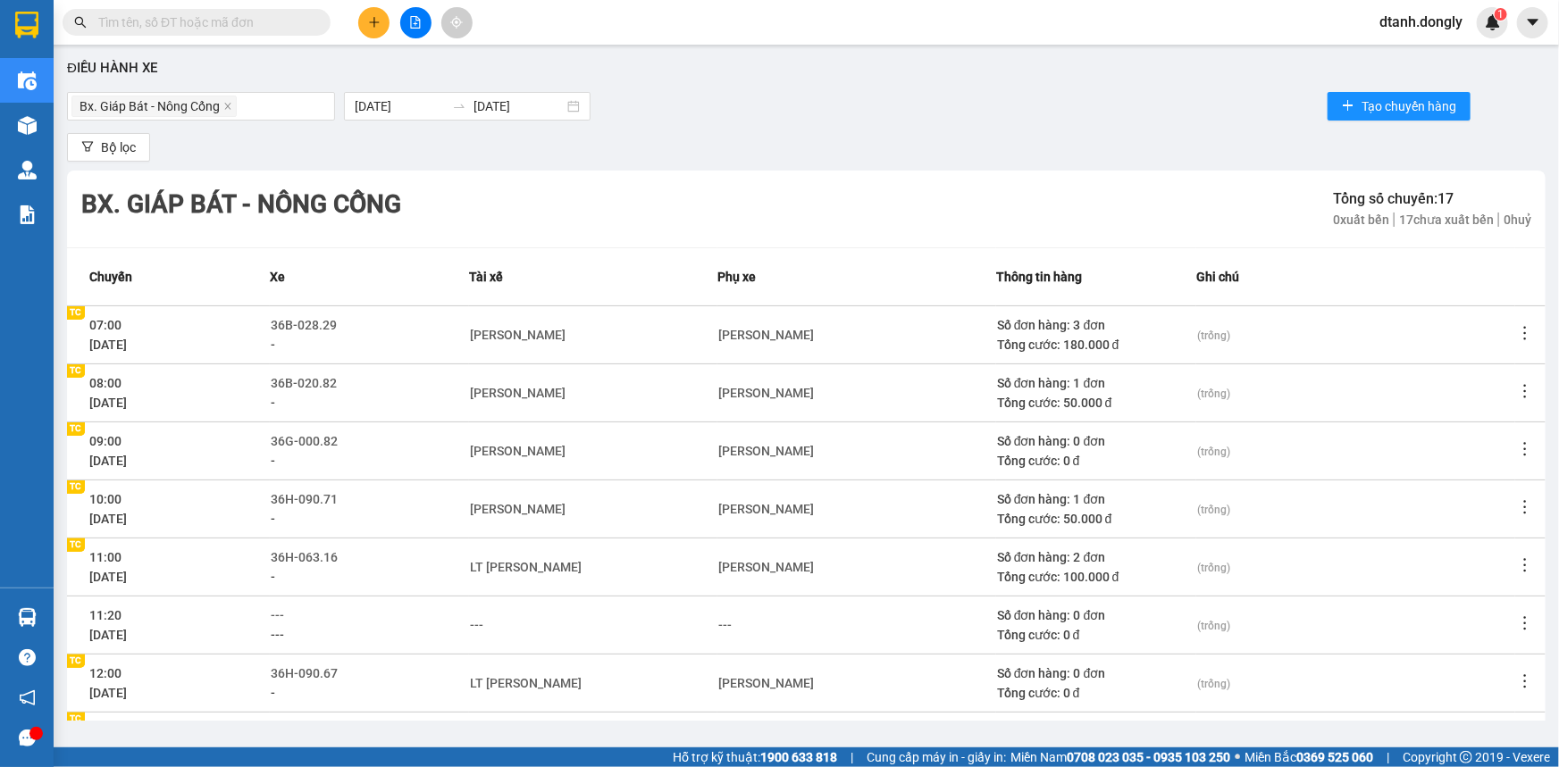
click at [1028, 119] on div "Bx. Giáp Bát - Nông Cống 15/10/2025 15/10/2025 Tạo chuyến hàng" at bounding box center [806, 106] width 1478 height 36
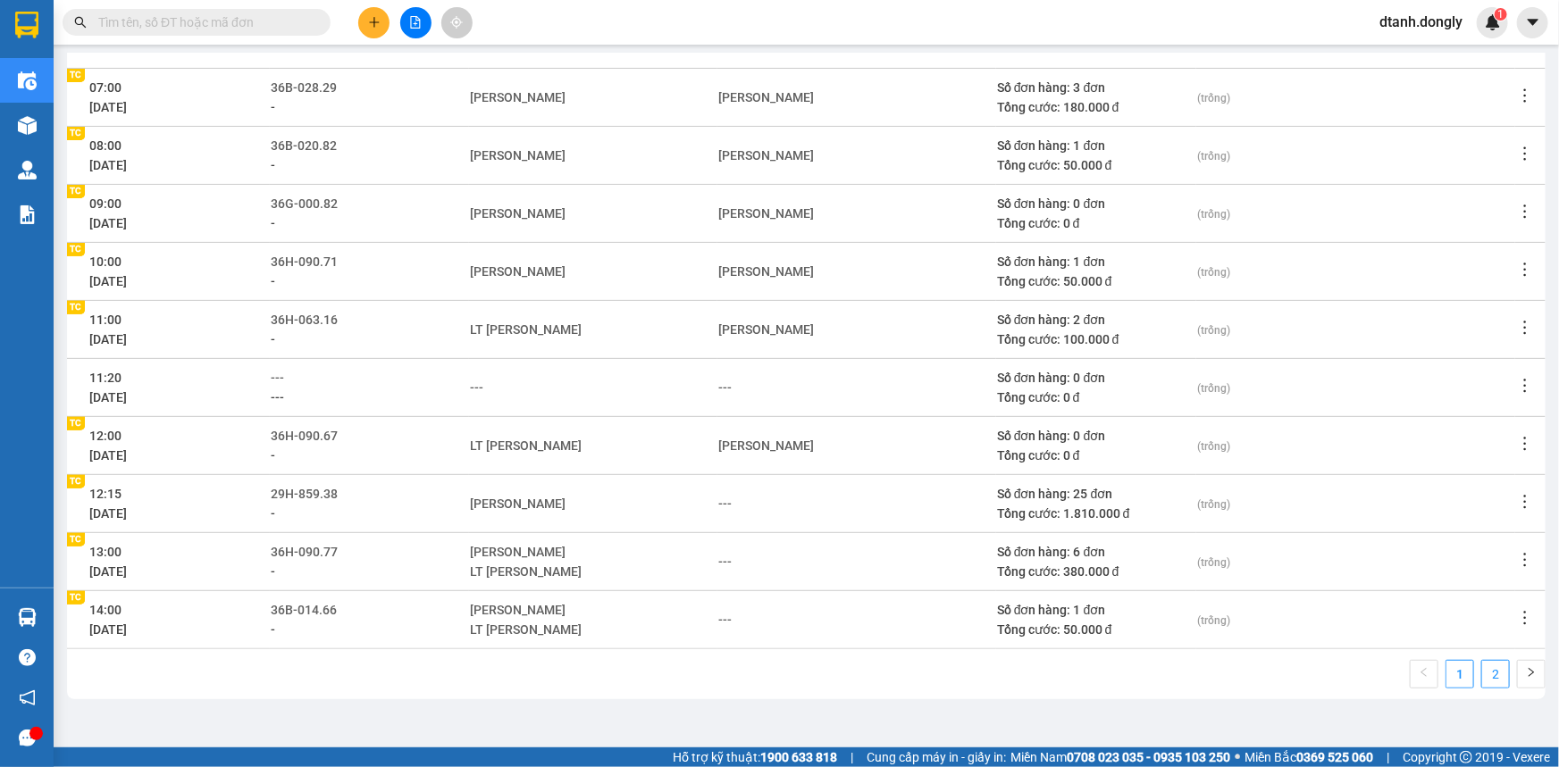
click at [1482, 667] on link "2" at bounding box center [1495, 674] width 27 height 27
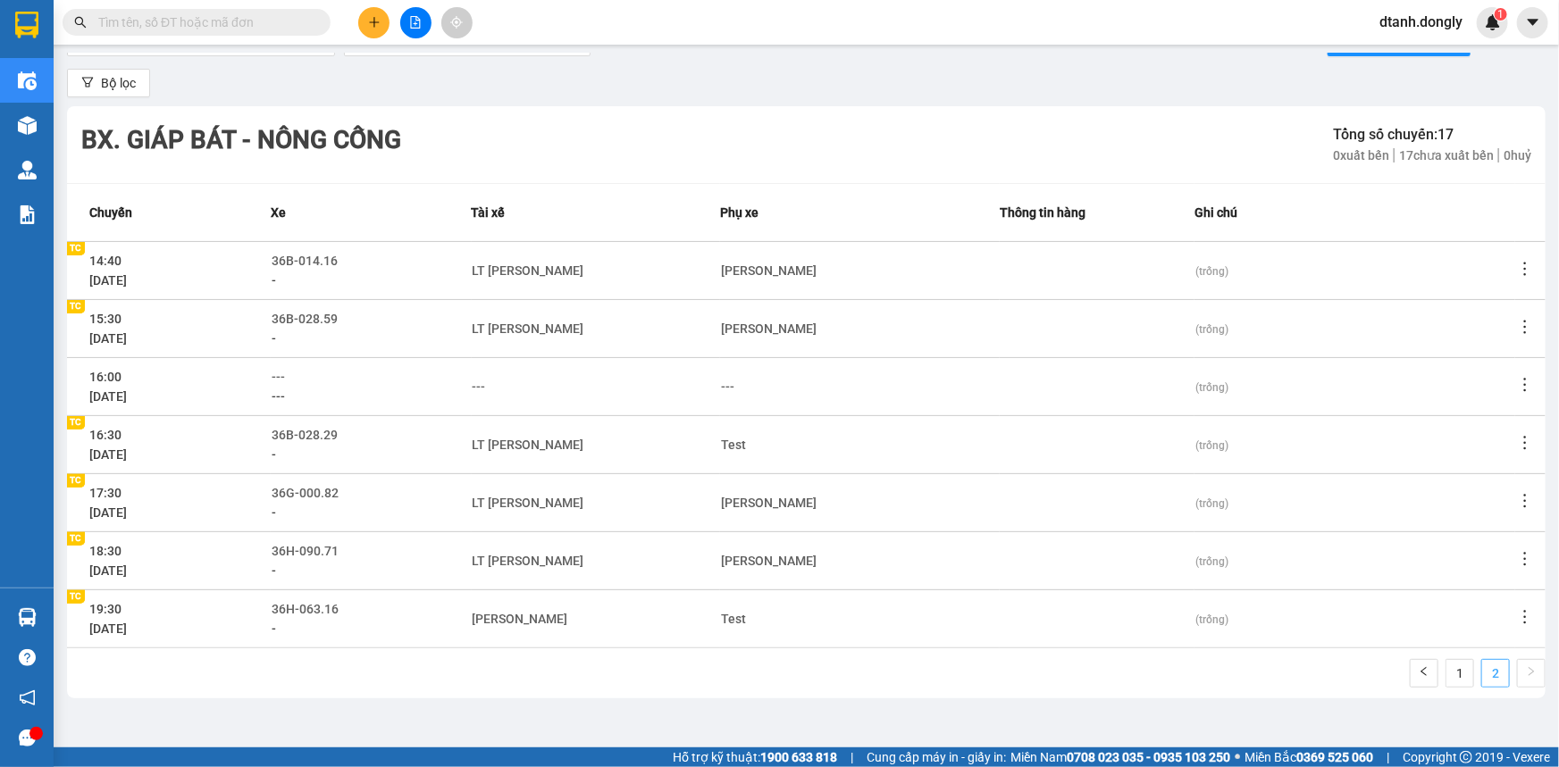
scroll to position [63, 0]
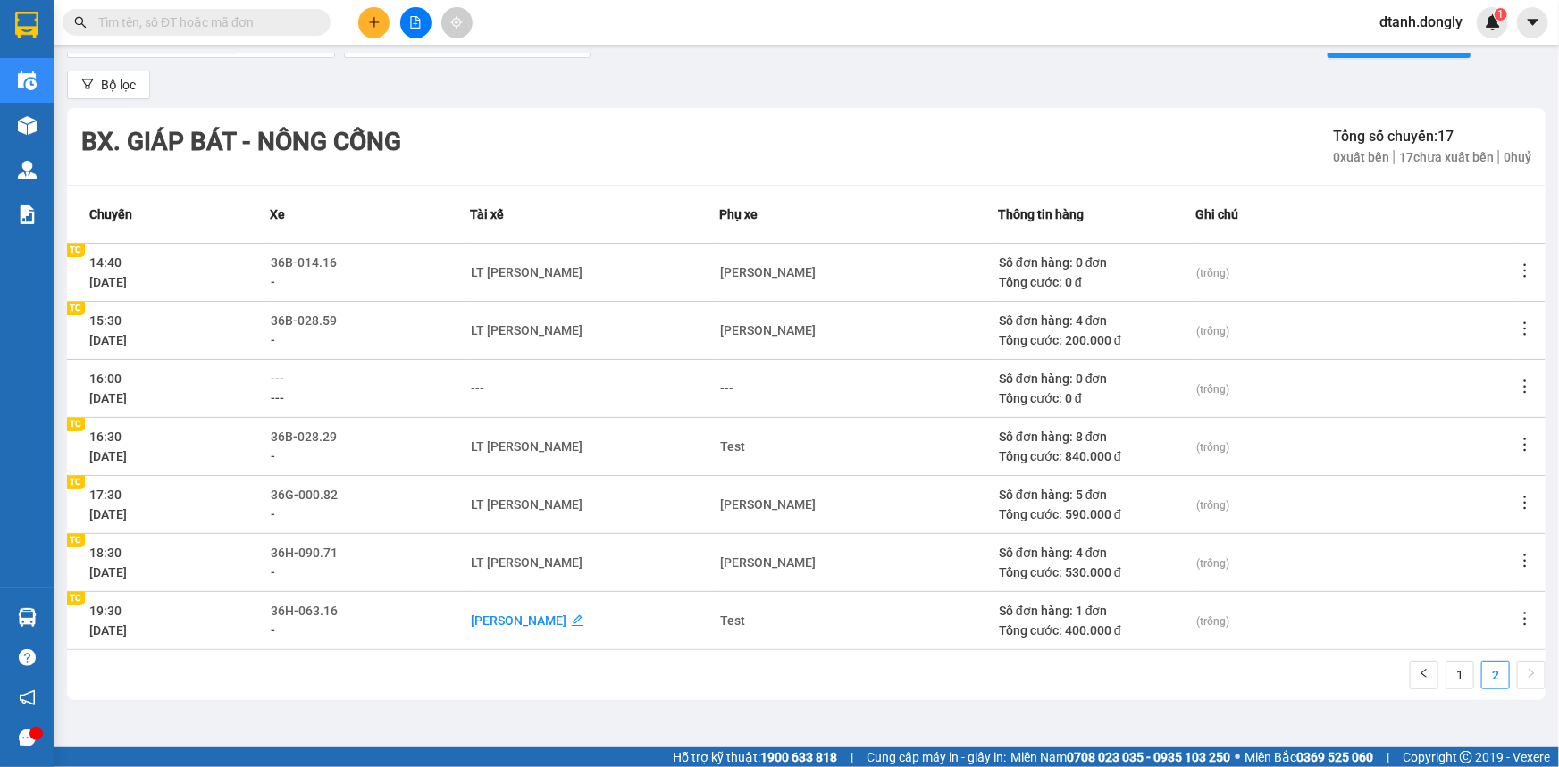
click at [567, 618] on div "[PERSON_NAME]" at bounding box center [520, 621] width 96 height 20
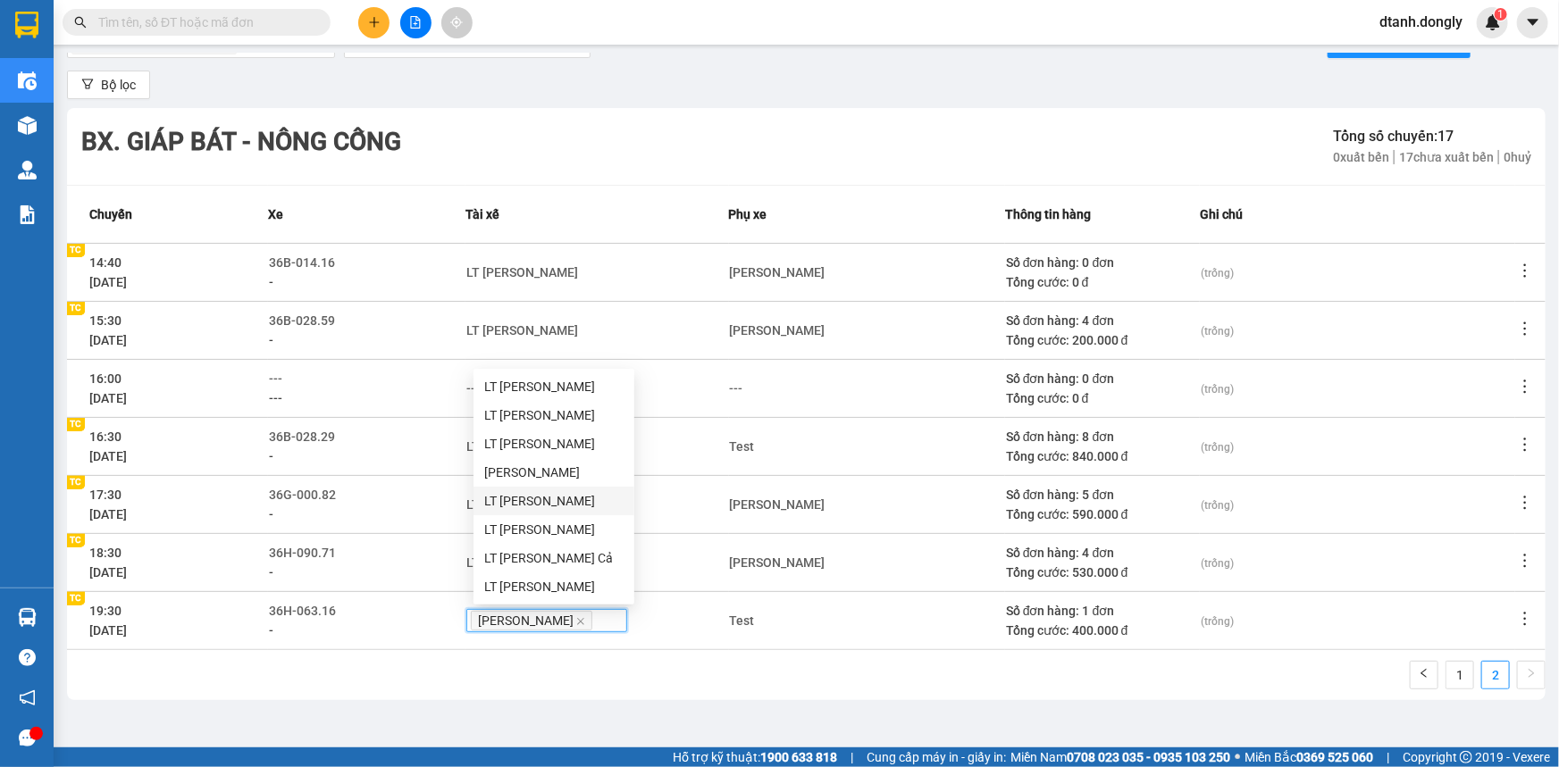
click at [598, 491] on div "LT Nguyễn Văn Thịnh" at bounding box center [553, 501] width 139 height 20
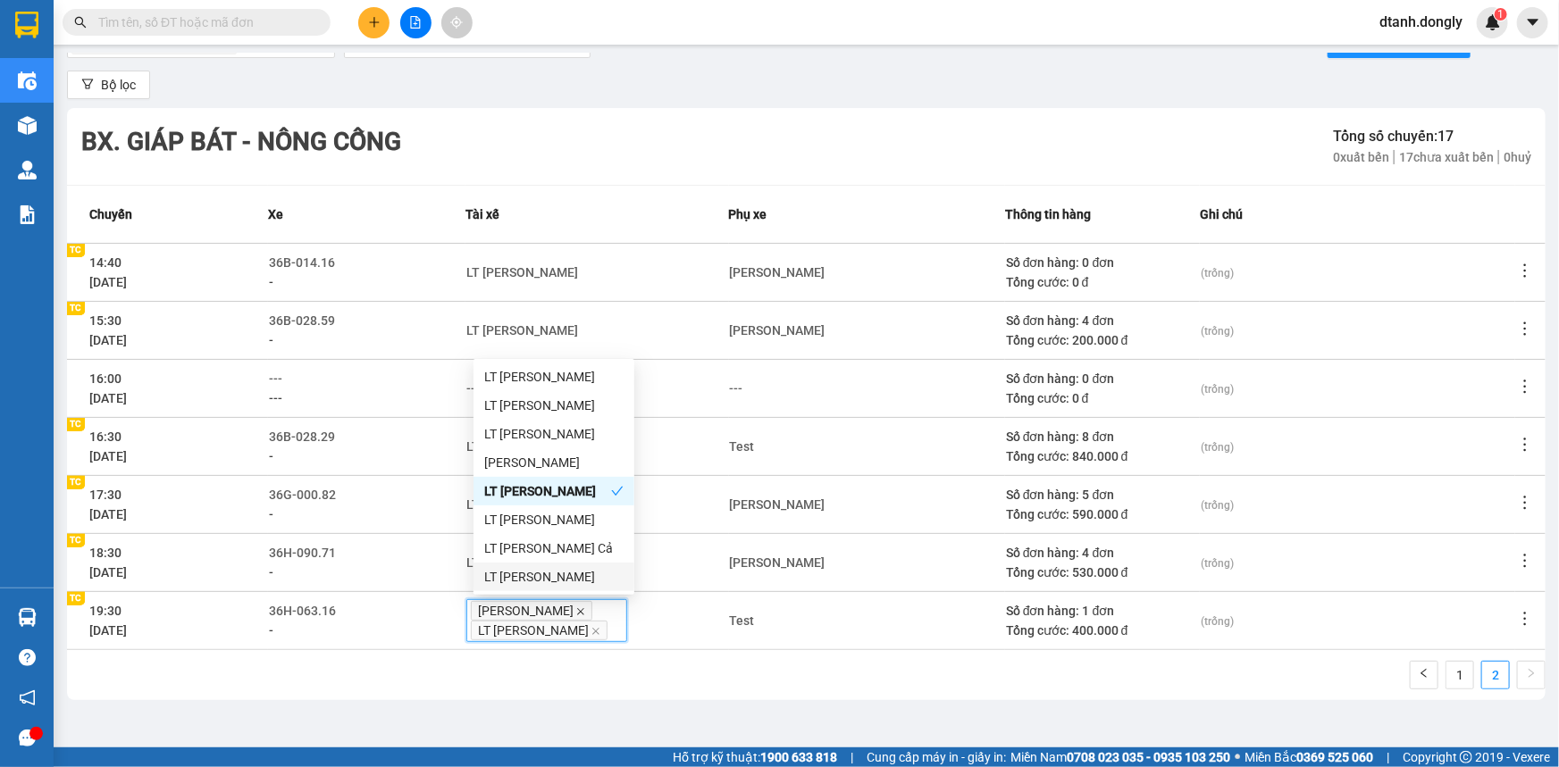
click at [585, 614] on icon "close" at bounding box center [580, 611] width 9 height 9
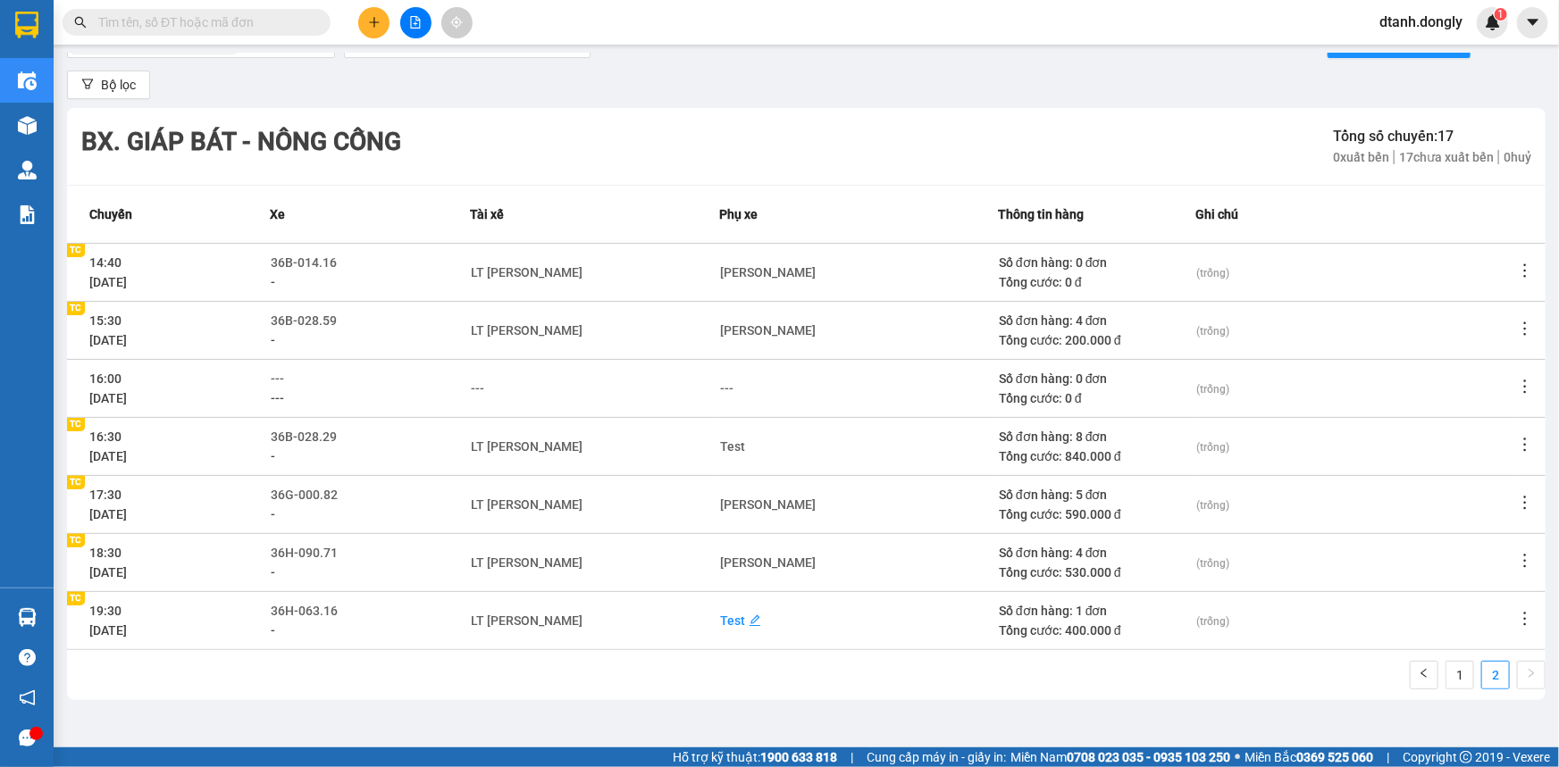
click at [738, 616] on div "Test" at bounding box center [732, 621] width 25 height 20
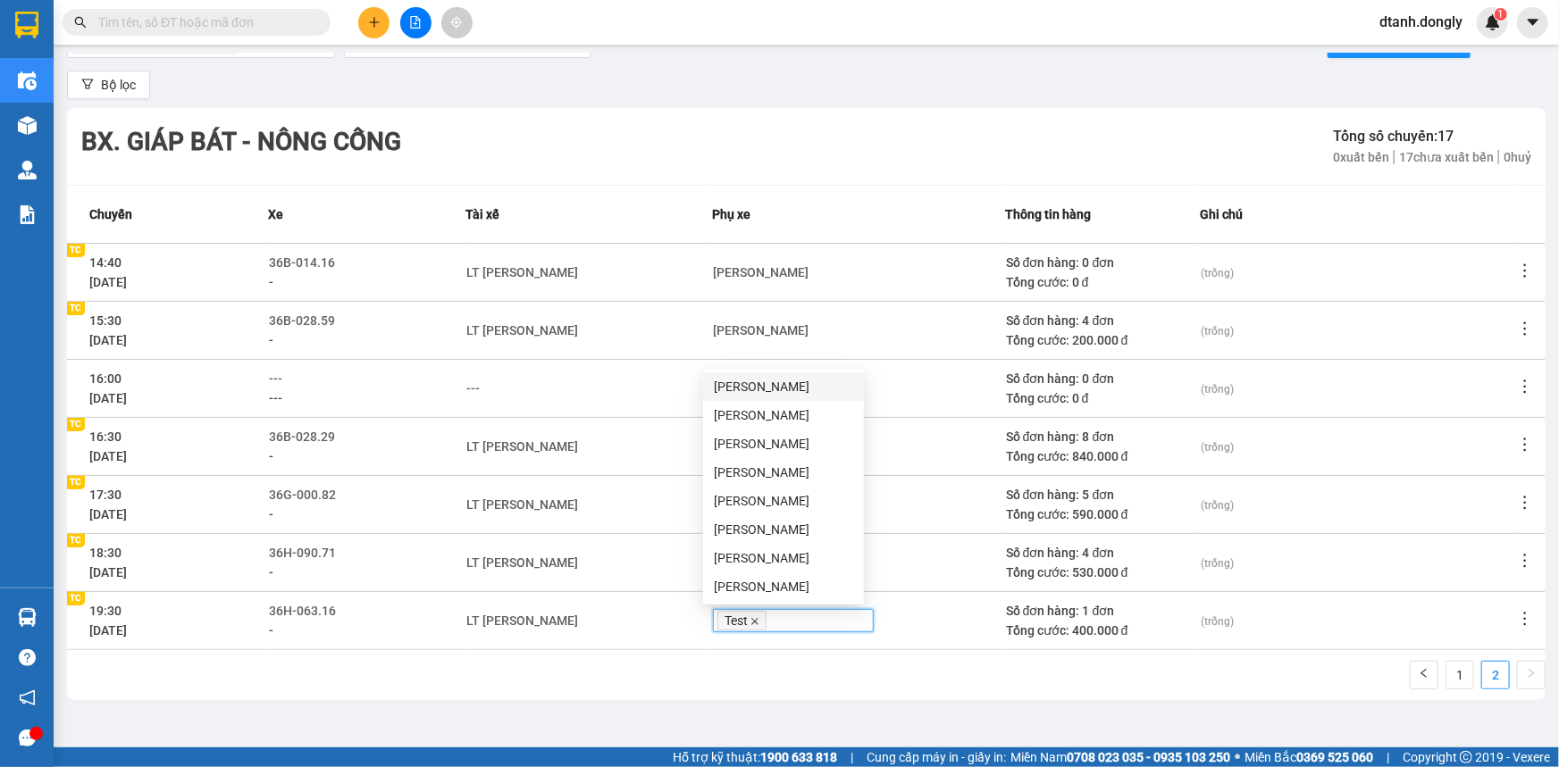
click at [750, 619] on icon "close" at bounding box center [754, 621] width 9 height 9
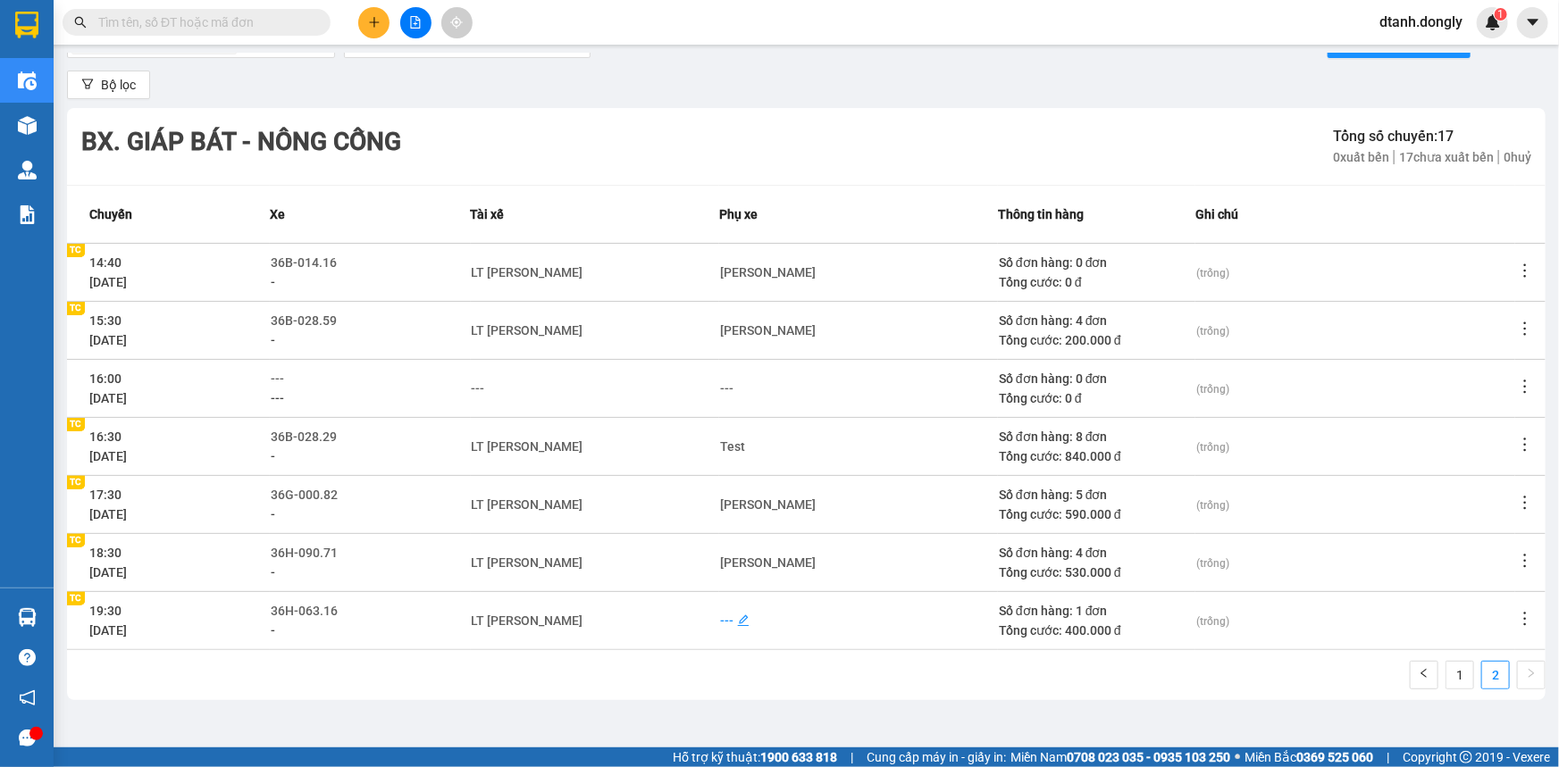
click at [724, 616] on div "---" at bounding box center [726, 621] width 13 height 20
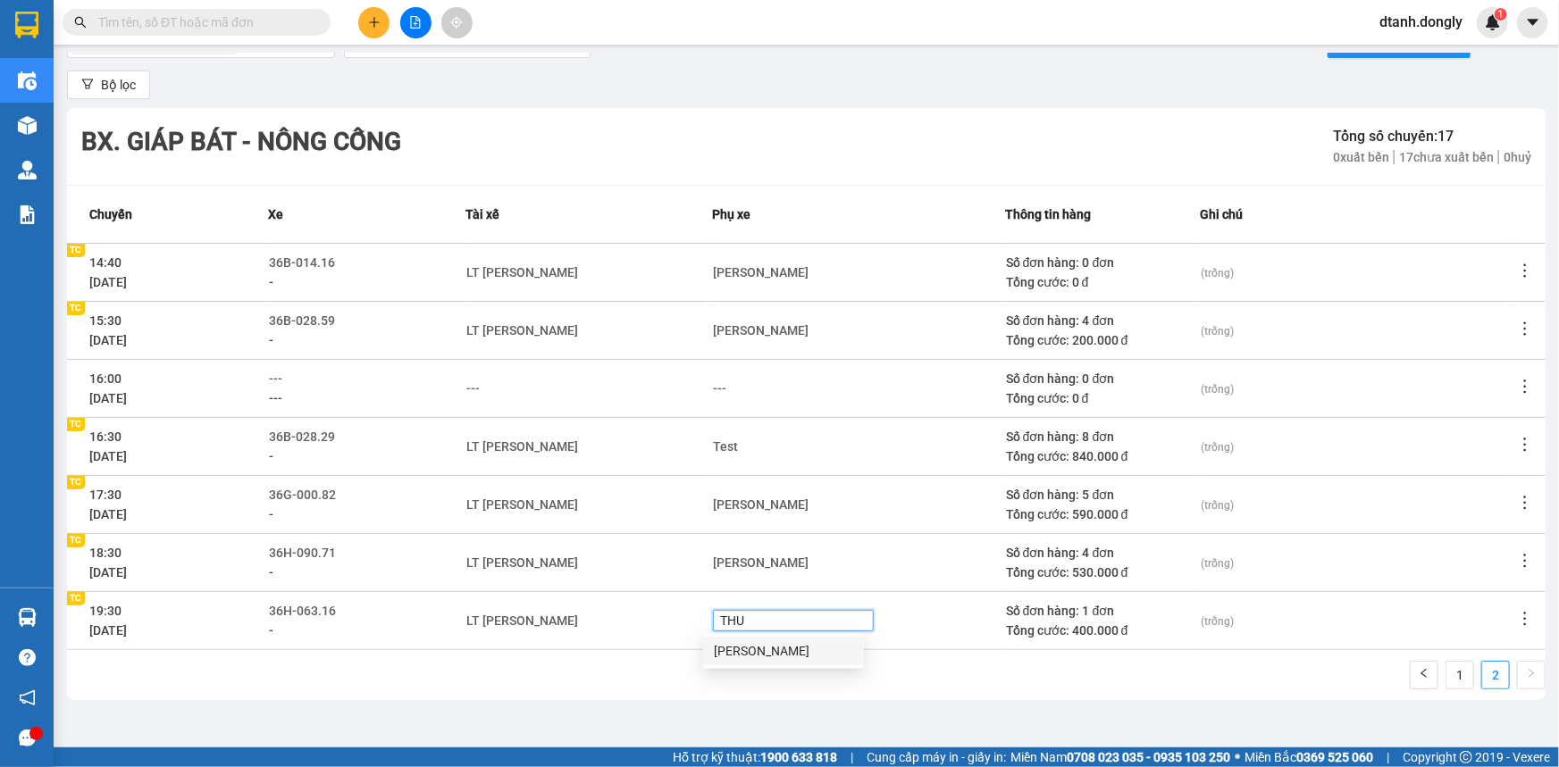
type input "THUE"
click at [790, 647] on div "Nguyễn Văn Thuế" at bounding box center [783, 651] width 139 height 20
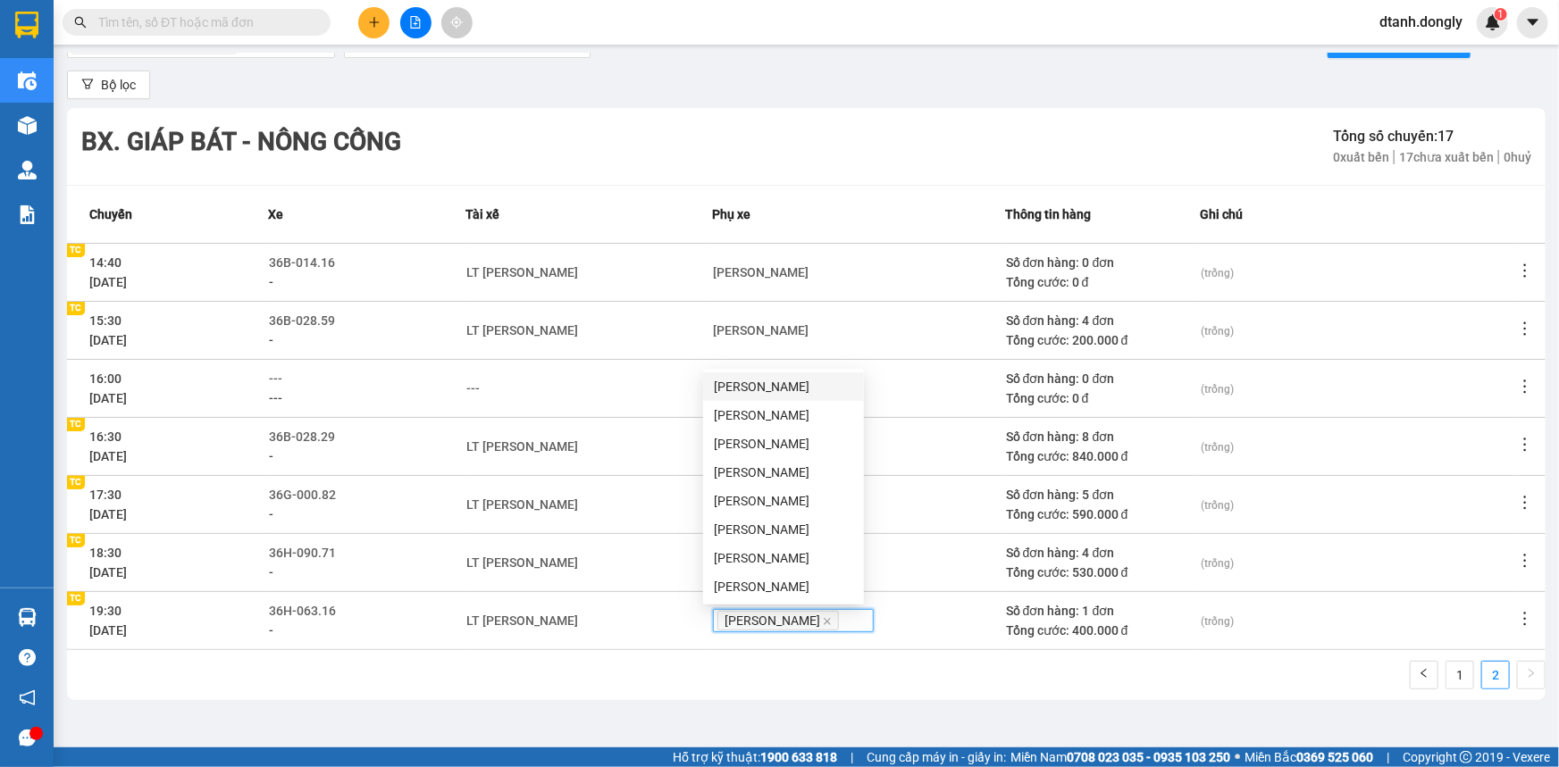
click at [771, 706] on div "Điều hành xe Bx. Giáp Bát - Nông Cống 15/10/2025 15/10/2025 Tạo chuyến hàng Bộ …" at bounding box center [806, 387] width 1487 height 667
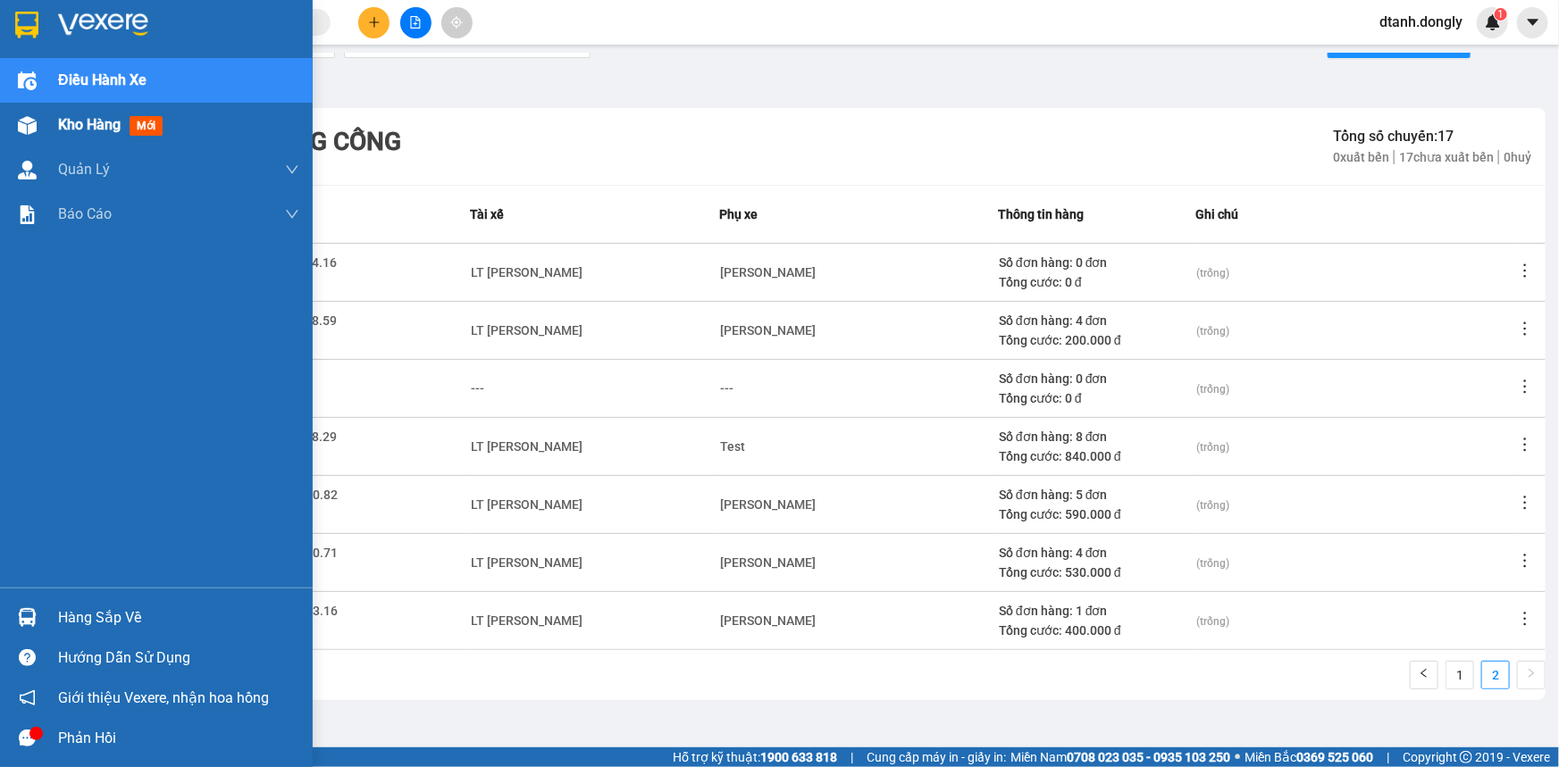
click at [49, 141] on div "Kho hàng mới" at bounding box center [156, 125] width 313 height 45
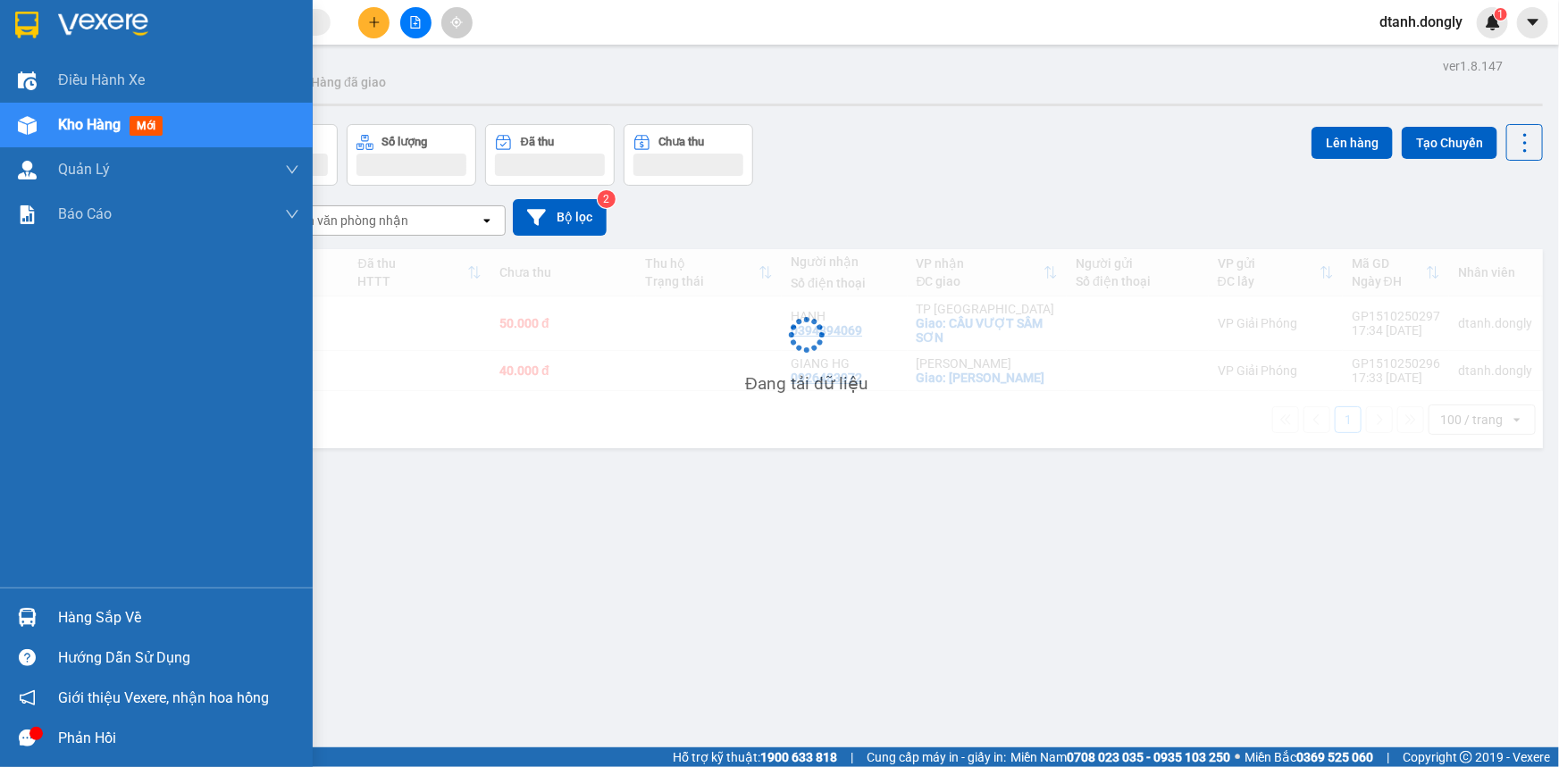
click at [38, 121] on div at bounding box center [27, 125] width 31 height 31
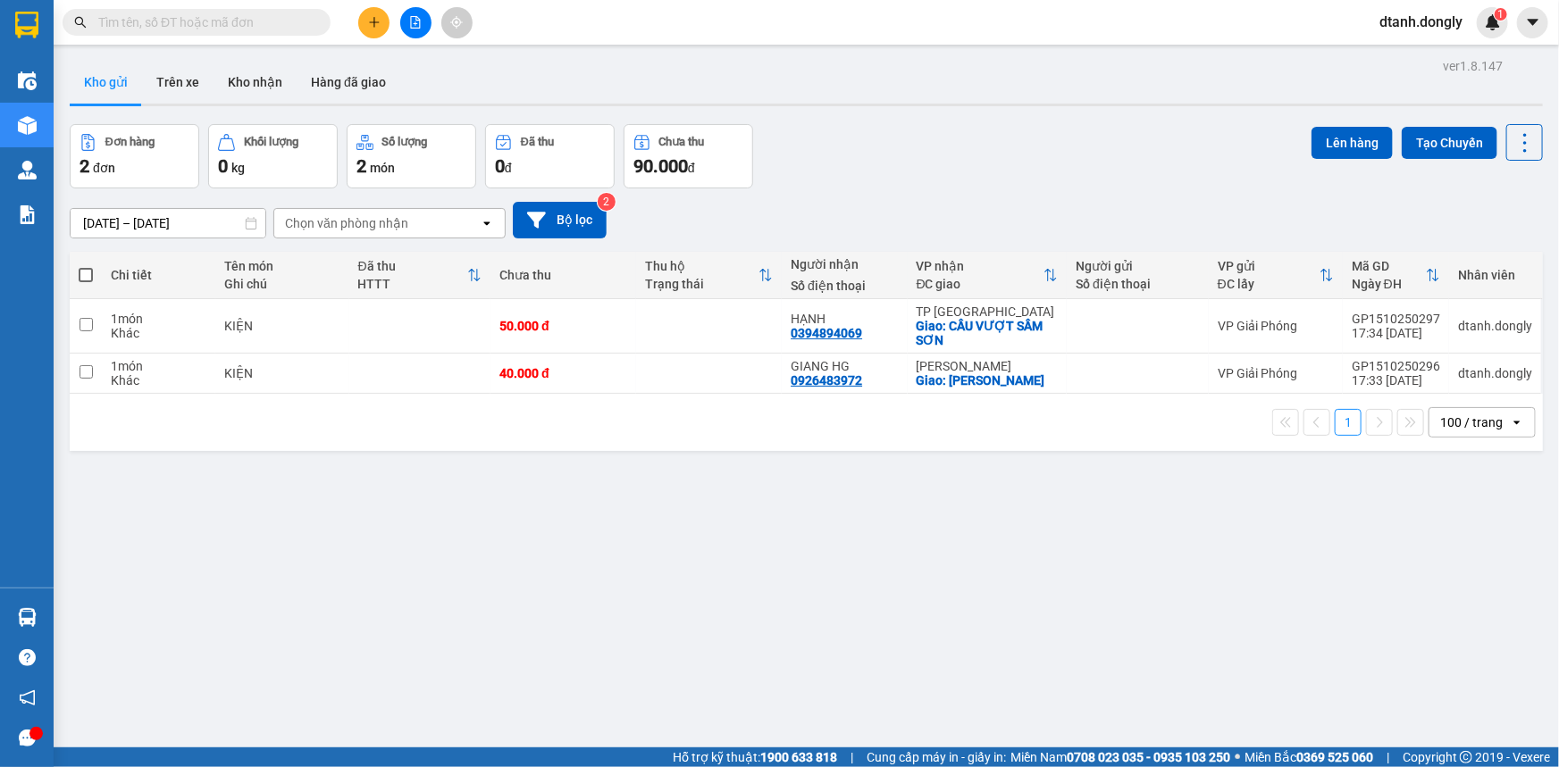
click at [855, 626] on div "ver 1.8.147 Kho gửi Trên xe Kho nhận Hàng đã giao Đơn hàng 2 đơn Khối lượng 0 k…" at bounding box center [806, 437] width 1487 height 767
click at [419, 16] on icon "file-add" at bounding box center [415, 22] width 13 height 13
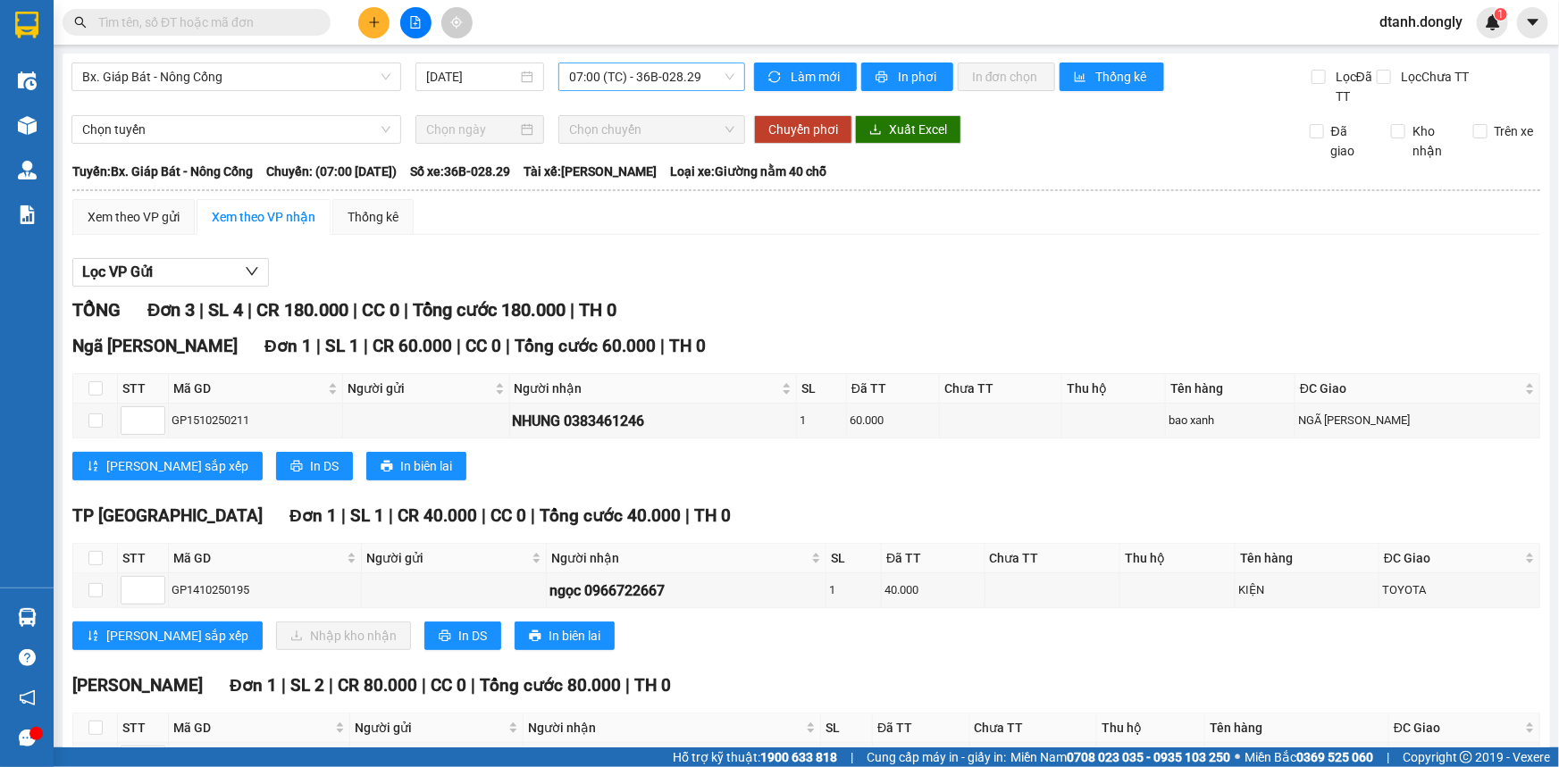
click at [660, 76] on span "07:00 (TC) - 36B-028.29" at bounding box center [651, 76] width 165 height 27
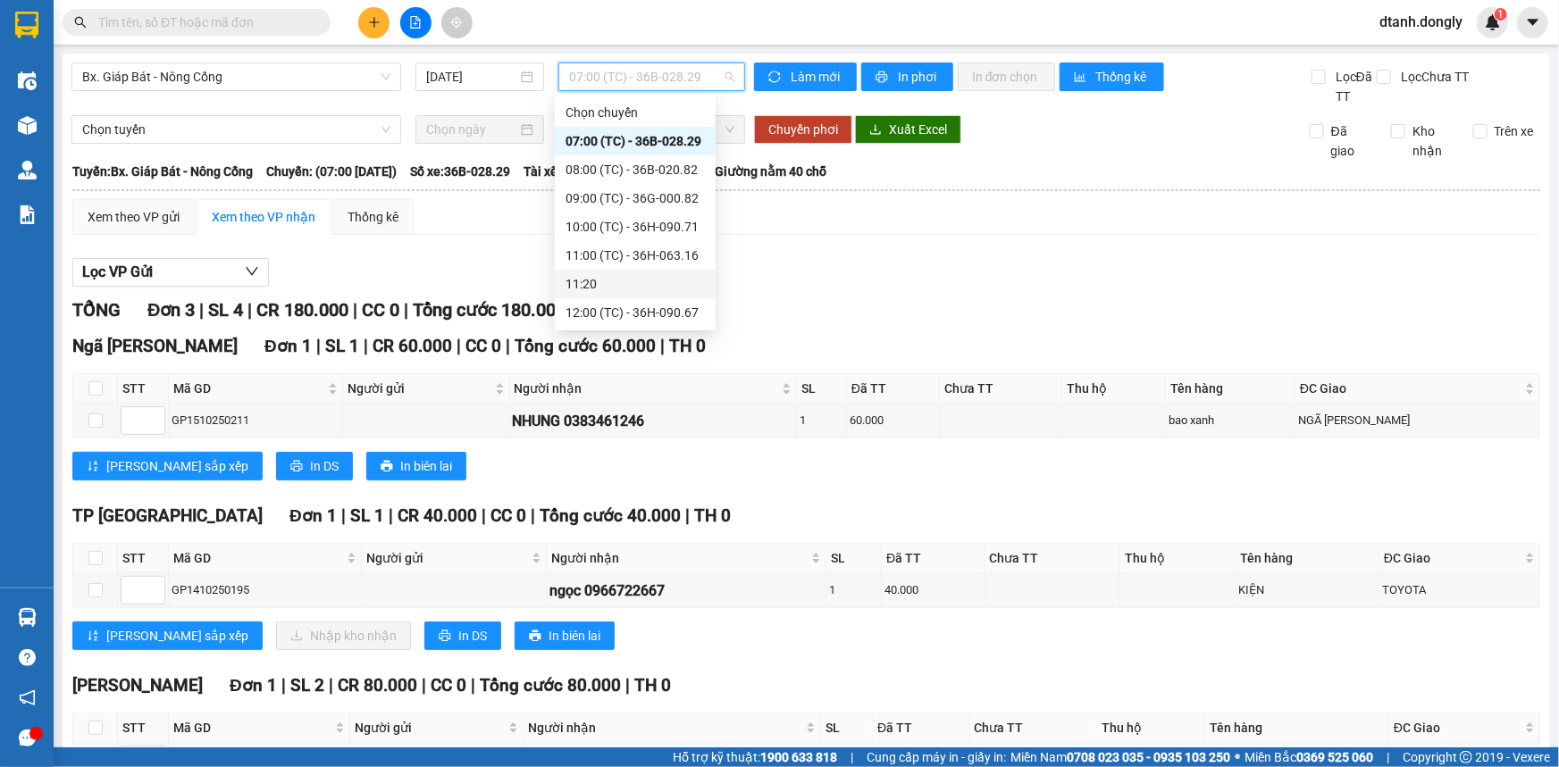
scroll to position [286, 0]
click at [646, 306] on div "19:30 (TC) - 36H-063.16" at bounding box center [634, 313] width 139 height 20
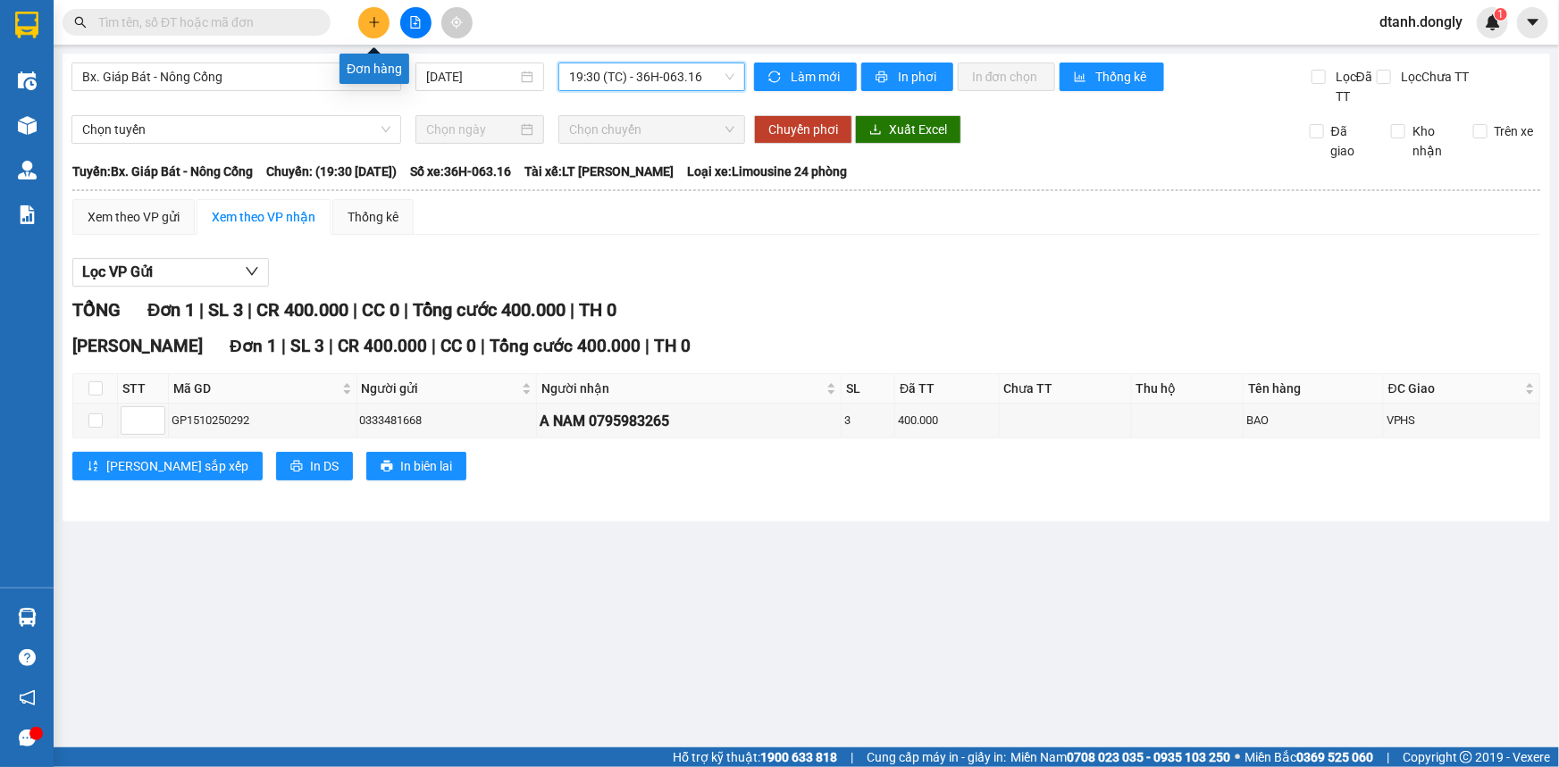
click at [375, 21] on icon "plus" at bounding box center [374, 21] width 10 height 1
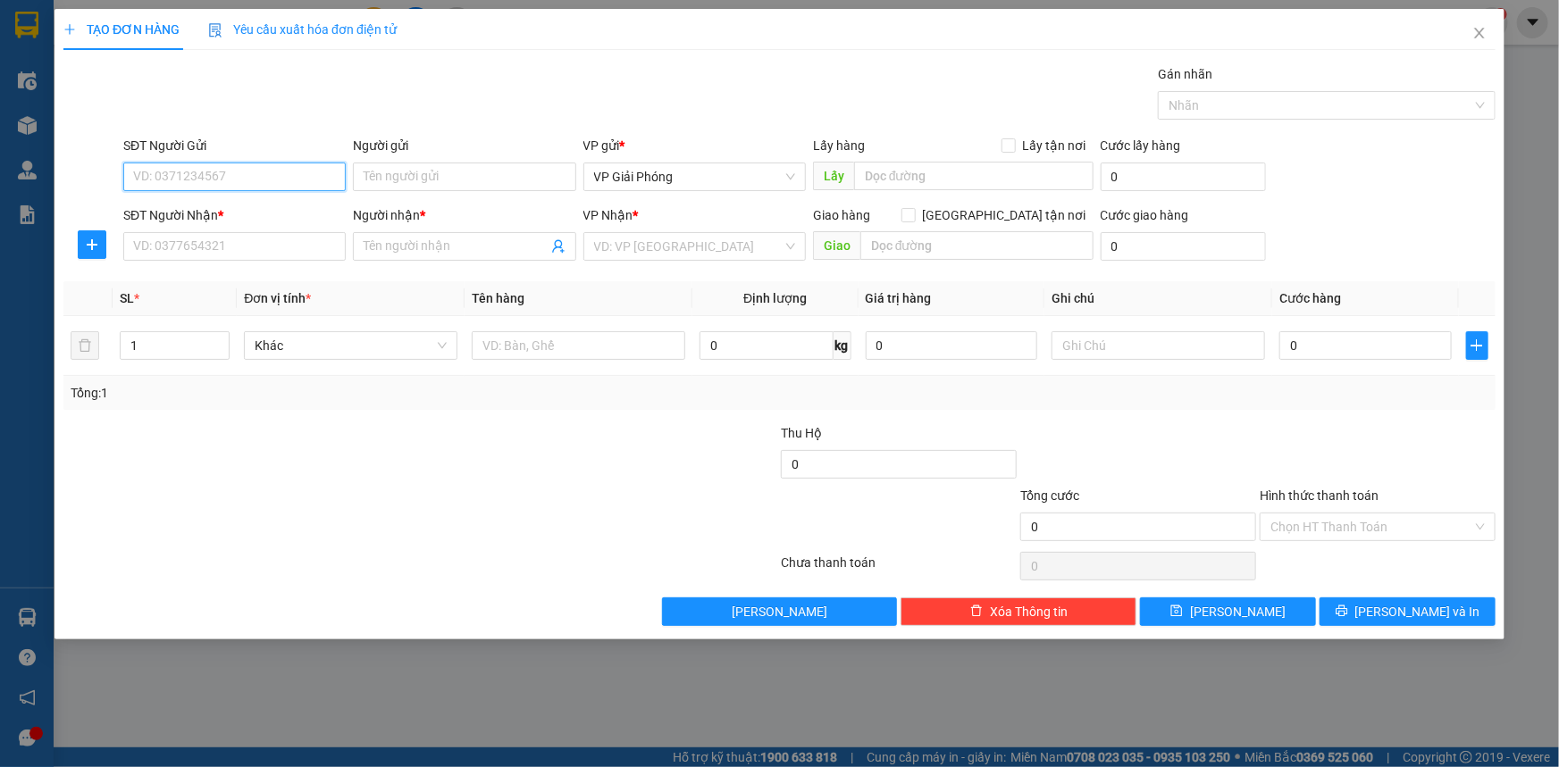
drag, startPoint x: 213, startPoint y: 172, endPoint x: 262, endPoint y: 174, distance: 48.3
click at [215, 172] on input "SĐT Người Gửi" at bounding box center [234, 177] width 222 height 29
type input "0968068814"
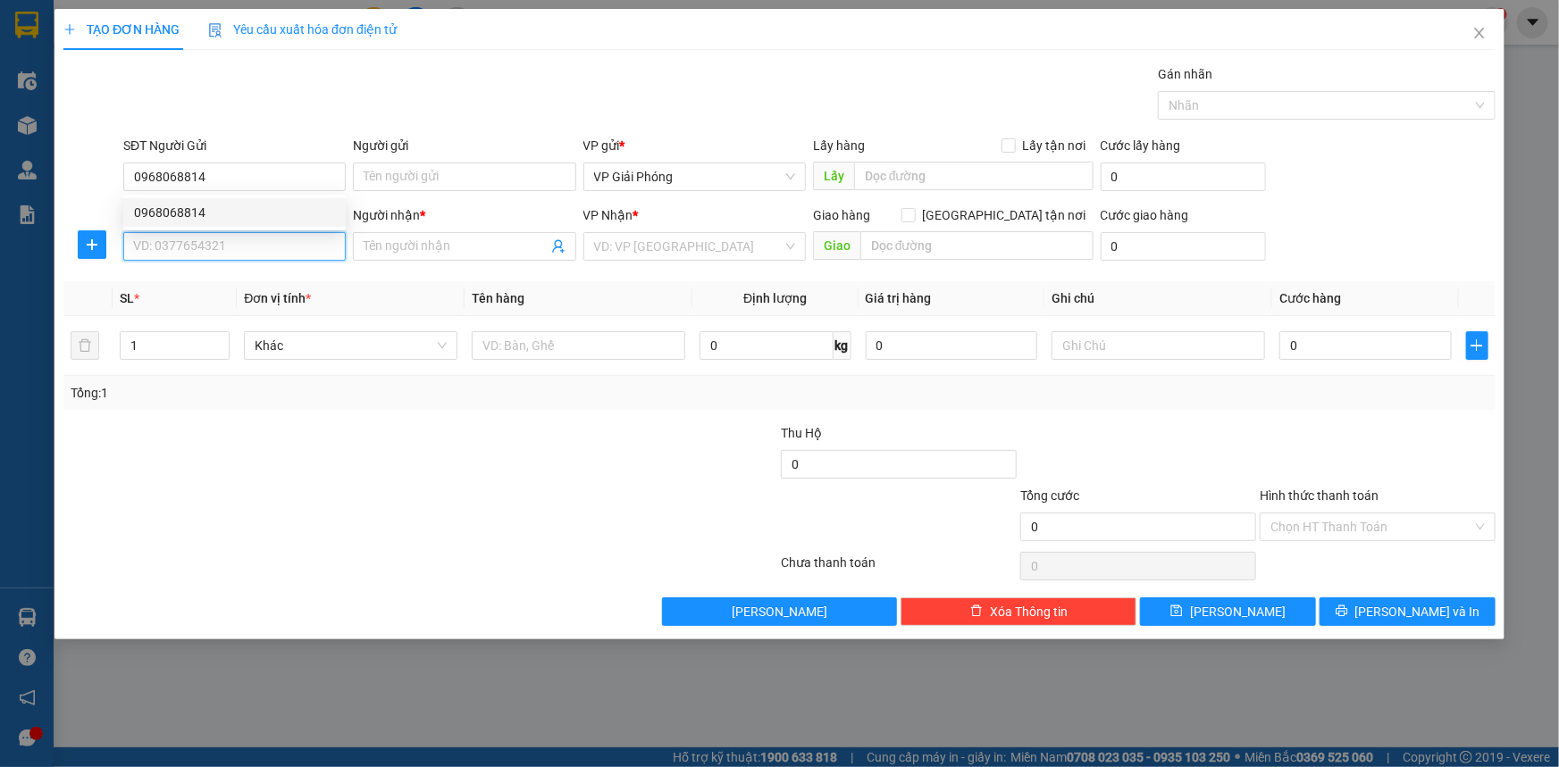
drag, startPoint x: 266, startPoint y: 253, endPoint x: 430, endPoint y: 234, distance: 164.5
click at [267, 253] on input "SĐT Người Nhận *" at bounding box center [234, 246] width 222 height 29
type input "0919306336"
click at [262, 280] on div "0919306336 - THUỲ" at bounding box center [234, 282] width 201 height 20
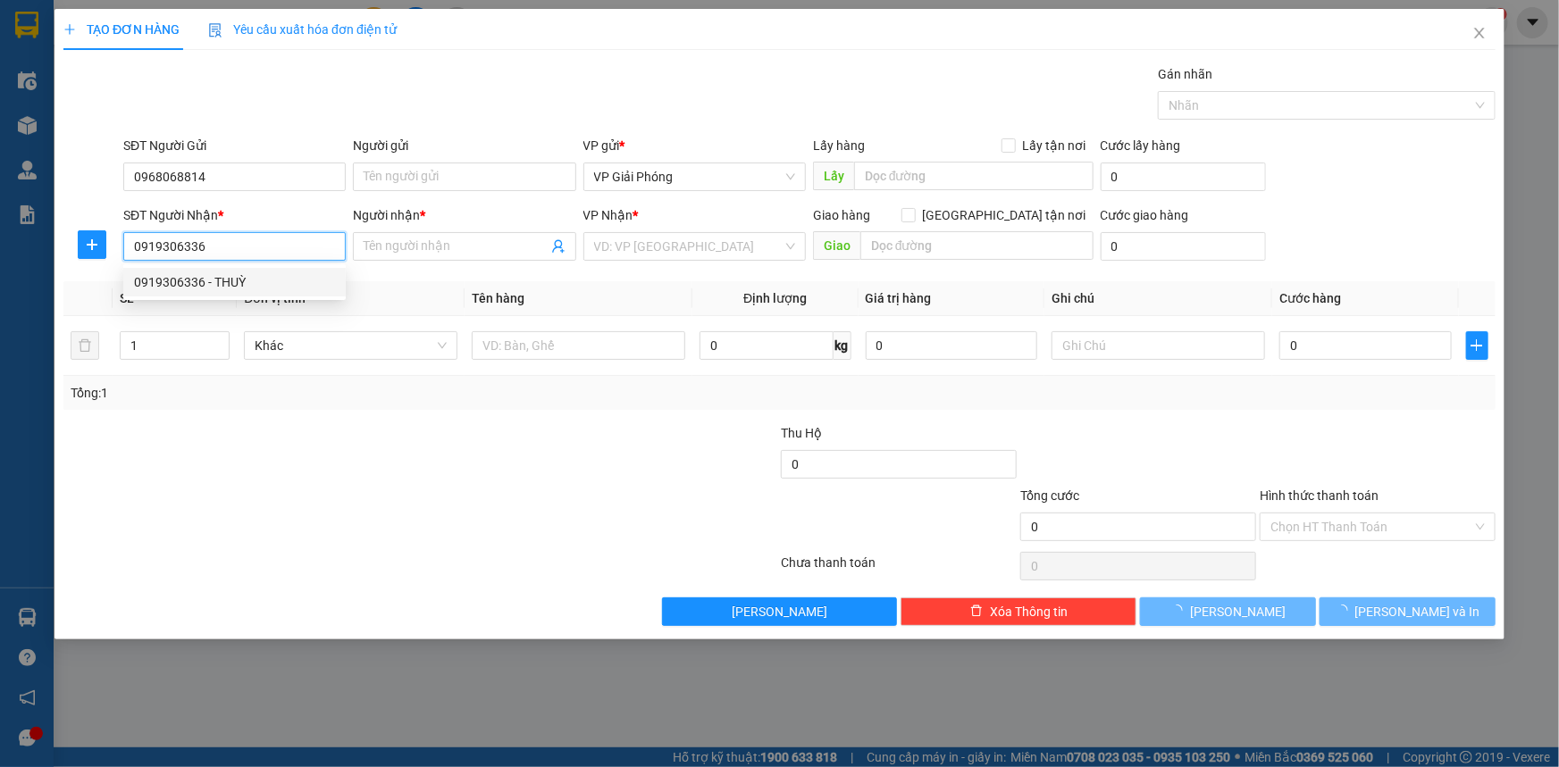
type input "THUỲ"
checkbox input "true"
type input "VẠN THIỆN"
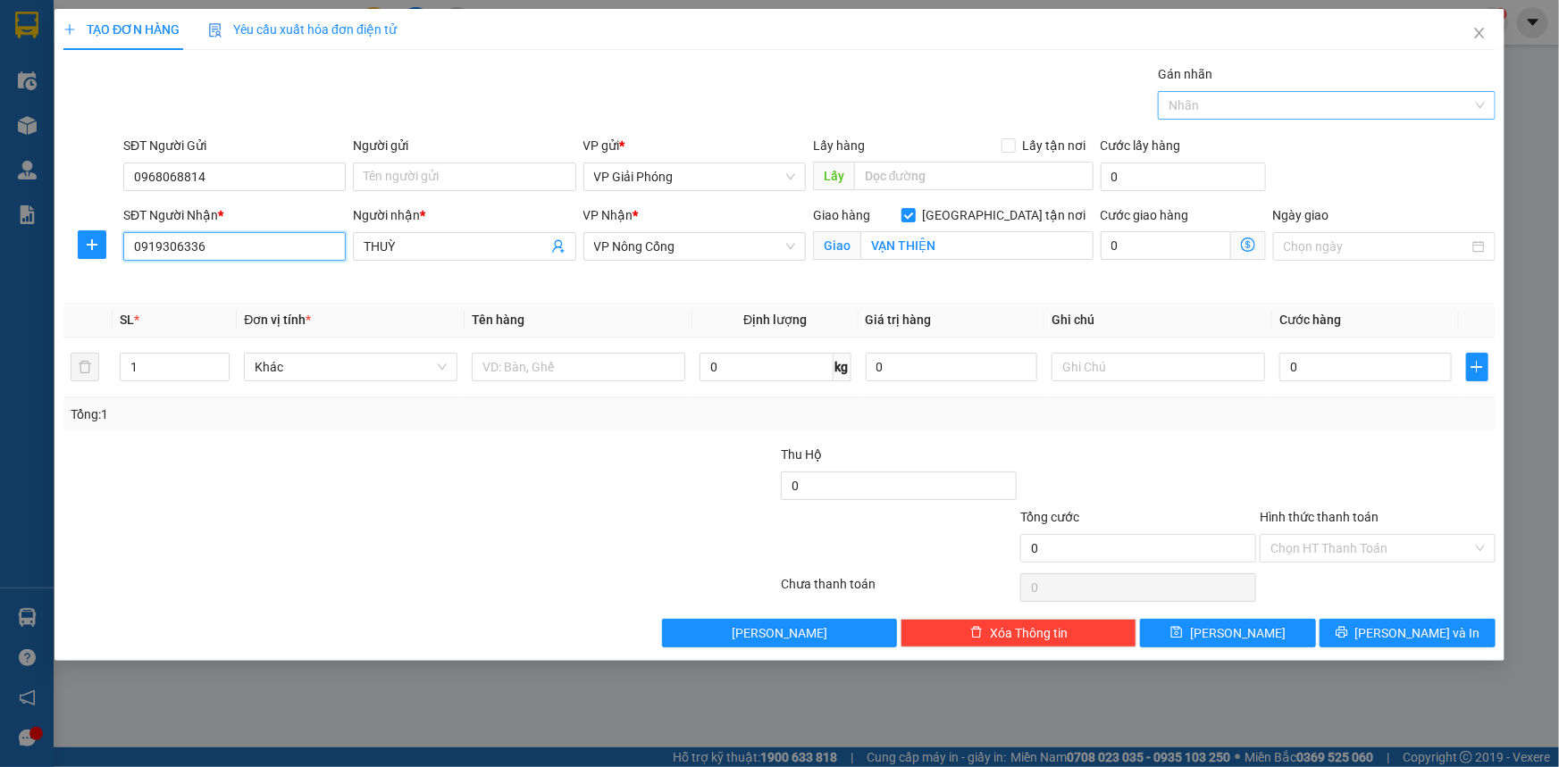
click at [1377, 97] on div at bounding box center [1317, 105] width 311 height 21
type input "0919306336"
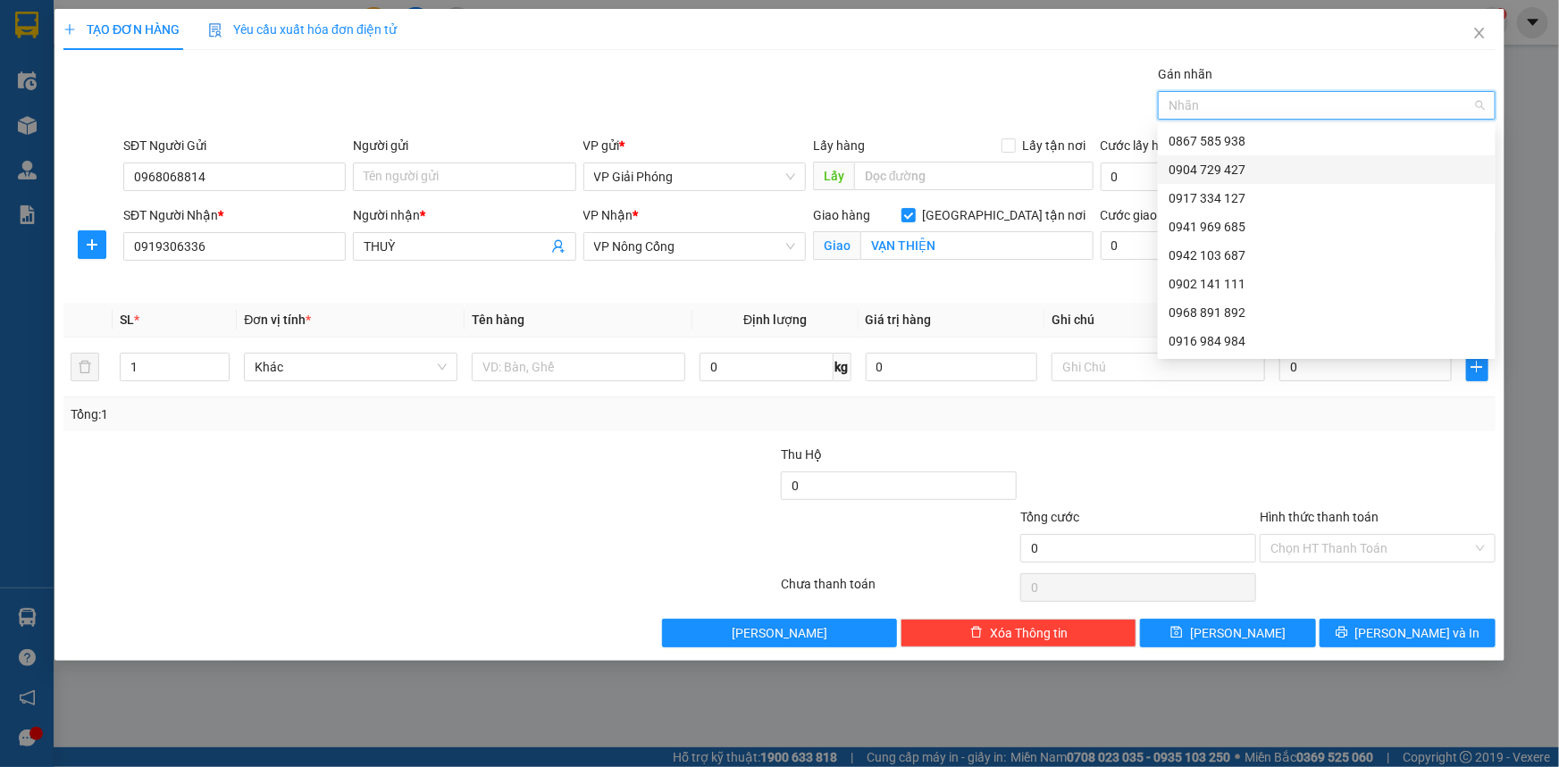
click at [1271, 171] on div "0904 729 427" at bounding box center [1326, 170] width 316 height 20
click at [512, 435] on div "Transit Pickup Surcharge Ids Transit Deliver Surcharge Ids Transit Deliver Surc…" at bounding box center [779, 355] width 1432 height 583
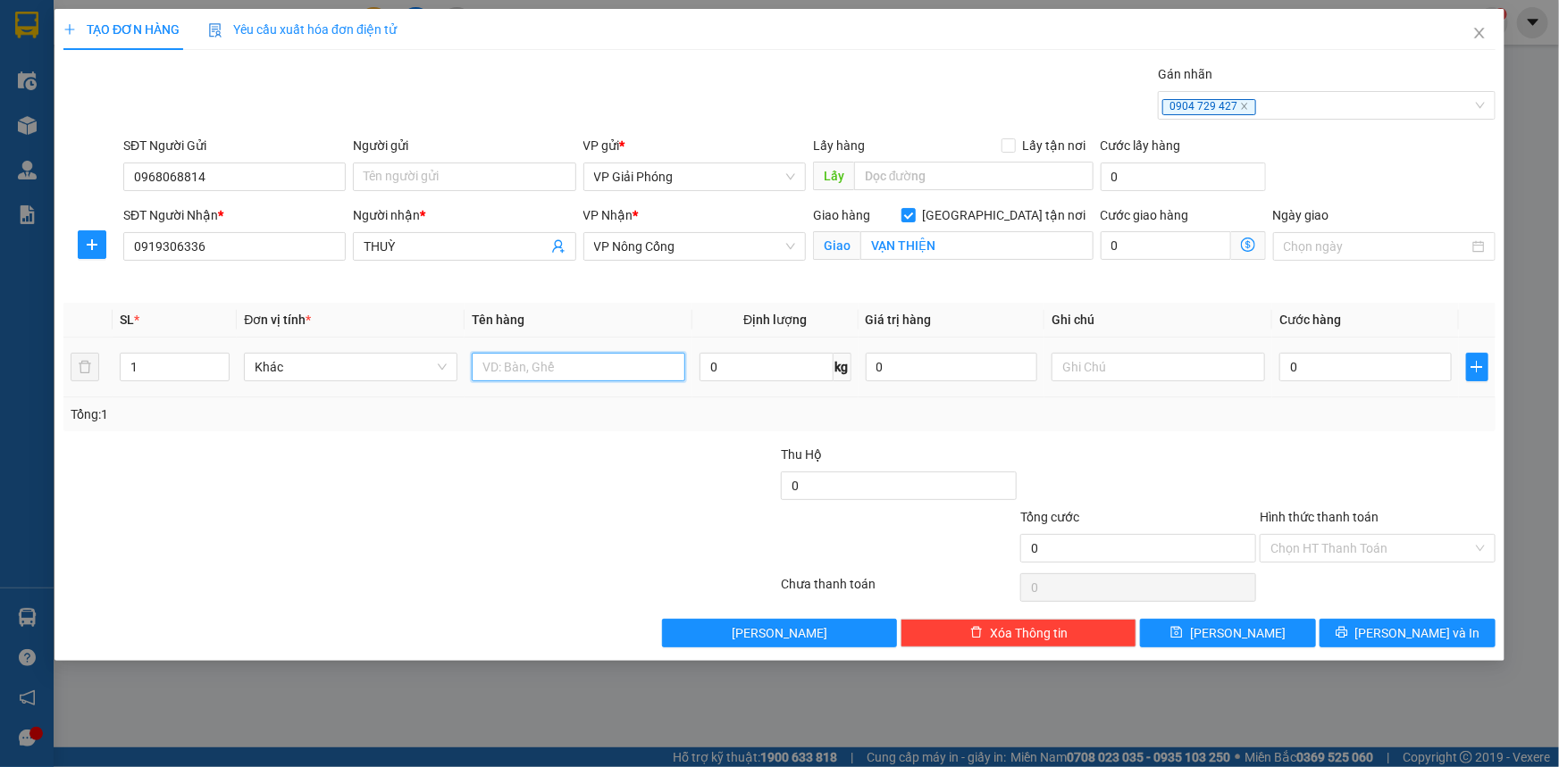
click at [573, 369] on input "text" at bounding box center [578, 367] width 213 height 29
type input "HỘP"
click at [1370, 366] on input "0" at bounding box center [1365, 367] width 172 height 29
type input "5"
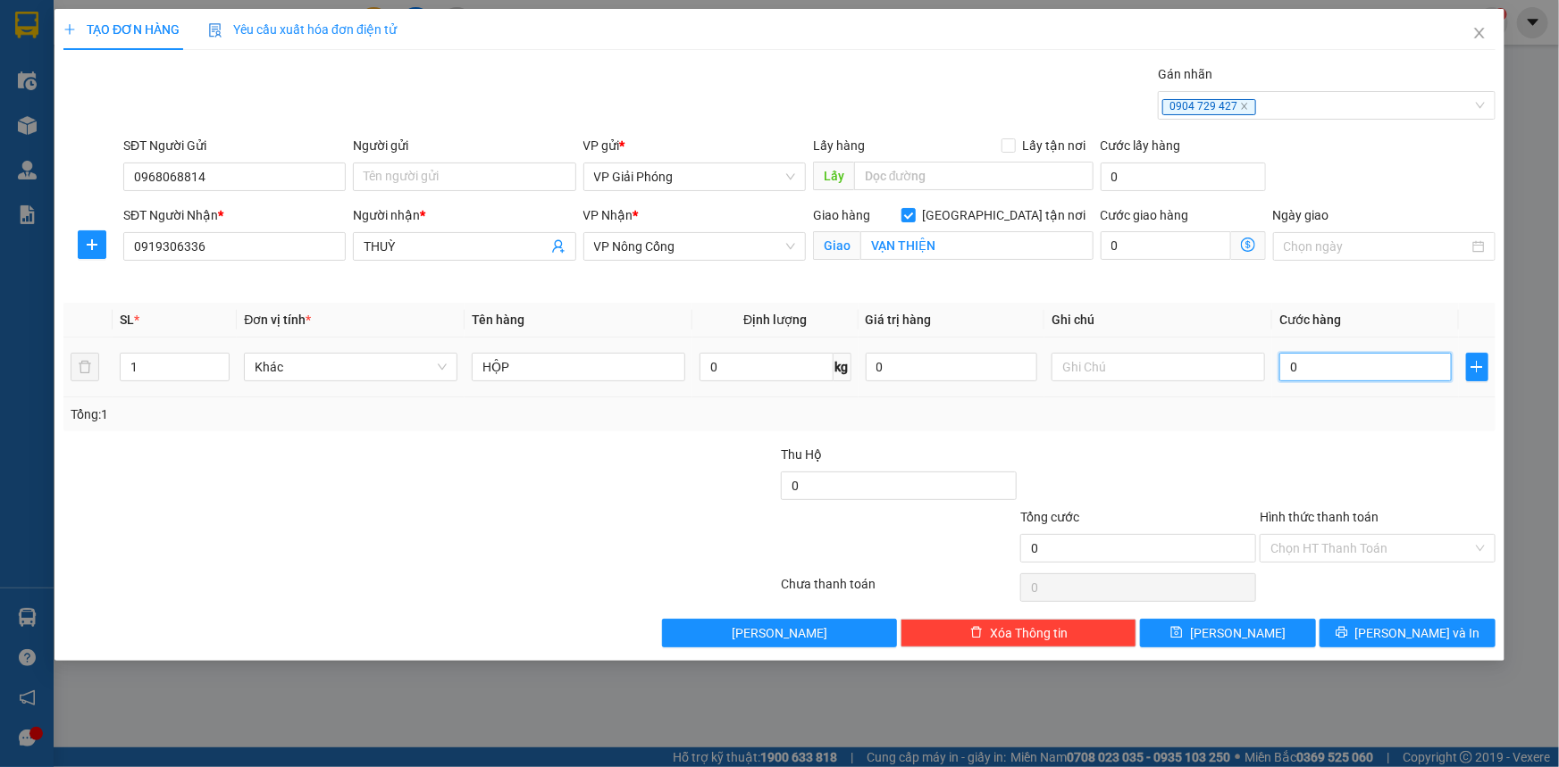
type input "5"
type input "50"
type input "50.000"
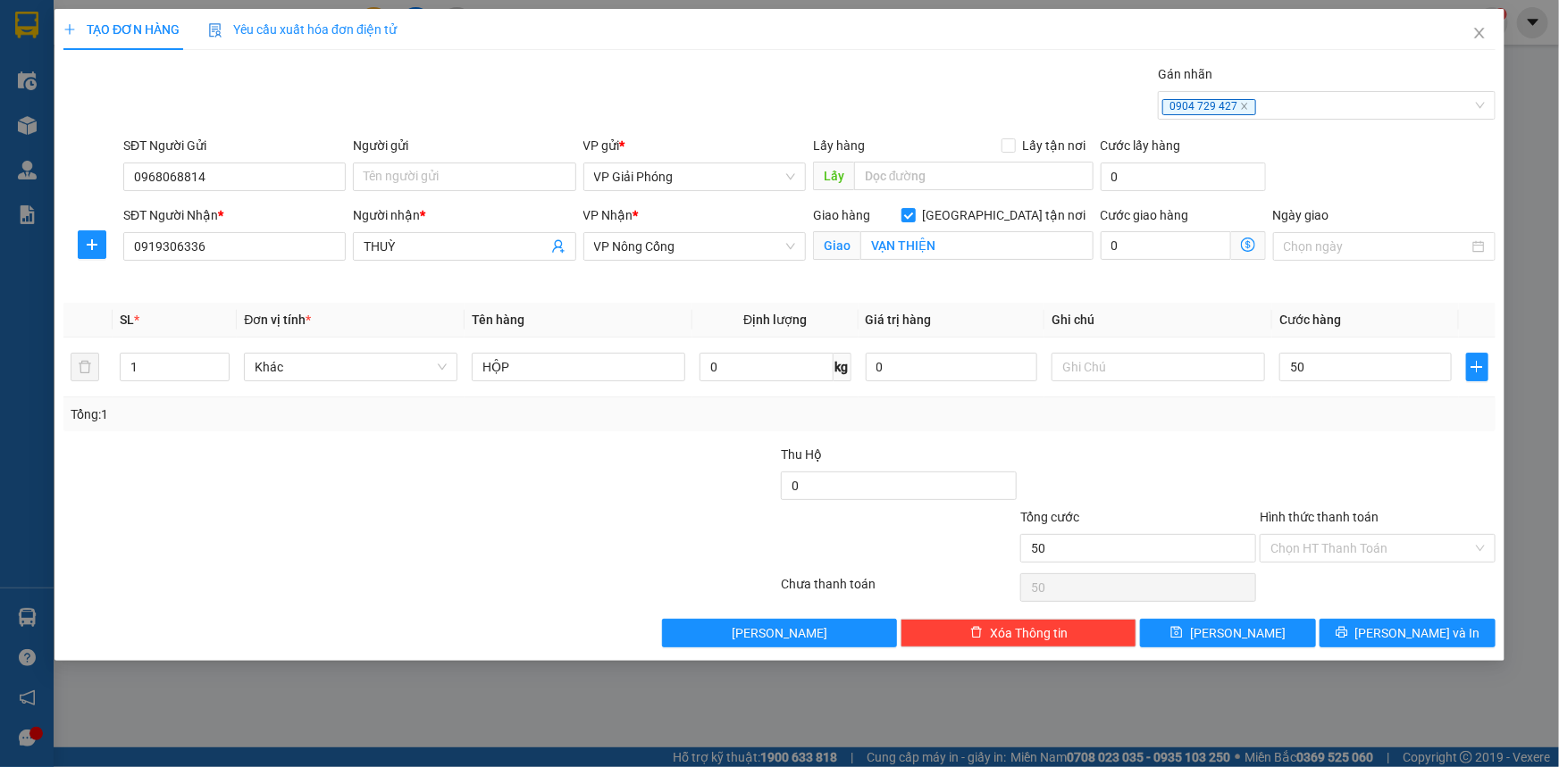
type input "50.000"
click at [1260, 449] on div at bounding box center [1377, 476] width 239 height 63
click at [1401, 644] on button "[PERSON_NAME] và In" at bounding box center [1407, 633] width 176 height 29
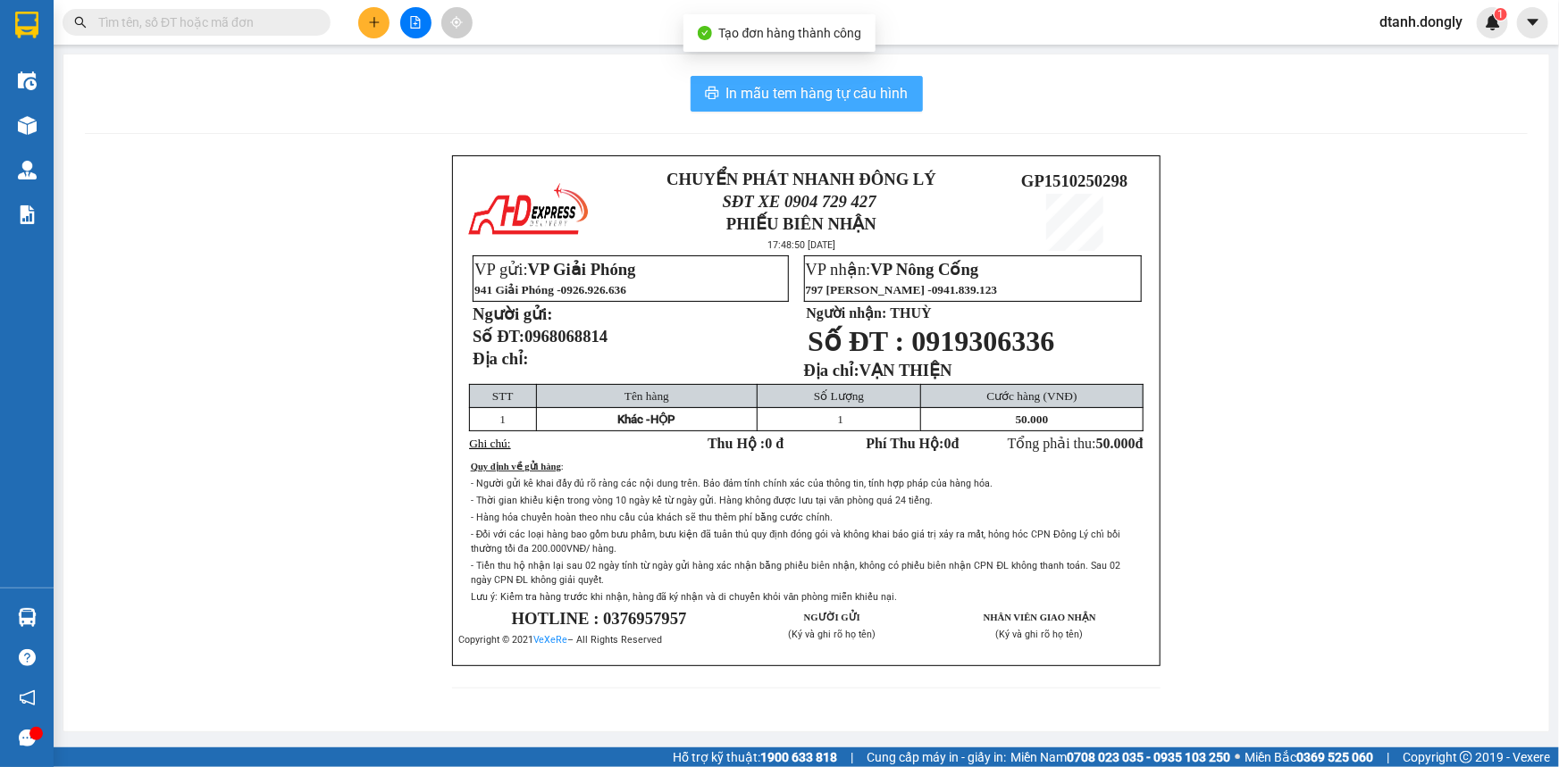
click at [853, 88] on span "In mẫu tem hàng tự cấu hình" at bounding box center [817, 93] width 182 height 22
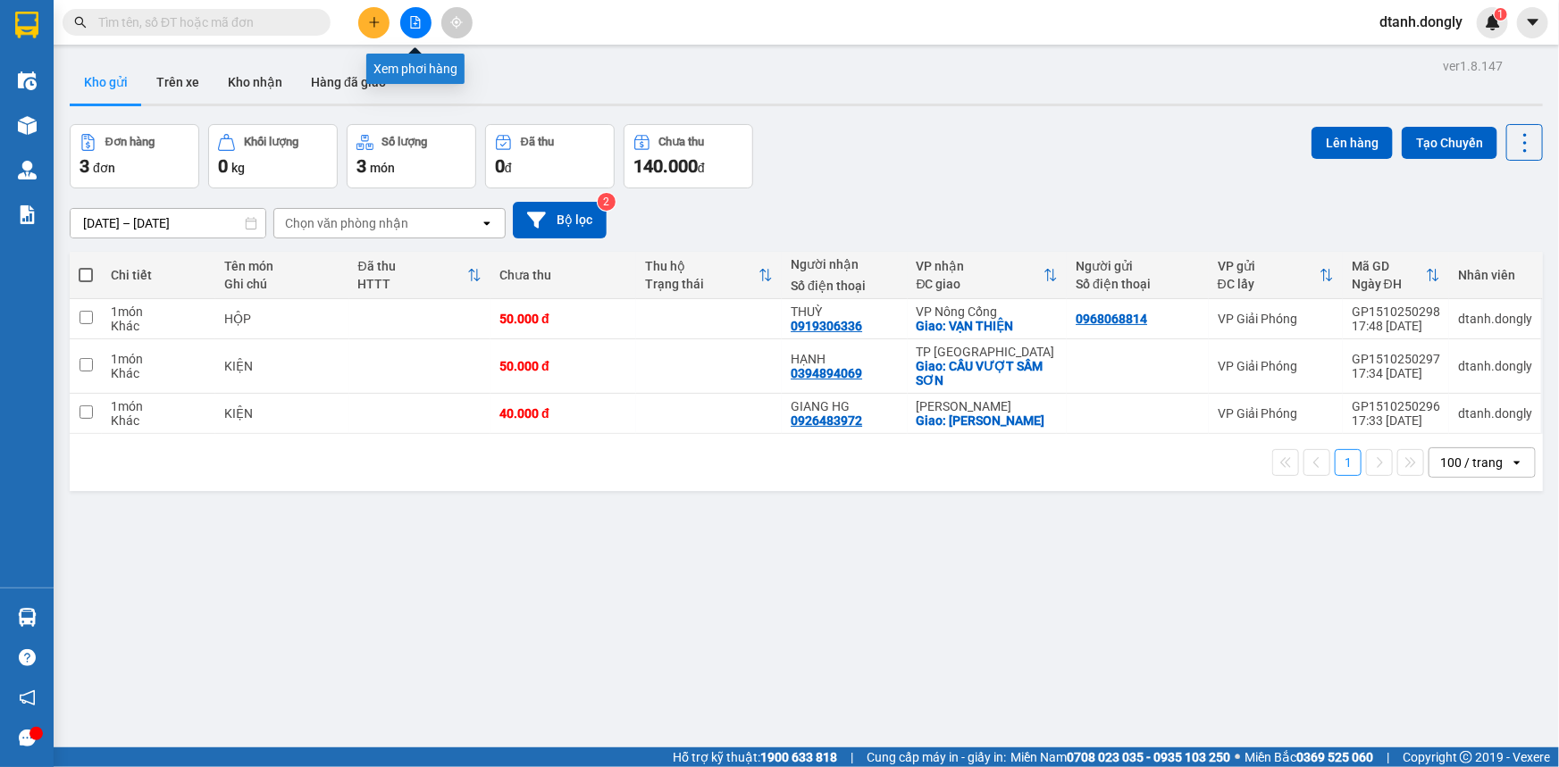
click at [417, 18] on icon "file-add" at bounding box center [416, 22] width 10 height 13
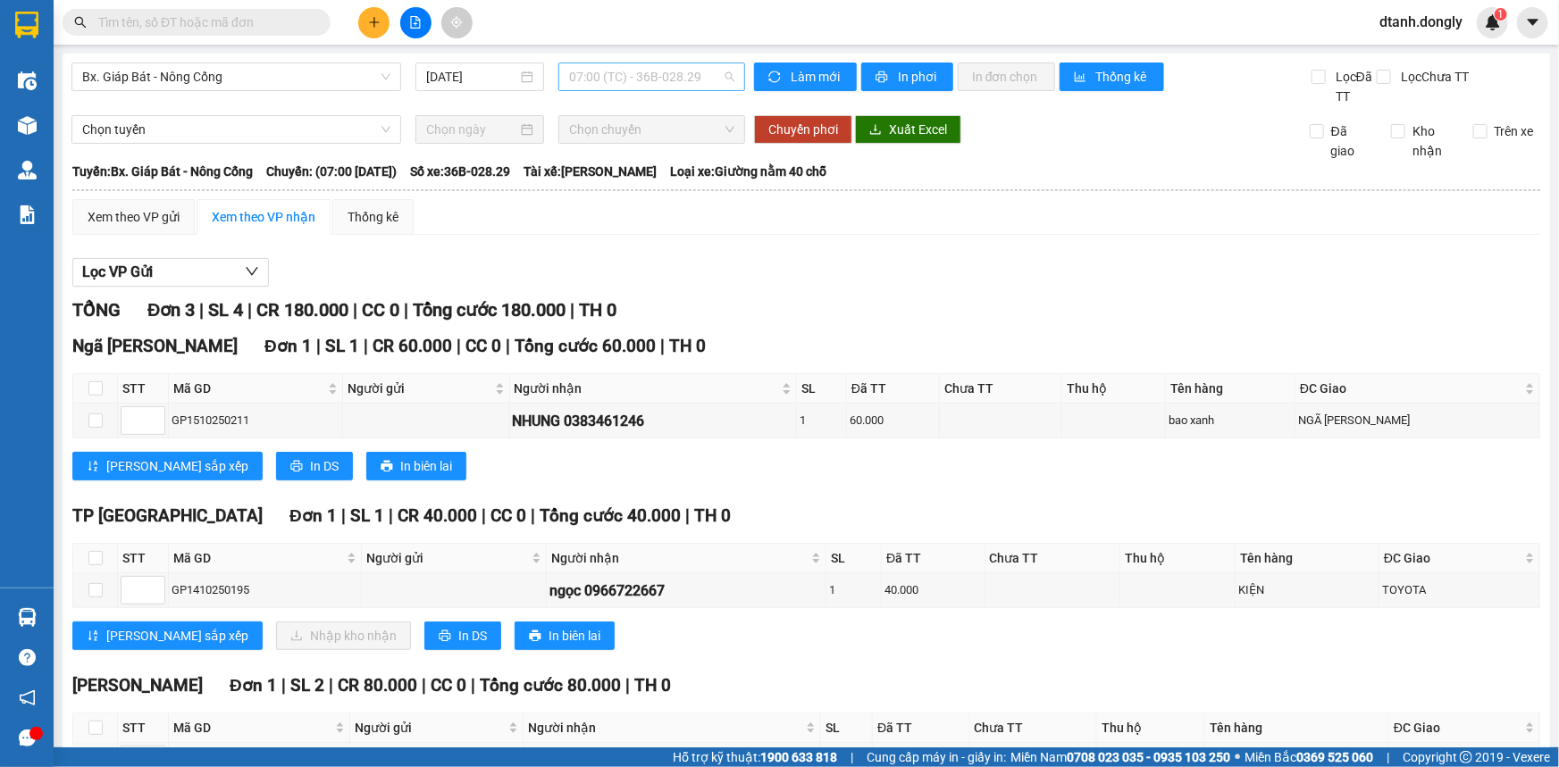
drag, startPoint x: 689, startPoint y: 76, endPoint x: 676, endPoint y: 88, distance: 17.7
click at [688, 76] on span "07:00 (TC) - 36B-028.29" at bounding box center [651, 76] width 165 height 27
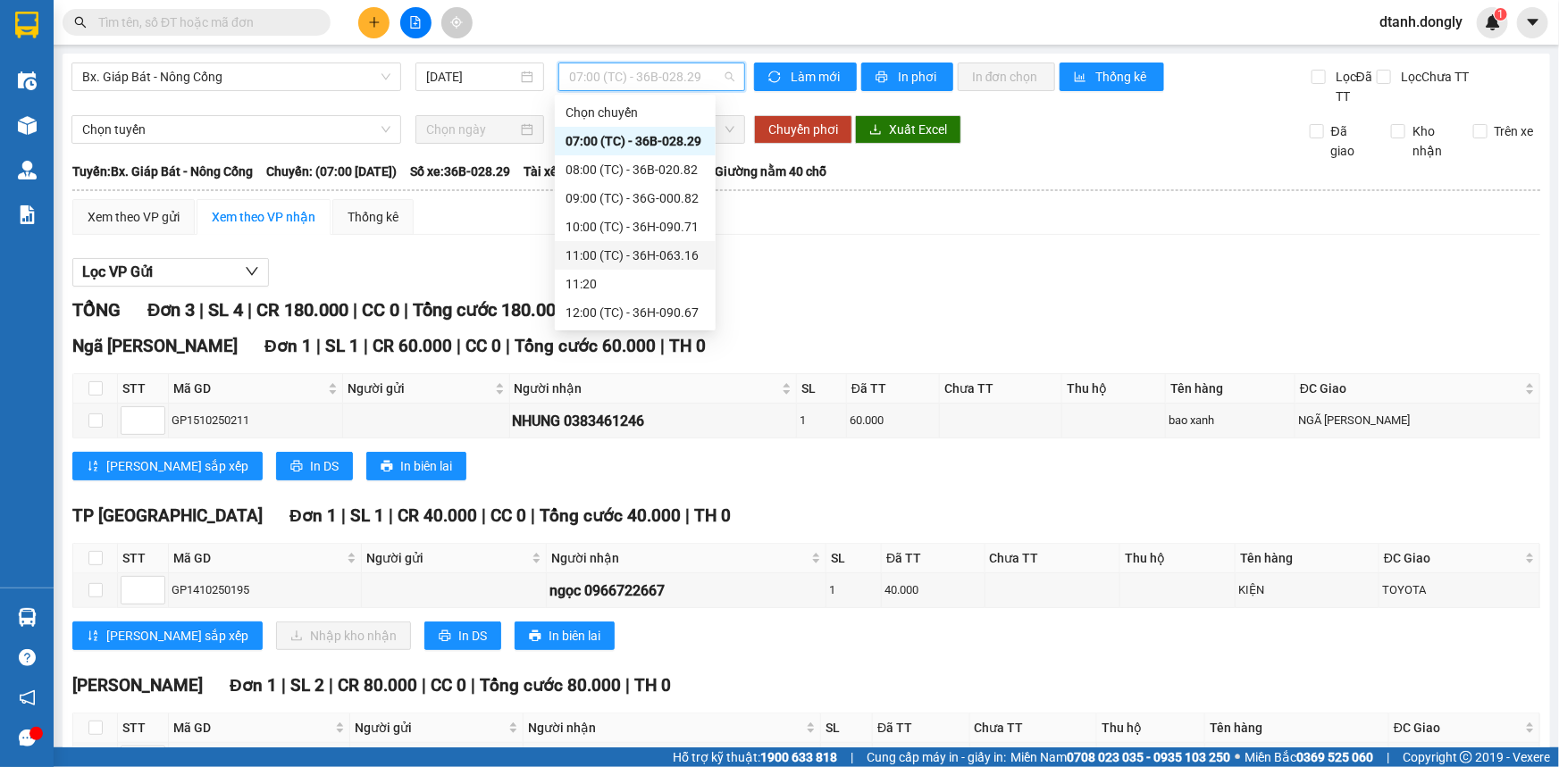
scroll to position [243, 0]
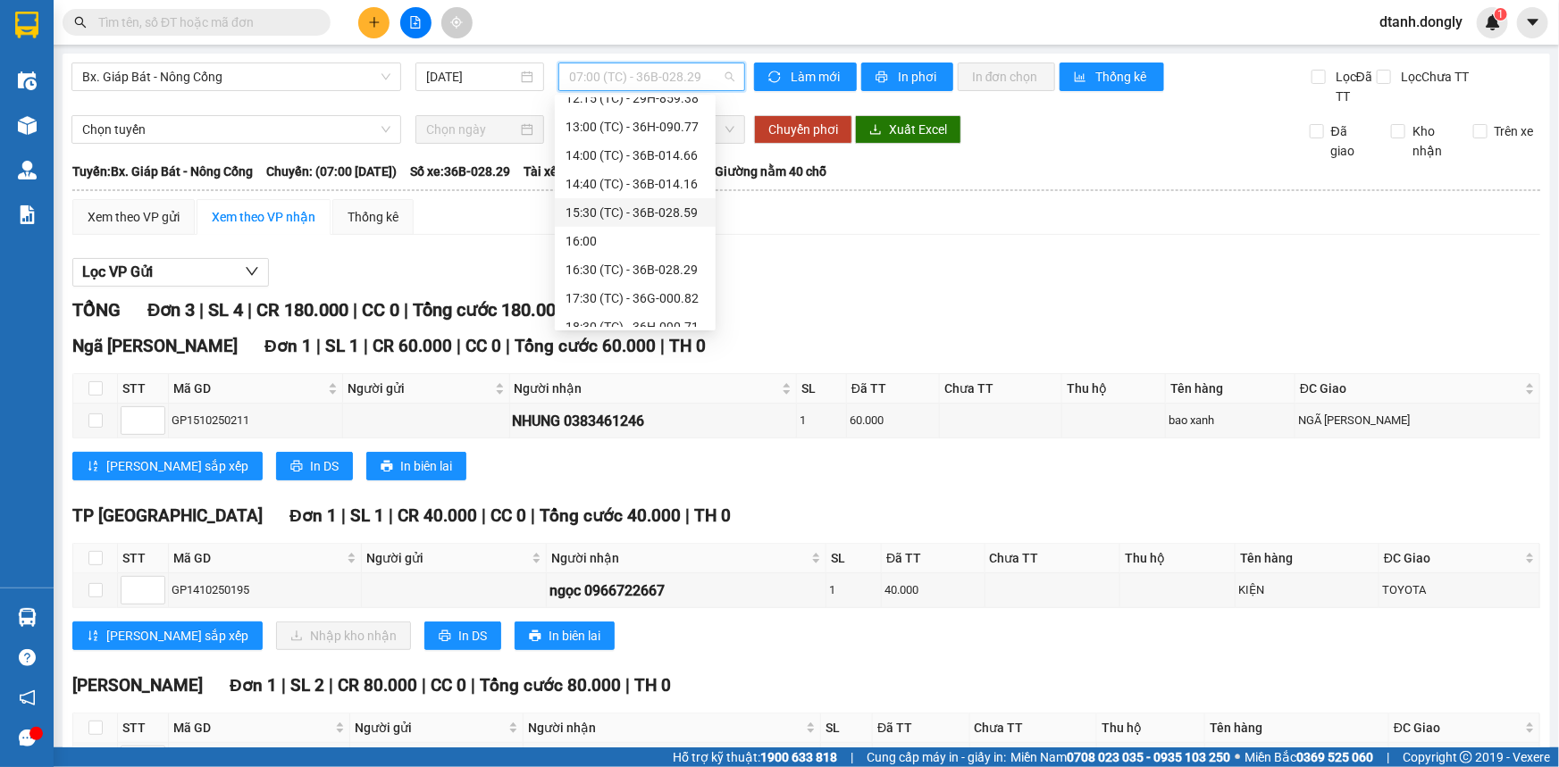
click at [630, 206] on div "15:30 (TC) - 36B-028.59" at bounding box center [634, 213] width 139 height 20
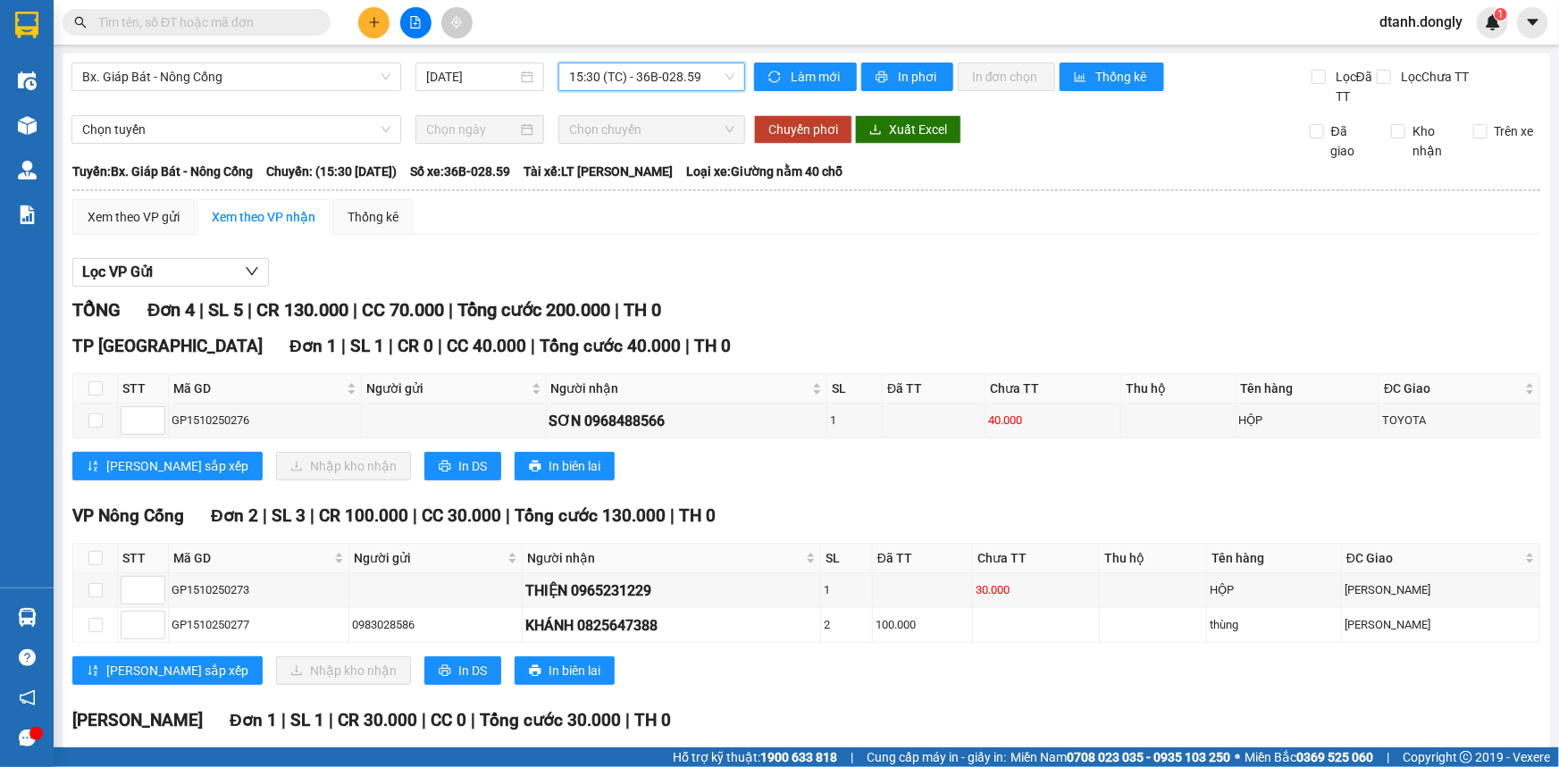
click at [256, 17] on input "text" at bounding box center [203, 23] width 211 height 20
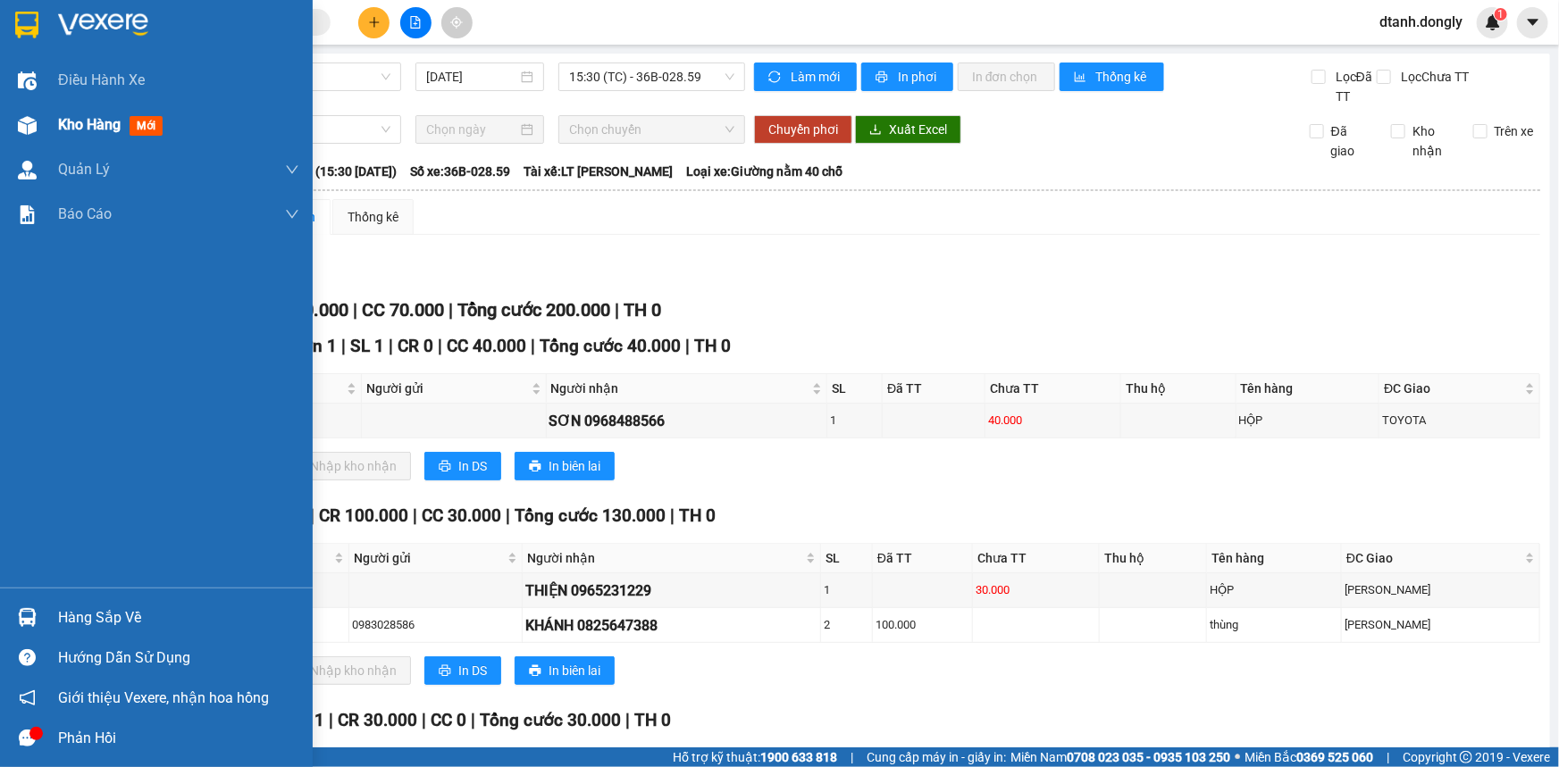
click at [38, 132] on div at bounding box center [27, 125] width 31 height 31
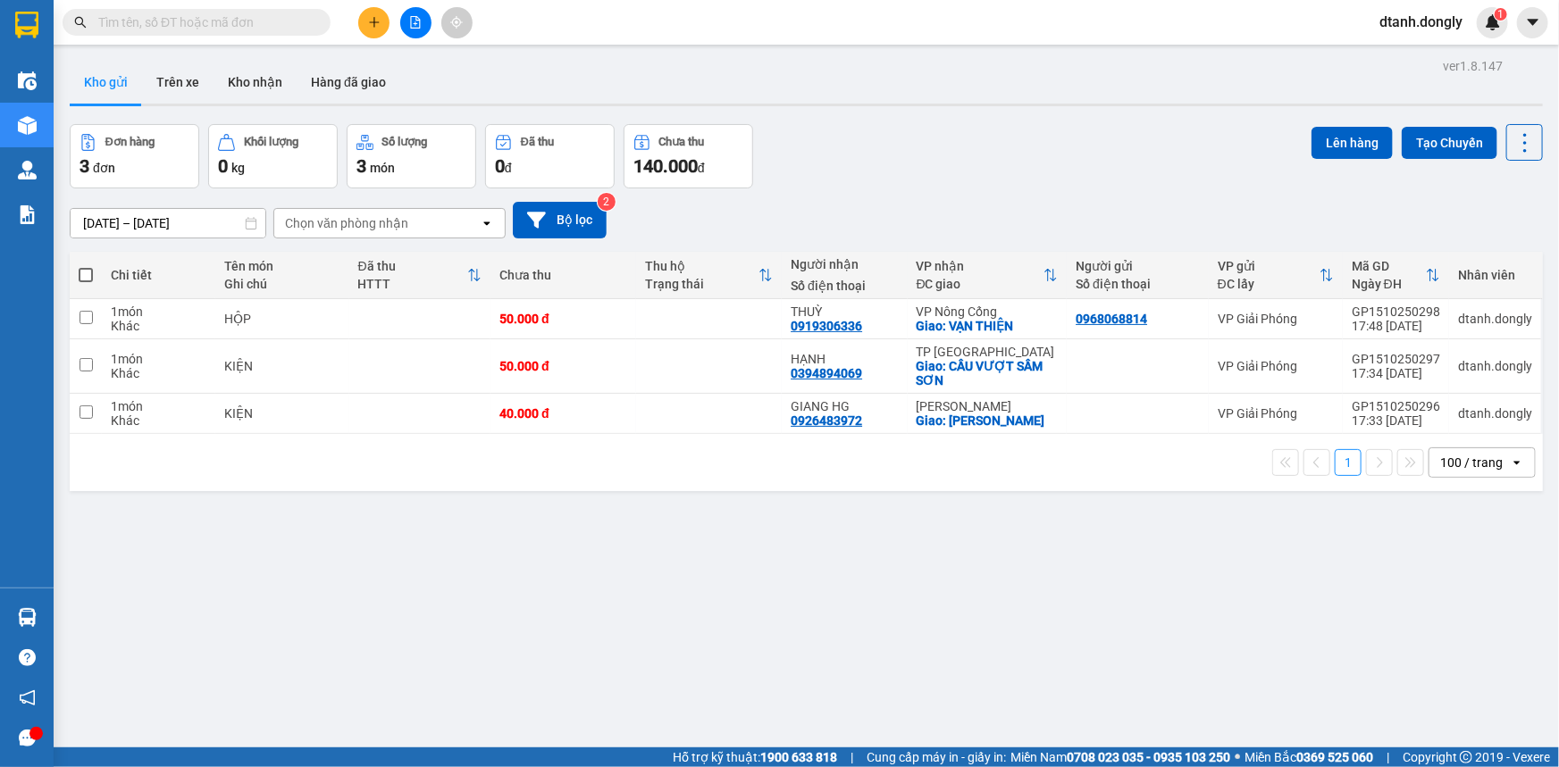
click at [179, 21] on input "text" at bounding box center [203, 23] width 211 height 20
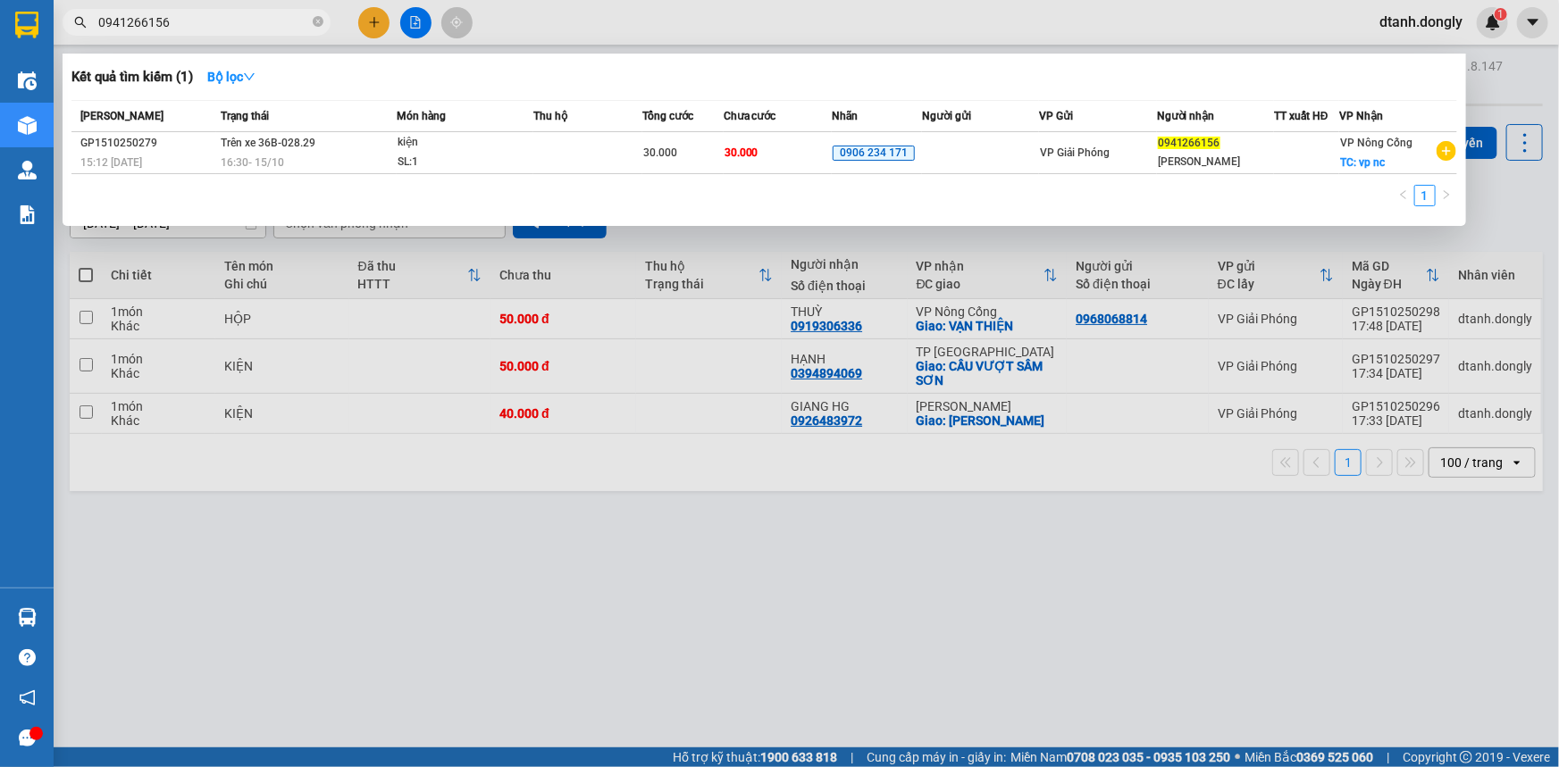
type input "0941266156"
click at [692, 615] on div at bounding box center [779, 383] width 1559 height 767
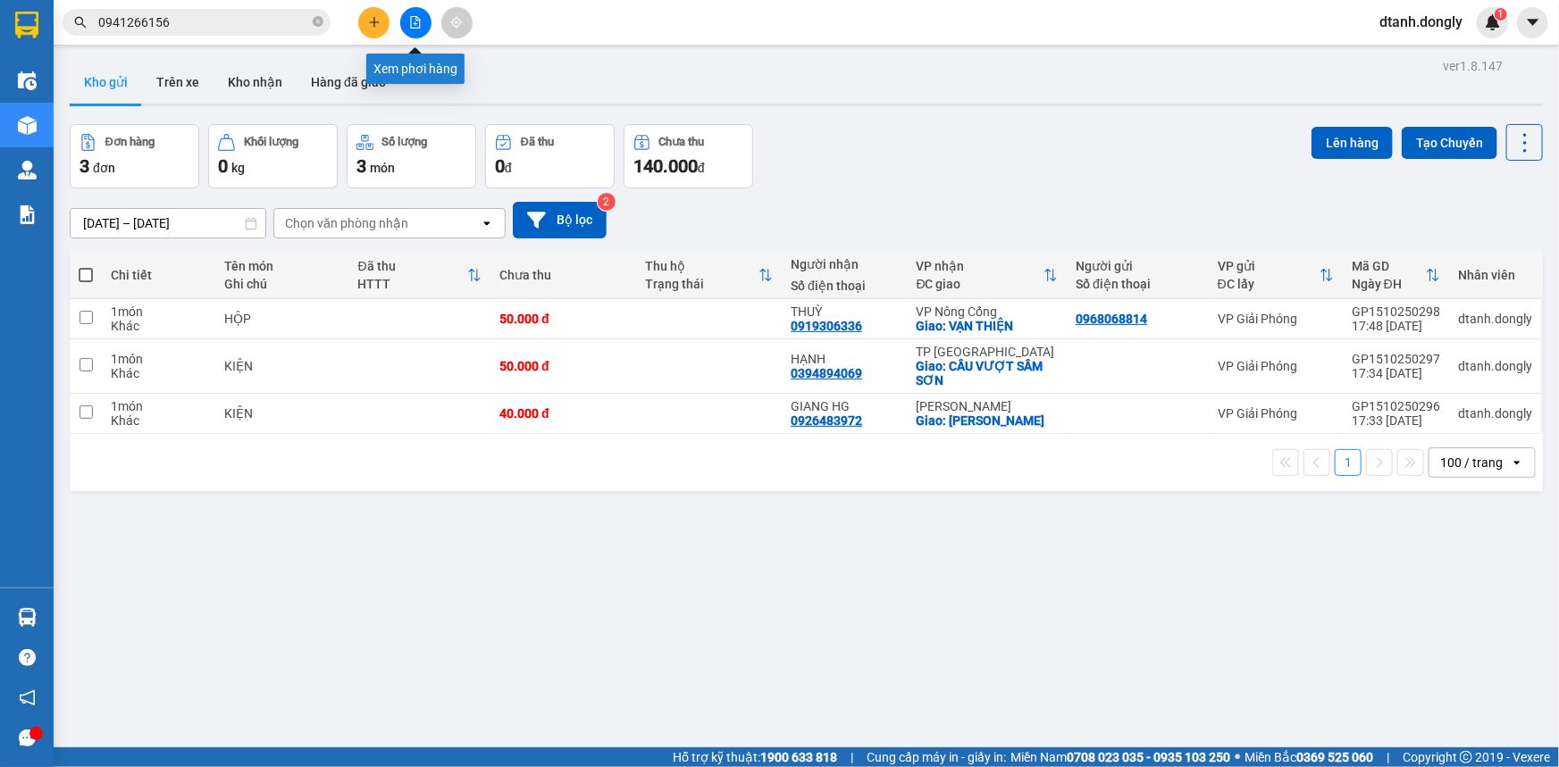
click at [414, 16] on icon "file-add" at bounding box center [415, 22] width 13 height 13
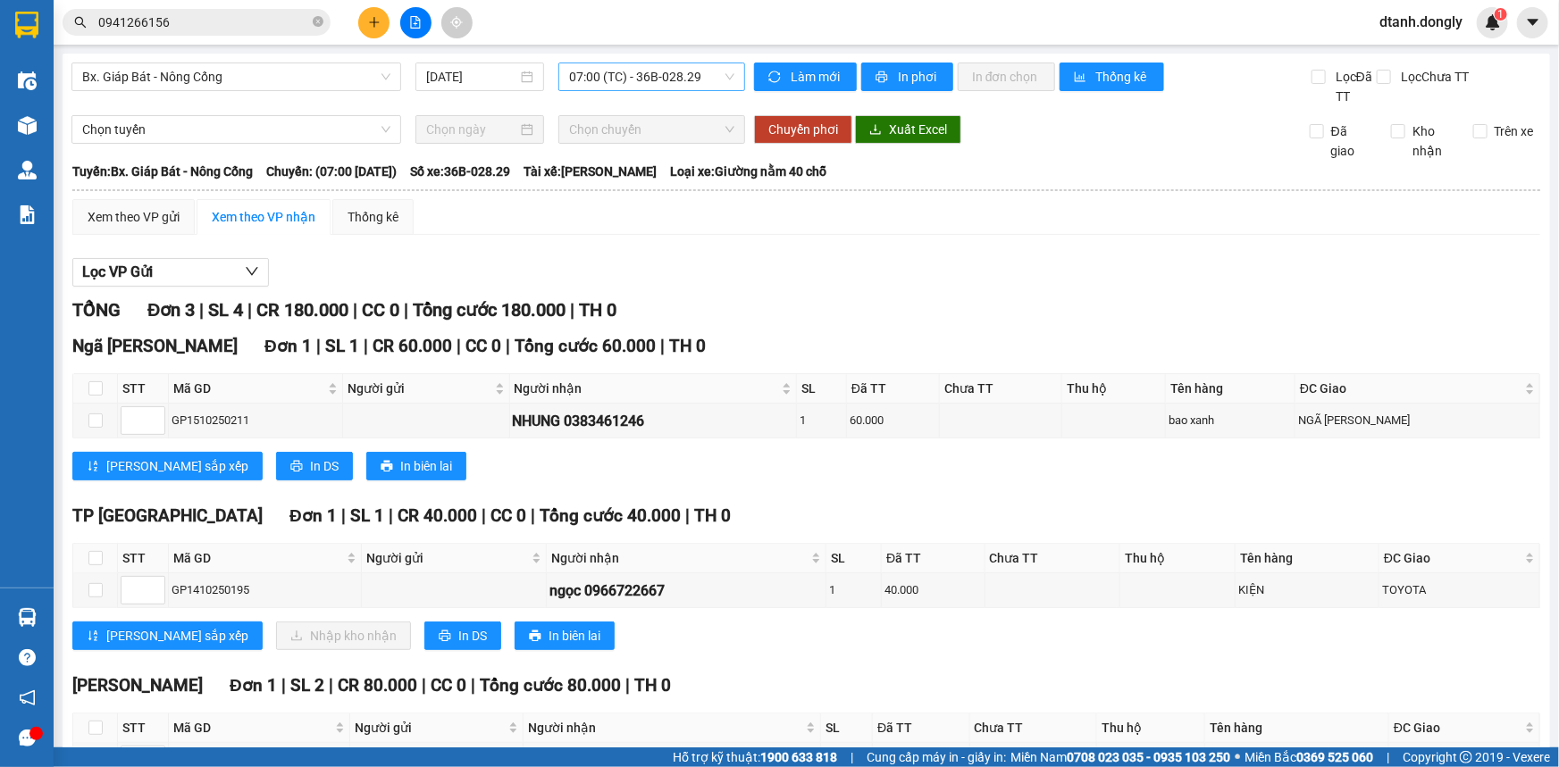
drag, startPoint x: 724, startPoint y: 71, endPoint x: 708, endPoint y: 88, distance: 22.1
click at [723, 71] on span "07:00 (TC) - 36B-028.29" at bounding box center [651, 76] width 165 height 27
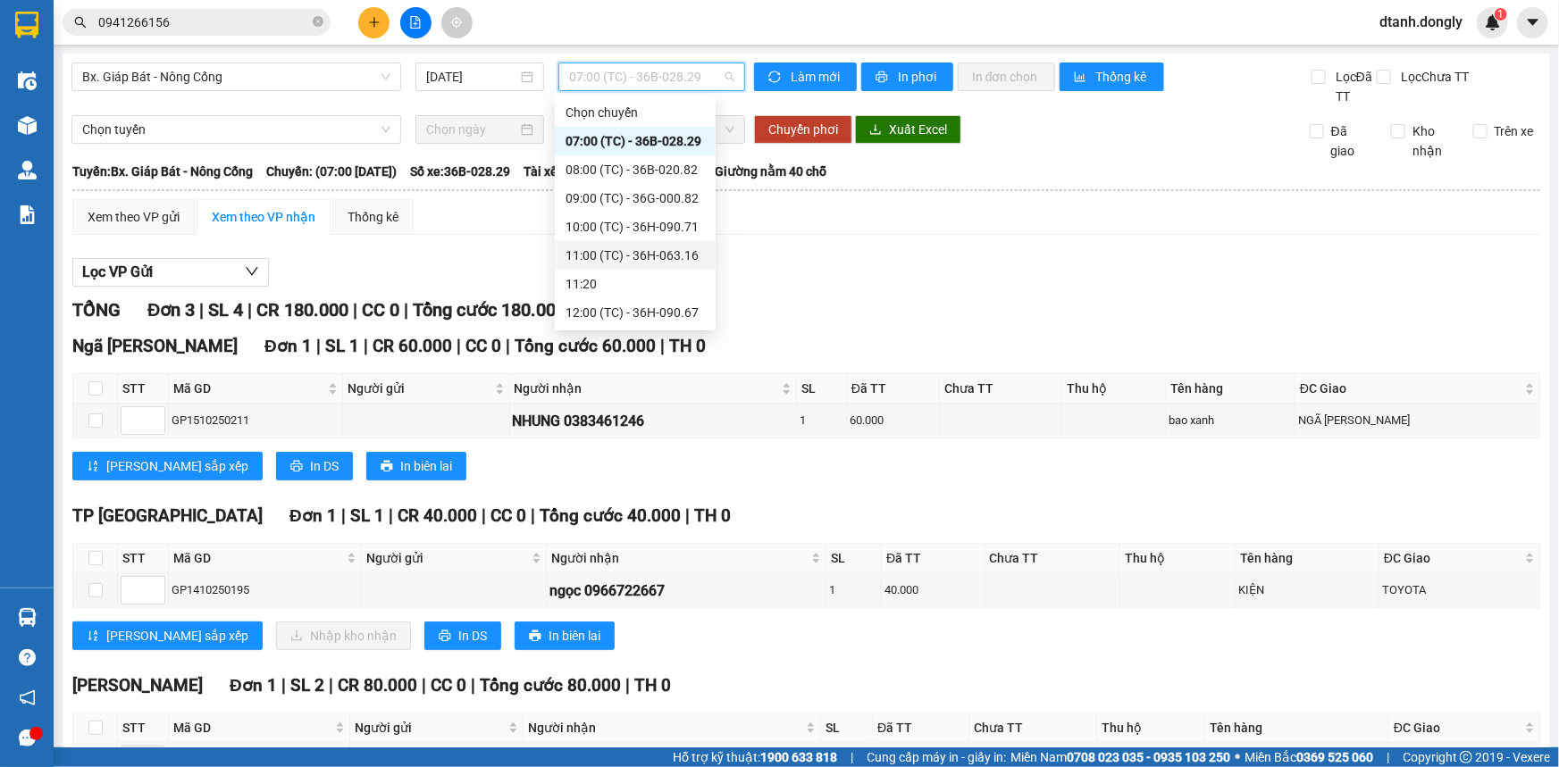
scroll to position [243, 0]
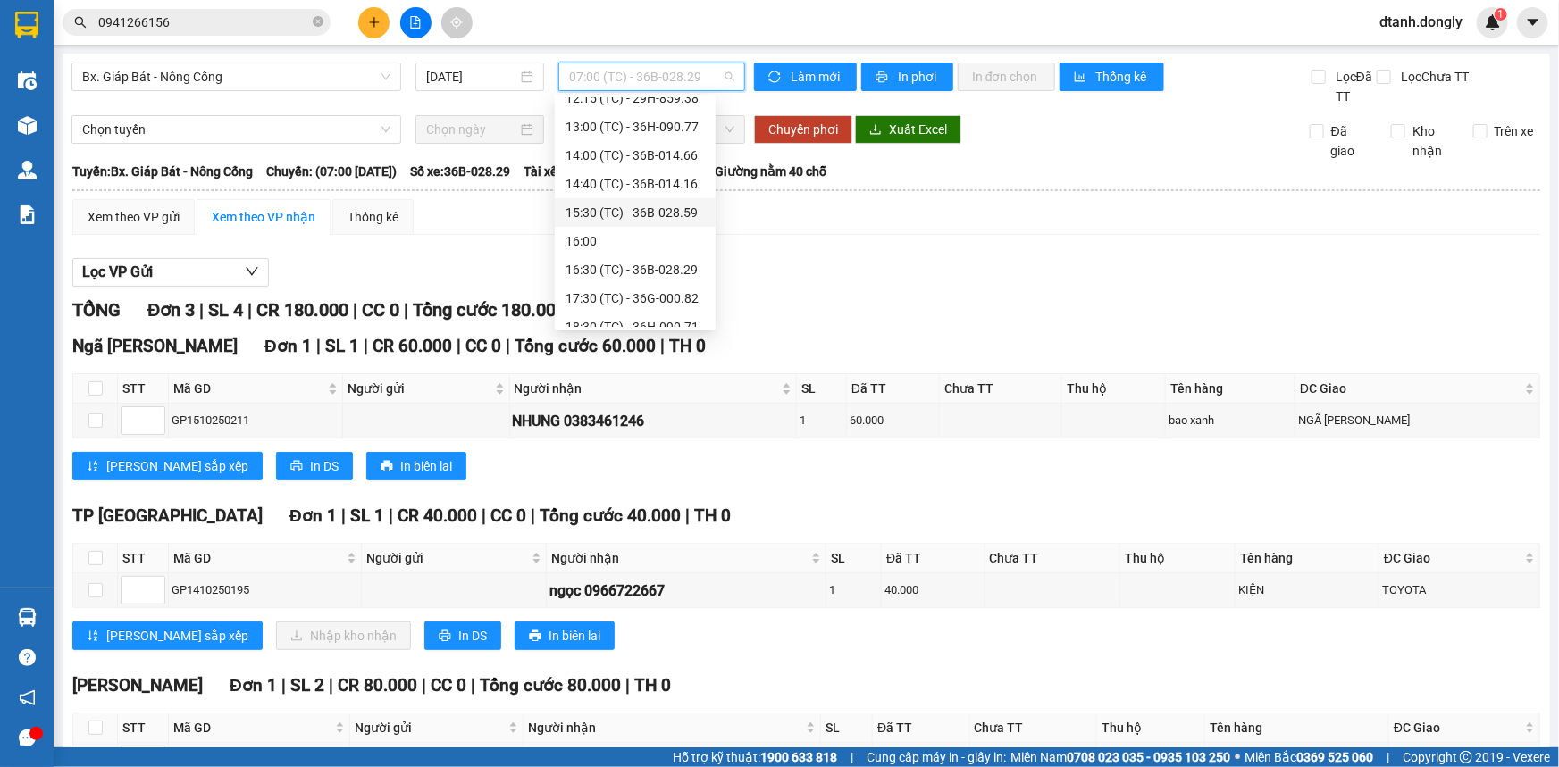
click at [656, 211] on div "15:30 (TC) - 36B-028.59" at bounding box center [634, 213] width 139 height 20
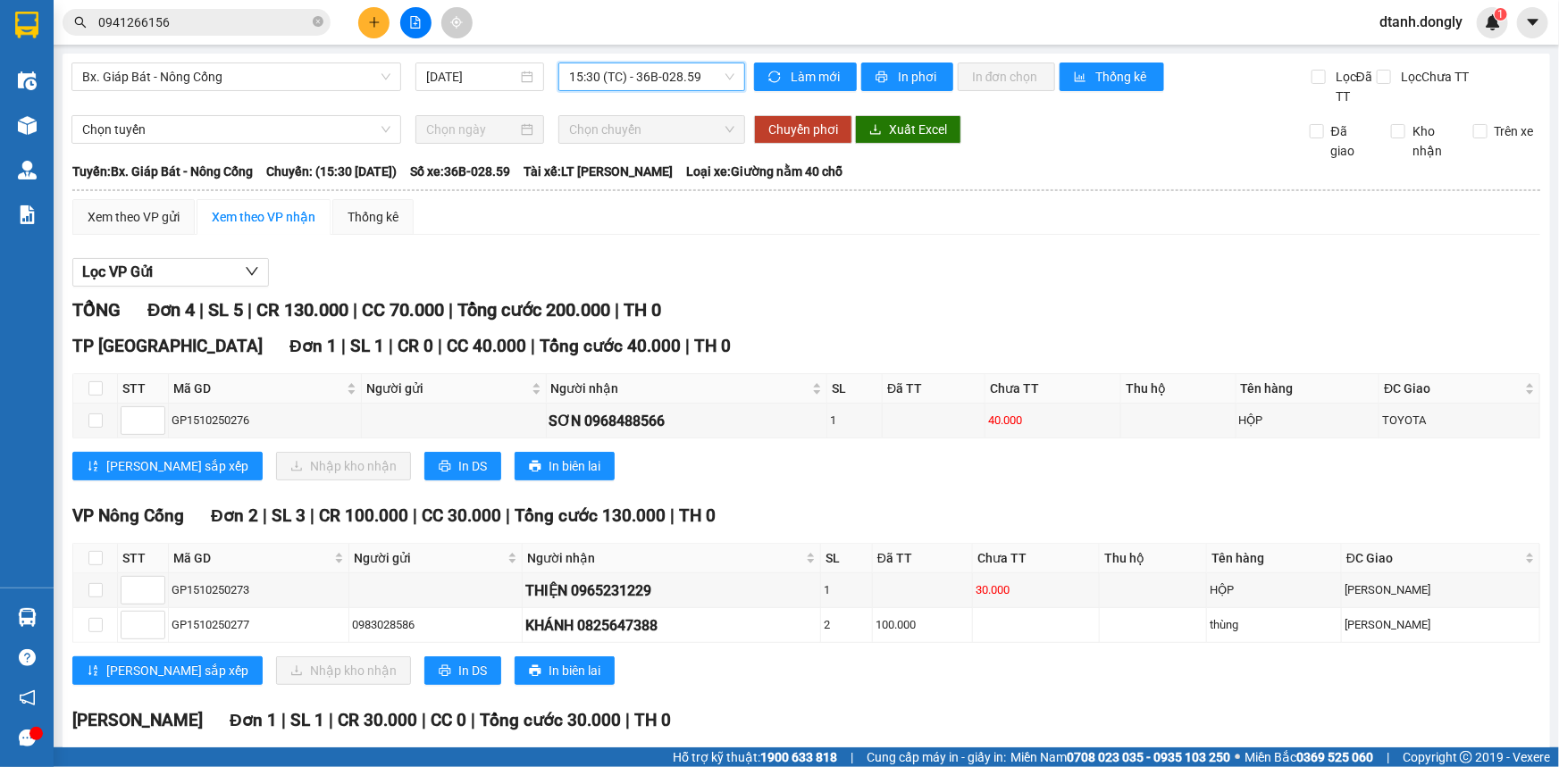
drag, startPoint x: 732, startPoint y: 75, endPoint x: 702, endPoint y: 95, distance: 35.4
click at [724, 80] on div "15:30 (TC) - 36B-028.59" at bounding box center [651, 77] width 187 height 29
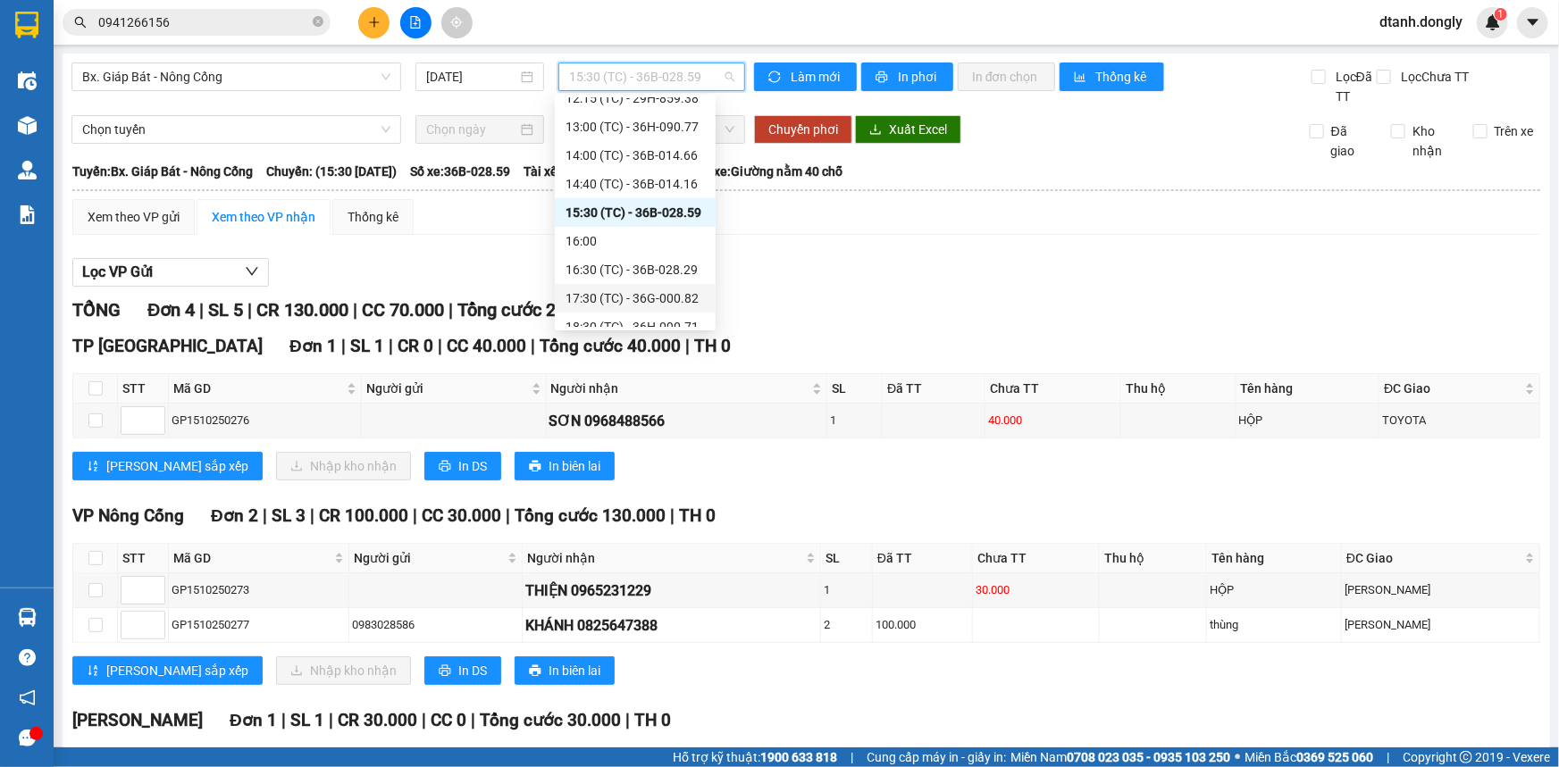
scroll to position [286, 0]
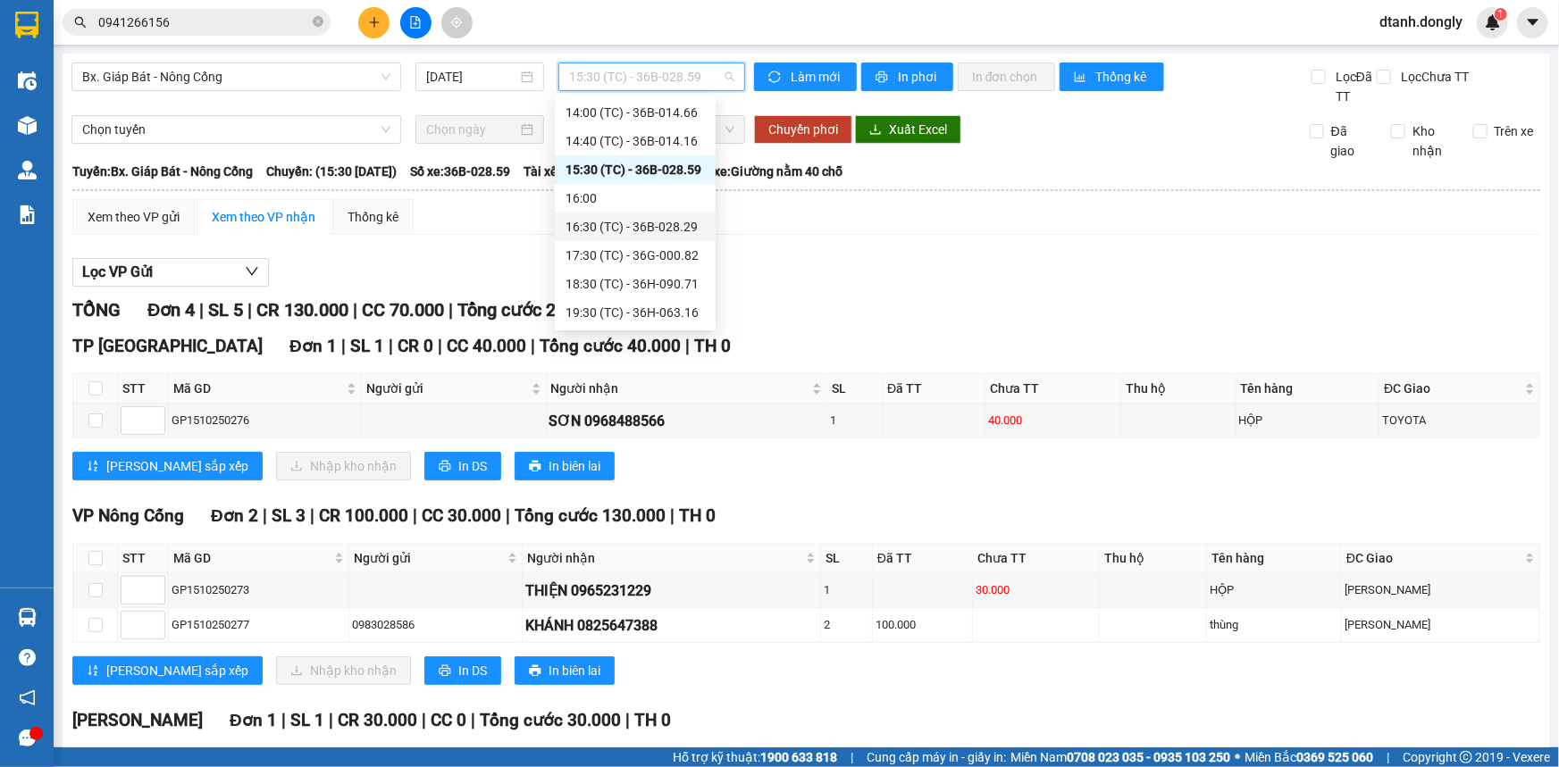
click at [645, 222] on div "16:30 (TC) - 36B-028.29" at bounding box center [634, 227] width 139 height 20
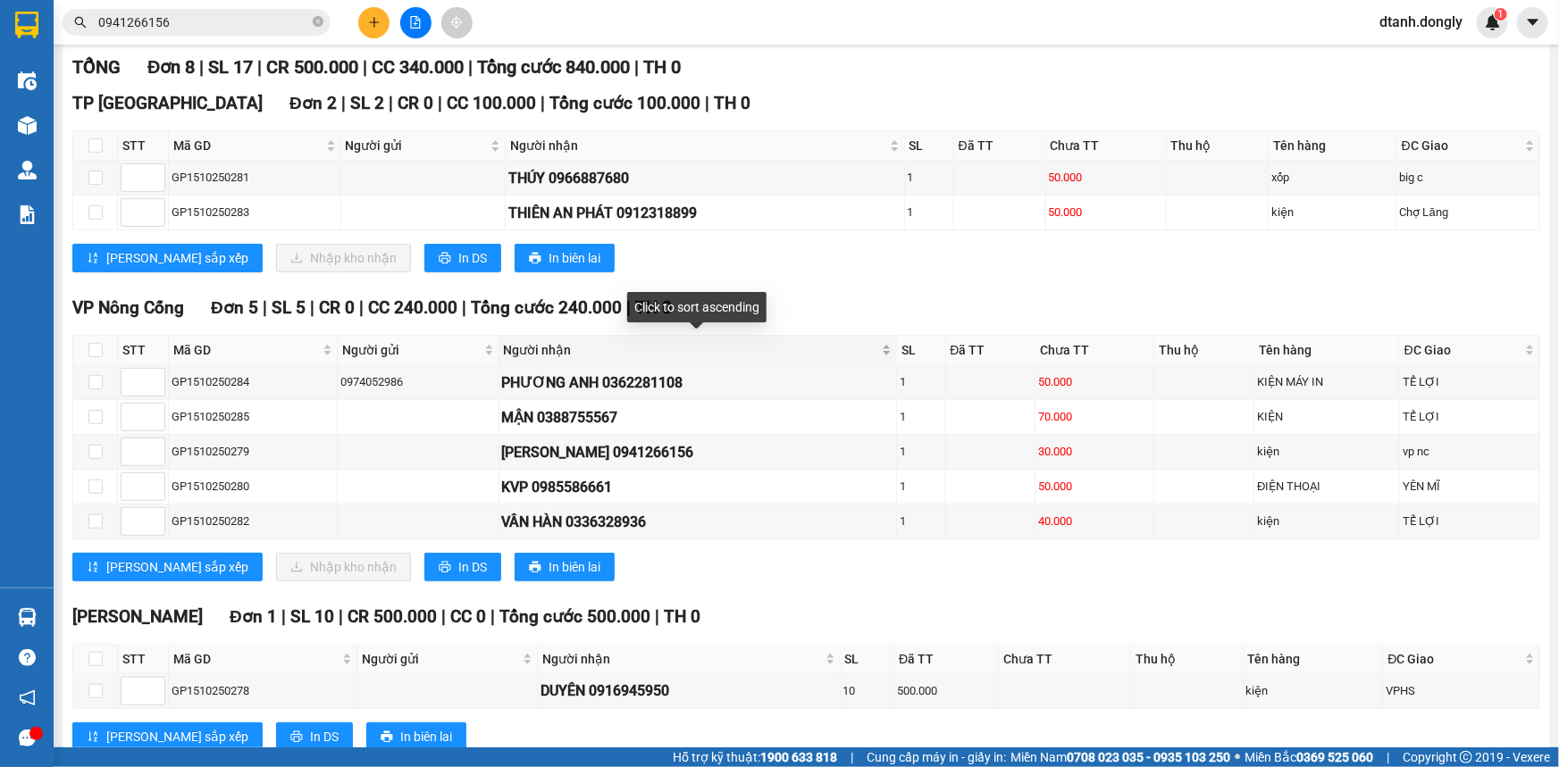
scroll to position [293, 0]
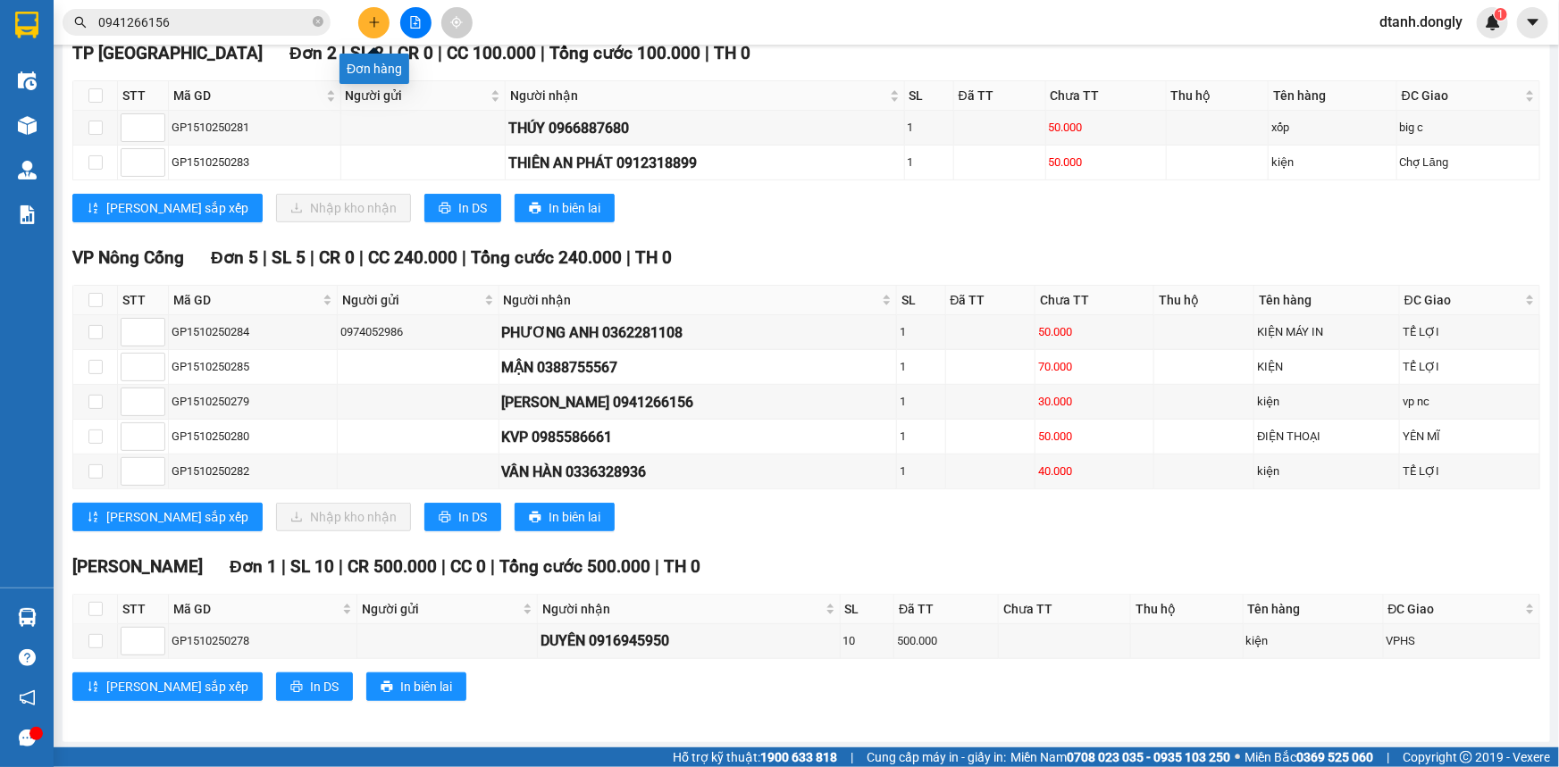
click at [372, 34] on button at bounding box center [373, 22] width 31 height 31
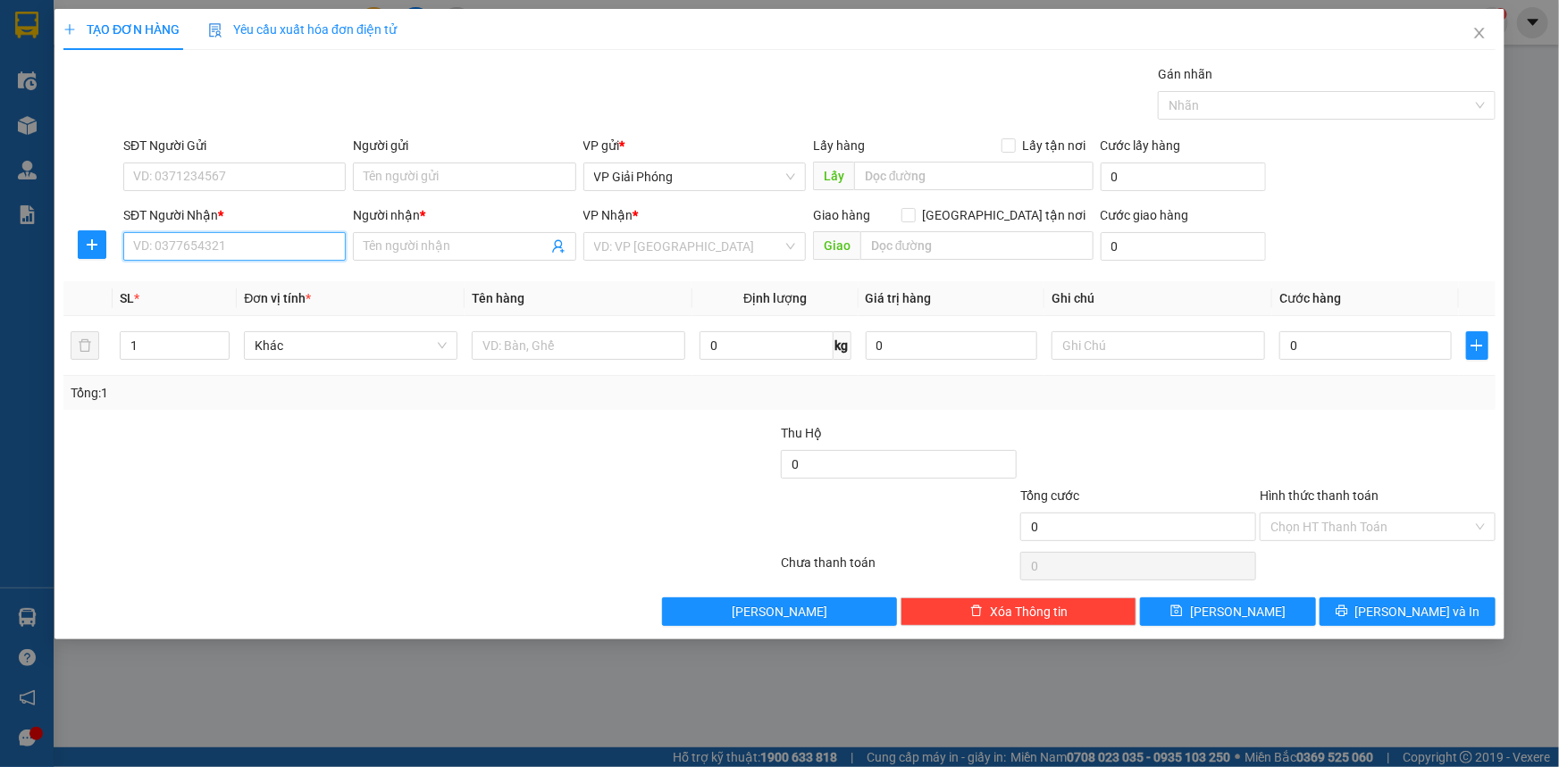
click at [281, 248] on input "SĐT Người Nhận *" at bounding box center [234, 246] width 222 height 29
type input "0382287400"
click at [280, 277] on div "0382287400 - HUYỀN" at bounding box center [234, 282] width 201 height 20
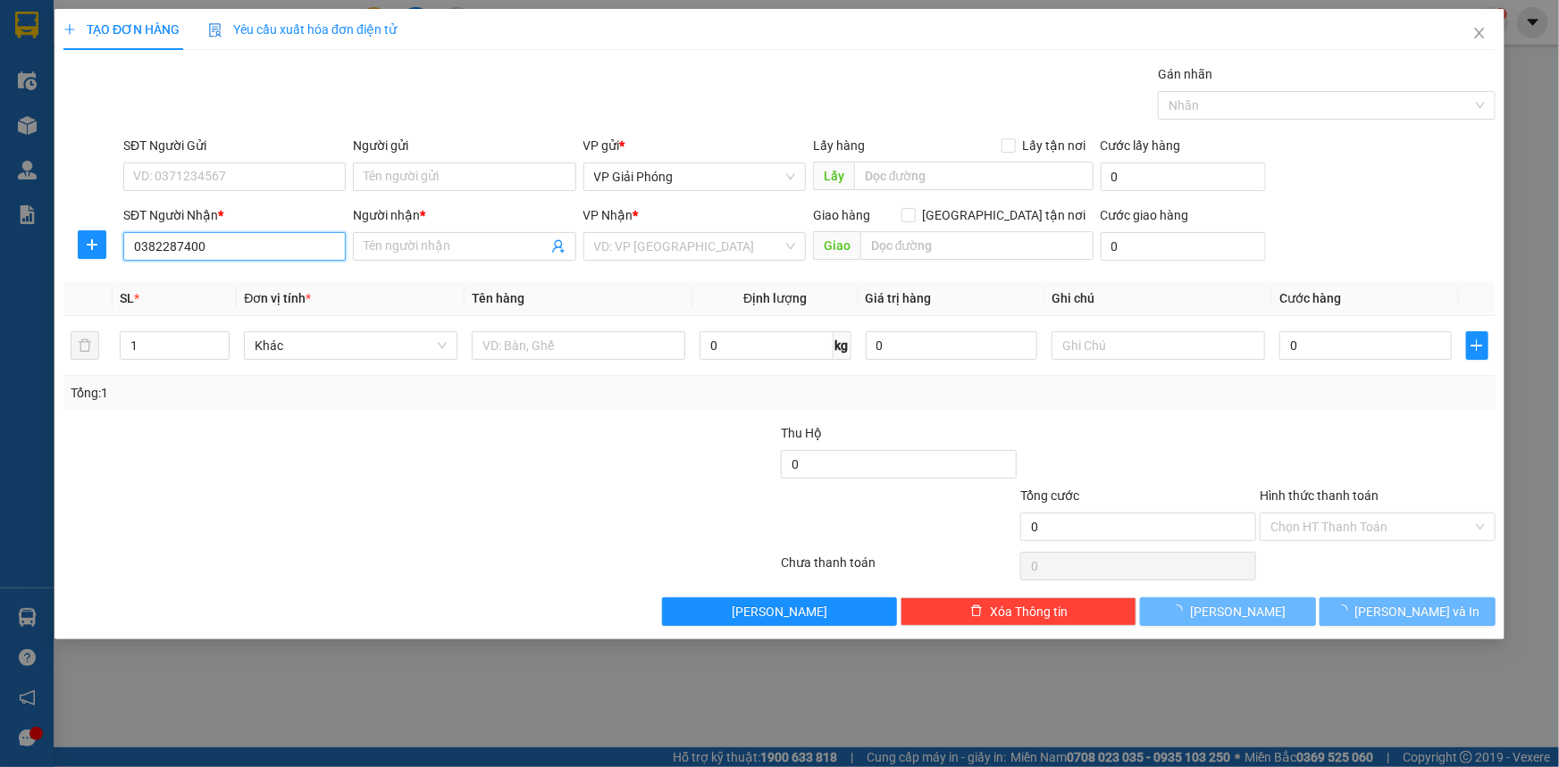
type input "HUYỀN"
checkbox input "true"
type input "NGÃ TƯ BỈM SƠN"
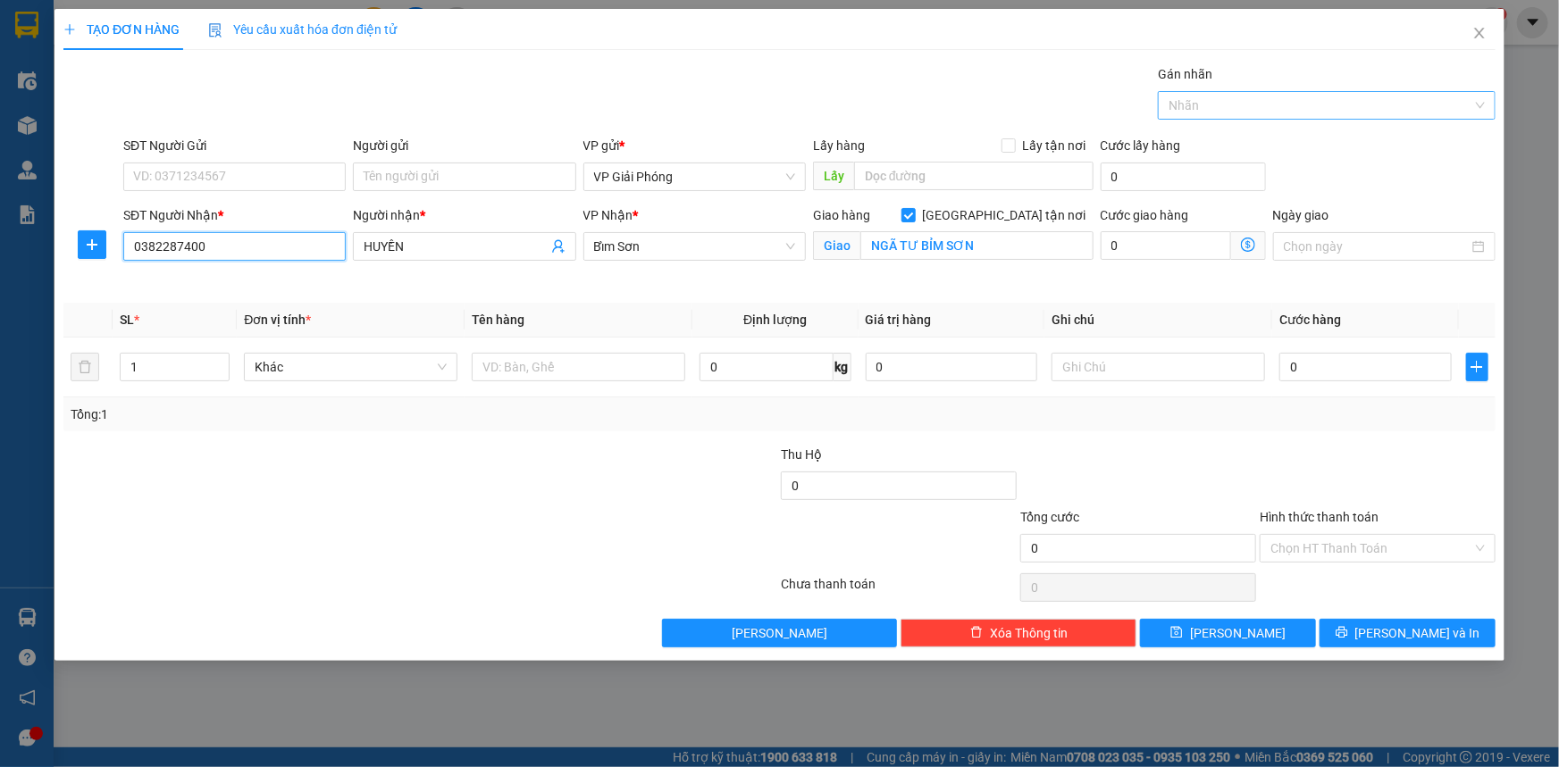
click at [1187, 105] on div at bounding box center [1317, 105] width 311 height 21
type input "0382287400"
click at [1187, 105] on div at bounding box center [1317, 105] width 311 height 21
type input "427KIEENJ"
click at [1340, 362] on input "0" at bounding box center [1365, 367] width 172 height 29
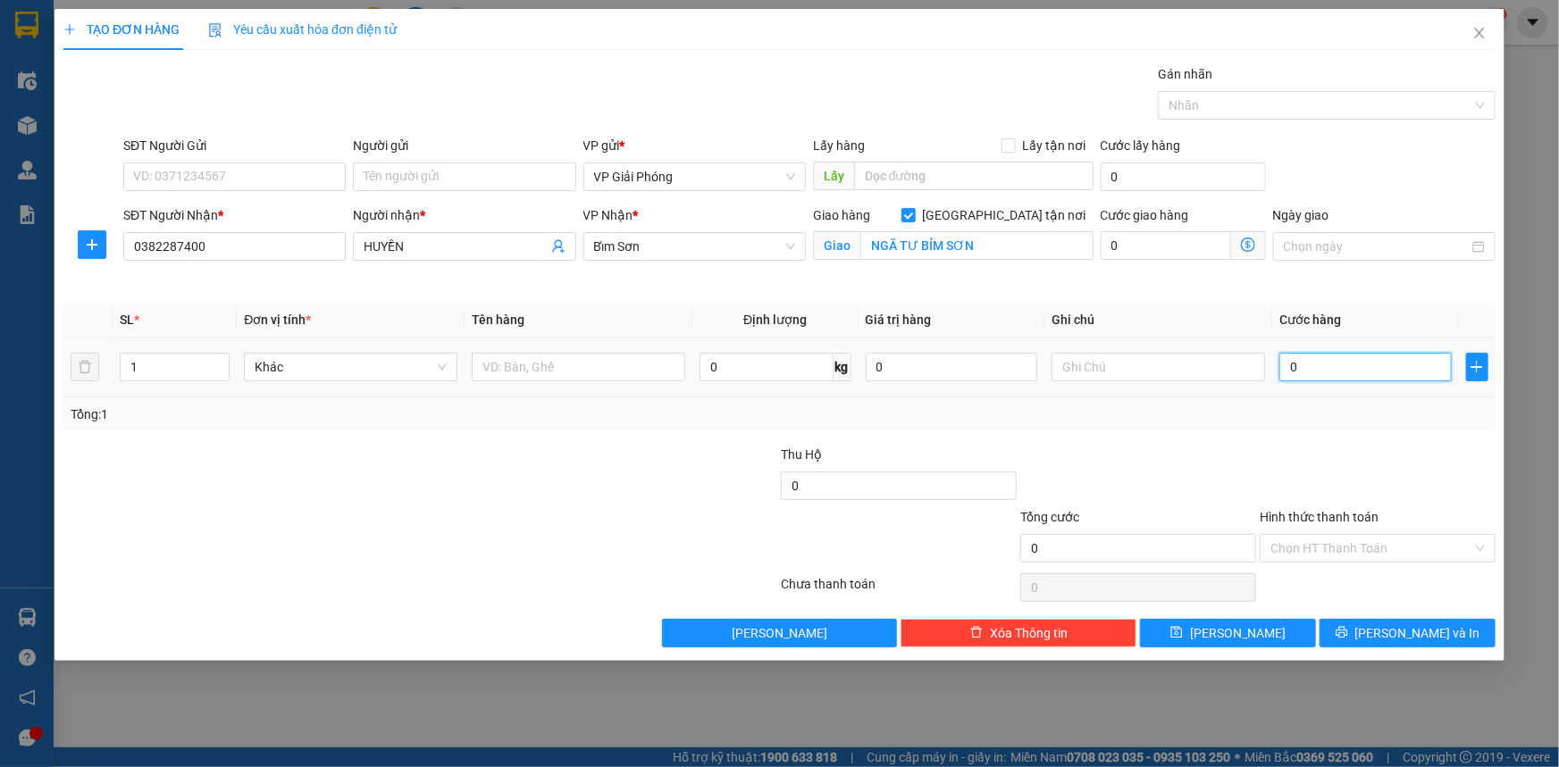
type input "5"
type input "50"
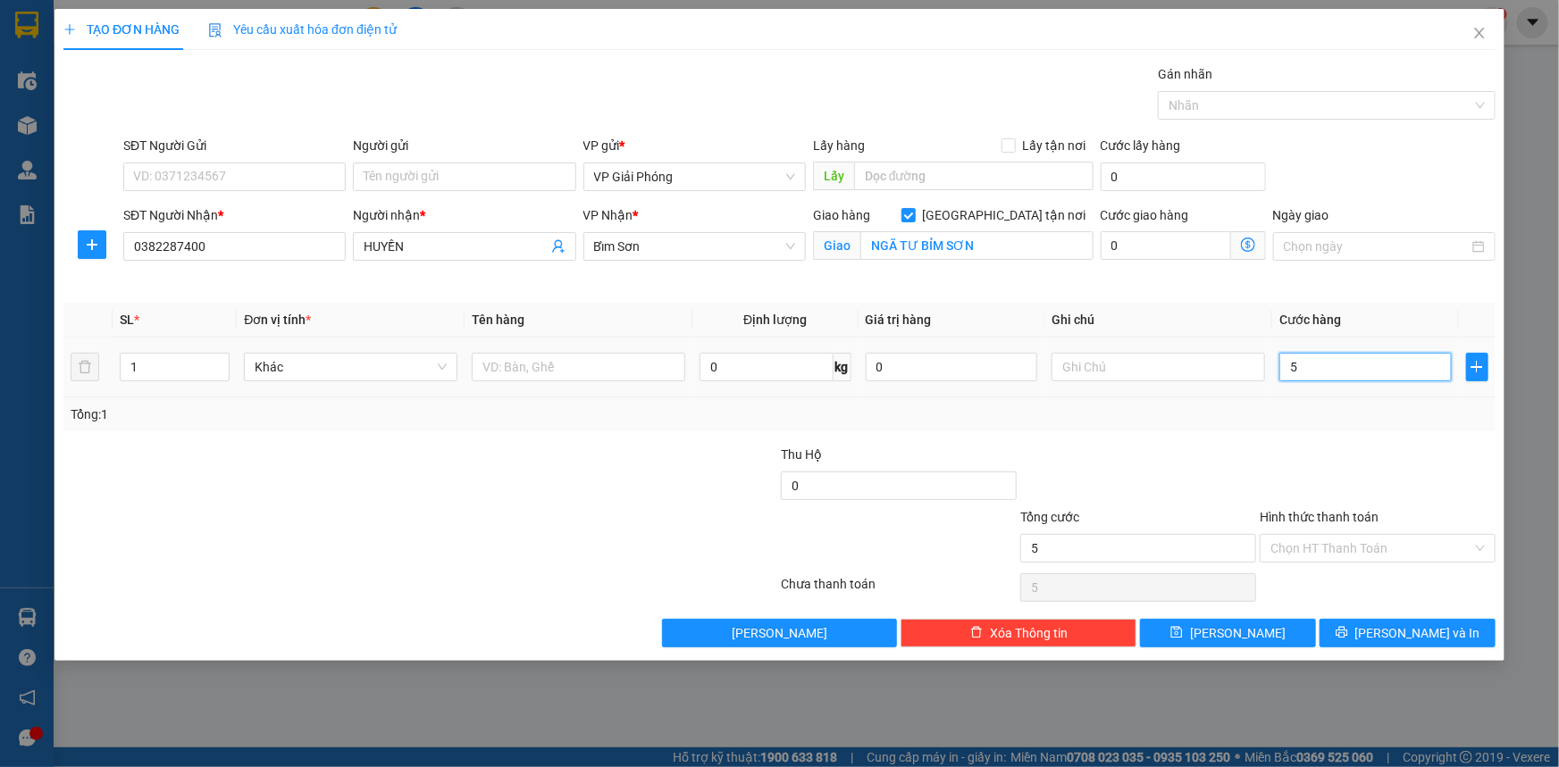
type input "50"
type input "50.000"
click at [515, 357] on input "text" at bounding box center [578, 367] width 213 height 29
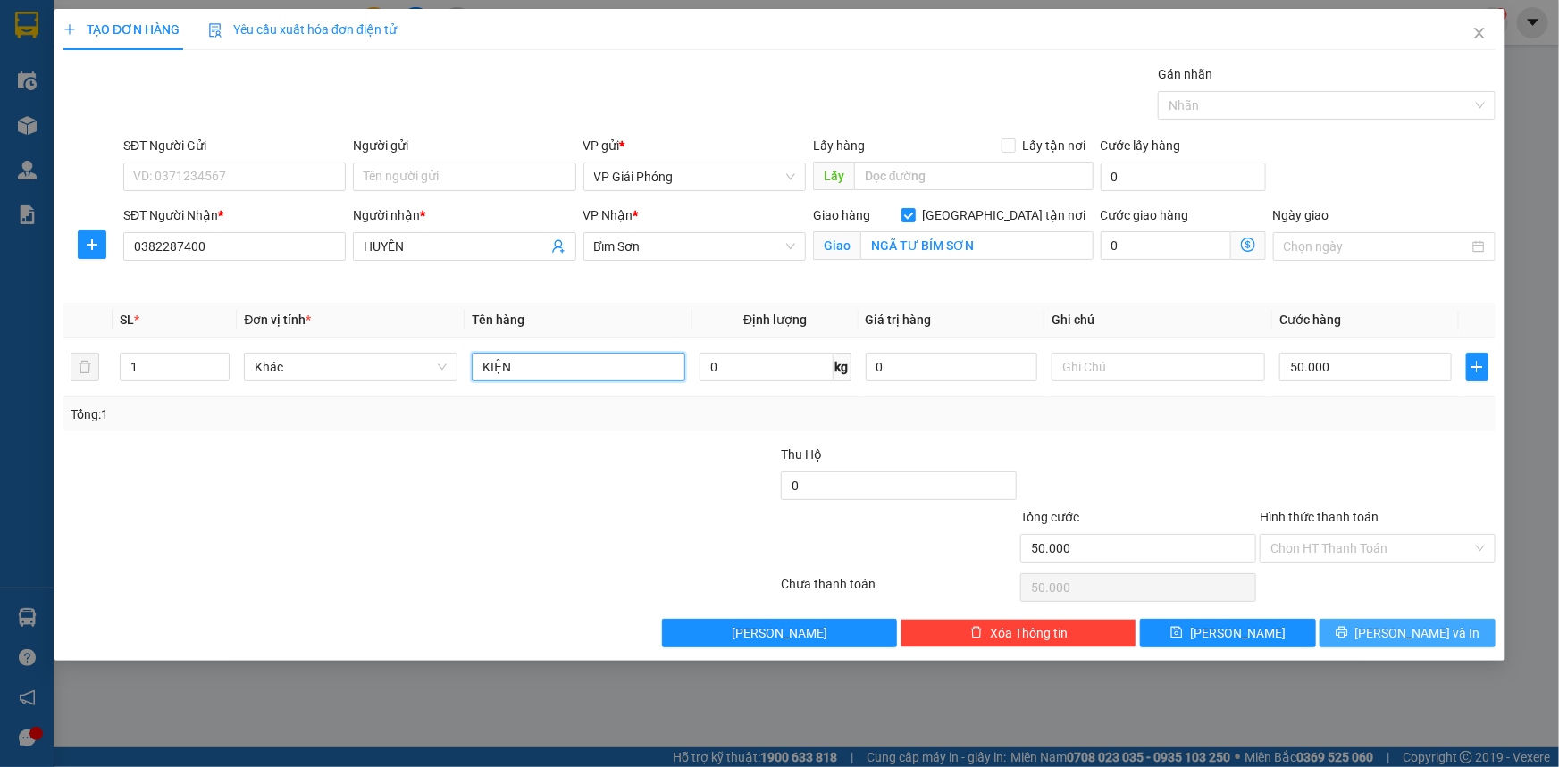
type input "KIỆN"
click at [1452, 623] on button "[PERSON_NAME] và In" at bounding box center [1407, 633] width 176 height 29
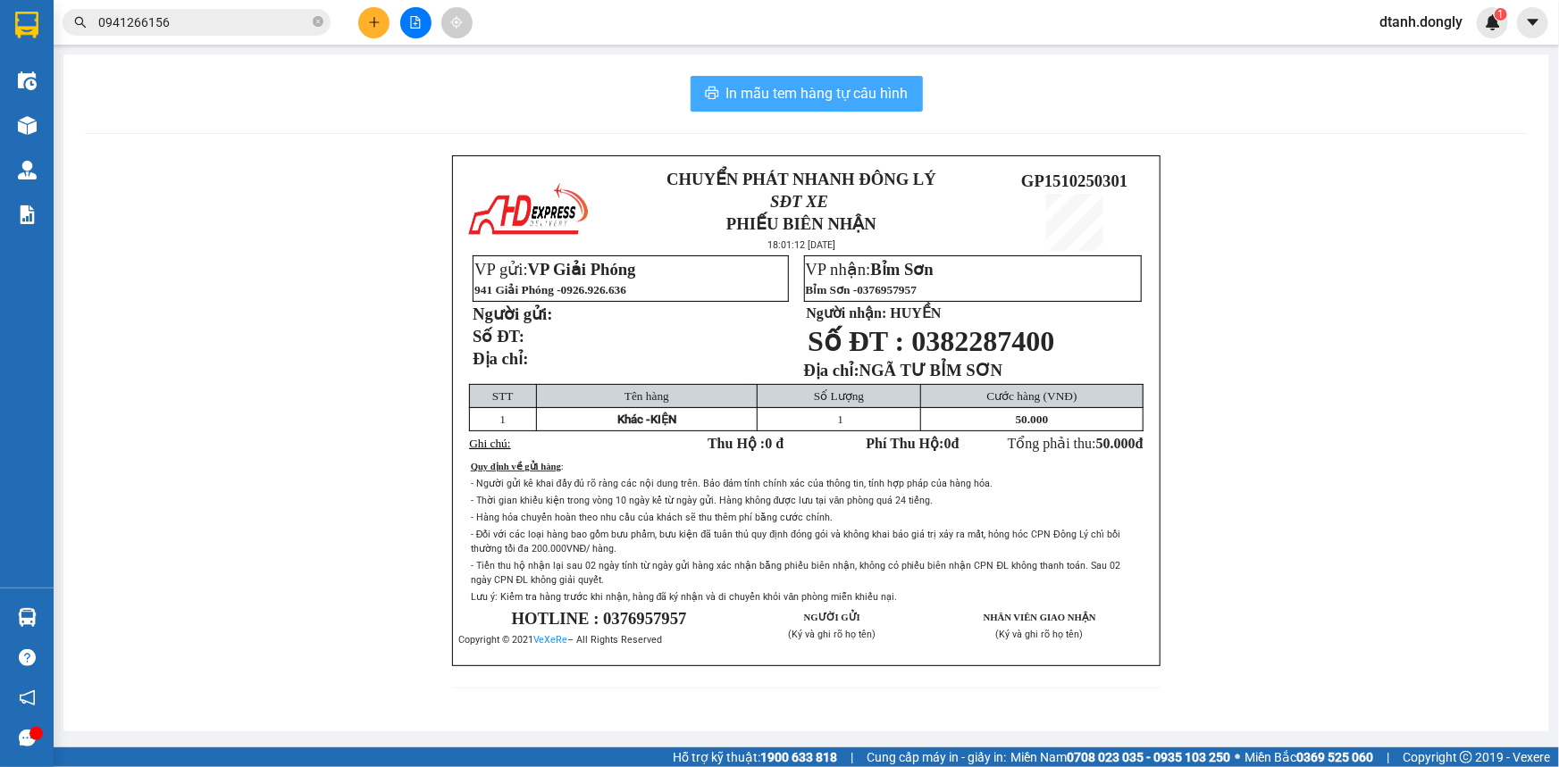
click at [832, 105] on button "In mẫu tem hàng tự cấu hình" at bounding box center [806, 94] width 232 height 36
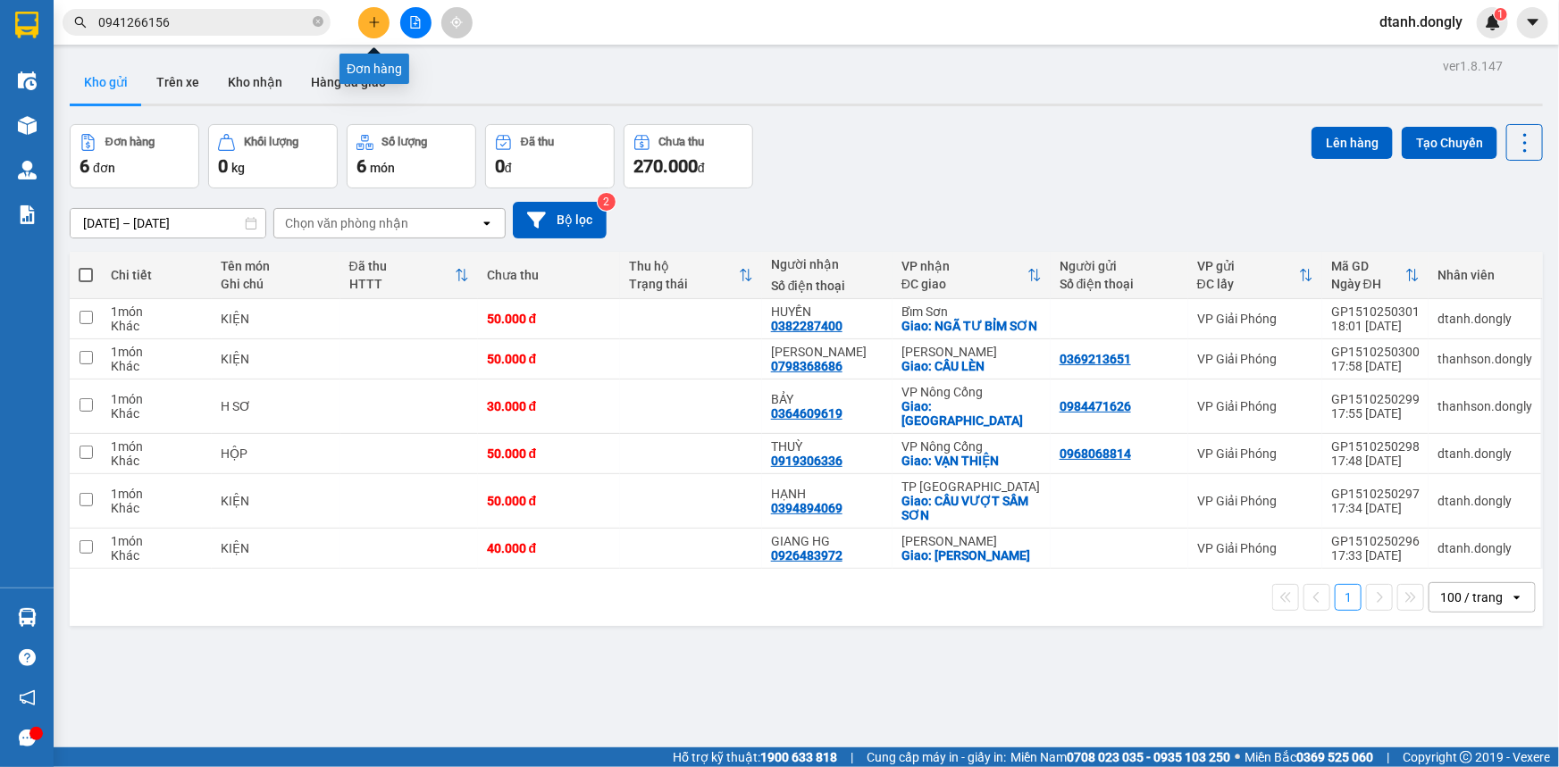
click at [375, 24] on icon "plus" at bounding box center [374, 22] width 13 height 13
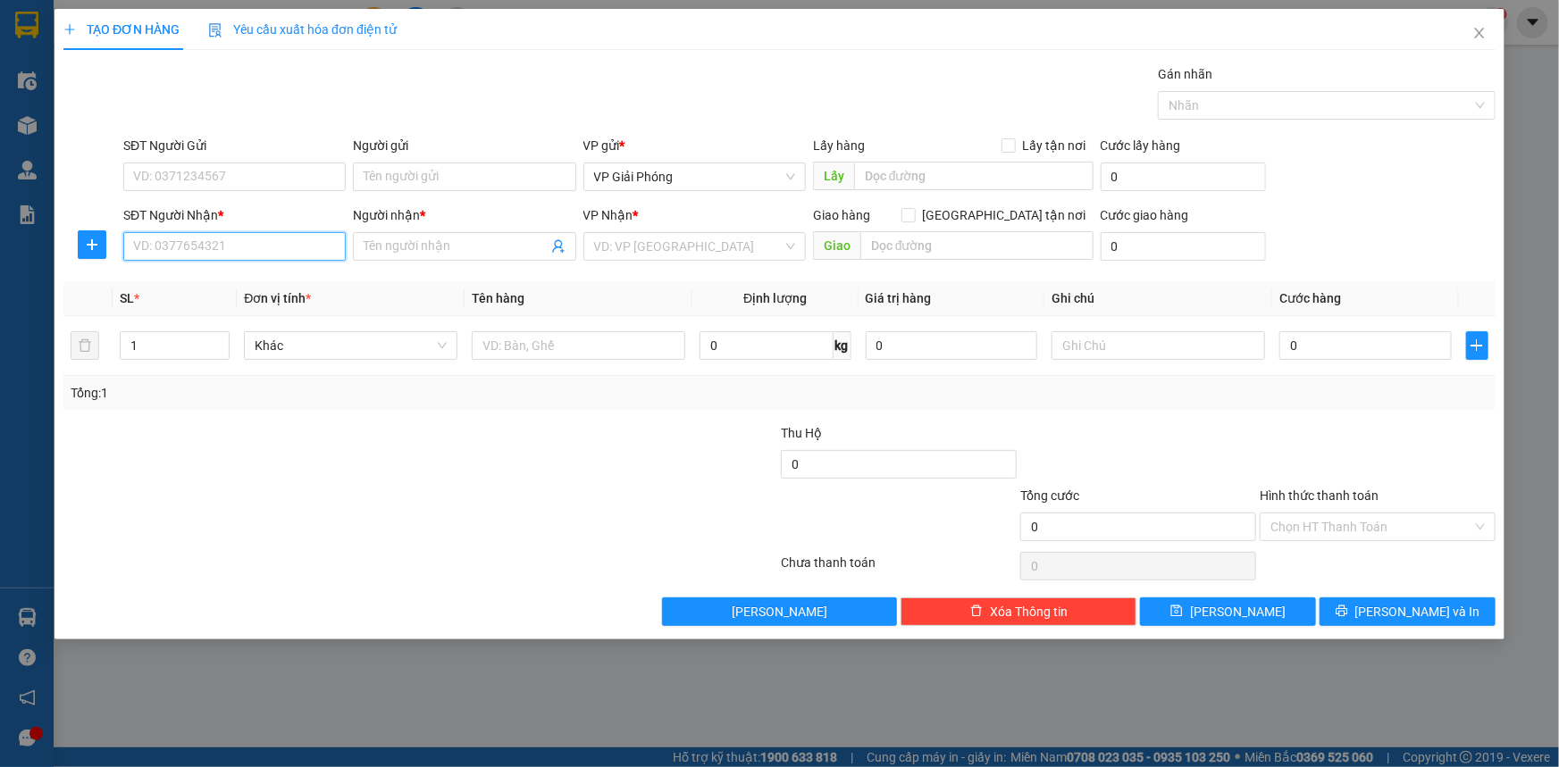
click at [236, 246] on input "SĐT Người Nhận *" at bounding box center [234, 246] width 222 height 29
type input "0972822441"
drag, startPoint x: 247, startPoint y: 288, endPoint x: 246, endPoint y: 276, distance: 11.7
click at [247, 289] on div "0972822441 - thành kính" at bounding box center [234, 282] width 201 height 20
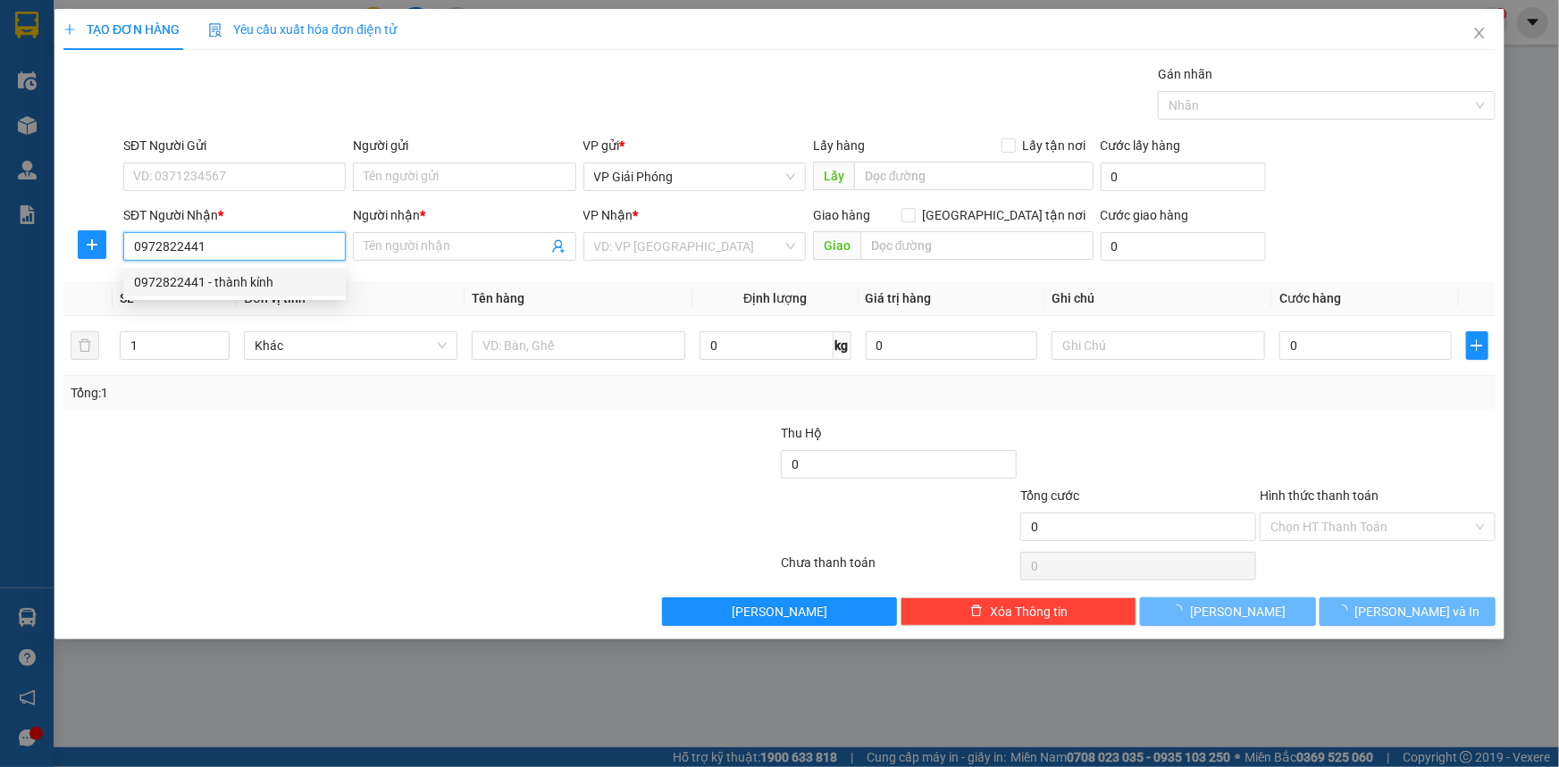
type input "thành kính"
checkbox input "true"
type input "vp nc"
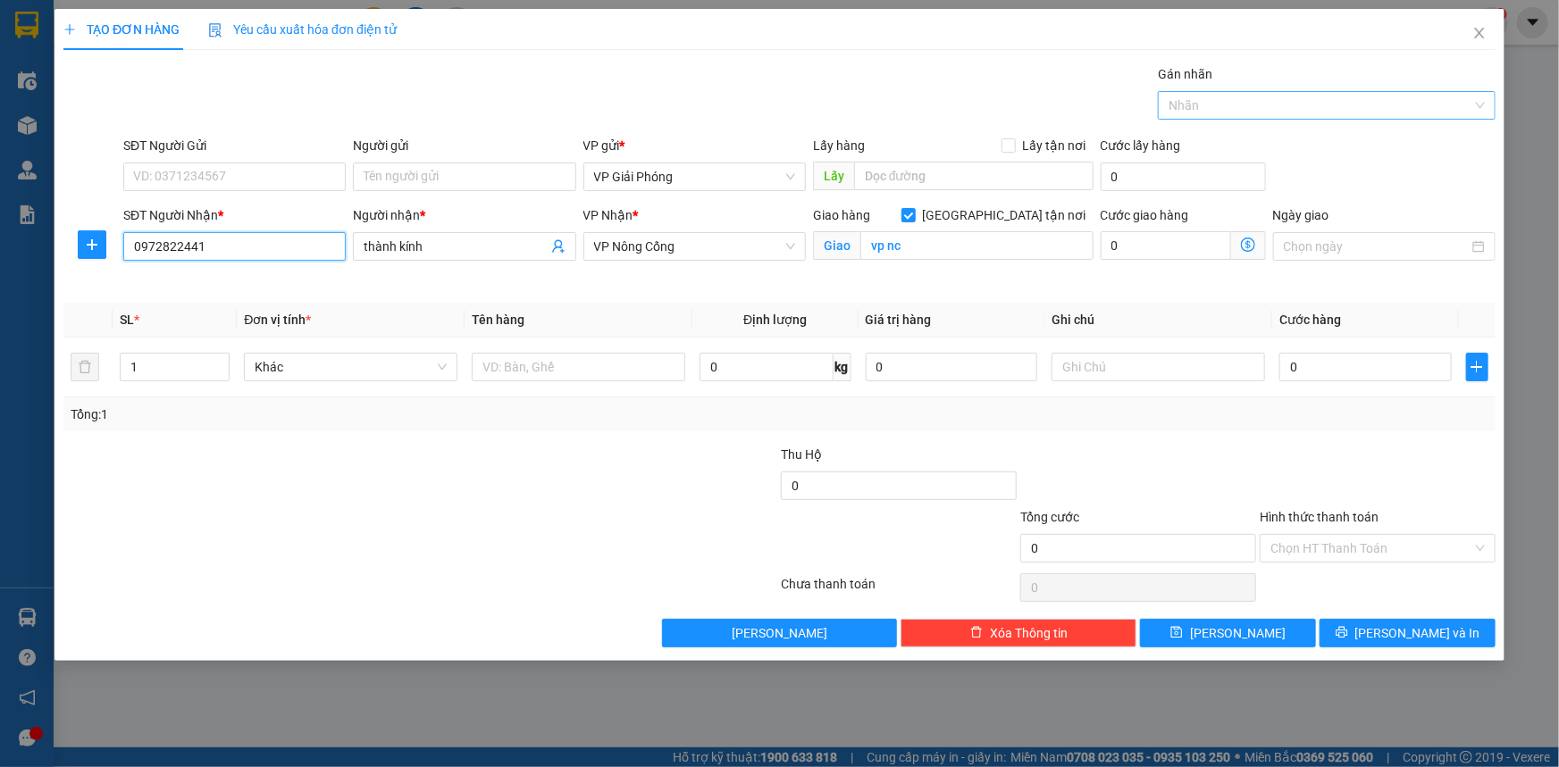
click at [1276, 99] on div at bounding box center [1317, 105] width 311 height 21
type input "0972822441"
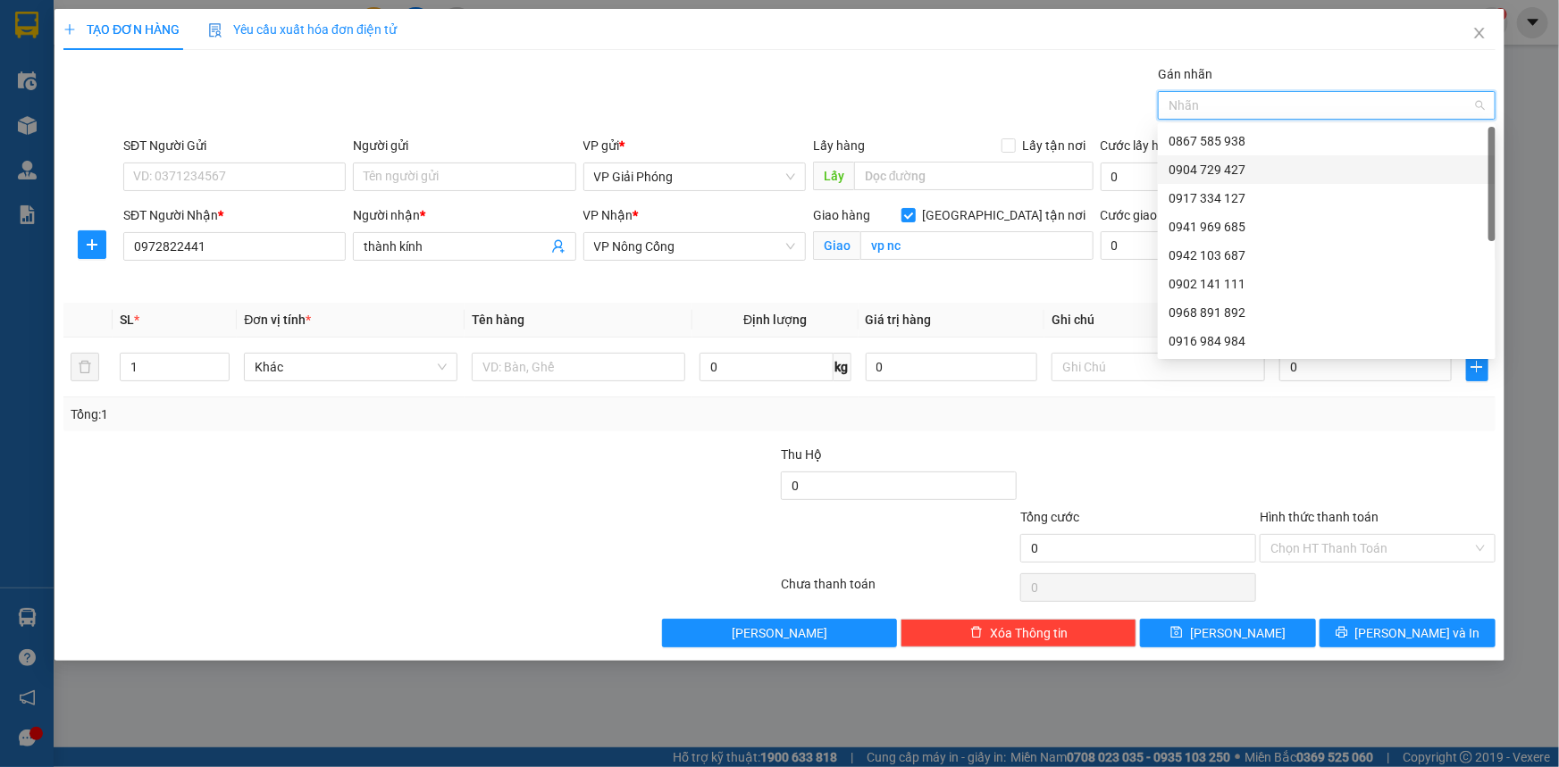
click at [1286, 163] on div "0904 729 427" at bounding box center [1326, 170] width 316 height 20
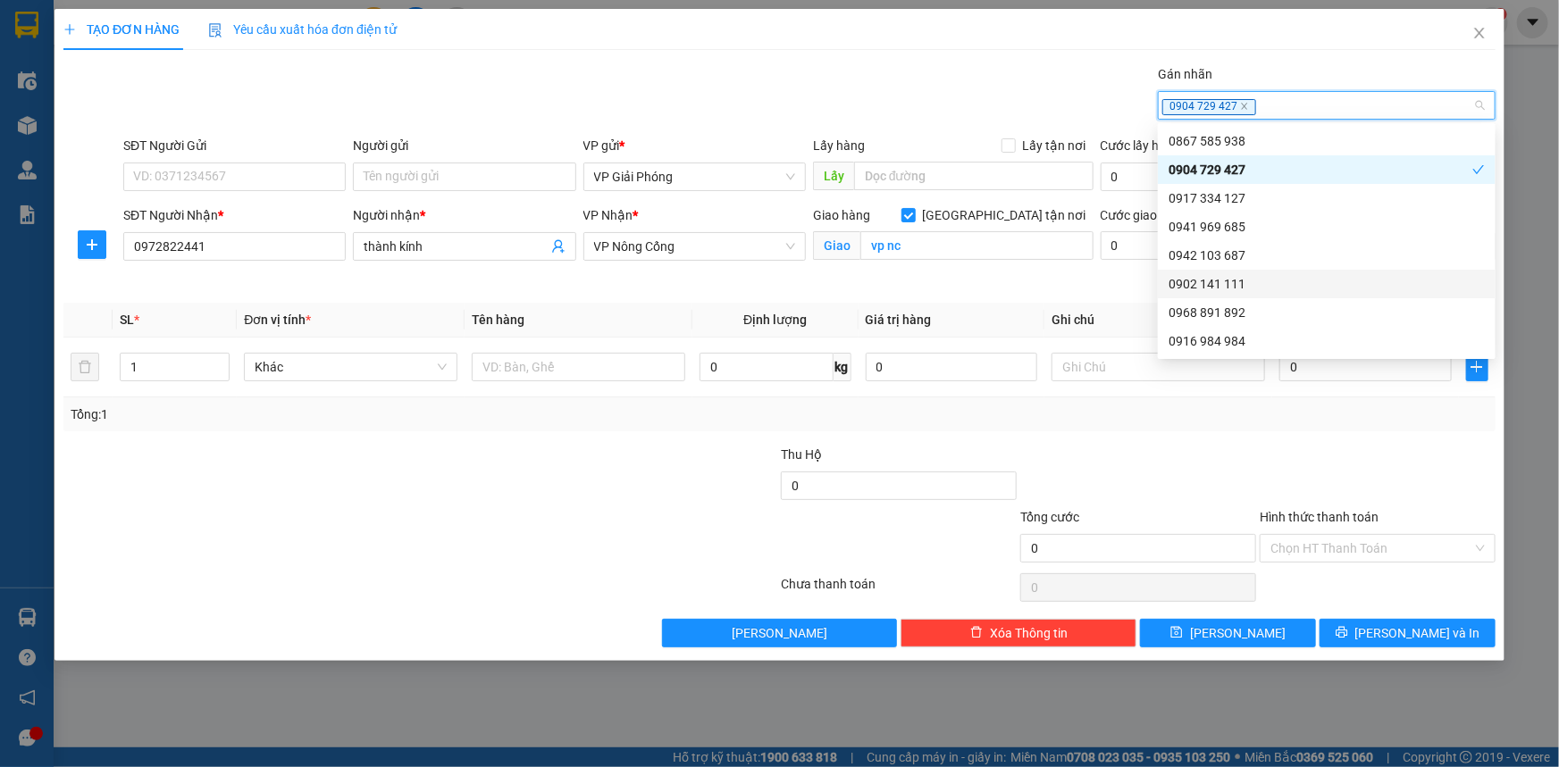
click at [467, 437] on div "Transit Pickup Surcharge Ids Transit Deliver Surcharge Ids Transit Deliver Surc…" at bounding box center [779, 355] width 1432 height 583
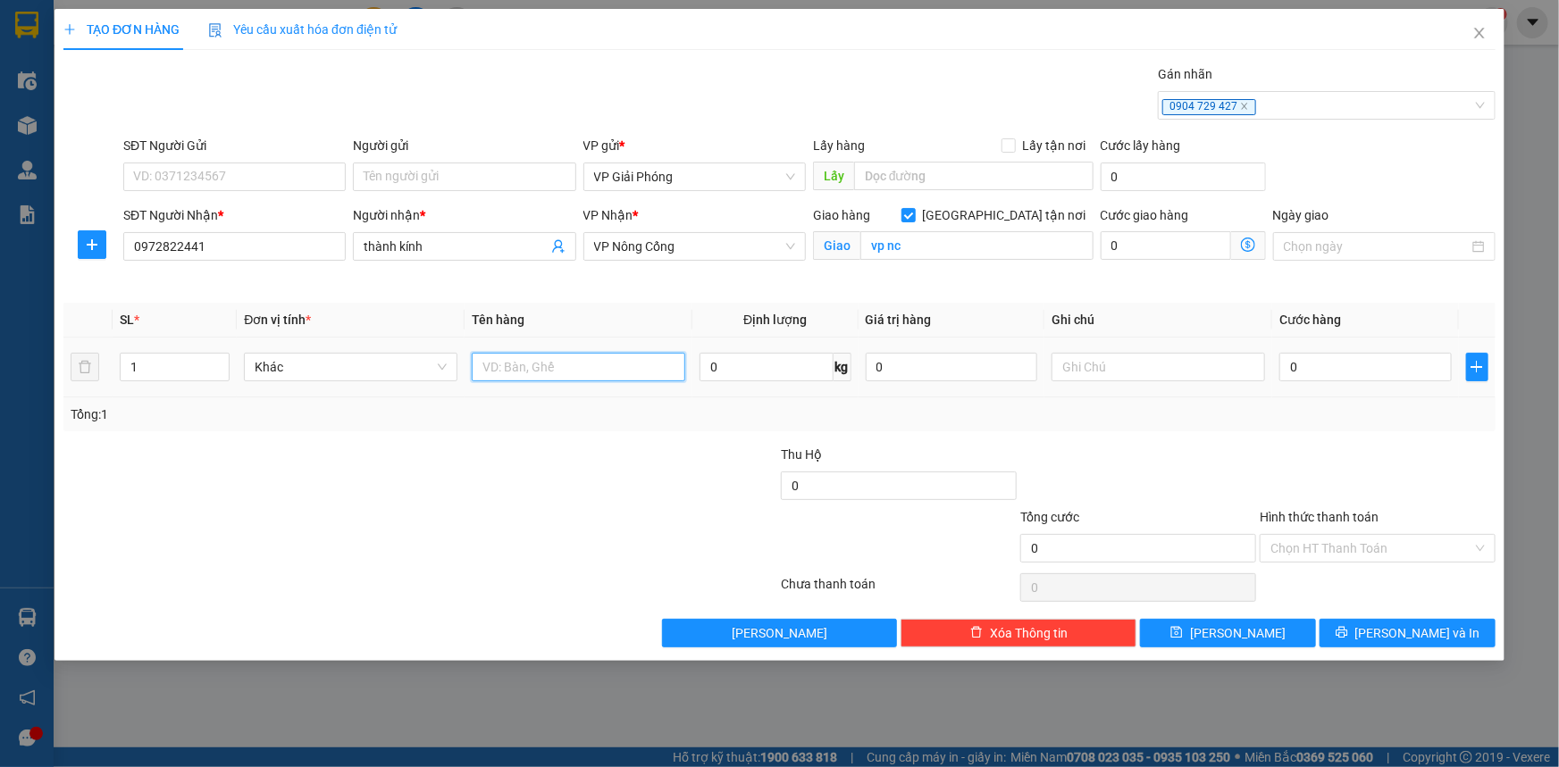
click at [551, 362] on input "text" at bounding box center [578, 367] width 213 height 29
type input "BỌC ĐEN"
drag, startPoint x: 1363, startPoint y: 369, endPoint x: 1465, endPoint y: 394, distance: 104.9
click at [1363, 370] on input "0" at bounding box center [1365, 367] width 172 height 29
type input "3"
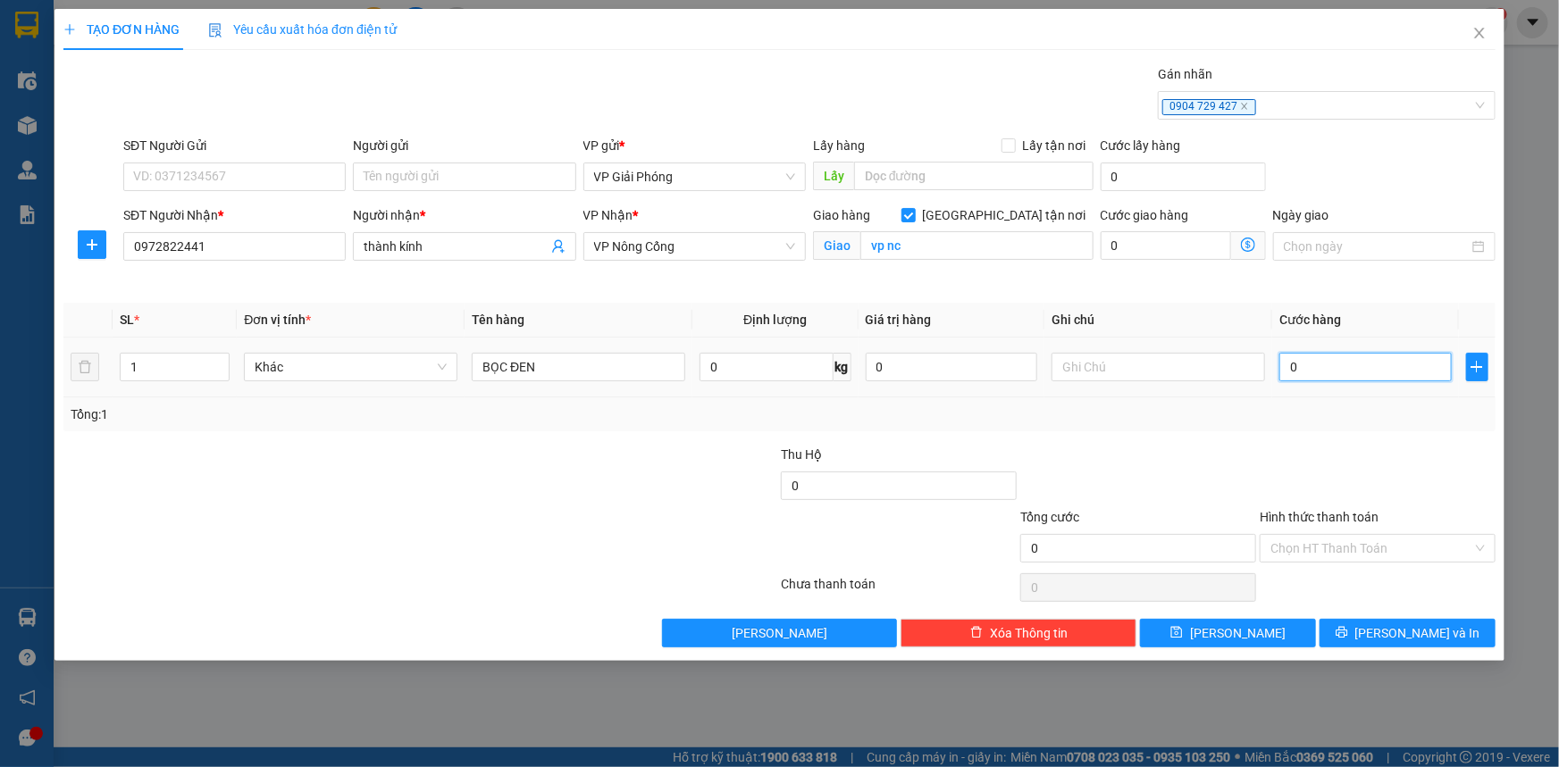
type input "3"
type input "30"
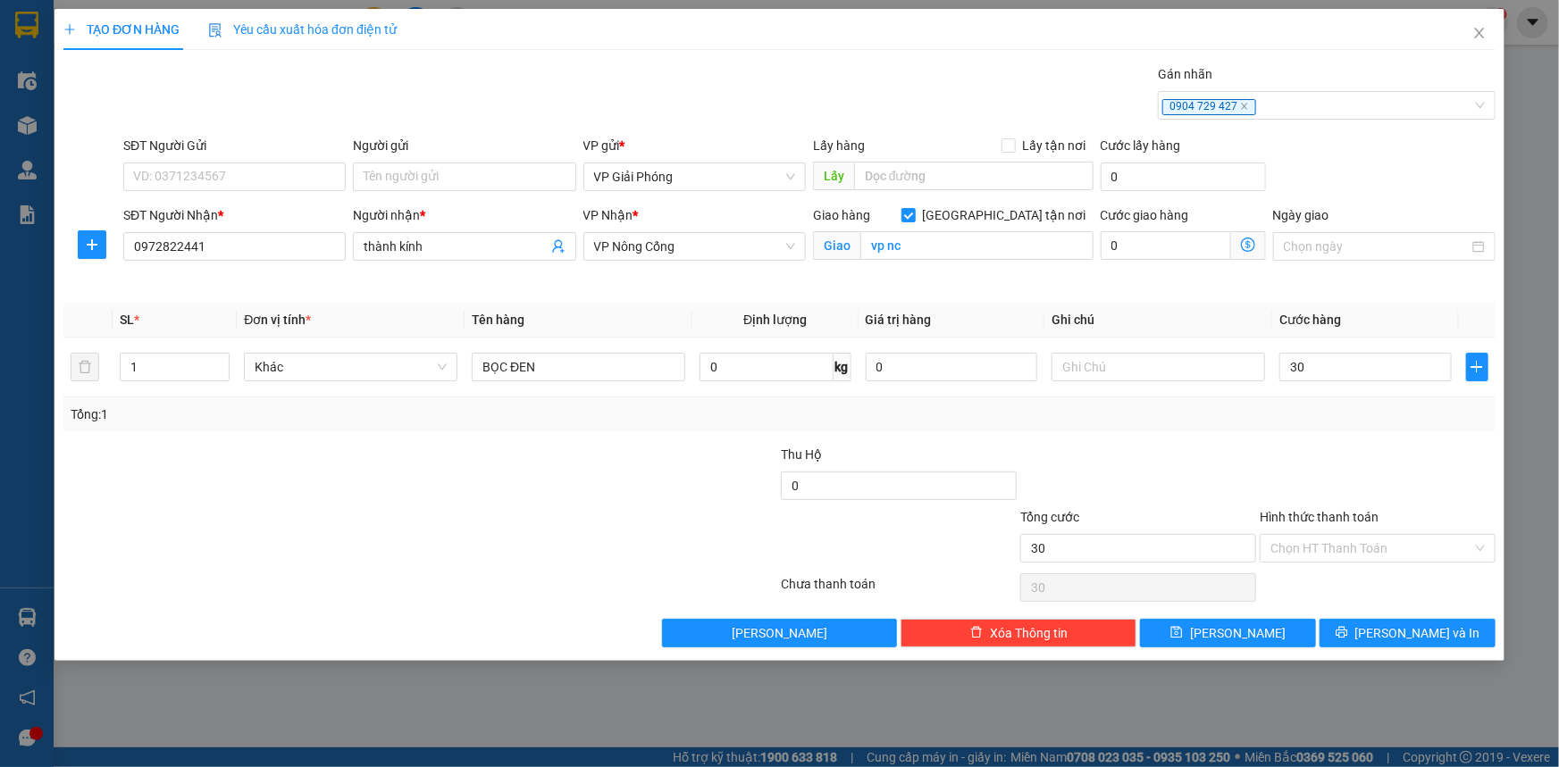
type input "30.000"
click at [1340, 442] on div "Transit Pickup Surcharge Ids Transit Deliver Surcharge Ids Transit Deliver Surc…" at bounding box center [779, 355] width 1432 height 583
drag, startPoint x: 1400, startPoint y: 624, endPoint x: 1387, endPoint y: 615, distance: 15.9
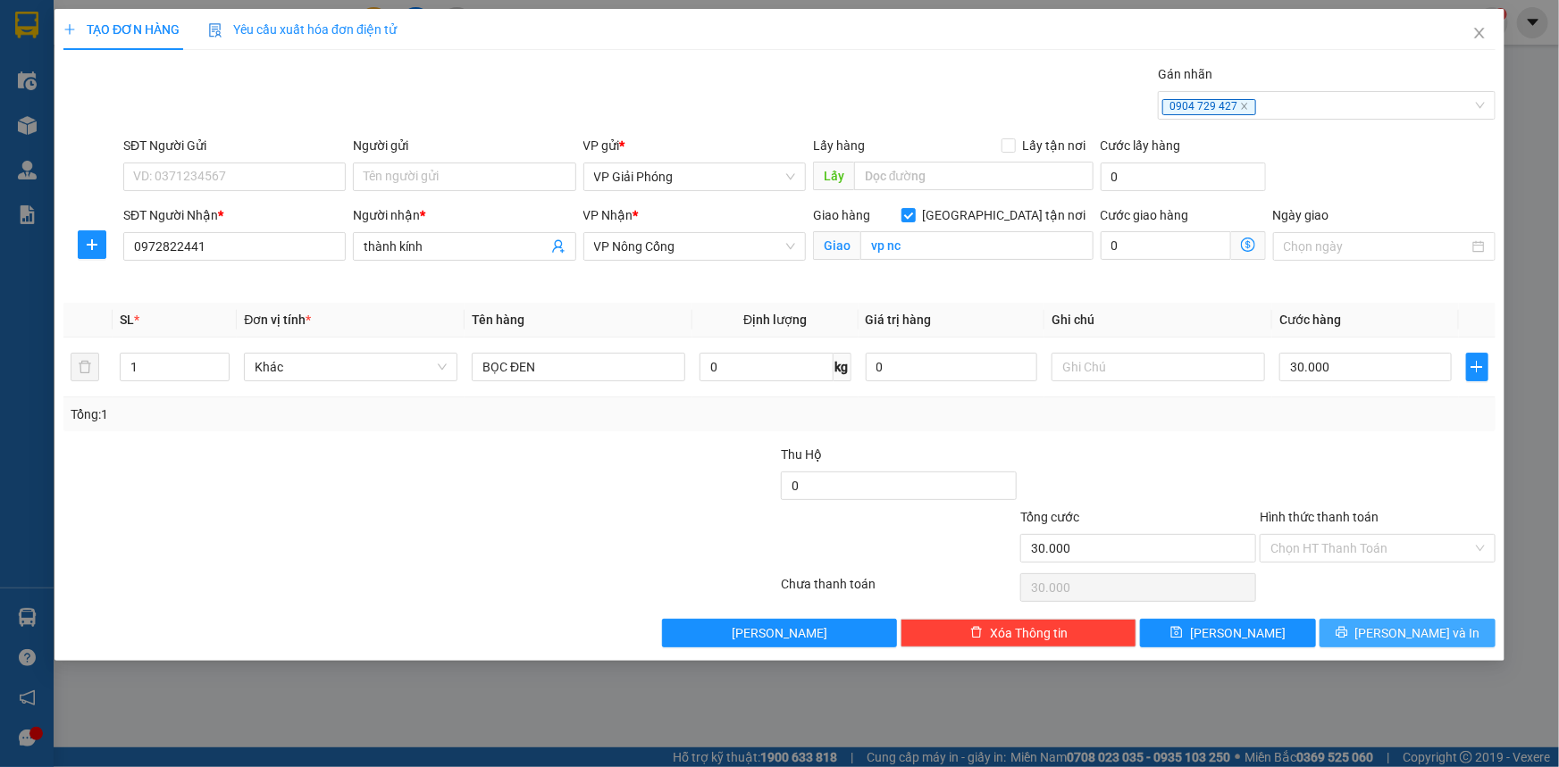
click at [1400, 625] on span "[PERSON_NAME] và In" at bounding box center [1417, 633] width 125 height 20
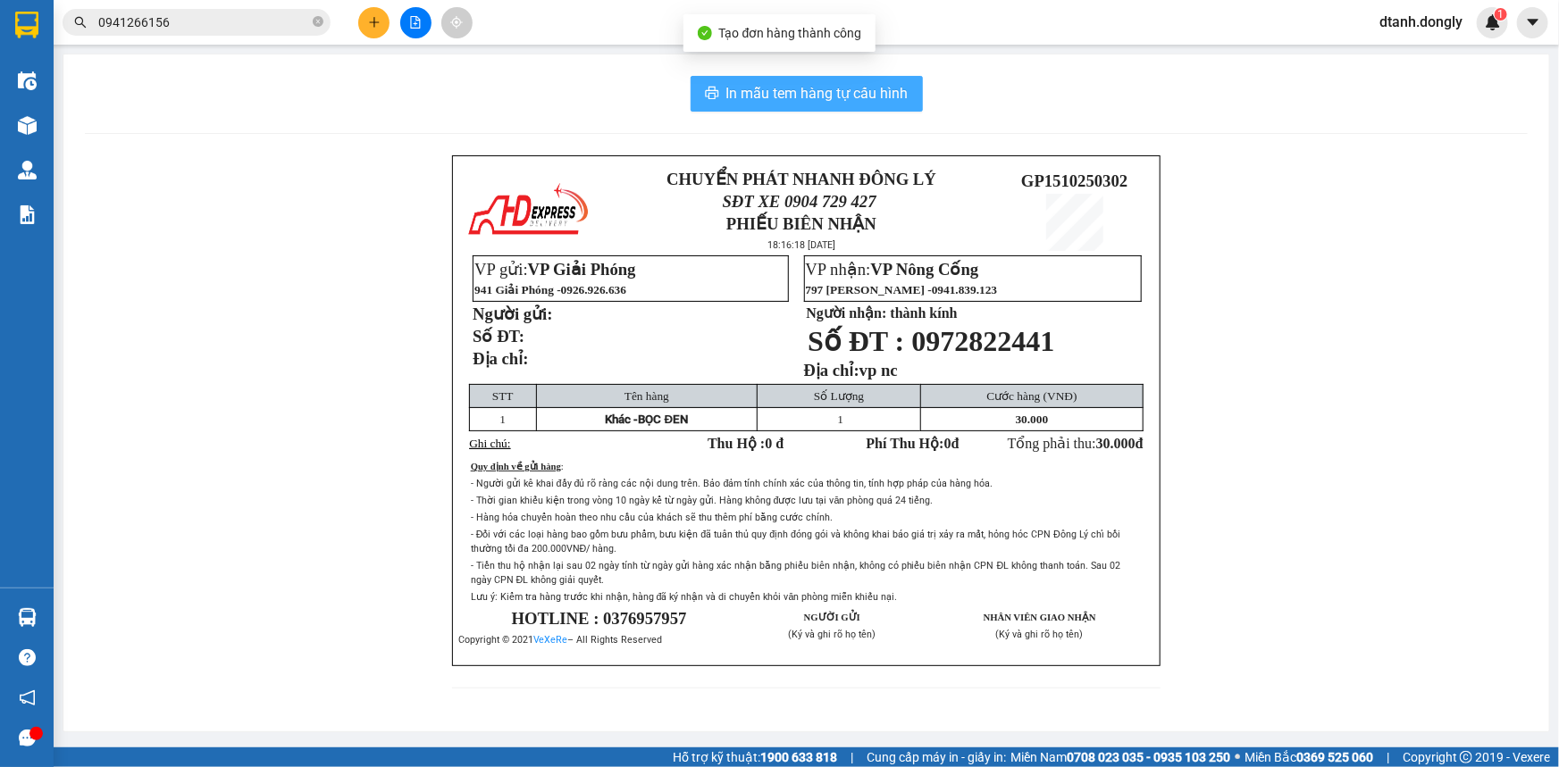
click at [873, 102] on span "In mẫu tem hàng tự cấu hình" at bounding box center [817, 93] width 182 height 22
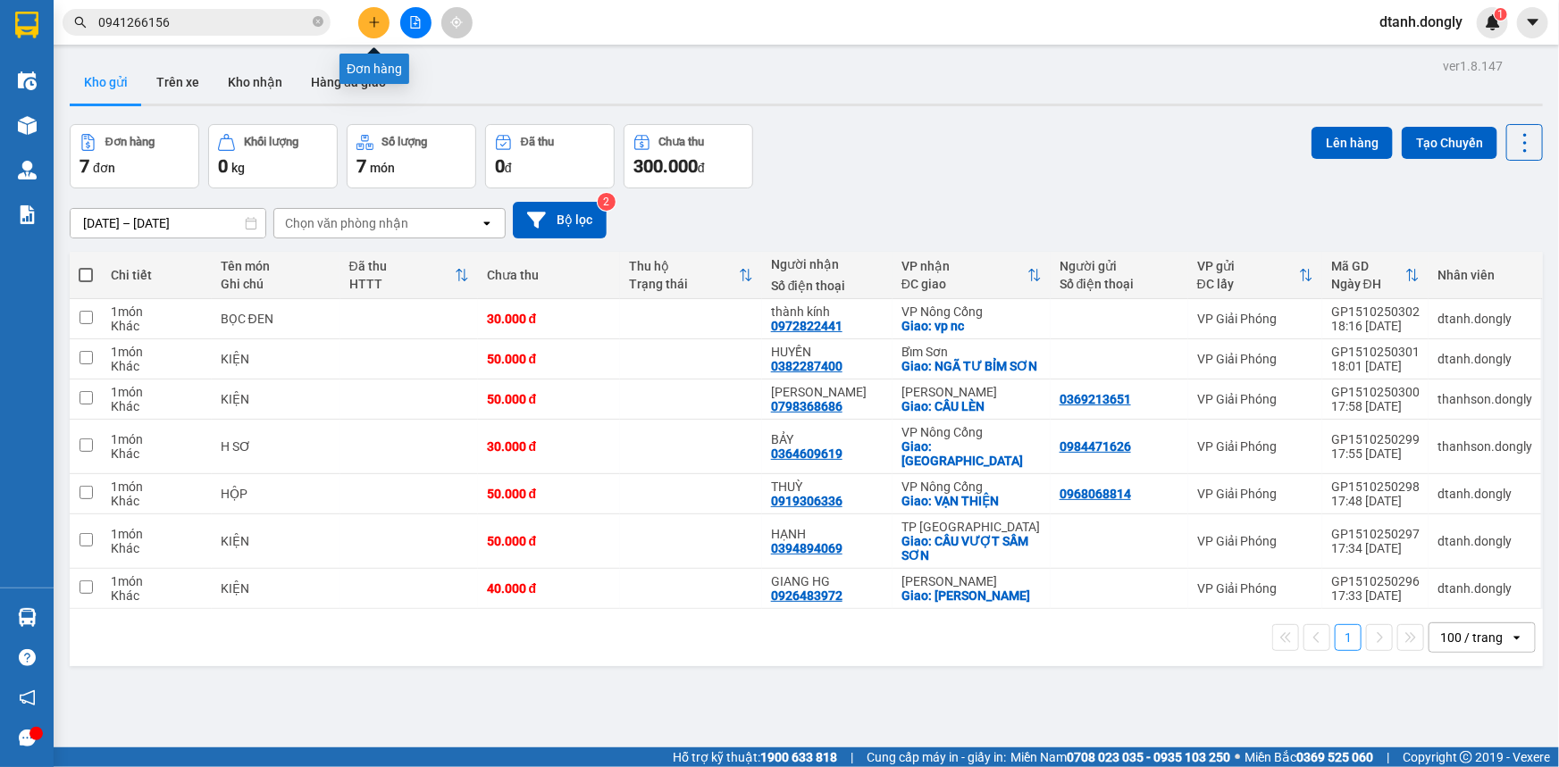
click at [373, 24] on icon "plus" at bounding box center [374, 22] width 13 height 13
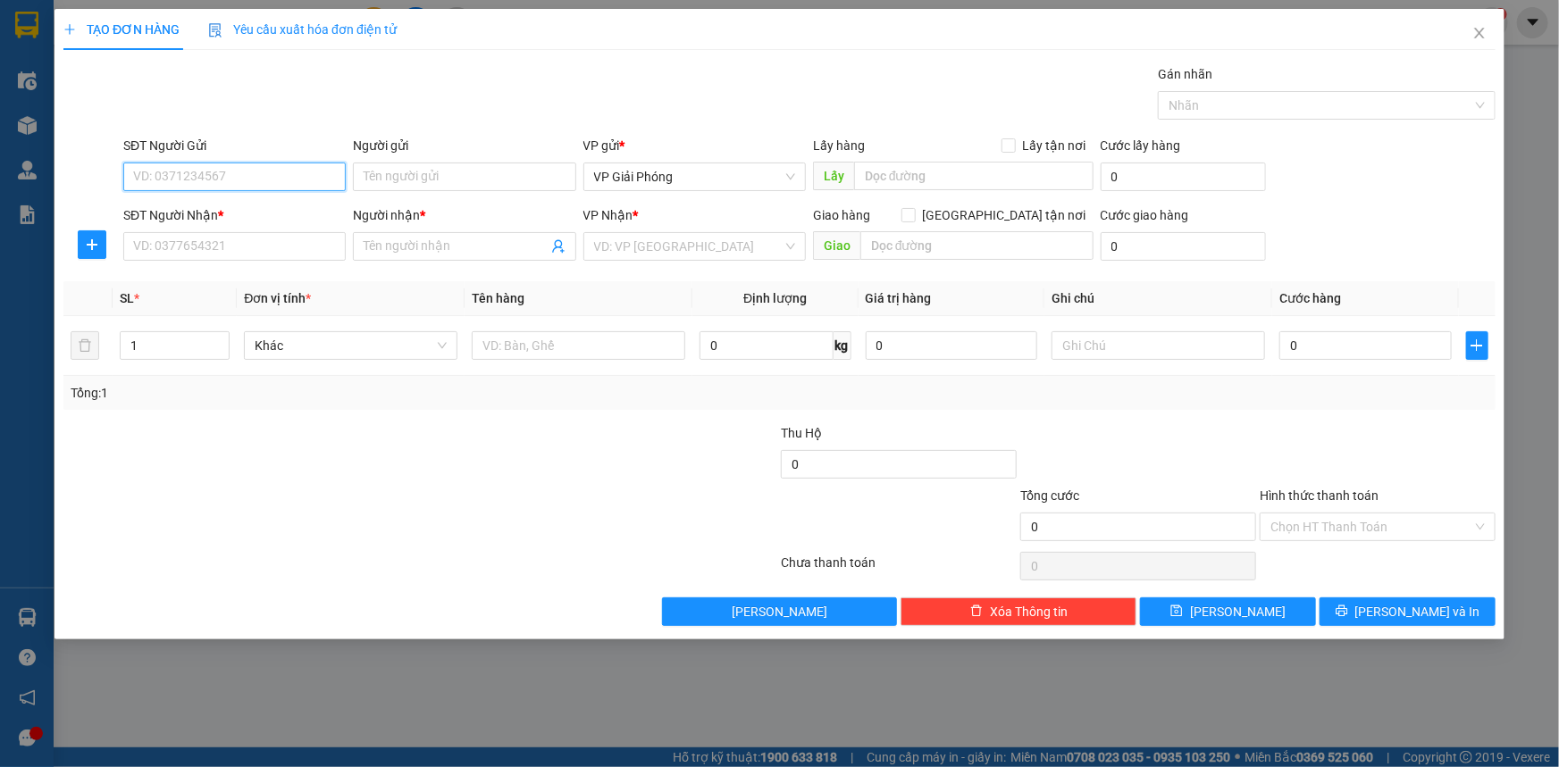
click at [277, 180] on input "SĐT Người Gửi" at bounding box center [234, 177] width 222 height 29
click at [214, 254] on input "SĐT Người Nhận *" at bounding box center [234, 246] width 222 height 29
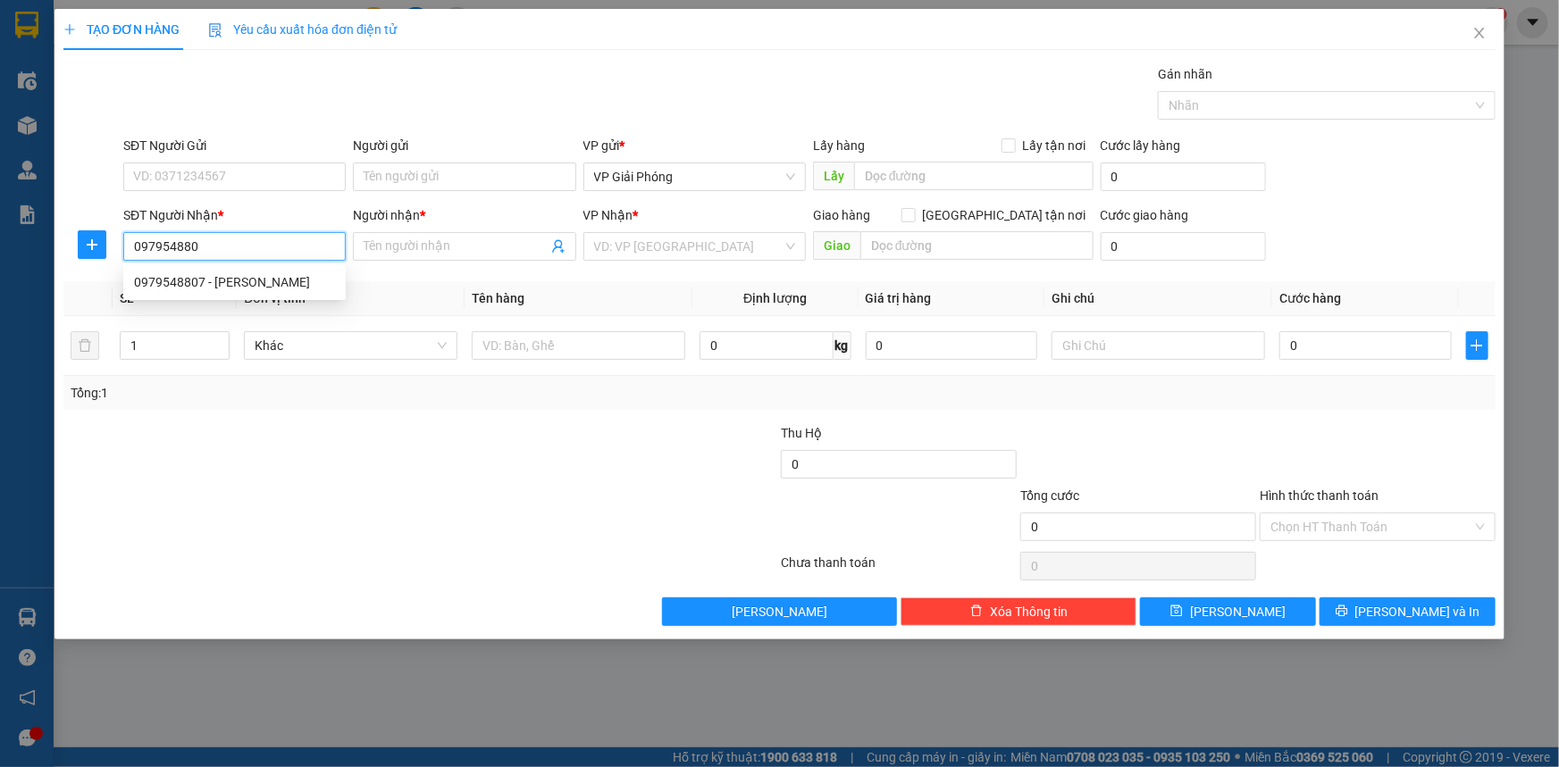
type input "0979548807"
click at [232, 277] on div "0979548807 - HÀ LINH" at bounding box center [234, 282] width 201 height 20
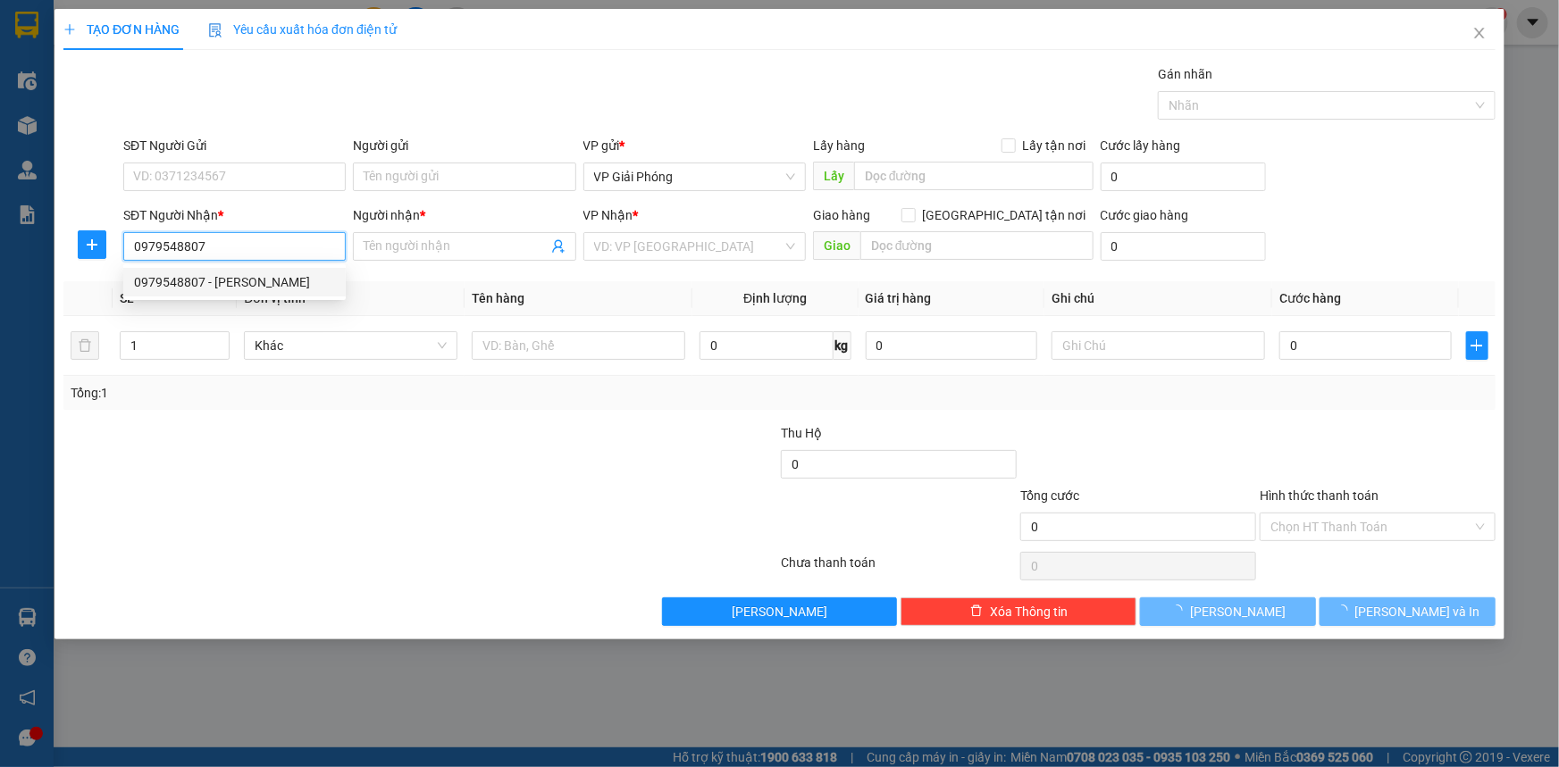
type input "HÀ LINH"
checkbox input "true"
type input "TT NÔNG CỐNG"
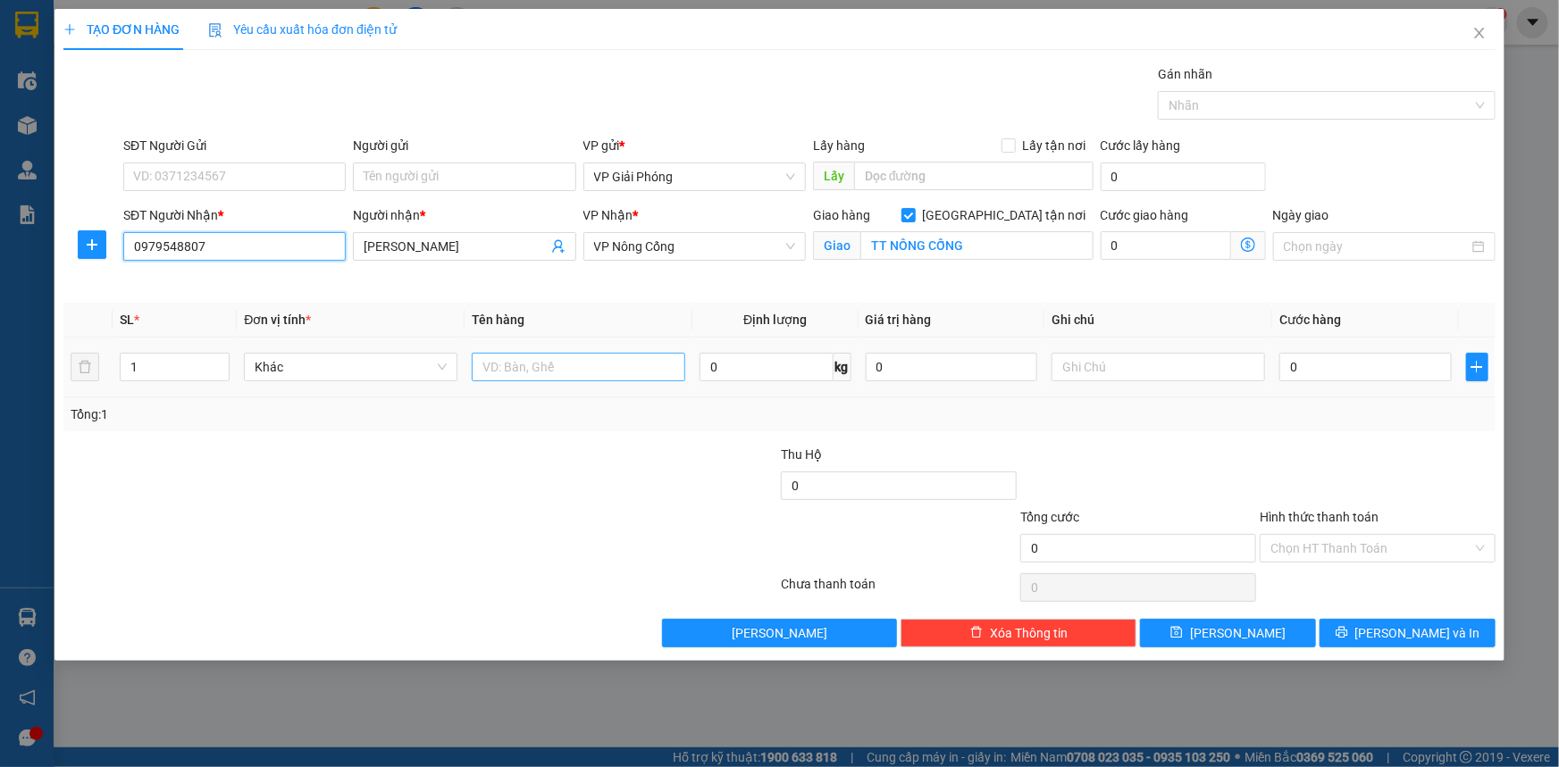
type input "0979548807"
click at [508, 368] on input "text" at bounding box center [578, 367] width 213 height 29
type input "KIỆN"
click at [1322, 366] on input "0" at bounding box center [1365, 367] width 172 height 29
type input "3"
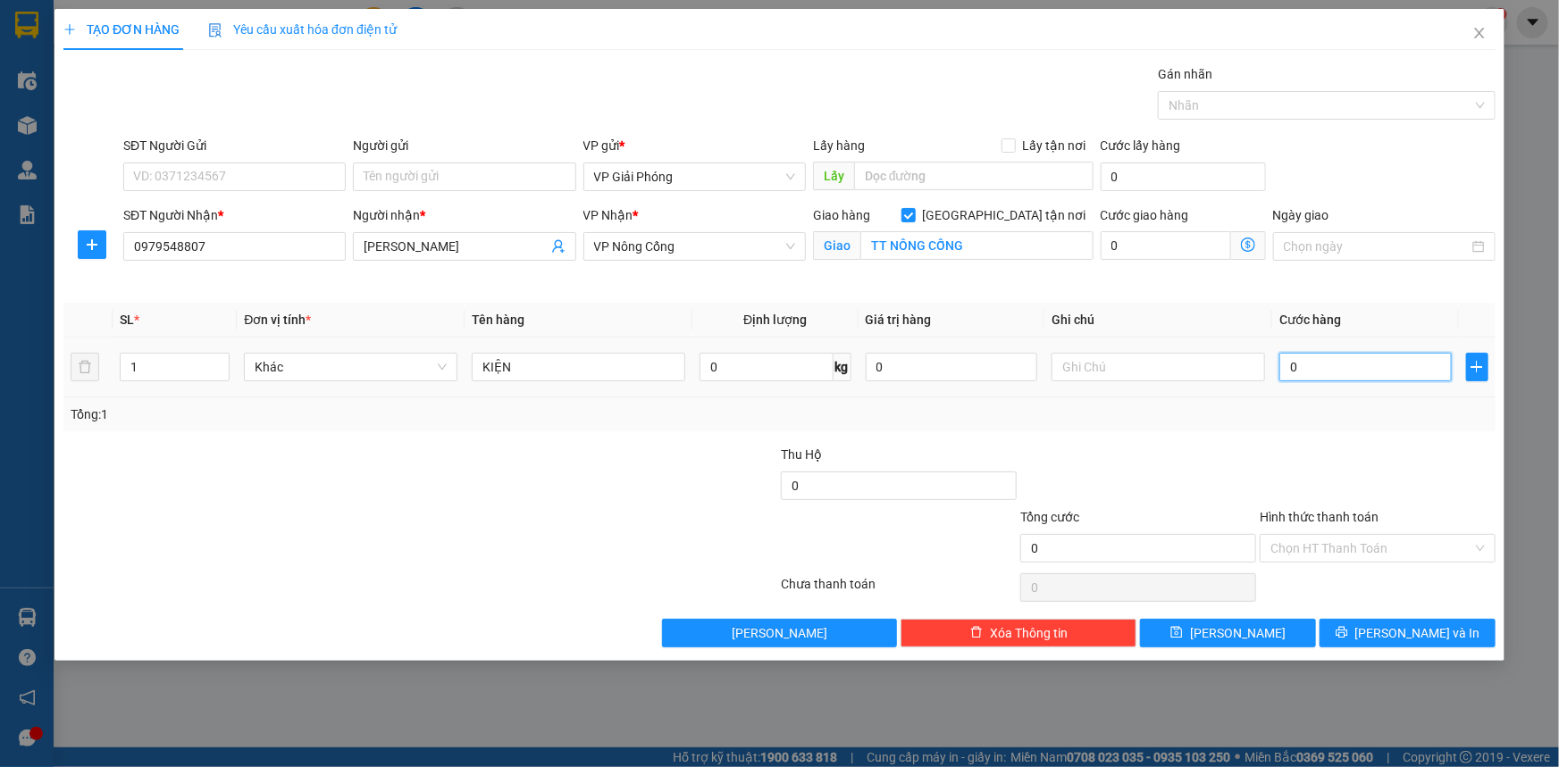
type input "3"
type input "30"
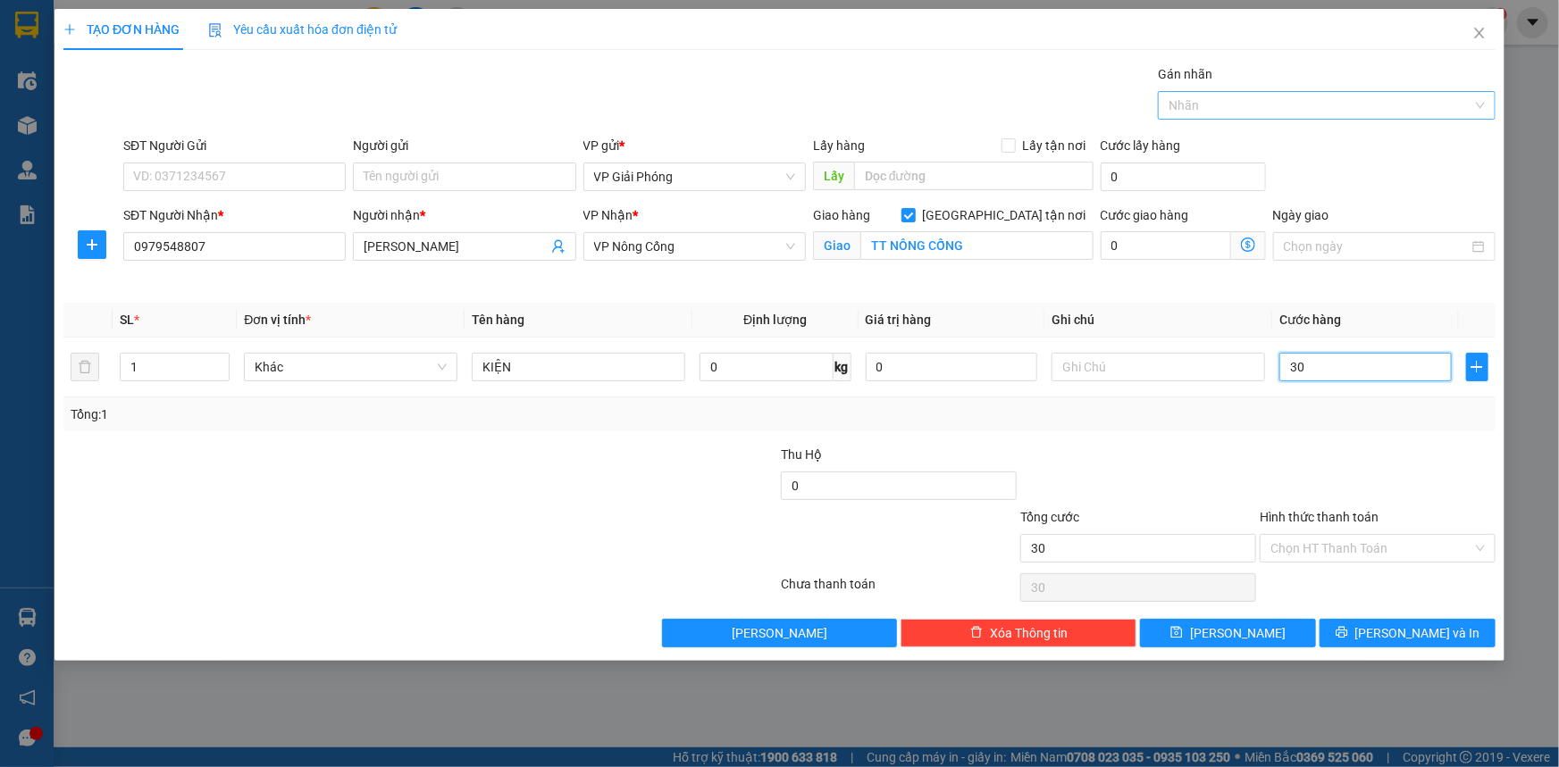
click at [1217, 107] on div at bounding box center [1317, 105] width 311 height 21
type input "30.000"
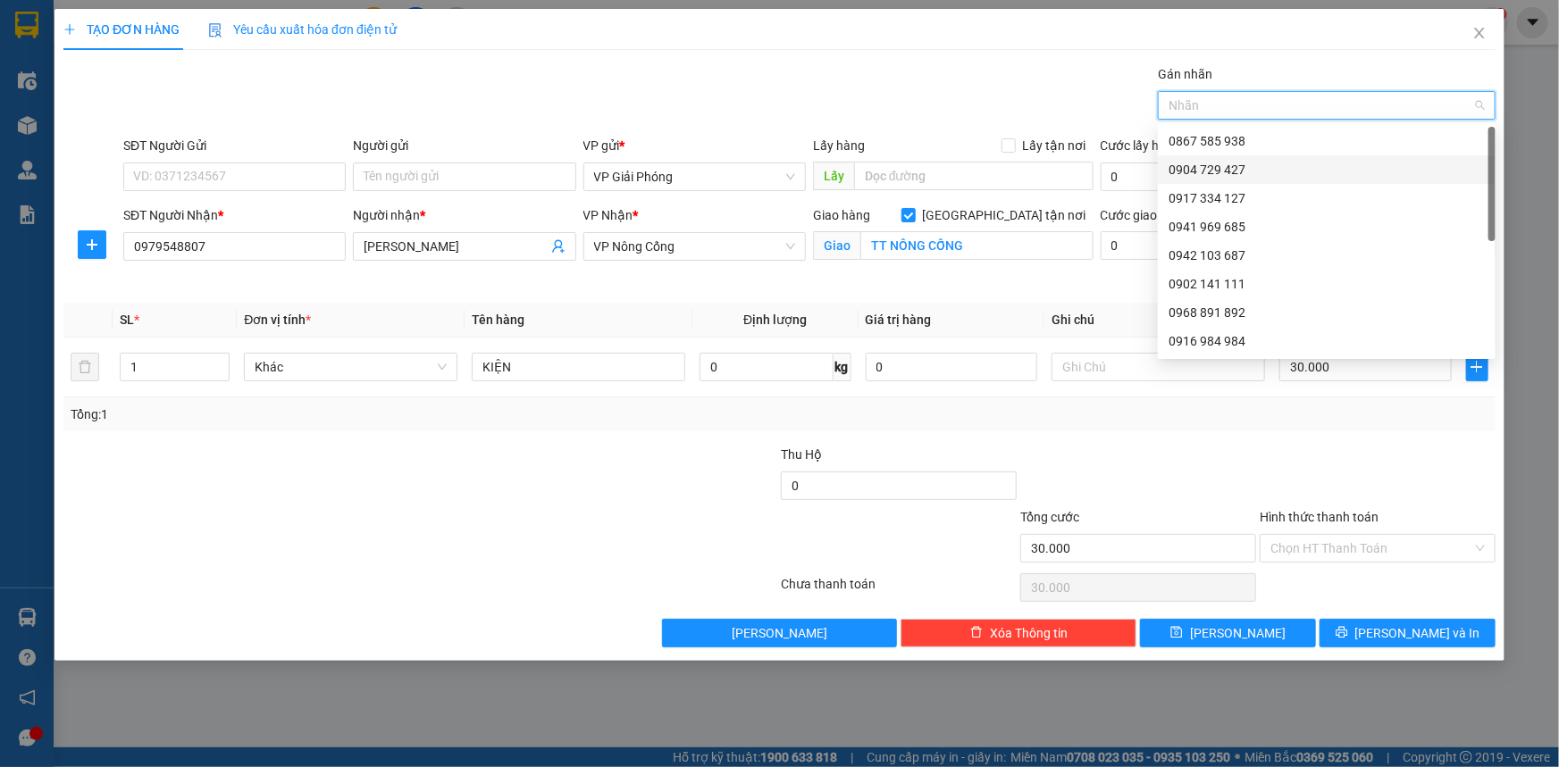
click at [1234, 170] on div "0904 729 427" at bounding box center [1326, 170] width 316 height 20
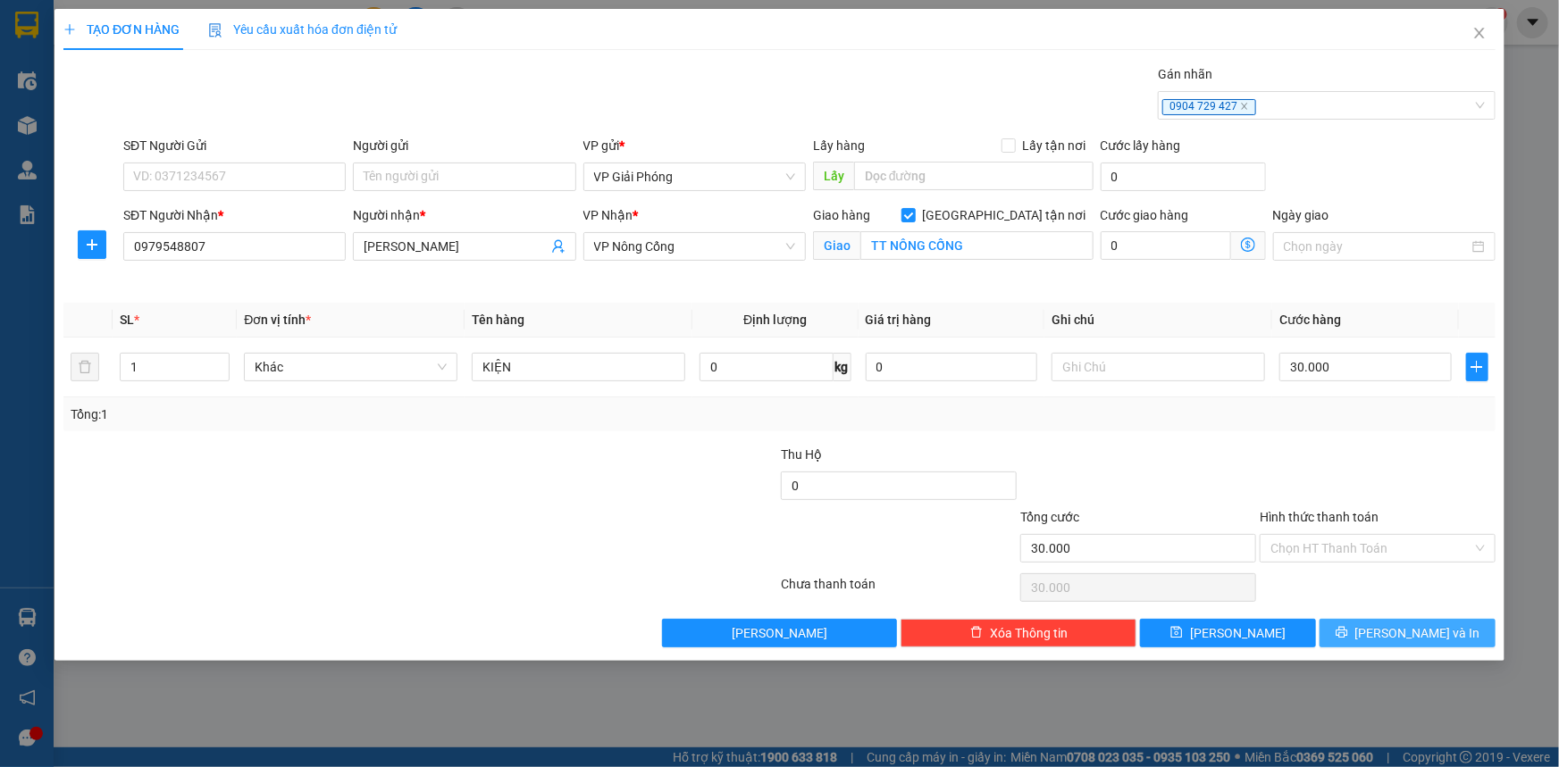
click at [1348, 636] on icon "printer" at bounding box center [1341, 632] width 13 height 13
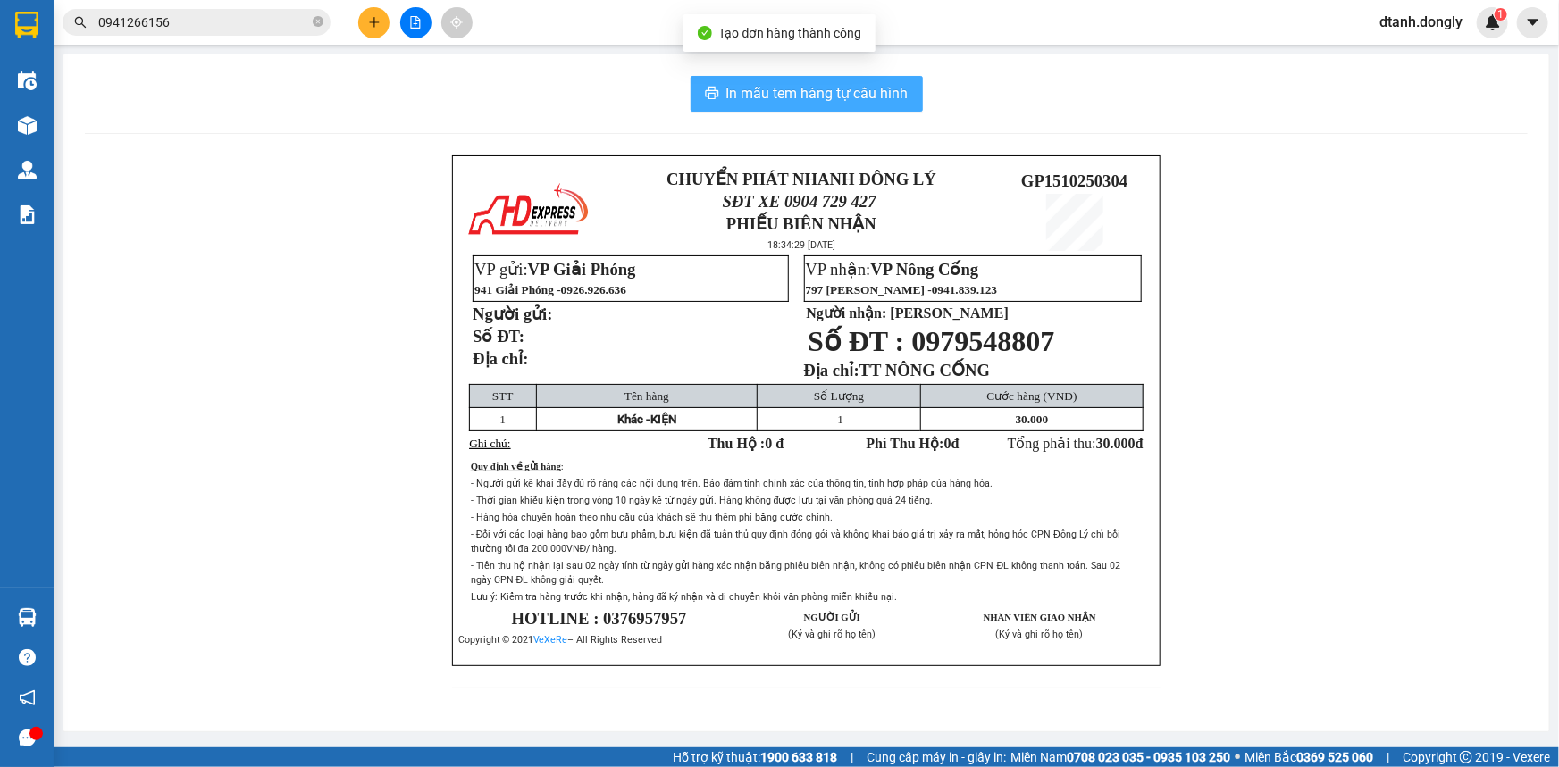
drag, startPoint x: 847, startPoint y: 98, endPoint x: 857, endPoint y: 73, distance: 26.9
click at [848, 97] on span "In mẫu tem hàng tự cấu hình" at bounding box center [817, 93] width 182 height 22
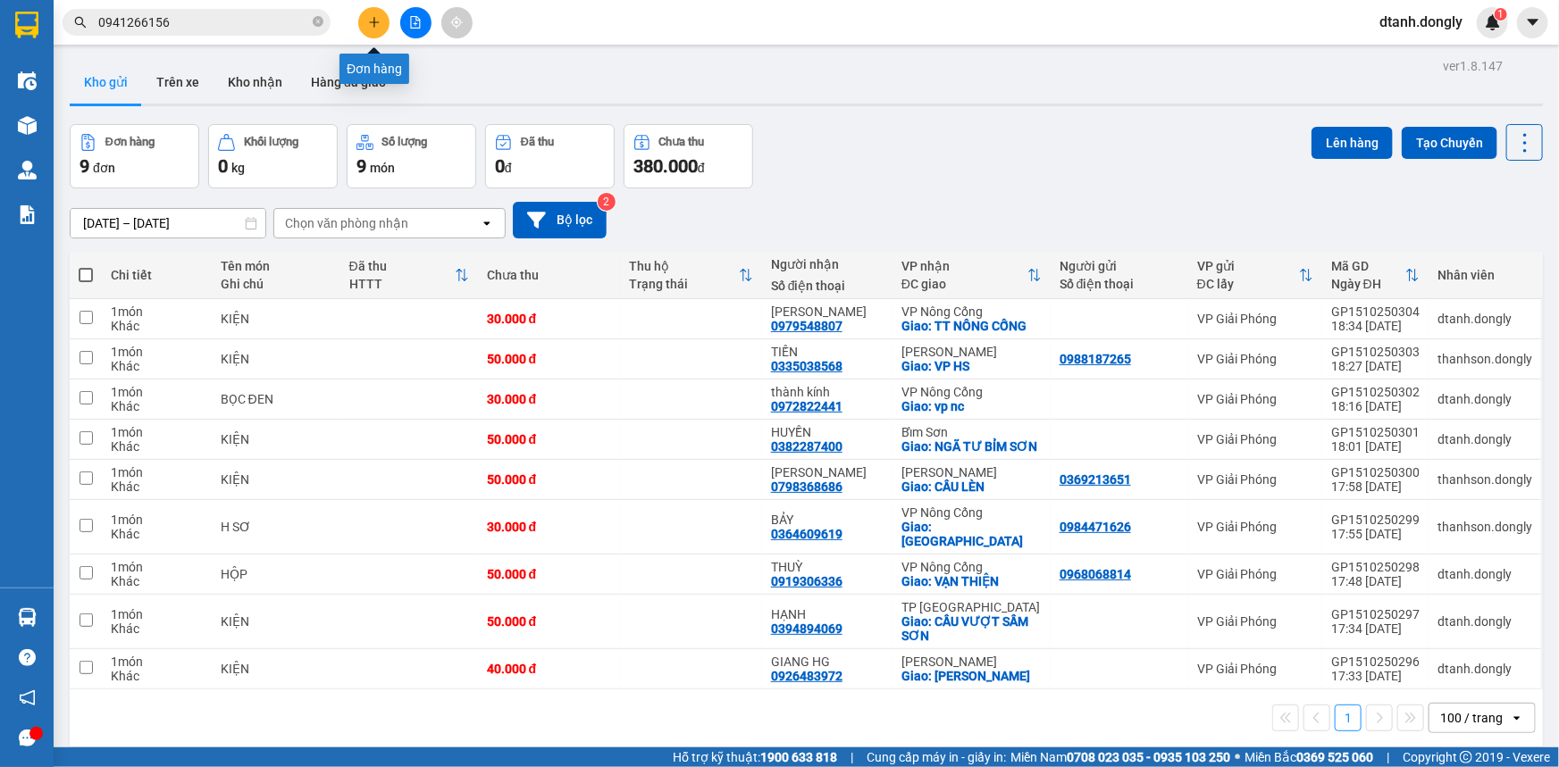
click at [372, 22] on icon "plus" at bounding box center [374, 22] width 13 height 13
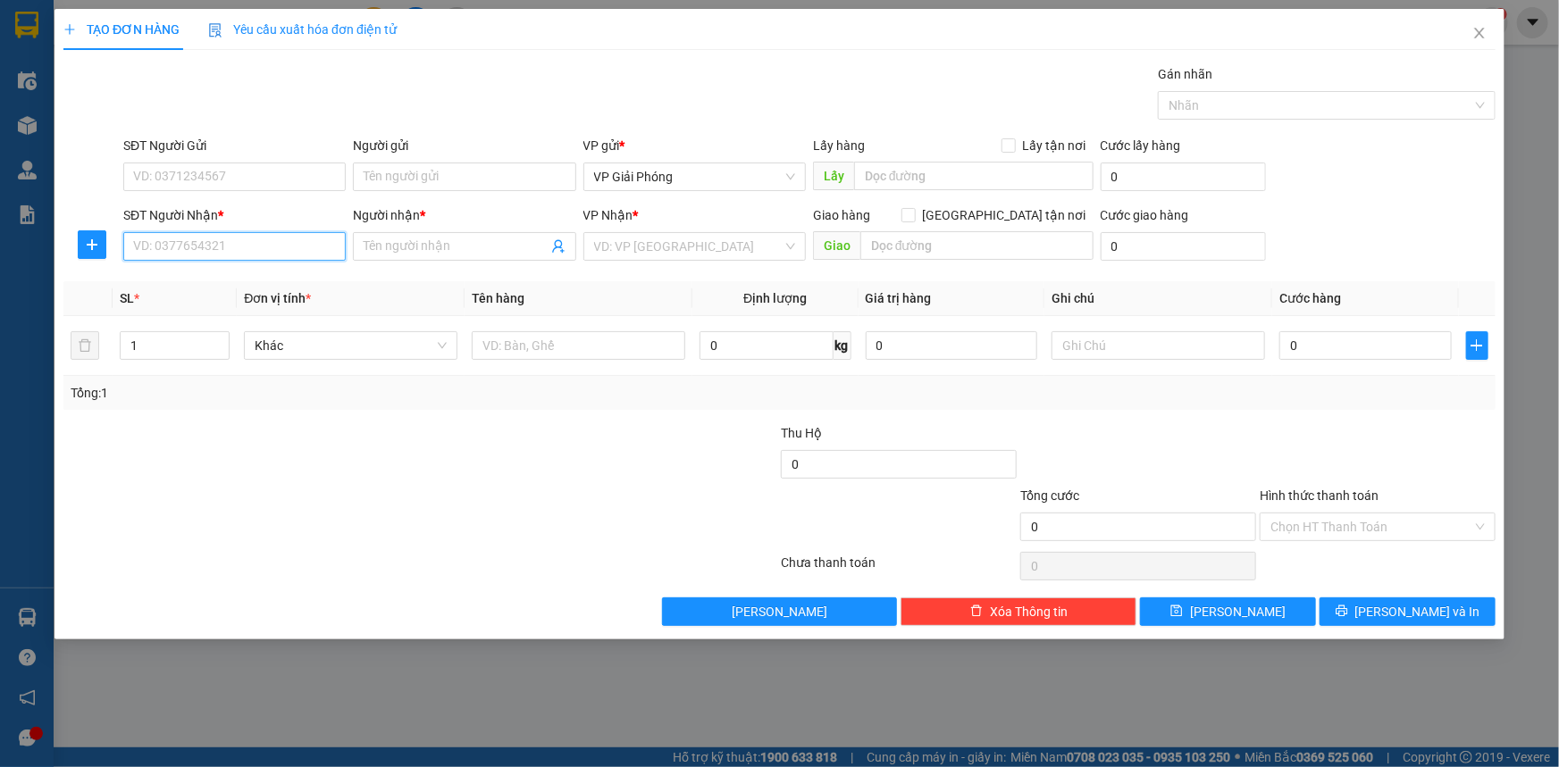
click at [267, 245] on input "SĐT Người Nhận *" at bounding box center [234, 246] width 222 height 29
type input "0914049688"
click at [234, 277] on div "0914049688 - HẰNG" at bounding box center [234, 282] width 201 height 20
type input "HẰNG"
checkbox input "true"
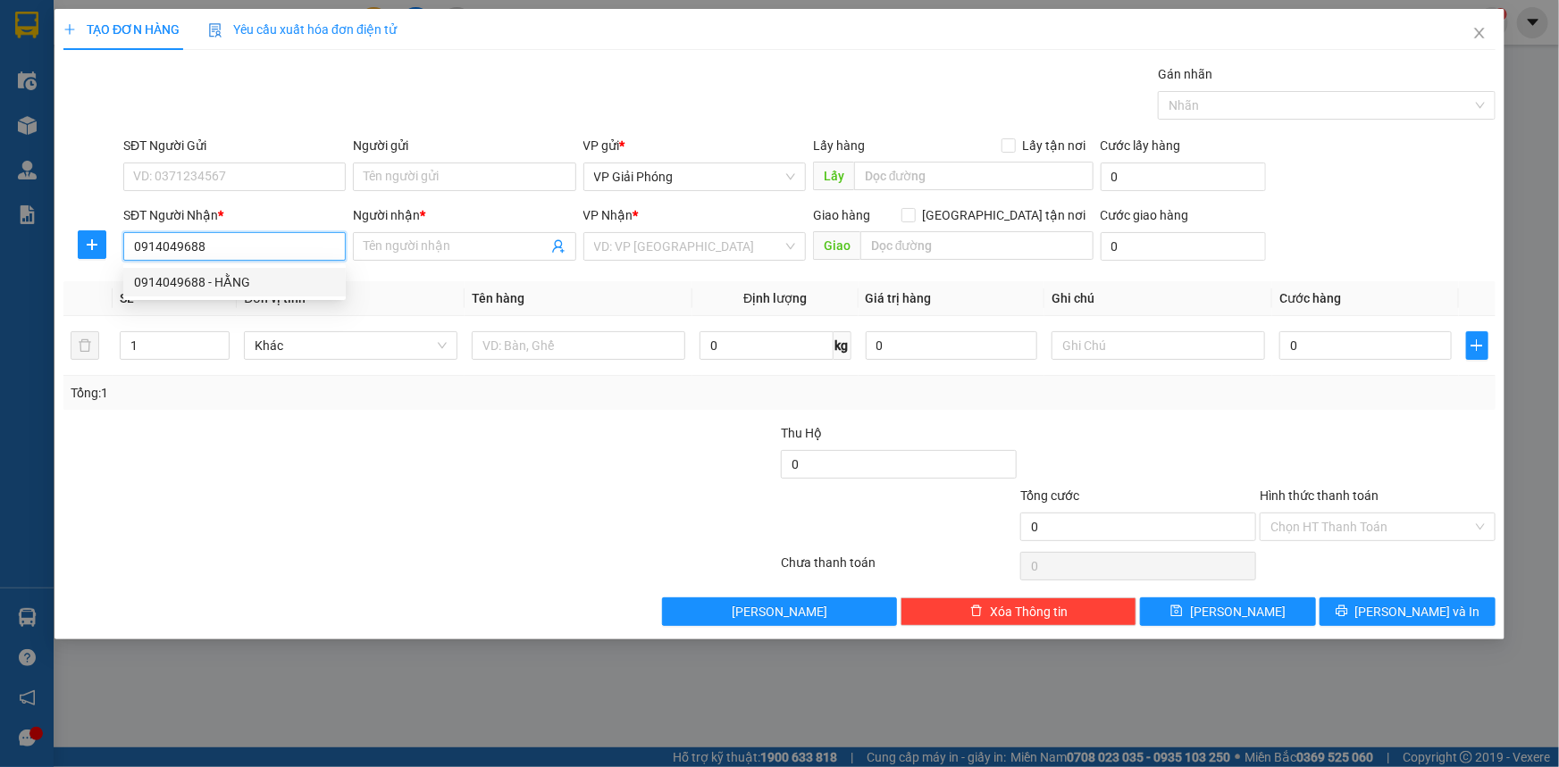
type input "TẾ LỢI"
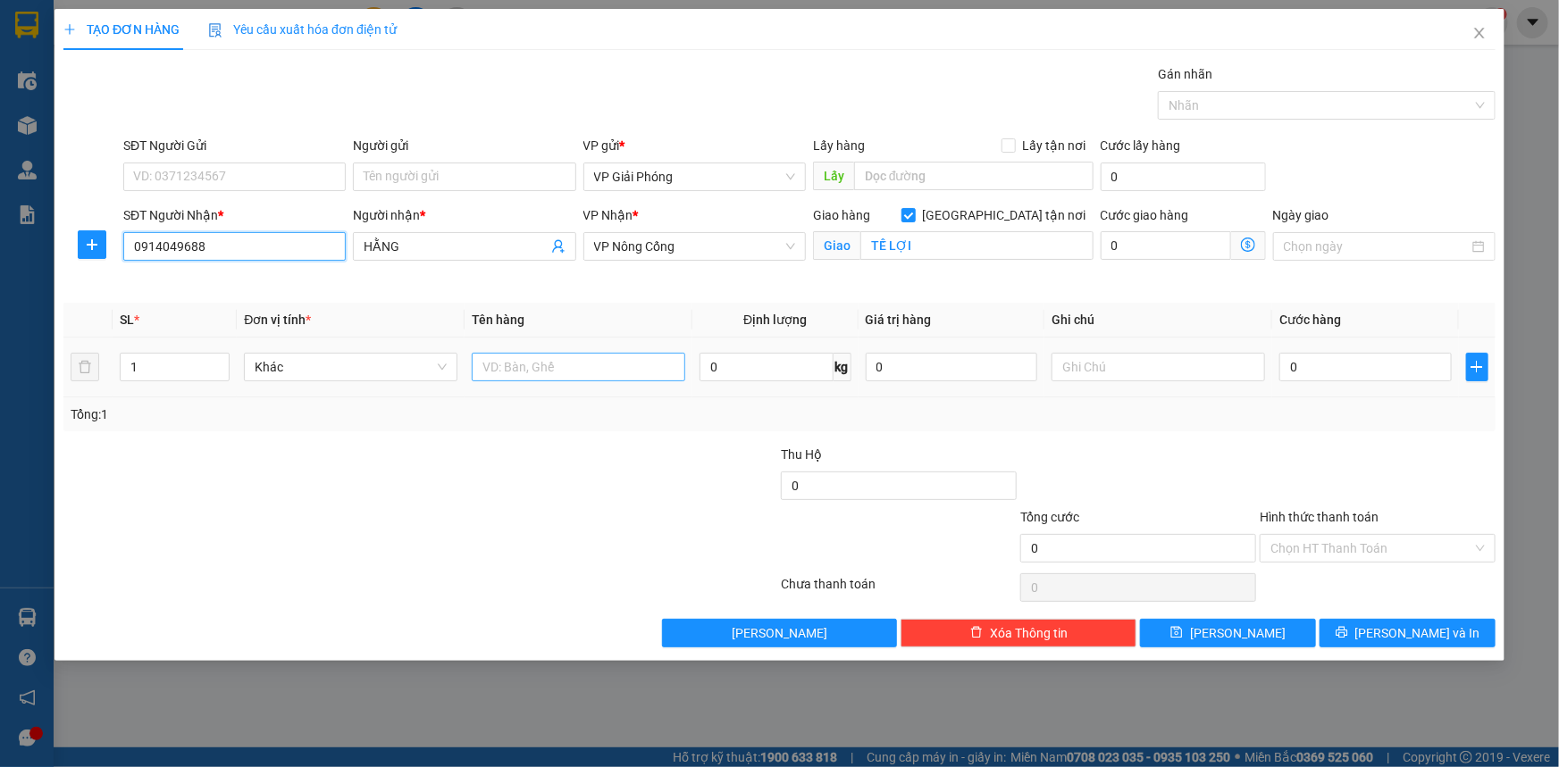
type input "0914049688"
click at [591, 375] on input "text" at bounding box center [578, 367] width 213 height 29
type input "BỌC ĐEN"
click at [1334, 362] on input "0" at bounding box center [1365, 367] width 172 height 29
type input "3"
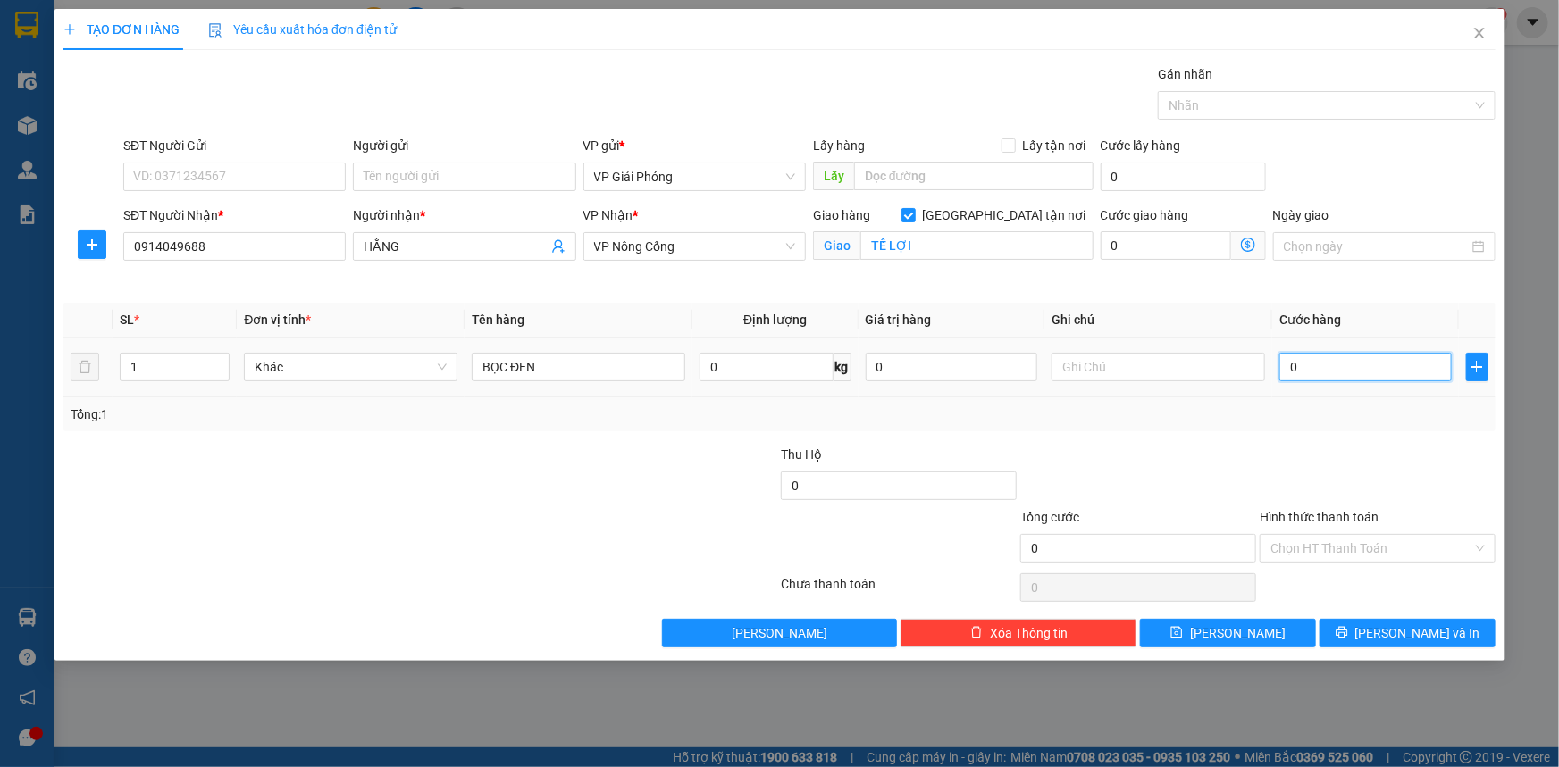
type input "3"
type input "30"
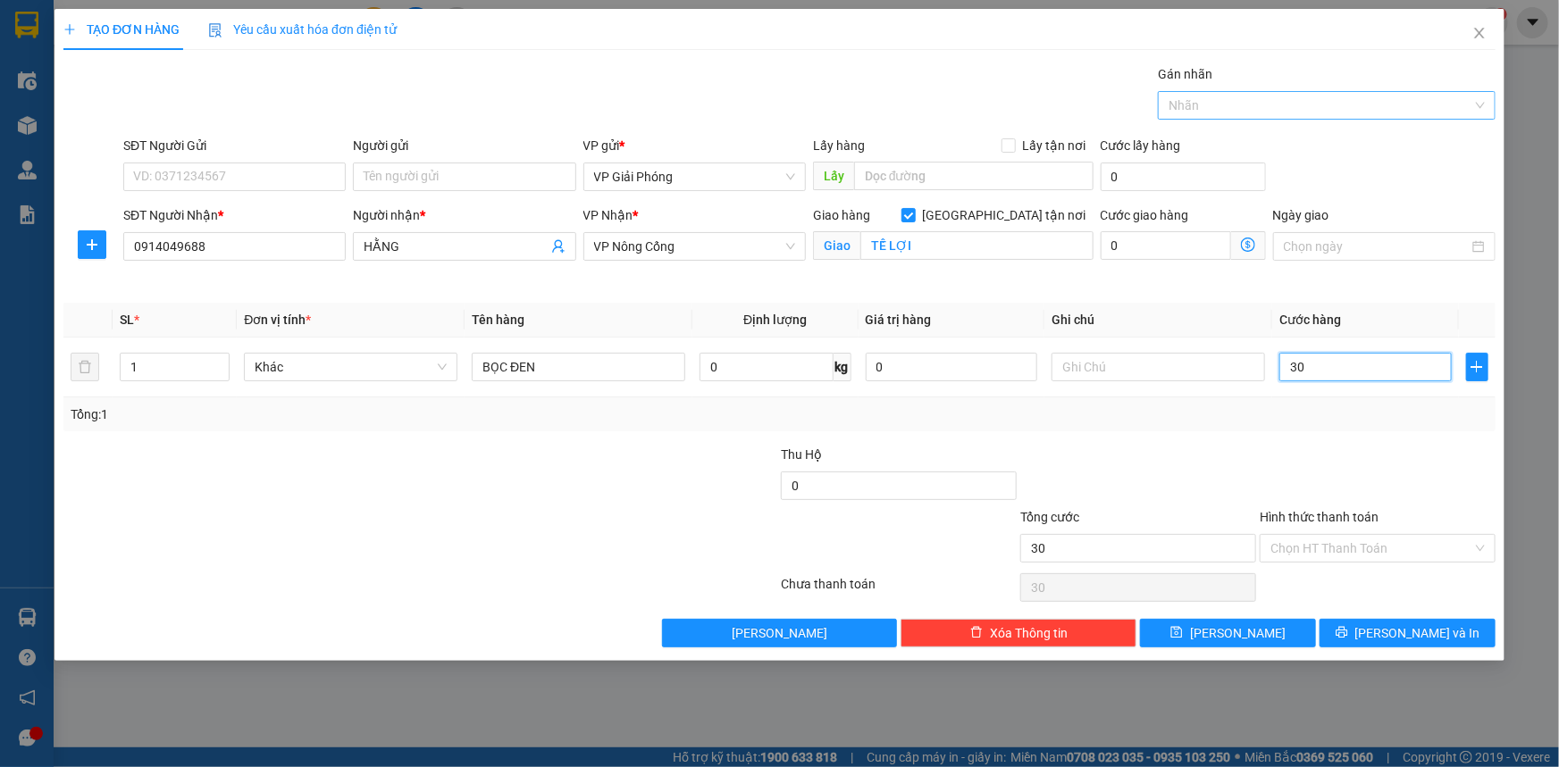
click at [1241, 117] on div "Nhãn" at bounding box center [1327, 105] width 338 height 29
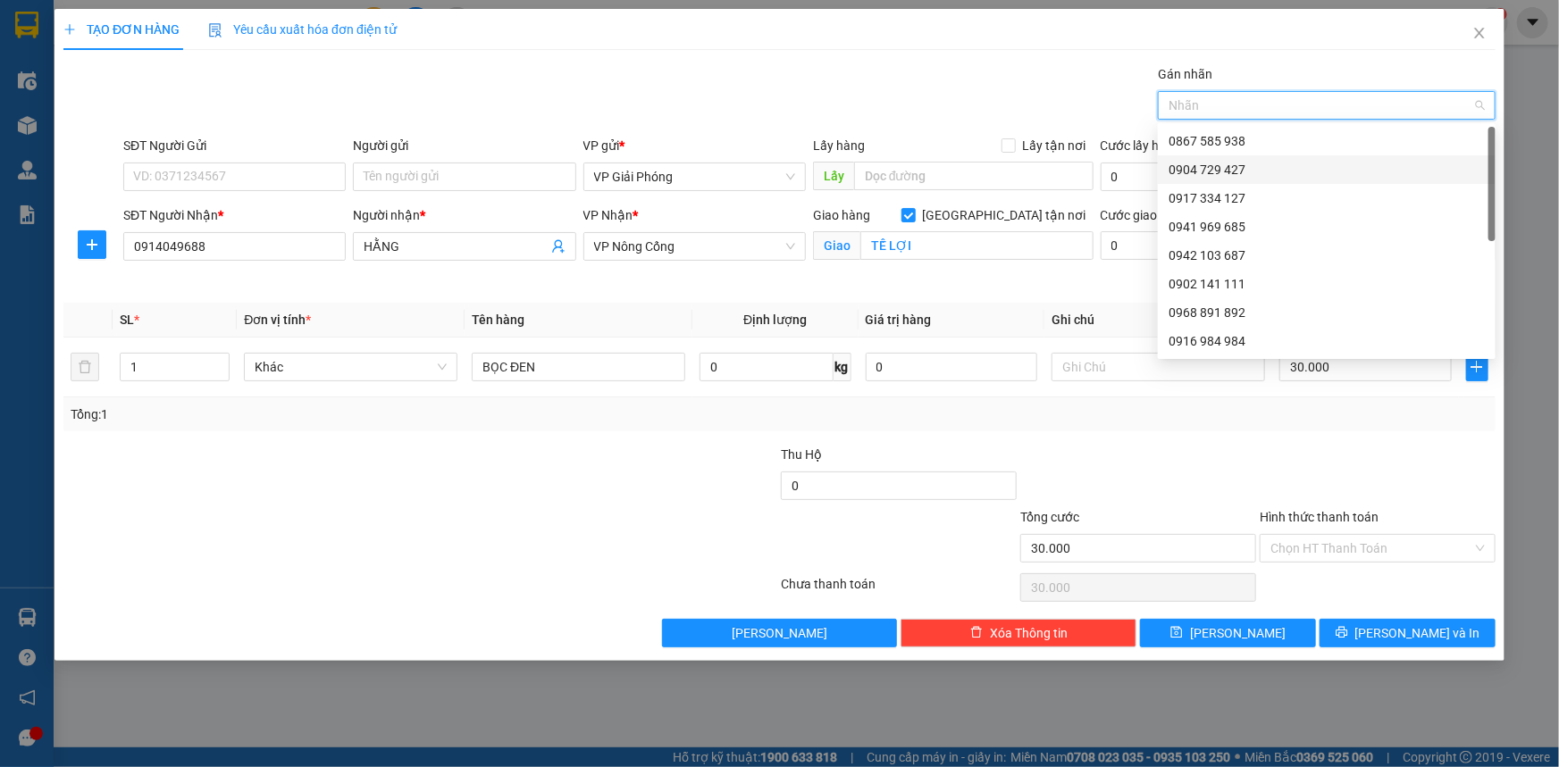
drag, startPoint x: 1247, startPoint y: 159, endPoint x: 1252, endPoint y: 177, distance: 18.7
click at [1248, 162] on div "0904 729 427" at bounding box center [1326, 170] width 316 height 20
click at [1396, 621] on button "[PERSON_NAME] và In" at bounding box center [1407, 633] width 176 height 29
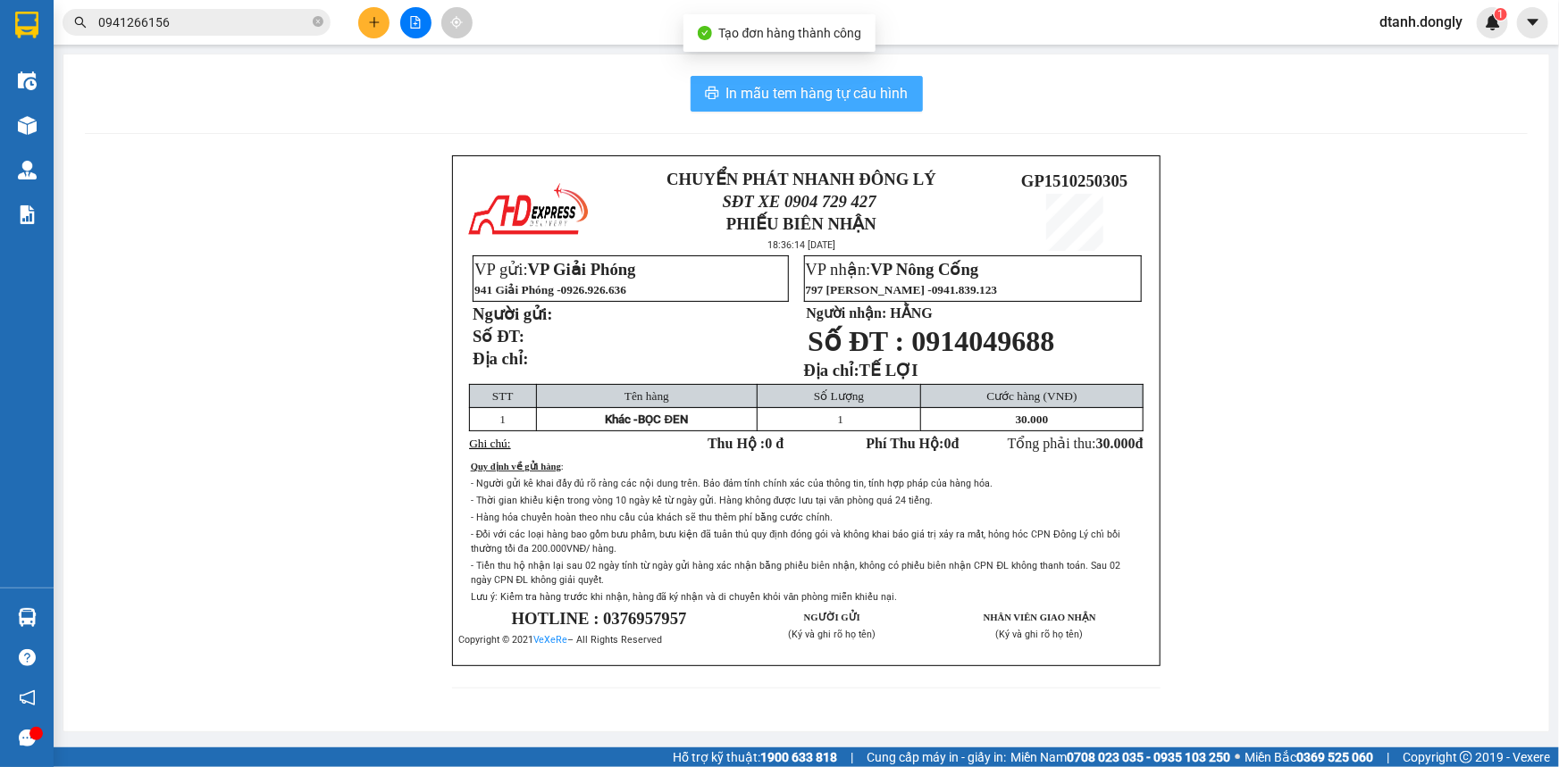
click at [820, 105] on span "In mẫu tem hàng tự cấu hình" at bounding box center [817, 93] width 182 height 22
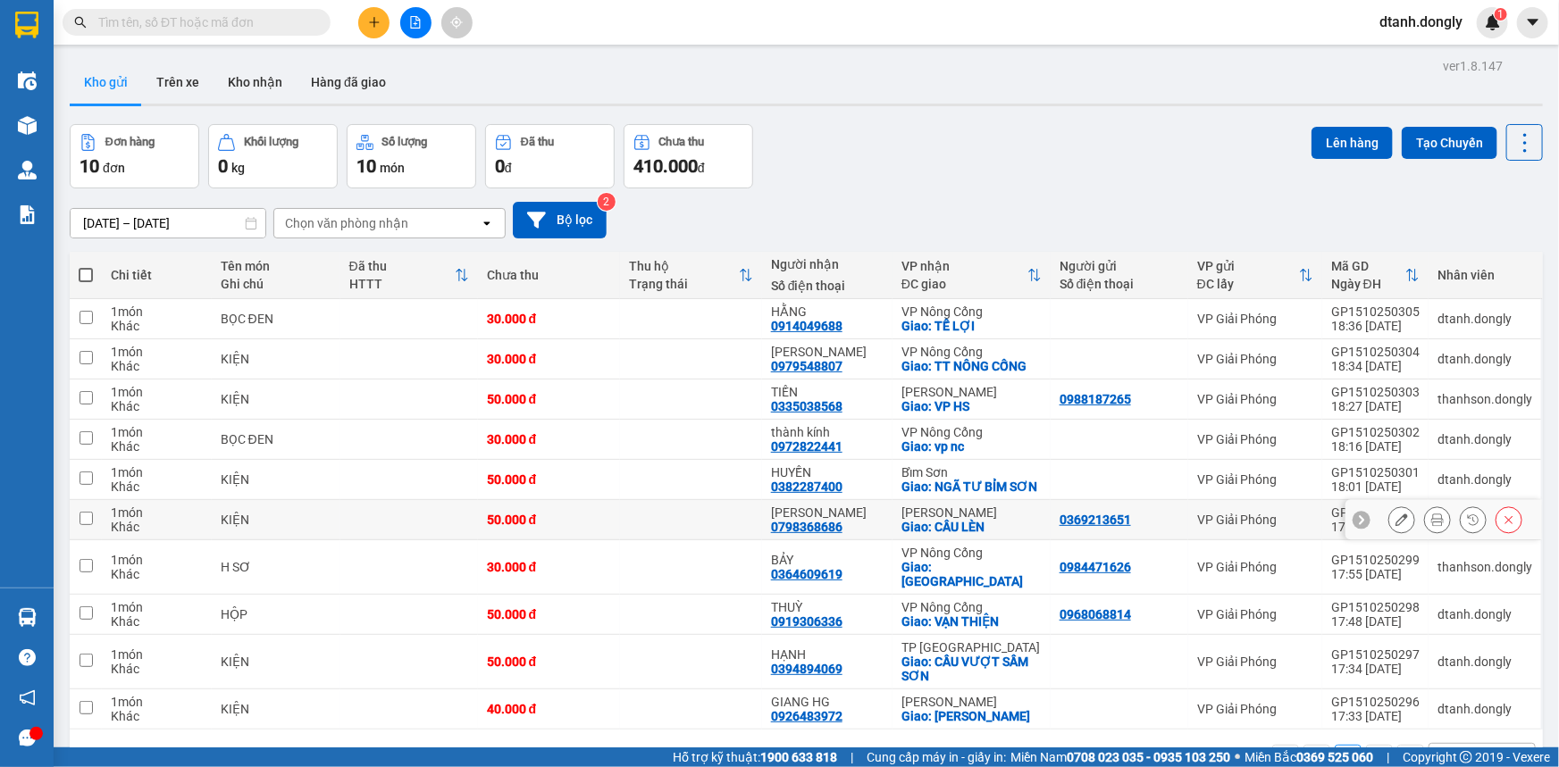
scroll to position [80, 0]
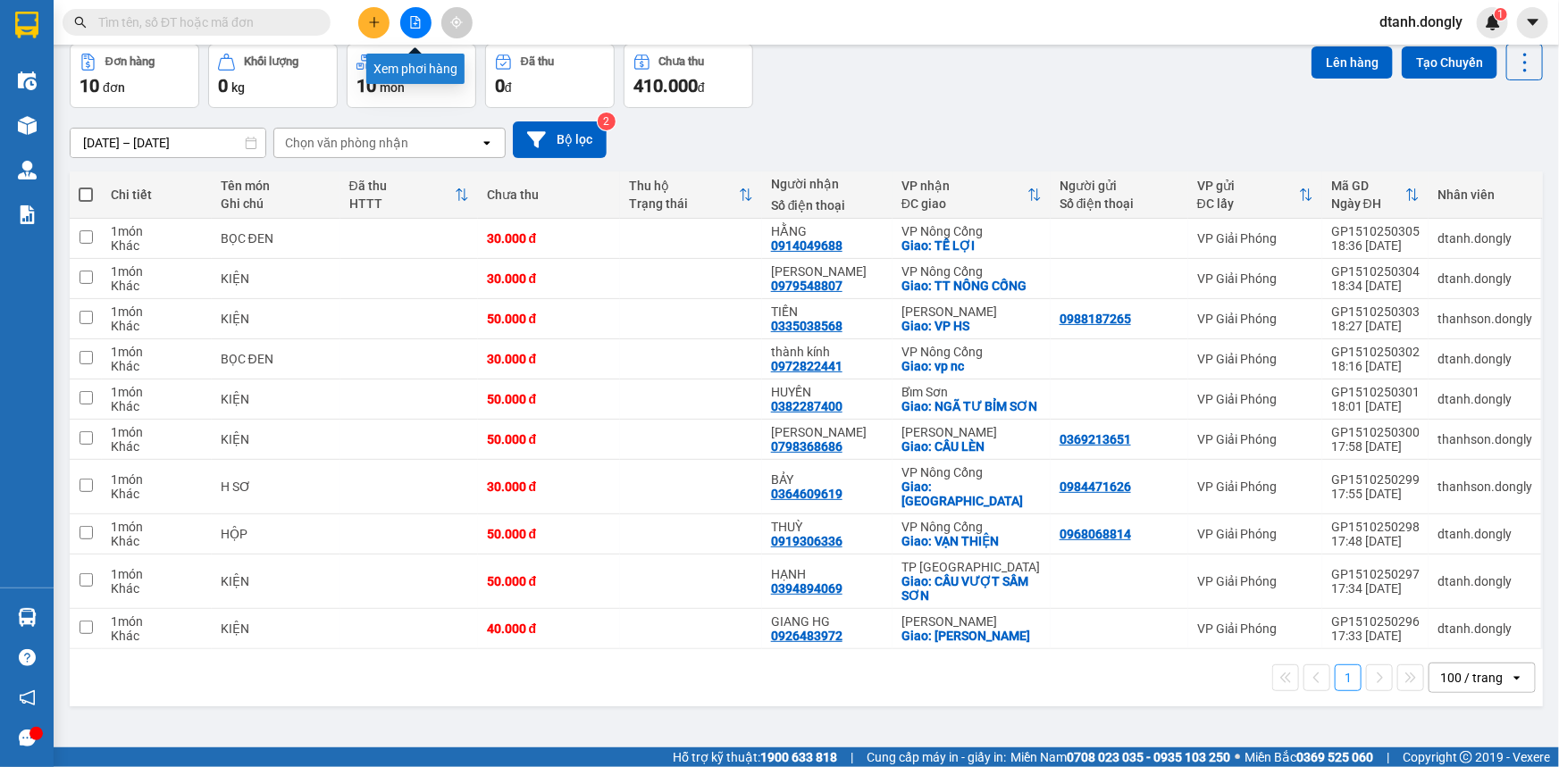
click at [414, 23] on icon "file-add" at bounding box center [416, 22] width 10 height 13
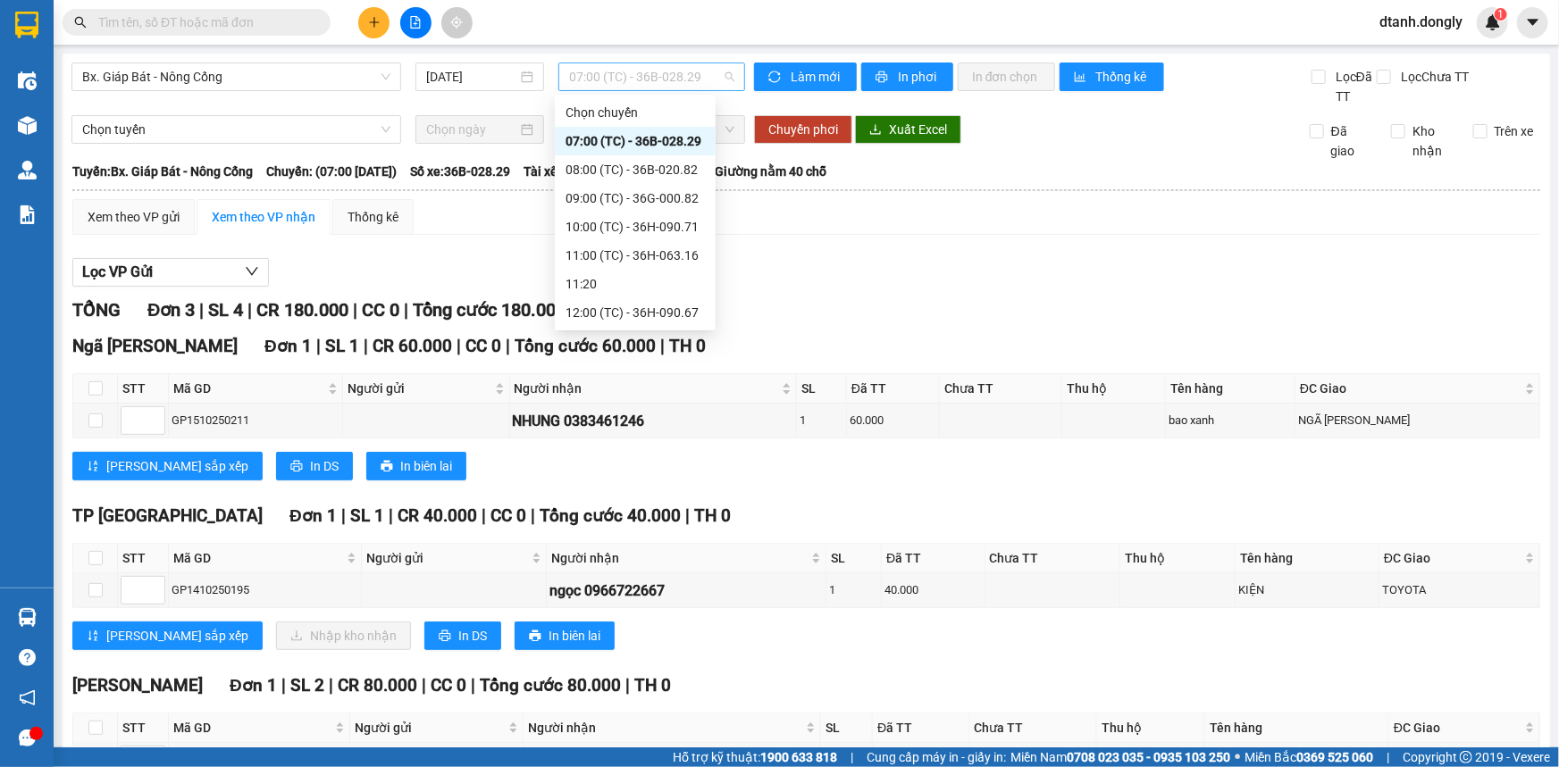
click at [724, 69] on span "07:00 (TC) - 36B-028.29" at bounding box center [651, 76] width 165 height 27
click at [651, 307] on div "19:30 (TC) - 36H-063.16" at bounding box center [634, 313] width 139 height 20
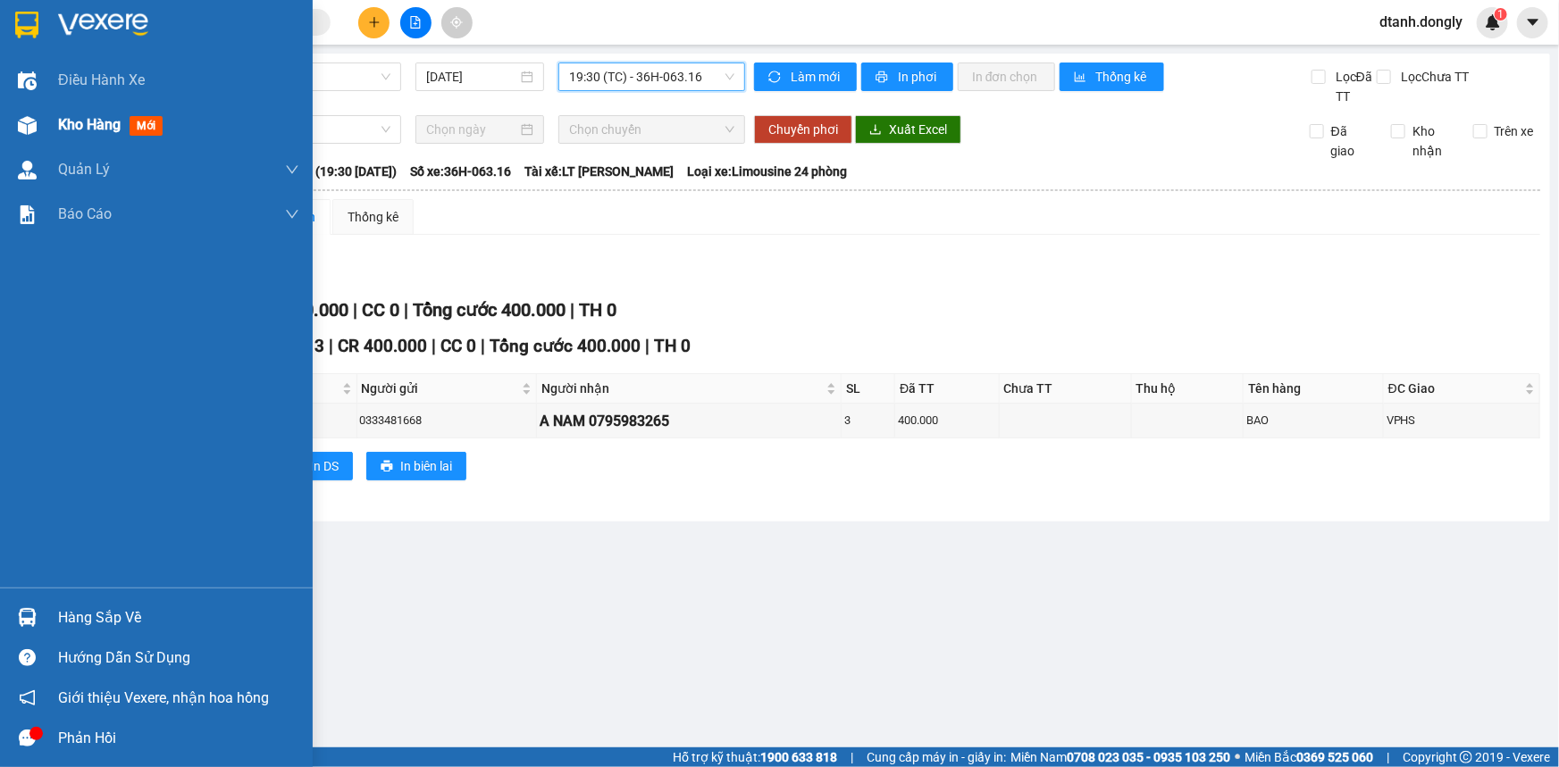
click at [77, 124] on span "Kho hàng" at bounding box center [89, 124] width 63 height 17
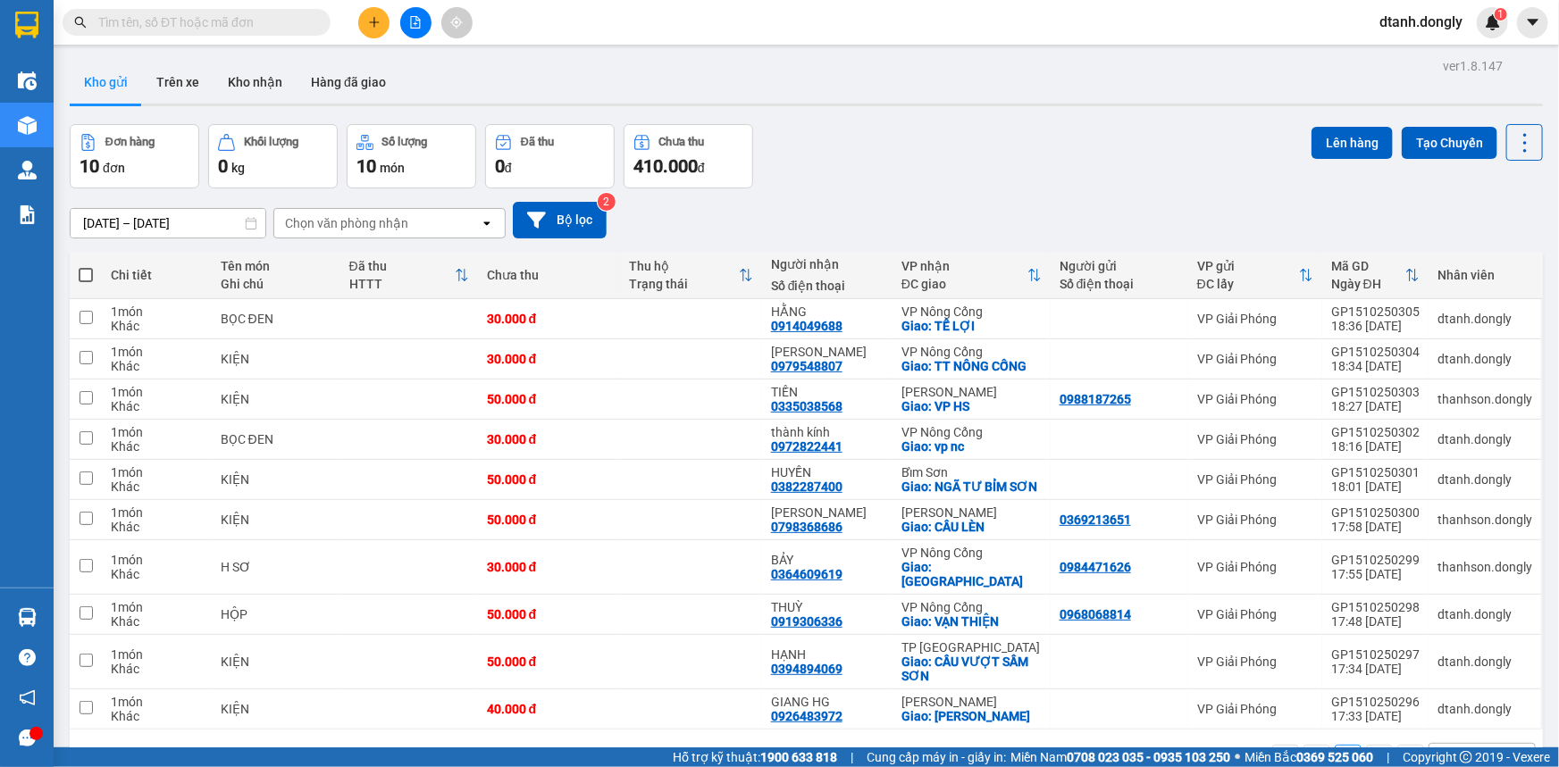
click at [86, 275] on span at bounding box center [86, 275] width 14 height 14
click at [86, 266] on input "checkbox" at bounding box center [86, 266] width 0 height 0
checkbox input "true"
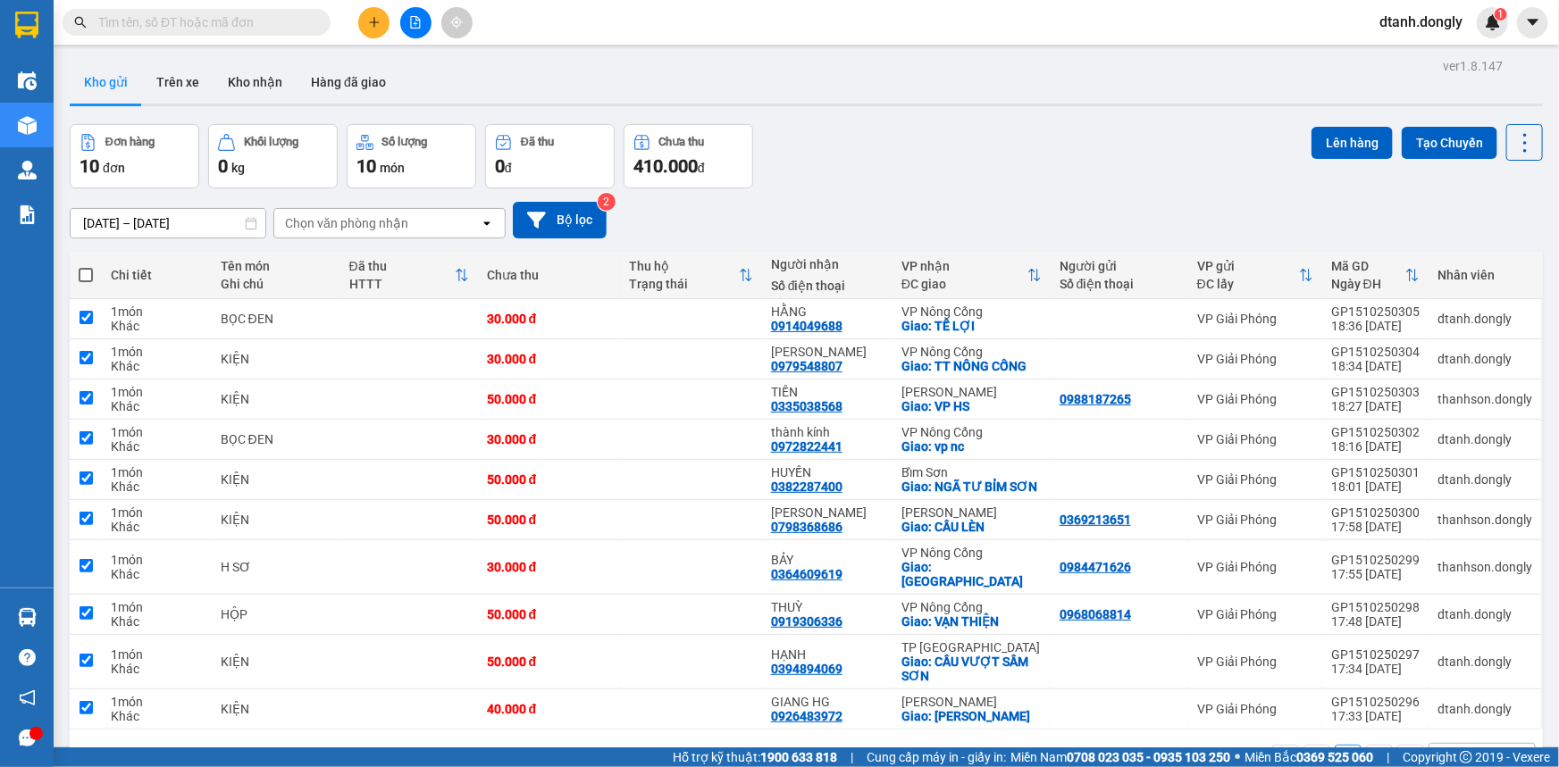
checkbox input "true"
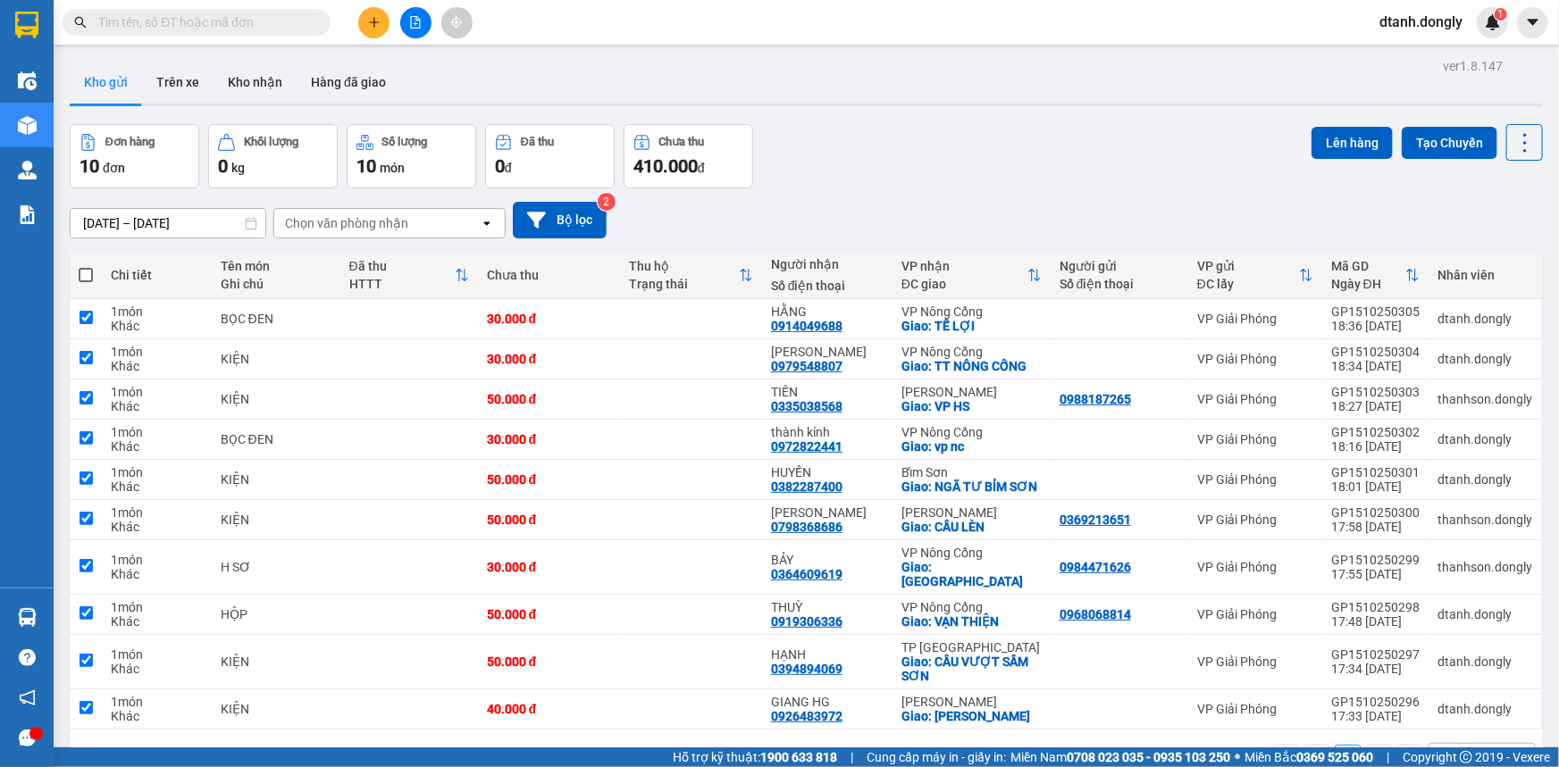
checkbox input "true"
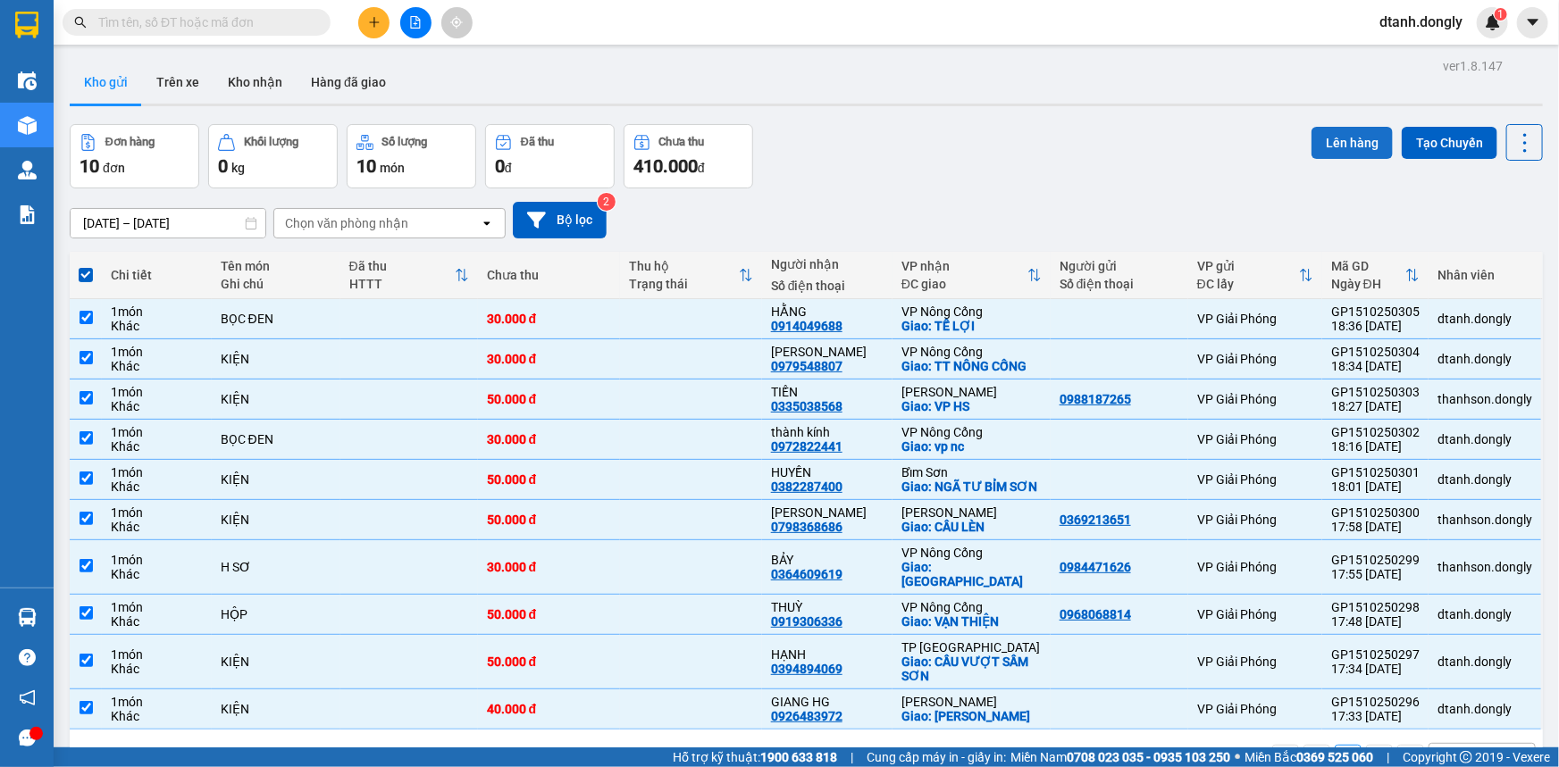
click at [1334, 141] on button "Lên hàng" at bounding box center [1351, 143] width 81 height 32
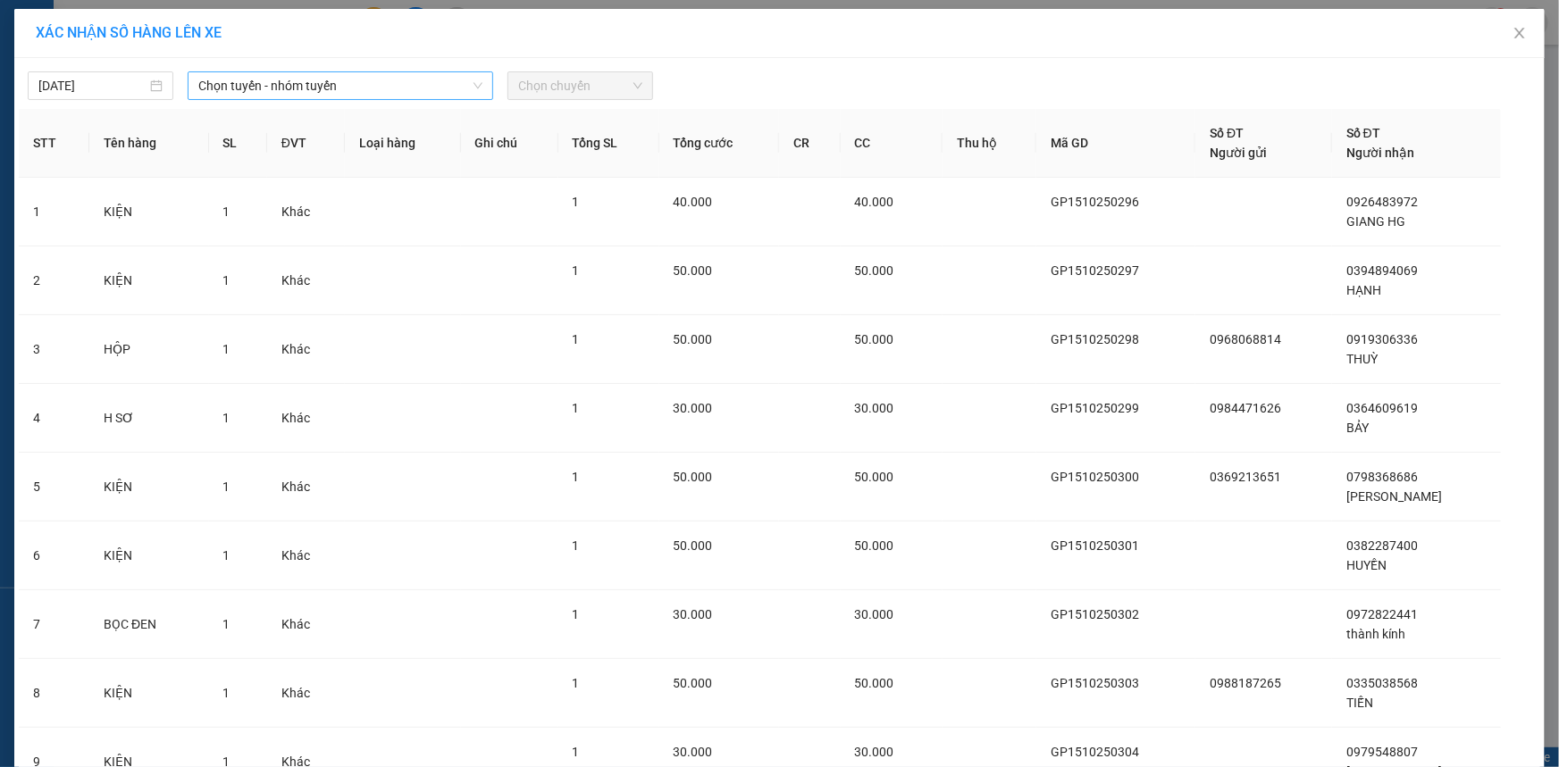
click at [459, 89] on span "Chọn tuyến - nhóm tuyến" at bounding box center [340, 85] width 284 height 27
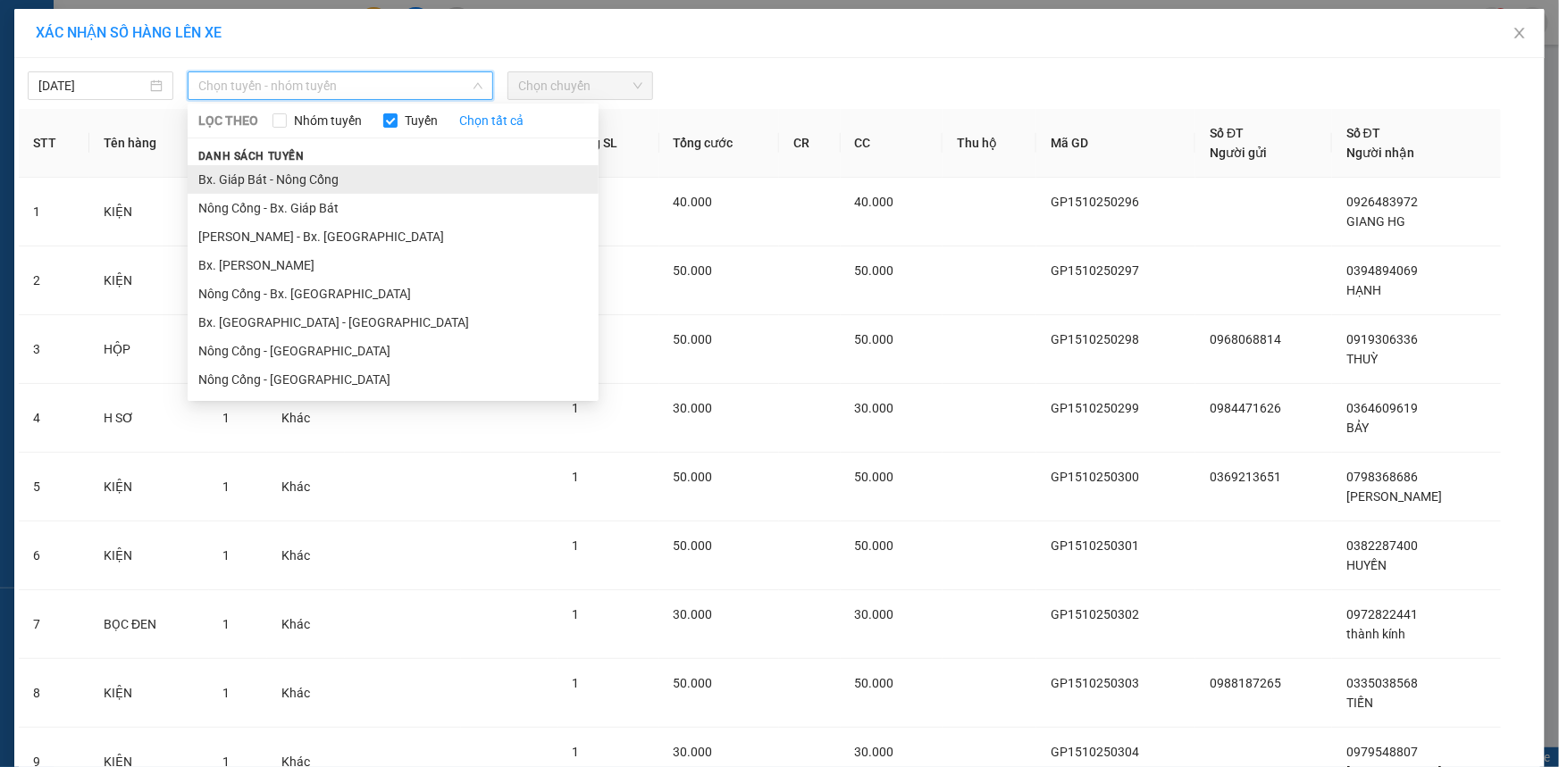
click at [415, 165] on li "Bx. Giáp Bát - Nông Cống" at bounding box center [393, 179] width 411 height 29
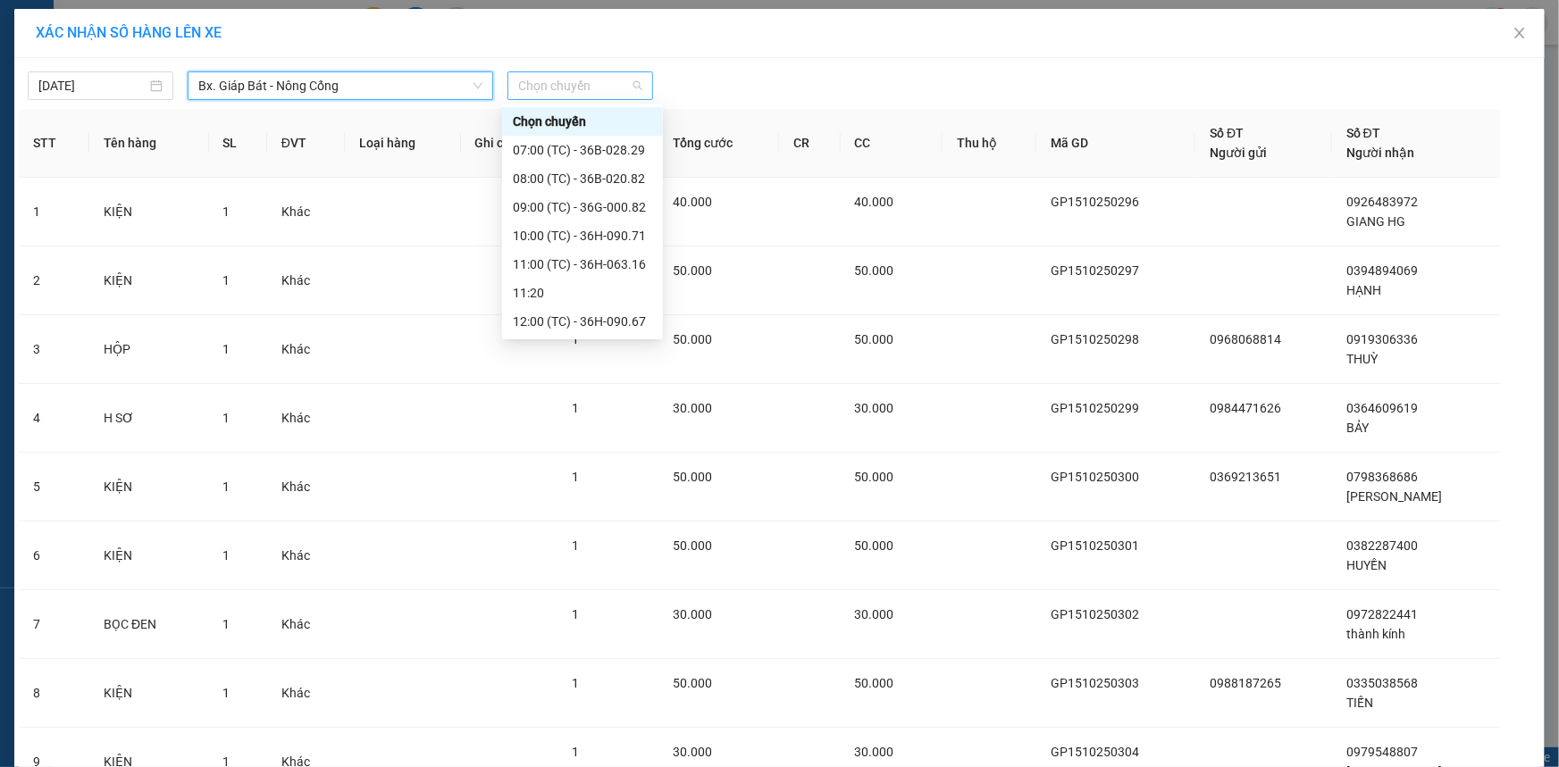
click at [616, 90] on span "Chọn chuyến" at bounding box center [580, 85] width 124 height 27
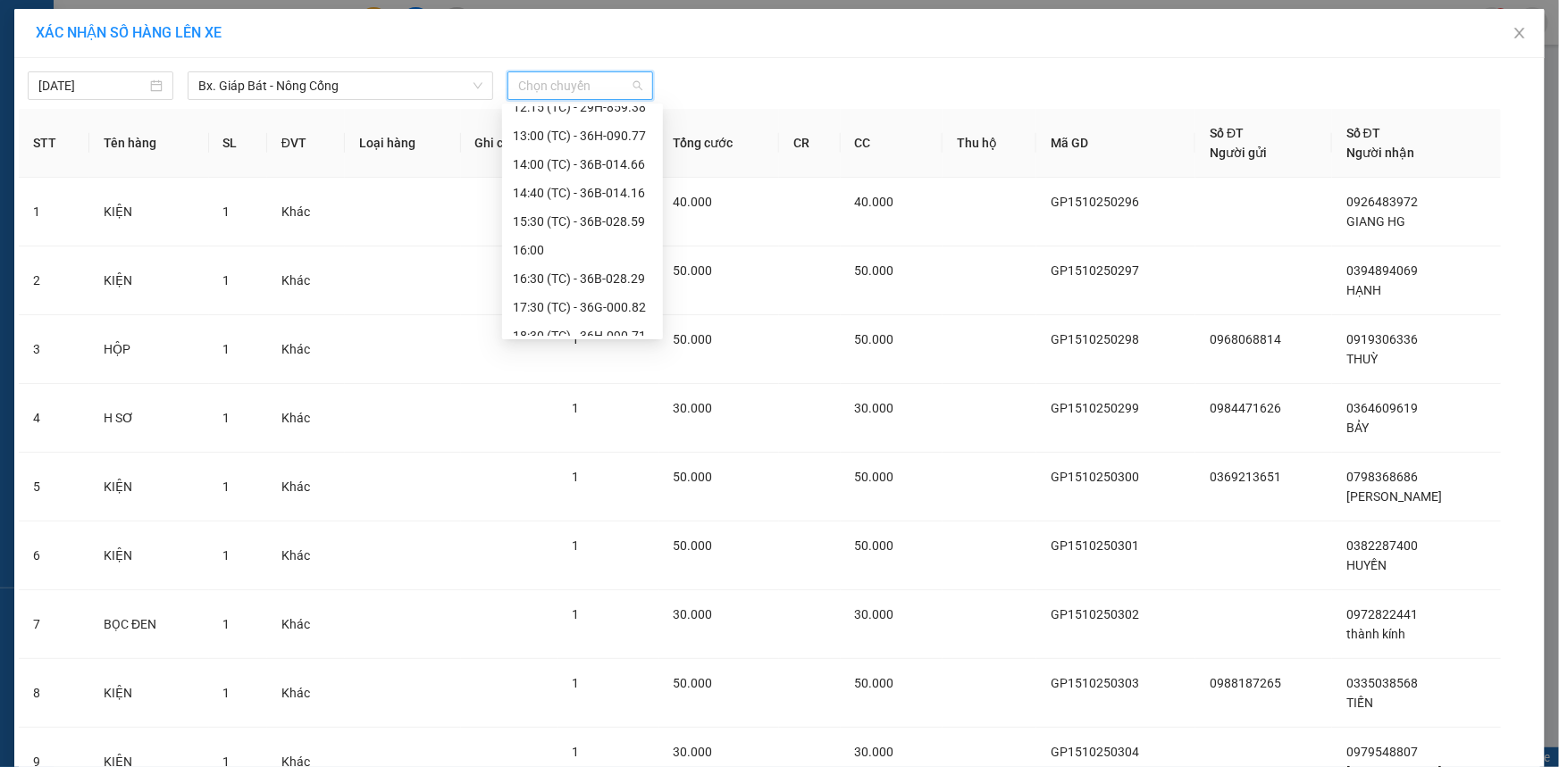
scroll to position [286, 0]
click at [589, 323] on div "19:30 (TC) - 36H-063.16" at bounding box center [582, 322] width 139 height 20
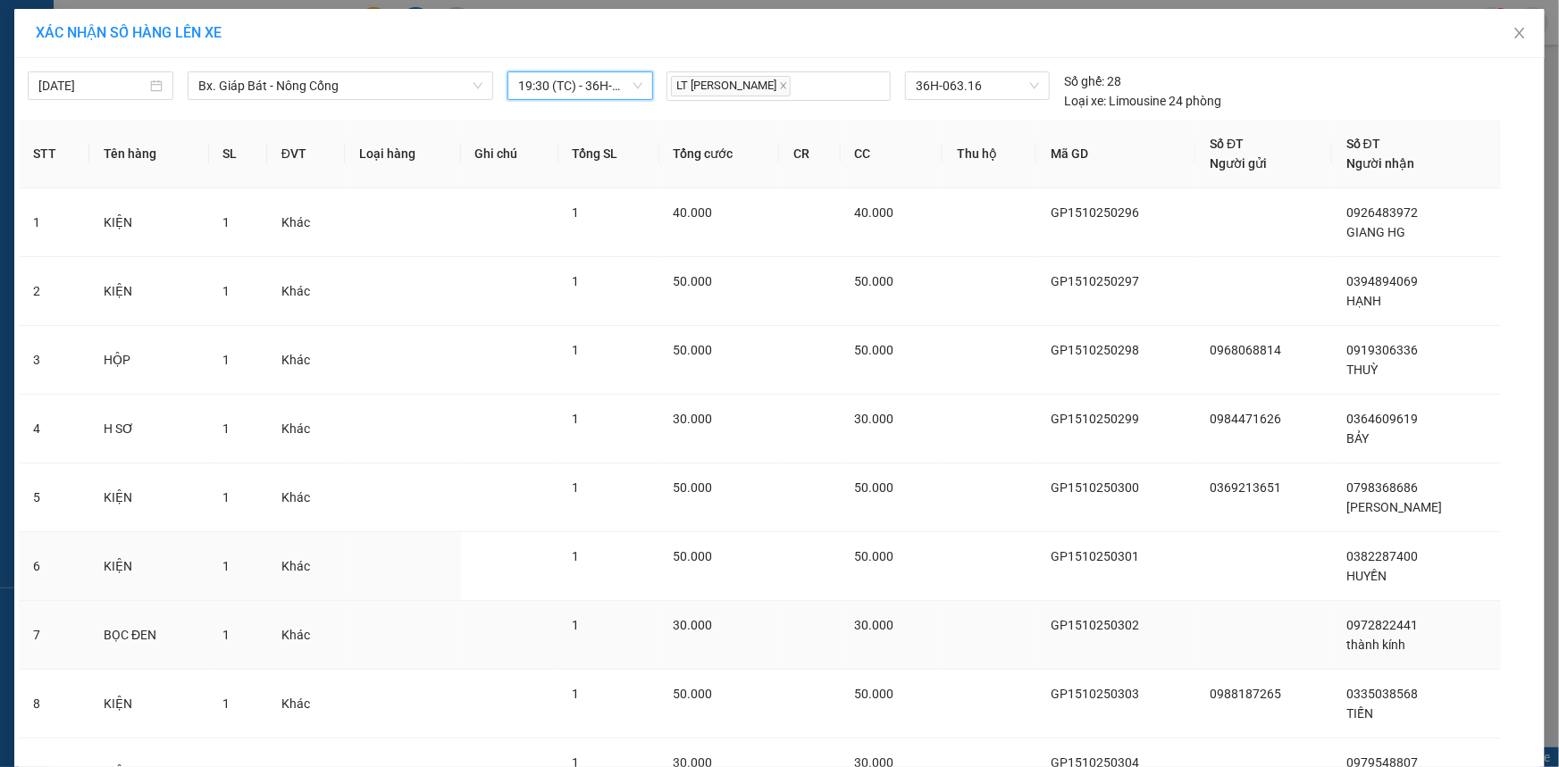
scroll to position [238, 0]
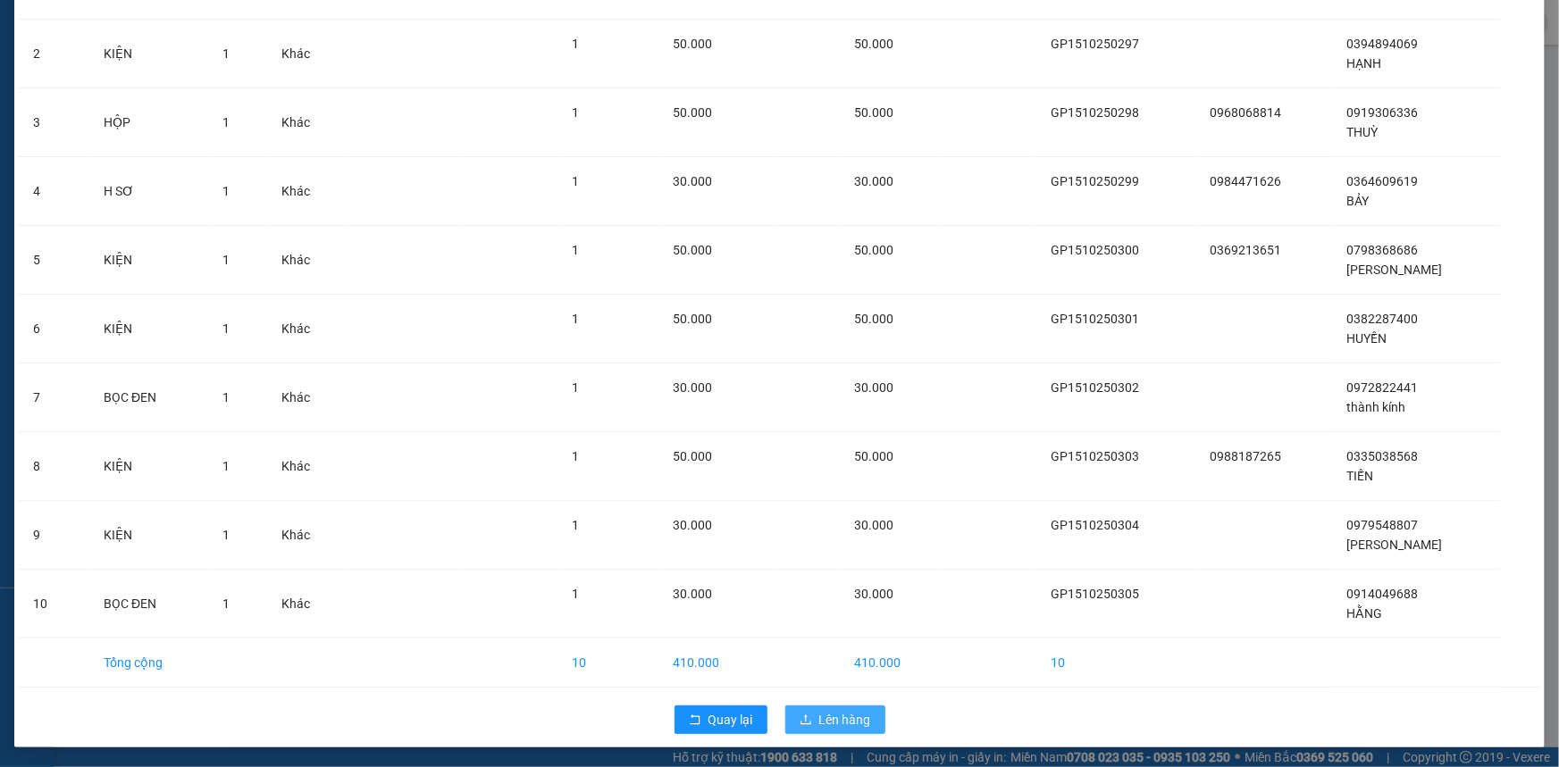
click at [836, 724] on span "Lên hàng" at bounding box center [845, 720] width 52 height 20
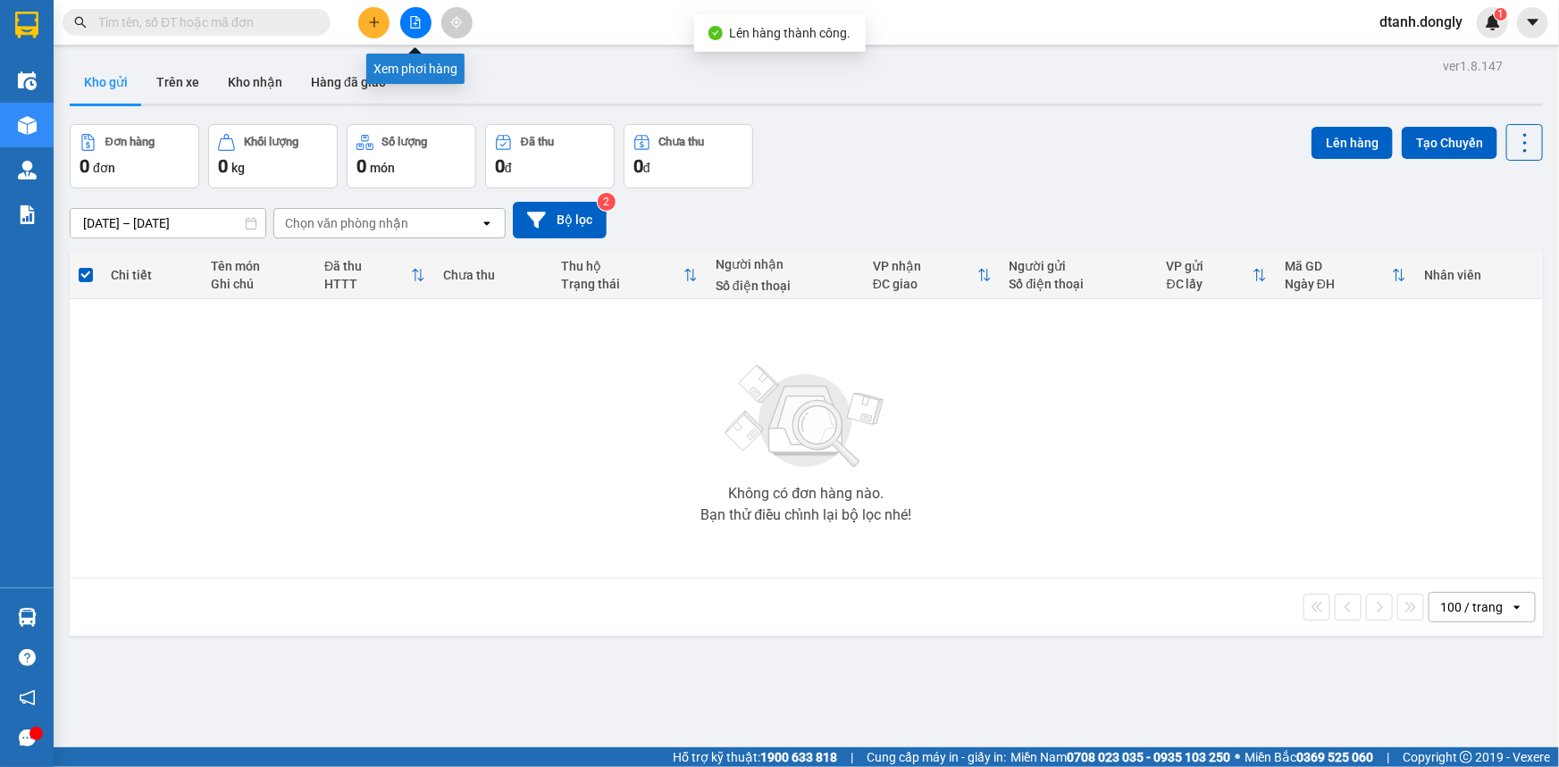
click at [412, 26] on icon "file-add" at bounding box center [415, 22] width 13 height 13
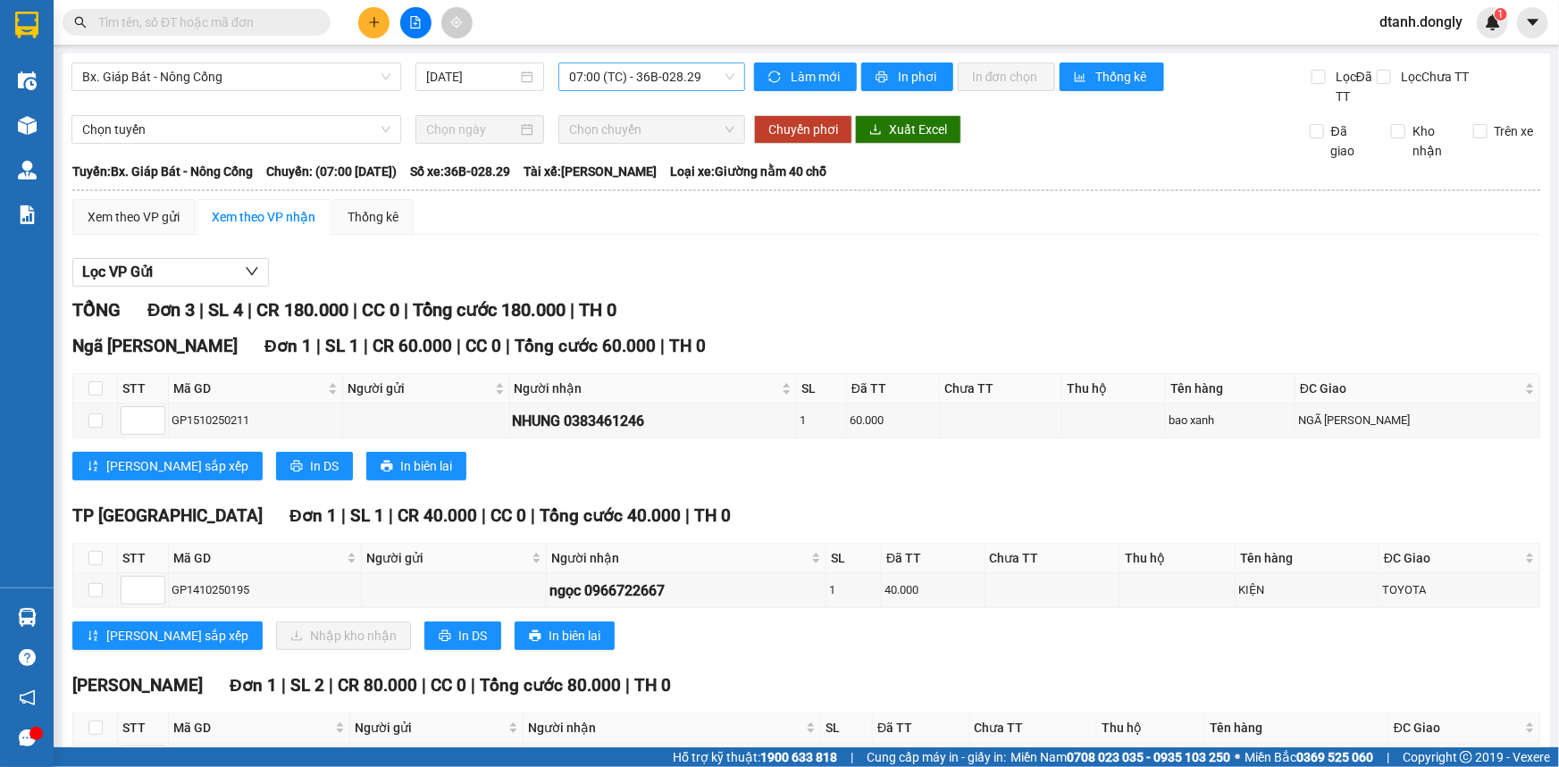
click at [718, 74] on span "07:00 (TC) - 36B-028.29" at bounding box center [651, 76] width 165 height 27
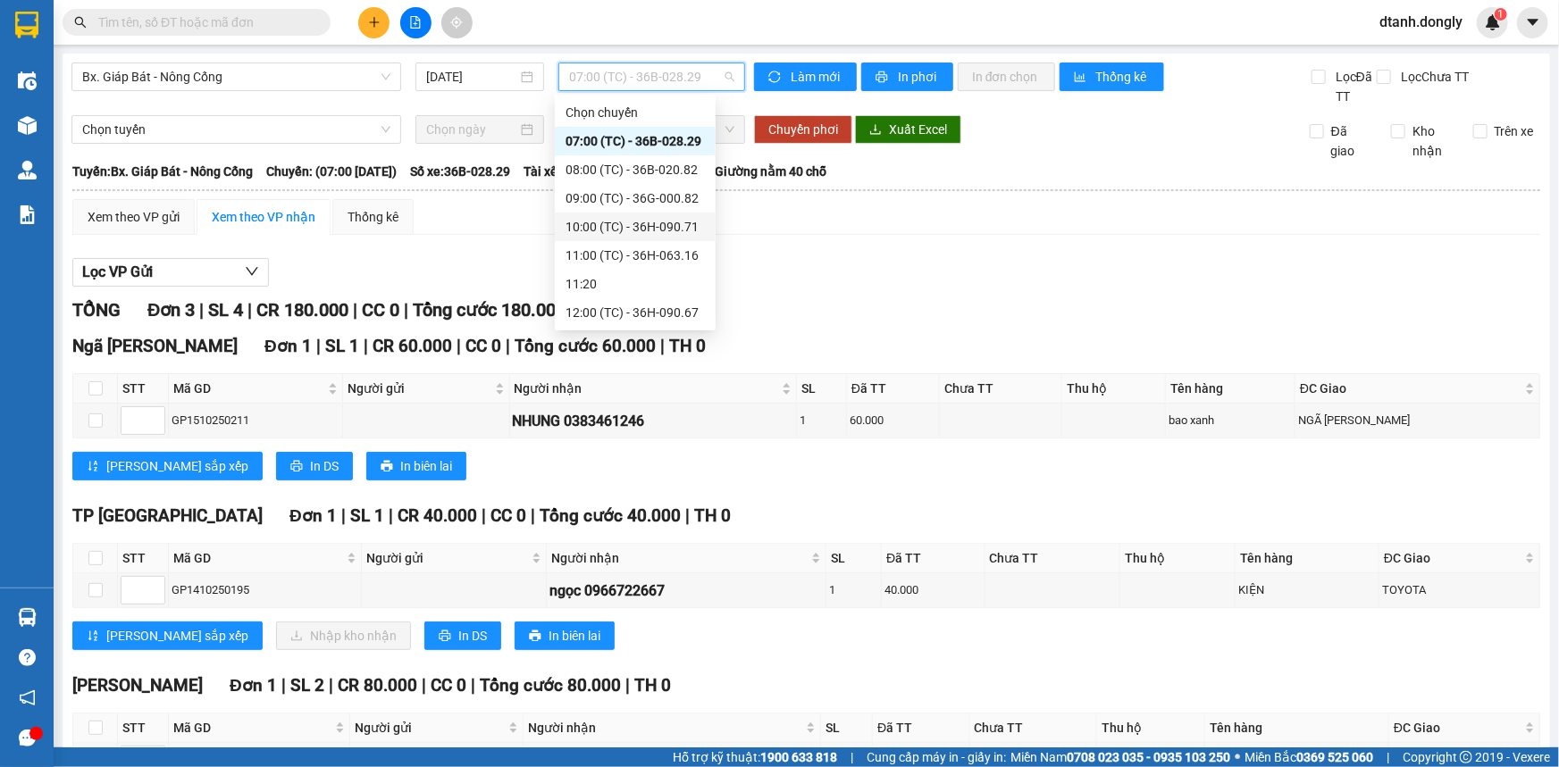
scroll to position [286, 0]
drag, startPoint x: 649, startPoint y: 314, endPoint x: 696, endPoint y: 288, distance: 53.2
click at [651, 314] on div "19:30 (TC) - 36H-063.16" at bounding box center [634, 313] width 139 height 20
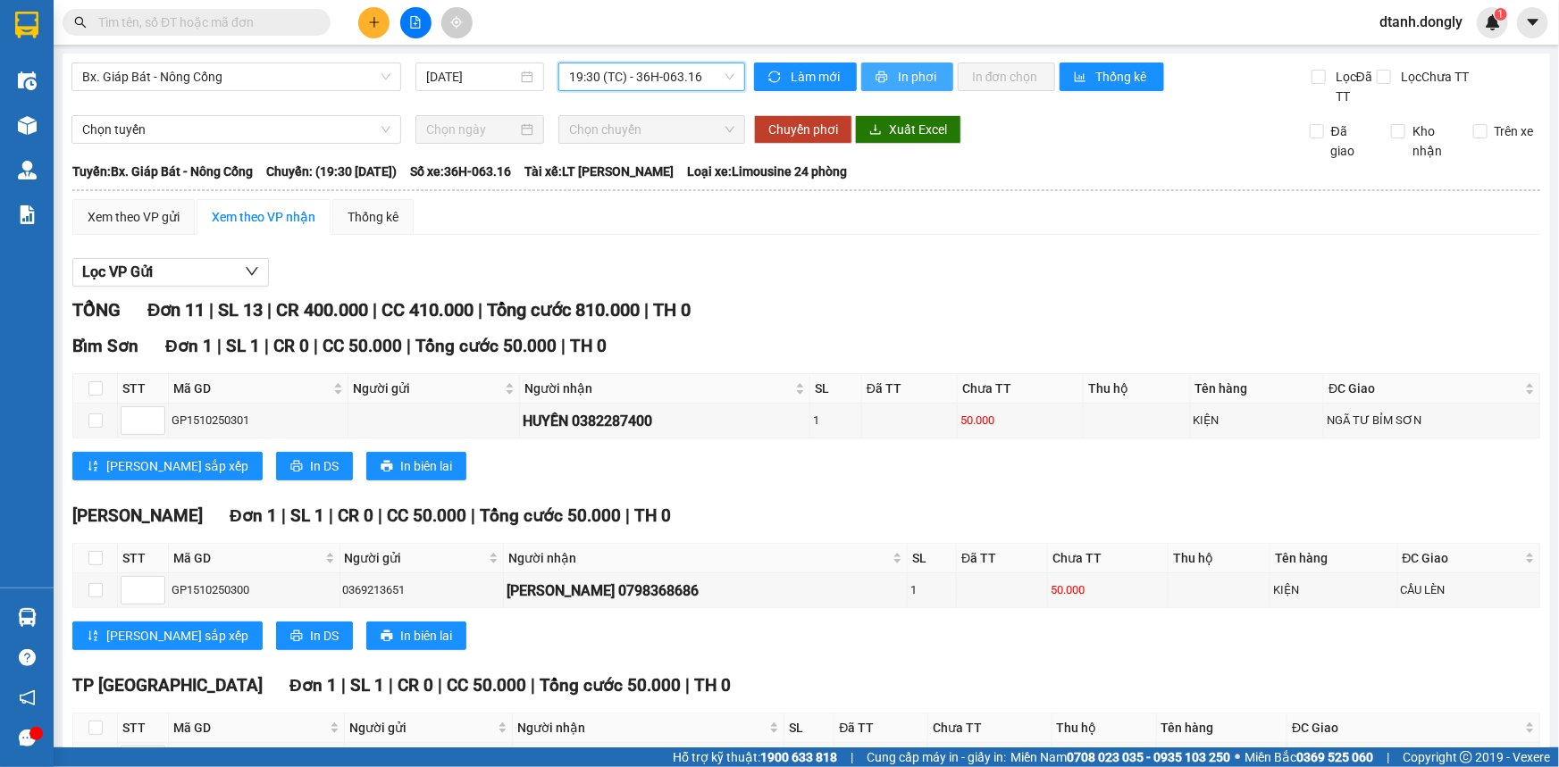
click at [913, 63] on button "In phơi" at bounding box center [907, 77] width 92 height 29
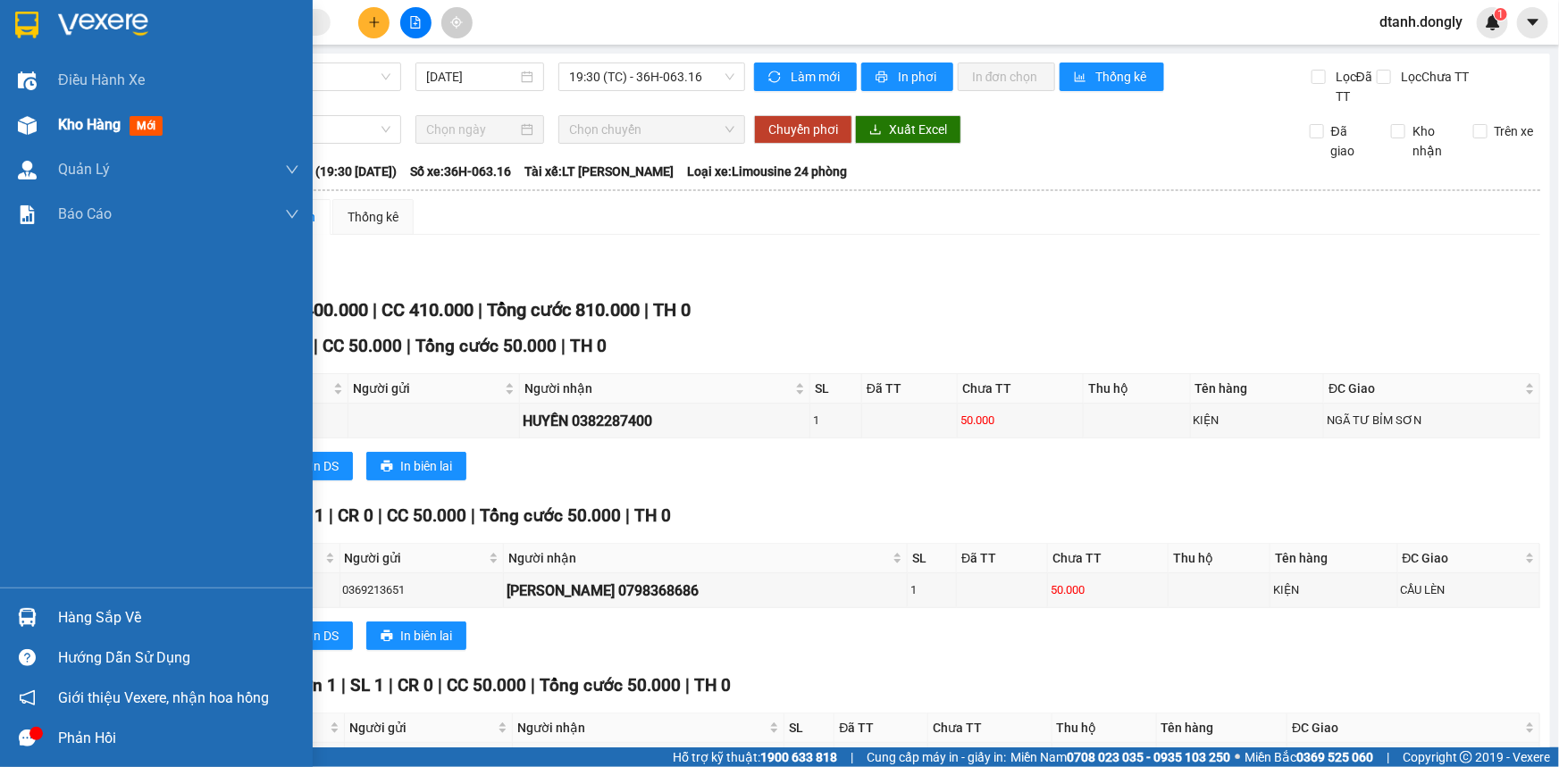
drag, startPoint x: 57, startPoint y: 125, endPoint x: 105, endPoint y: 112, distance: 50.1
click at [58, 125] on span "Kho hàng" at bounding box center [89, 124] width 63 height 17
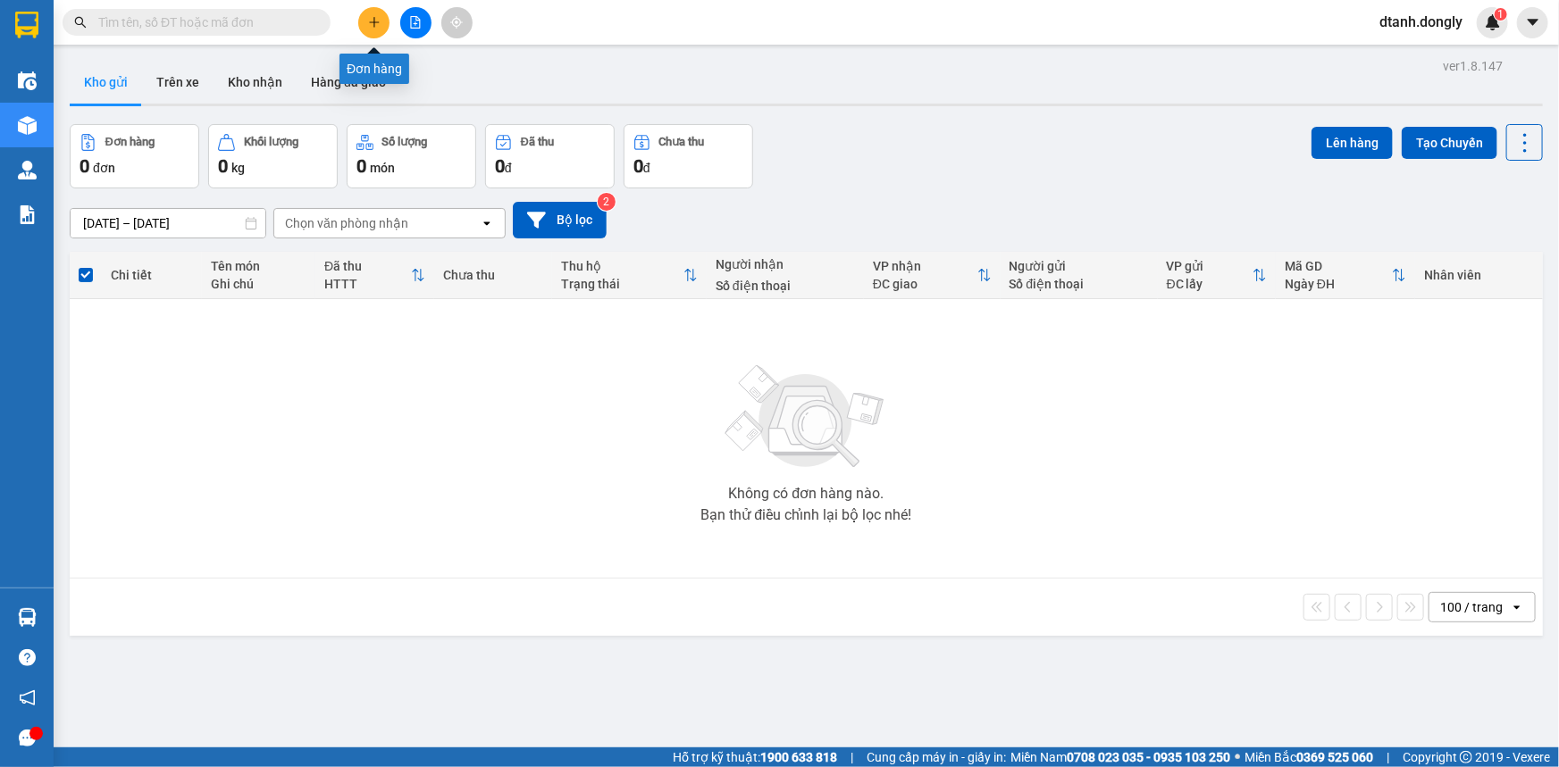
click at [381, 26] on button at bounding box center [373, 22] width 31 height 31
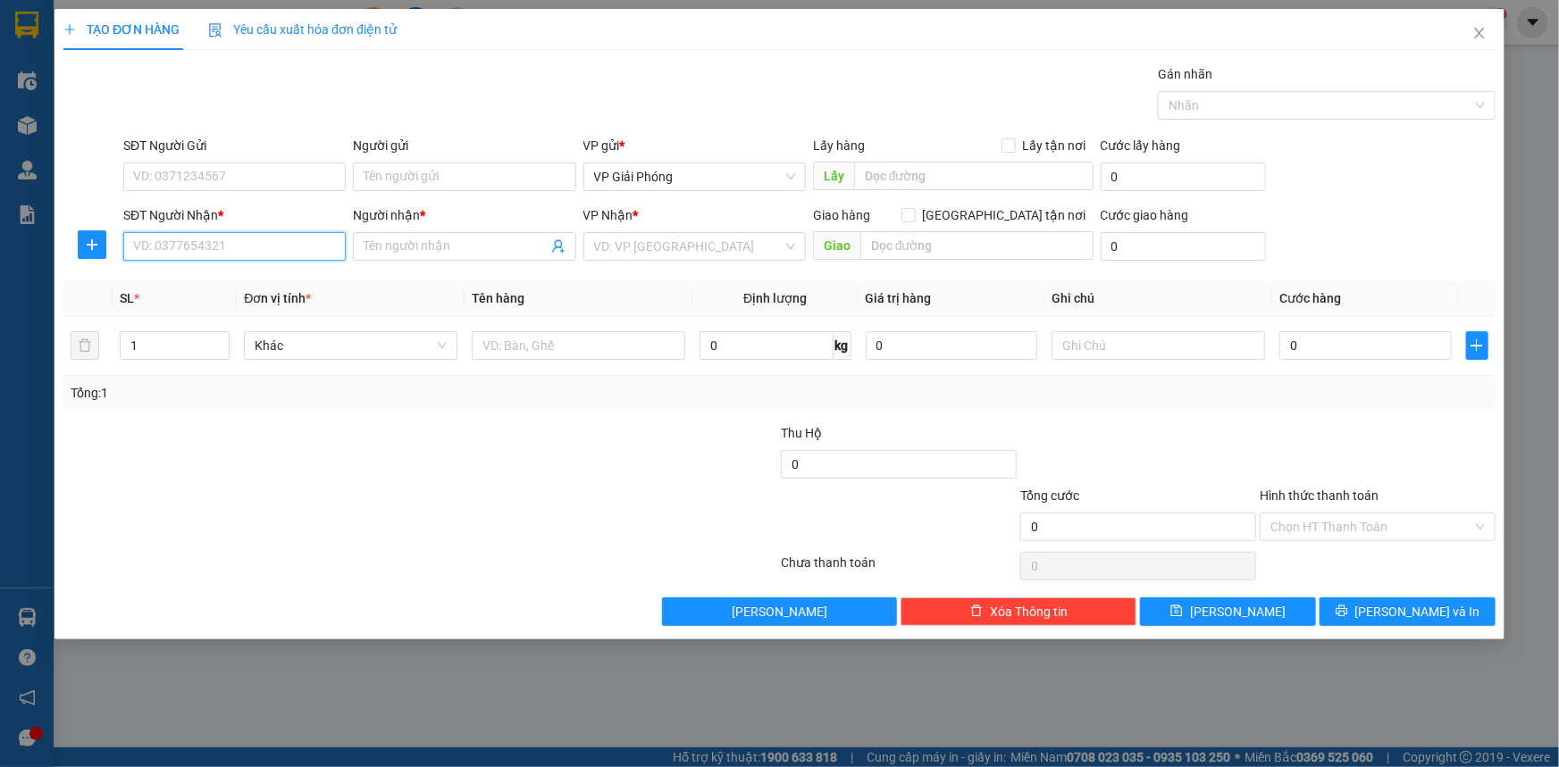
click at [273, 253] on input "SĐT Người Nhận *" at bounding box center [234, 246] width 222 height 29
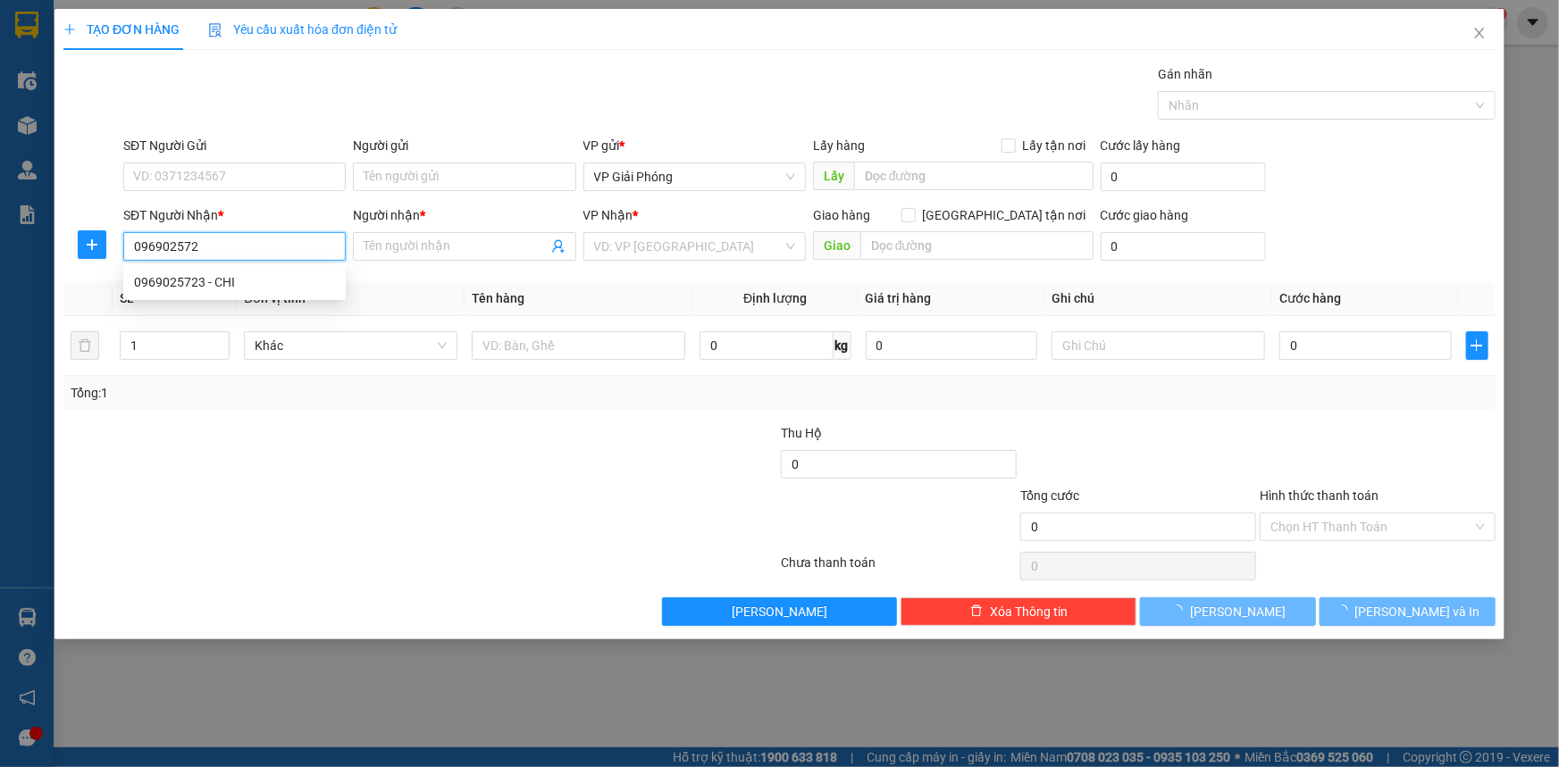
type input "0969025723"
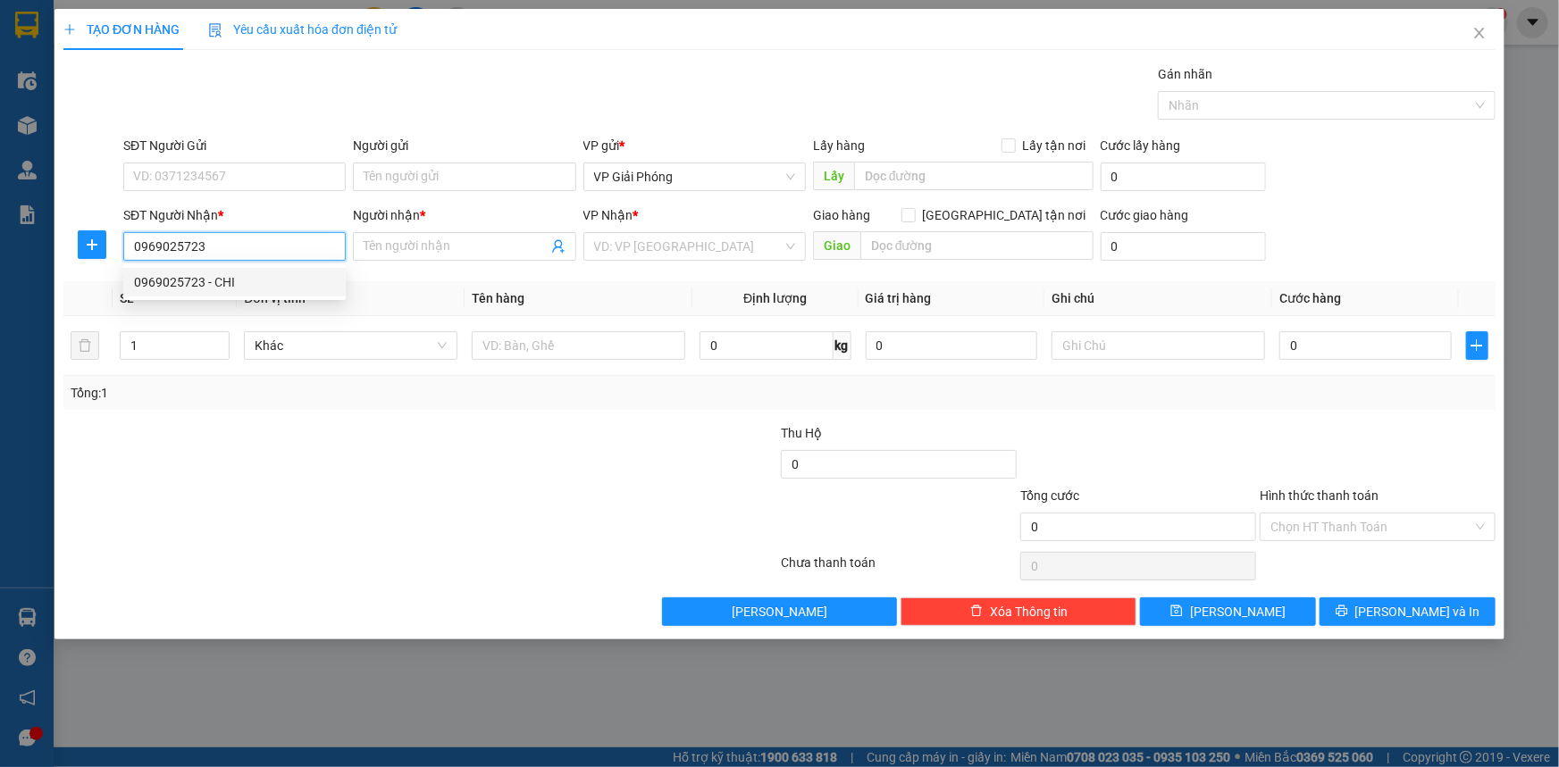
click at [244, 280] on div "0969025723 - CHI" at bounding box center [234, 282] width 201 height 20
type input "CHI"
checkbox input "true"
type input "trung chính"
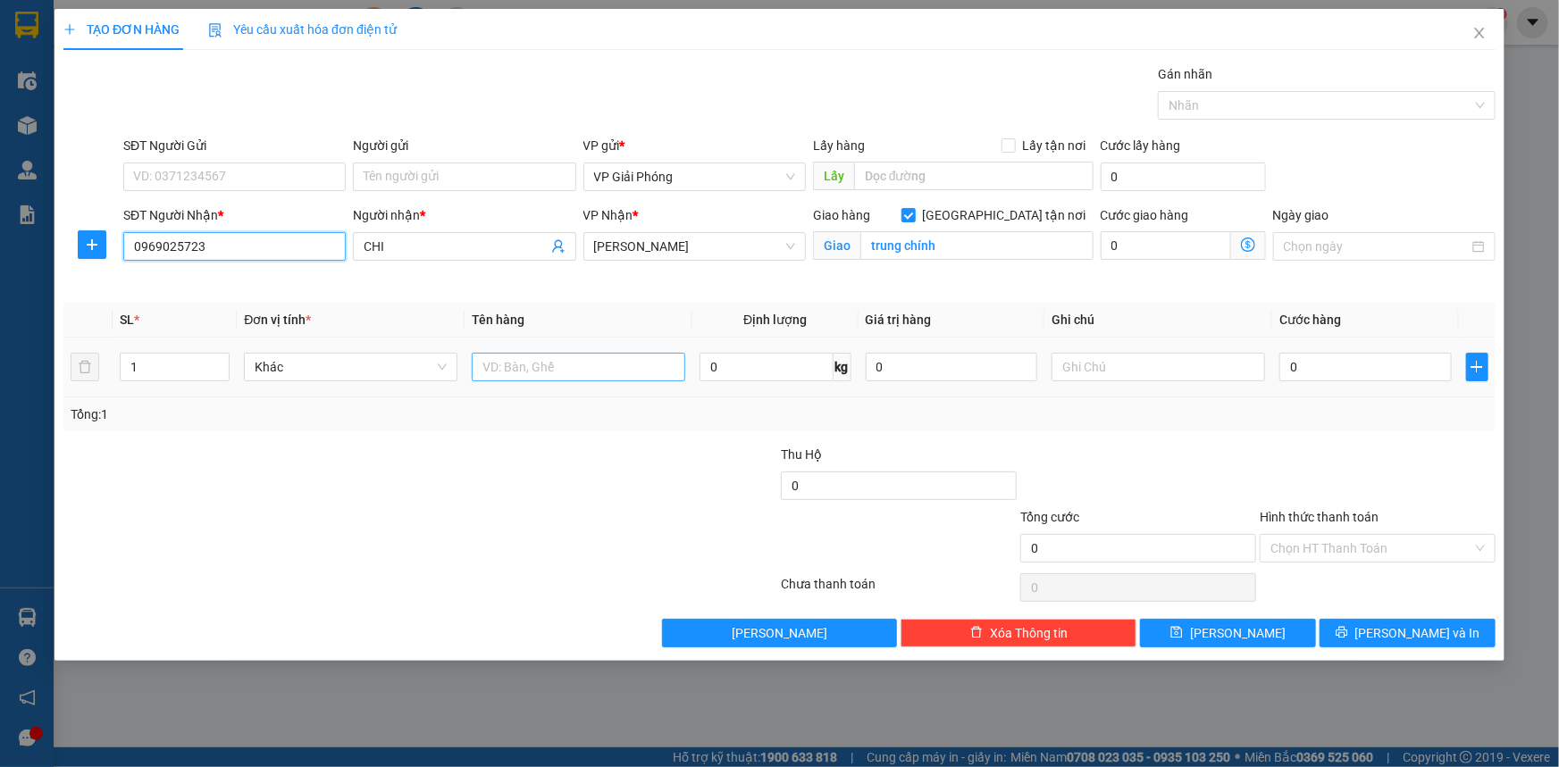
type input "0969025723"
click at [547, 376] on input "text" at bounding box center [578, 367] width 213 height 29
type input "H SƠ"
click at [1367, 365] on input "0" at bounding box center [1365, 367] width 172 height 29
type input "3"
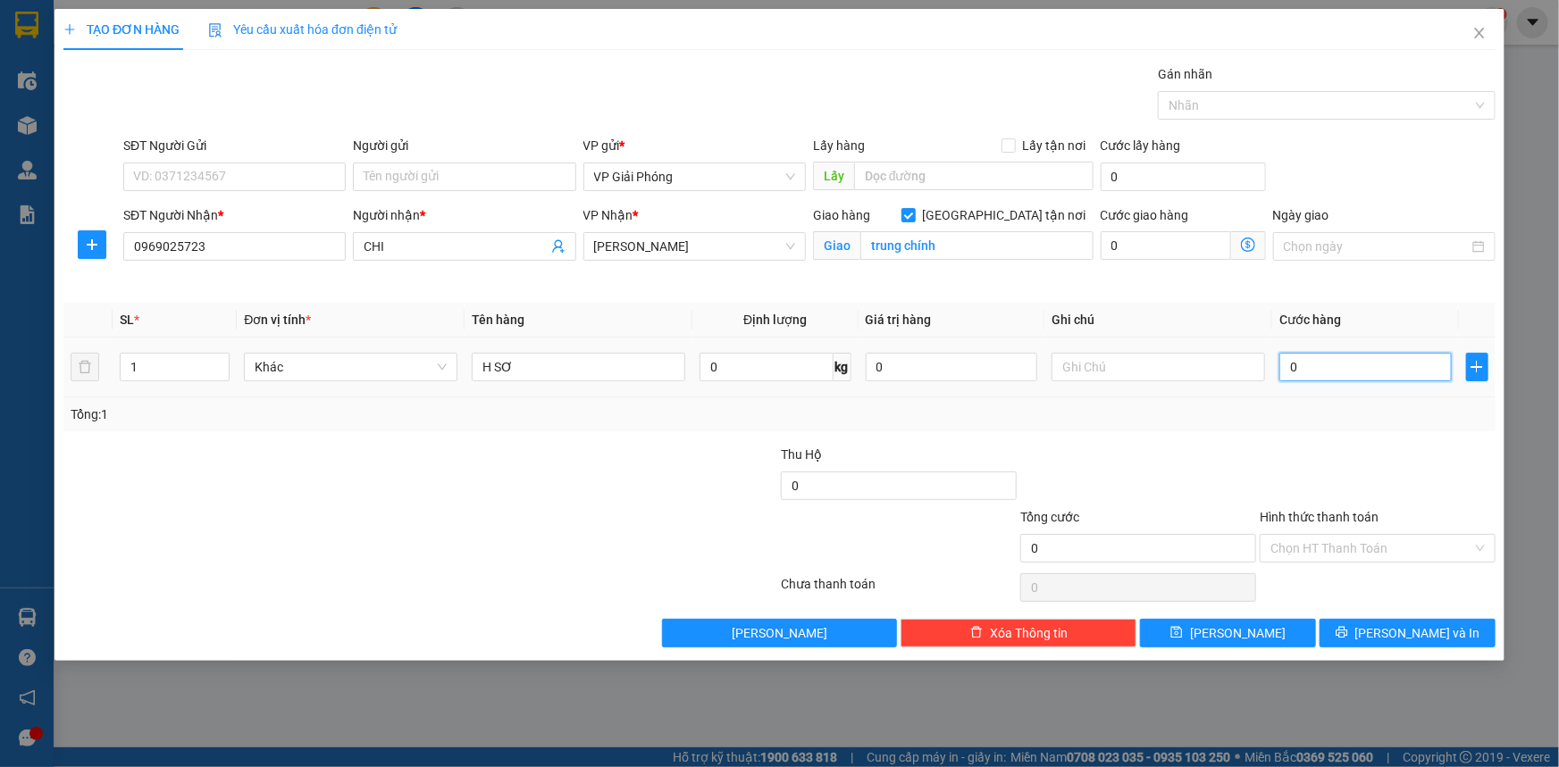
type input "3"
type input "30"
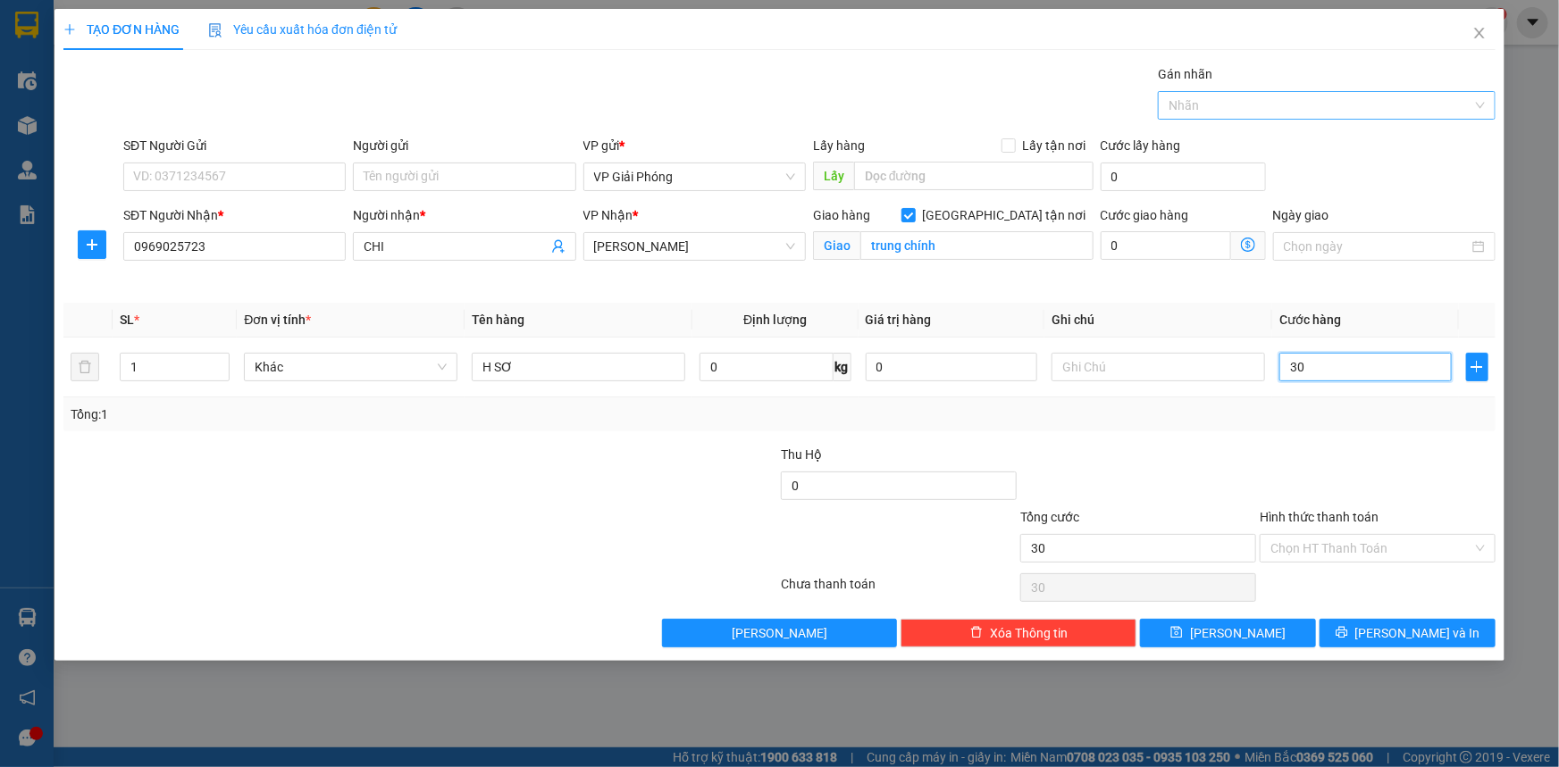
click at [1335, 109] on div at bounding box center [1317, 105] width 311 height 21
type input "30.000"
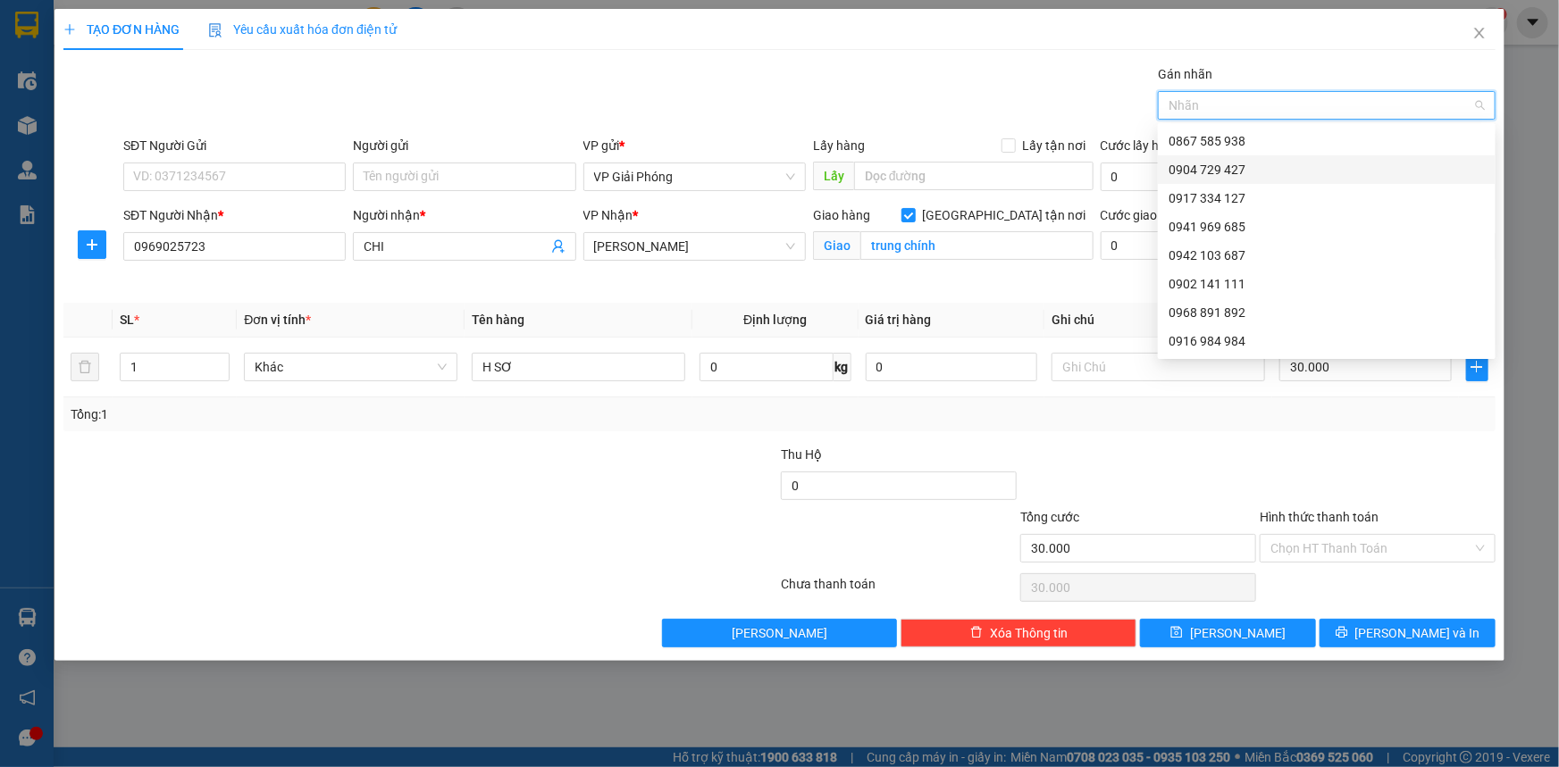
click at [1258, 165] on div "0904 729 427" at bounding box center [1326, 170] width 316 height 20
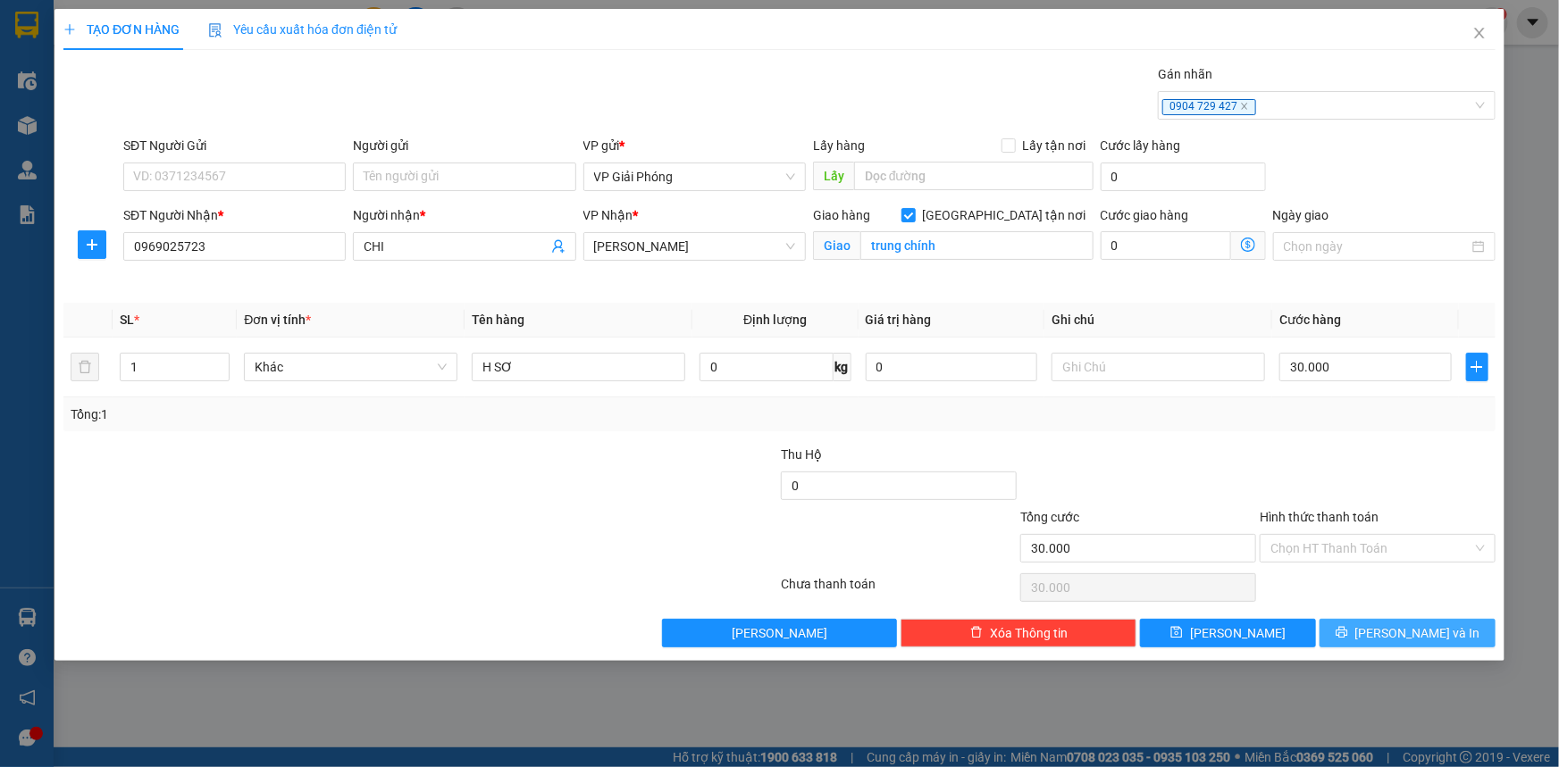
click at [1347, 630] on icon "printer" at bounding box center [1341, 633] width 12 height 12
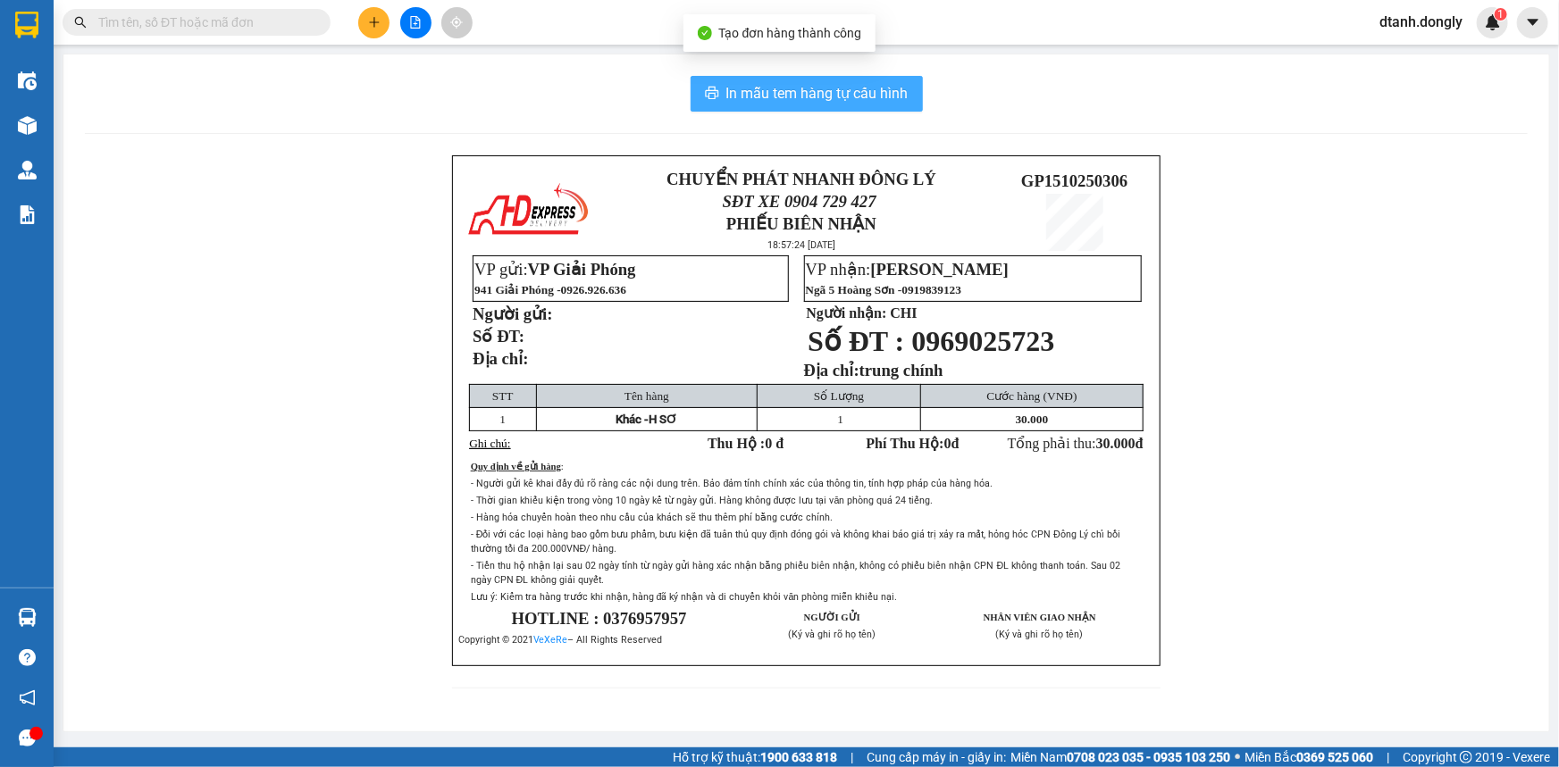
click at [821, 89] on span "In mẫu tem hàng tự cấu hình" at bounding box center [817, 93] width 182 height 22
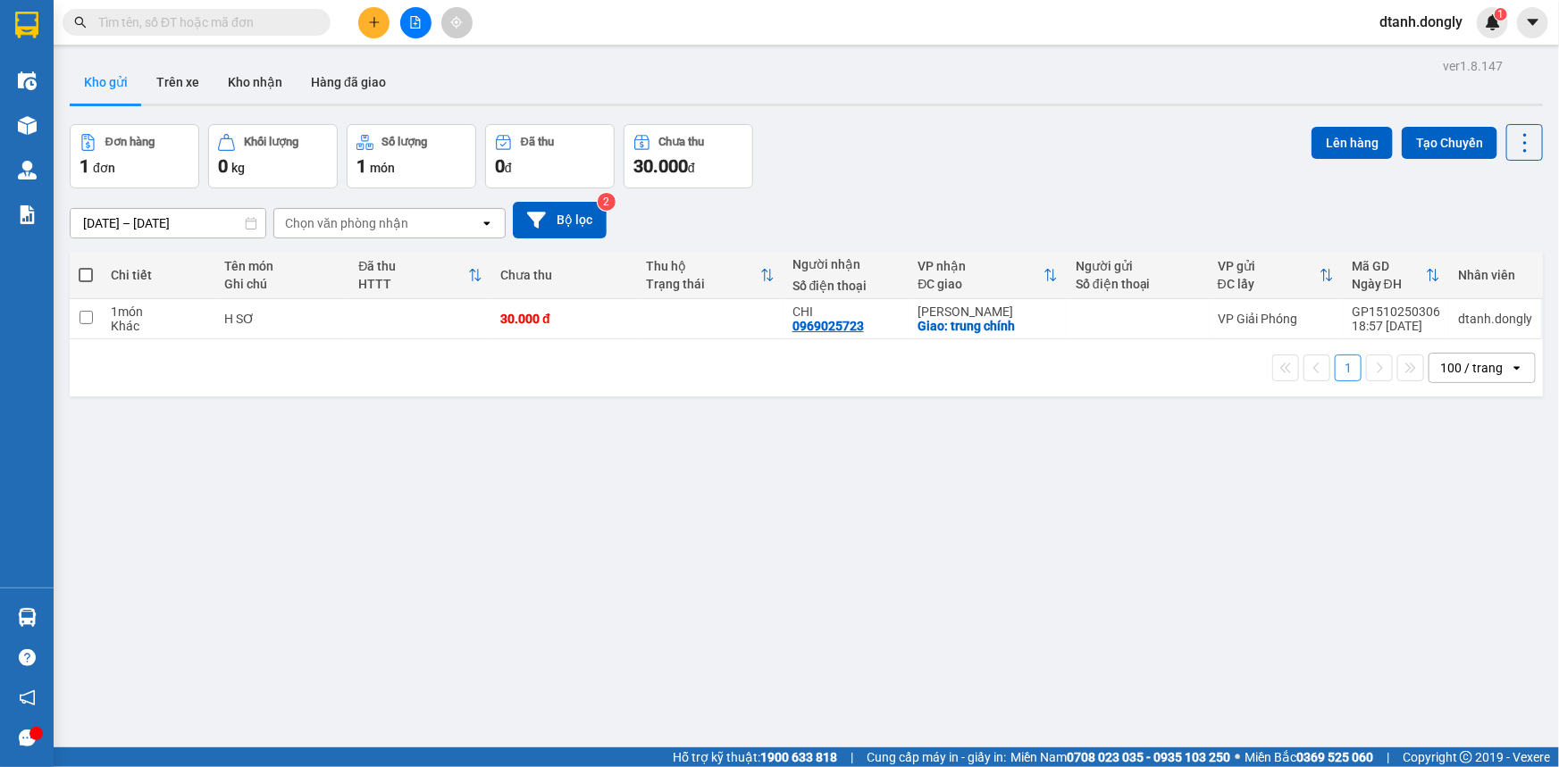
click at [276, 21] on input "text" at bounding box center [203, 23] width 211 height 20
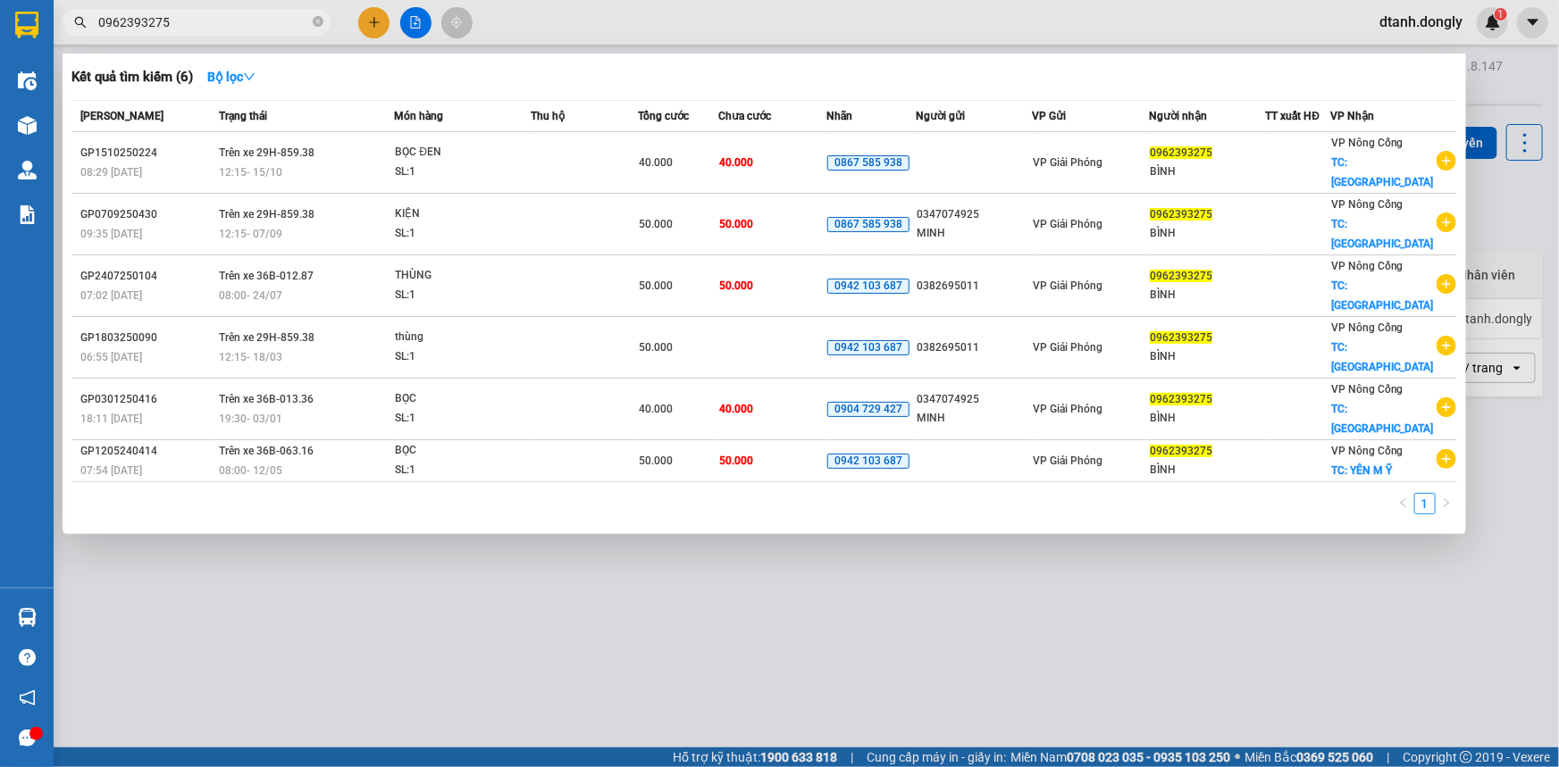
type input "0962393275"
click at [410, 19] on div at bounding box center [779, 383] width 1559 height 767
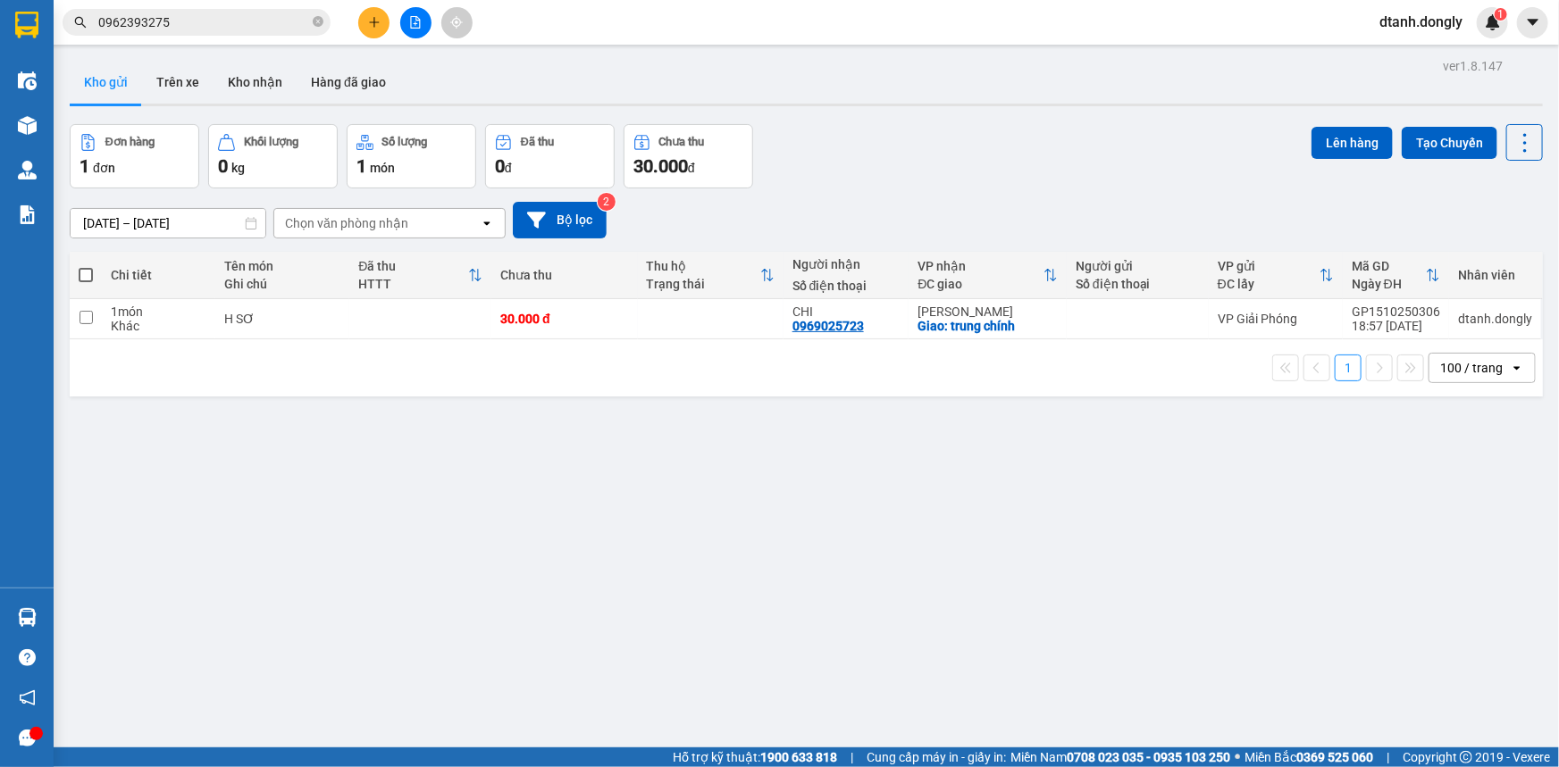
click at [414, 26] on icon "file-add" at bounding box center [415, 22] width 13 height 13
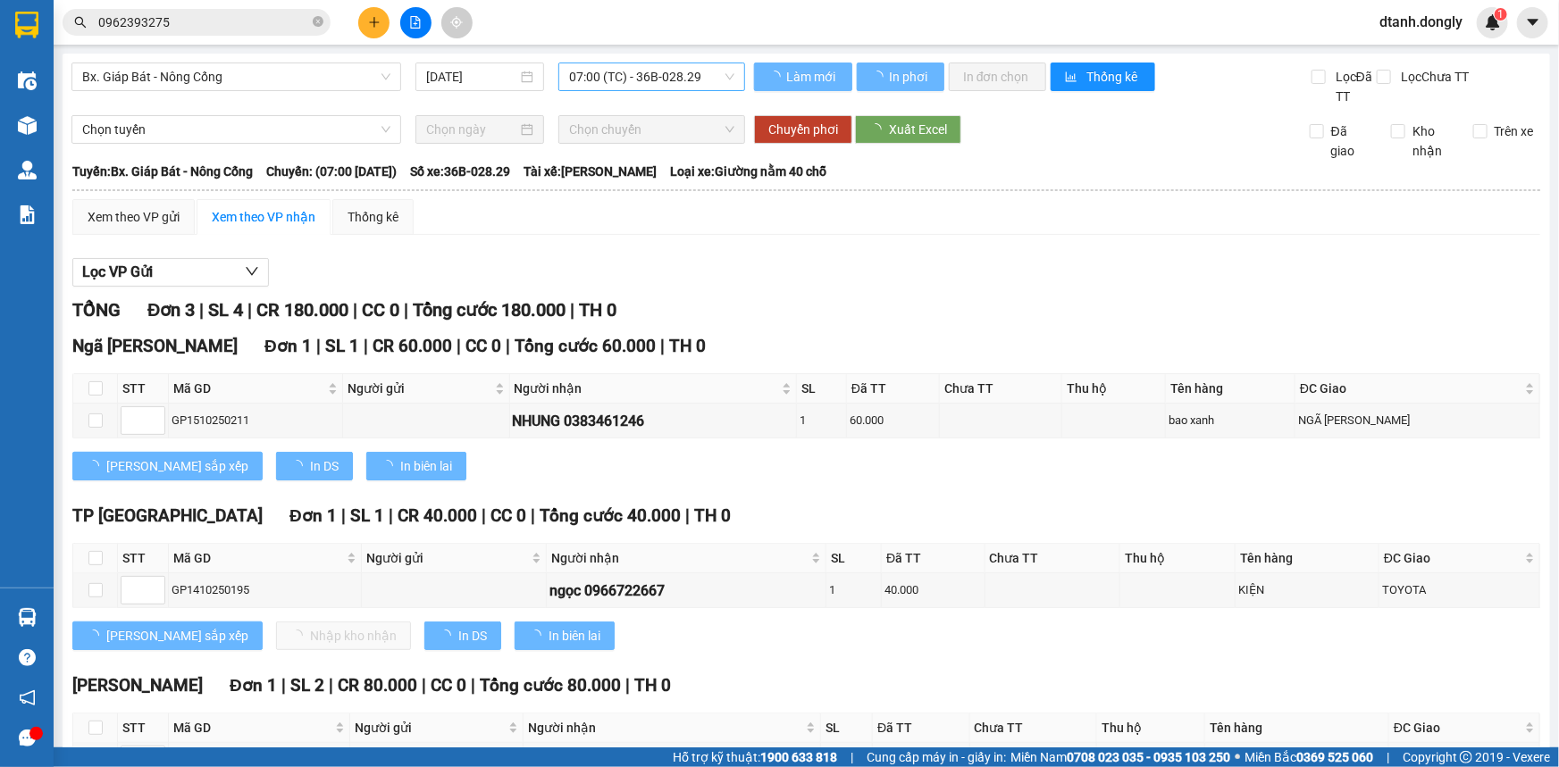
click at [723, 77] on span "07:00 (TC) - 36B-028.29" at bounding box center [651, 76] width 165 height 27
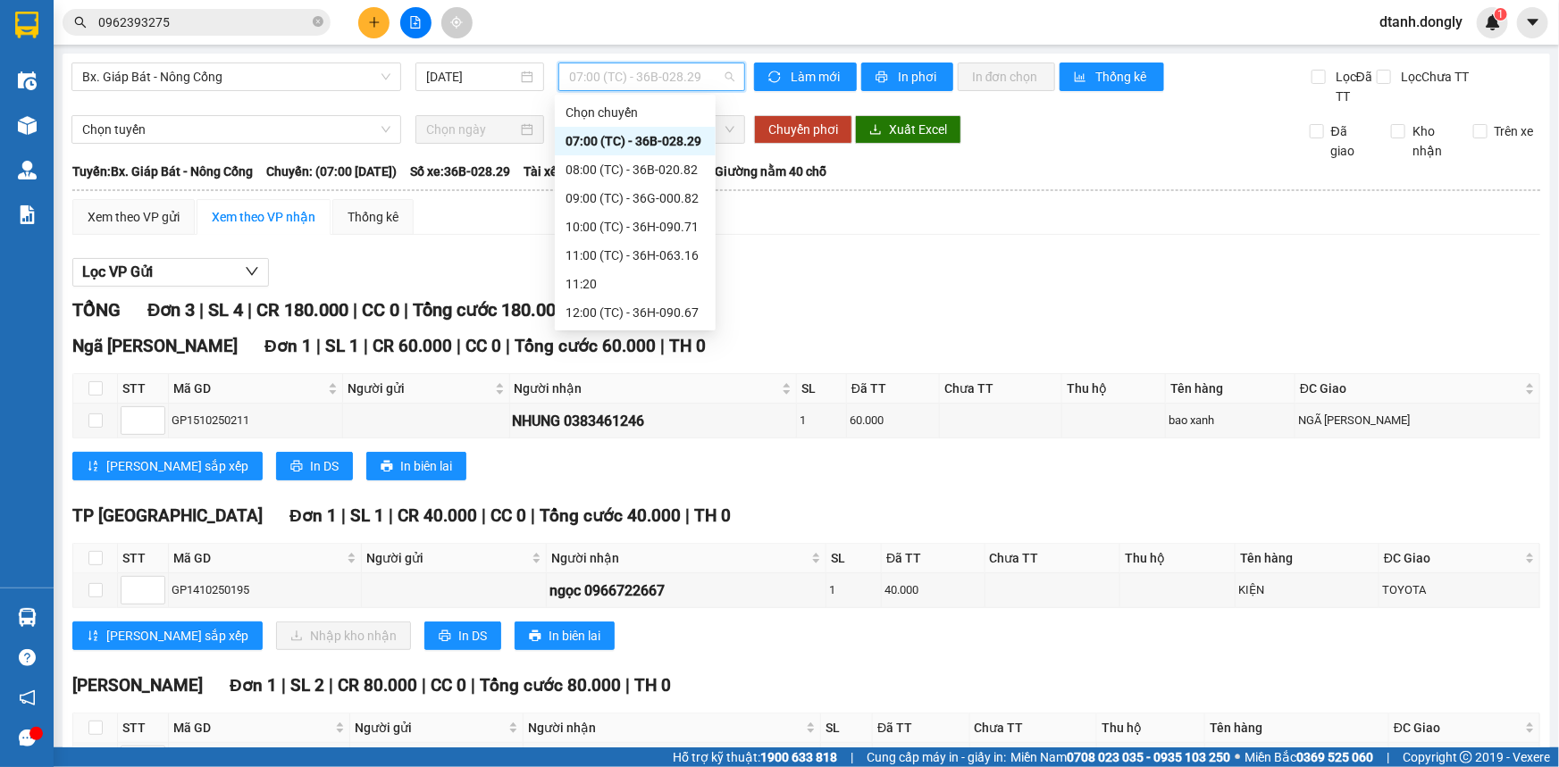
scroll to position [243, 0]
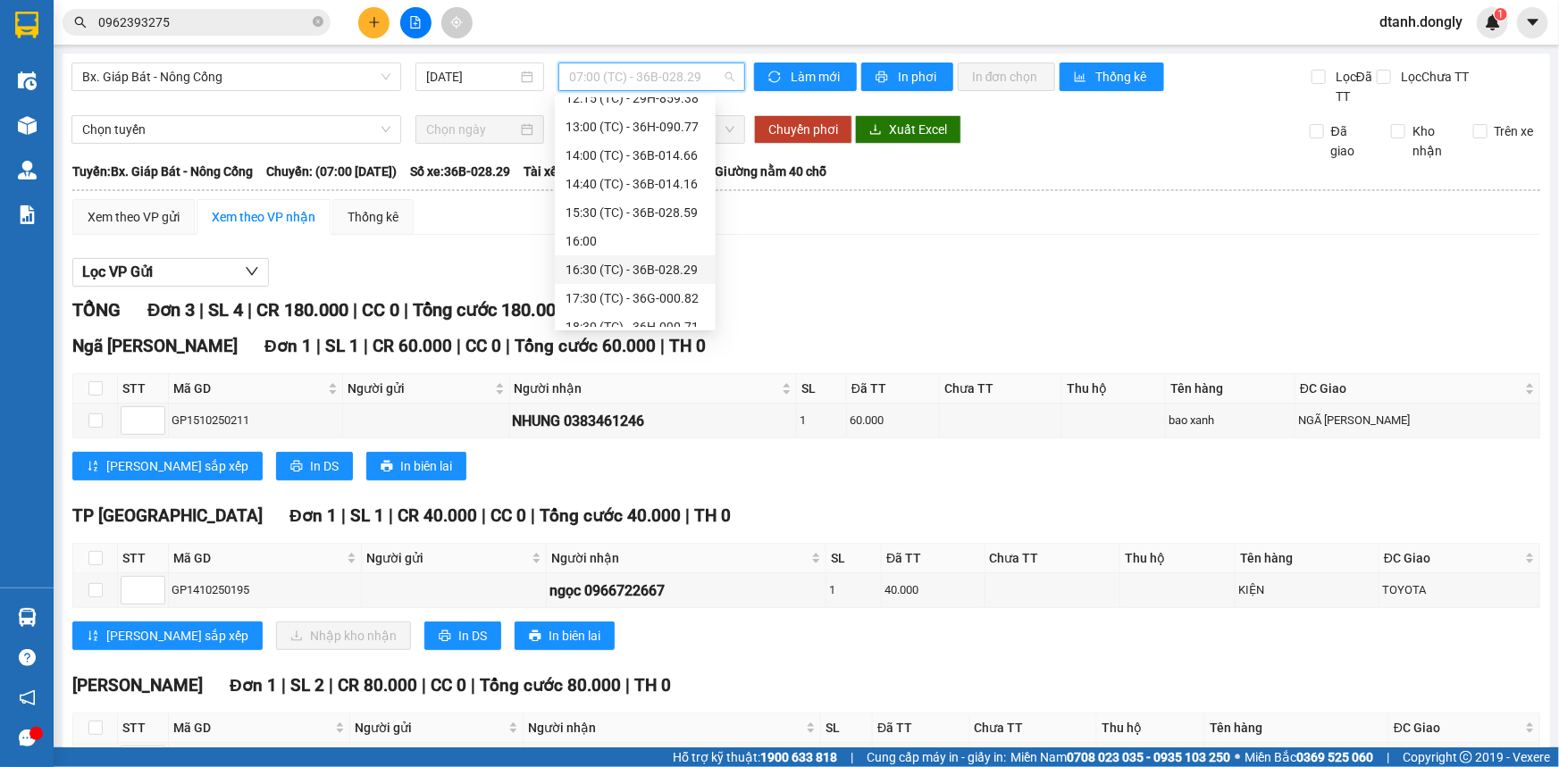
click at [637, 270] on div "16:30 (TC) - 36B-028.29" at bounding box center [634, 270] width 139 height 20
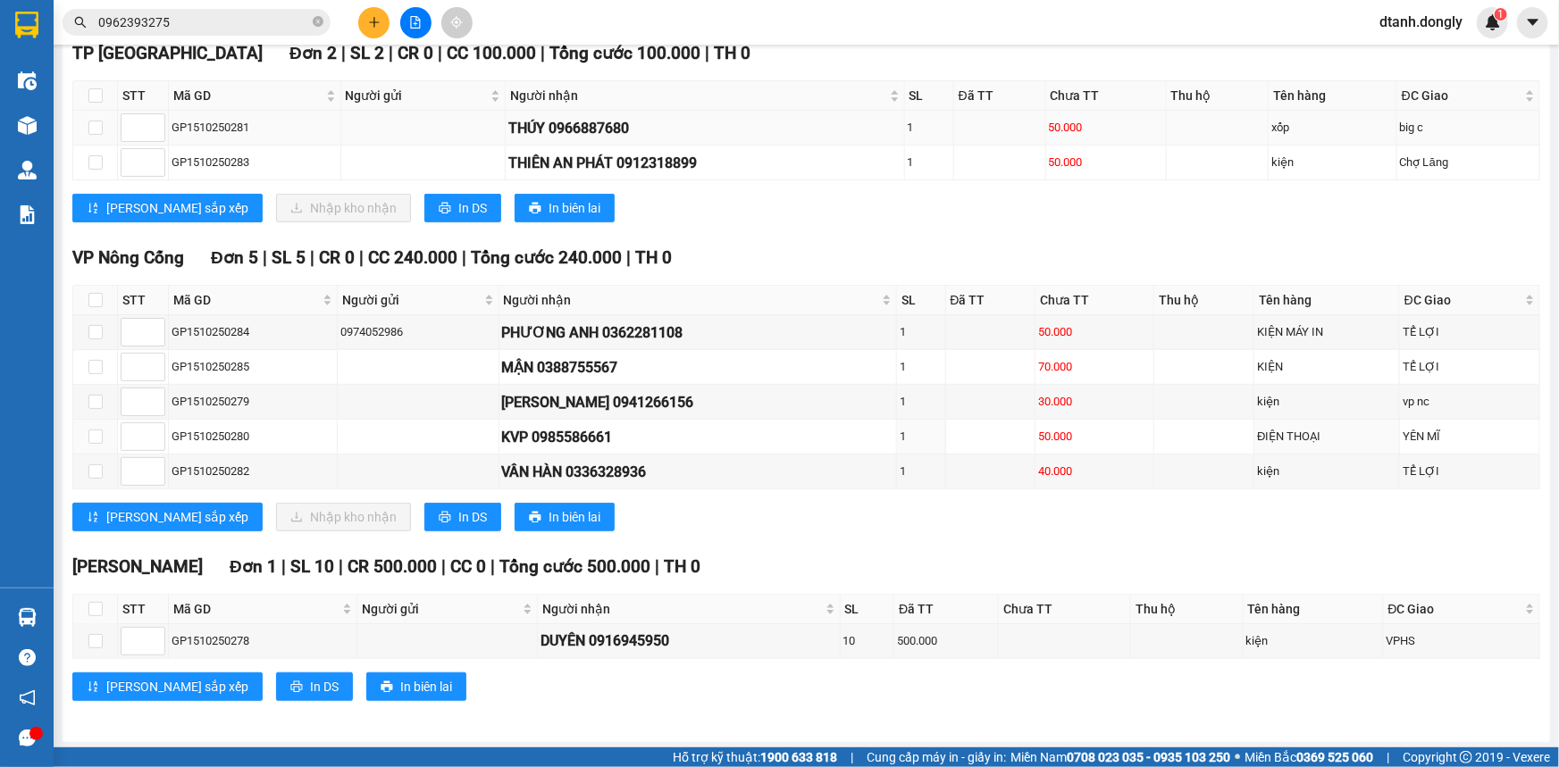
scroll to position [130, 0]
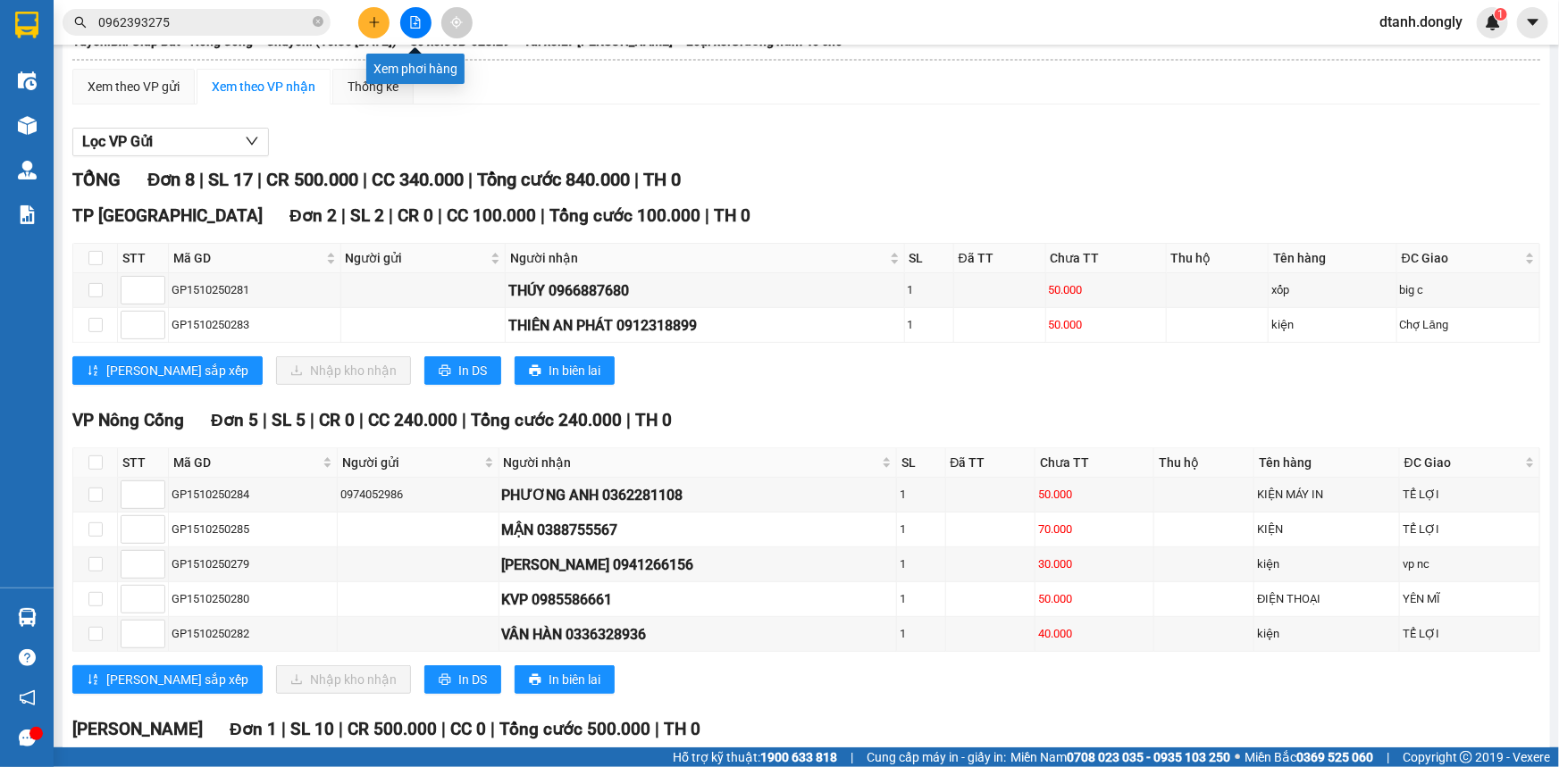
click at [418, 22] on icon "file-add" at bounding box center [415, 22] width 13 height 13
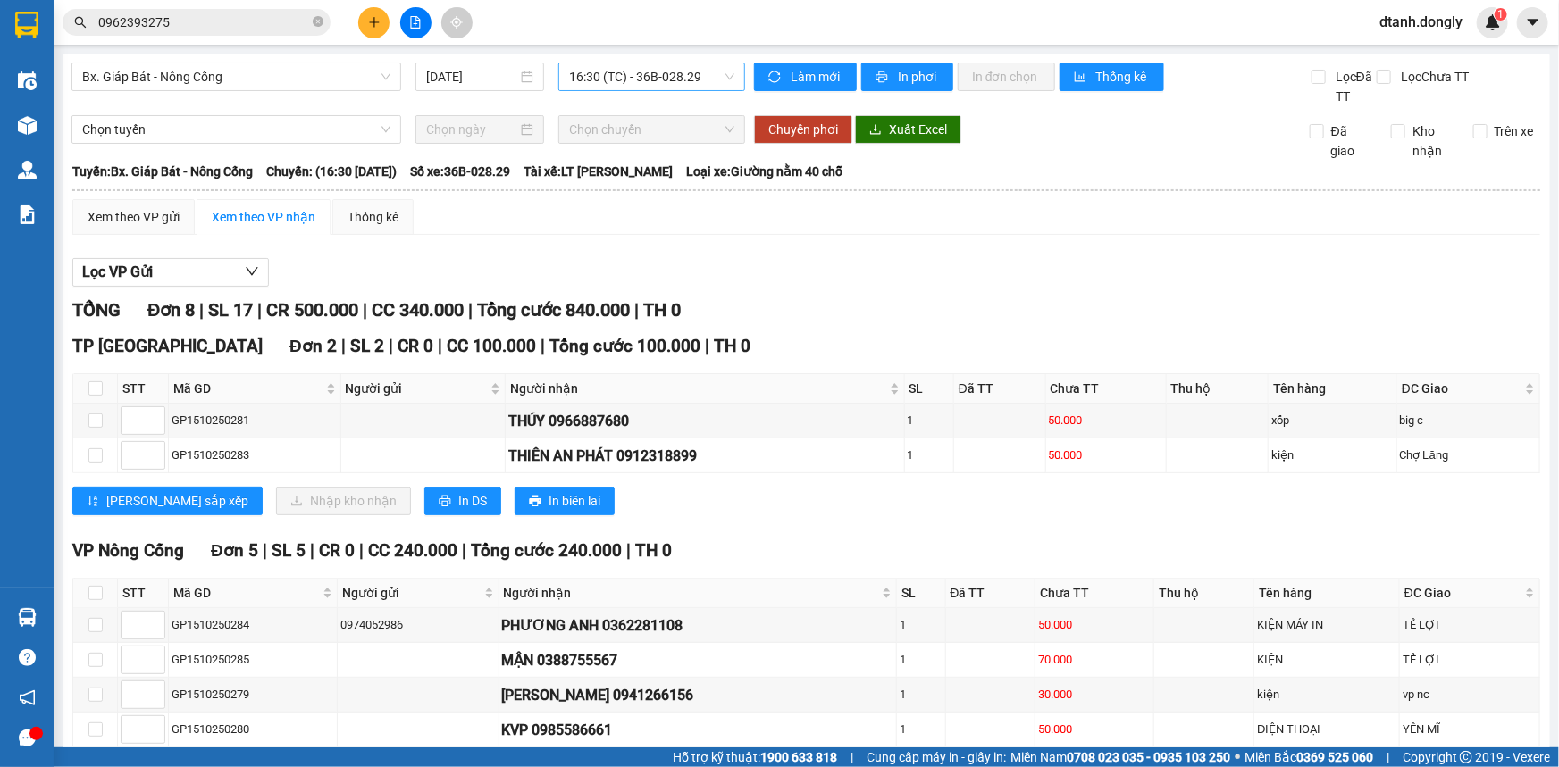
click at [721, 75] on span "16:30 (TC) - 36B-028.29" at bounding box center [651, 76] width 165 height 27
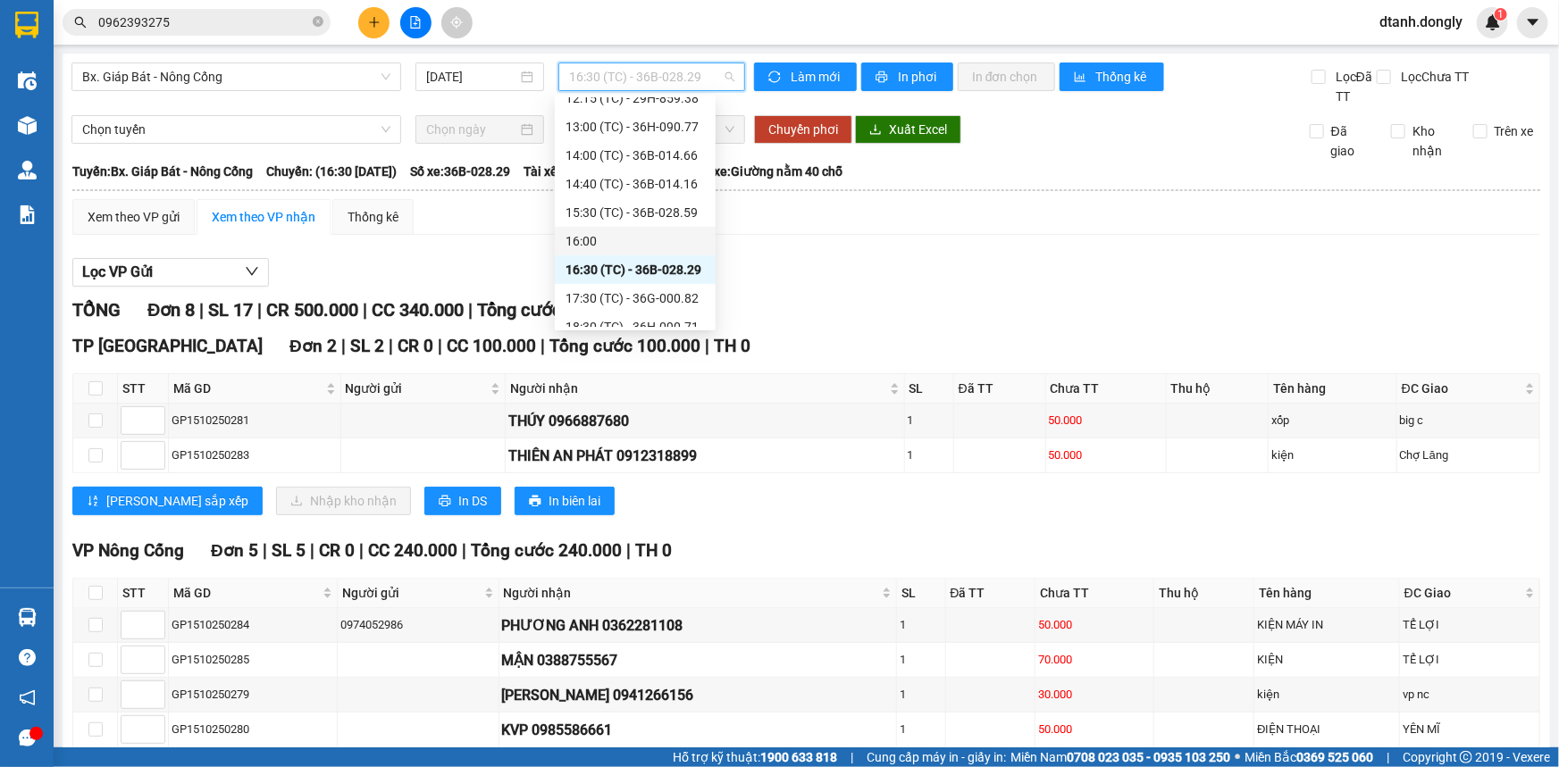
scroll to position [286, 0]
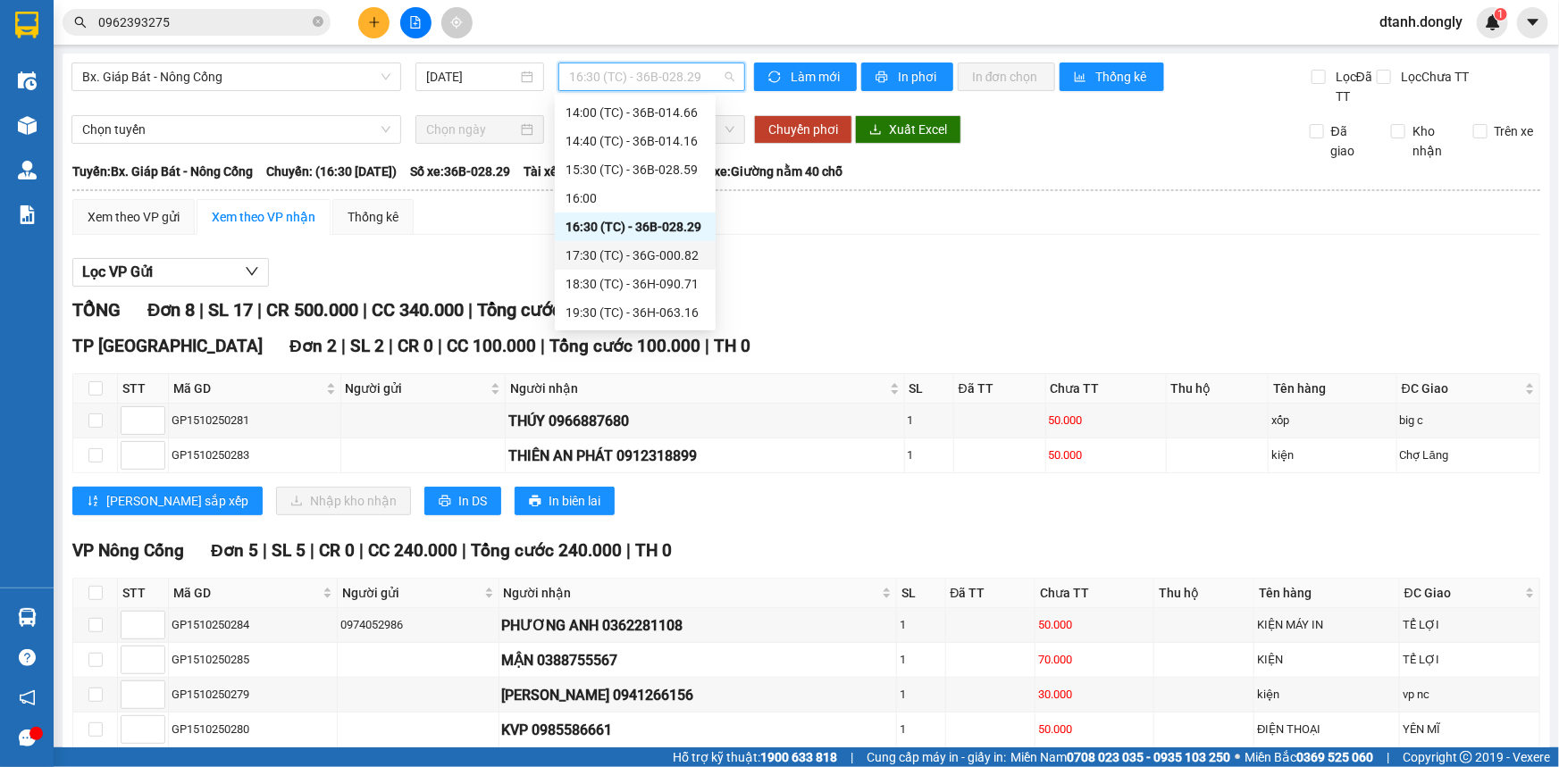
click at [657, 253] on div "17:30 (TC) - 36G-000.82" at bounding box center [634, 256] width 139 height 20
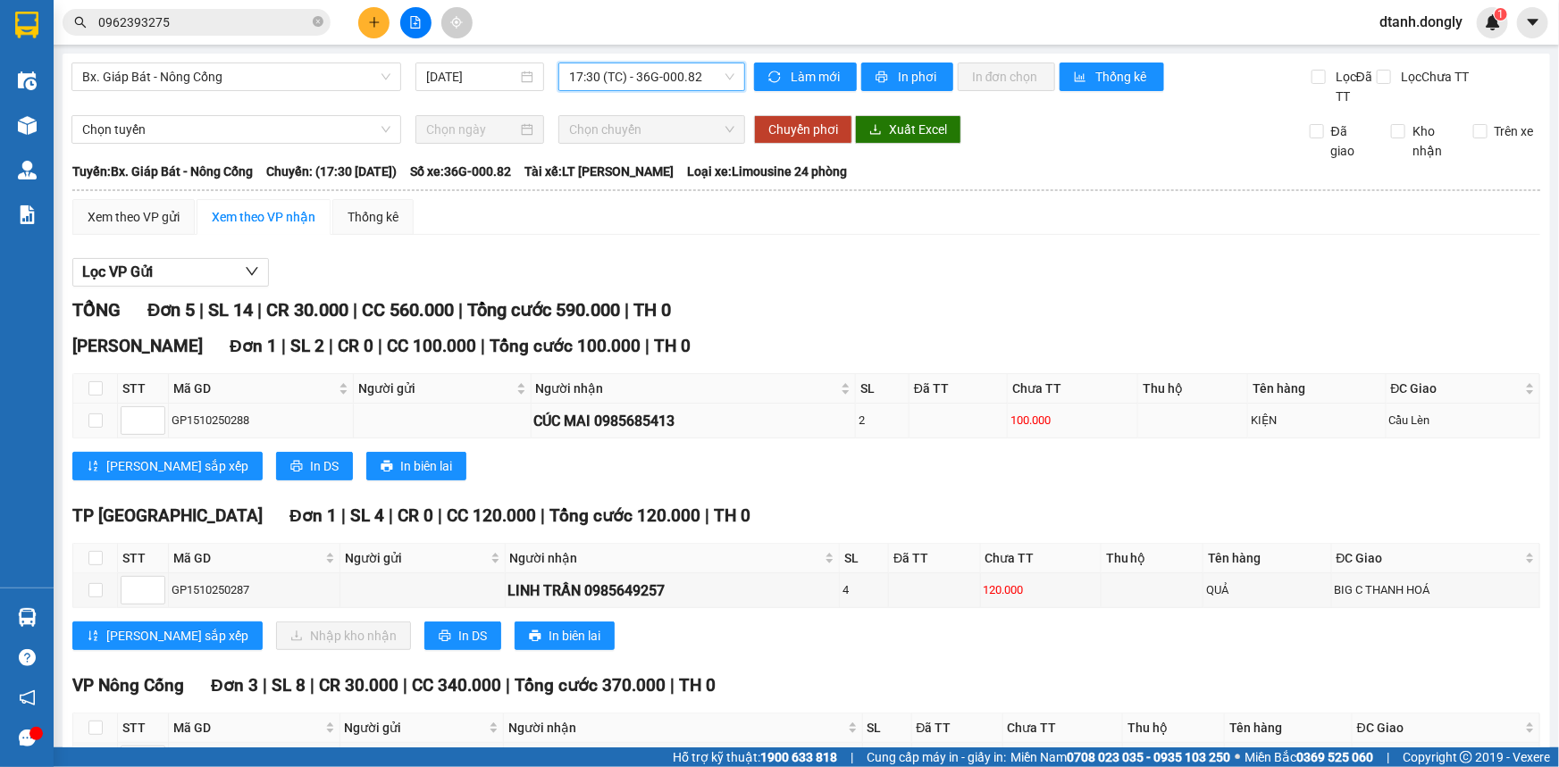
scroll to position [80, 0]
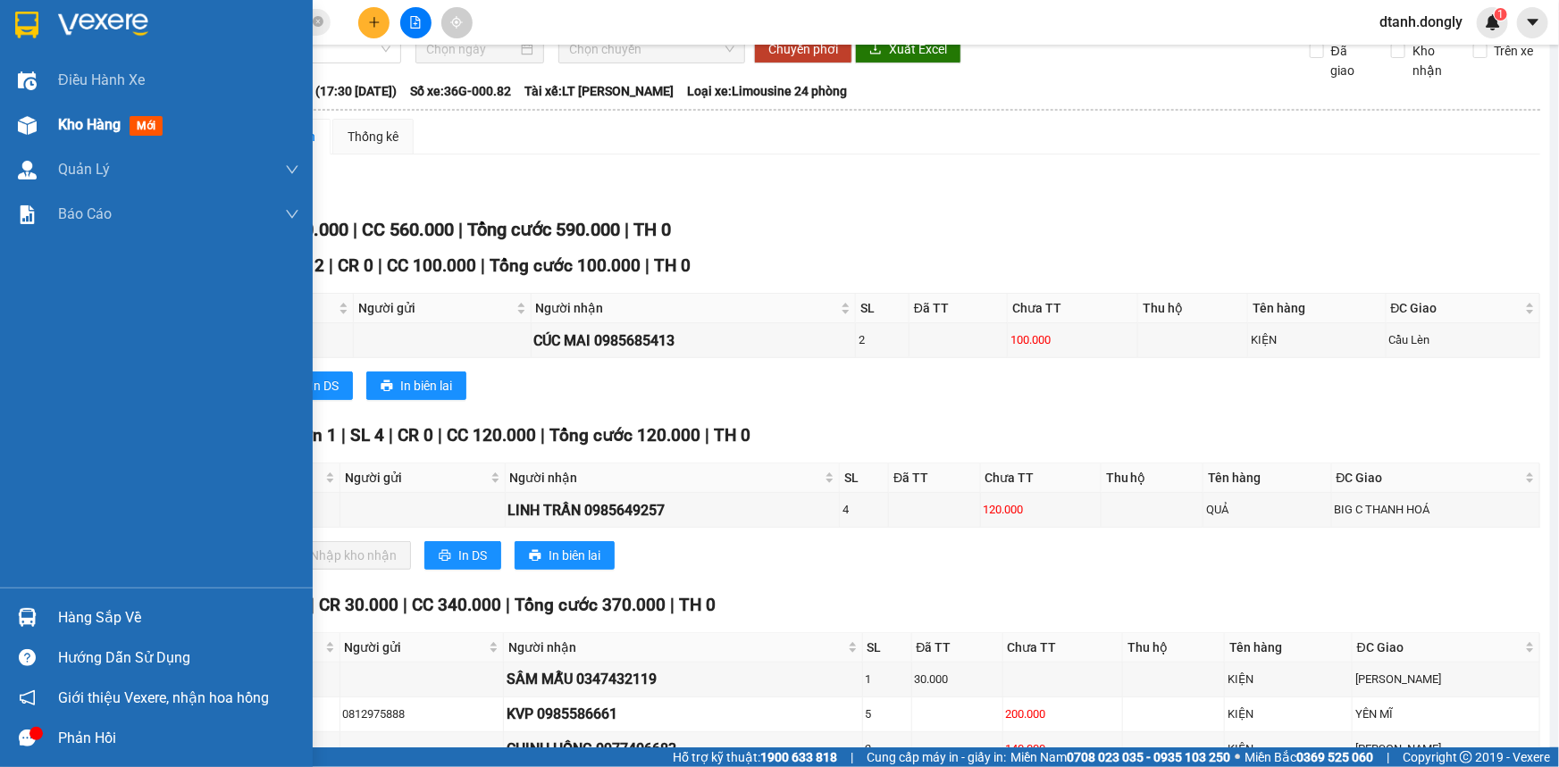
drag, startPoint x: 58, startPoint y: 119, endPoint x: 106, endPoint y: 116, distance: 48.3
click at [60, 120] on span "Kho hàng" at bounding box center [89, 124] width 63 height 17
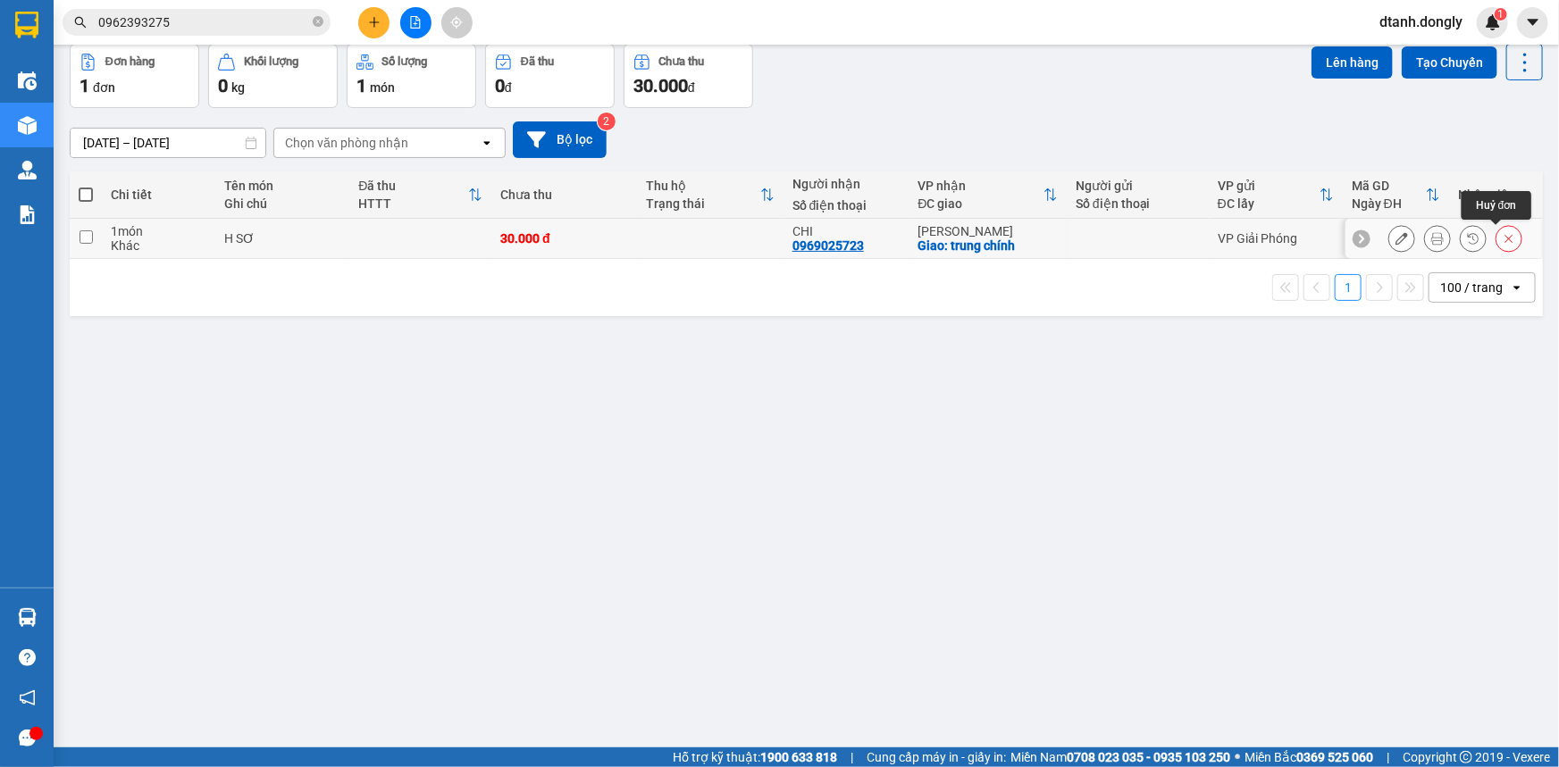
click at [1502, 238] on icon at bounding box center [1508, 238] width 13 height 13
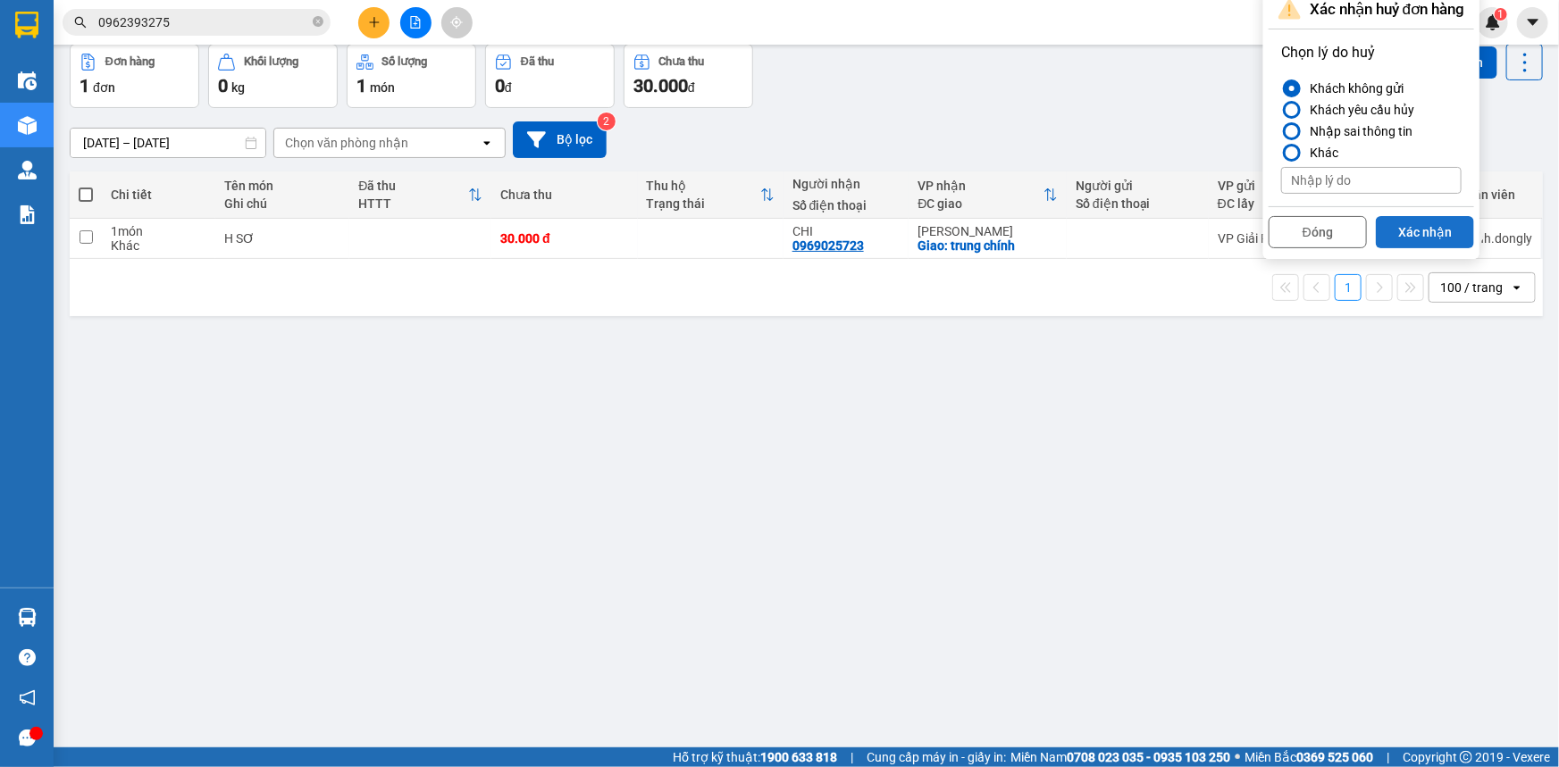
click at [1421, 229] on button "Xác nhận" at bounding box center [1425, 232] width 98 height 32
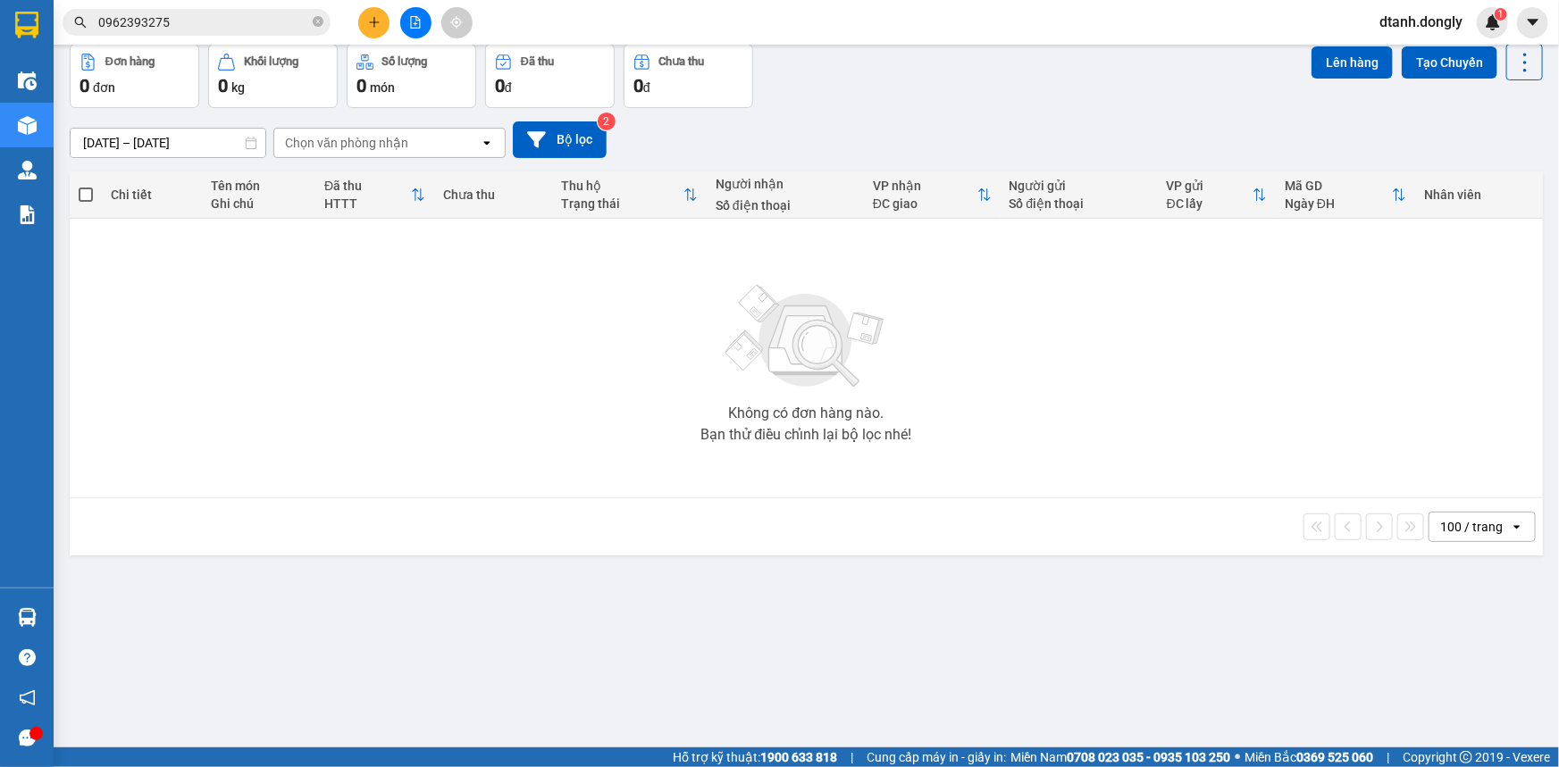
click at [203, 28] on input "0962393275" at bounding box center [203, 23] width 211 height 20
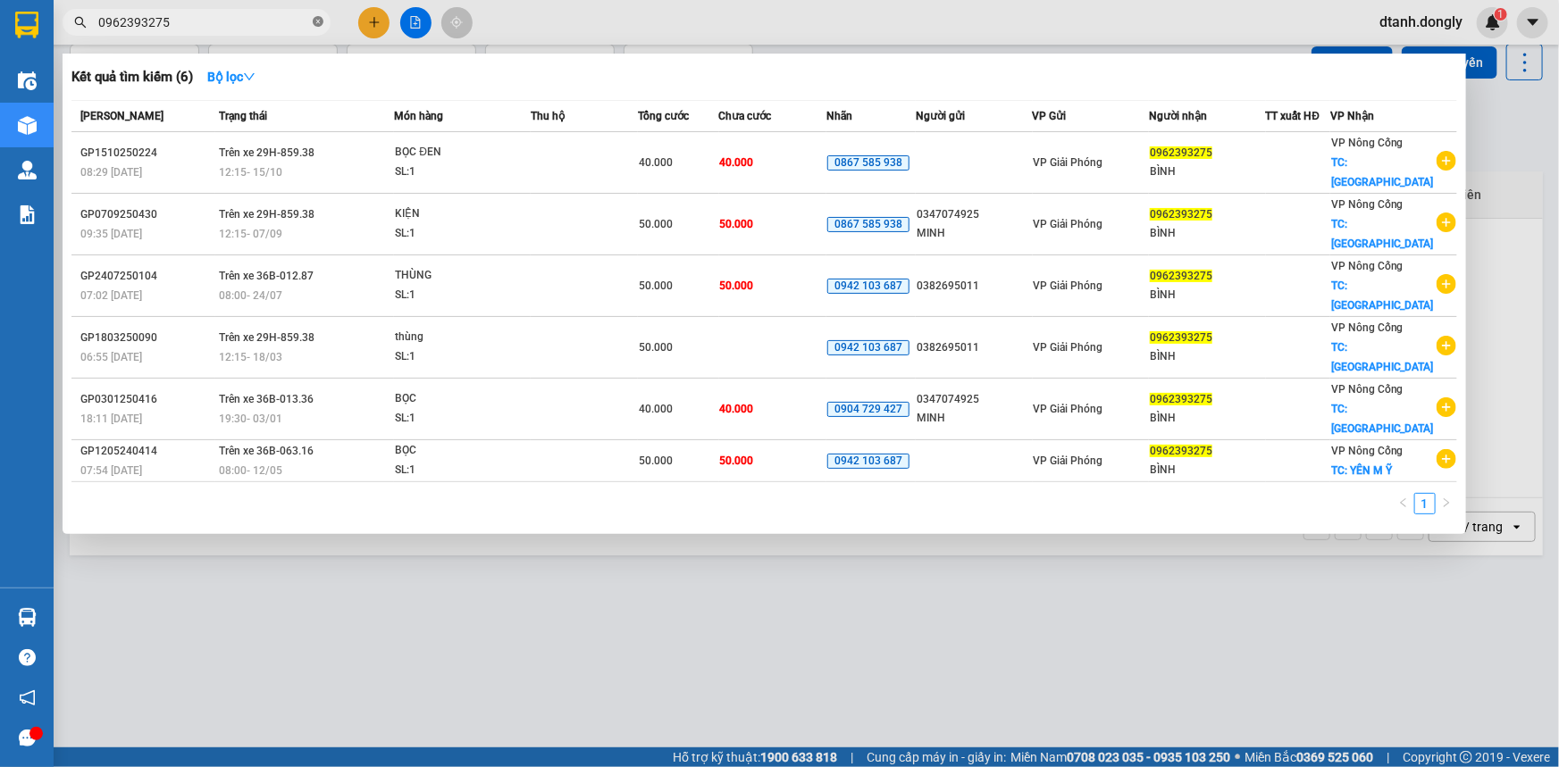
click at [317, 22] on icon "close-circle" at bounding box center [318, 21] width 11 height 11
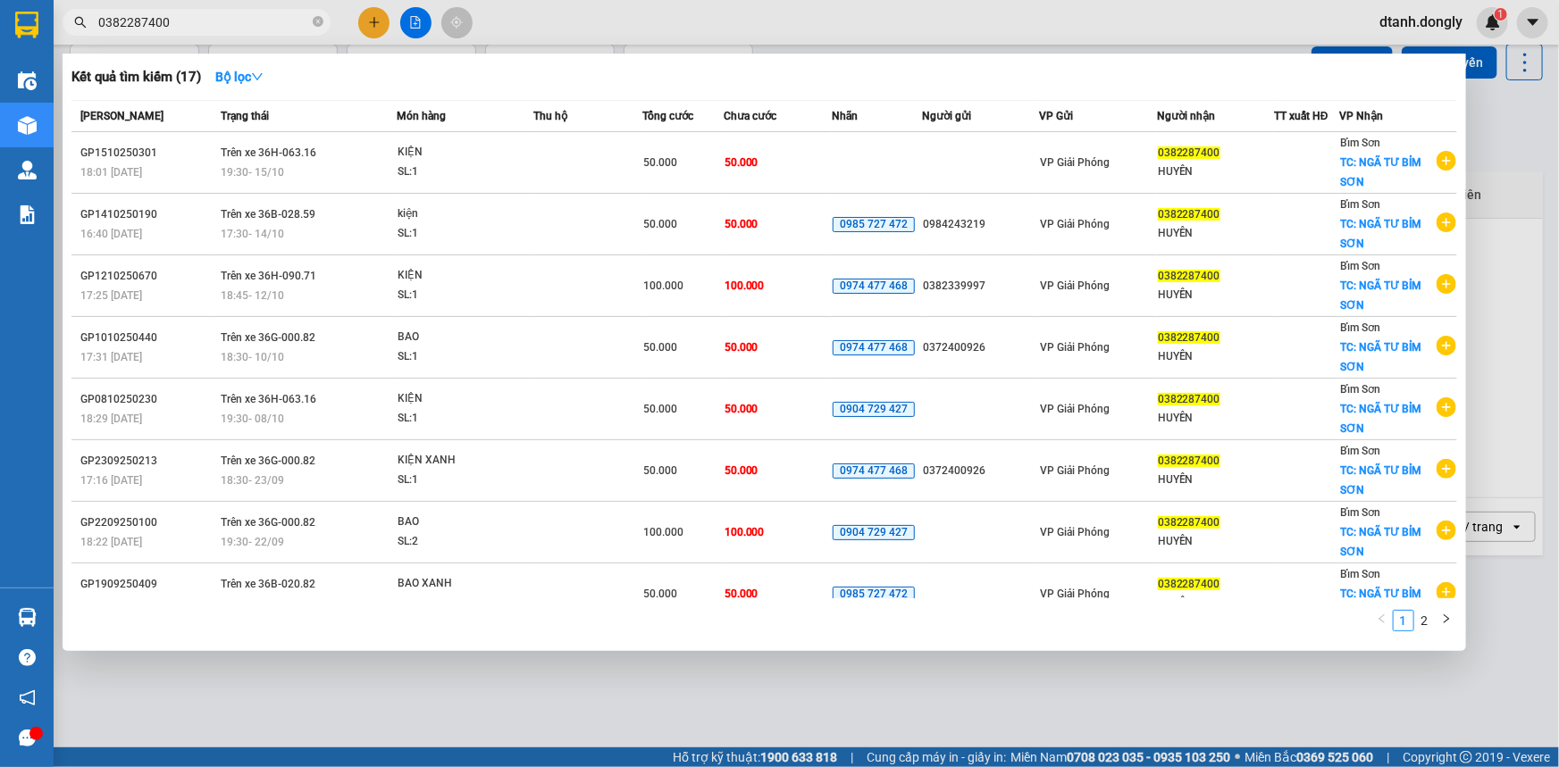
type input "0382287400"
click at [1496, 132] on div at bounding box center [779, 383] width 1559 height 767
click at [311, 21] on span "0382287400" at bounding box center [197, 22] width 268 height 27
click at [317, 21] on icon "close-circle" at bounding box center [318, 21] width 11 height 11
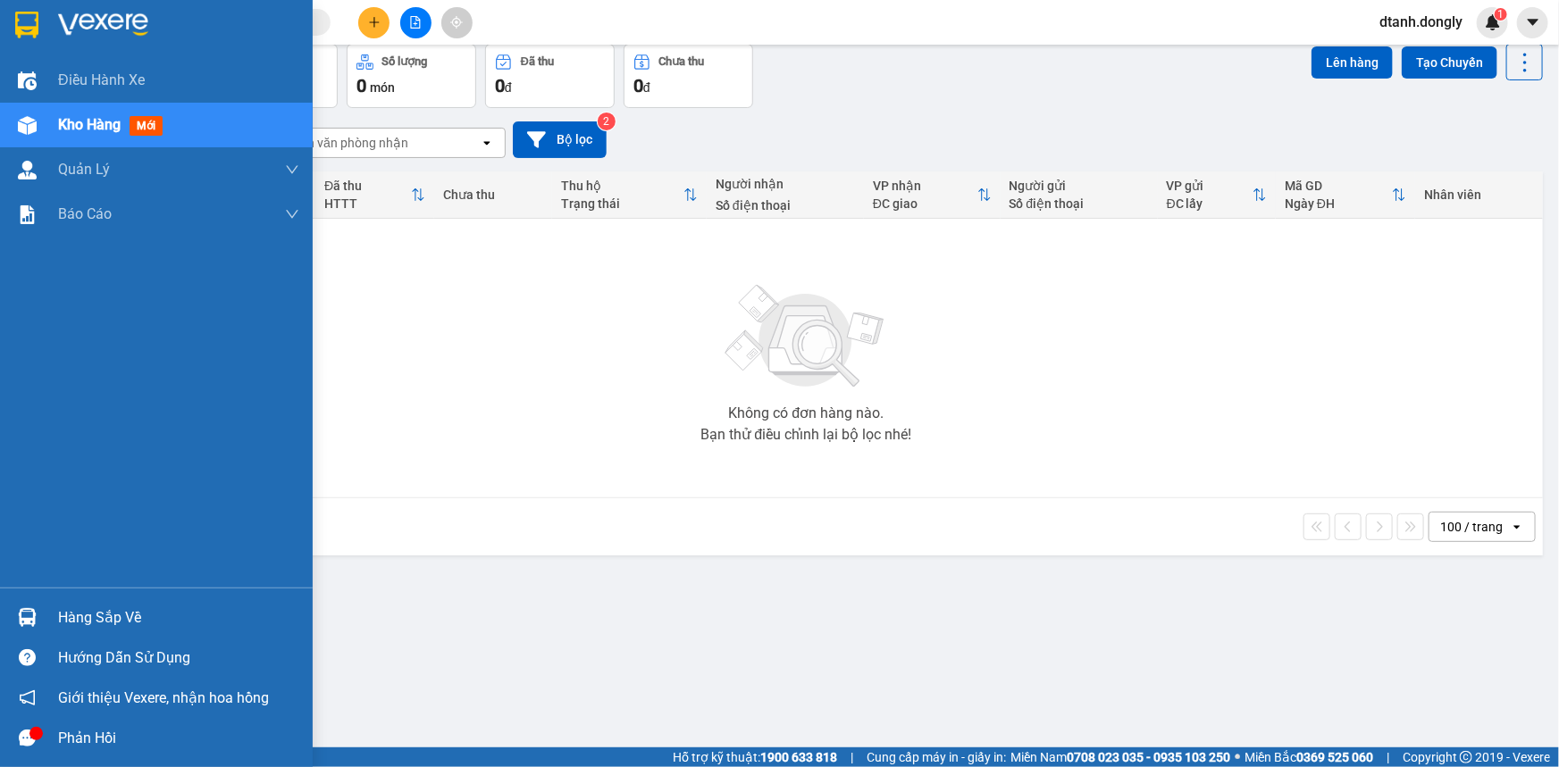
click at [150, 117] on span "mới" at bounding box center [146, 126] width 33 height 20
click at [63, 121] on span "Kho hàng" at bounding box center [89, 124] width 63 height 17
click at [9, 116] on div "Kho hàng mới" at bounding box center [156, 125] width 313 height 45
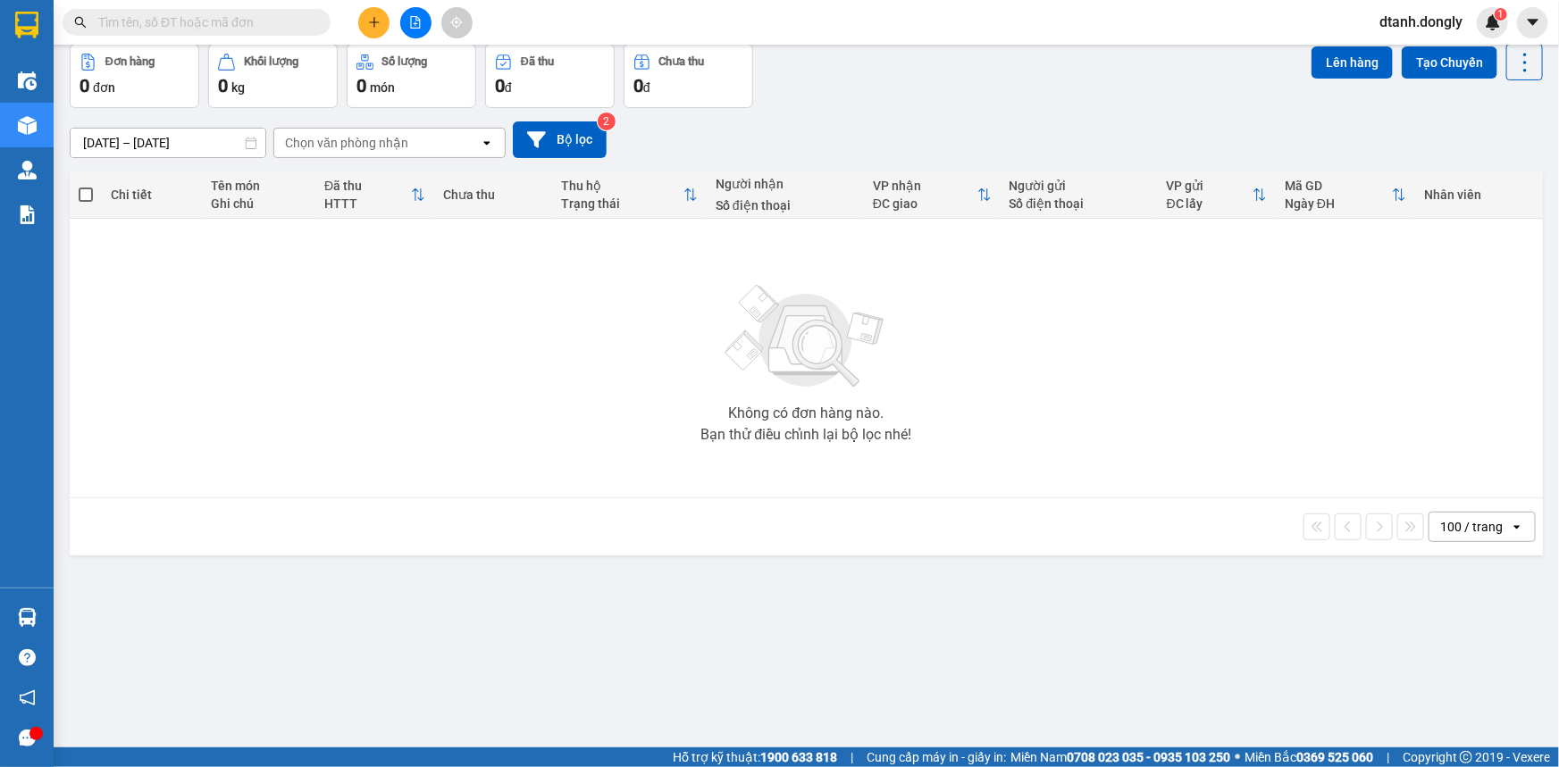
click at [1325, 665] on div "ver 1.8.147 Kho gửi Trên xe Kho nhận Hàng đã giao Đơn hàng 0 đơn Khối lượng 0 k…" at bounding box center [806, 356] width 1487 height 767
